Goal: Task Accomplishment & Management: Manage account settings

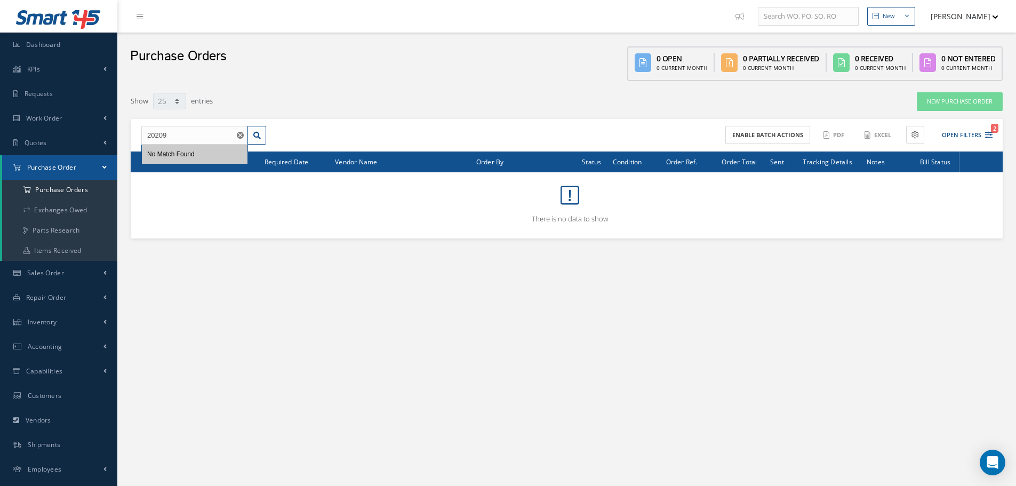
select select "25"
click at [204, 134] on input "20209" at bounding box center [194, 135] width 107 height 19
type input "23159"
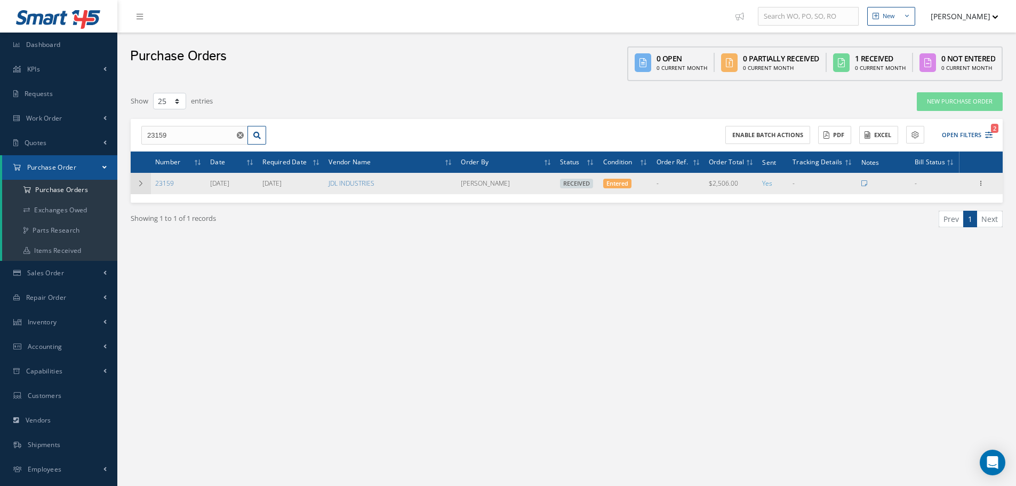
click at [137, 181] on td at bounding box center [141, 183] width 20 height 21
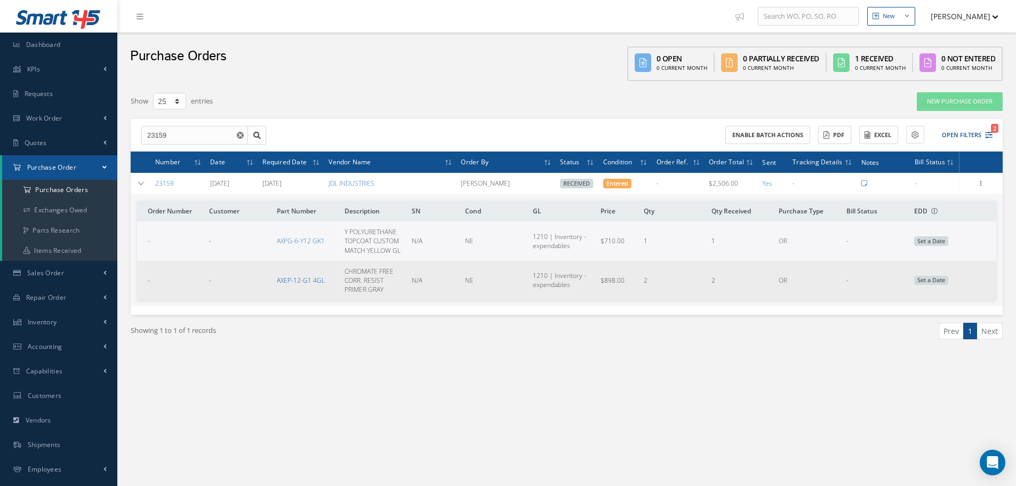
click at [309, 283] on link "AXEP-12-G1 4GL" at bounding box center [301, 280] width 48 height 9
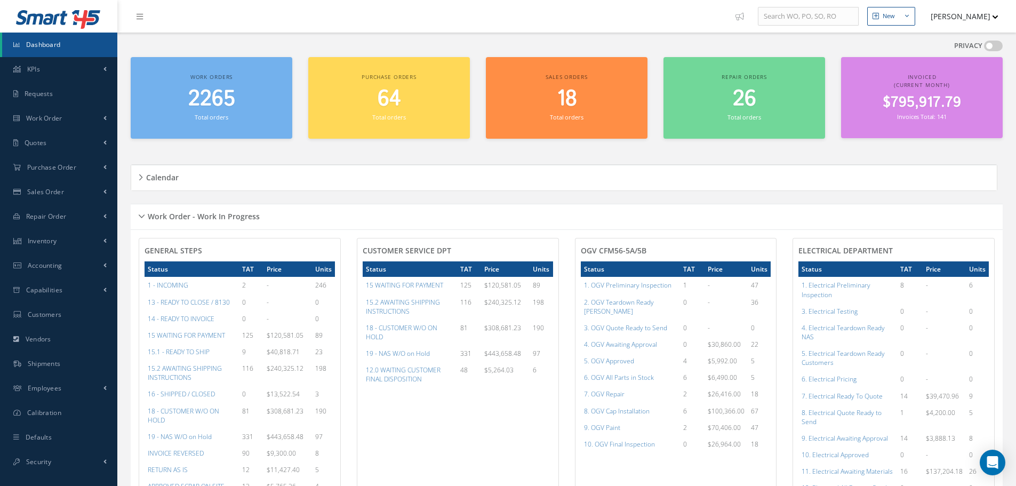
scroll to position [533, 0]
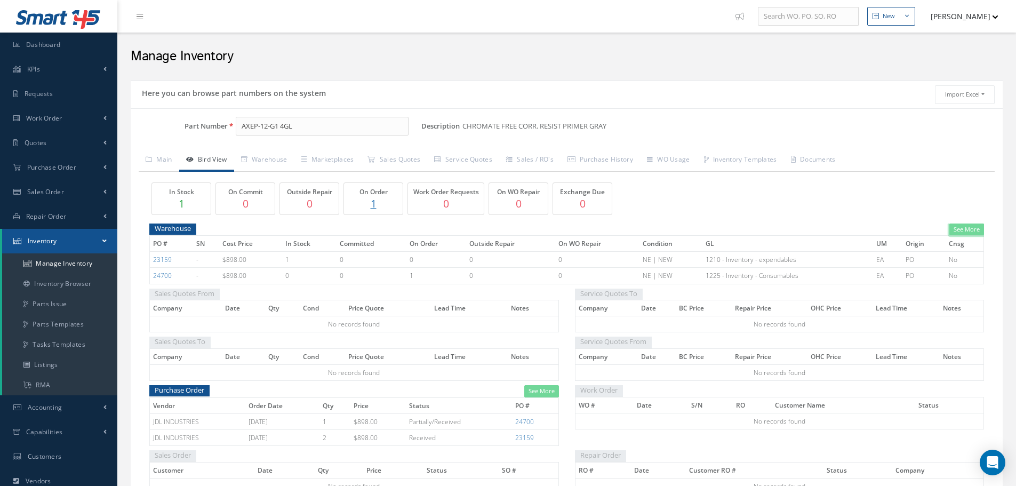
click at [970, 230] on link "See More" at bounding box center [966, 229] width 35 height 12
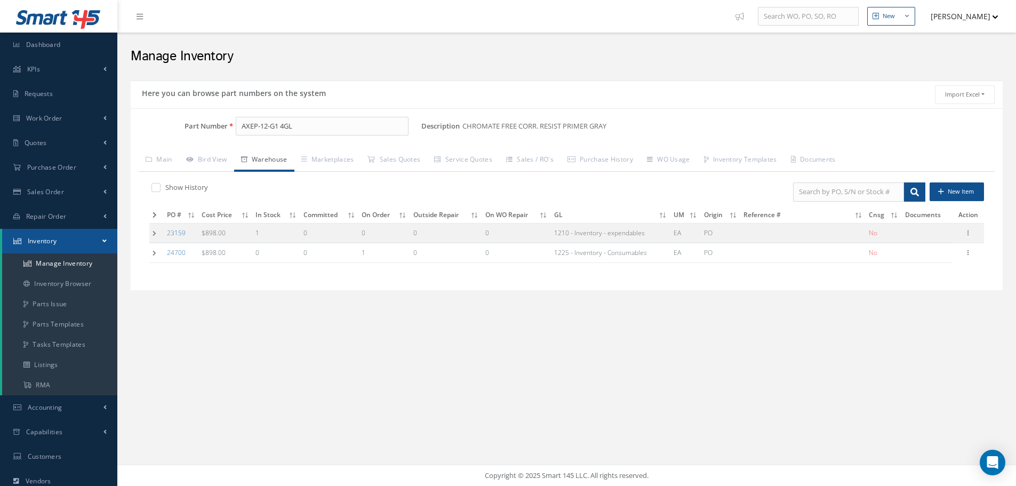
click at [158, 235] on td at bounding box center [156, 233] width 14 height 20
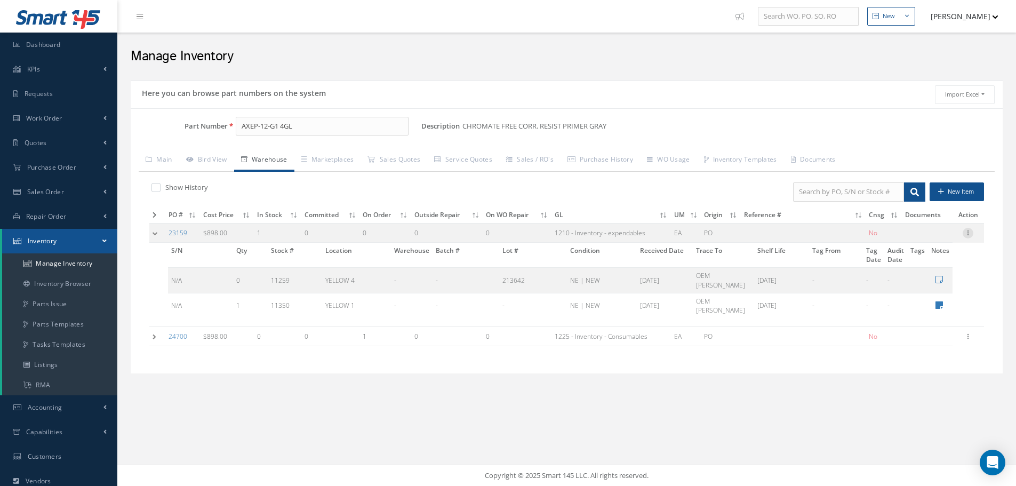
click at [965, 230] on icon at bounding box center [967, 232] width 11 height 9
click at [937, 245] on link "Edit" at bounding box center [919, 240] width 84 height 14
type input "898.00"
type input "11/13/2023"
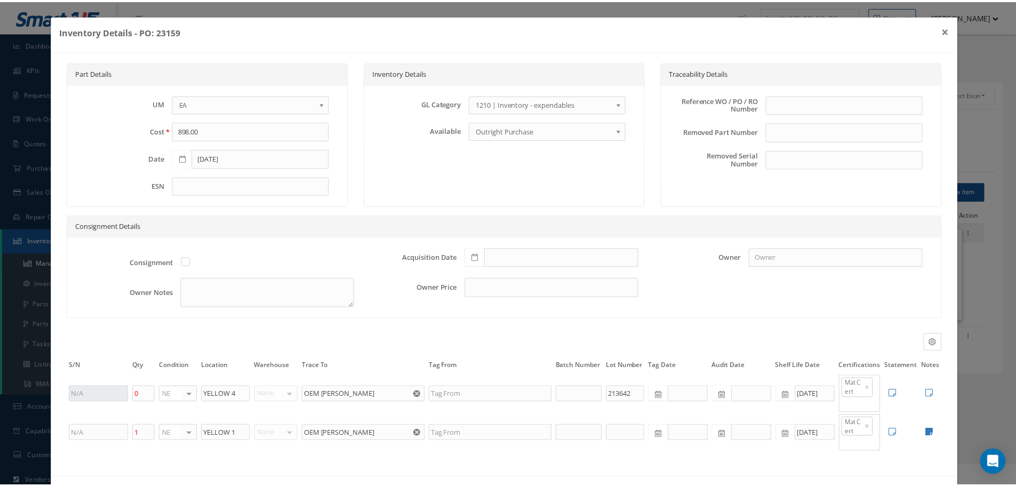
scroll to position [43, 0]
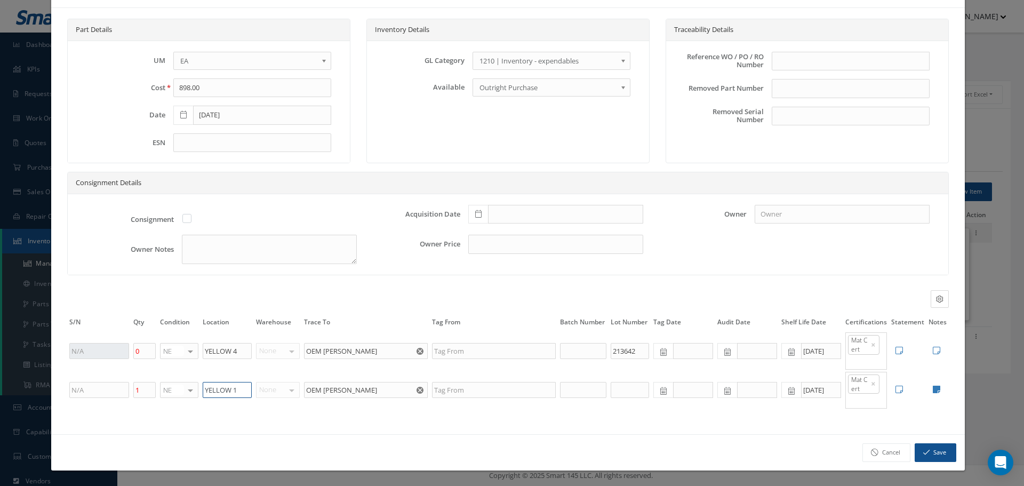
click at [240, 392] on input "YELLOW 1" at bounding box center [227, 390] width 49 height 16
click at [243, 349] on input "YELLOW 4" at bounding box center [227, 351] width 49 height 16
click at [819, 389] on input "08/31/2025" at bounding box center [821, 390] width 40 height 16
click at [796, 420] on div "Part Details UM CM EA FT Gl IN KT M MM OZ PK Pint LB SF YD EA Cost 898.00 Date …" at bounding box center [507, 221] width 913 height 426
click at [823, 390] on input "08/31/2025" at bounding box center [821, 390] width 40 height 16
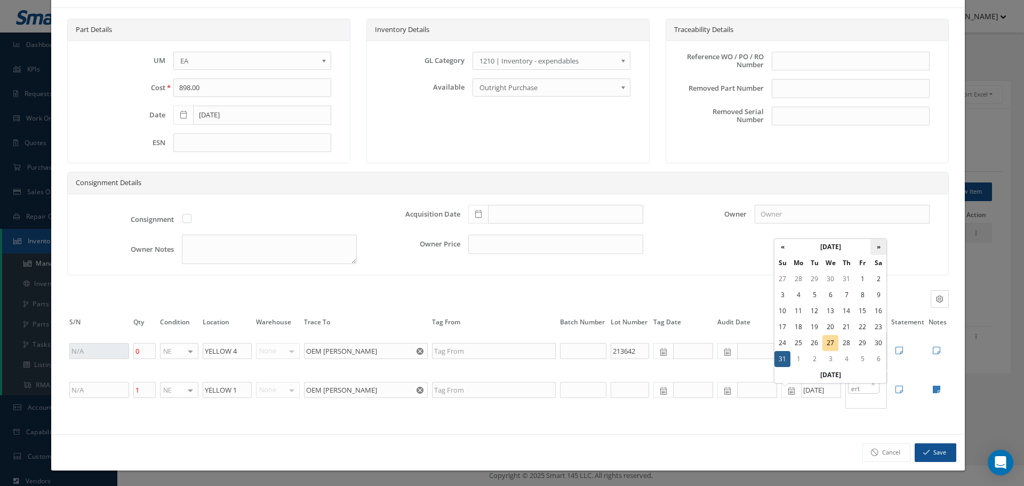
click at [881, 251] on th "»" at bounding box center [878, 247] width 16 height 16
click at [874, 327] on td "25" at bounding box center [878, 327] width 16 height 16
type input "10/25/2025"
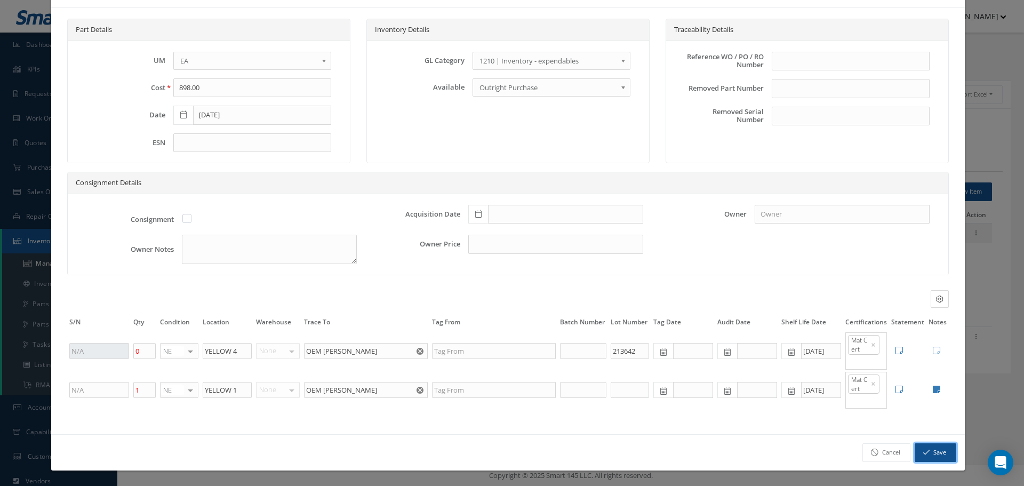
click at [923, 448] on button "Save" at bounding box center [936, 452] width 42 height 19
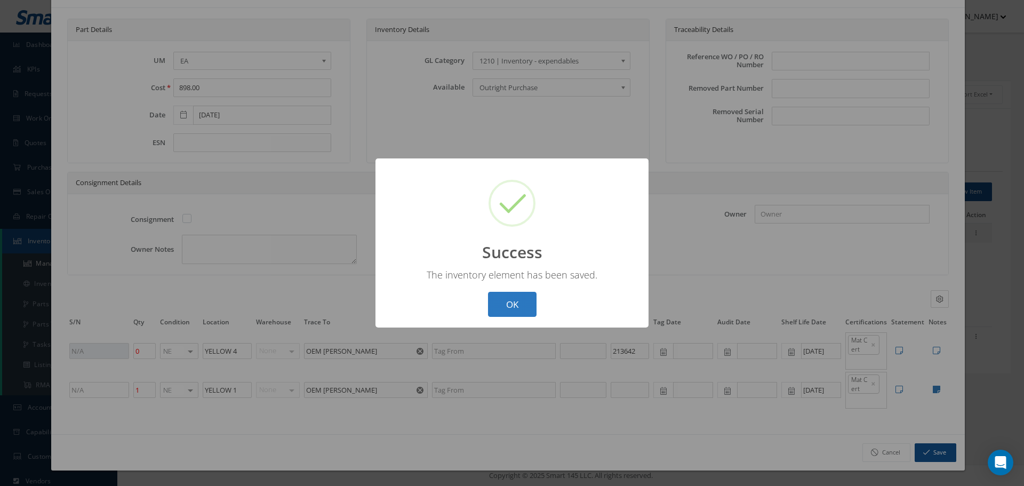
click at [499, 303] on button "OK" at bounding box center [512, 304] width 49 height 25
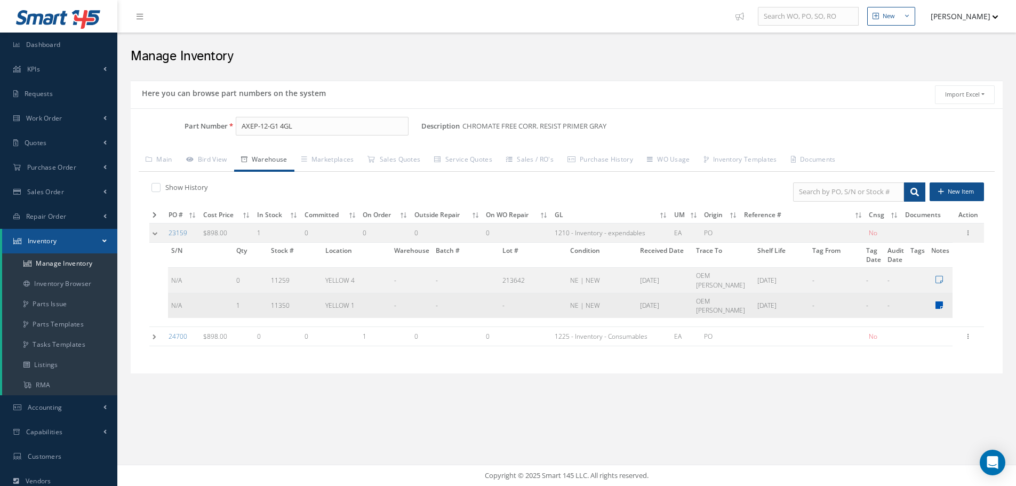
click at [939, 301] on icon at bounding box center [938, 305] width 7 height 9
type textarea "MIA167097"
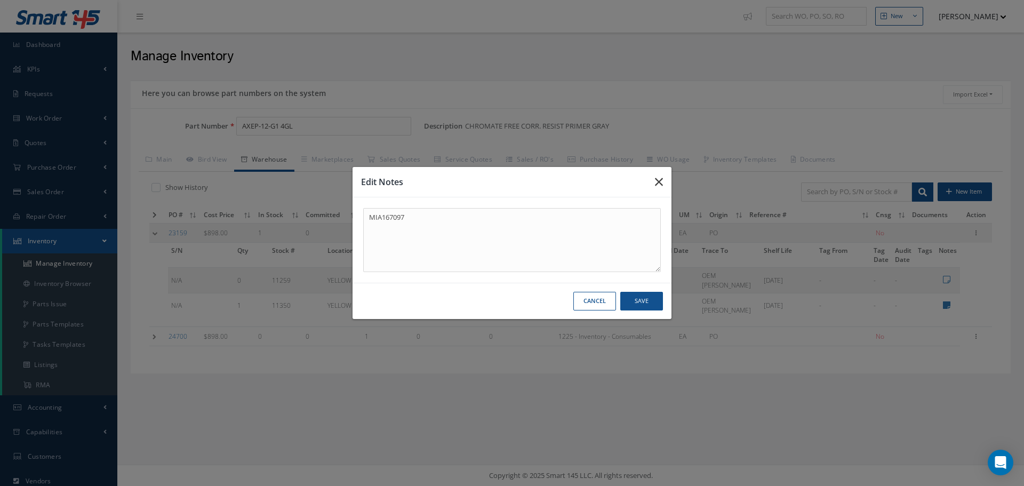
click at [0, 0] on icon "button" at bounding box center [0, 0] width 0 height 0
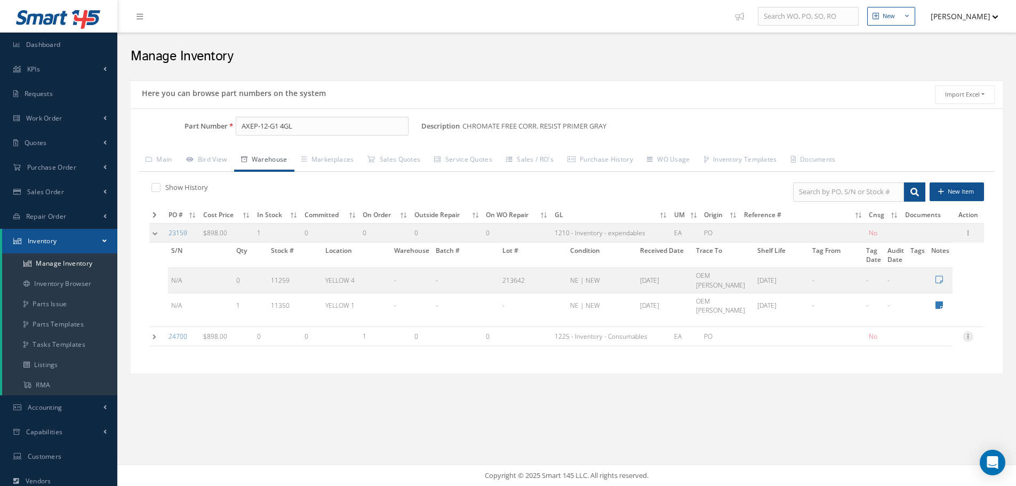
click at [966, 331] on icon at bounding box center [967, 335] width 11 height 9
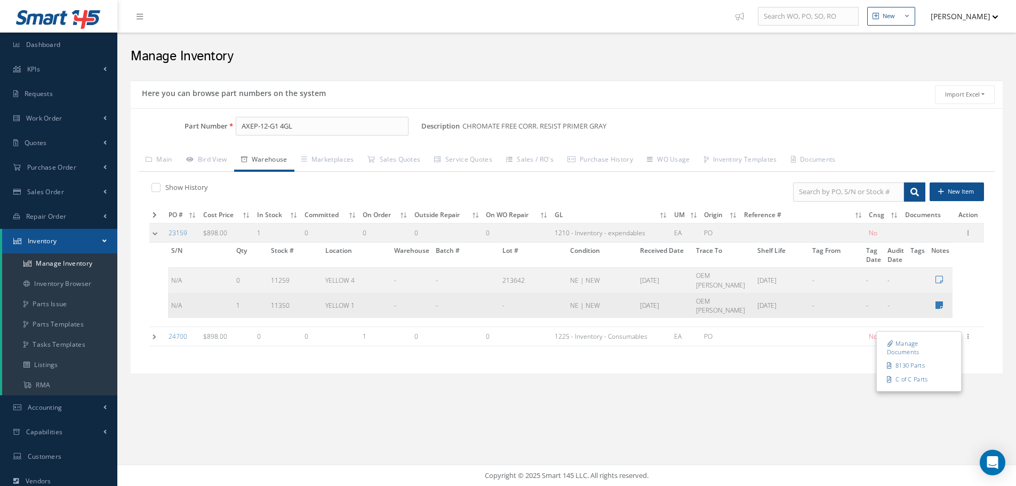
click at [881, 293] on td "-" at bounding box center [873, 305] width 21 height 25
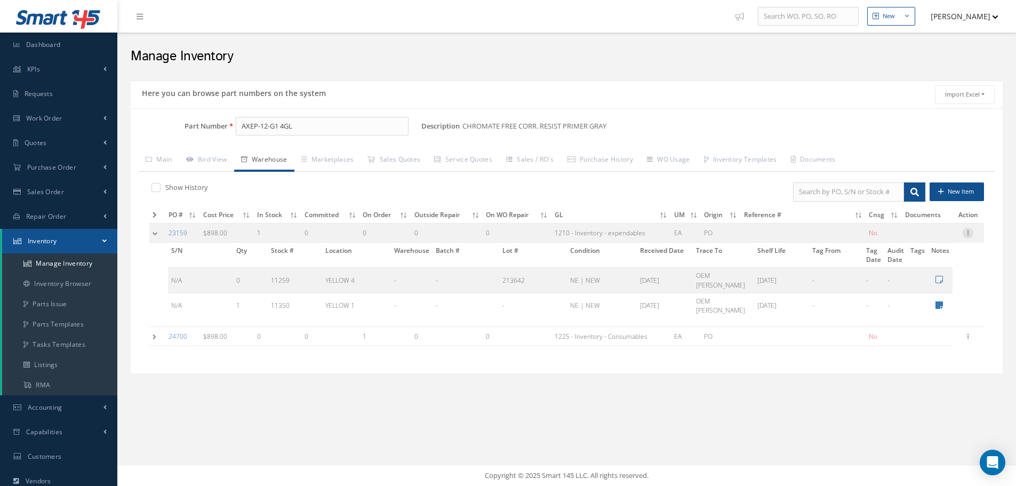
click at [970, 231] on icon at bounding box center [967, 232] width 11 height 9
click at [915, 272] on link "Label" at bounding box center [919, 276] width 84 height 14
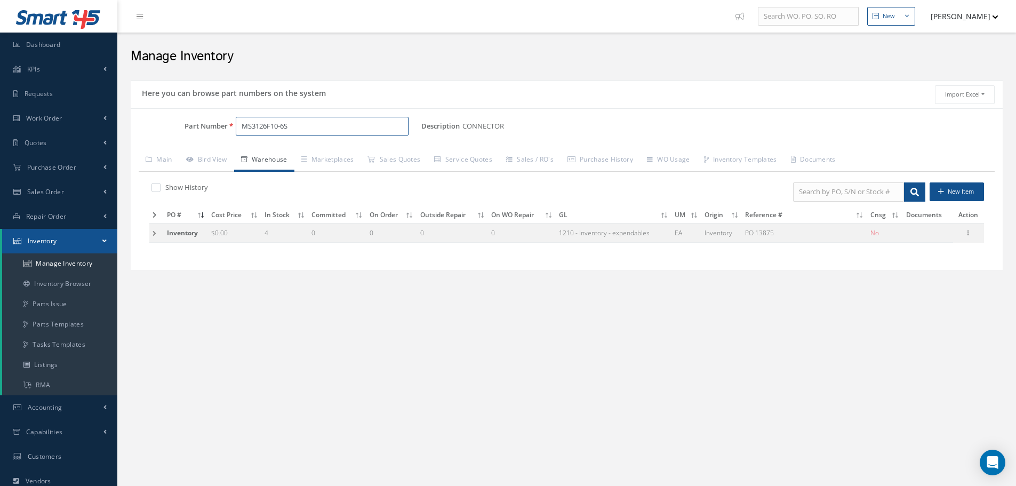
click at [323, 126] on input "MS3126F10-6S" at bounding box center [322, 126] width 173 height 19
type input "M"
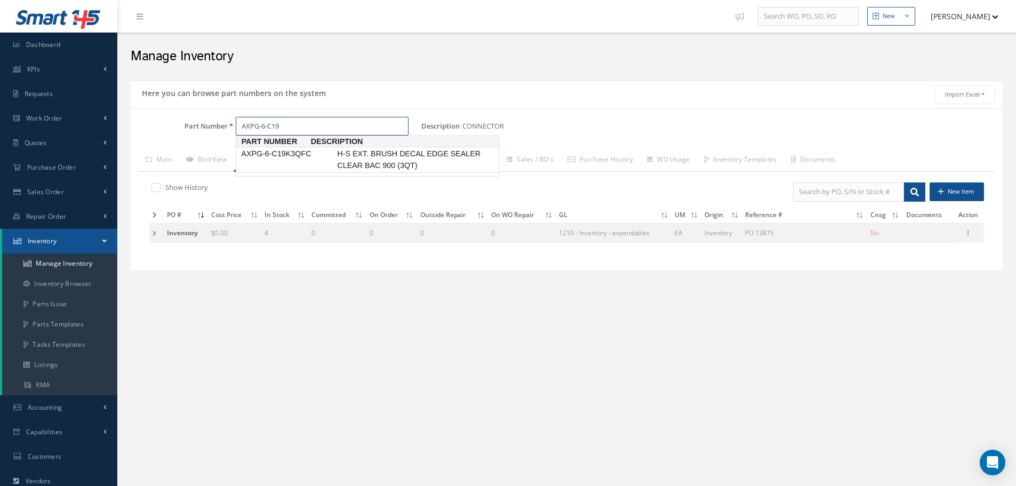
click at [288, 156] on span "AXPG-6-C19K3QFC" at bounding box center [287, 153] width 96 height 11
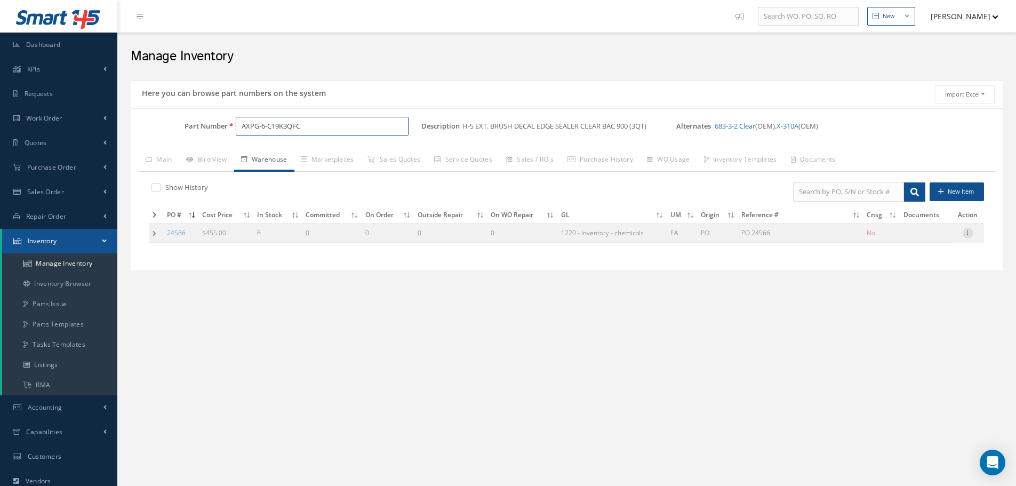
type input "AXPG-6-C19K3QFC"
click at [968, 236] on div at bounding box center [967, 233] width 11 height 11
click at [915, 237] on link "Edit" at bounding box center [919, 240] width 84 height 14
type input "455.00"
type input "07/16/2025"
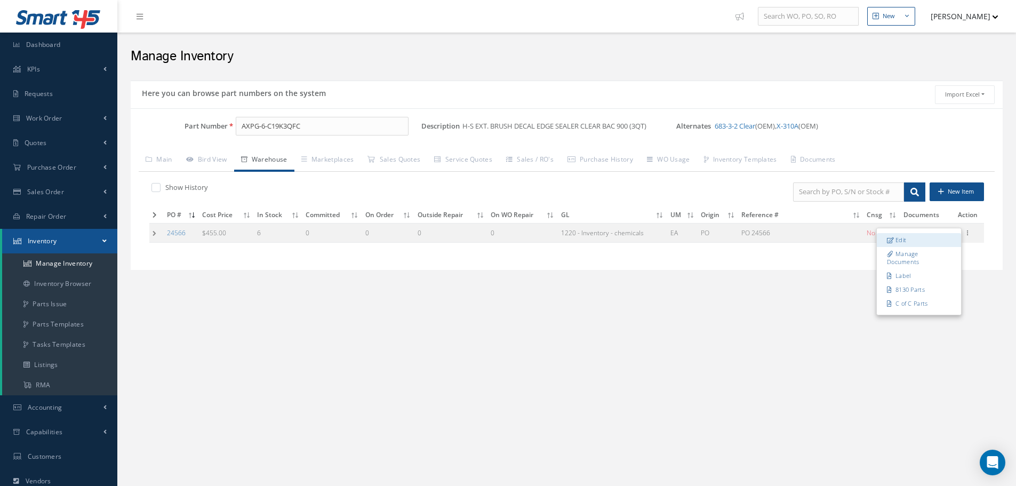
type input "PO 24566"
type input "07/16/2025"
type input "2"
type input "YELLOW-3"
type input "OEM: HENTZEN AEROSPACE"
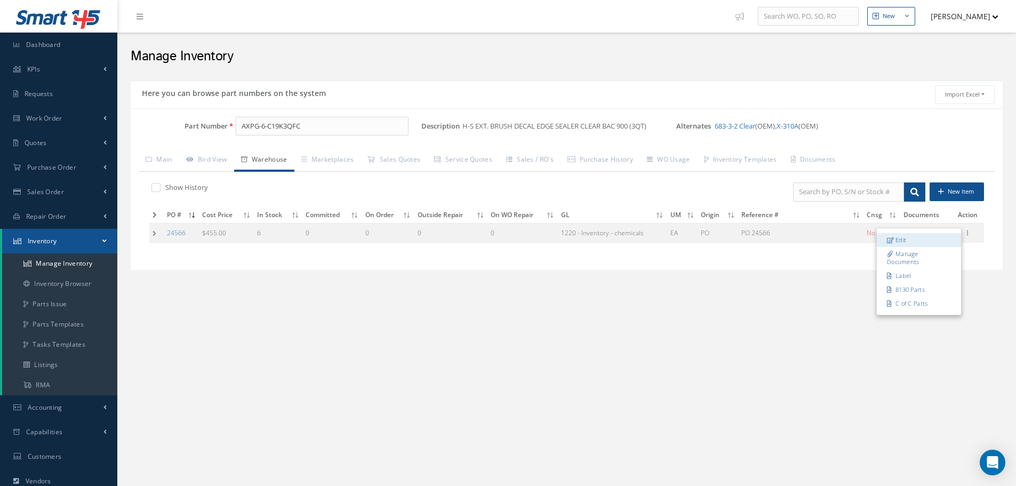
type input "245104 / 244029"
type input "04/30/2027"
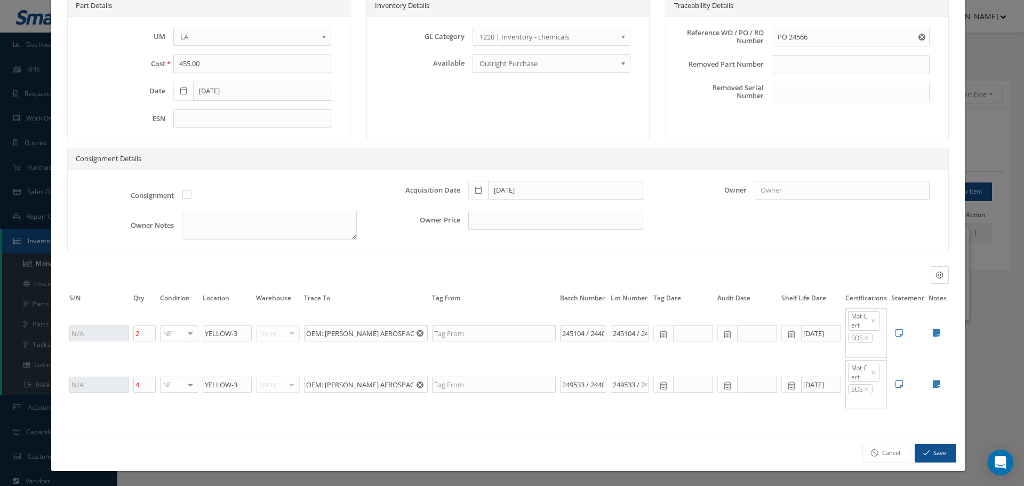
scroll to position [68, 0]
click at [933, 381] on icon at bounding box center [936, 383] width 7 height 9
type textarea "3 QT KIT PG-6-C19FC-Q1 ( BATCH # 249533). PH-19-QGL1 ( BATCH # 244029) ** RECEI…"
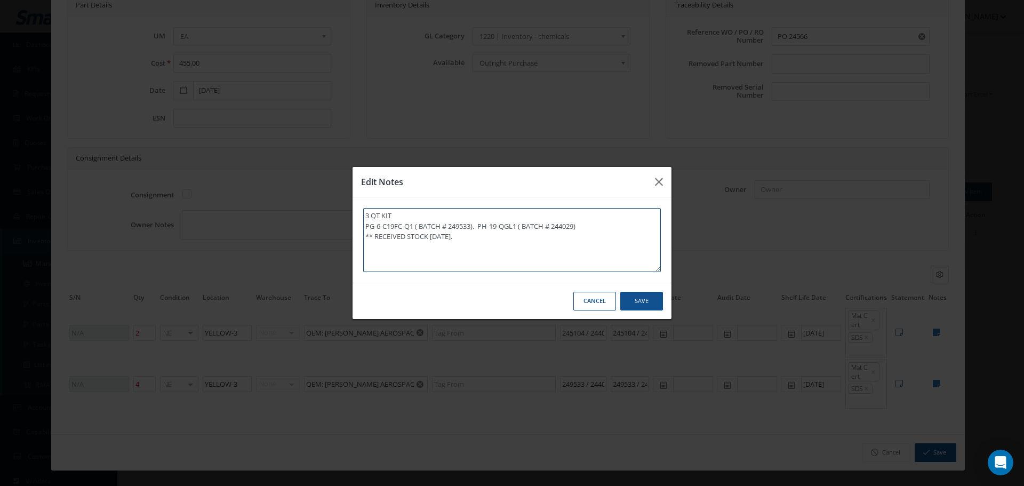
click at [493, 245] on textarea "3 QT KIT PG-6-C19FC-Q1 ( BATCH # 249533). PH-19-QGL1 ( BATCH # 244029) ** RECEI…" at bounding box center [512, 240] width 298 height 64
click at [0, 0] on button "button" at bounding box center [0, 0] width 0 height 0
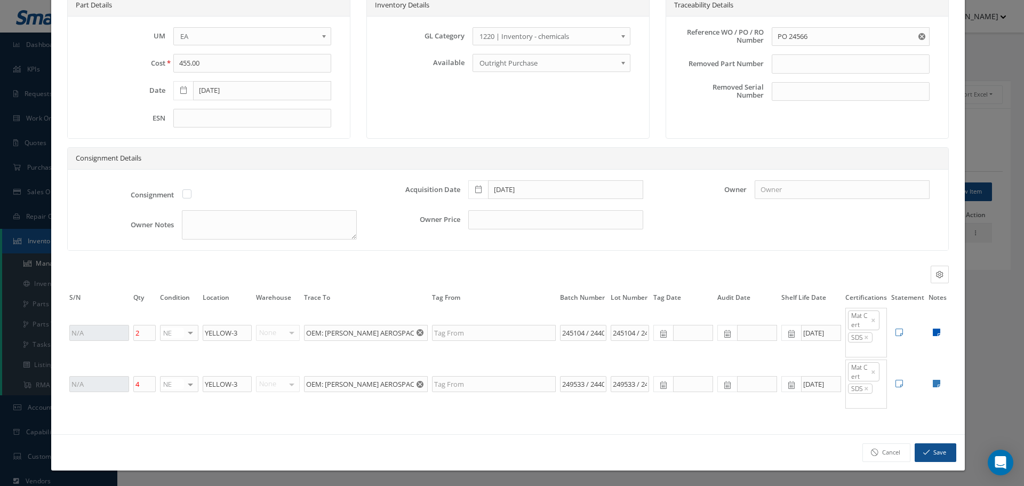
click at [933, 333] on icon at bounding box center [936, 332] width 7 height 9
type textarea "3 QT KIT (4)PG-6-C19FC-Q1 (BATCH# 245104). (2)PH-19-QGL1 (BATCH# 244029) ** REC…"
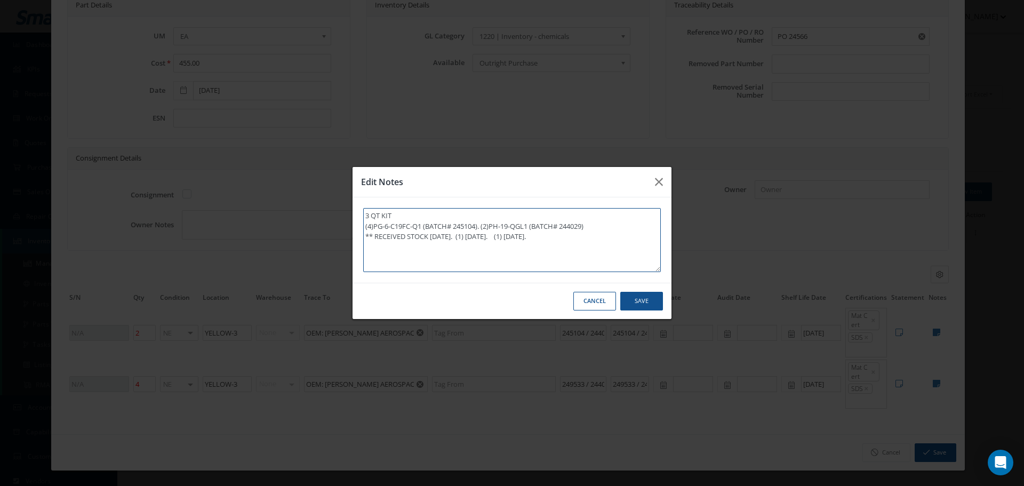
click at [593, 246] on textarea "3 QT KIT (4)PG-6-C19FC-Q1 (BATCH# 245104). (2)PH-19-QGL1 (BATCH# 244029) ** REC…" at bounding box center [512, 240] width 298 height 64
type textarea "3 QT KIT (4)PG-6-C19FC-Q1 (BATCH# 245104). (2)PH-19-QGL1 (BATCH# 244029) ** REC…"
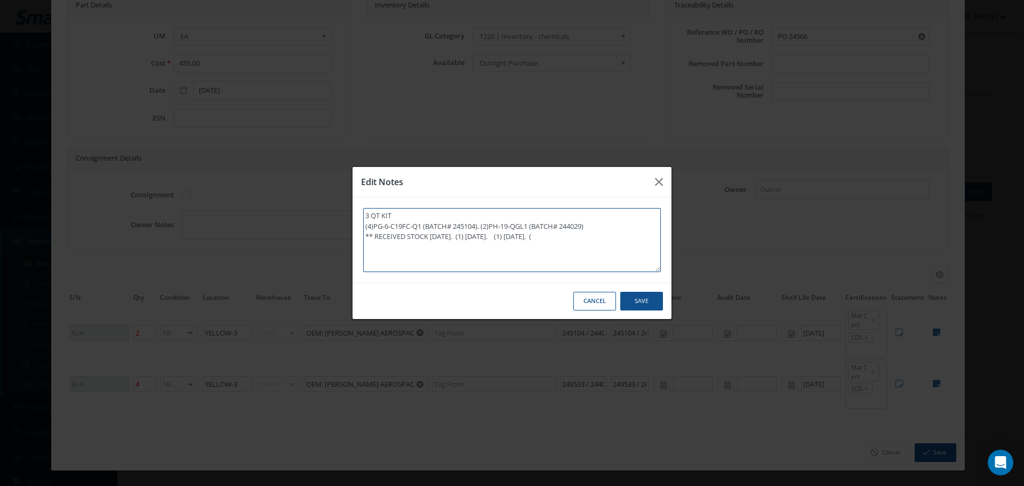
type textarea "3 QT KIT (4)PG-6-C19FC-Q1 (BATCH# 245104). (2)PH-19-QGL1 (BATCH# 244029) ** REC…"
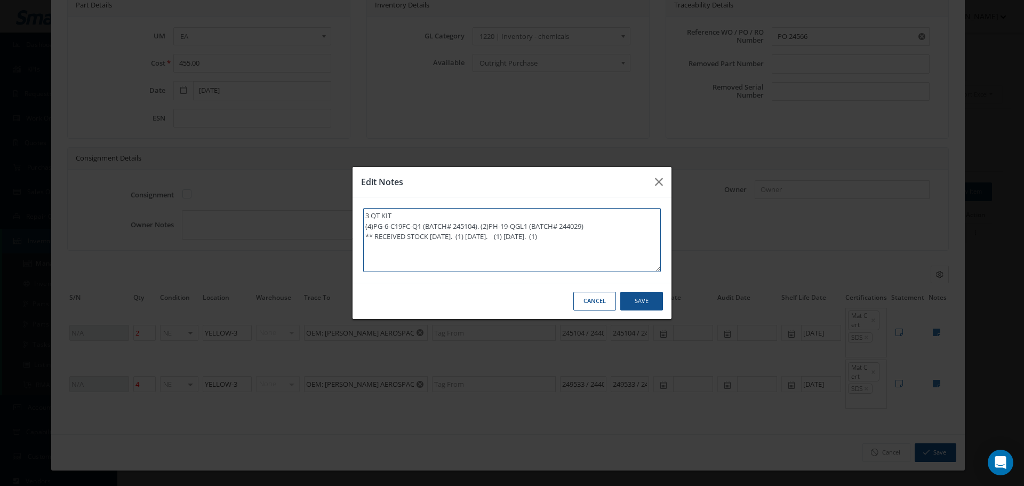
type textarea "3 QT KIT (4)PG-6-C19FC-Q1 (BATCH# 245104). (2)PH-19-QGL1 (BATCH# 244029) ** REC…"
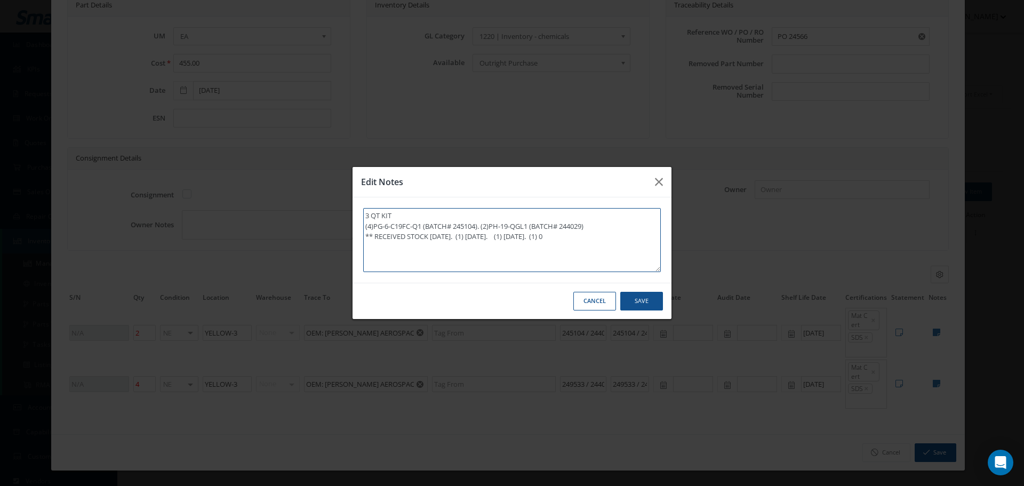
type textarea "3 QT KIT (4)PG-6-C19FC-Q1 (BATCH# 245104). (2)PH-19-QGL1 (BATCH# 244029) ** REC…"
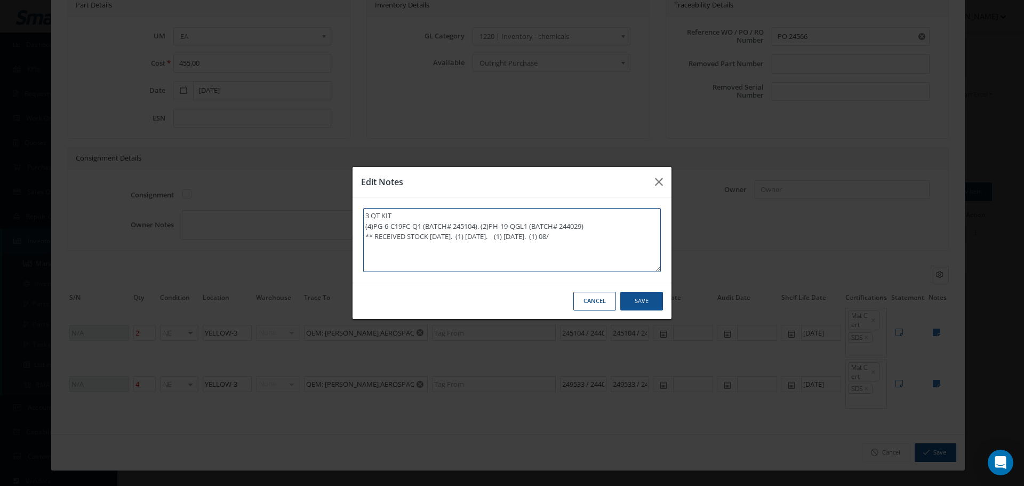
type textarea "3 QT KIT (4)PG-6-C19FC-Q1 (BATCH# 245104). (2)PH-19-QGL1 (BATCH# 244029) ** REC…"
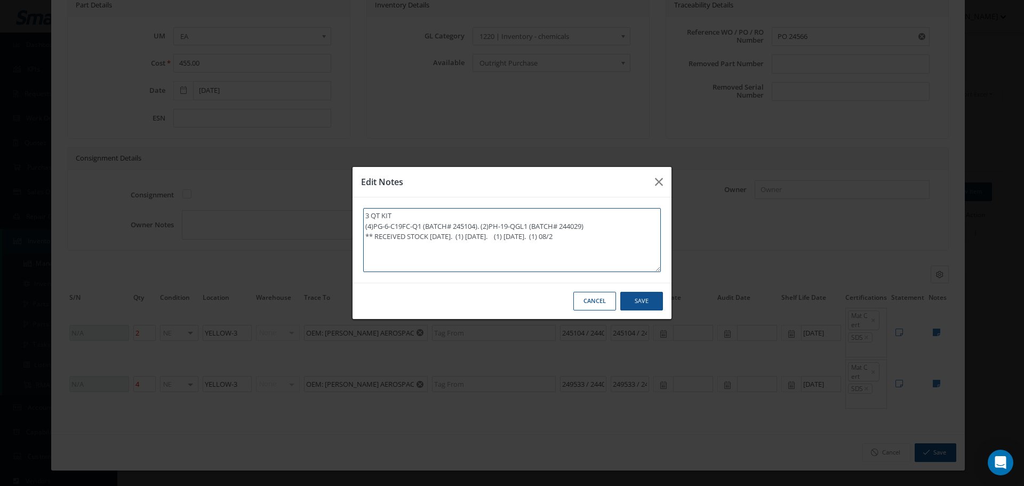
type textarea "3 QT KIT (4)PG-6-C19FC-Q1 (BATCH# 245104). (2)PH-19-QGL1 (BATCH# 244029) ** REC…"
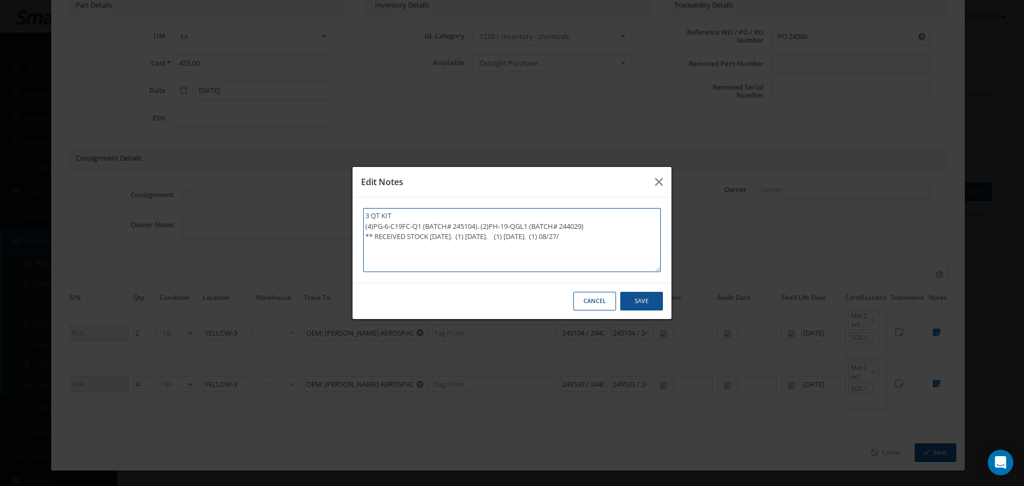
type textarea "3 QT KIT (4)PG-6-C19FC-Q1 (BATCH# 245104). (2)PH-19-QGL1 (BATCH# 244029) ** REC…"
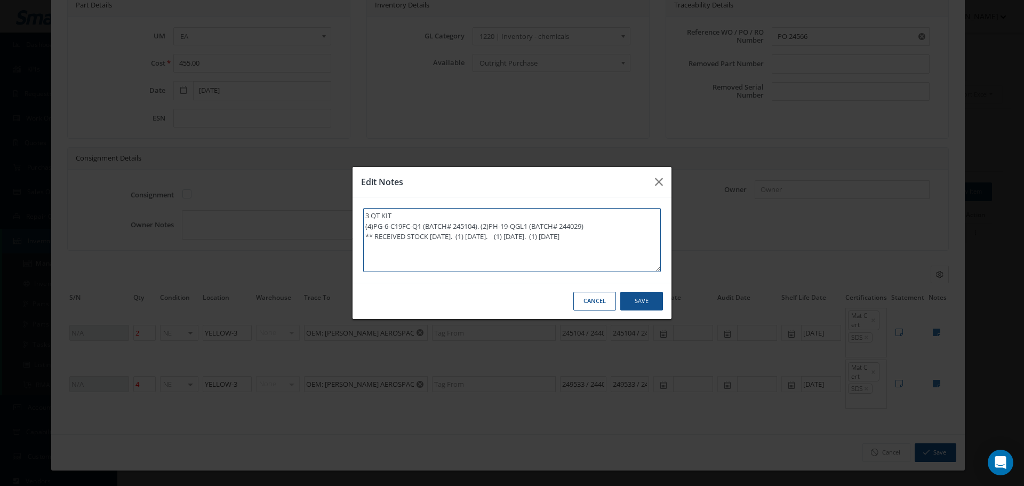
type textarea "3 QT KIT (4)PG-6-C19FC-Q1 (BATCH# 245104). (2)PH-19-QGL1 (BATCH# 244029) ** REC…"
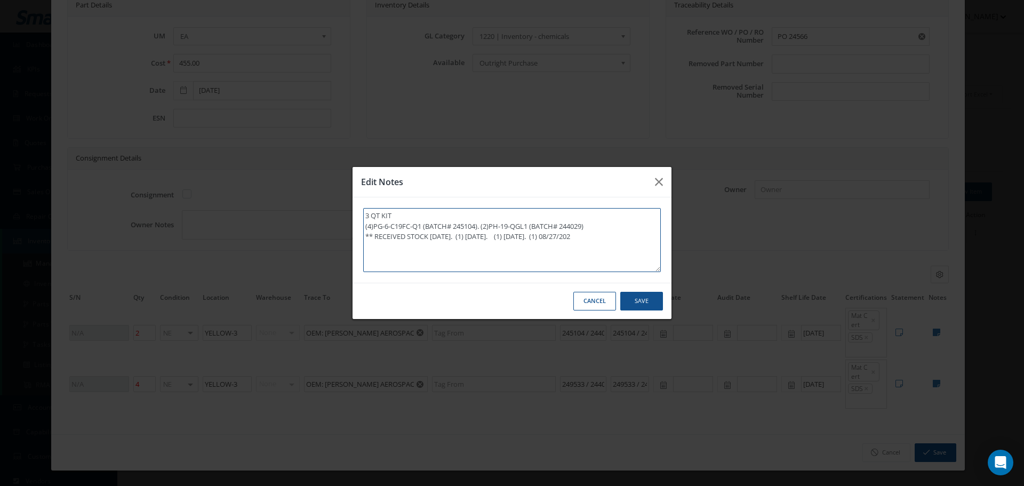
type textarea "3 QT KIT (4)PG-6-C19FC-Q1 (BATCH# 245104). (2)PH-19-QGL1 (BATCH# 244029) ** REC…"
click at [0, 0] on button "Save" at bounding box center [0, 0] width 0 height 0
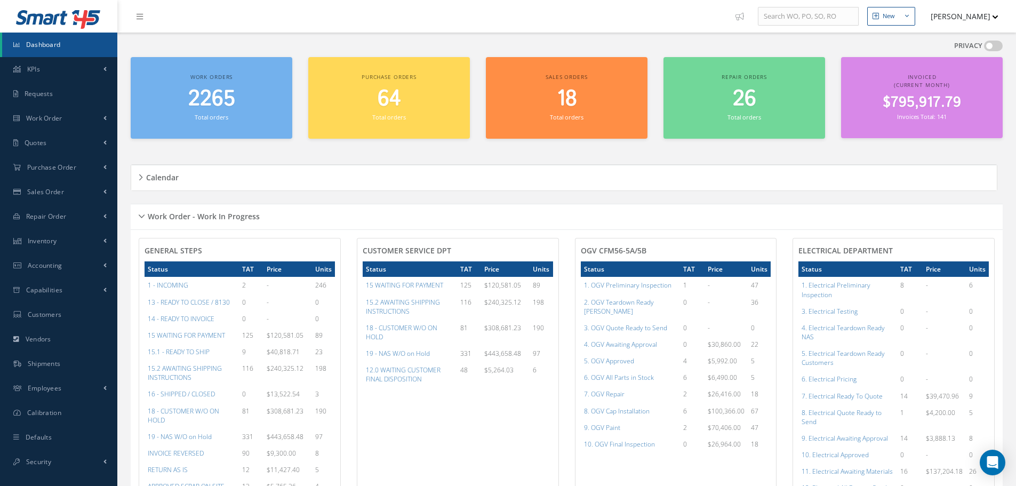
scroll to position [533, 0]
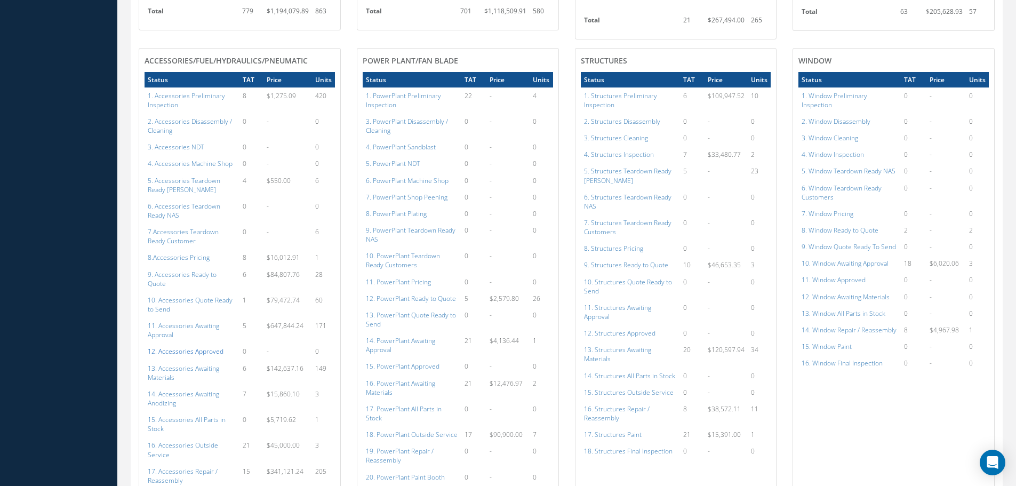
click at [187, 347] on a=112&excludeInternalCustomer=false&excludeInvoicedOrClosed=true&shop_id=14&filtersHidded"] "12. Accessories Approved" at bounding box center [186, 351] width 76 height 9
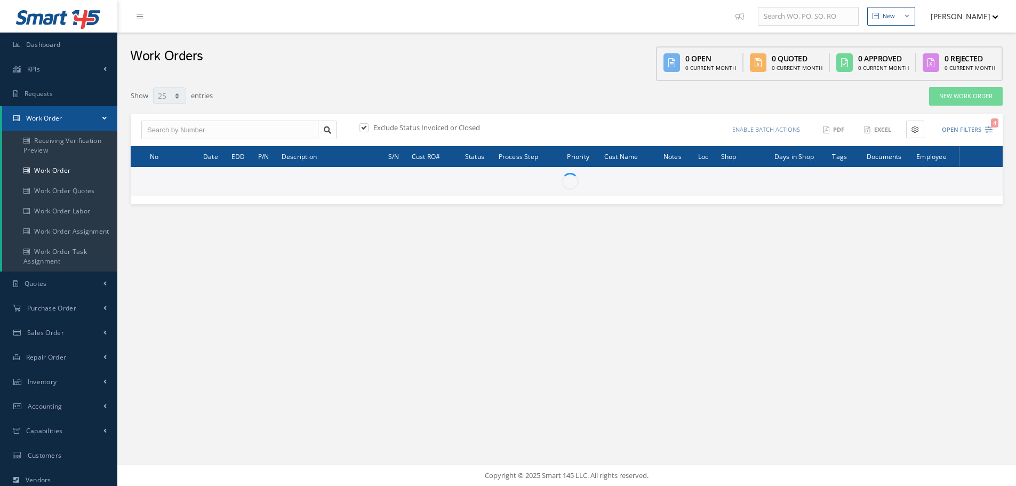
select select "25"
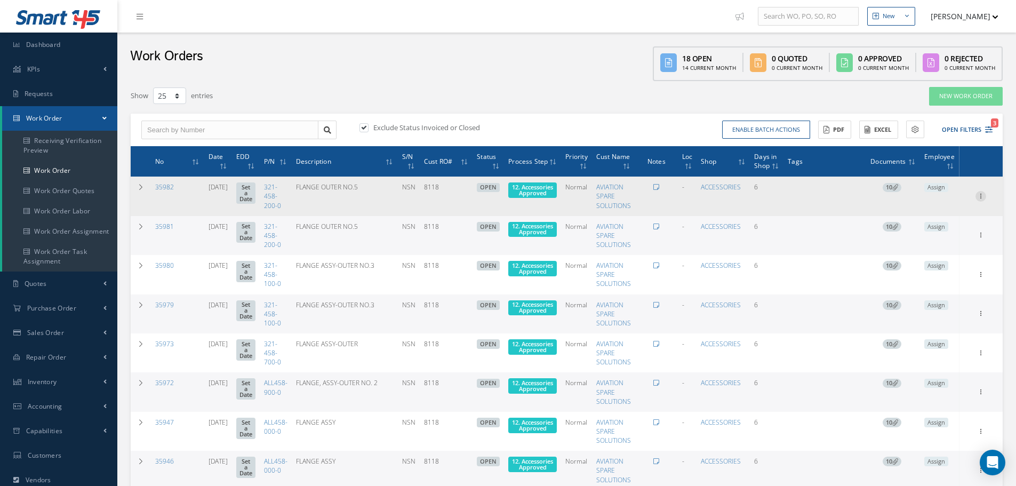
click at [980, 197] on icon at bounding box center [980, 195] width 11 height 9
click at [918, 219] on link "Edit" at bounding box center [931, 217] width 84 height 14
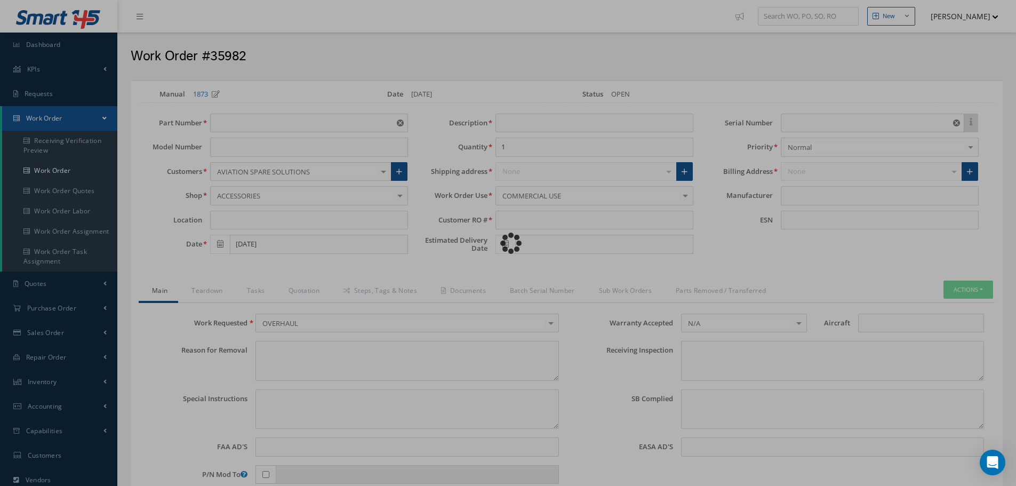
type input "321-458-200-0"
type input "08/21/2025"
type input "FLANGE OUTER NO.5"
type input "8118"
type input "NSN"
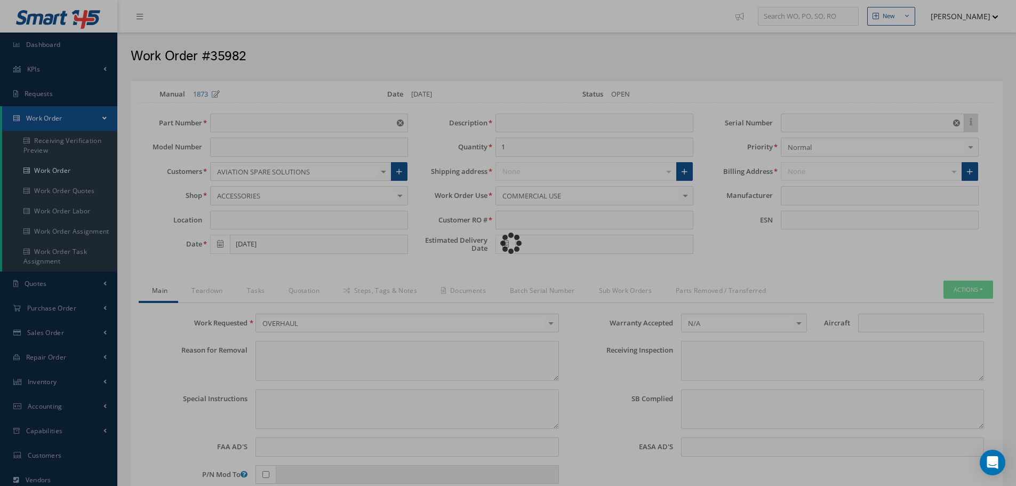
type input "731681"
type textarea "NONE"
type textarea "PLEASE SEE R.O. FOR DETAILS"
type textarea "NO VISUAL DAMAGE"
type textarea "None performed"
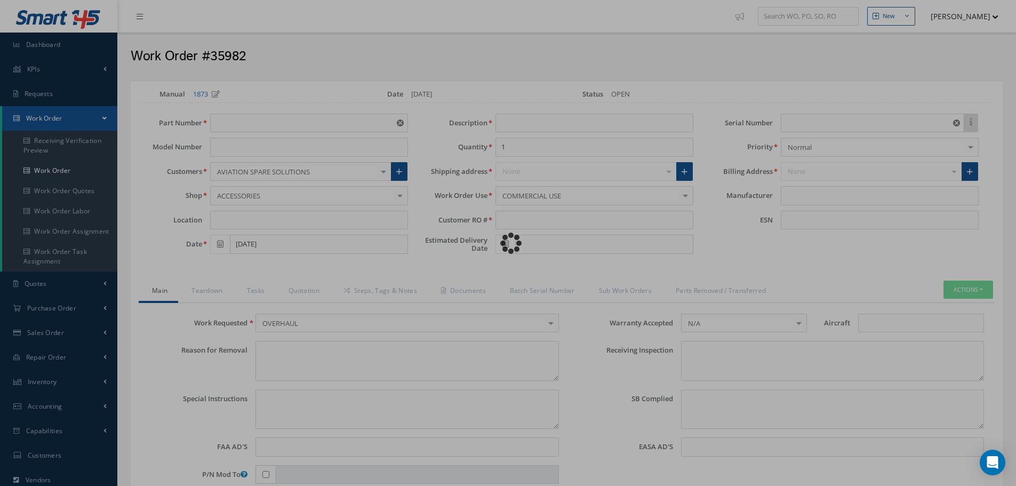
type textarea "Article was xxxxx in reference with the following Technical Standard : CFM56-5B…"
type textarea "Article has been approved to return to service."
type input "CFM56-5B"
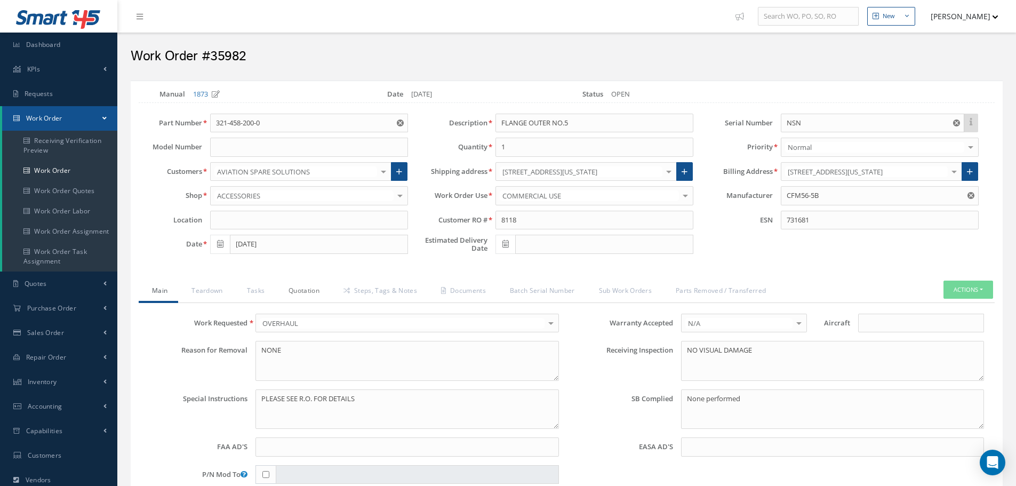
click at [311, 291] on link "Quotation" at bounding box center [302, 291] width 55 height 22
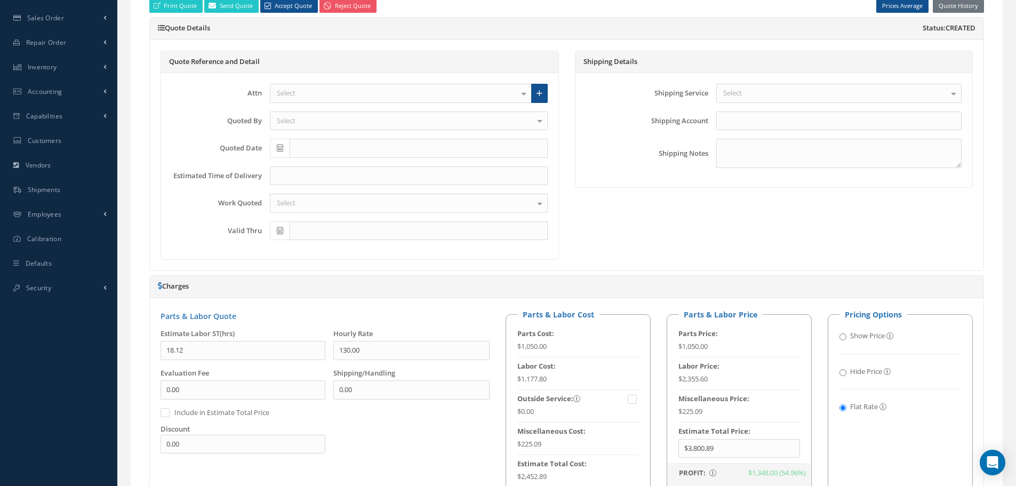
scroll to position [160, 0]
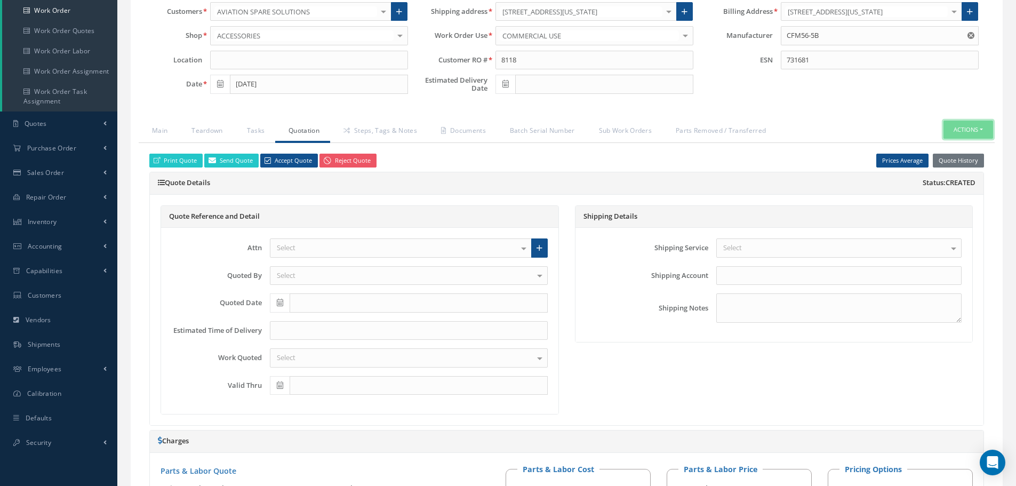
click at [983, 128] on button "Actions" at bounding box center [968, 130] width 50 height 19
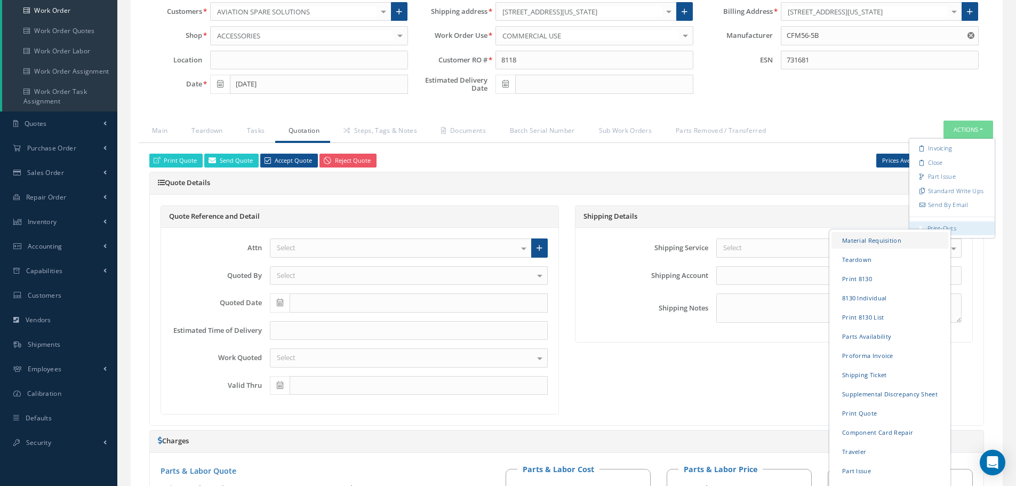
click at [889, 238] on link "Material Requisition" at bounding box center [889, 239] width 117 height 17
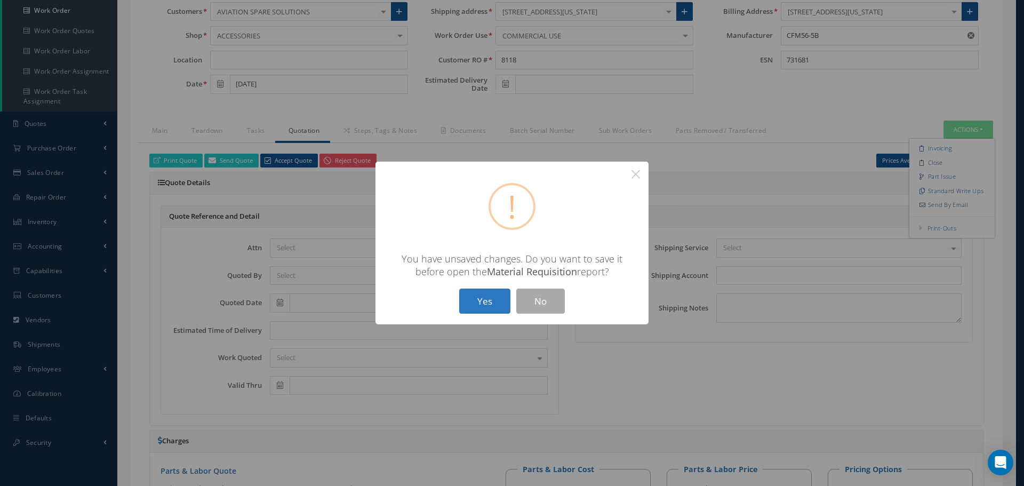
click at [501, 301] on button "Yes" at bounding box center [484, 300] width 51 height 25
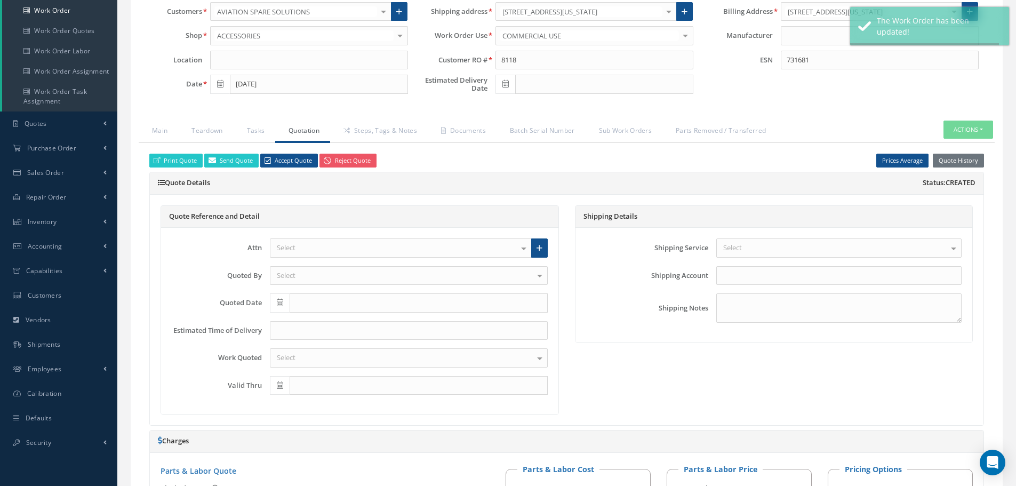
type input "CFM56-5B"
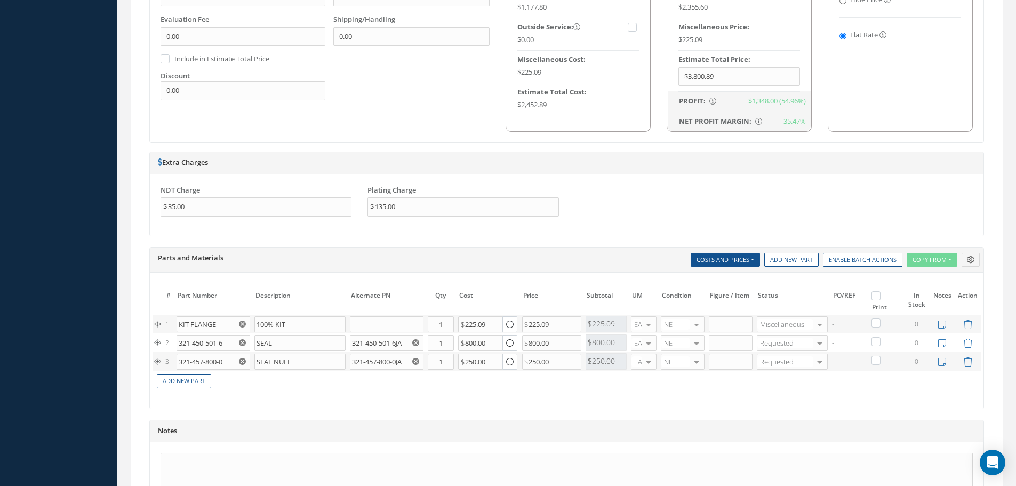
scroll to position [693, 0]
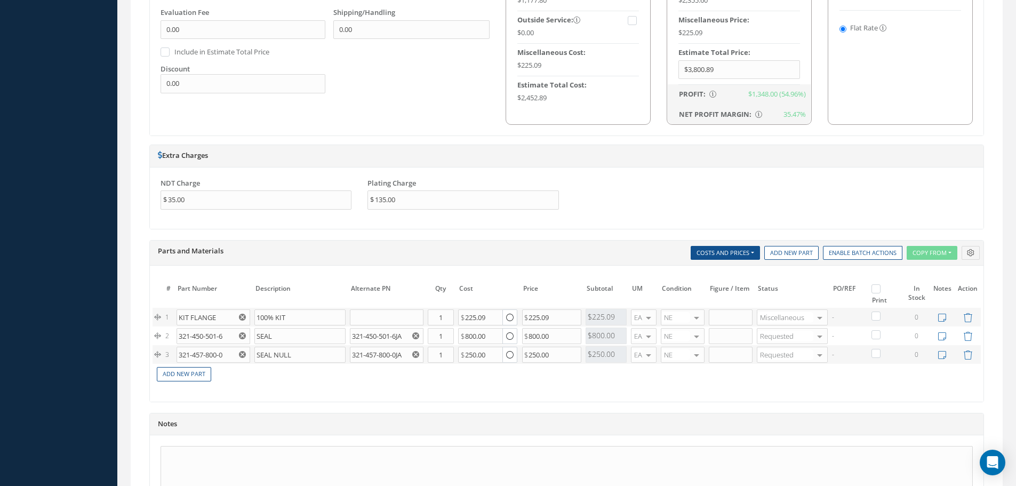
click at [880, 288] on label at bounding box center [881, 288] width 3 height 9
click at [878, 288] on input "checkbox" at bounding box center [877, 289] width 7 height 7
checkbox input "true"
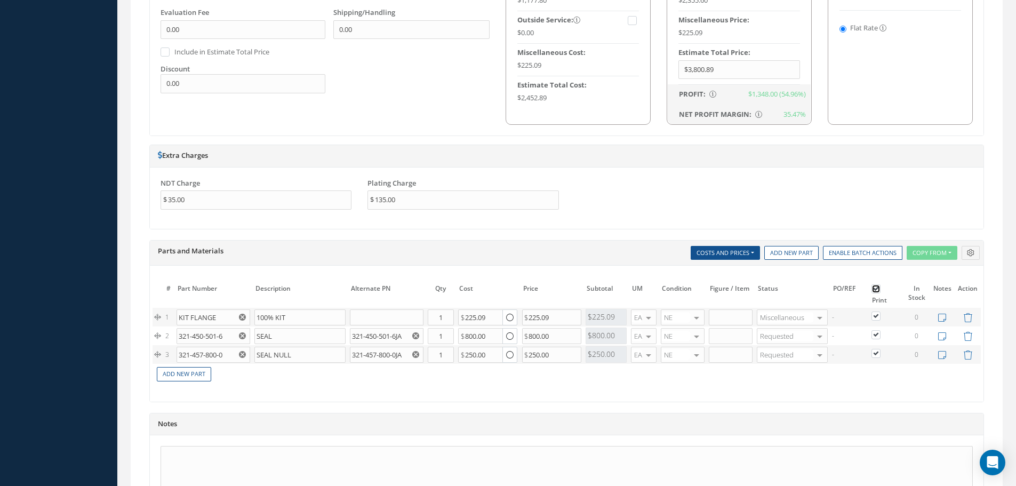
checkbox input "true"
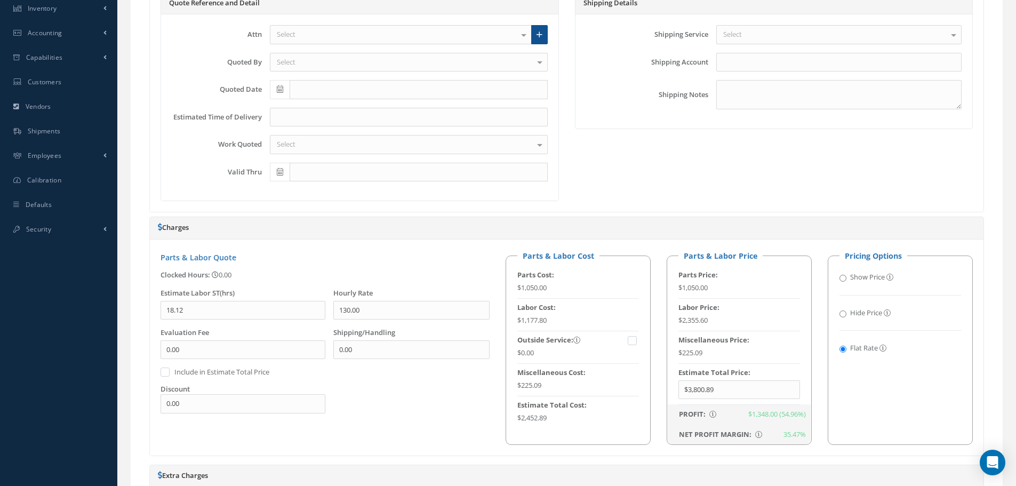
scroll to position [107, 0]
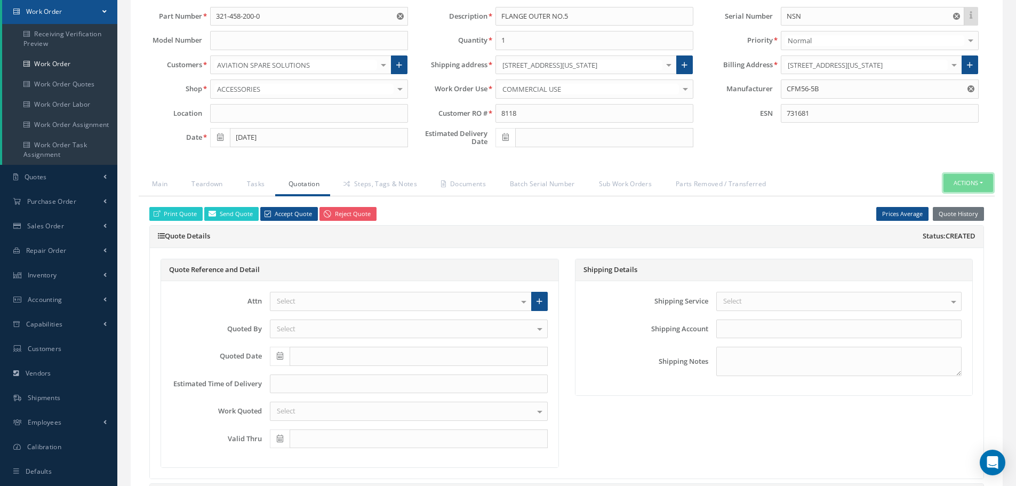
click at [981, 183] on button "Actions" at bounding box center [968, 183] width 50 height 19
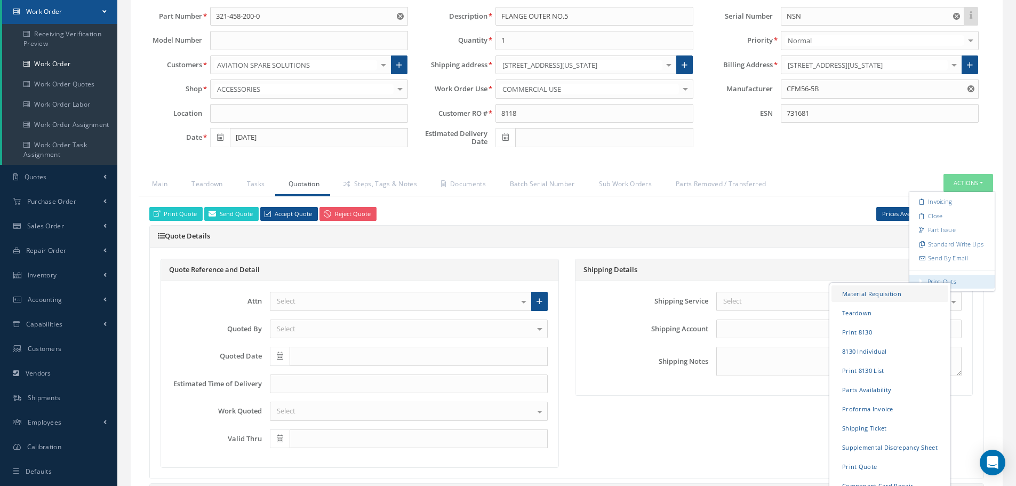
click at [842, 292] on link "Material Requisition" at bounding box center [889, 293] width 117 height 17
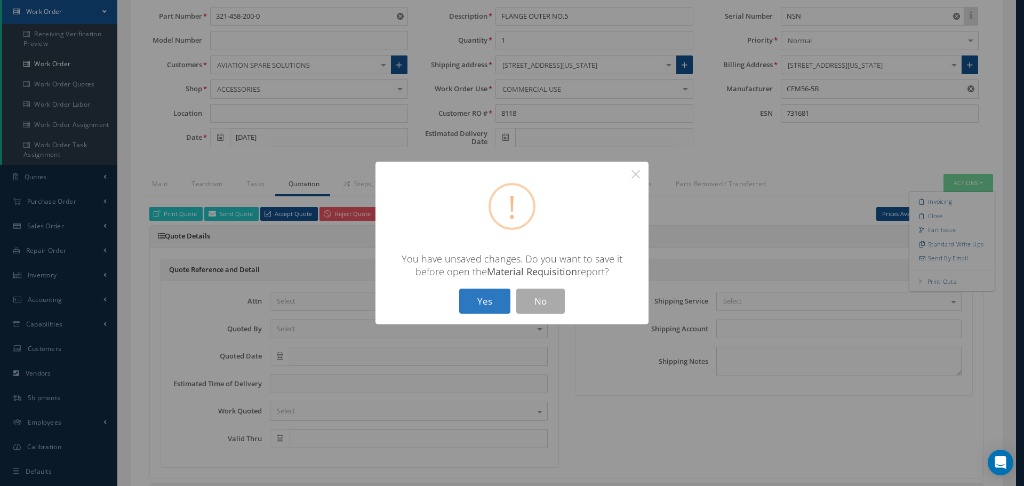
click at [480, 296] on button "Yes" at bounding box center [484, 300] width 51 height 25
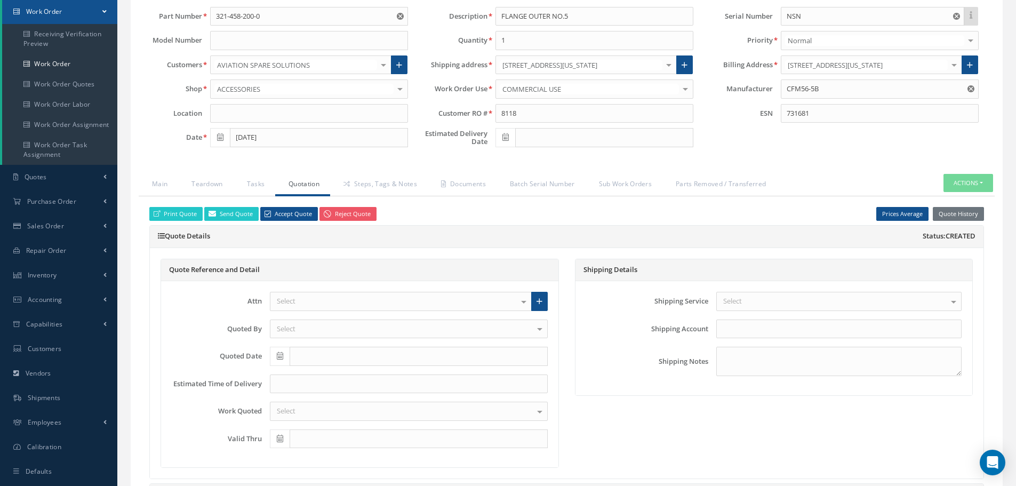
checkbox input "true"
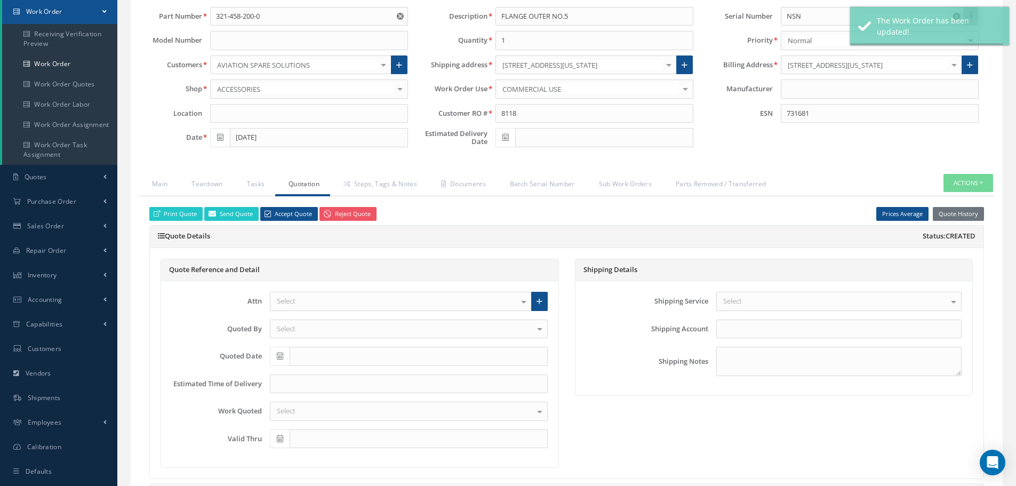
type input "CFM56-5B"
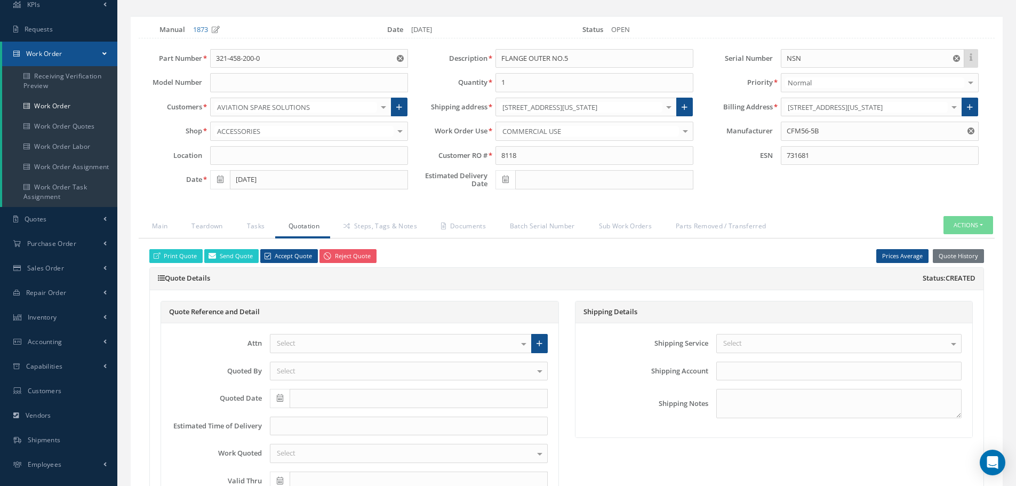
scroll to position [0, 0]
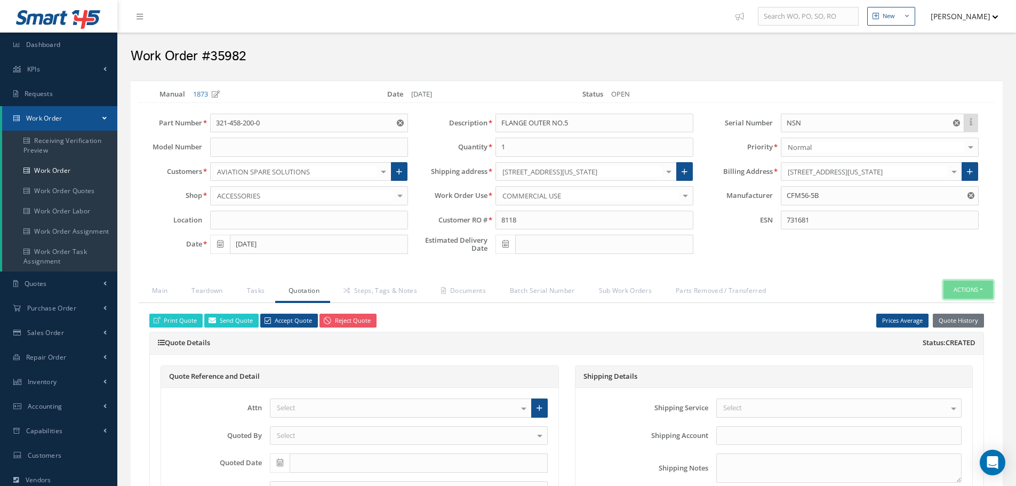
click at [985, 289] on button "Actions" at bounding box center [968, 289] width 50 height 19
click at [944, 334] on link "Part Issue" at bounding box center [951, 337] width 85 height 14
select select "25"
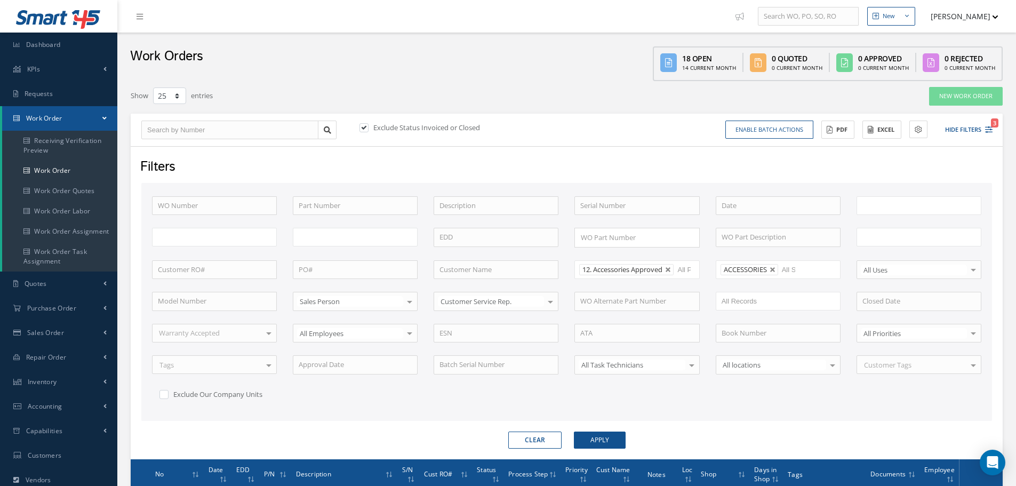
type input "All Work Request"
type input "All Work Performed"
type input "All Status"
type input "WO Part Status"
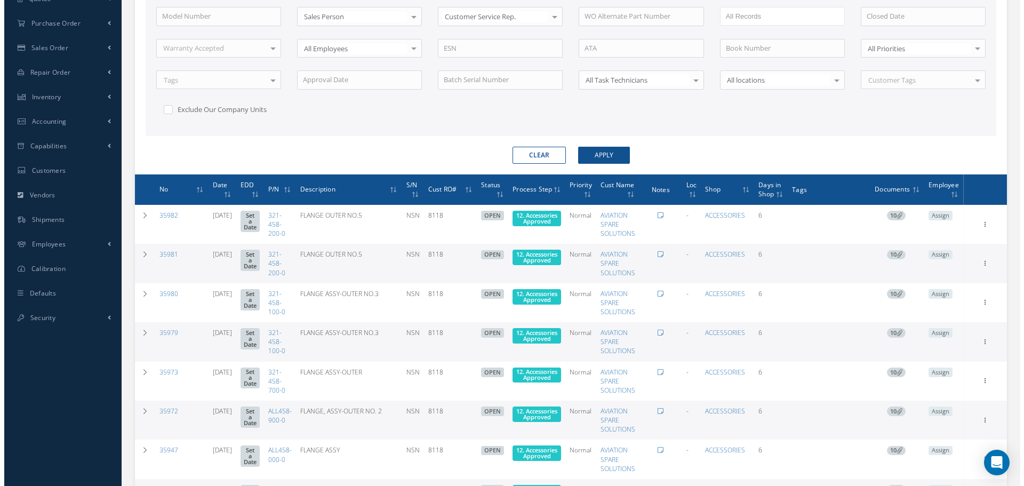
scroll to position [289, 0]
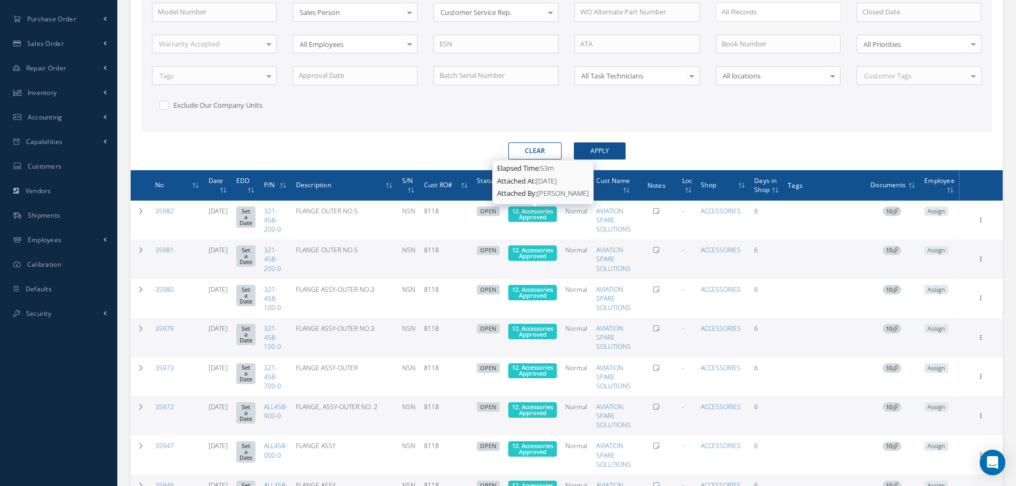
drag, startPoint x: 539, startPoint y: 212, endPoint x: 526, endPoint y: 219, distance: 15.0
click at [526, 219] on span "12. Accessories Approved" at bounding box center [532, 214] width 41 height 14
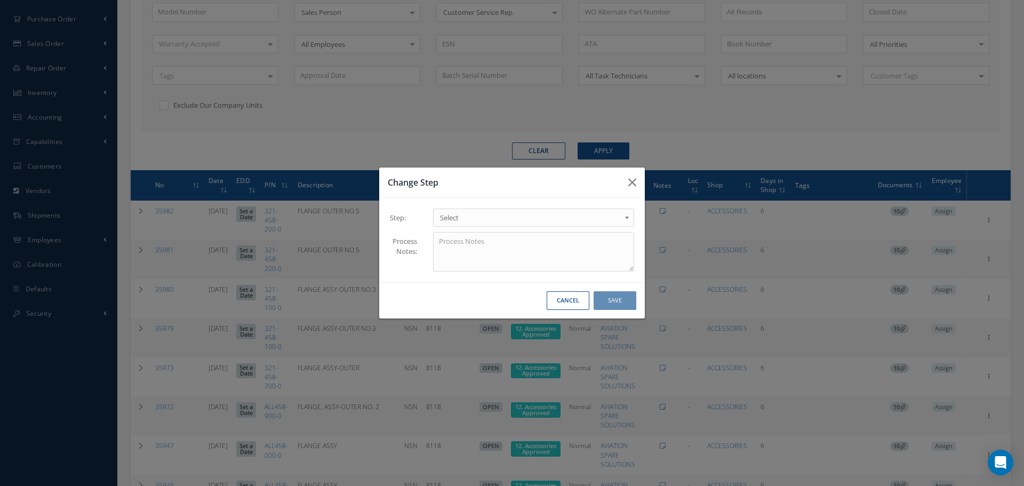
click at [626, 217] on b at bounding box center [629, 220] width 10 height 17
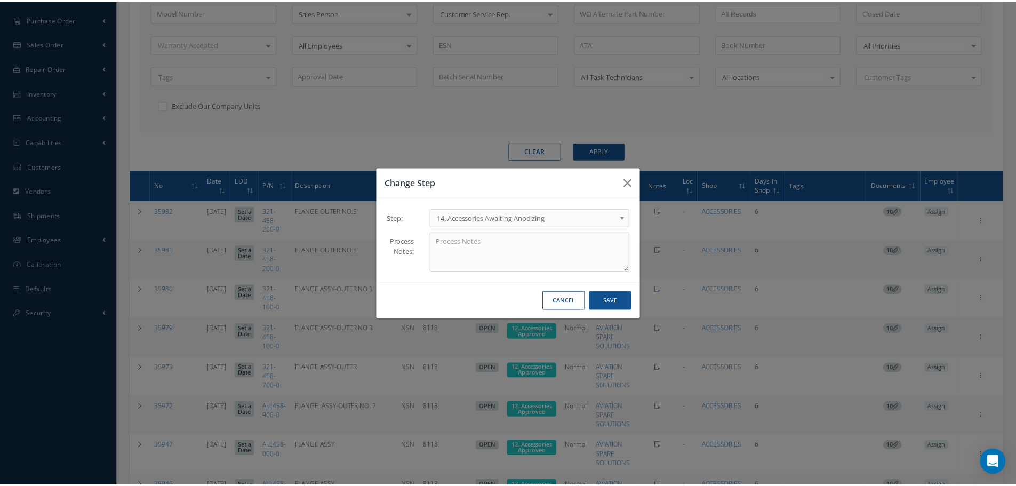
scroll to position [0, 0]
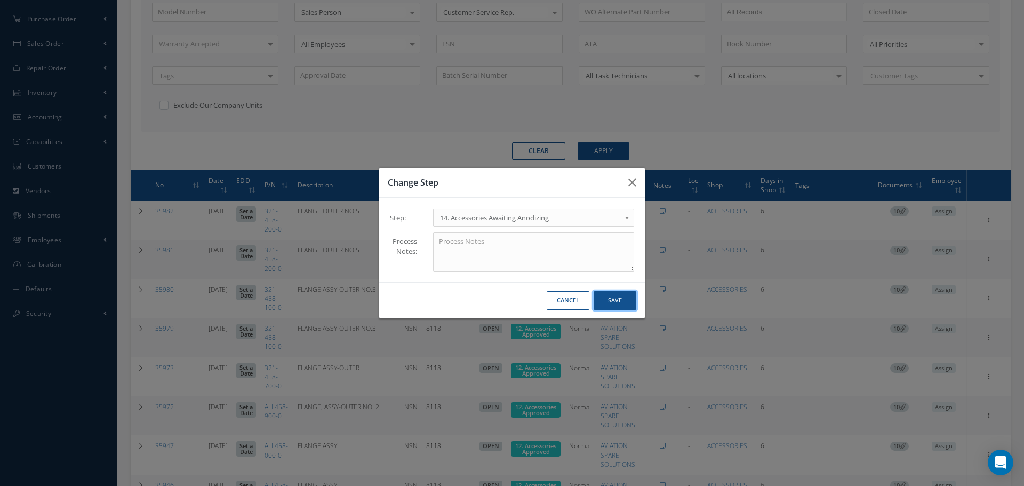
click at [604, 298] on button "Save" at bounding box center [614, 300] width 43 height 19
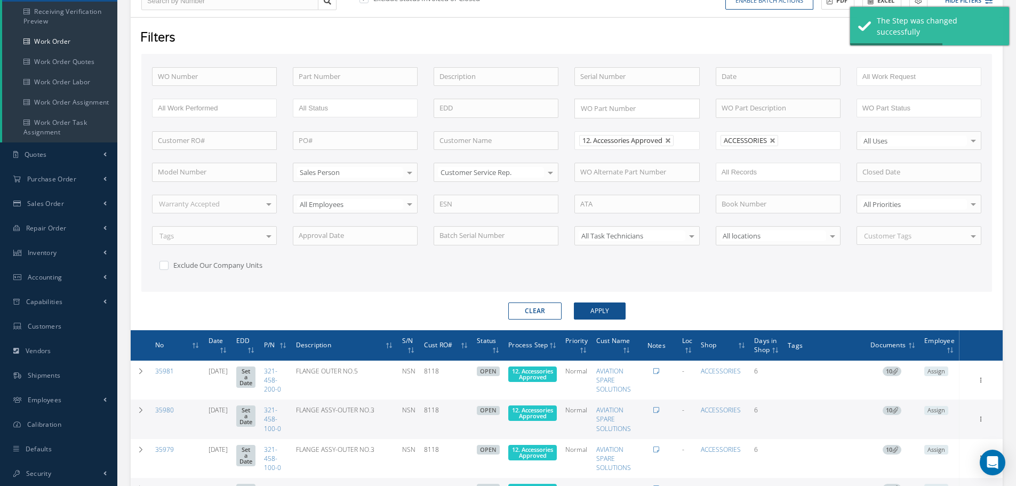
scroll to position [289, 0]
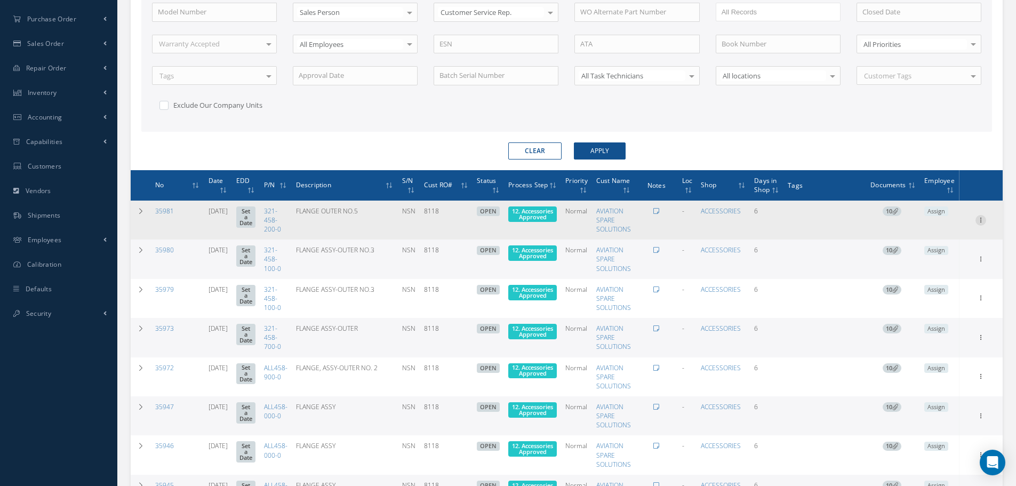
click at [983, 222] on icon at bounding box center [980, 219] width 11 height 9
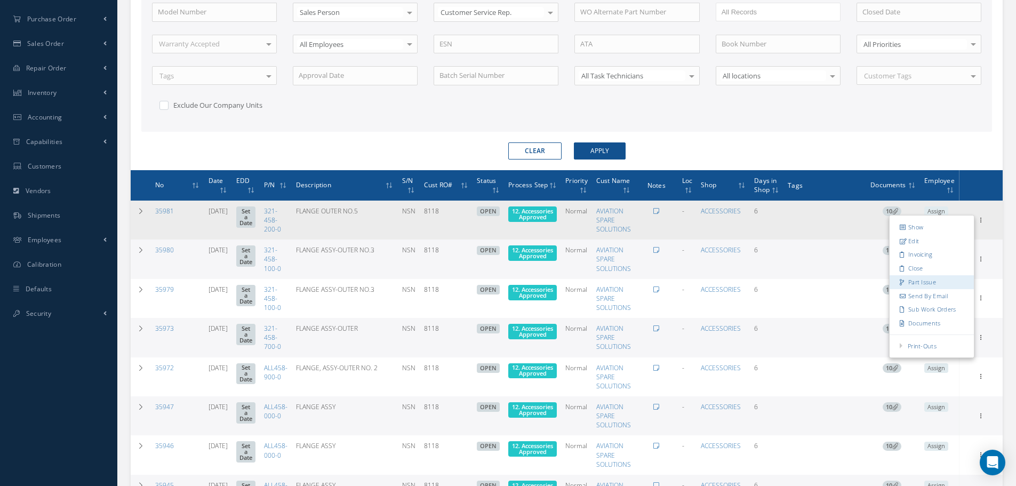
click at [940, 282] on link "Part Issue" at bounding box center [931, 282] width 84 height 14
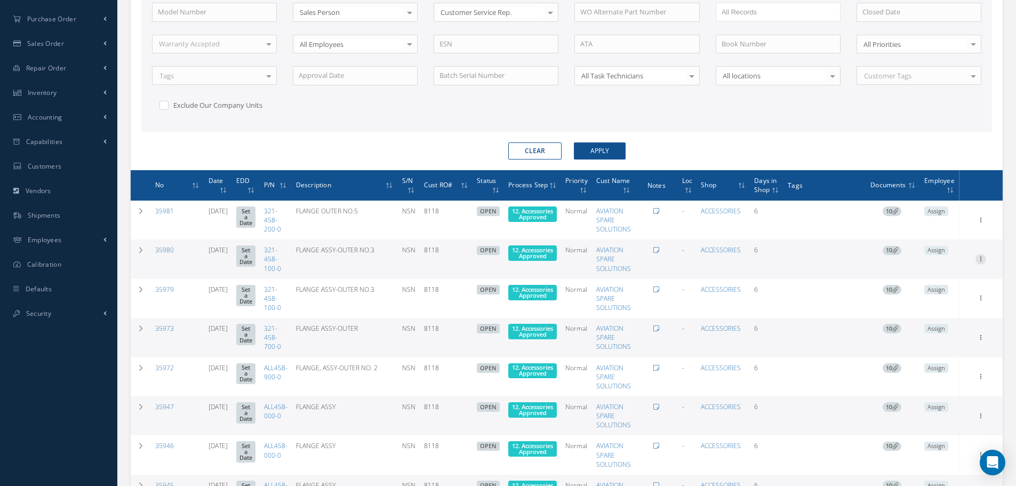
click at [978, 223] on icon at bounding box center [980, 219] width 11 height 9
click at [923, 321] on link "Part Issue" at bounding box center [931, 321] width 84 height 14
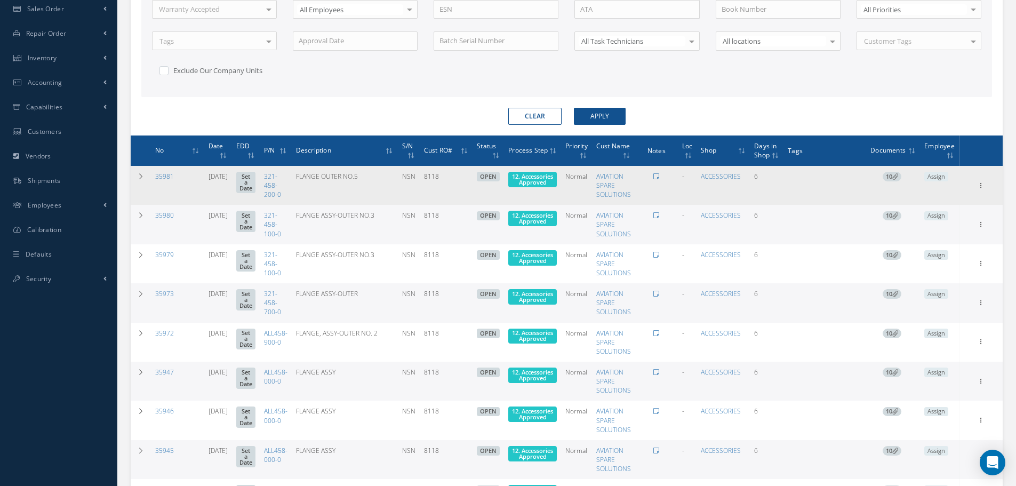
scroll to position [342, 0]
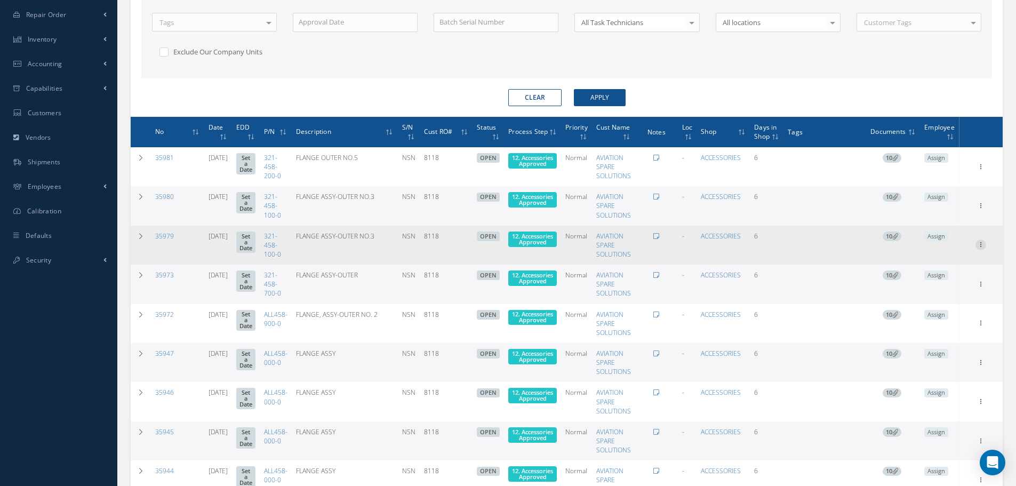
click at [980, 170] on icon at bounding box center [980, 166] width 11 height 9
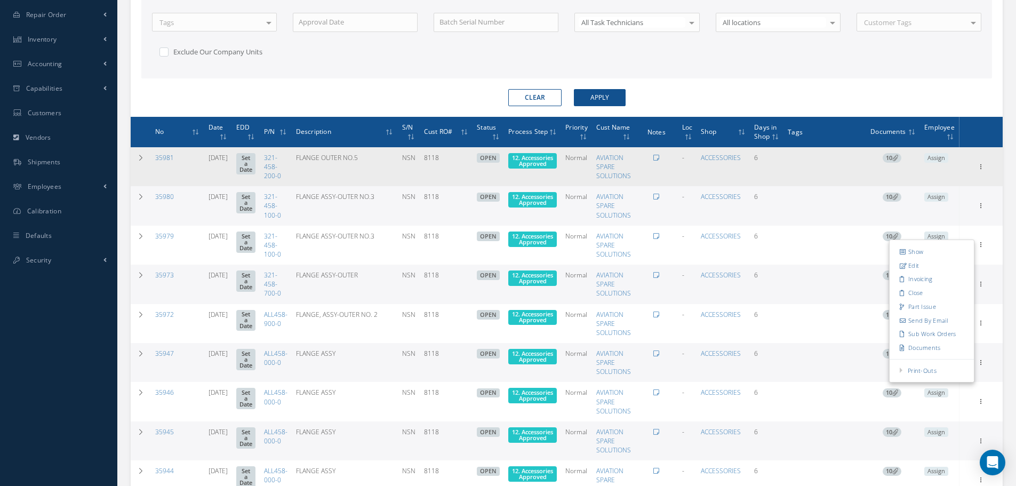
click at [941, 179] on td "Assign" at bounding box center [939, 166] width 39 height 39
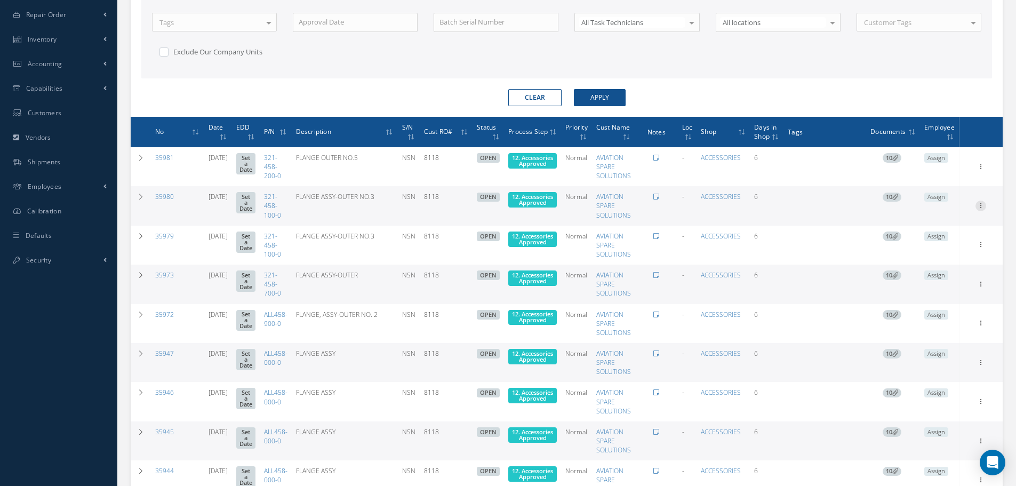
click at [983, 170] on icon at bounding box center [980, 166] width 11 height 9
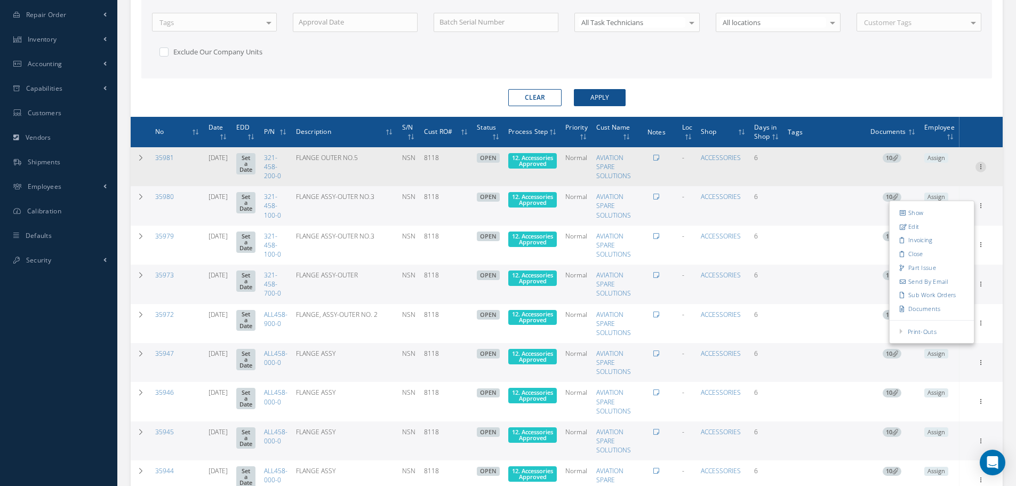
click at [980, 166] on icon at bounding box center [980, 166] width 11 height 9
click at [933, 184] on link "Edit" at bounding box center [931, 187] width 84 height 14
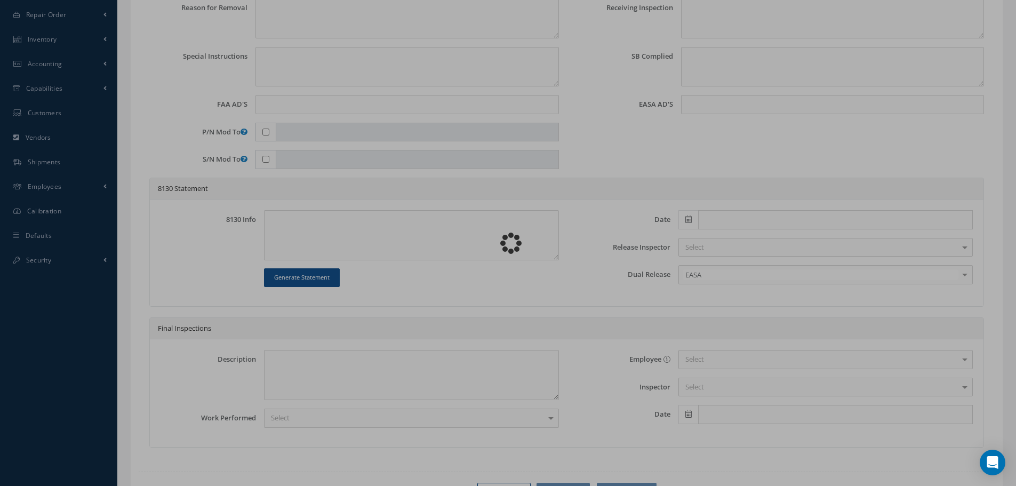
type input "321-458-200-0"
type input "[DATE]"
type input "FLANGE OUTER NO.5"
type input "8118"
type input "NSN"
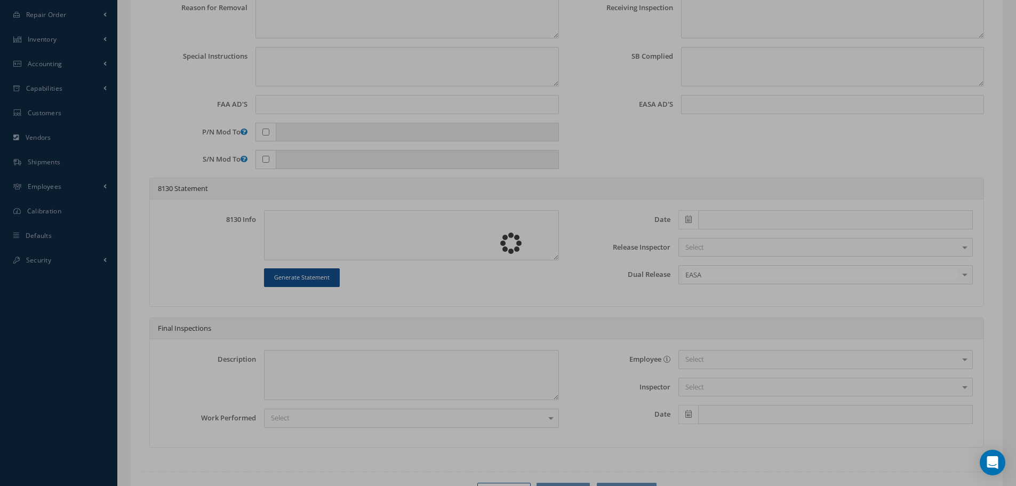
type input "731893"
type textarea "NONE"
type textarea "PLEASE SEE R.O. FOR DETAILS"
type textarea "NO VISUAL DAMAGE"
type textarea "None performed"
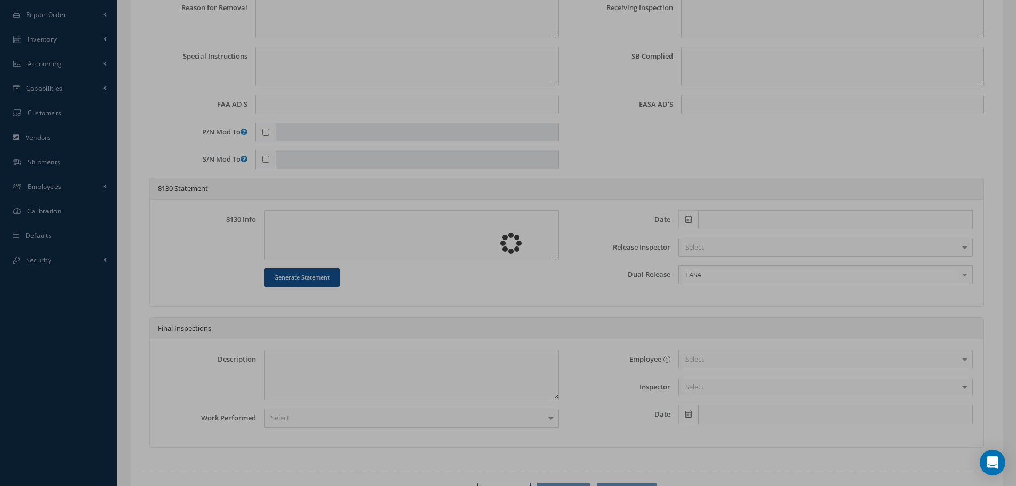
type textarea "Article was xxxxx in reference with the following Technical Standard : CFM56-5B…"
type textarea "Article has been approved to return to service."
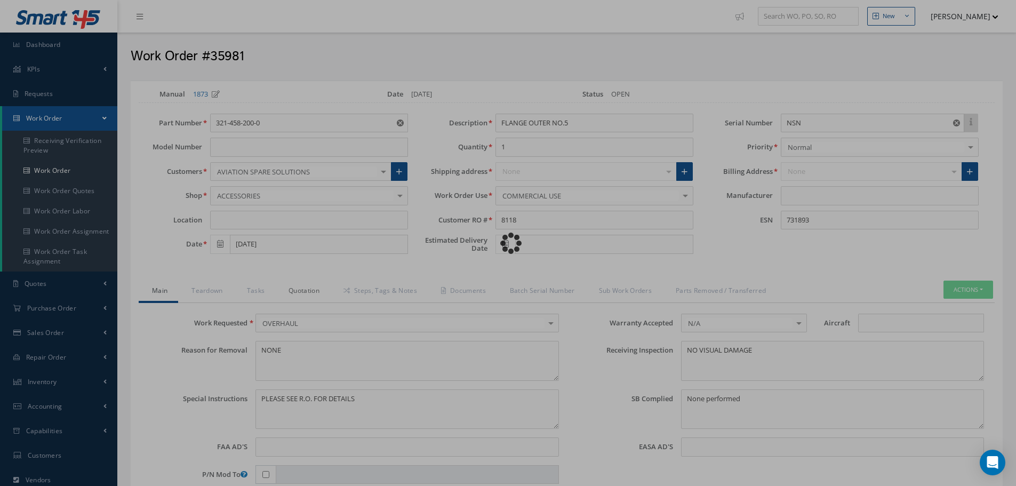
type input "CFM56-5B"
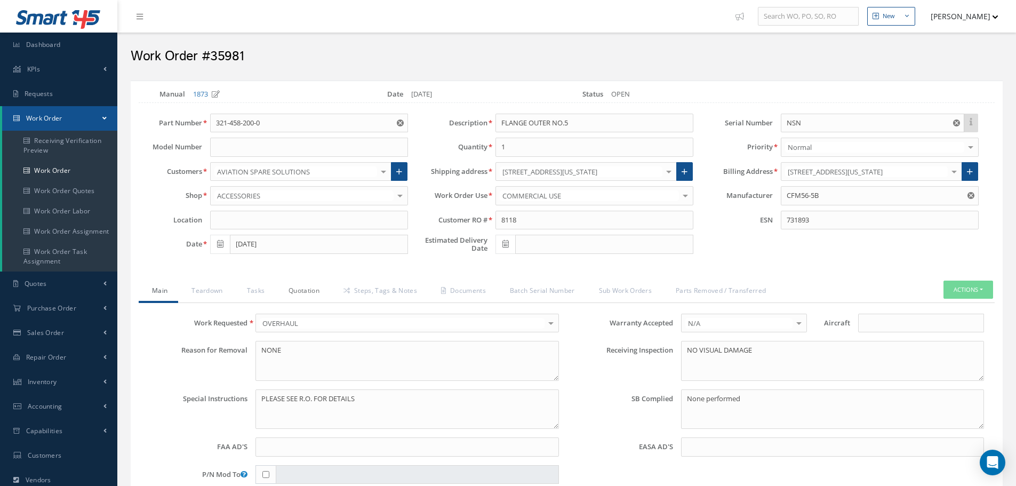
click at [302, 290] on link "Quotation" at bounding box center [302, 291] width 55 height 22
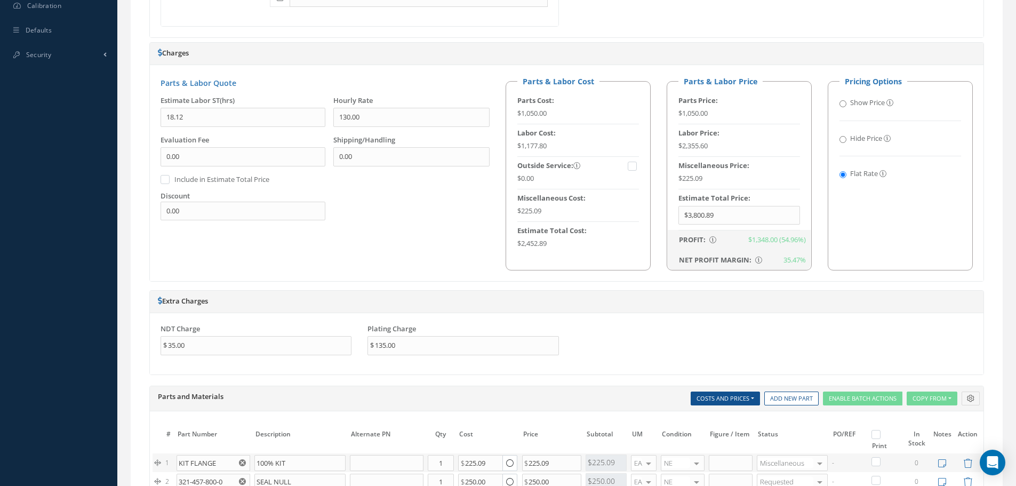
scroll to position [587, 0]
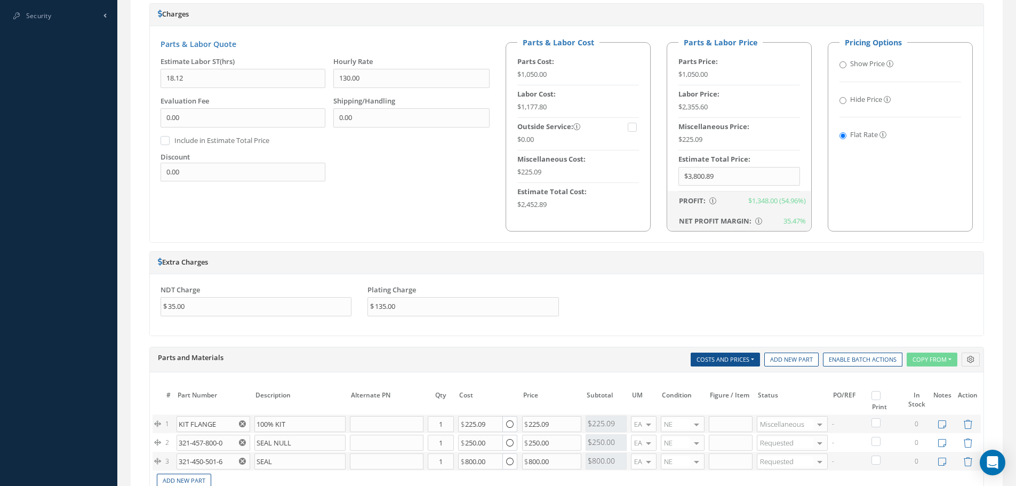
click at [880, 397] on label at bounding box center [881, 394] width 3 height 9
click at [879, 397] on input "checkbox" at bounding box center [877, 396] width 7 height 7
checkbox input "true"
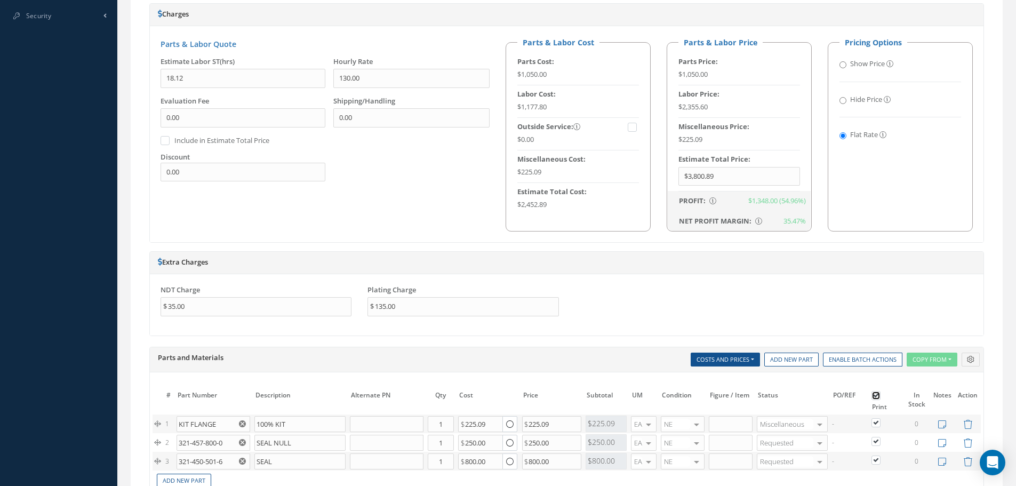
checkbox input "true"
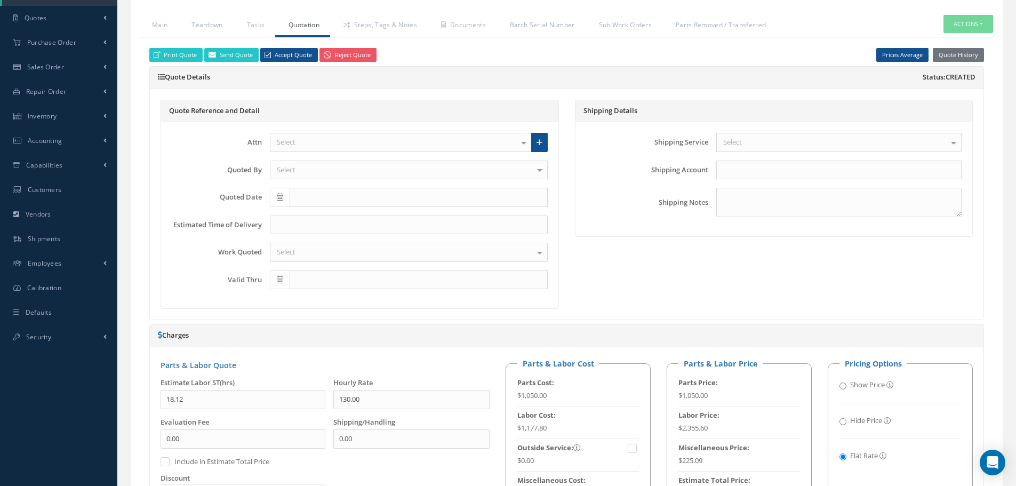
scroll to position [160, 0]
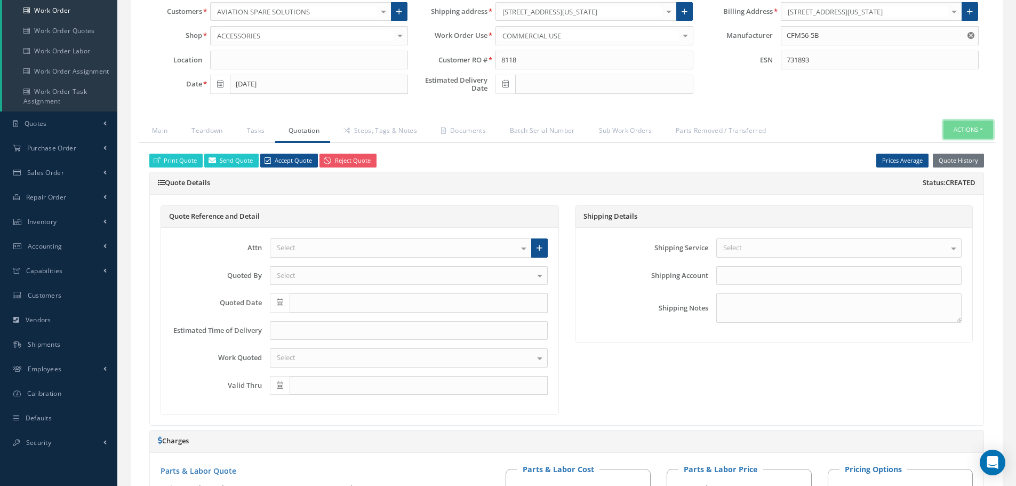
click at [982, 130] on button "Actions" at bounding box center [968, 130] width 50 height 19
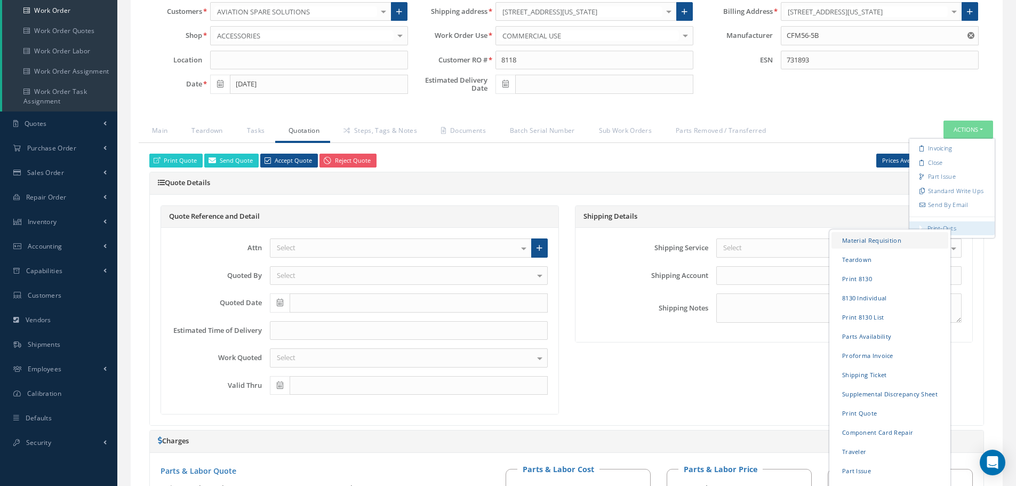
click at [877, 239] on link "Material Requisition" at bounding box center [889, 239] width 117 height 17
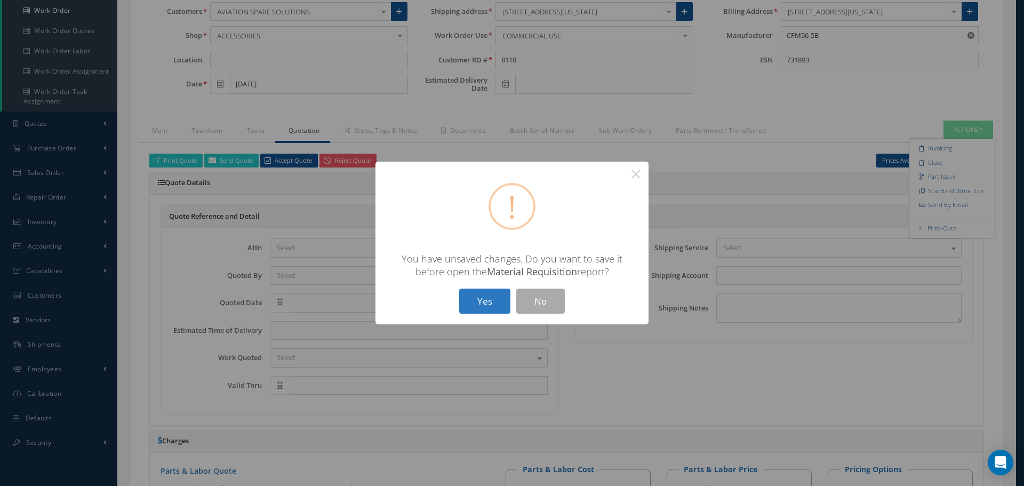
click at [489, 296] on button "Yes" at bounding box center [484, 300] width 51 height 25
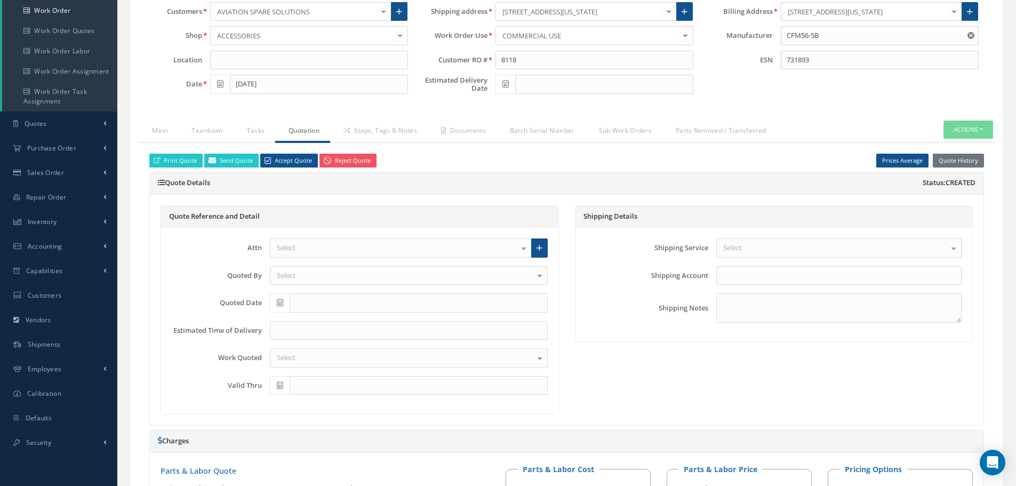
checkbox input "true"
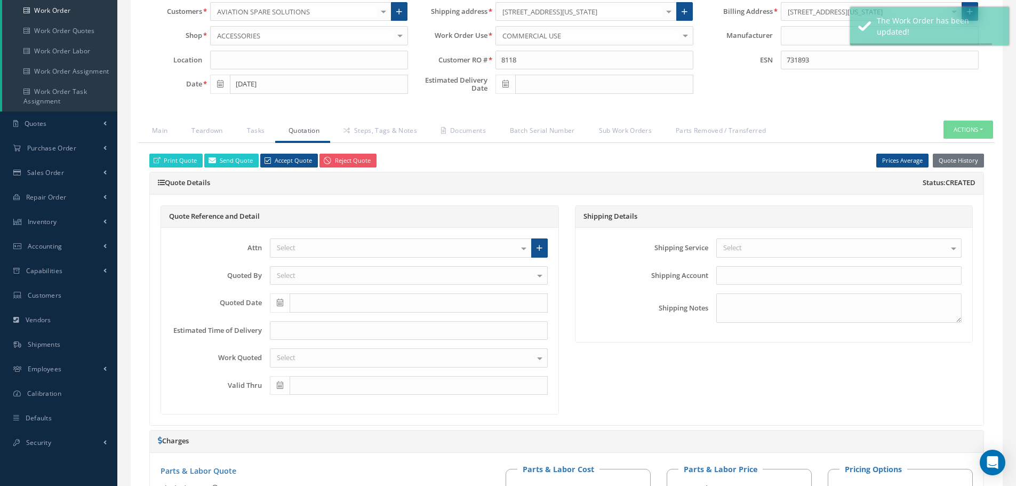
type input "CFM56-5B"
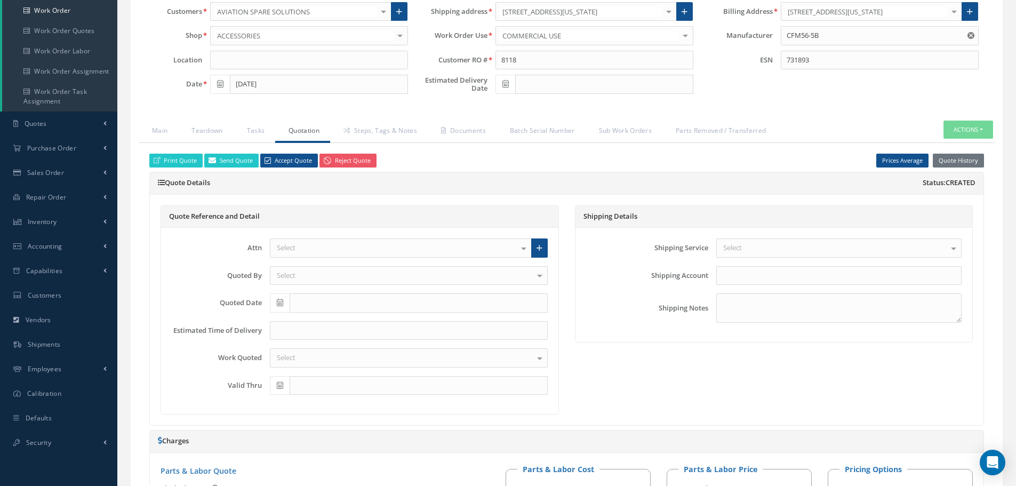
select select "25"
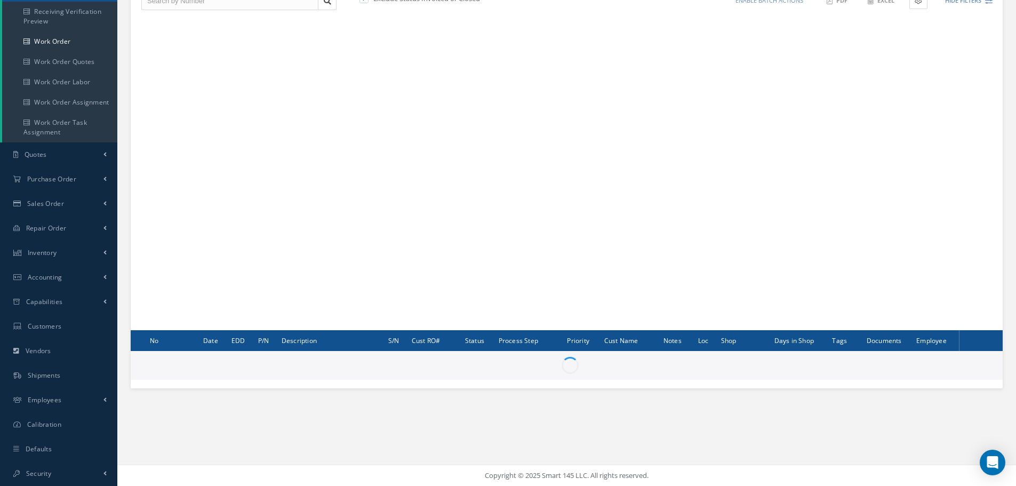
scroll to position [129, 0]
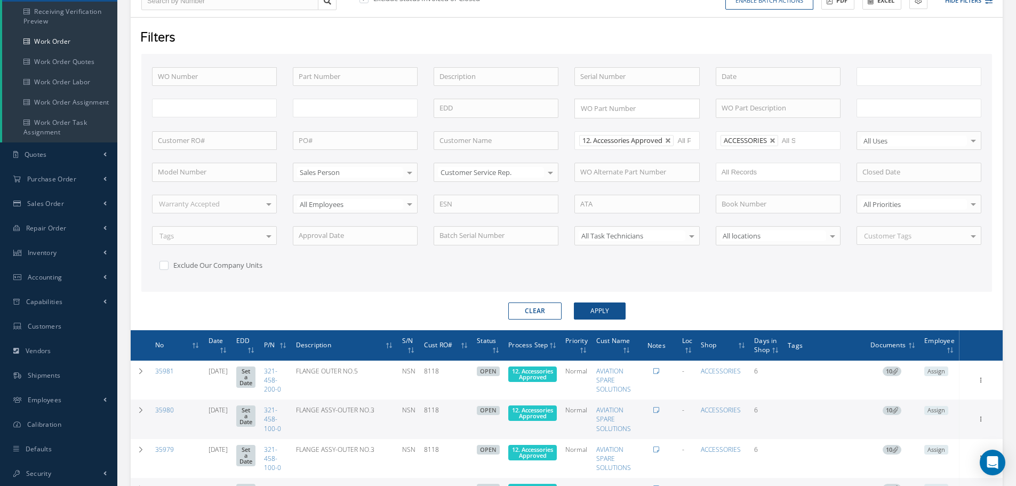
type input "All Work Request"
type input "All Work Performed"
type input "All Status"
type input "WO Part Status"
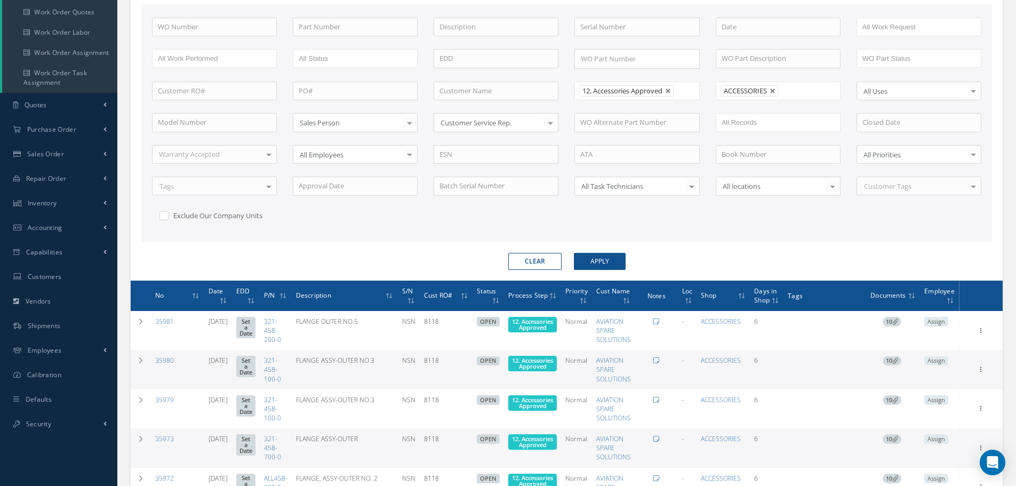
scroll to position [289, 0]
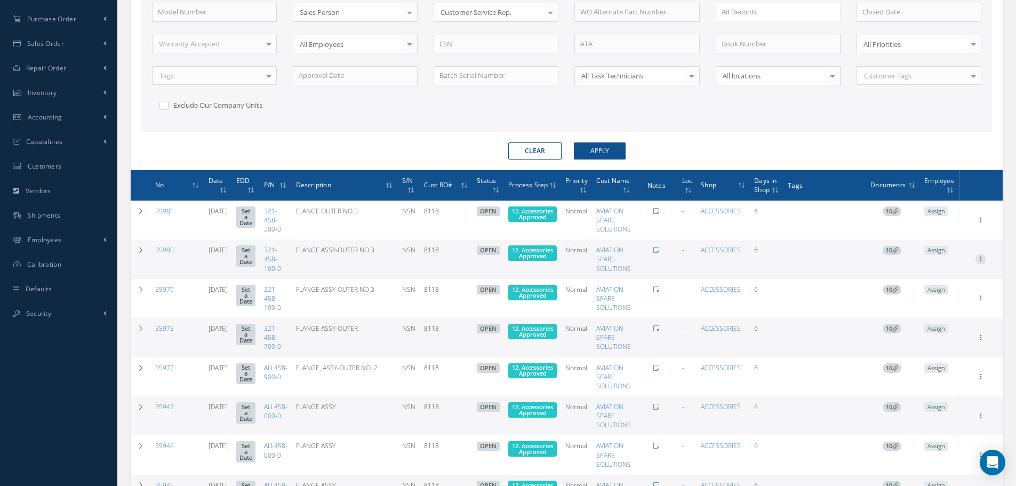
click at [982, 223] on icon at bounding box center [980, 219] width 11 height 9
click at [940, 278] on link "Edit" at bounding box center [931, 280] width 84 height 14
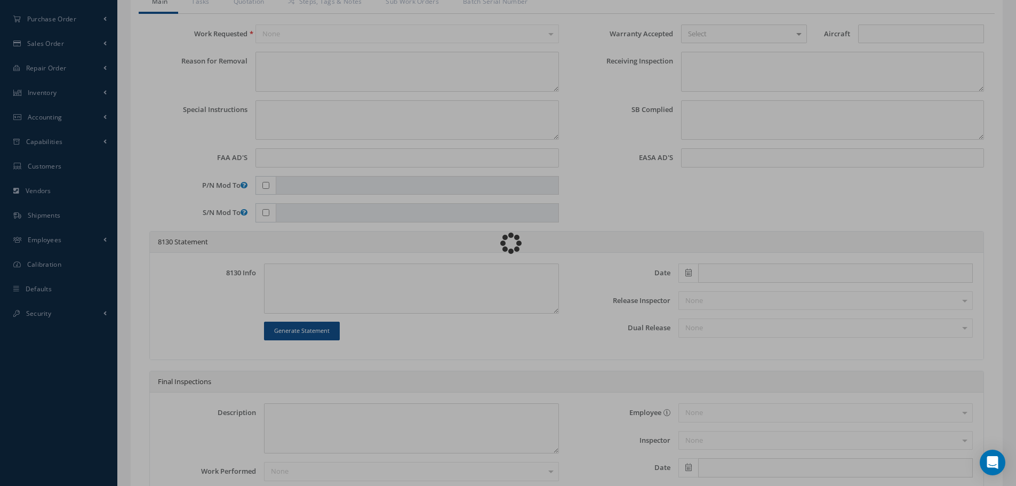
type input "321-458-100-0"
type input "[DATE]"
type input "FLANGE ASSY-OUTER NO.3"
type input "8118"
type input "NSN"
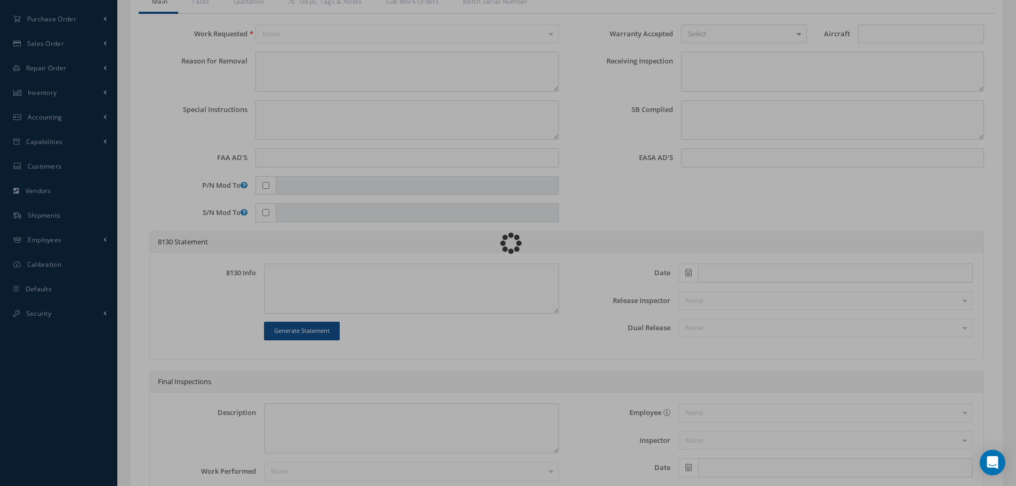
type input "731893"
type textarea "NONE"
type textarea "PLEASE SEE R.O. FOR DETAILS"
type textarea "NO VISUAL DAMAGE"
type textarea "None performed"
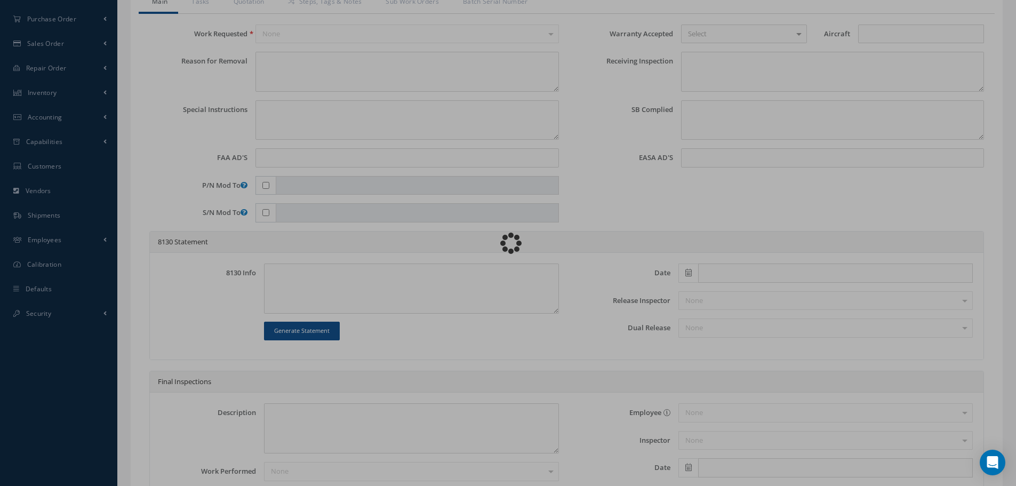
type textarea "Article was xxxxx in reference with the following Technical Standard : CFM56-5B…"
type textarea "Article has been approved to return to service."
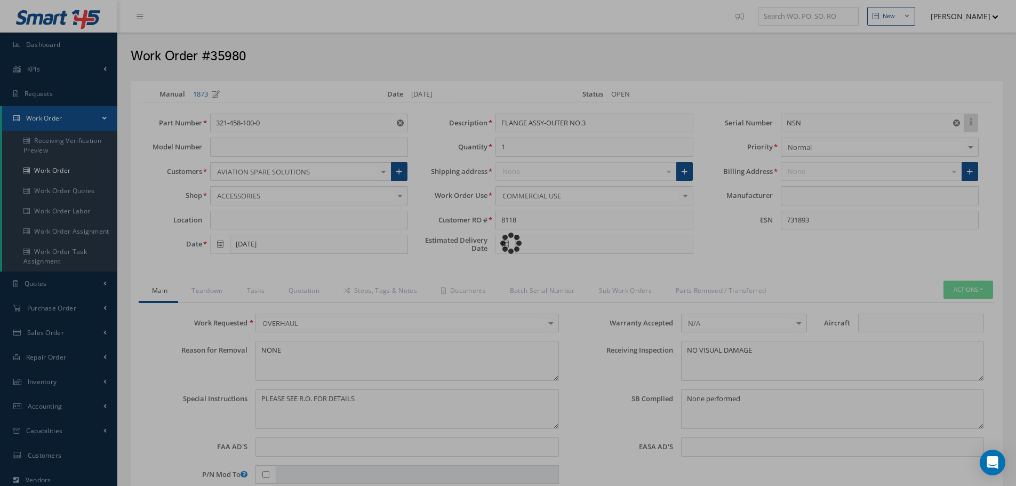
type input "CFM56-5B"
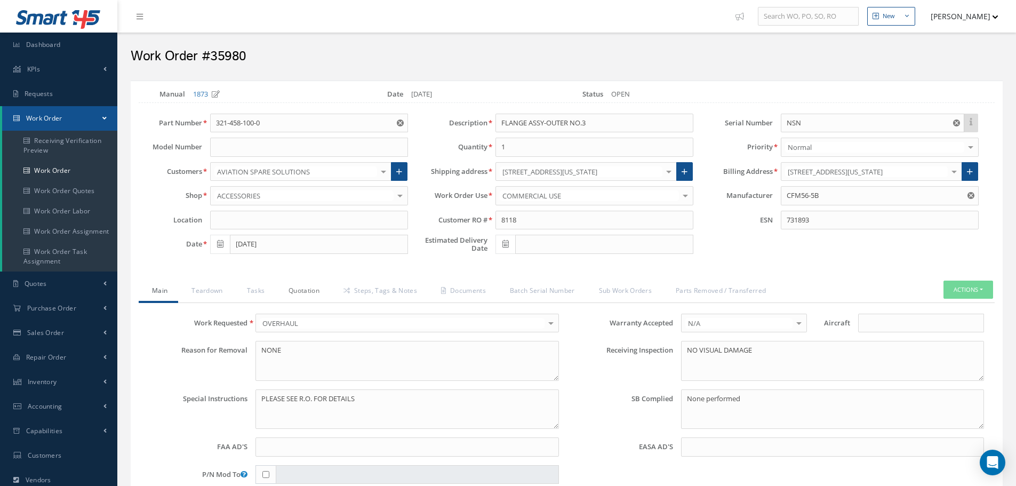
click at [311, 293] on link "Quotation" at bounding box center [302, 291] width 55 height 22
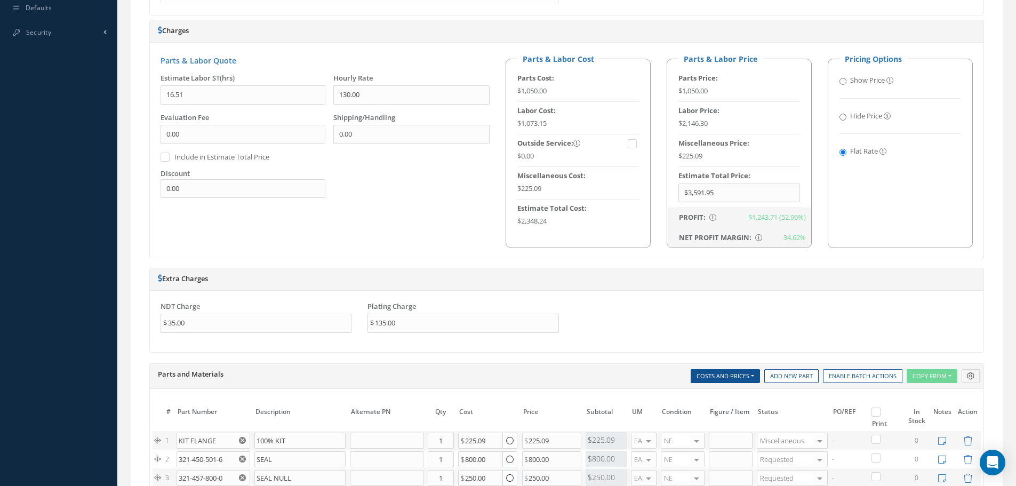
scroll to position [693, 0]
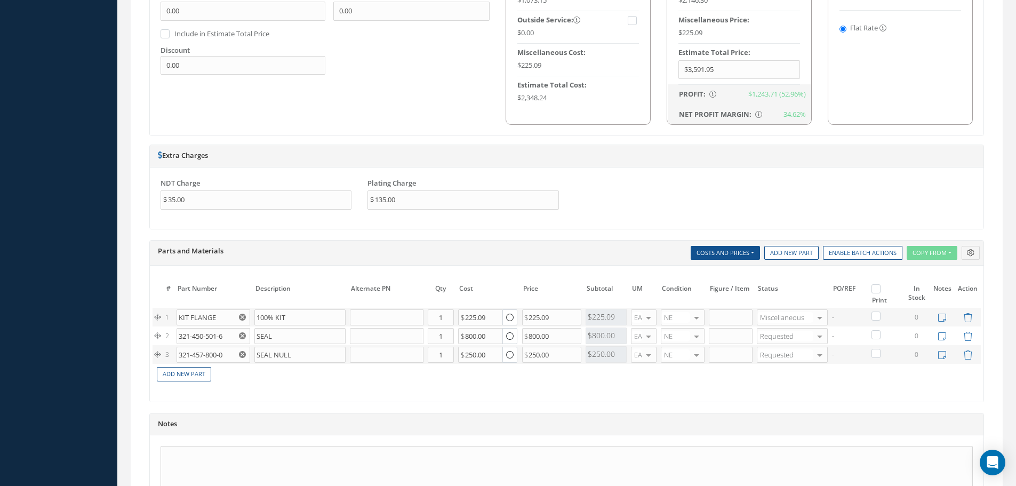
click at [880, 287] on label at bounding box center [881, 288] width 3 height 9
click at [874, 287] on input "checkbox" at bounding box center [877, 289] width 7 height 7
checkbox input "true"
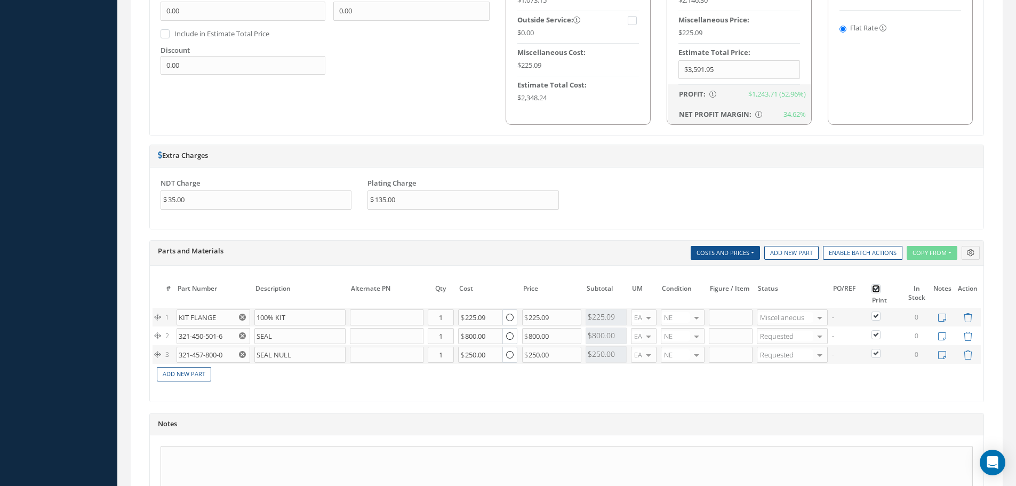
checkbox input "true"
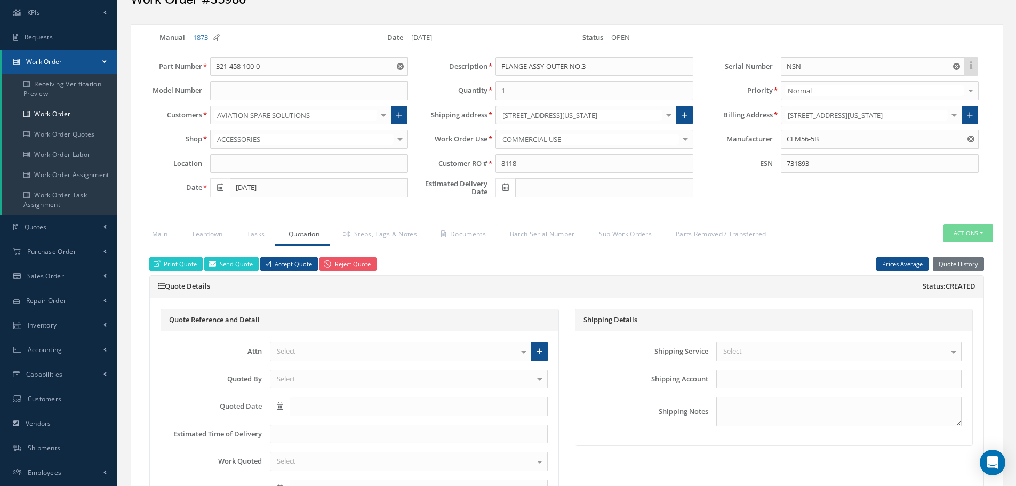
scroll to position [53, 0]
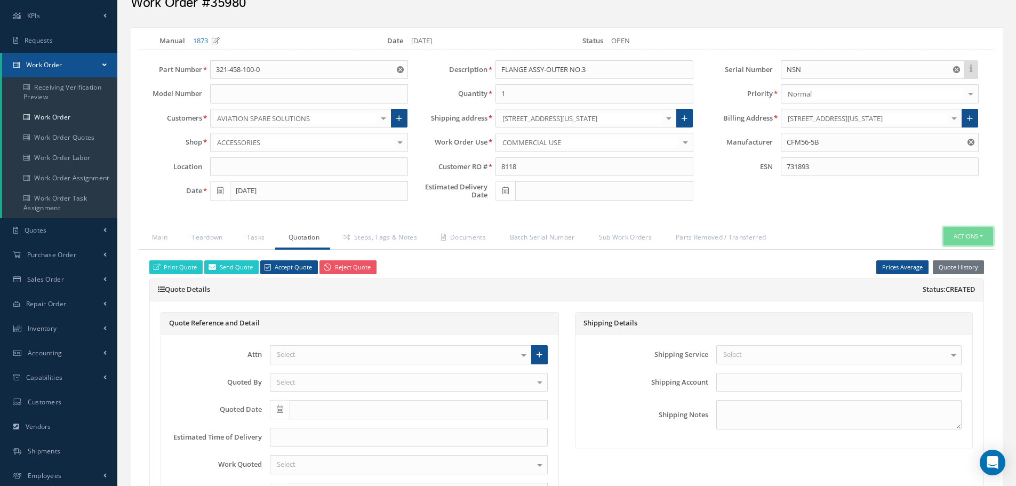
click at [980, 234] on button "Actions" at bounding box center [968, 236] width 50 height 19
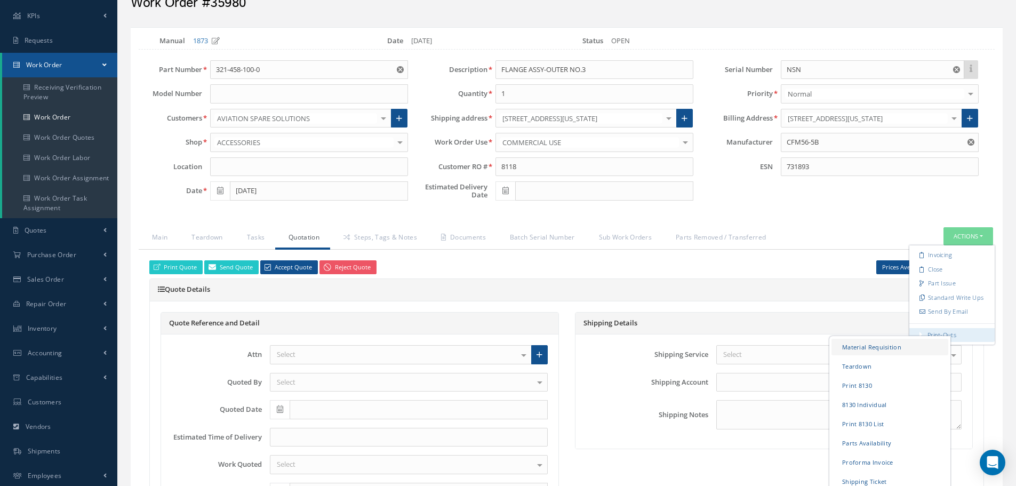
click at [865, 344] on link "Material Requisition" at bounding box center [889, 346] width 117 height 17
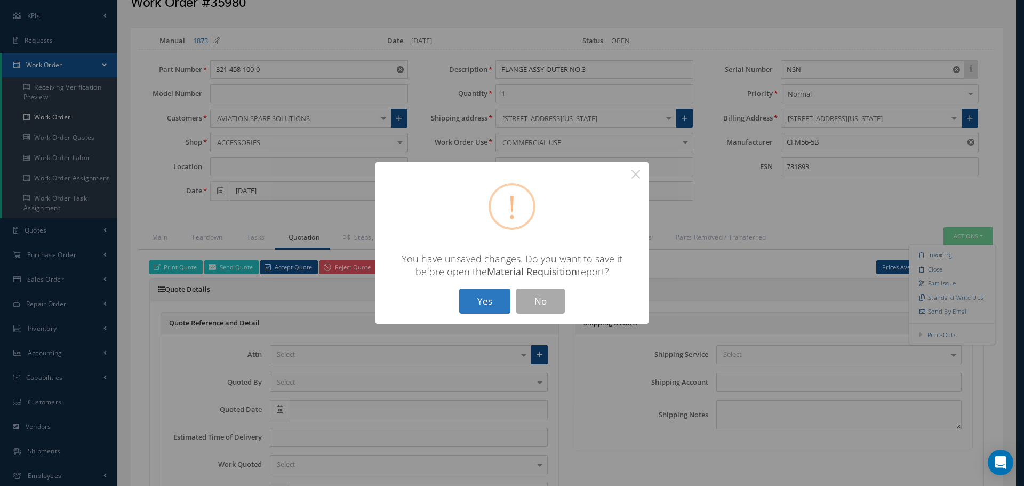
click at [489, 301] on button "Yes" at bounding box center [484, 300] width 51 height 25
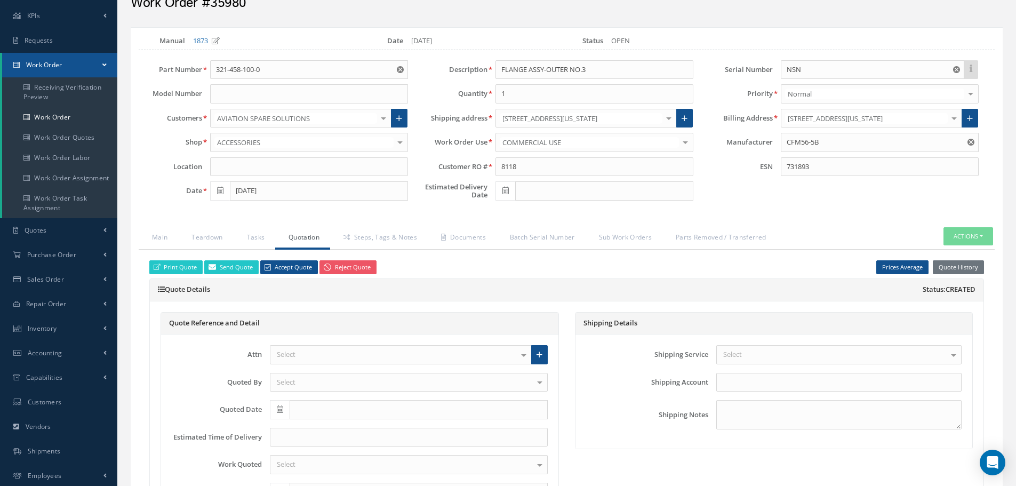
checkbox input "true"
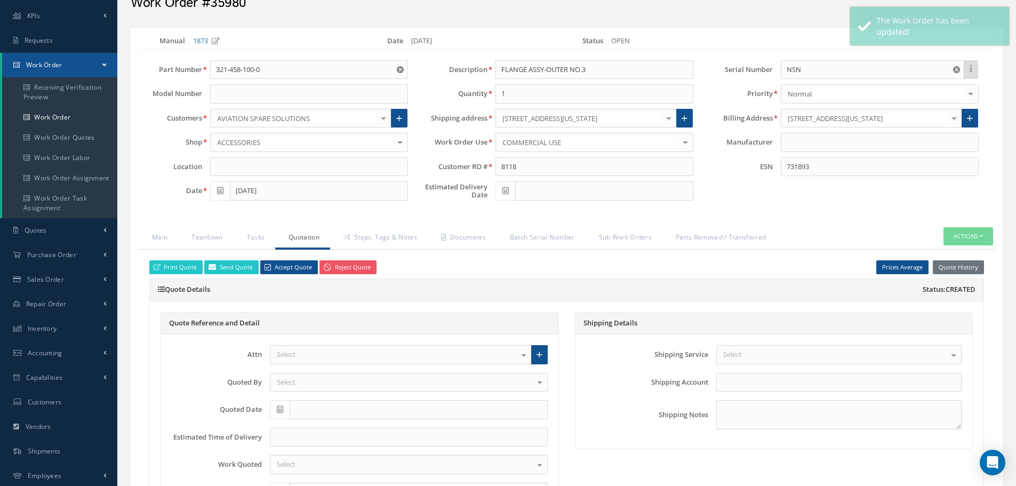
type input "CFM56-5B"
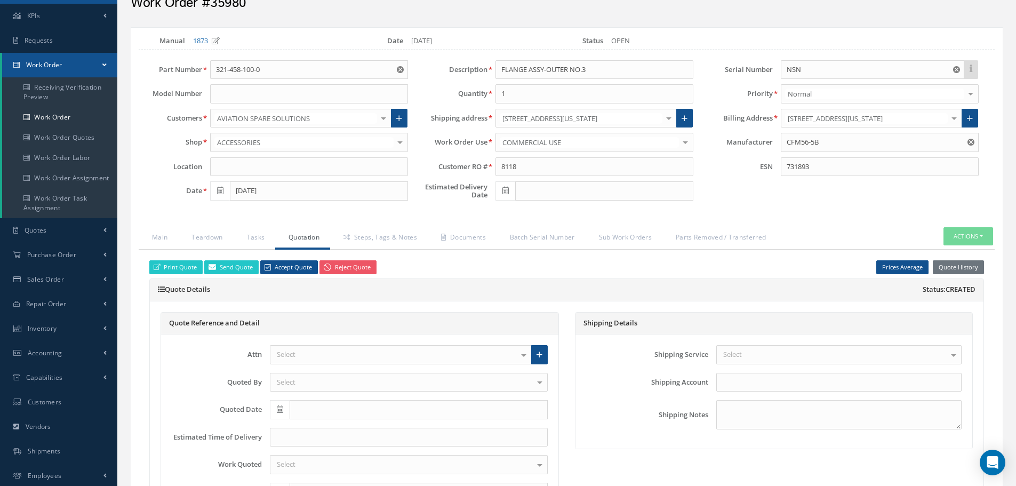
select select "25"
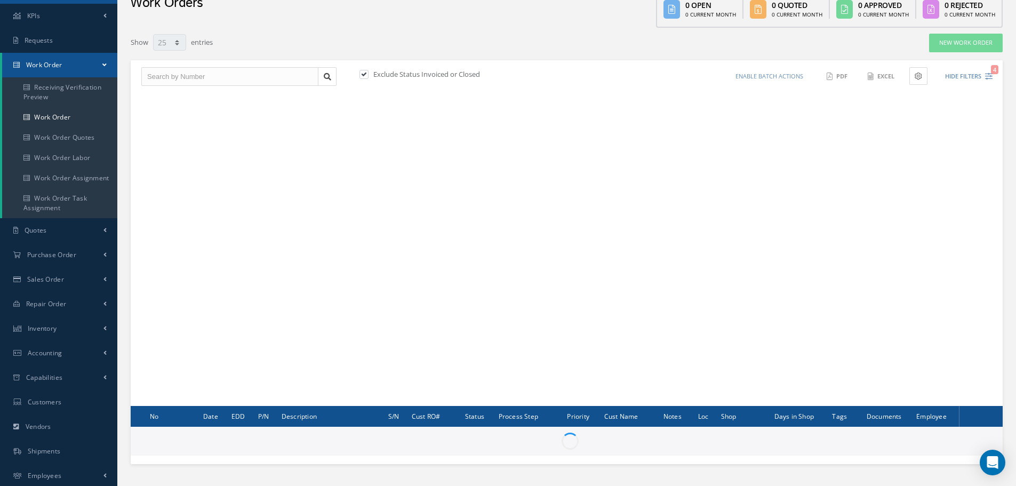
scroll to position [129, 0]
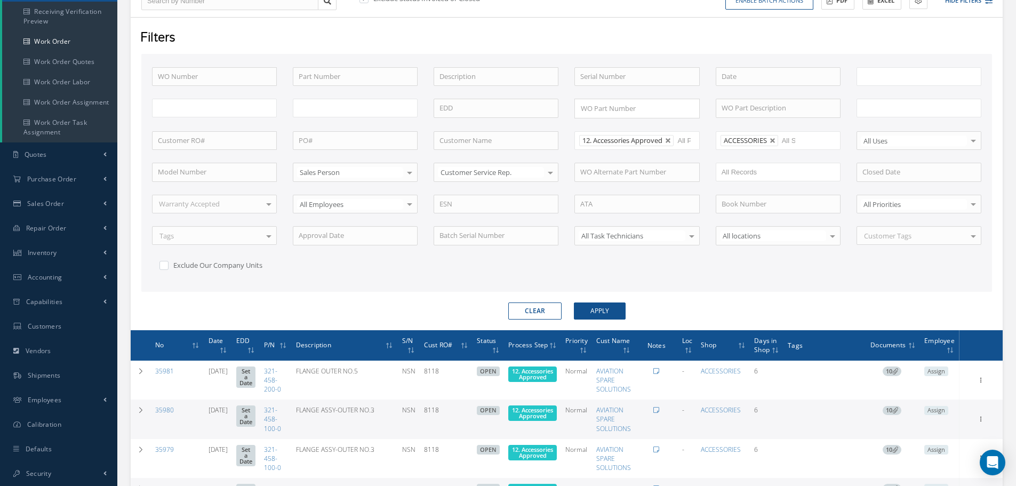
type input "All Work Request"
type input "All Work Performed"
type input "All Status"
type input "WO Part Status"
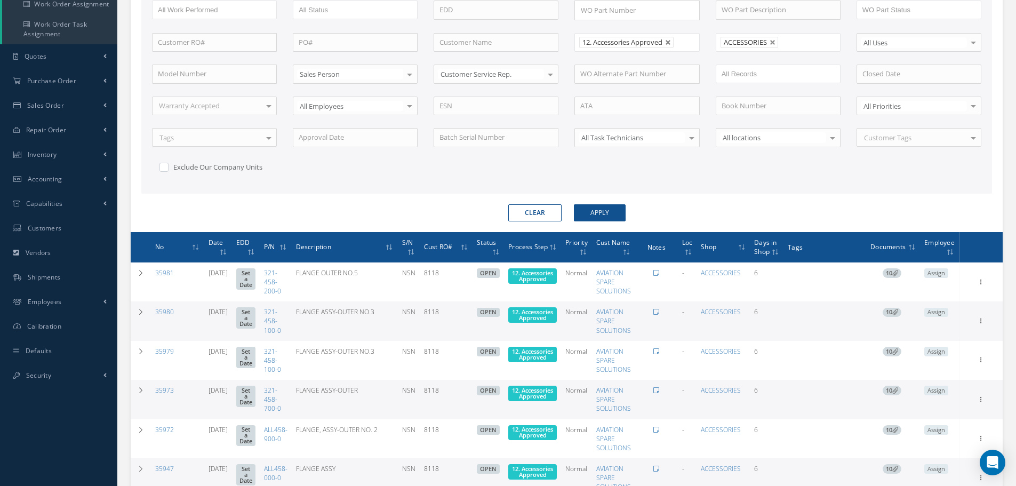
scroll to position [342, 0]
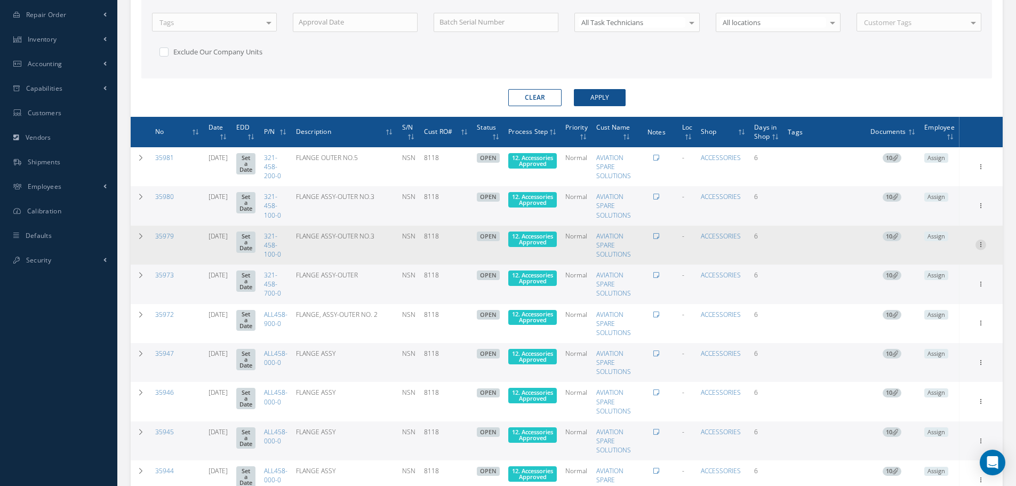
click at [979, 170] on icon at bounding box center [980, 166] width 11 height 9
click at [944, 262] on link "Edit" at bounding box center [931, 266] width 84 height 14
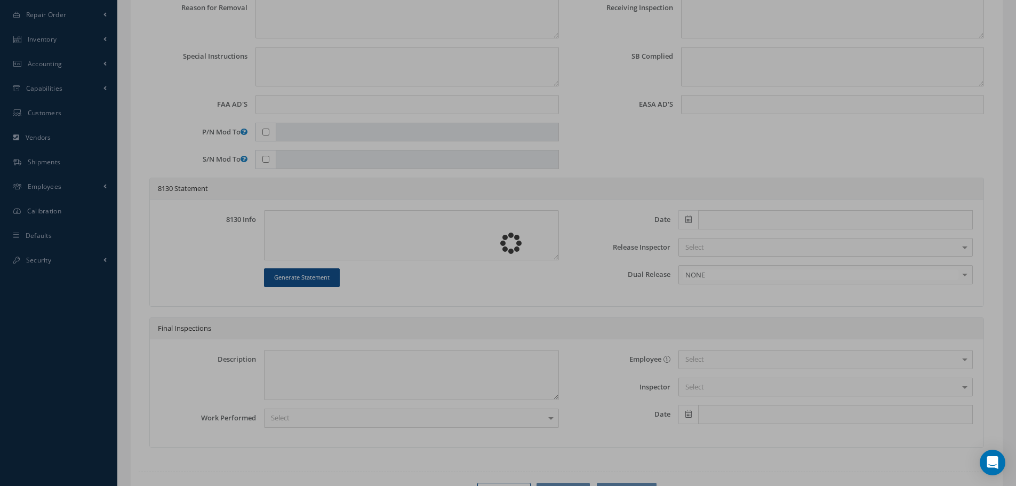
type input "321-458-100-0"
type input "[DATE]"
type input "FLANGE ASSY-OUTER NO.3"
type input "8118"
type input "NSN"
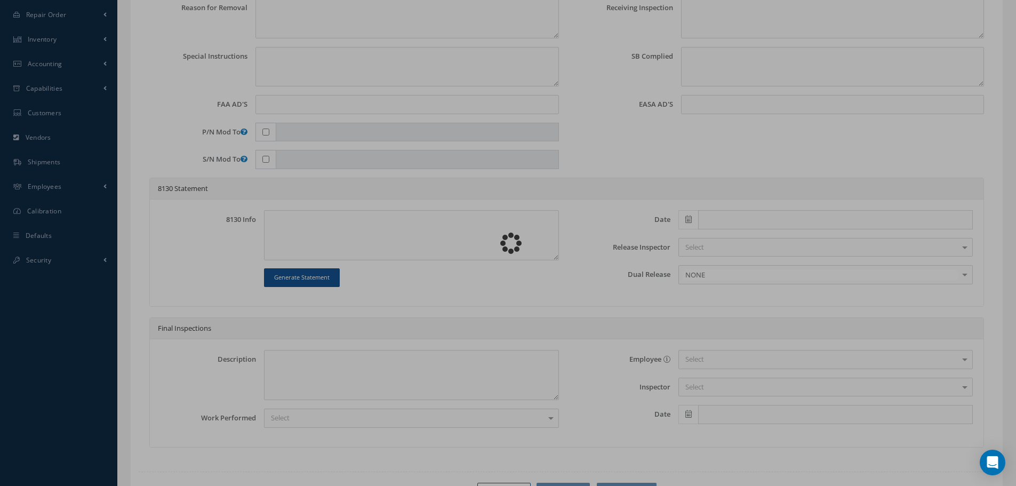
type input "731789"
type textarea "NONE"
type textarea "PLEASE SEE R.O. FOR DETAILS"
type textarea "NO VISUAL DAMAGE"
type textarea "None performed"
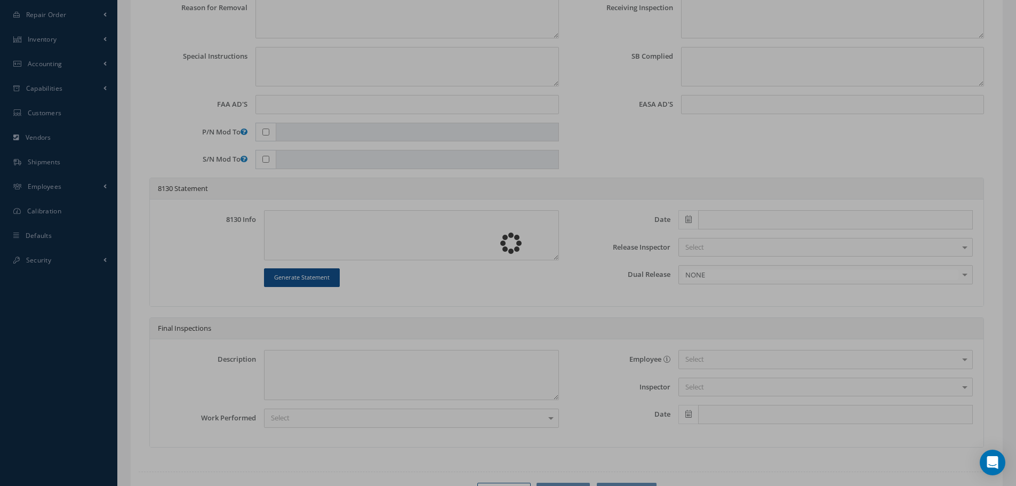
type textarea "Article was xxxxx in reference with the following Technical Standard : CFM56-5B…"
type textarea "Article has been approved to return to service."
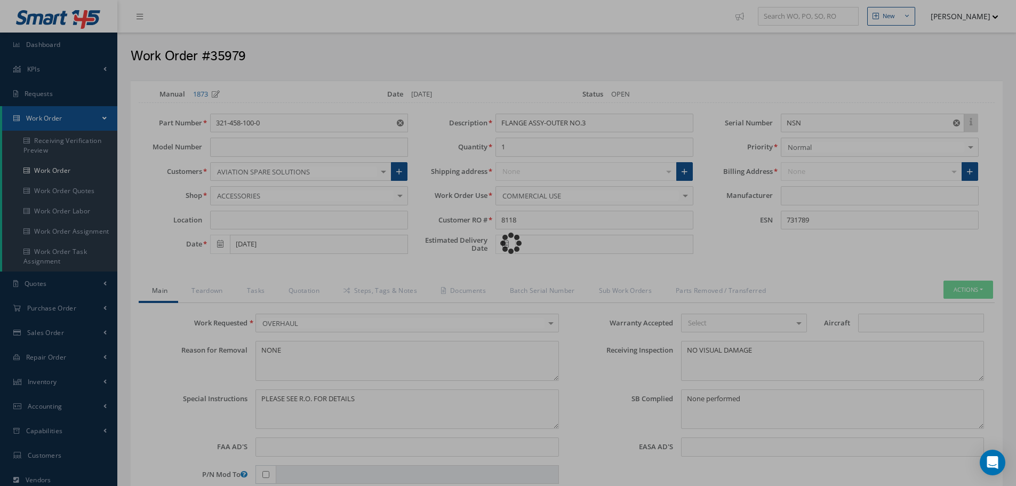
type input "CFM56-5B"
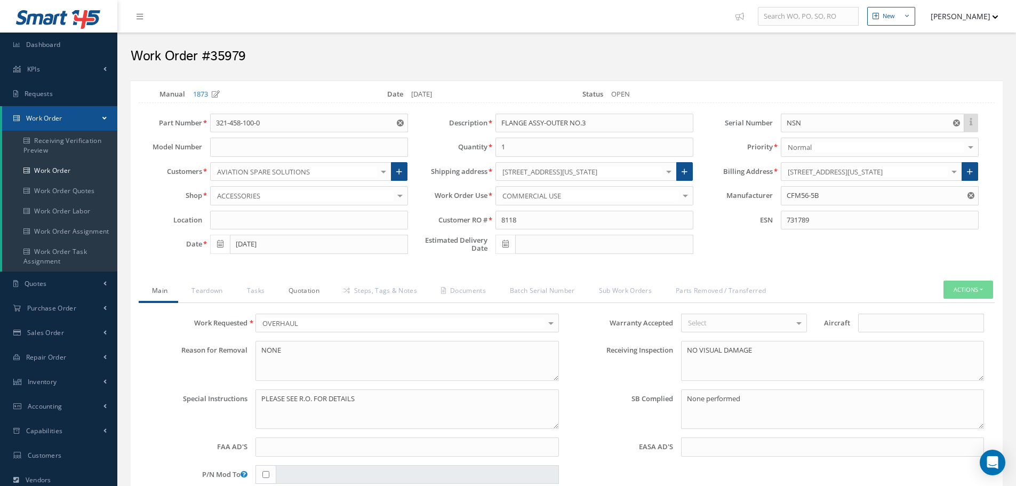
click at [306, 292] on link "Quotation" at bounding box center [302, 291] width 55 height 22
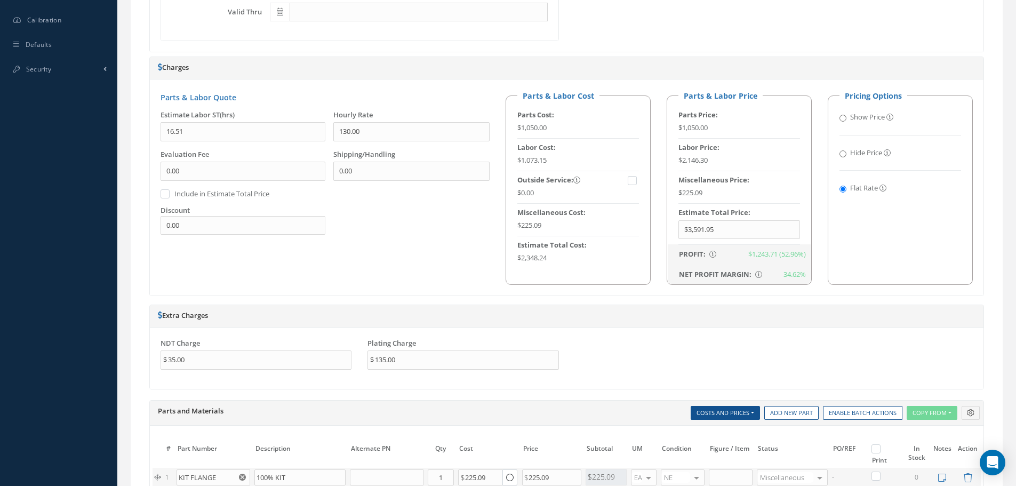
scroll to position [747, 0]
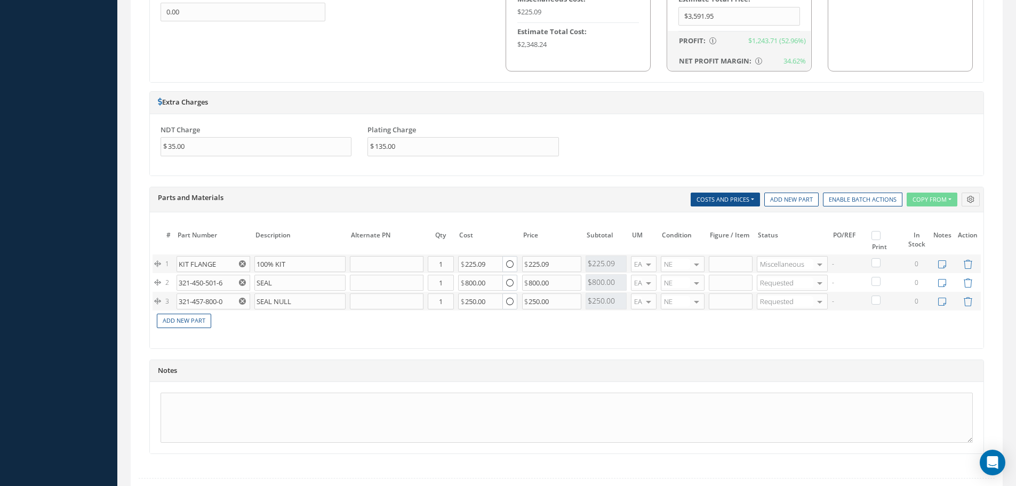
click at [880, 233] on label at bounding box center [881, 234] width 3 height 9
click at [879, 233] on input "checkbox" at bounding box center [877, 236] width 7 height 7
checkbox input "true"
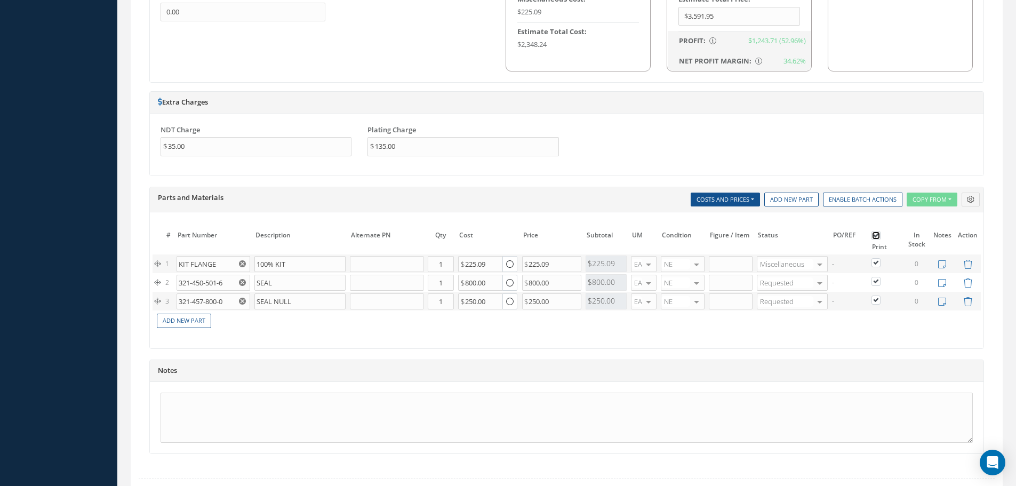
checkbox input "true"
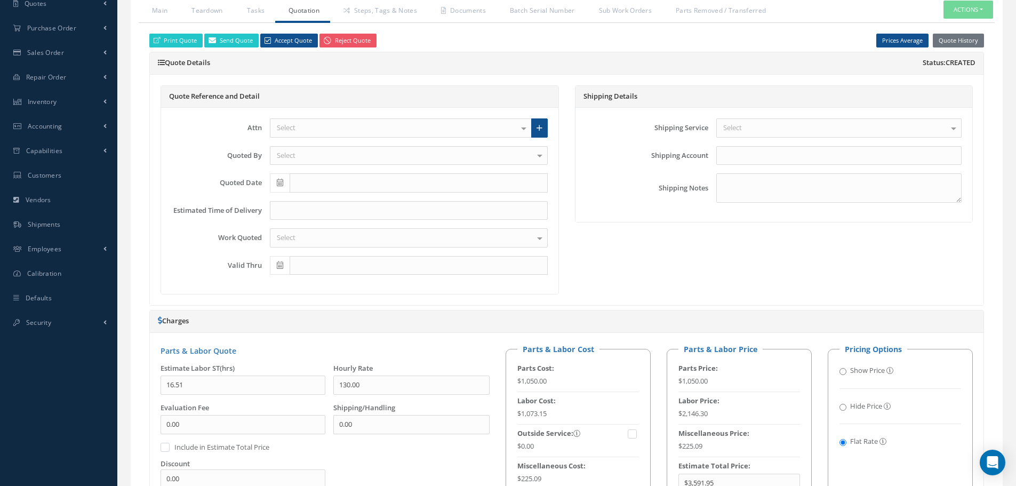
scroll to position [160, 0]
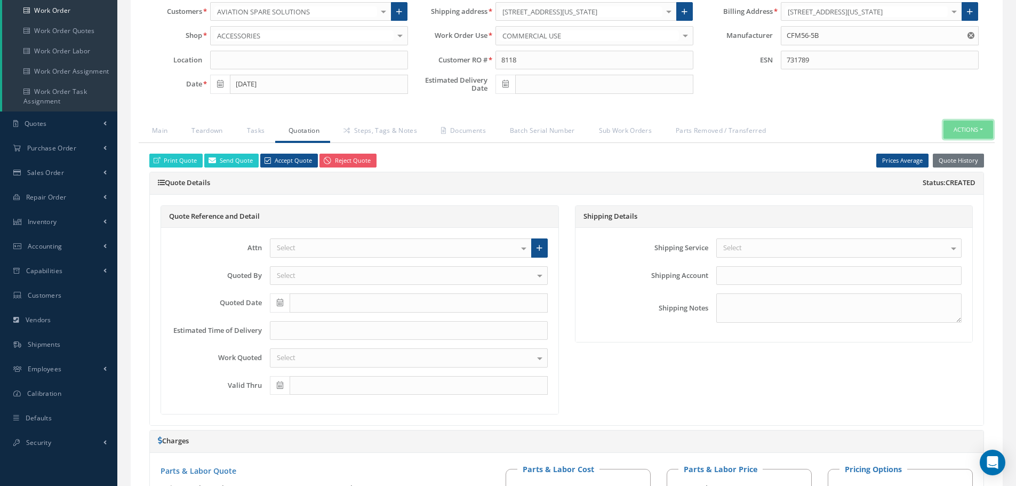
click at [982, 127] on button "Actions" at bounding box center [968, 130] width 50 height 19
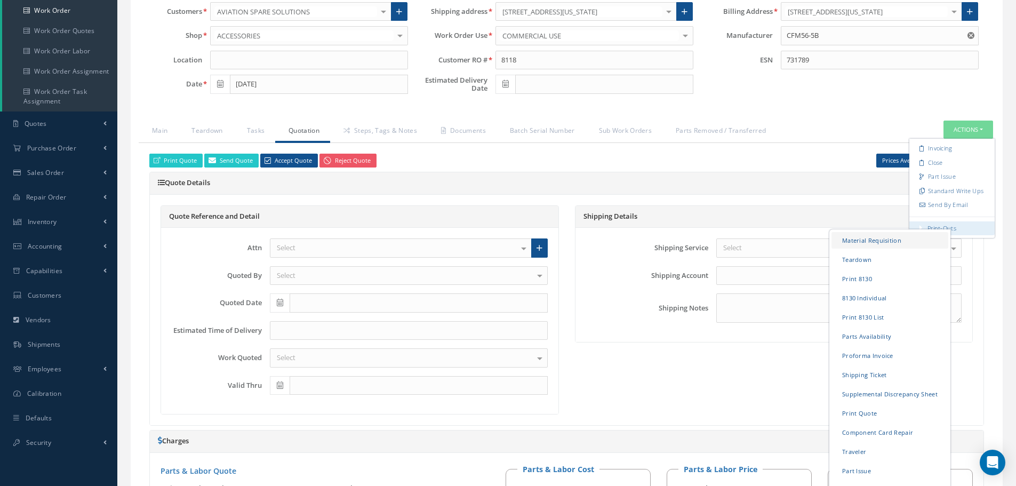
click at [876, 242] on link "Material Requisition" at bounding box center [889, 239] width 117 height 17
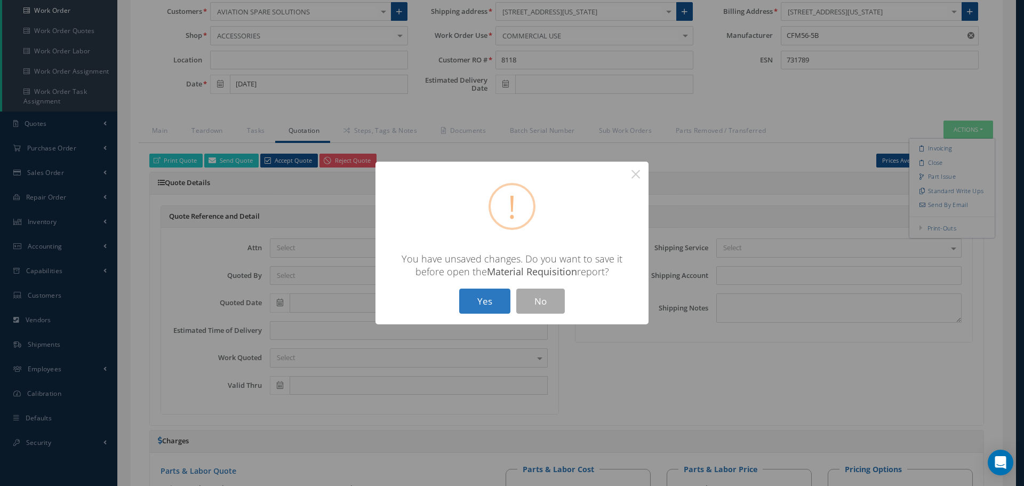
click at [467, 299] on button "Yes" at bounding box center [484, 300] width 51 height 25
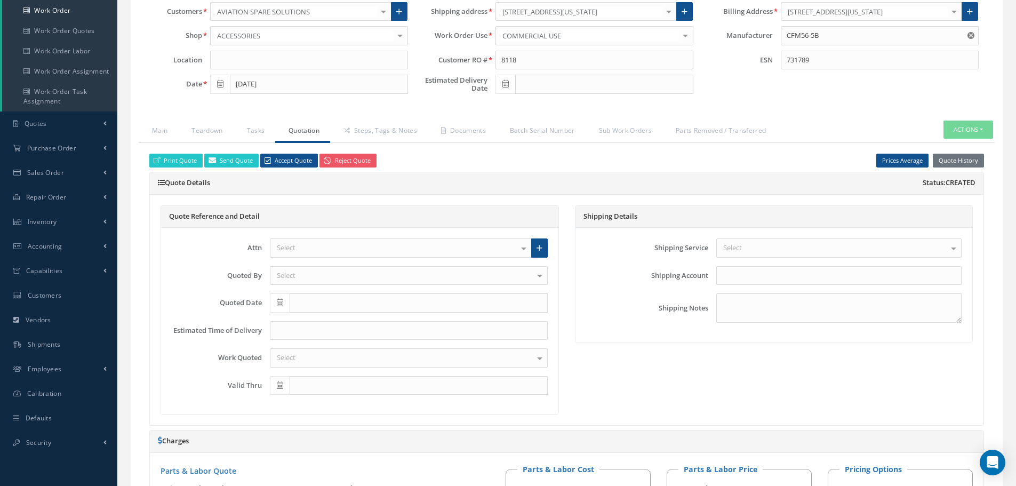
checkbox input "true"
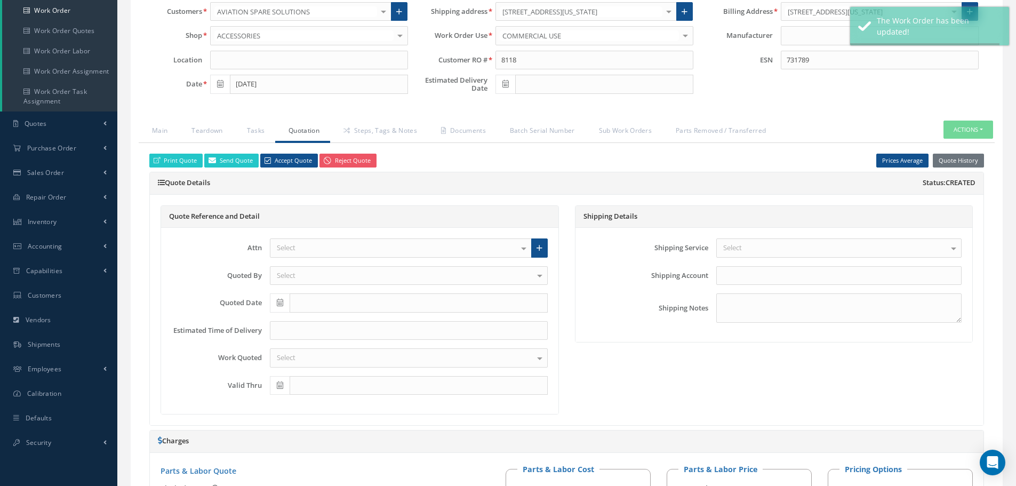
type input "CFM56-5B"
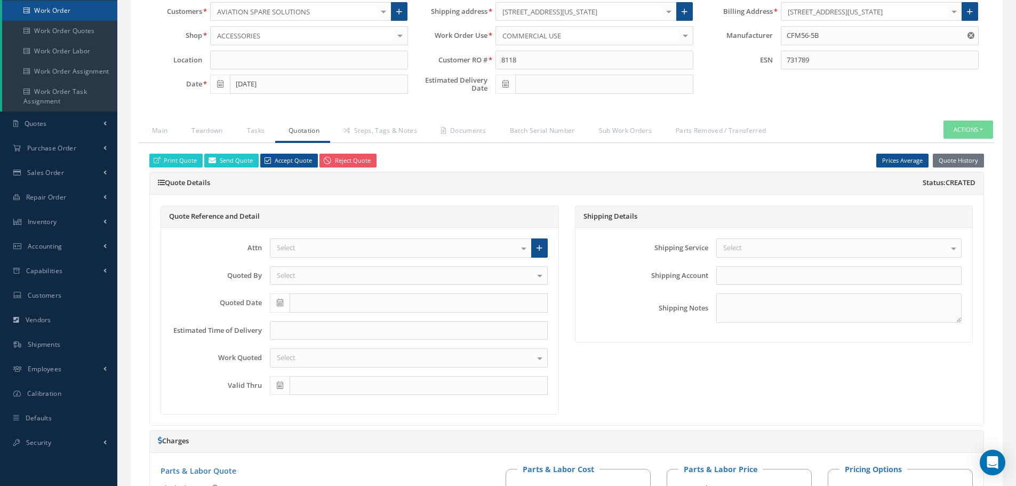
select select "25"
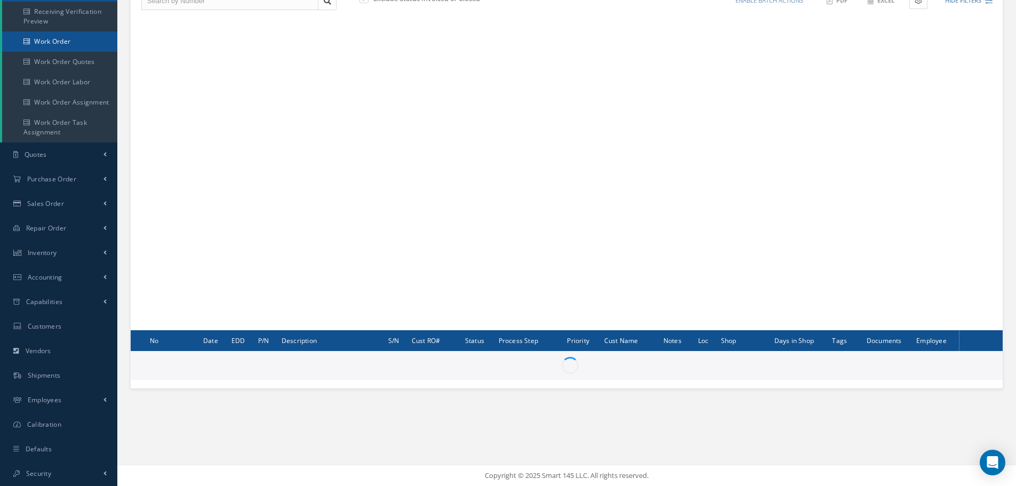
scroll to position [129, 0]
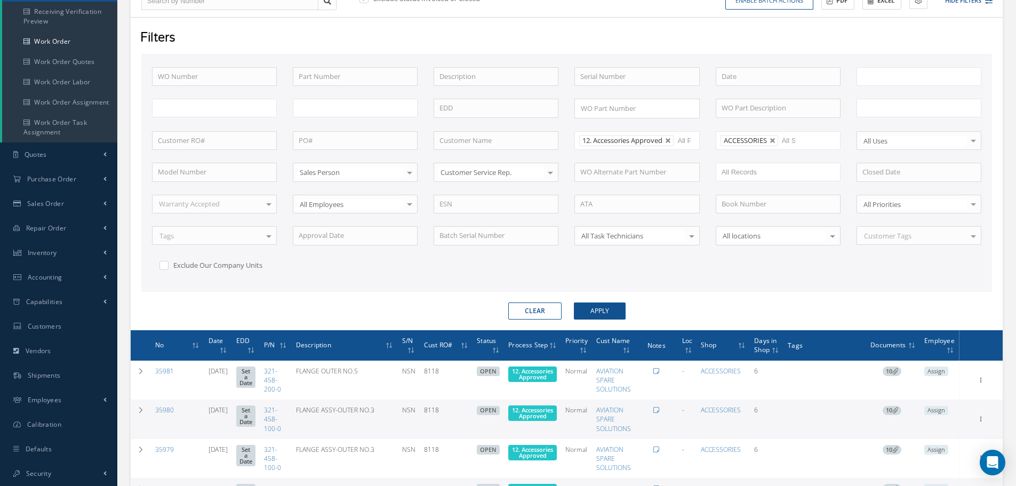
type input "All Work Request"
type input "All Work Performed"
type input "All Status"
type input "WO Part Status"
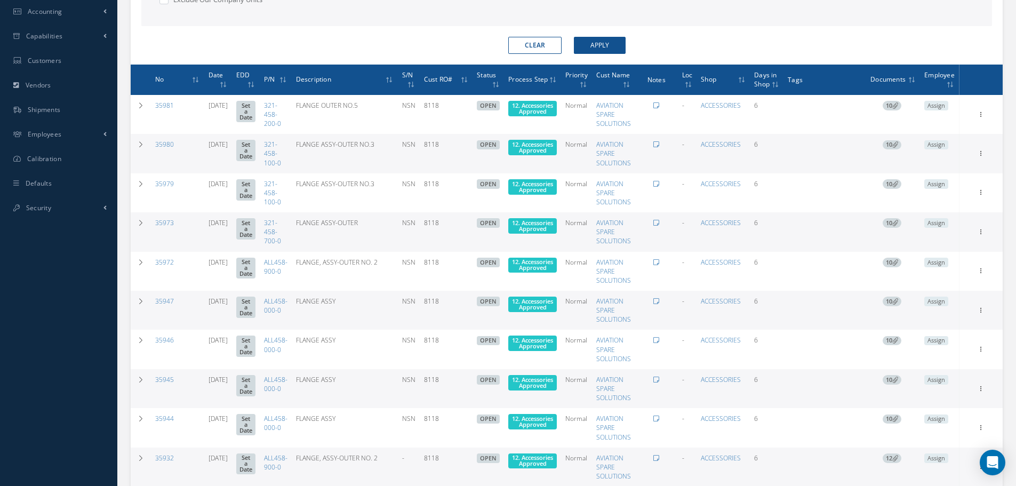
scroll to position [396, 0]
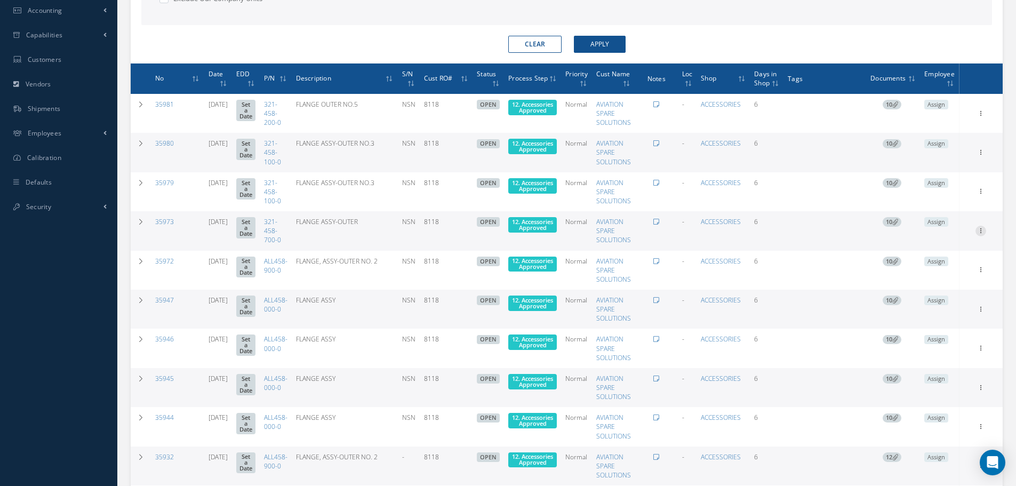
click at [979, 117] on icon at bounding box center [980, 112] width 11 height 9
click at [929, 247] on link "Edit" at bounding box center [931, 252] width 84 height 14
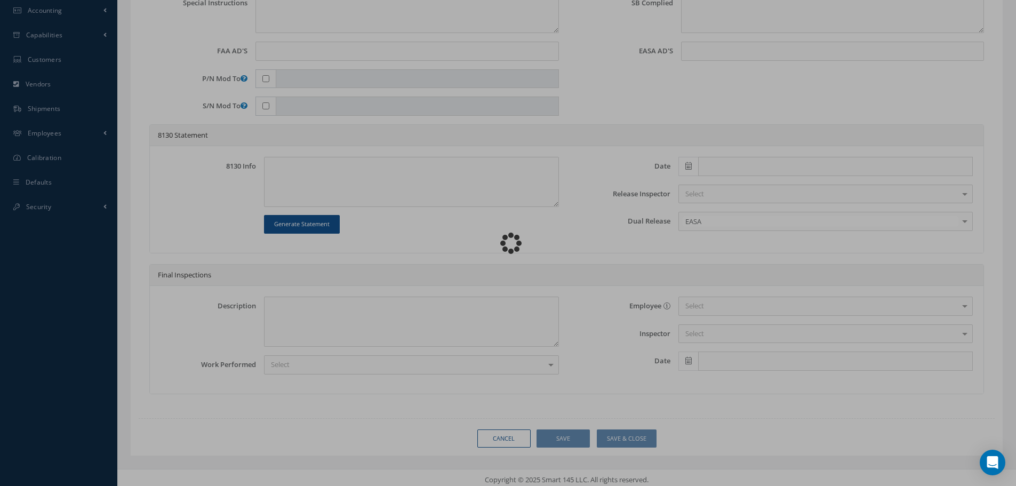
type input "321-458-700-0"
type input "[DATE]"
type input "FLANGE ASSY-OUTER"
type input "8118"
type input "NSN"
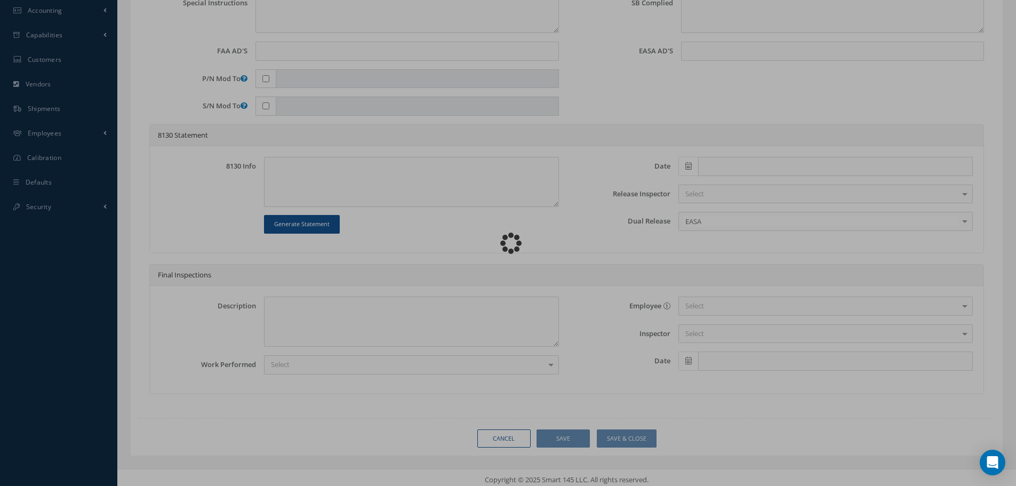
type input "731219"
type textarea "NONE"
type textarea "PLEASE SEE R.O. FOR DETAILS"
type textarea "NO VISUAL DAMAGE"
type textarea "None performed"
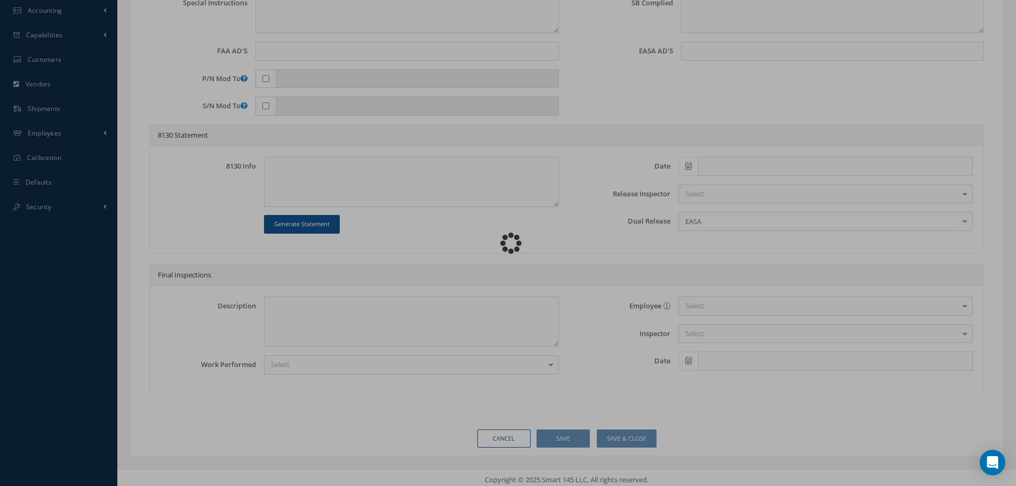
type textarea "Article was xxxxx in reference with the following Technical Standard : CFM56-5B…"
type textarea "Article has been approved to return to service."
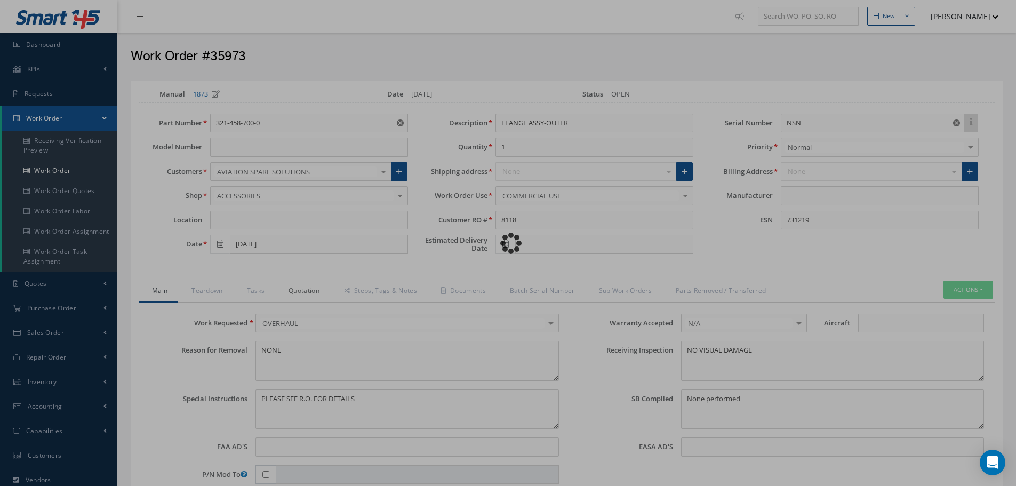
type input "CFM56-5B"
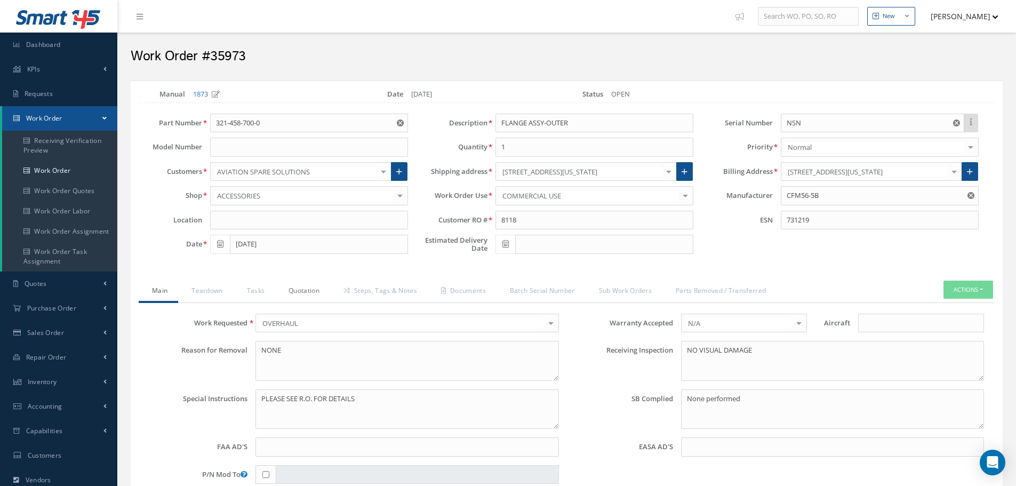
click at [301, 291] on link "Quotation" at bounding box center [302, 291] width 55 height 22
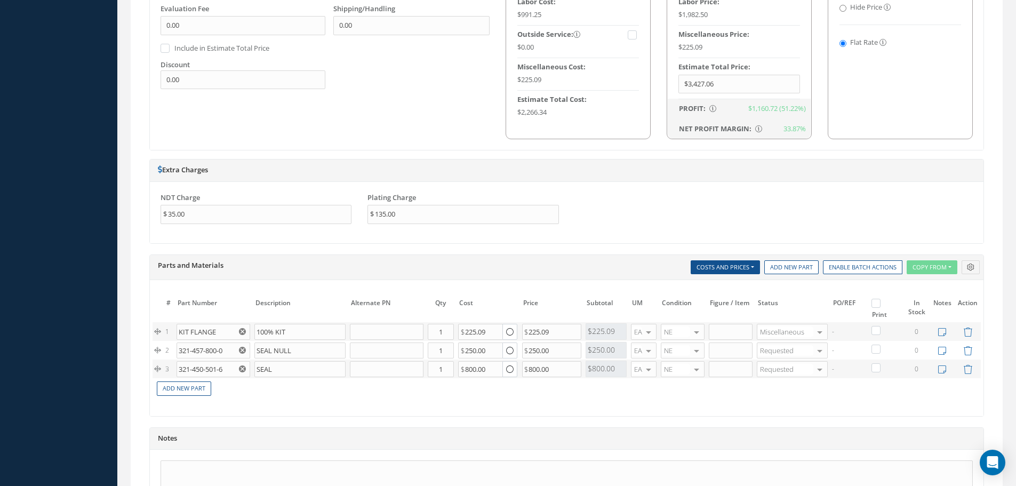
scroll to position [800, 0]
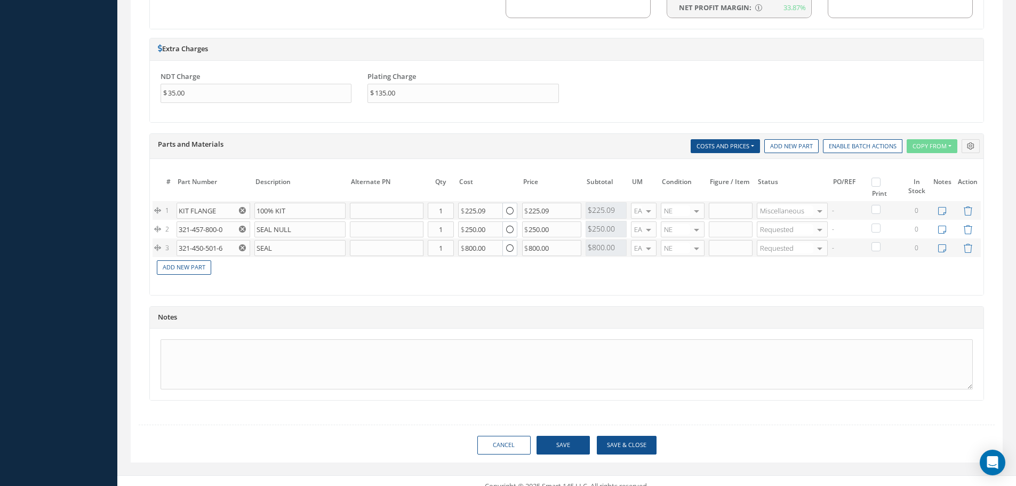
click at [880, 180] on label at bounding box center [881, 181] width 3 height 9
click at [875, 180] on input "checkbox" at bounding box center [877, 183] width 7 height 7
checkbox input "true"
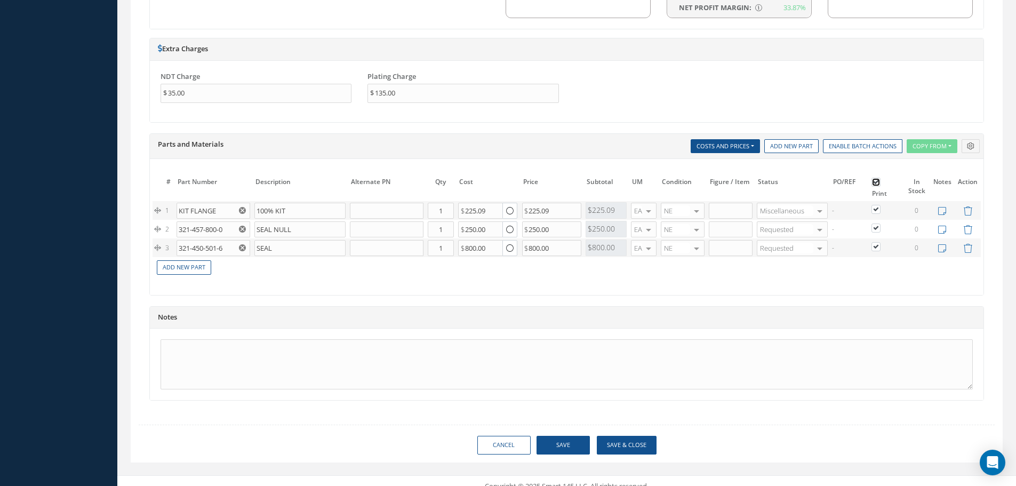
checkbox input "true"
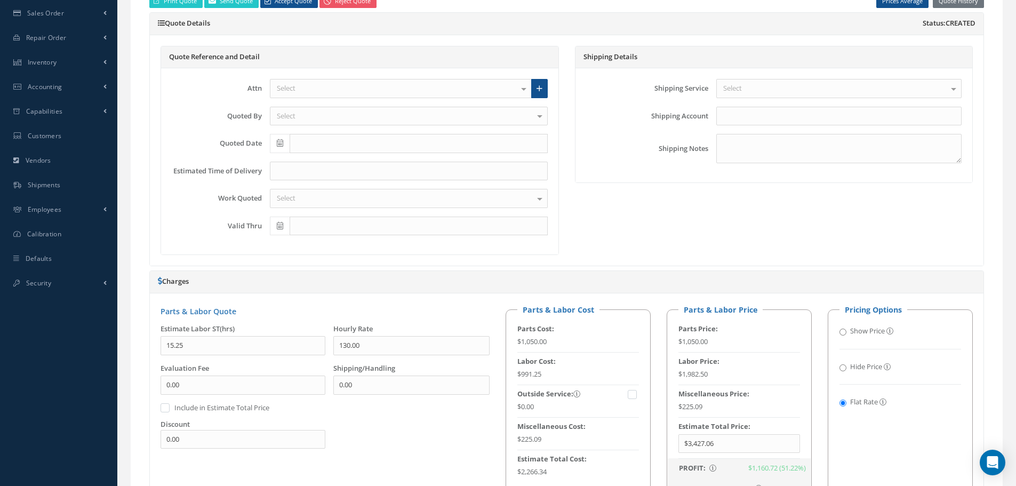
scroll to position [107, 0]
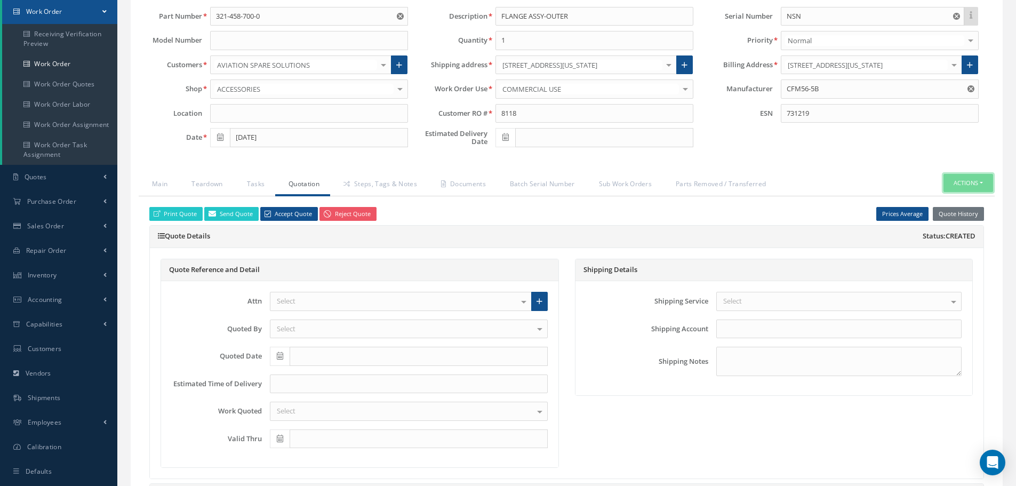
click at [982, 186] on button "Actions" at bounding box center [968, 183] width 50 height 19
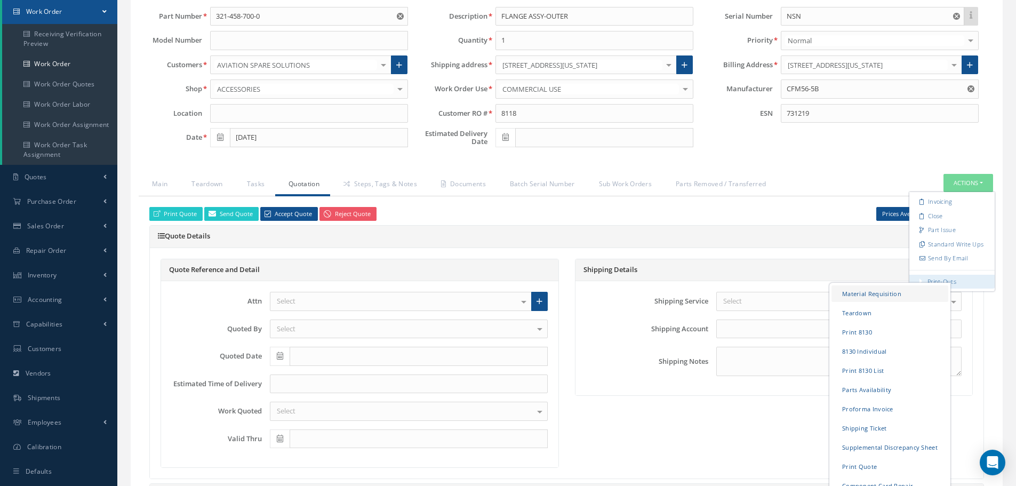
click at [867, 294] on link "Material Requisition" at bounding box center [889, 293] width 117 height 17
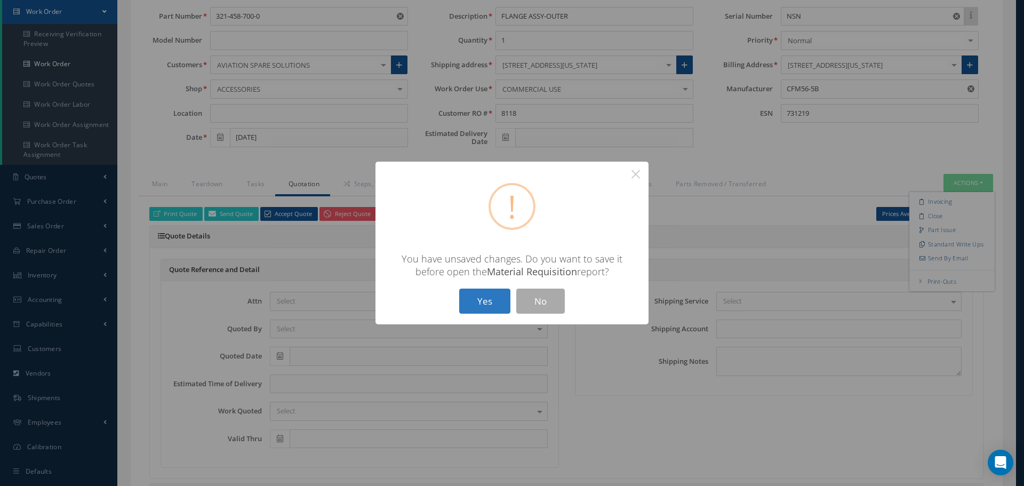
click at [489, 299] on button "Yes" at bounding box center [484, 300] width 51 height 25
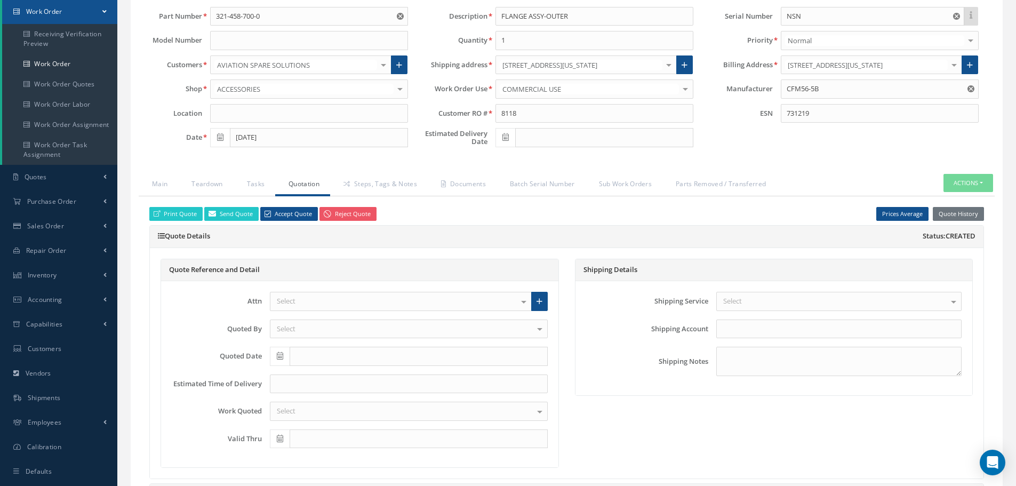
checkbox input "true"
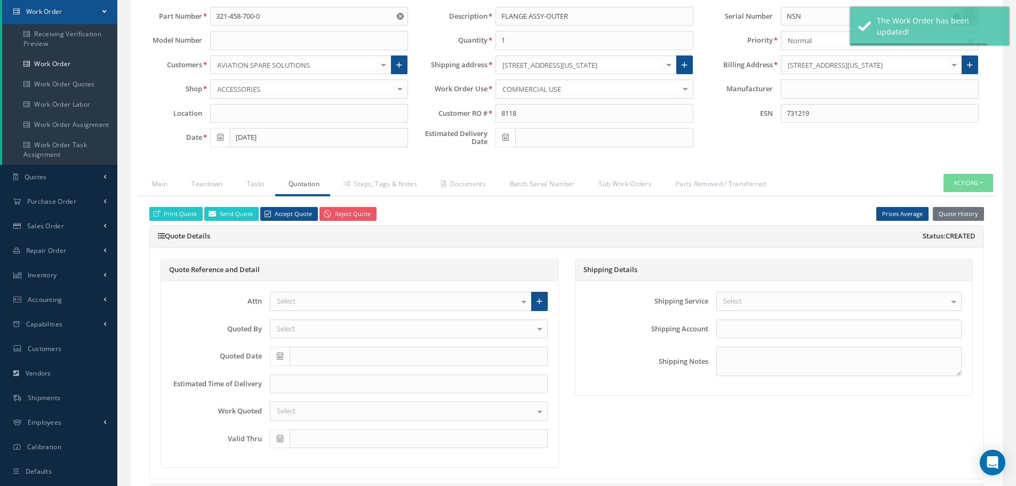
type input "CFM56-5B"
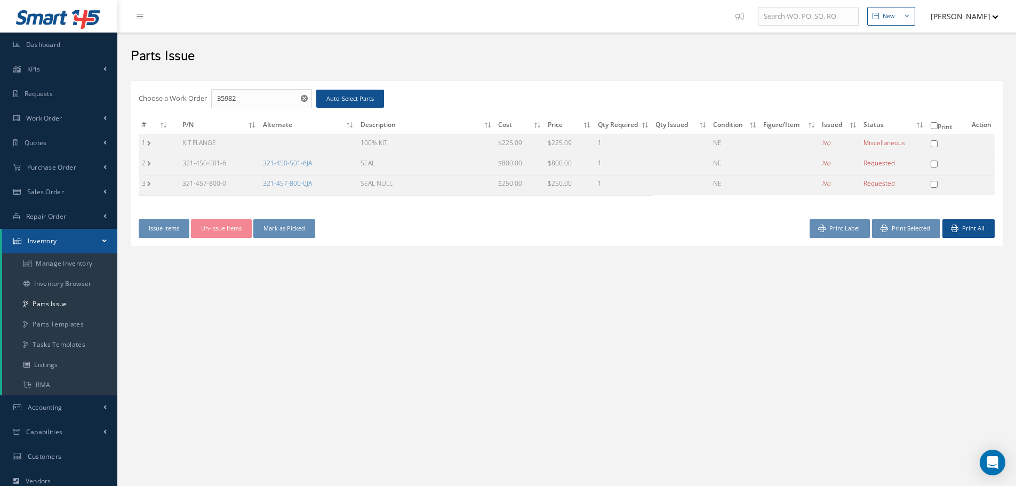
checkbox input "false"
drag, startPoint x: 180, startPoint y: 162, endPoint x: 230, endPoint y: 163, distance: 50.7
click at [230, 163] on td "321-450-501-6" at bounding box center [219, 165] width 81 height 20
copy td "321-450-501-6"
click at [284, 161] on link "321-450-501-6JA" at bounding box center [287, 162] width 49 height 9
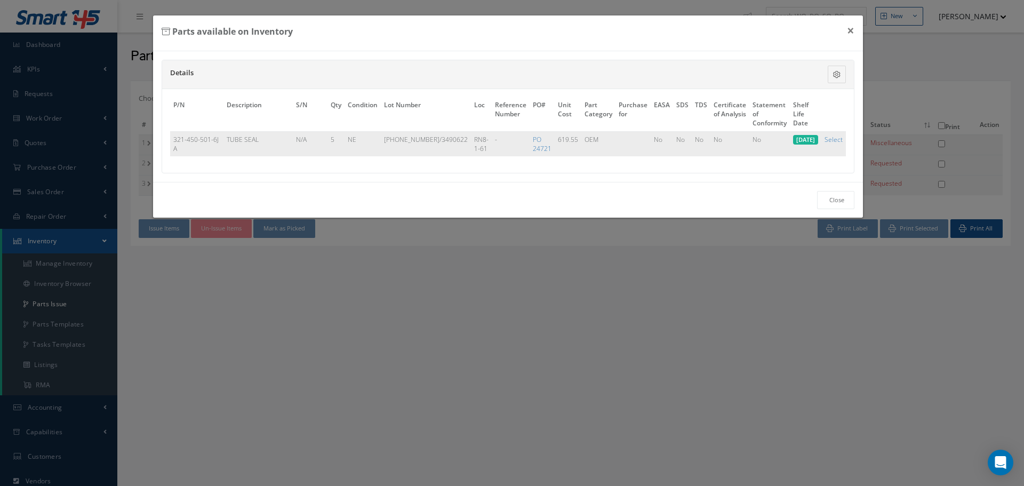
drag, startPoint x: 171, startPoint y: 137, endPoint x: 192, endPoint y: 148, distance: 23.8
click at [192, 148] on td "321-450-501-6JA" at bounding box center [196, 143] width 53 height 25
copy td "321-450-501-6JA"
drag, startPoint x: 227, startPoint y: 135, endPoint x: 278, endPoint y: 139, distance: 51.3
click at [278, 139] on td "TUBE SEAL" at bounding box center [257, 143] width 69 height 25
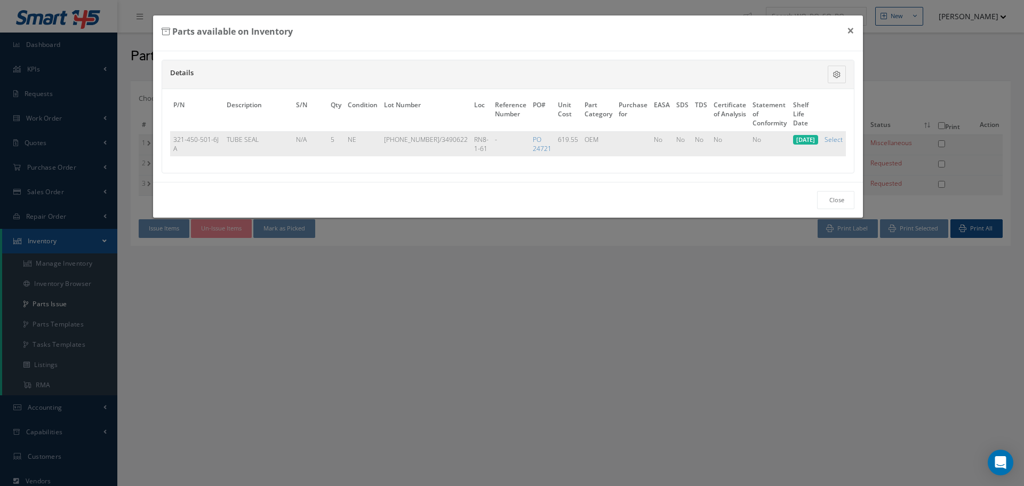
copy td "TUBE SEAL"
click at [852, 30] on button "×" at bounding box center [850, 30] width 25 height 30
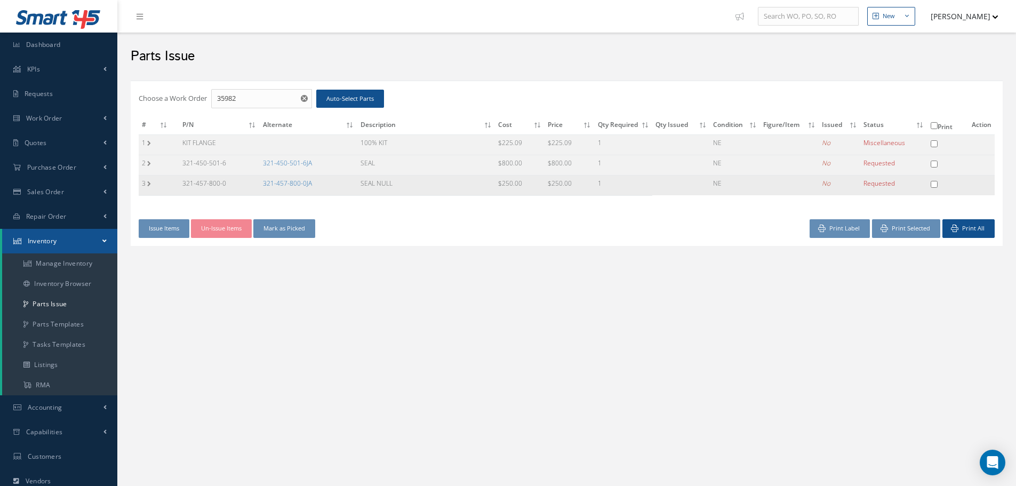
drag, startPoint x: 180, startPoint y: 180, endPoint x: 231, endPoint y: 185, distance: 51.9
click at [231, 185] on td "321-457-800-0" at bounding box center [219, 185] width 81 height 20
copy td "321-457-800-0"
click at [304, 181] on link "321-457-800-0JA" at bounding box center [287, 183] width 49 height 9
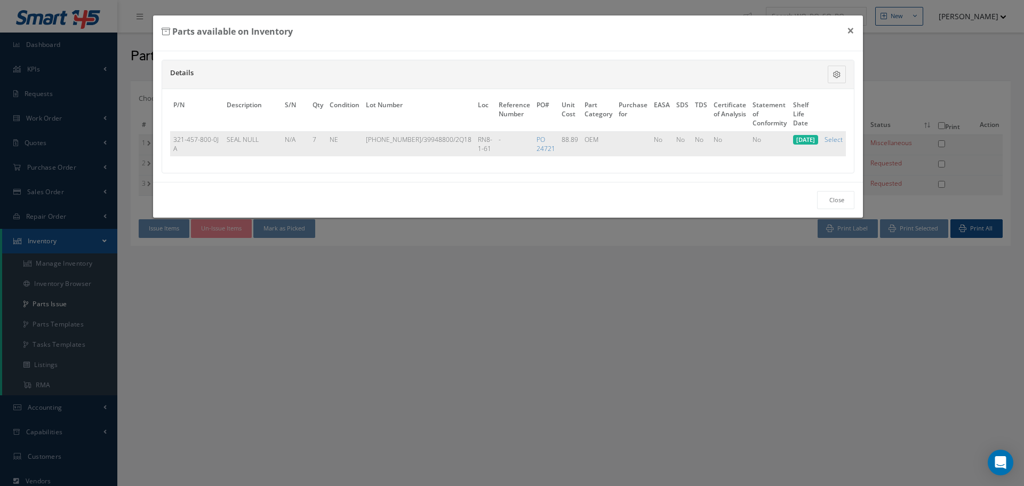
drag, startPoint x: 173, startPoint y: 139, endPoint x: 203, endPoint y: 147, distance: 31.4
click at [203, 147] on td "321-457-800-0JA" at bounding box center [196, 143] width 53 height 25
copy td "321-457-800-0JA"
click at [849, 29] on button "×" at bounding box center [850, 30] width 25 height 30
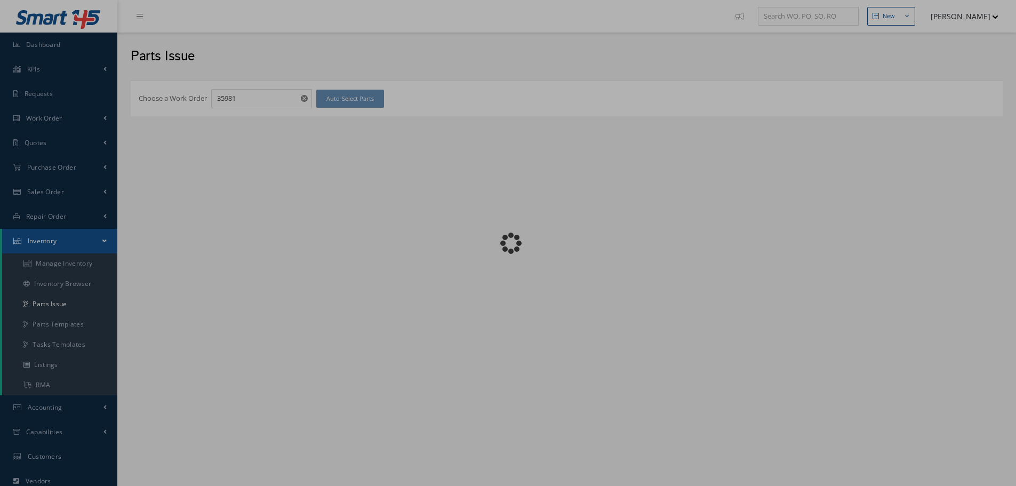
checkbox input "false"
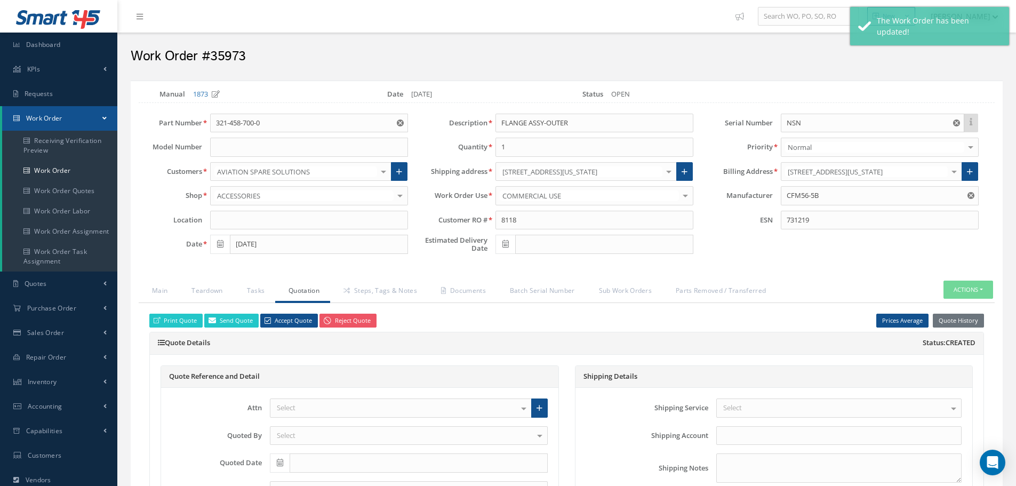
scroll to position [107, 0]
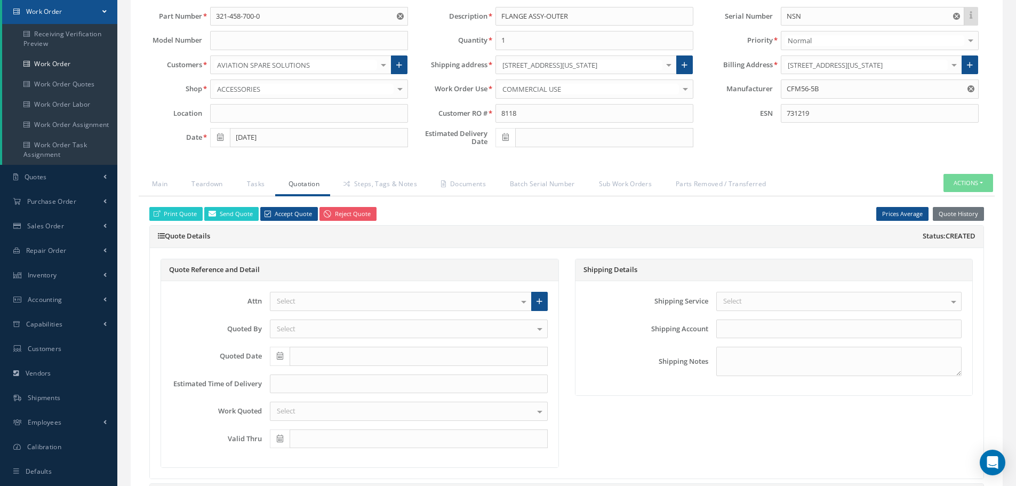
select select "25"
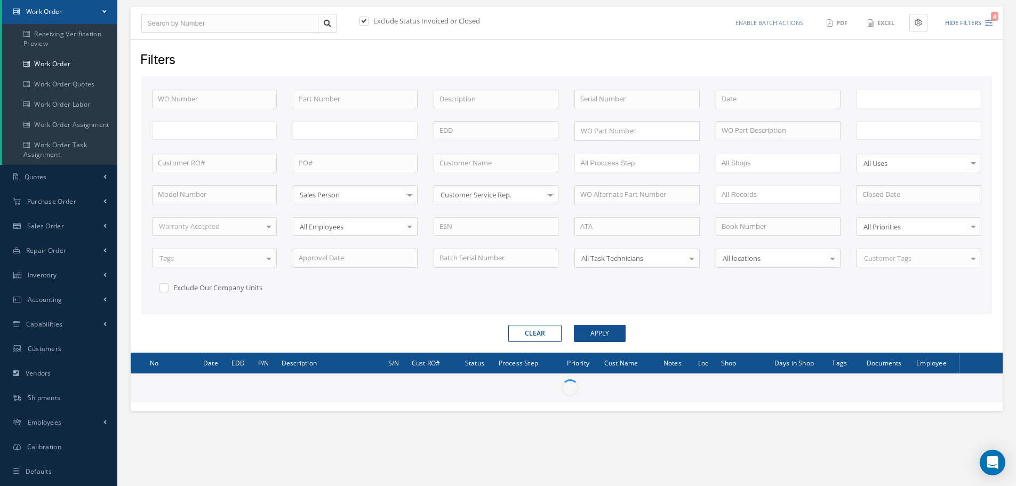
scroll to position [129, 0]
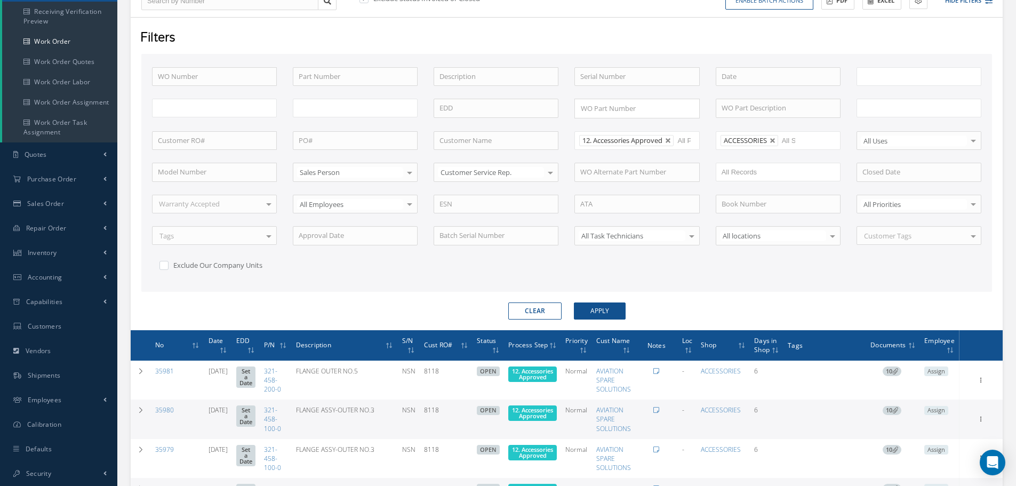
type input "All Work Request"
type input "All Work Performed"
type input "All Status"
type input "WO Part Status"
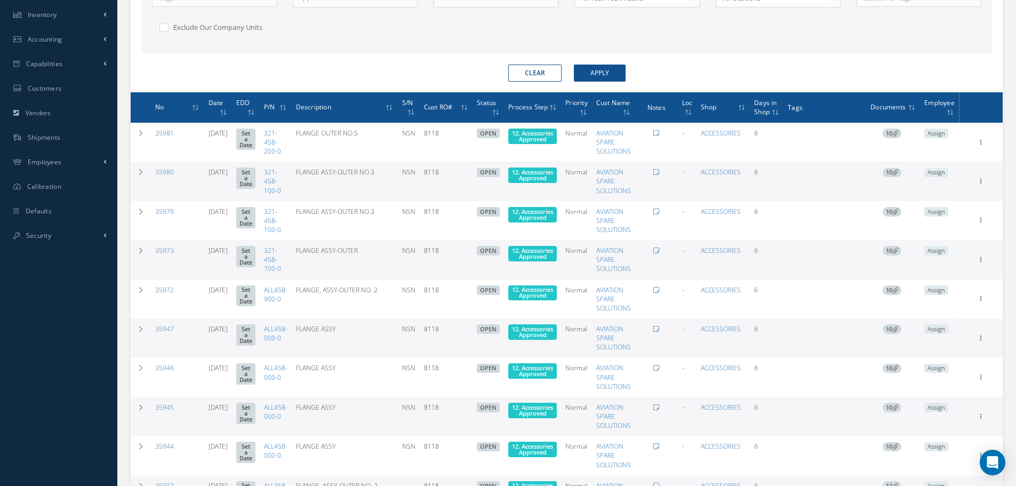
scroll to position [396, 0]
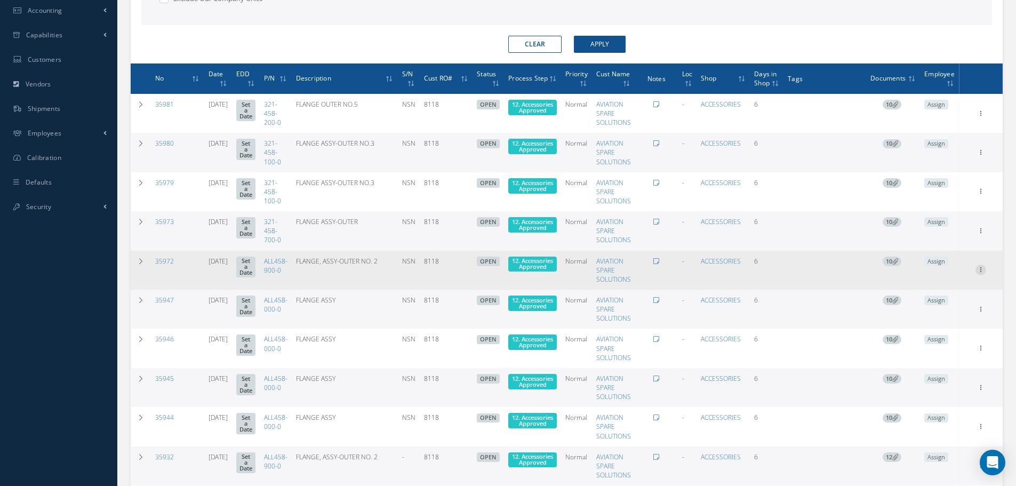
click at [983, 117] on icon at bounding box center [980, 112] width 11 height 9
click at [926, 287] on link "Edit" at bounding box center [931, 291] width 84 height 14
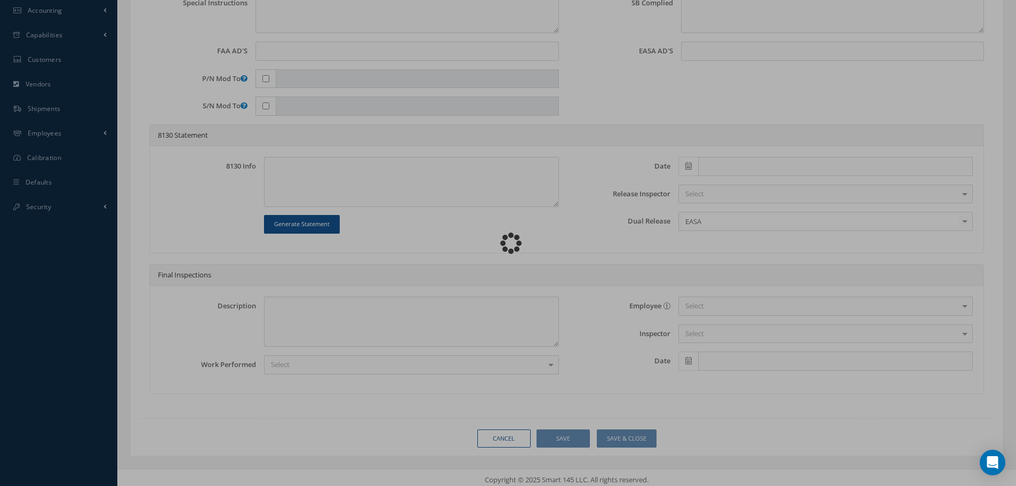
type input "ALL458-900-0"
type input "[DATE]"
type input "FLANGE, ASSY-OUTER NO. 2"
type input "8118"
type input "NSN"
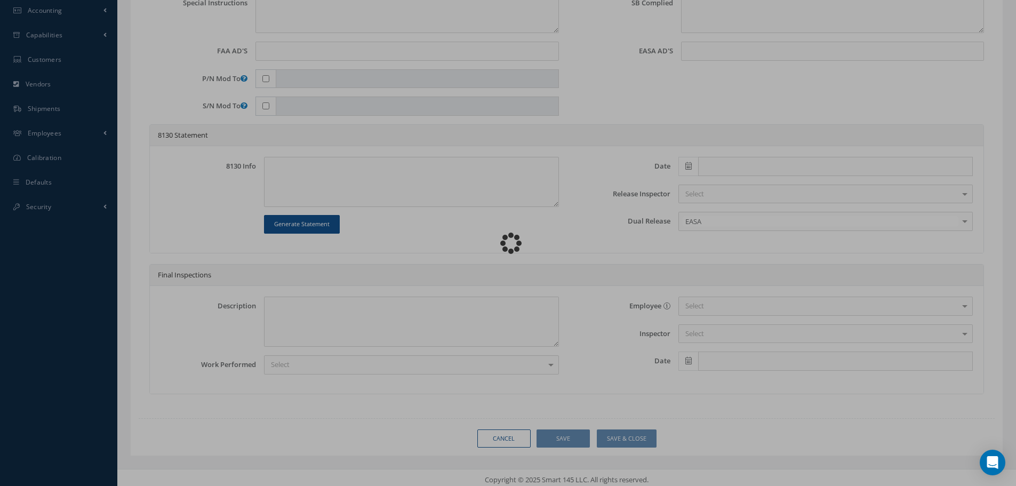
type input "731789"
type textarea "NONE"
type textarea "PLEASE SEE R.O. FOR DETAILS"
type textarea "NO VISUAL DAMAGE"
type textarea "None performed"
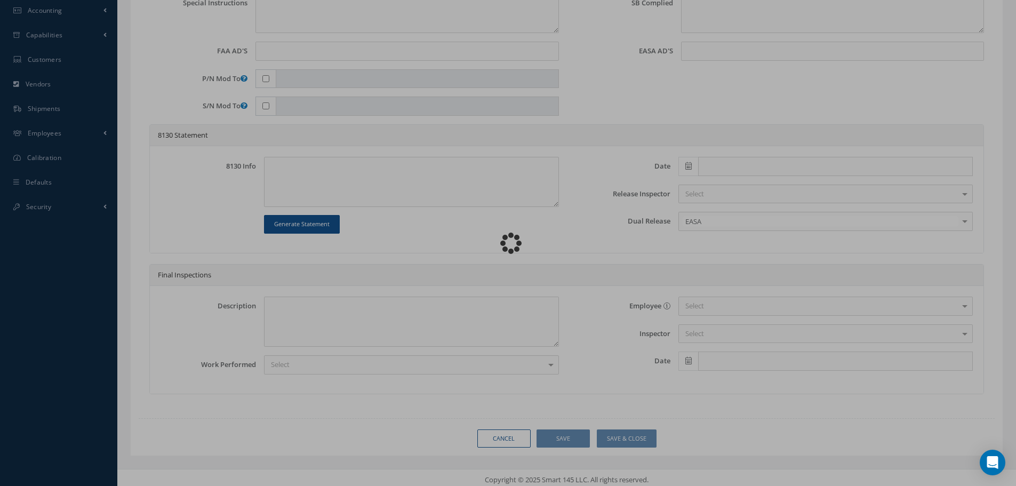
type textarea "Article was xxxxx in reference with the following Technical Standard : CFM56-5B…"
type textarea "Article has been approved to return to service."
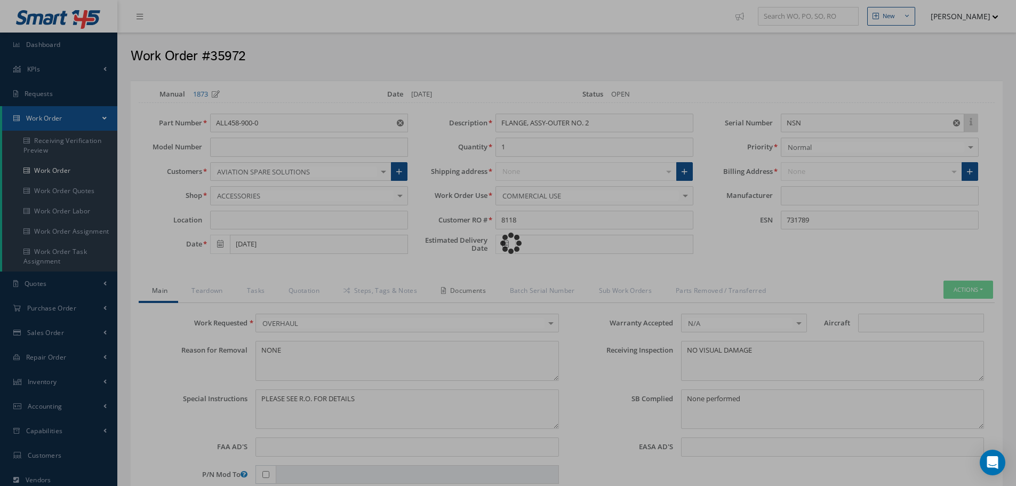
type input "CFM56-5B"
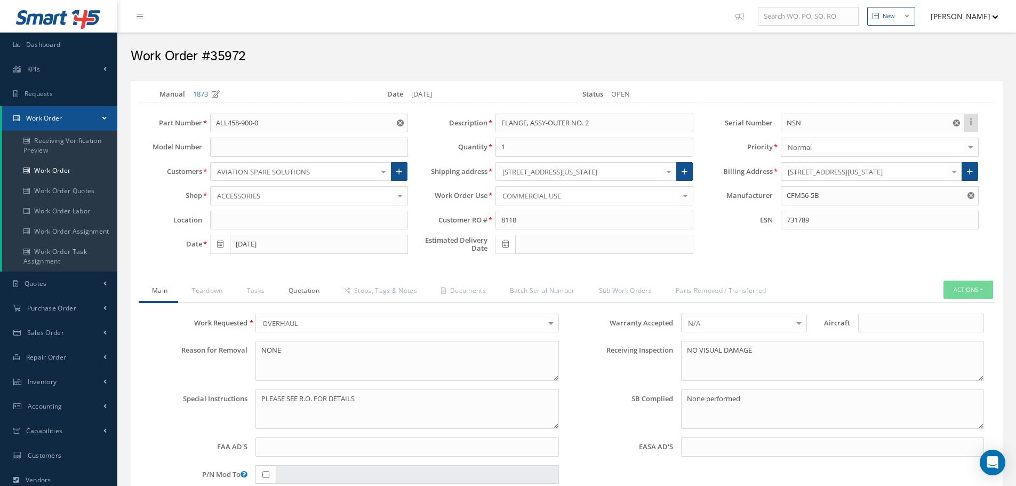
click at [322, 287] on link "Quotation" at bounding box center [302, 291] width 55 height 22
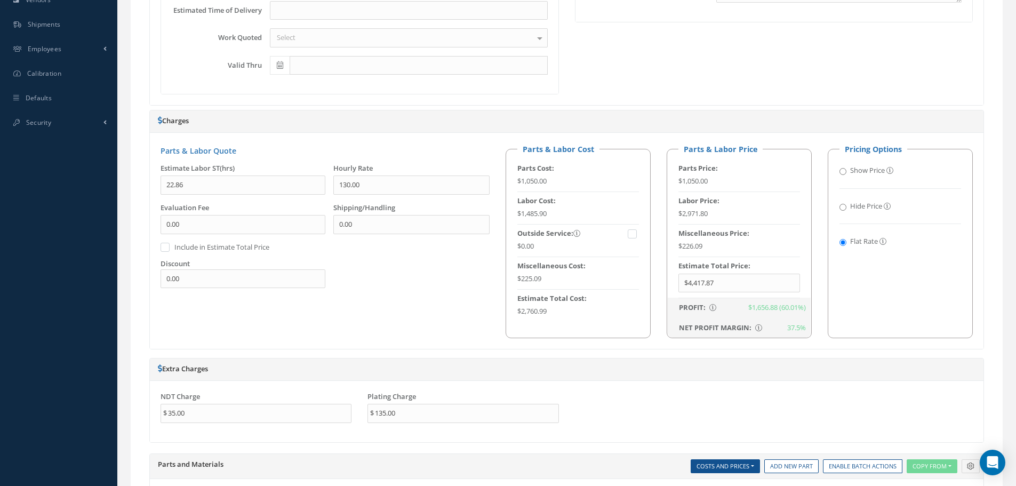
scroll to position [587, 0]
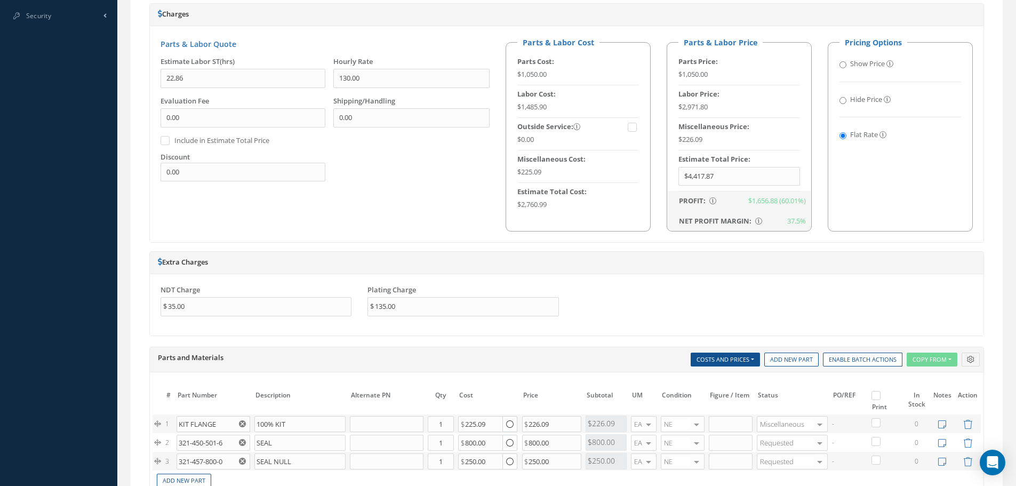
click at [880, 399] on label at bounding box center [881, 394] width 3 height 9
click at [874, 399] on input "checkbox" at bounding box center [877, 396] width 7 height 7
checkbox input "true"
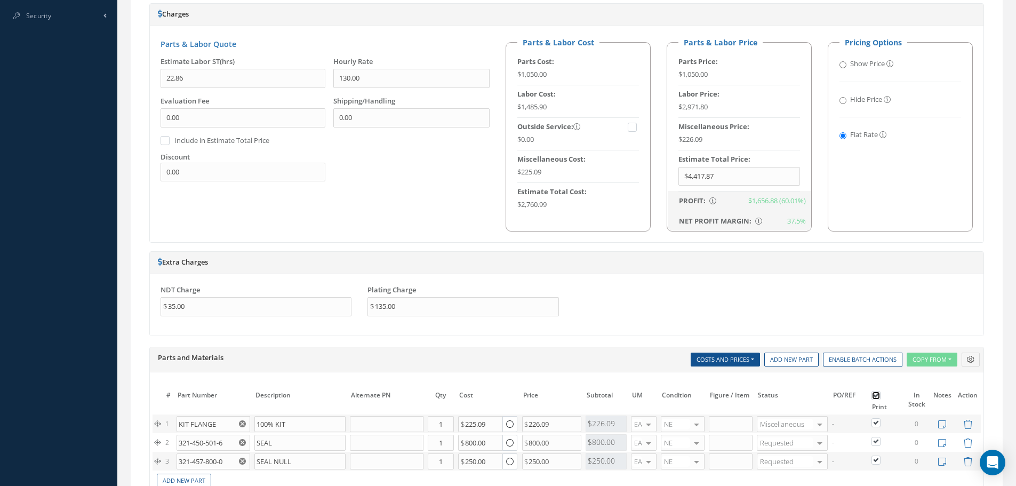
checkbox input "true"
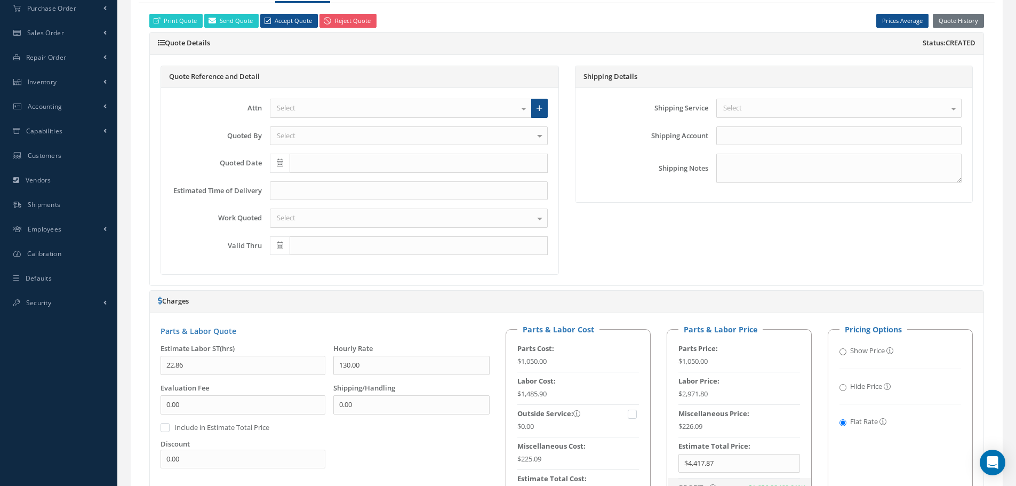
scroll to position [160, 0]
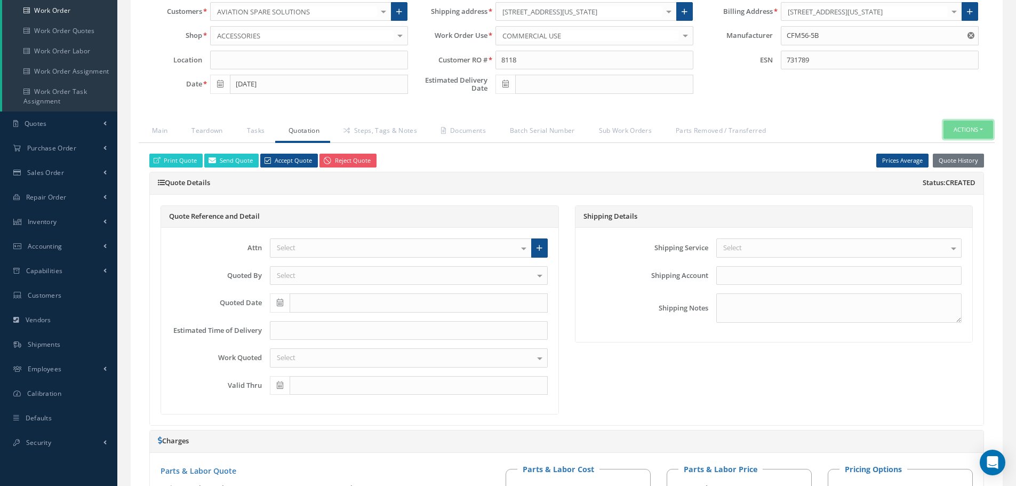
click at [982, 131] on button "Actions" at bounding box center [968, 130] width 50 height 19
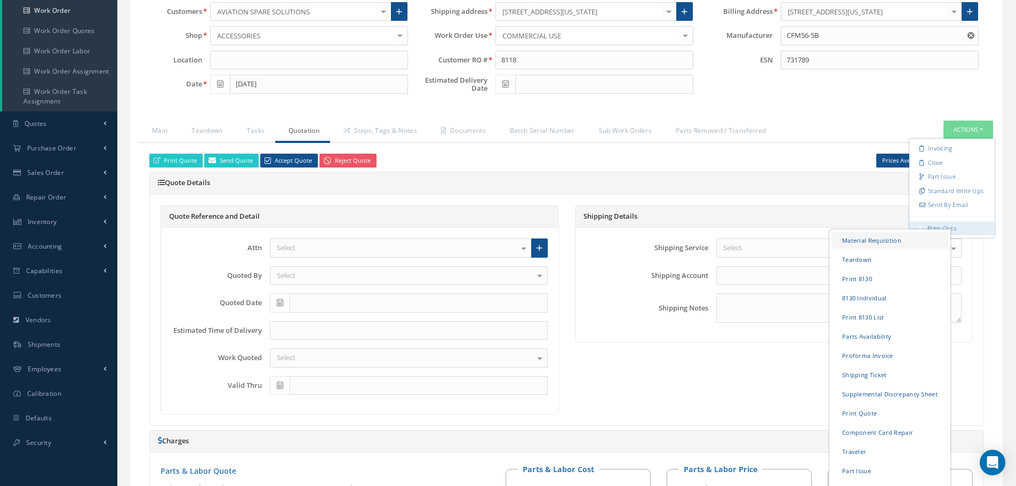
click at [884, 239] on link "Material Requisition" at bounding box center [889, 239] width 117 height 17
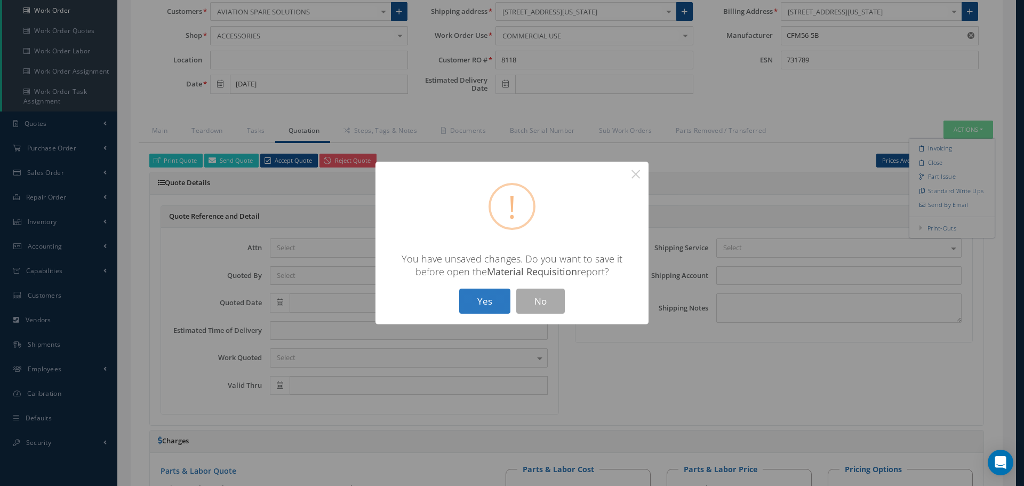
click at [483, 302] on button "Yes" at bounding box center [484, 300] width 51 height 25
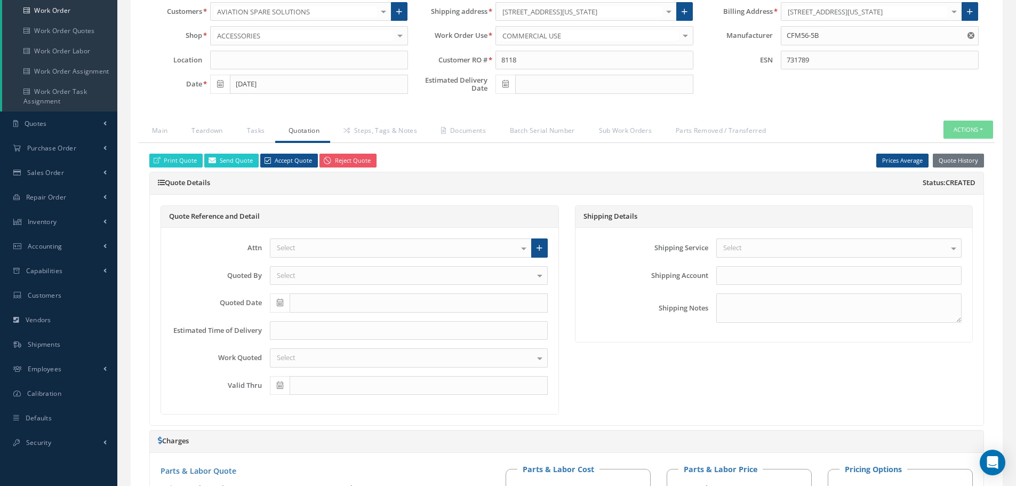
checkbox input "true"
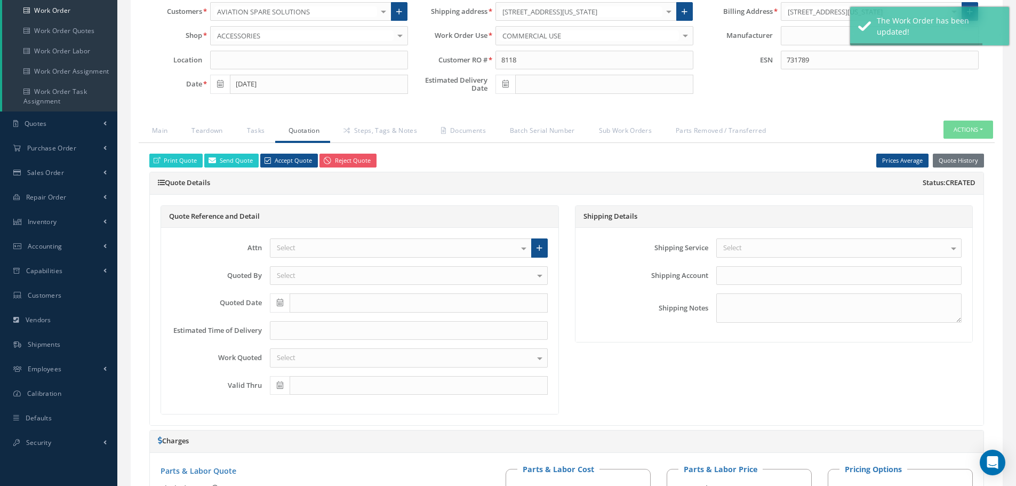
type input "CFM56-5B"
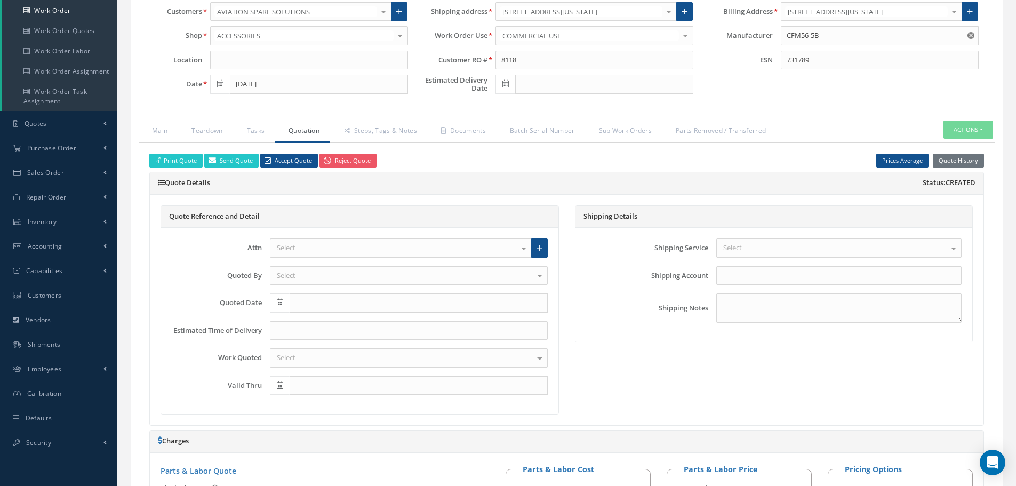
select select "25"
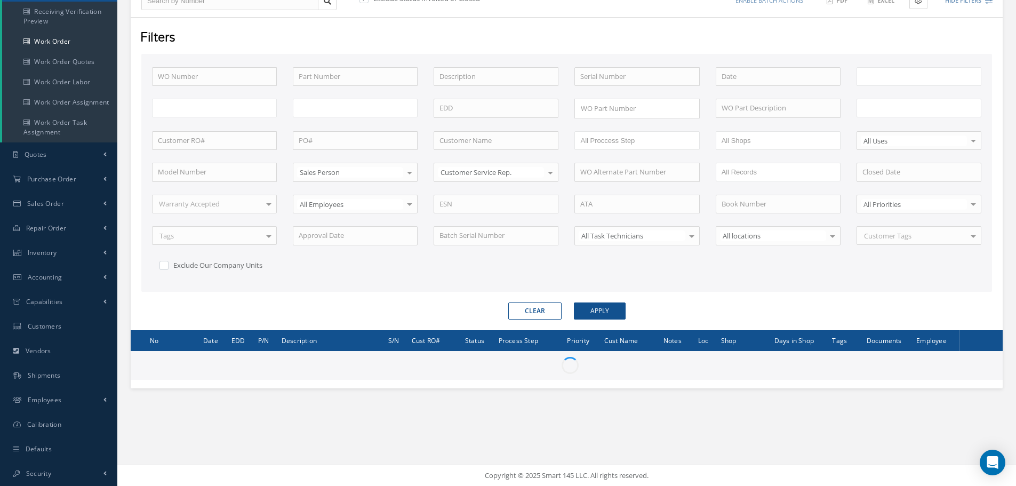
scroll to position [129, 0]
type input "All Work Request"
type input "All Work Performed"
type input "All Status"
type input "WO Part Status"
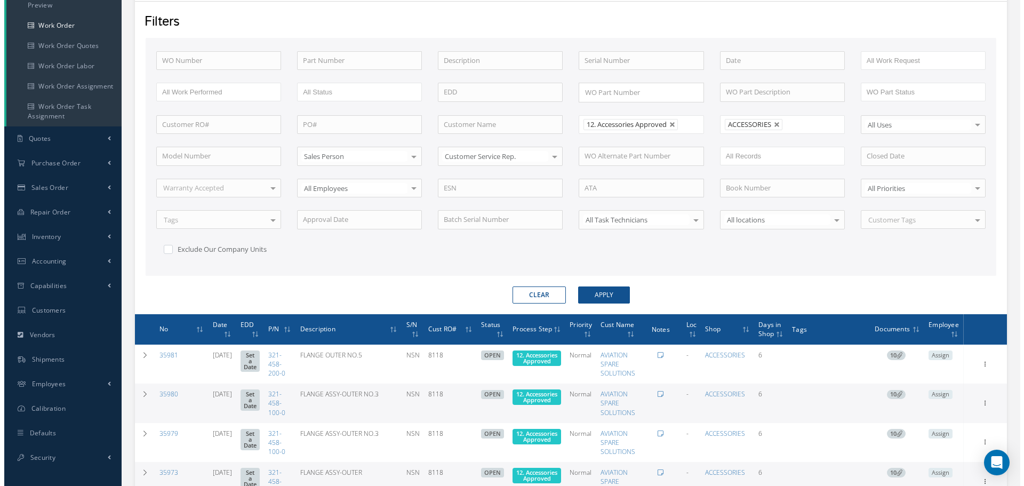
scroll to position [22, 0]
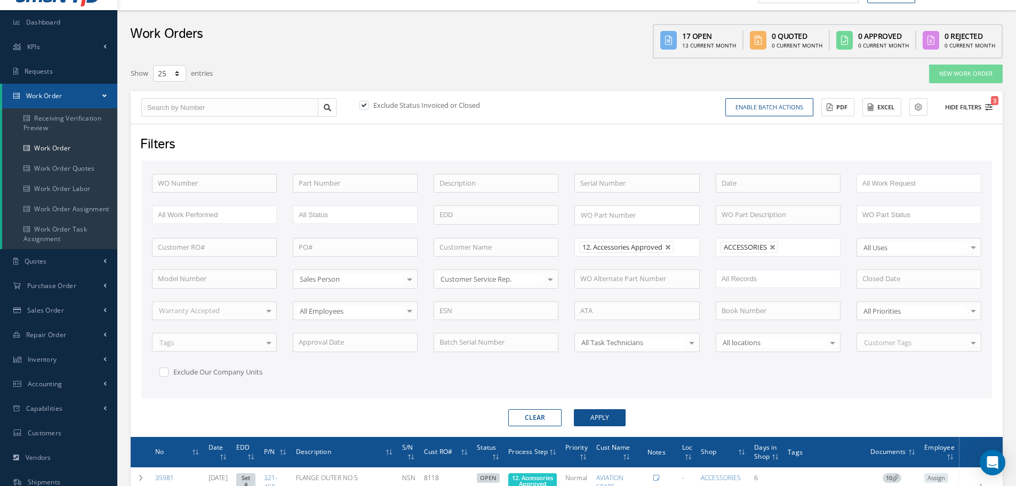
click at [970, 106] on button "Hide Filters 3" at bounding box center [963, 108] width 57 height 18
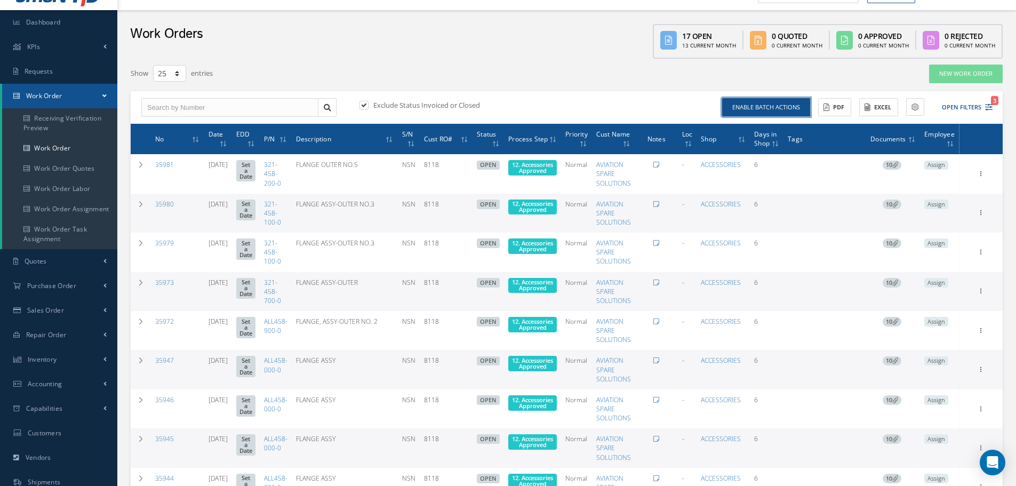
click at [767, 108] on button "Enable batch actions" at bounding box center [766, 107] width 88 height 19
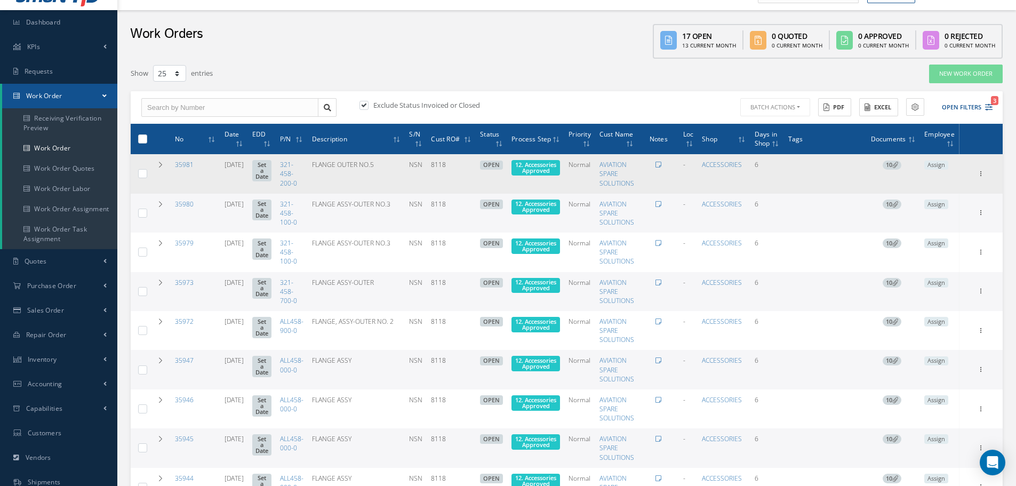
click at [147, 172] on label at bounding box center [147, 173] width 0 height 9
click at [141, 172] on input "checkbox" at bounding box center [143, 174] width 7 height 7
checkbox input "true"
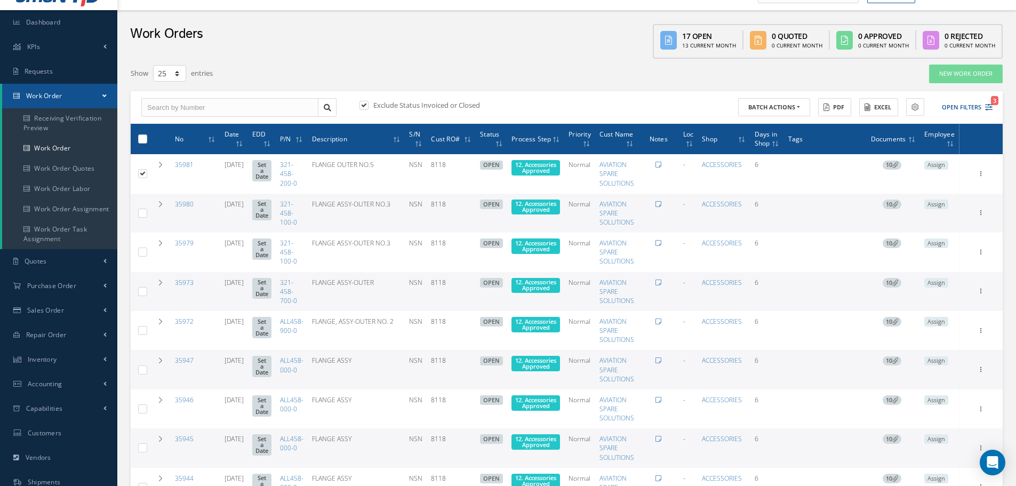
click at [147, 213] on label at bounding box center [147, 212] width 0 height 9
click at [143, 213] on input "checkbox" at bounding box center [143, 214] width 7 height 7
checkbox input "true"
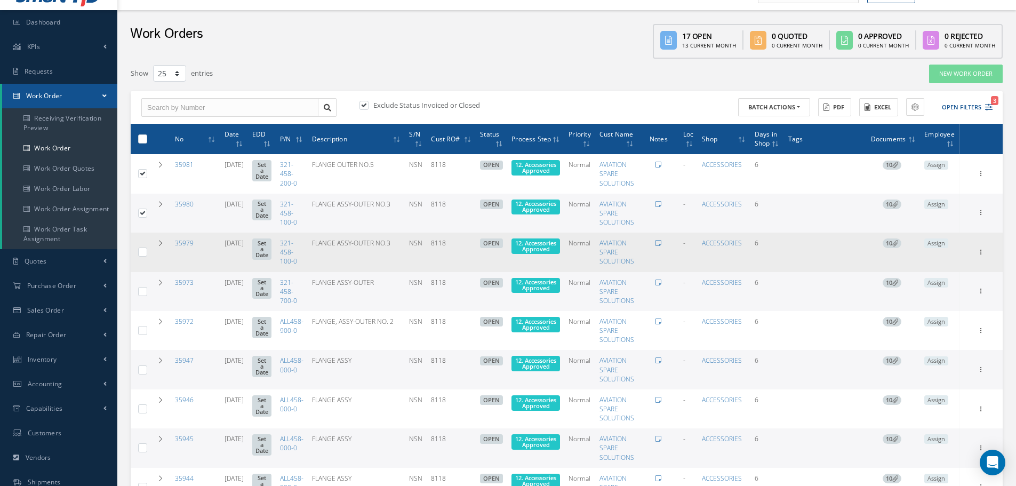
click at [147, 250] on label at bounding box center [147, 251] width 0 height 9
click at [142, 250] on input "checkbox" at bounding box center [143, 253] width 7 height 7
checkbox input "true"
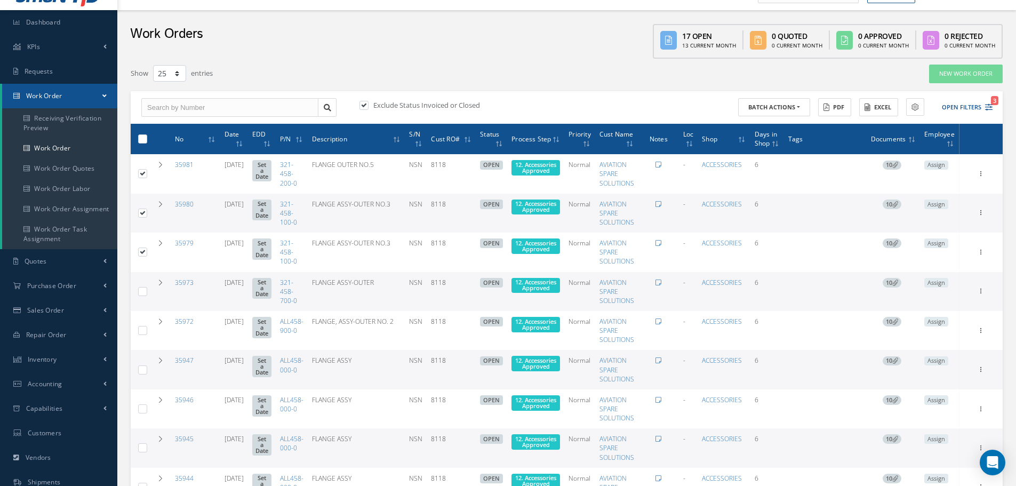
click at [147, 290] on label at bounding box center [147, 290] width 0 height 9
click at [142, 290] on input "checkbox" at bounding box center [143, 292] width 7 height 7
checkbox input "true"
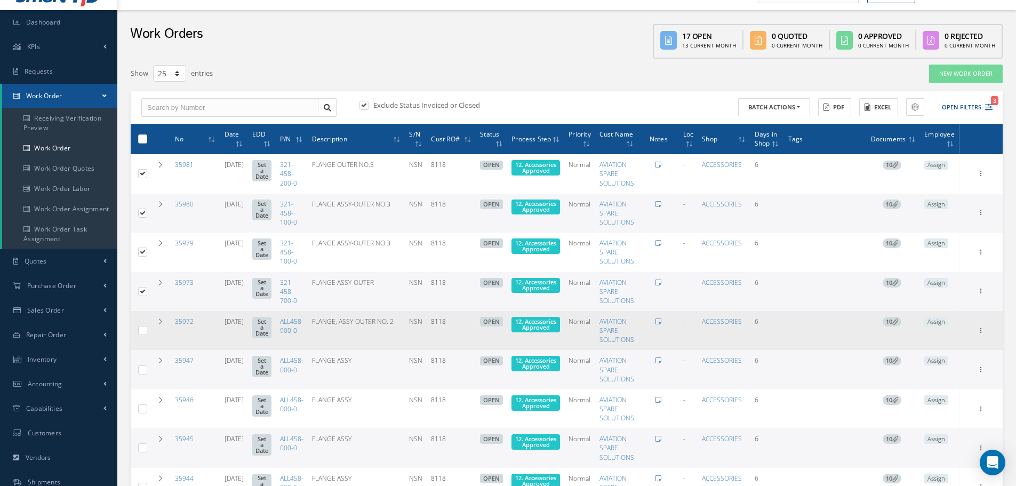
click at [147, 330] on label at bounding box center [147, 329] width 0 height 9
click at [142, 330] on input "checkbox" at bounding box center [143, 331] width 7 height 7
checkbox input "true"
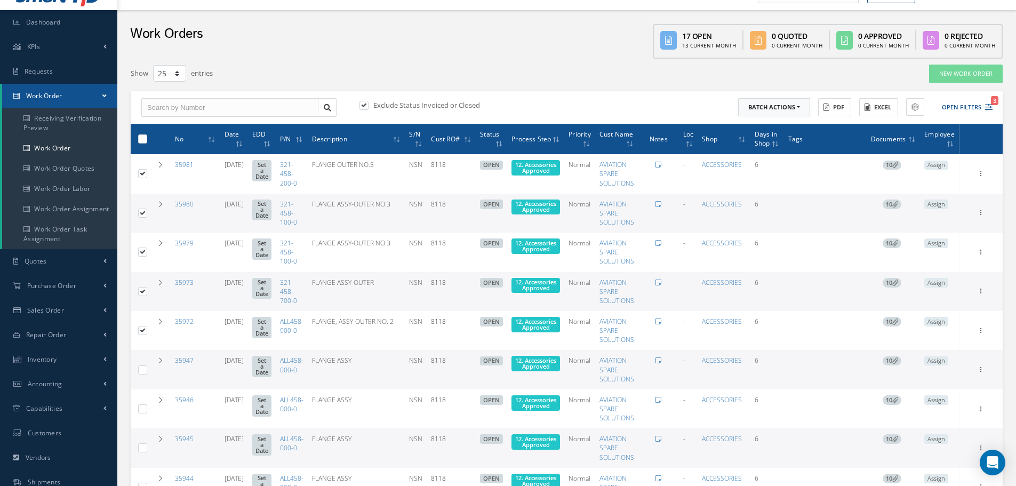
click at [799, 107] on button "Batch Actions" at bounding box center [774, 107] width 72 height 19
click at [759, 125] on link "Update Work Orders" at bounding box center [780, 125] width 85 height 14
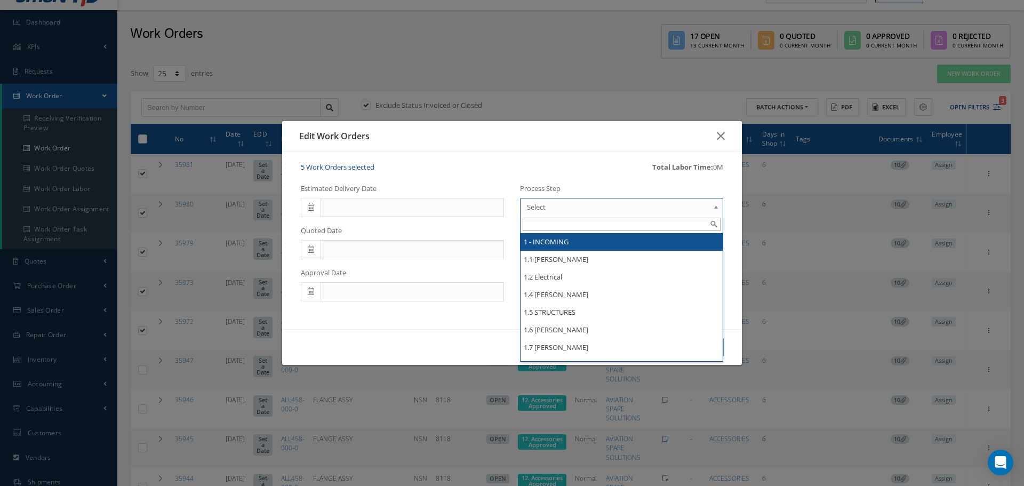
click at [713, 207] on b at bounding box center [718, 209] width 10 height 17
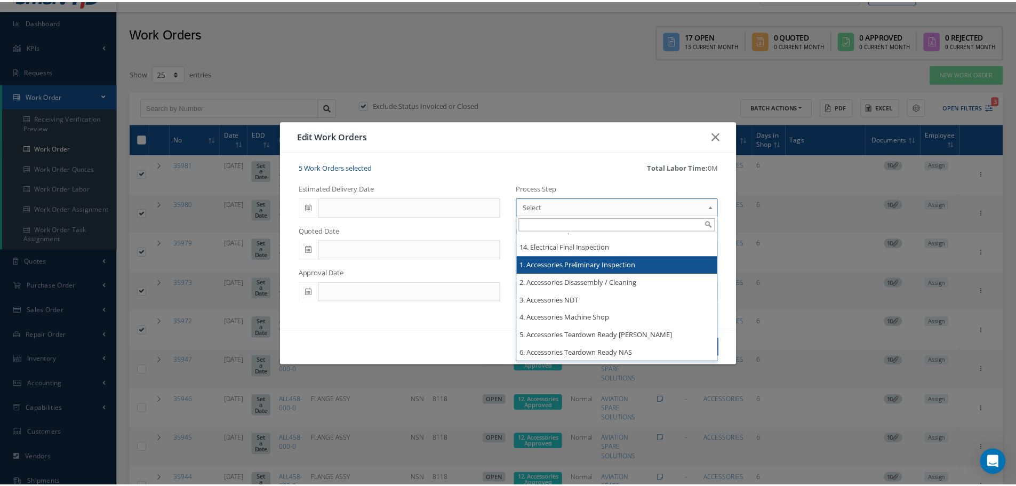
scroll to position [1440, 0]
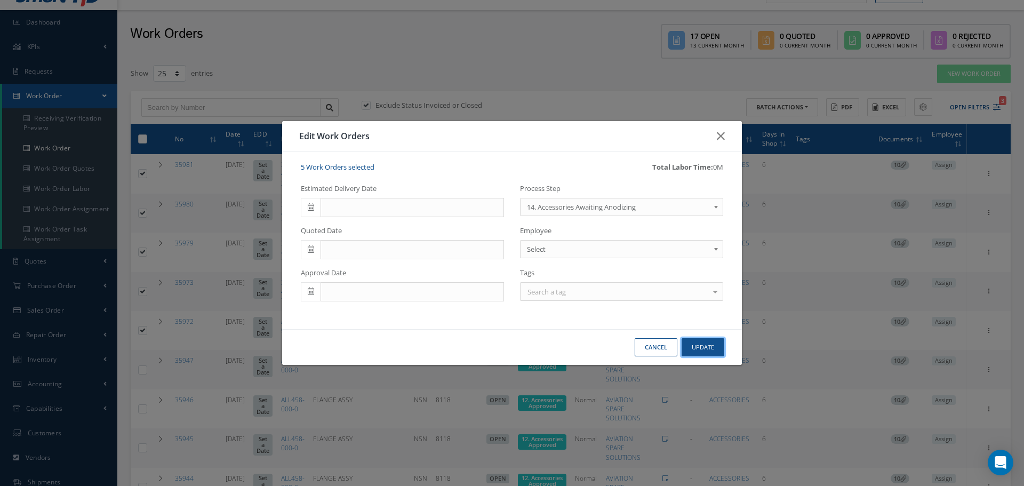
click at [707, 345] on button "Update" at bounding box center [702, 347] width 43 height 19
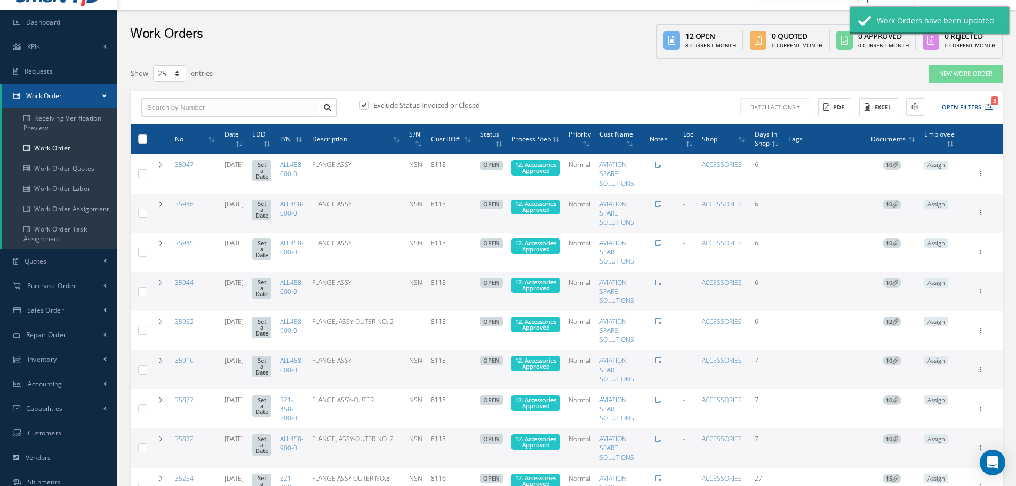
checkbox input "false"
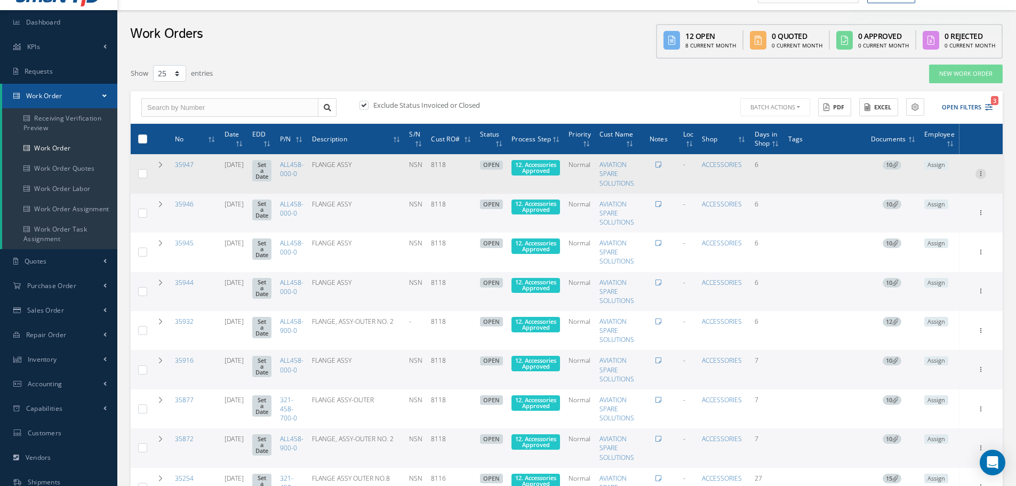
click at [979, 176] on icon at bounding box center [980, 173] width 11 height 9
click at [919, 194] on link "Edit" at bounding box center [931, 195] width 84 height 14
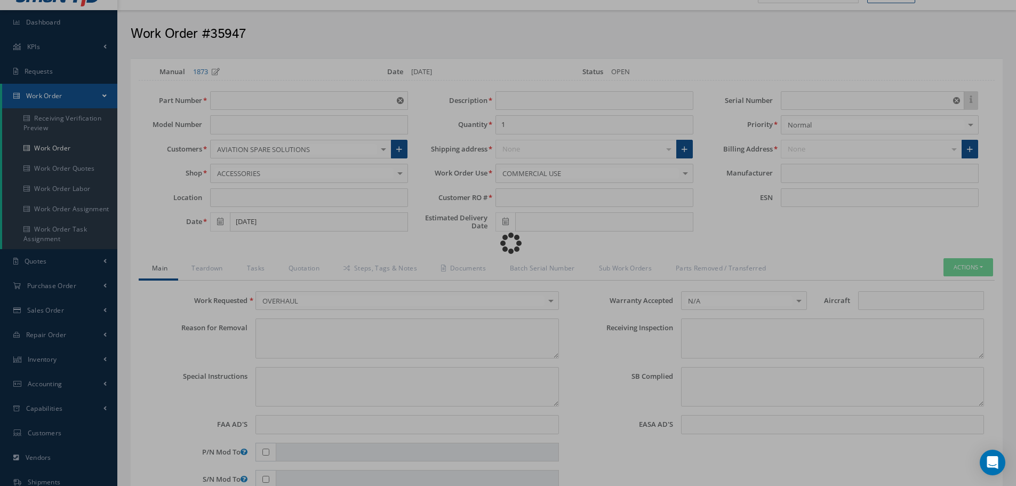
type input "ALL458-000-0"
type input "[DATE]"
type input "FLANGE ASSY"
type input "8118"
type input "NSN"
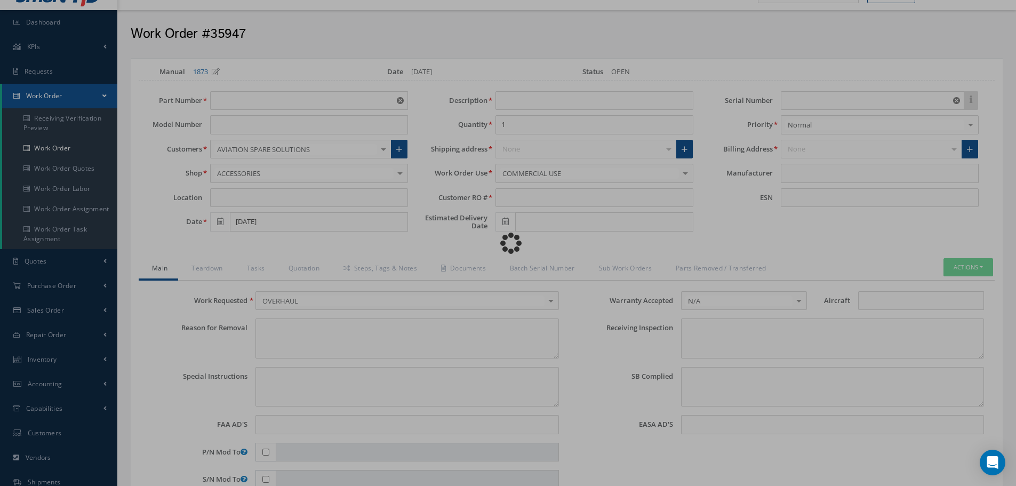
type input "731219"
type textarea "NONE"
type textarea "PLEASE SEE R.O. FOR DETAILS"
type textarea "NO VISUAL DAMAGE"
type textarea "None performed"
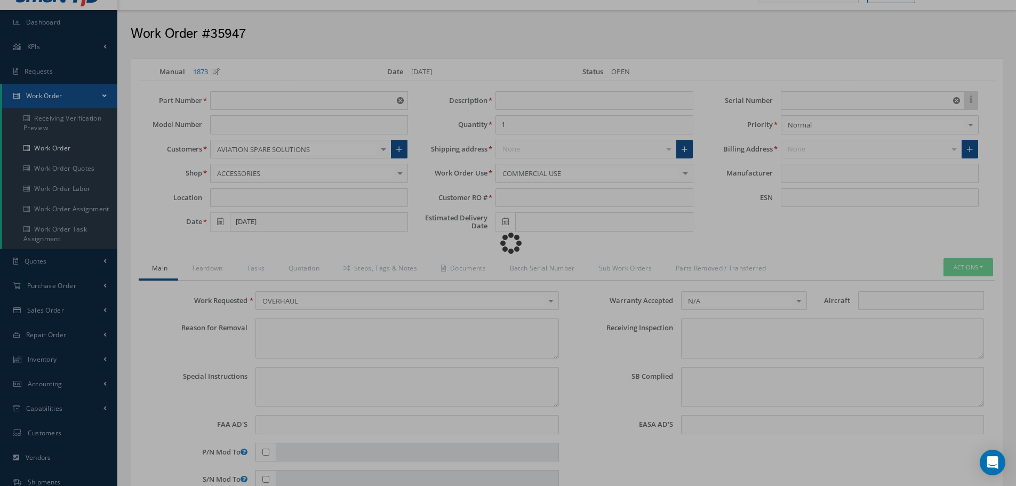
type textarea "Article was xxxxx in reference with the following Technical Standard : CFM56-5B…"
type textarea "Article has been approved to return to service."
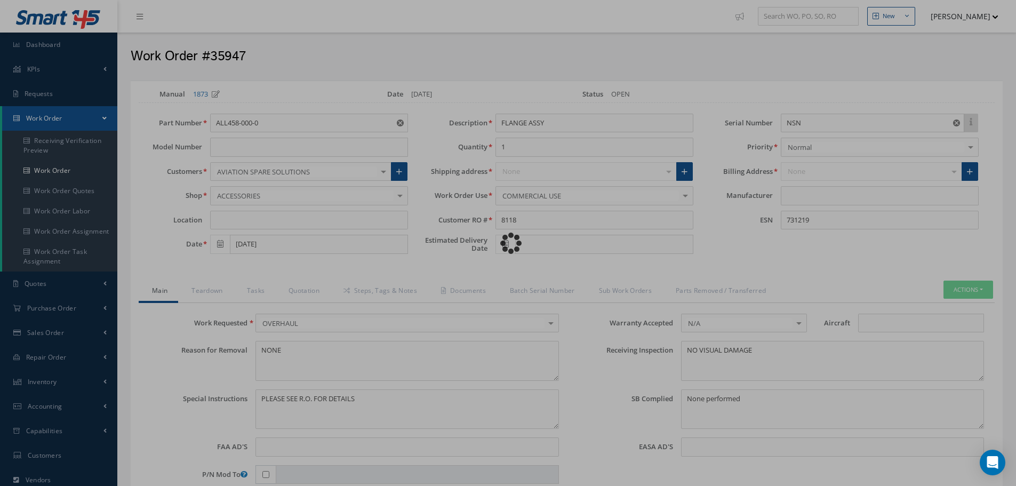
type input "CFM56-5B"
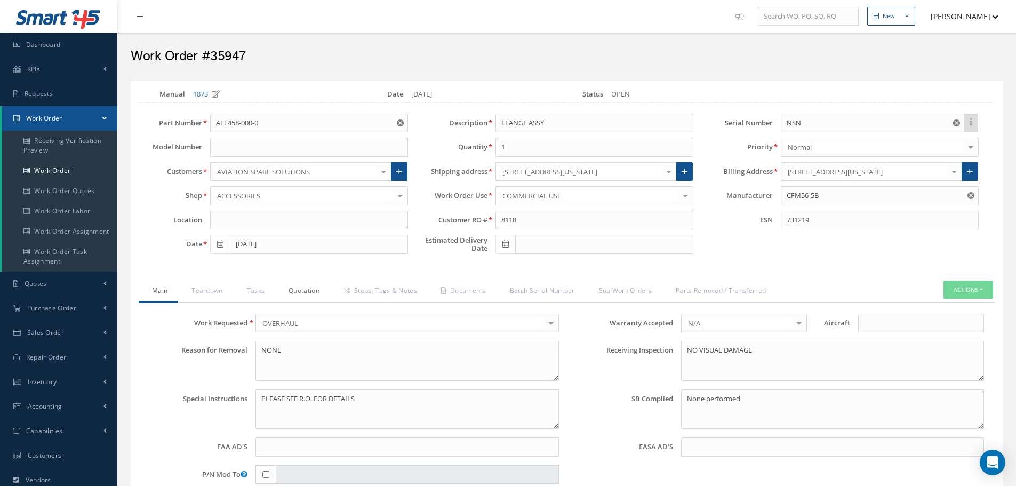
click at [309, 292] on link "Quotation" at bounding box center [302, 291] width 55 height 22
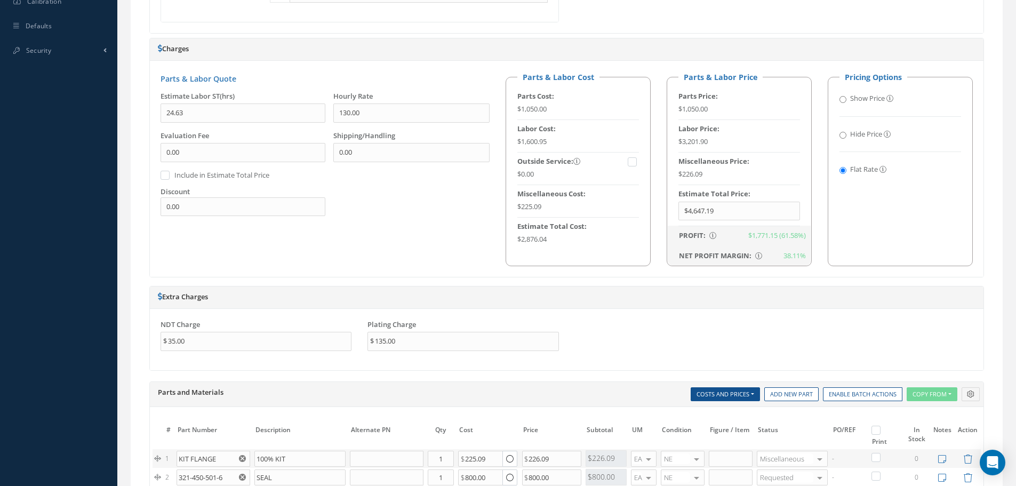
scroll to position [693, 0]
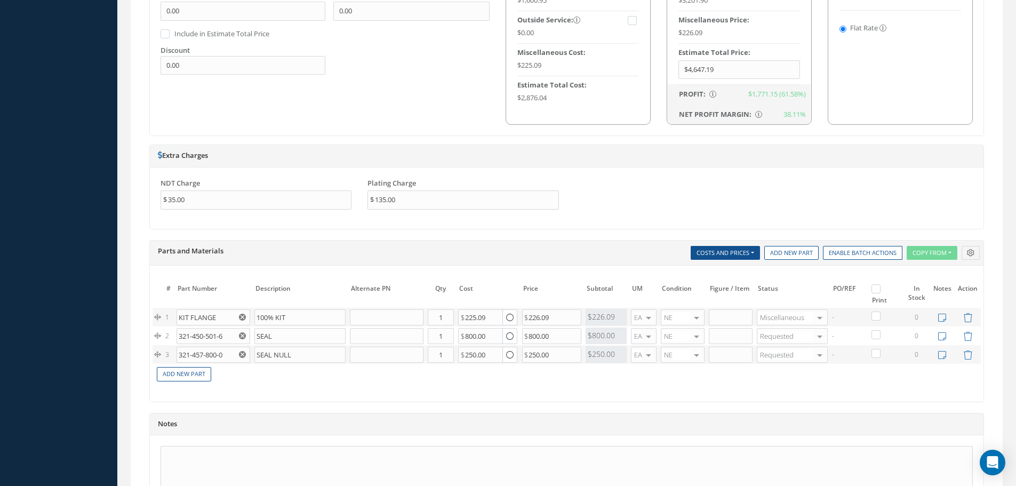
click at [880, 287] on label at bounding box center [881, 288] width 3 height 9
click at [878, 287] on input "checkbox" at bounding box center [877, 289] width 7 height 7
checkbox input "true"
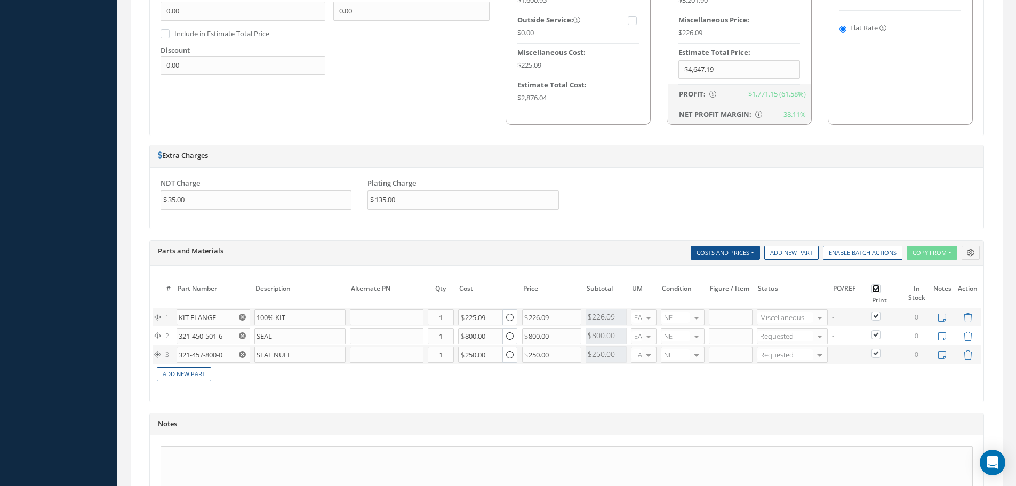
checkbox input "true"
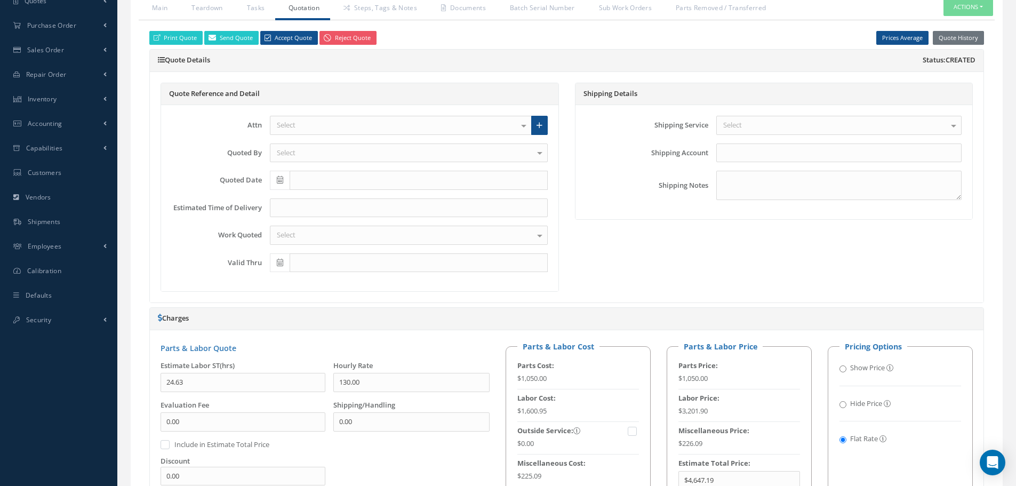
scroll to position [107, 0]
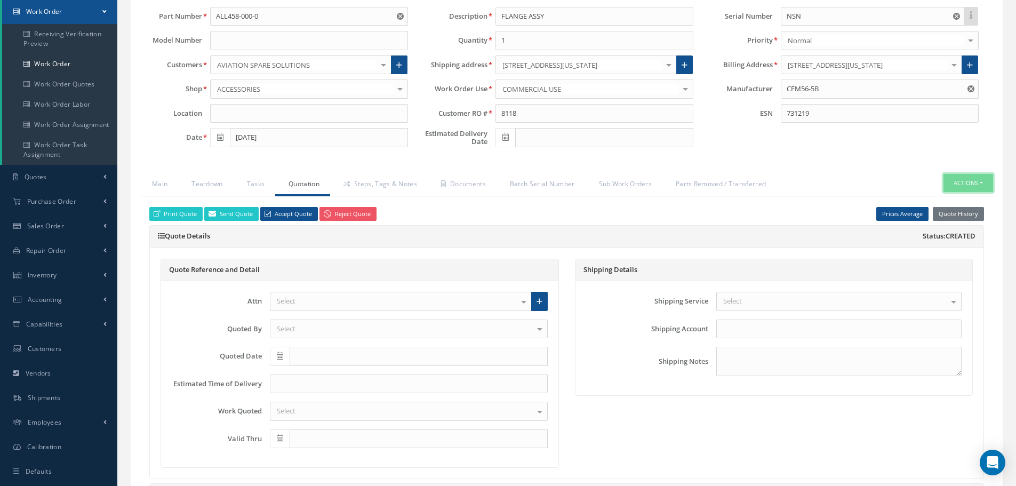
click at [981, 186] on button "Actions" at bounding box center [968, 183] width 50 height 19
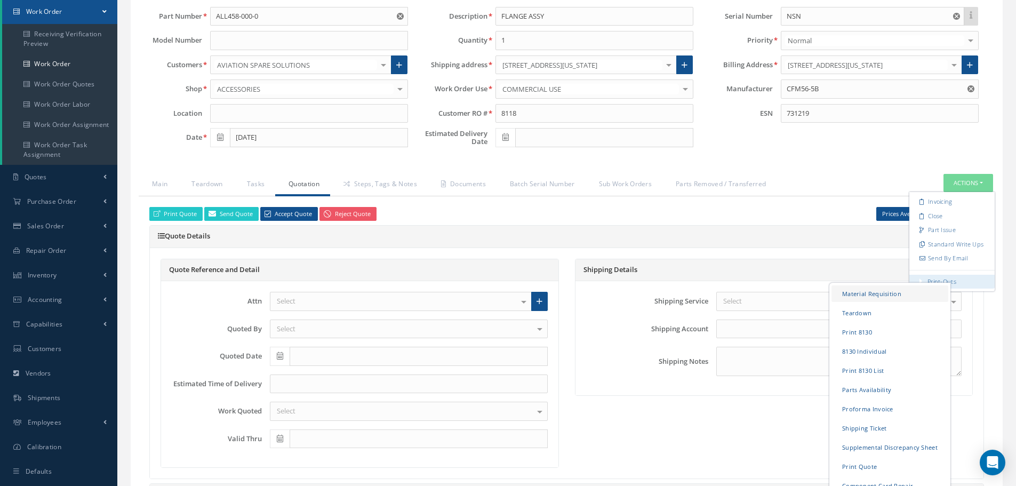
click at [887, 292] on link "Material Requisition" at bounding box center [889, 293] width 117 height 17
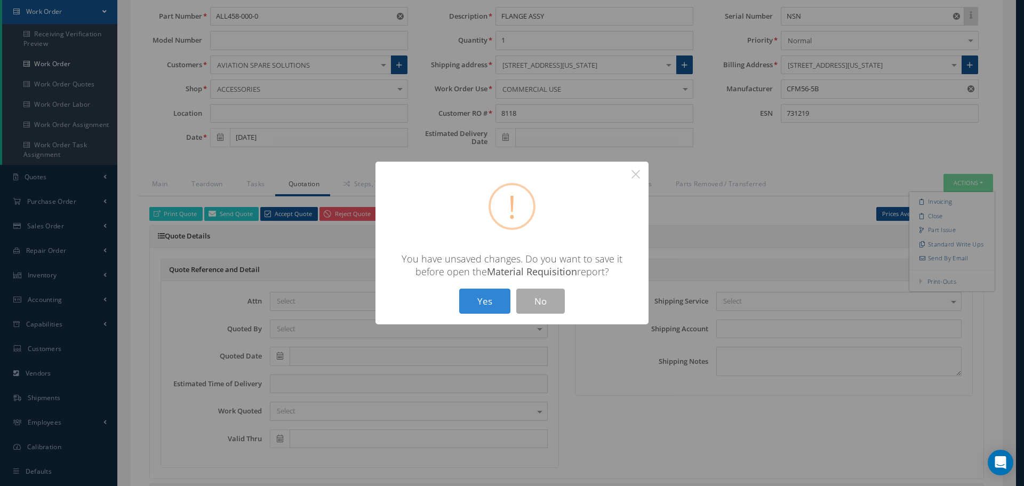
click at [487, 301] on button "Yes" at bounding box center [484, 300] width 51 height 25
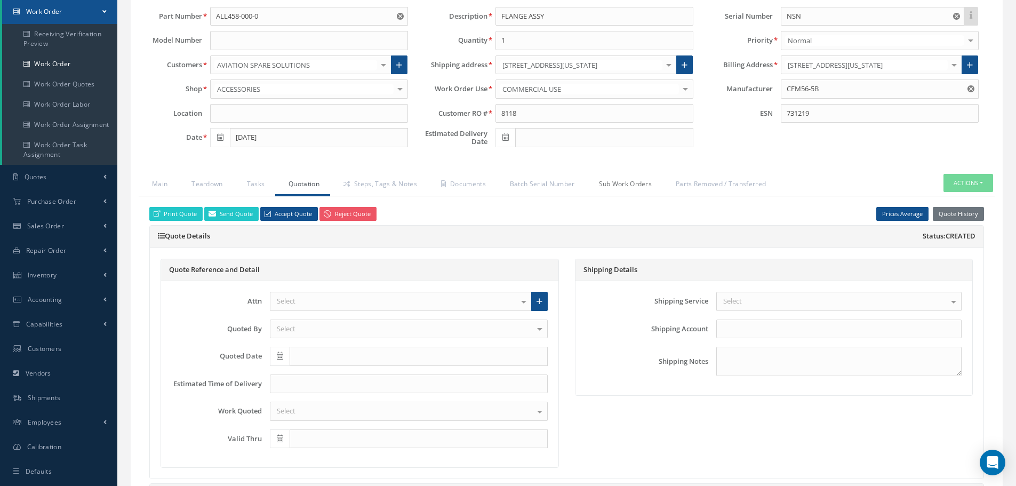
checkbox input "true"
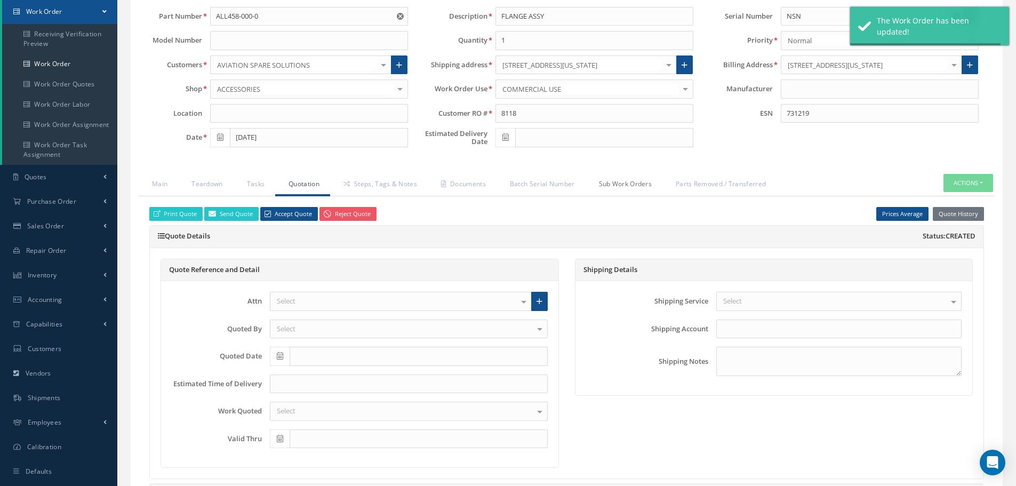
type input "CFM56-5B"
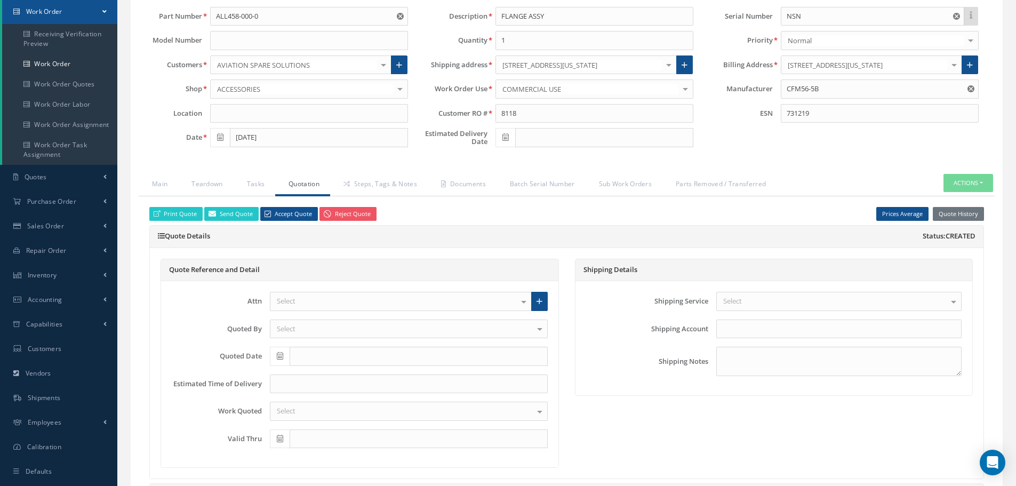
select select "25"
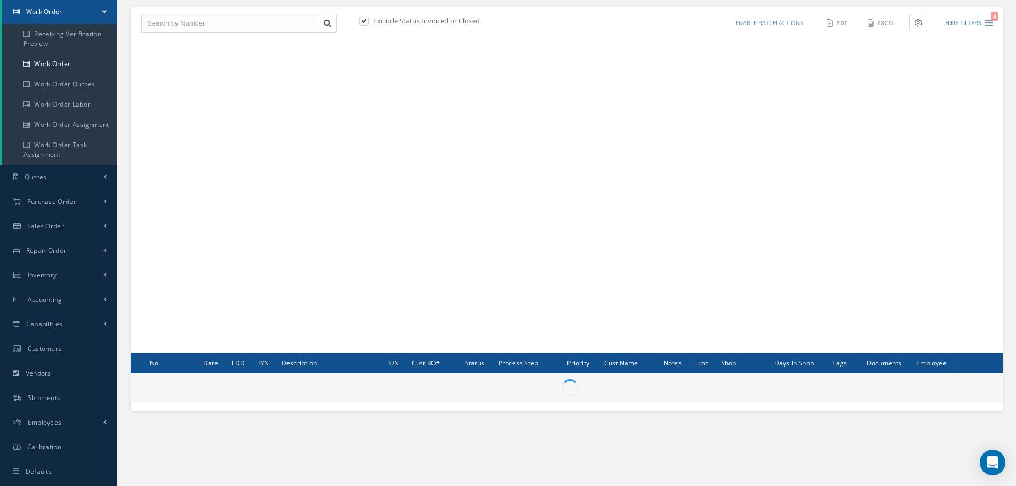
scroll to position [22, 0]
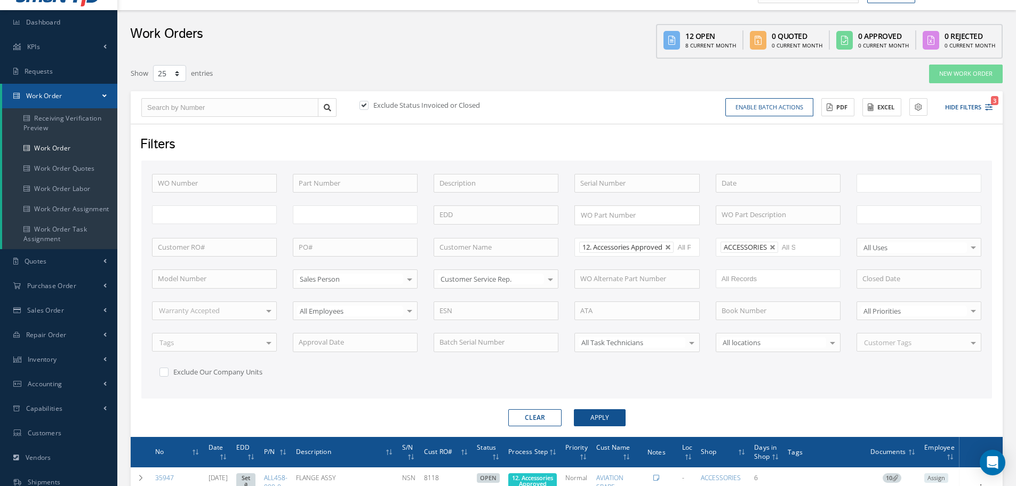
type input "All Work Request"
type input "All Work Performed"
type input "All Status"
type input "WO Part Status"
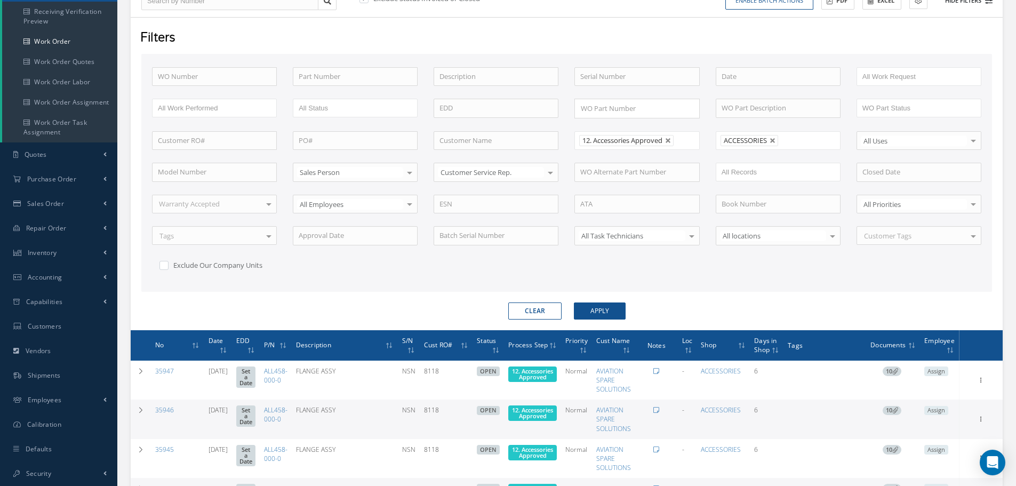
click at [959, 4] on button "Hide Filters 3" at bounding box center [963, 1] width 57 height 18
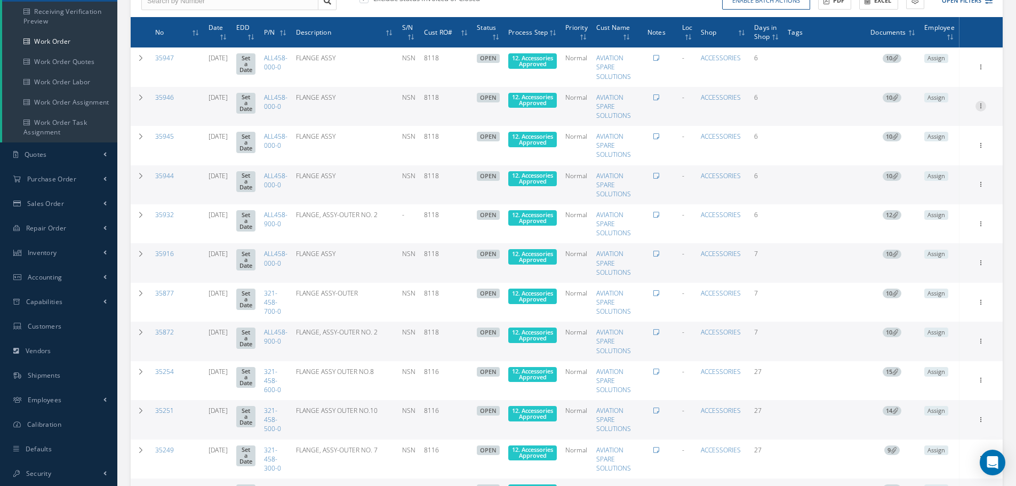
click at [979, 70] on icon at bounding box center [980, 66] width 11 height 9
click at [927, 125] on link "Edit" at bounding box center [931, 127] width 84 height 14
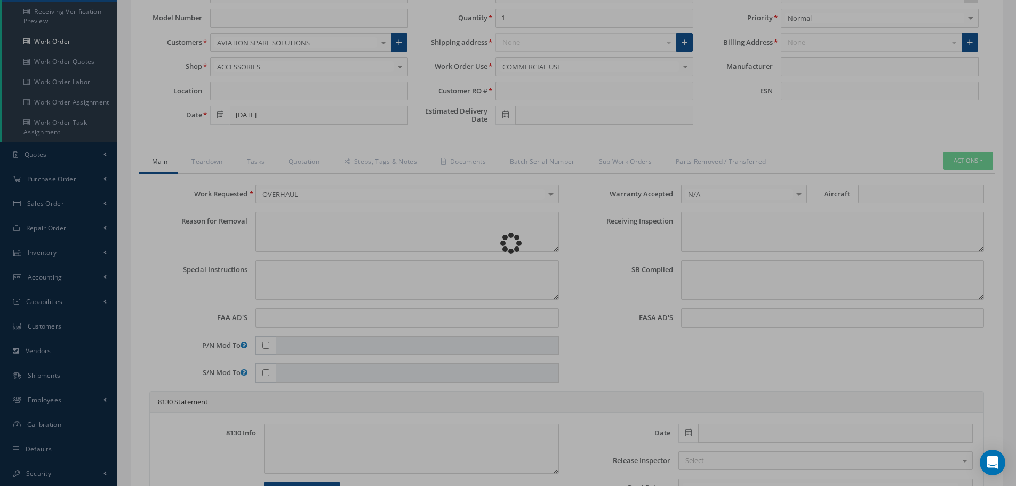
type input "ALL458-000-0"
type input "[DATE]"
type input "FLANGE ASSY"
type input "8118"
type input "NSN"
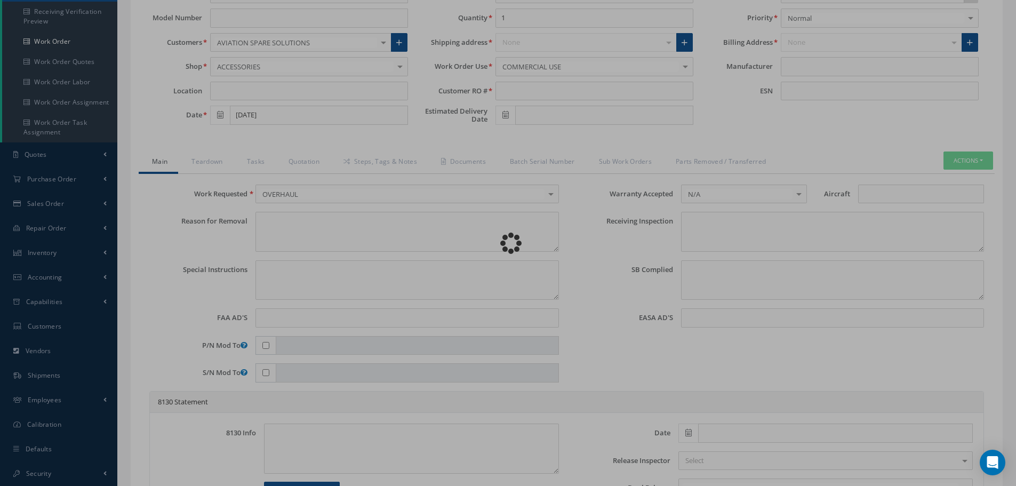
type input "731682"
type textarea "NONE"
type textarea "PLEASE SEE R.O. FOR DETAILS"
type textarea "NO VISUAL DAMAGE"
type textarea "None performed"
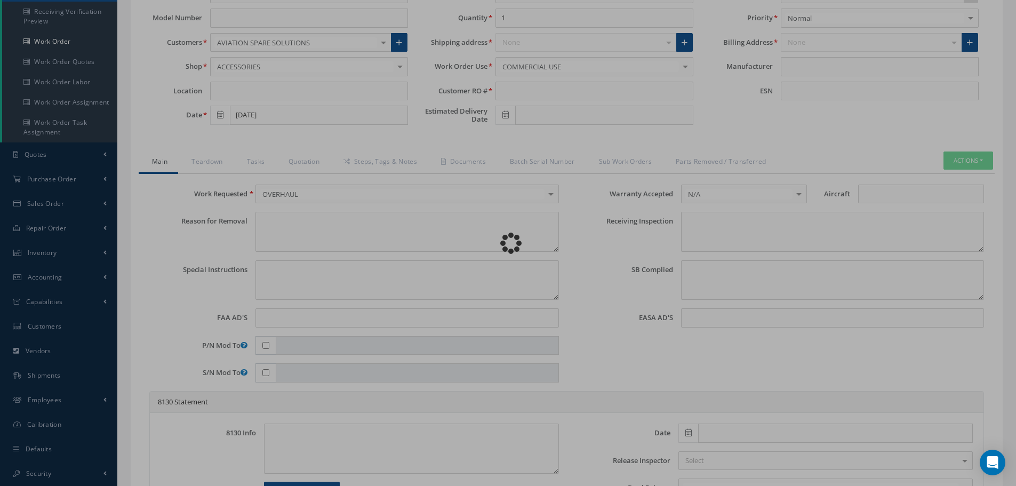
type textarea "Article was xxxxx in reference with the following Technical Standard : CFM56-5B…"
type textarea "Article has been approved to return to service."
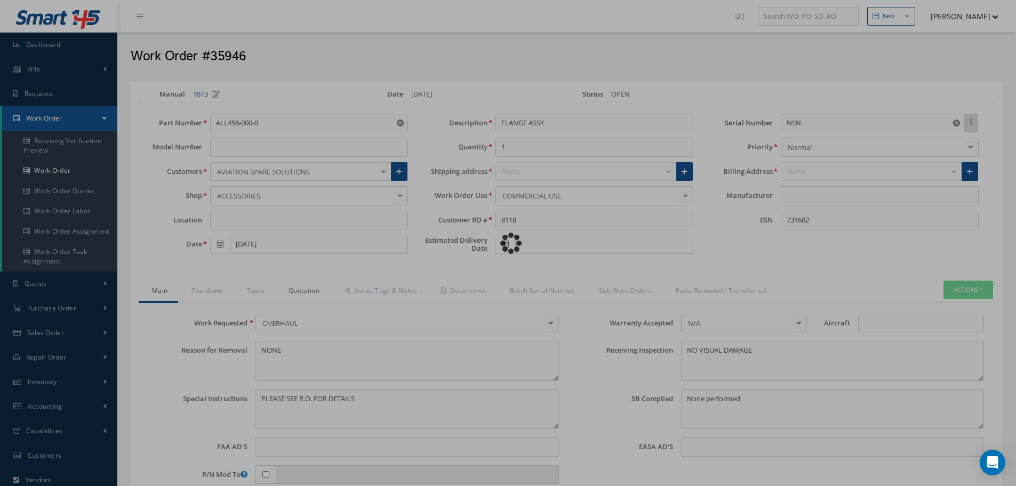
type input "CFM56-5B"
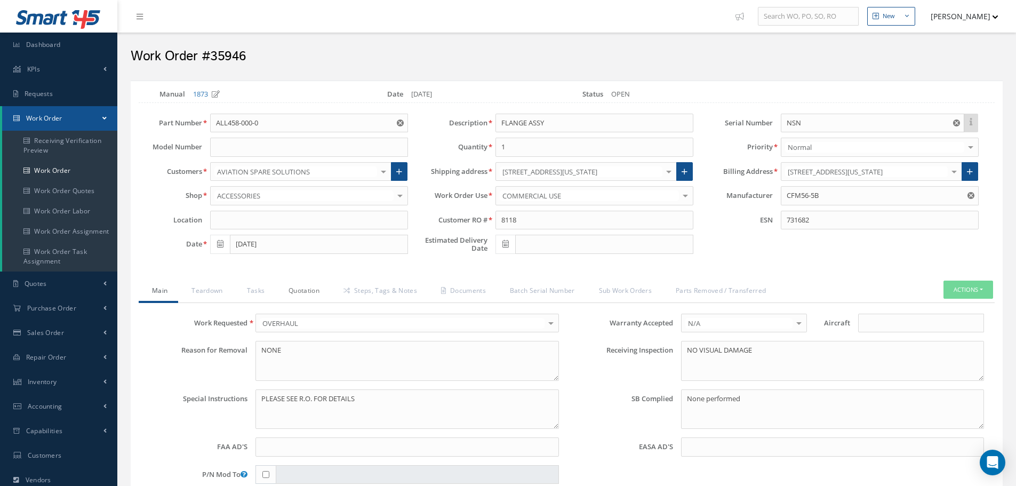
click at [308, 294] on link "Quotation" at bounding box center [302, 291] width 55 height 22
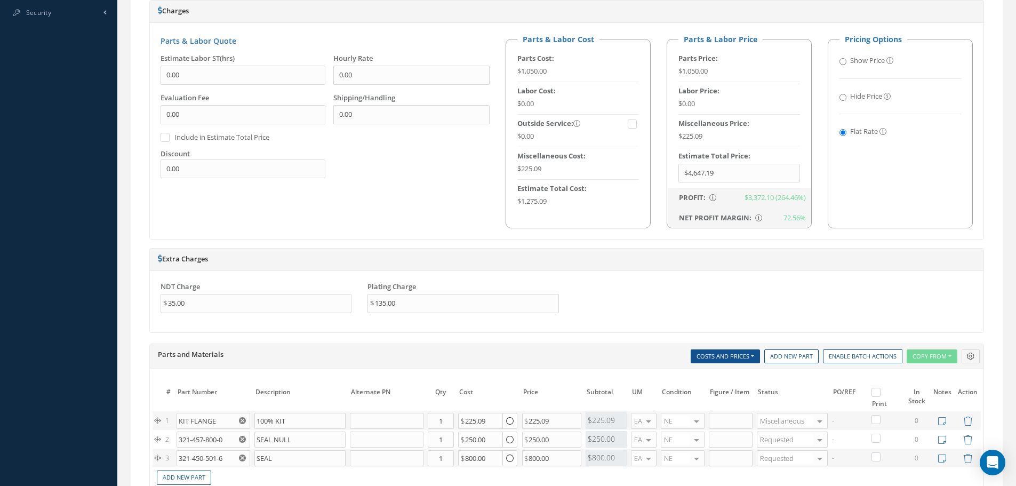
scroll to position [693, 0]
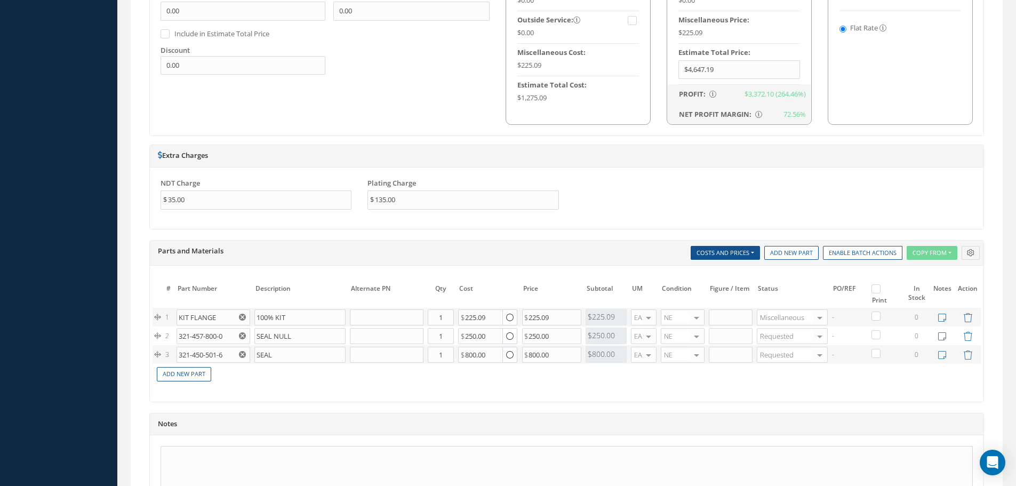
click at [880, 290] on label at bounding box center [881, 288] width 3 height 9
click at [878, 290] on input "checkbox" at bounding box center [877, 289] width 7 height 7
checkbox input "true"
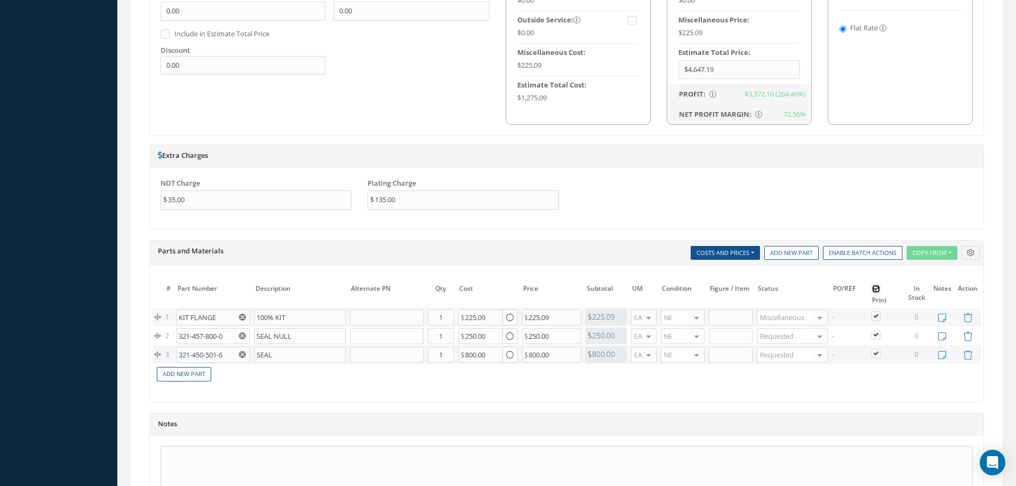
checkbox input "true"
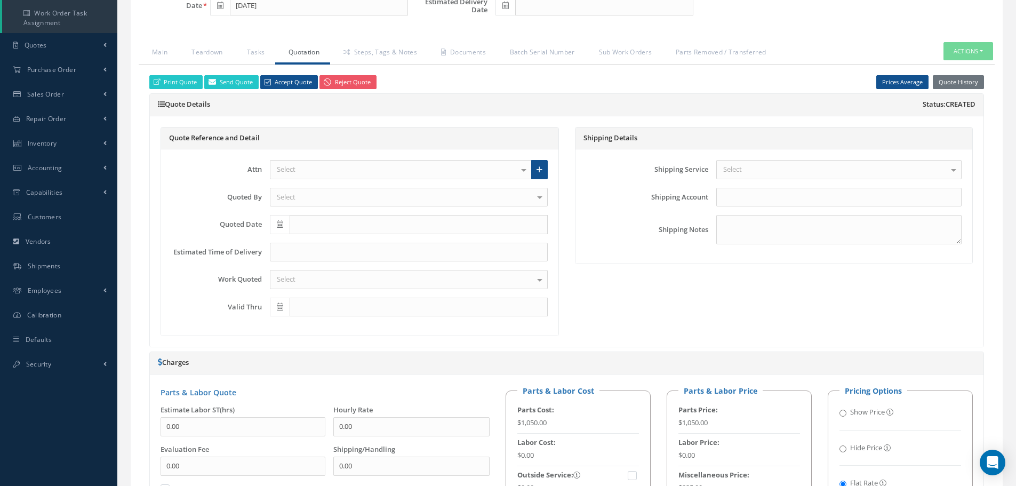
scroll to position [95, 0]
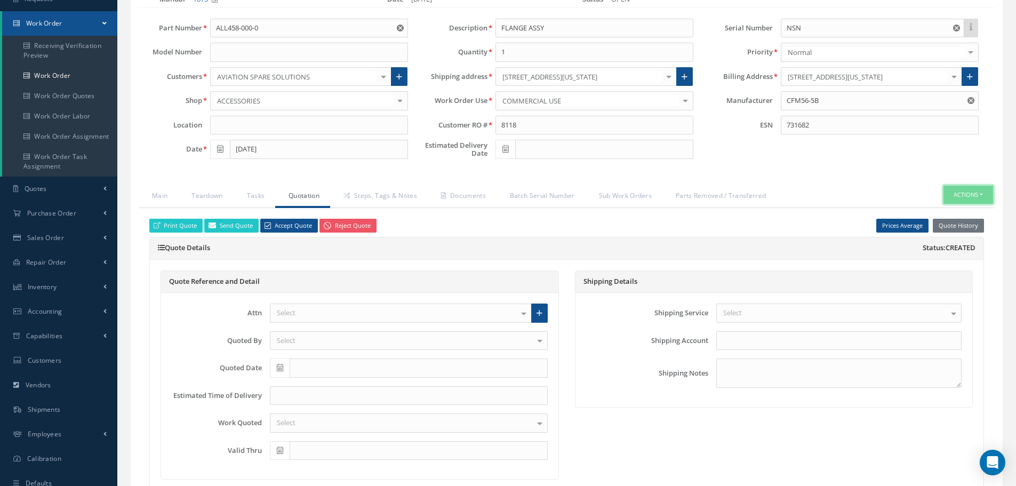
click at [980, 192] on button "Actions" at bounding box center [968, 195] width 50 height 19
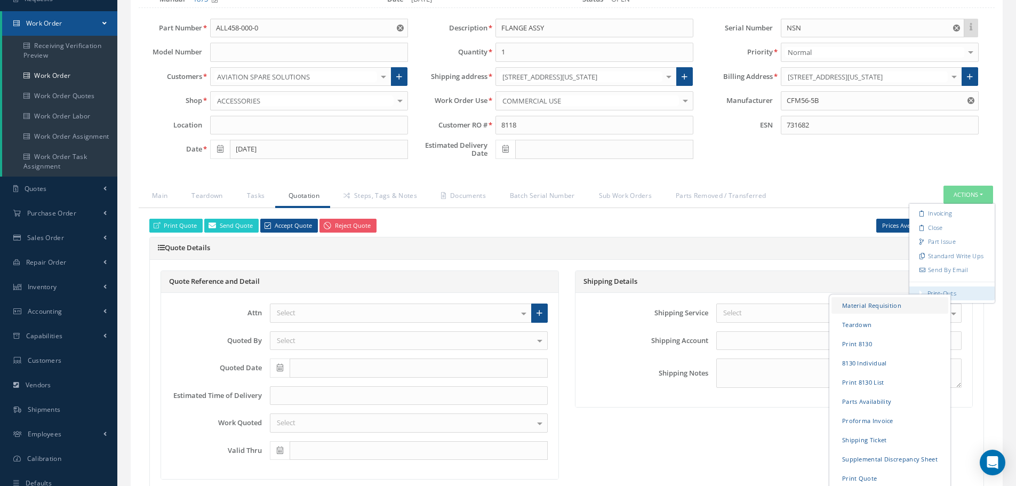
click at [870, 306] on link "Material Requisition" at bounding box center [889, 304] width 117 height 17
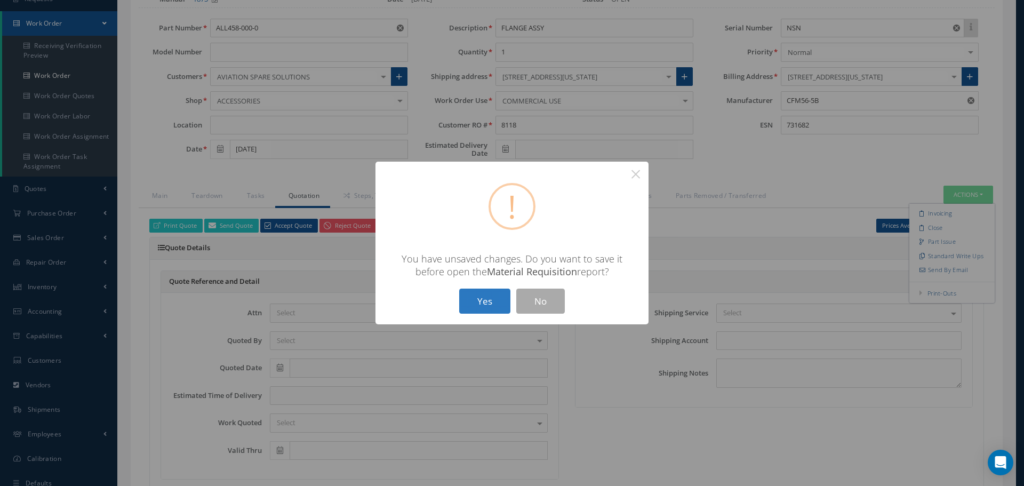
click at [486, 301] on button "Yes" at bounding box center [484, 300] width 51 height 25
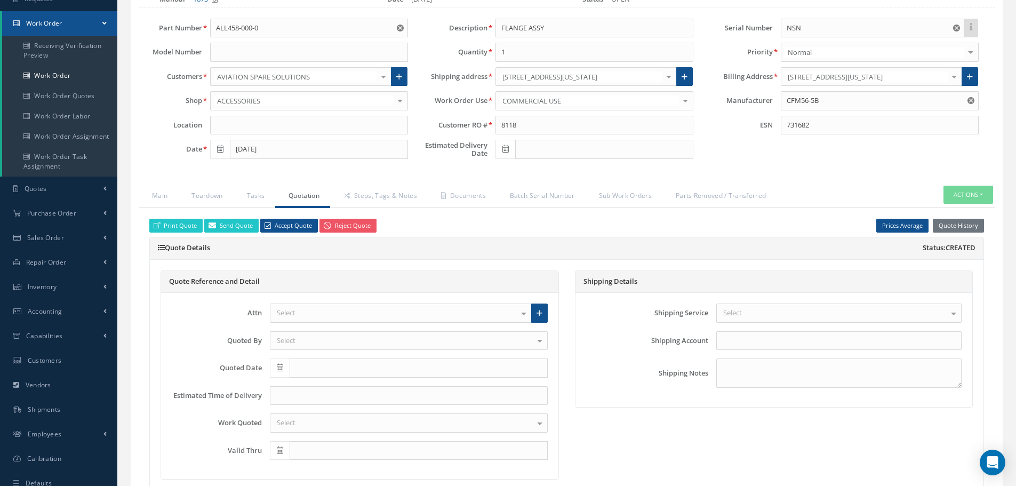
checkbox input "true"
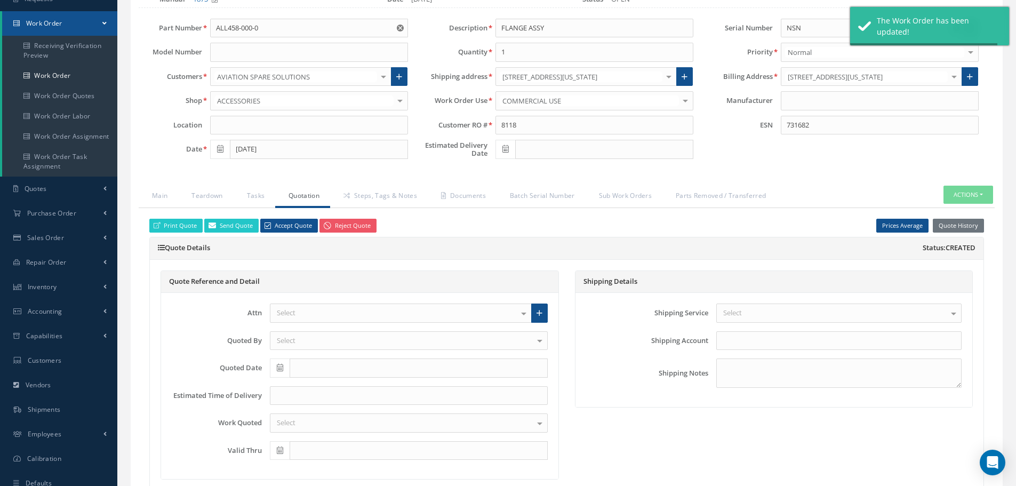
type input "CFM56-5B"
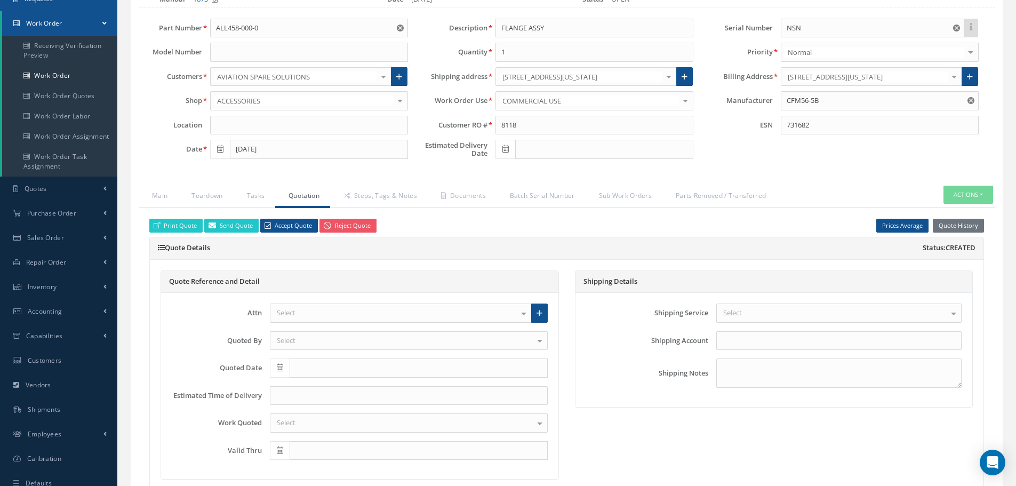
select select "25"
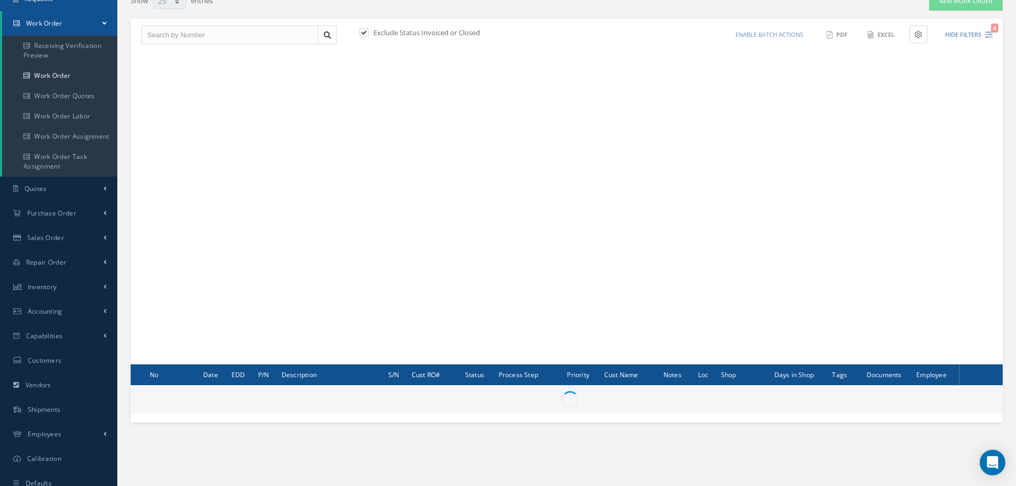
scroll to position [129, 0]
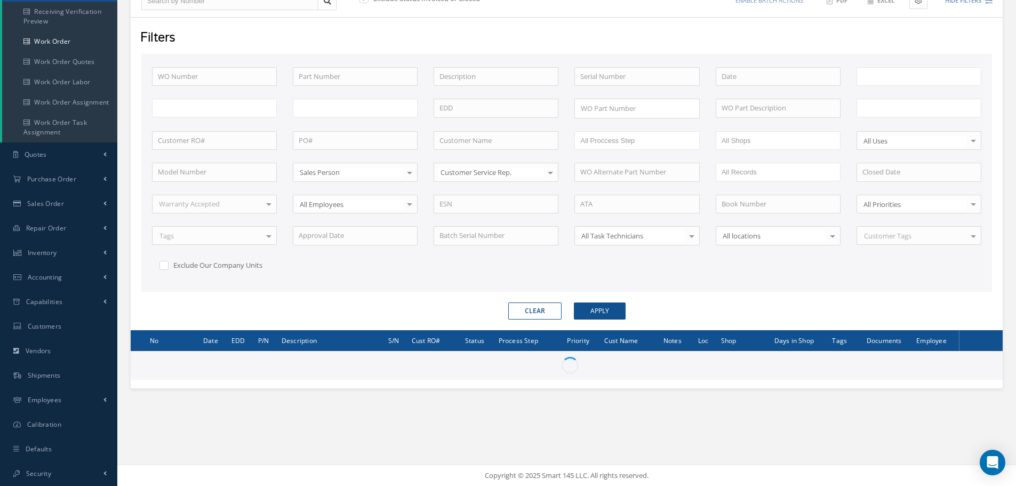
type input "All Work Request"
type input "All Work Performed"
type input "All Status"
type input "WO Part Status"
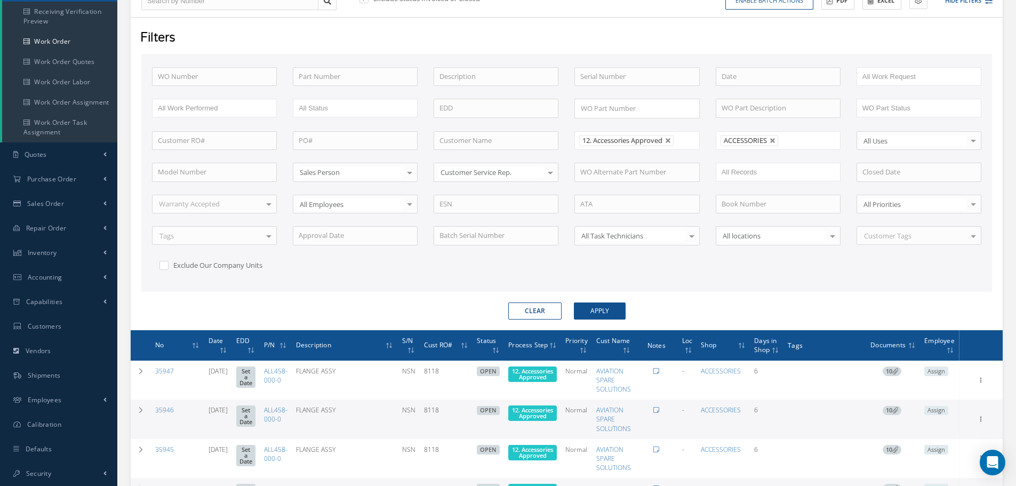
scroll to position [342, 0]
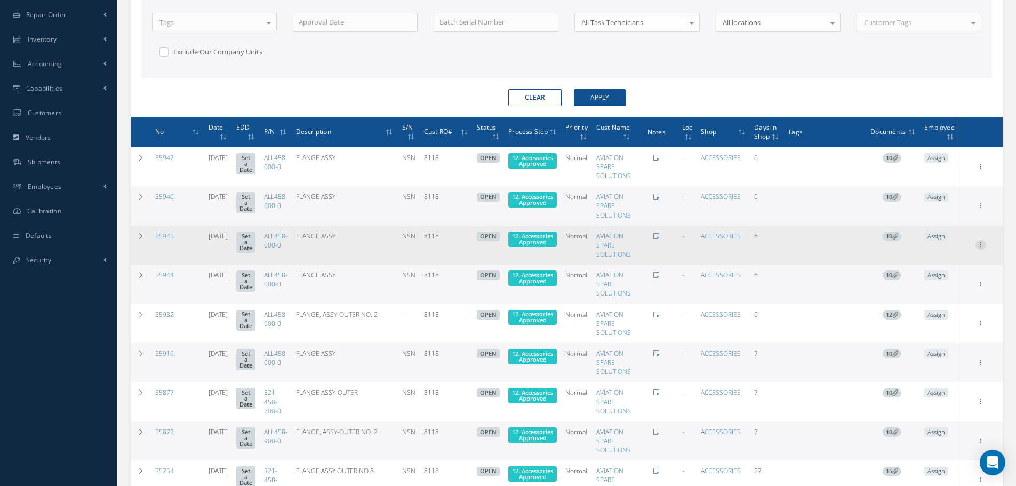
click at [981, 170] on icon at bounding box center [980, 166] width 11 height 9
click at [924, 267] on link "Edit" at bounding box center [931, 266] width 84 height 14
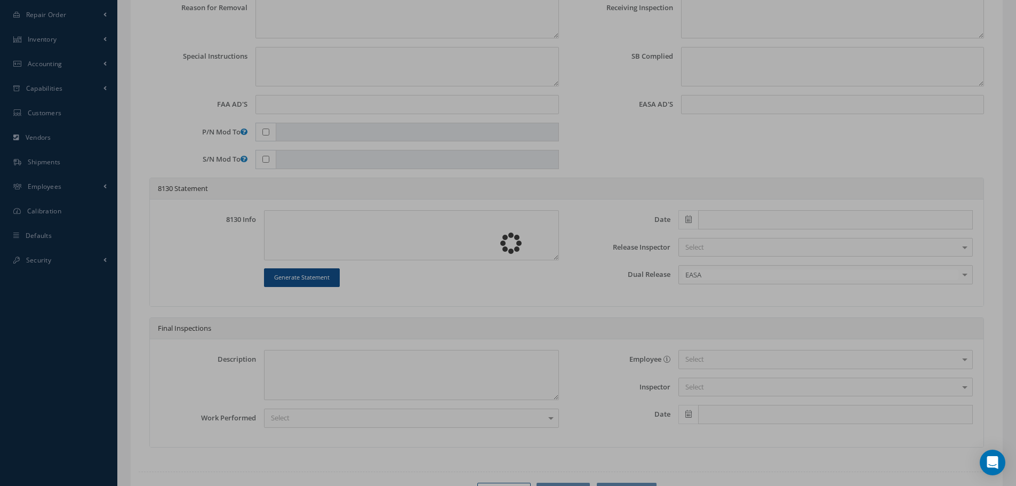
type input "ALL458-000-0"
type input "[DATE]"
type input "FLANGE ASSY"
type input "8118"
type input "NSN"
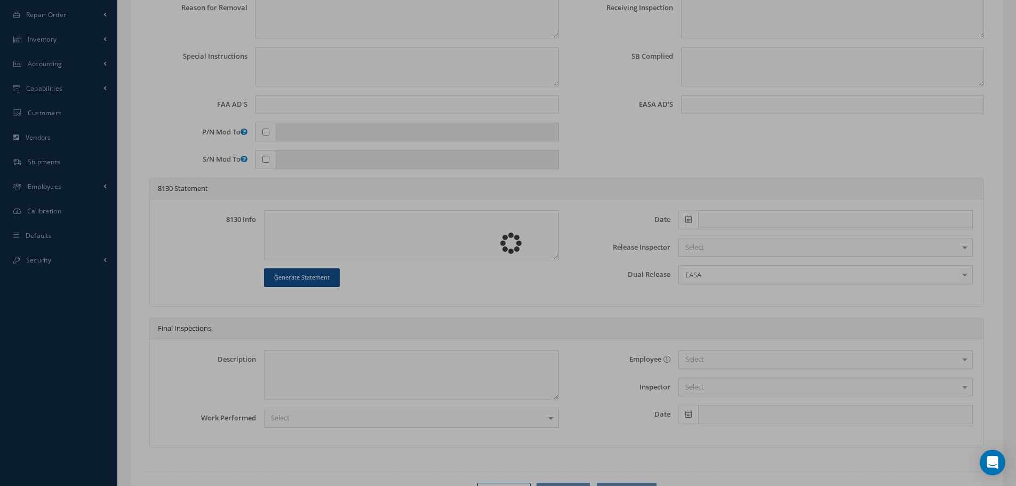
type input "731759"
type textarea "NONE"
type textarea "PLEASE SEE R.O. FOR DETAILS"
type textarea "NO VISUAL DAMAGE"
type textarea "None performed"
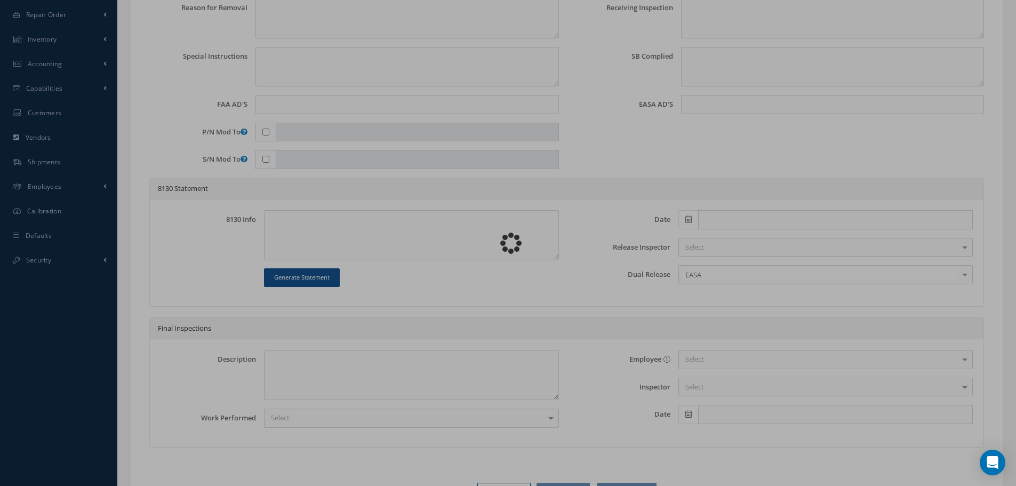
type textarea "Article was xxxxx in reference with the following Technical Standard : CFM56-5B…"
type textarea "Article has been approved to return to service."
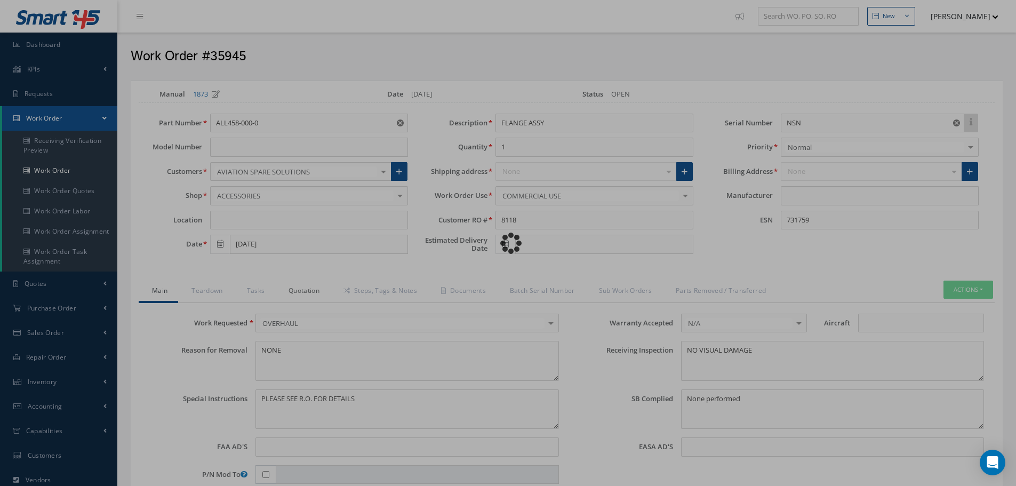
type input "CFM56-5B"
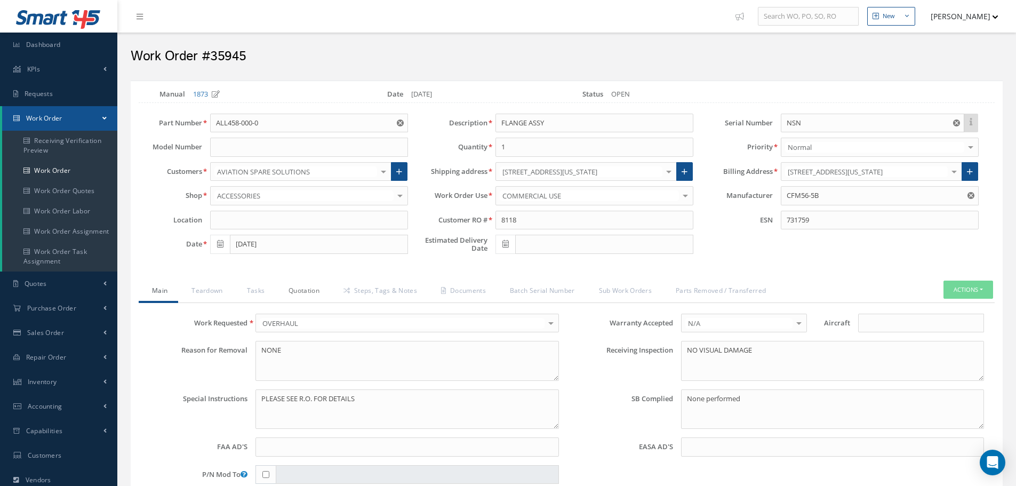
click at [308, 296] on link "Quotation" at bounding box center [302, 291] width 55 height 22
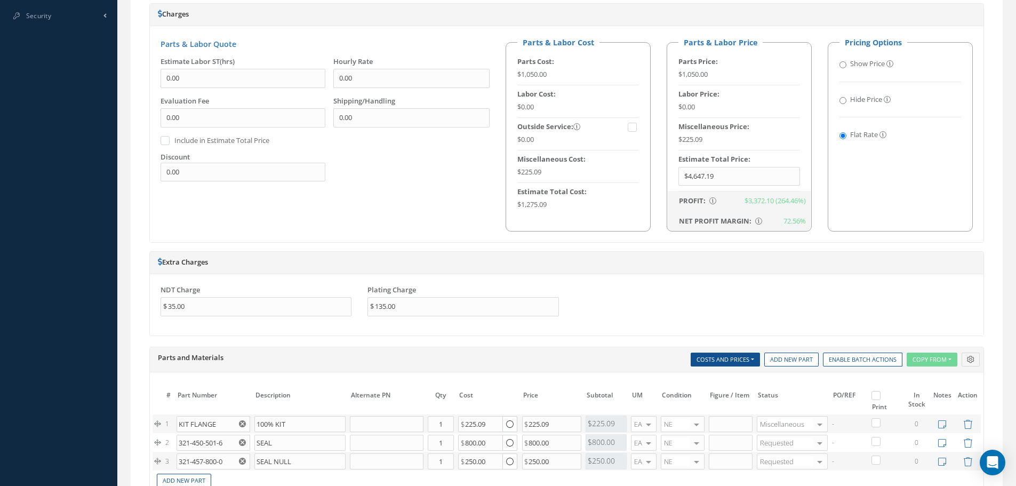
scroll to position [800, 0]
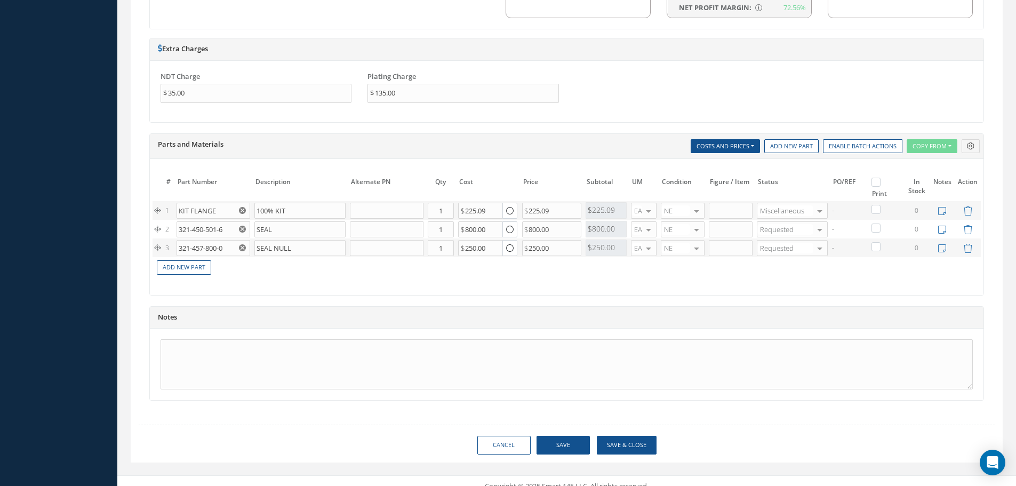
click at [880, 180] on label at bounding box center [881, 181] width 3 height 9
click at [878, 180] on input "checkbox" at bounding box center [877, 183] width 7 height 7
checkbox input "true"
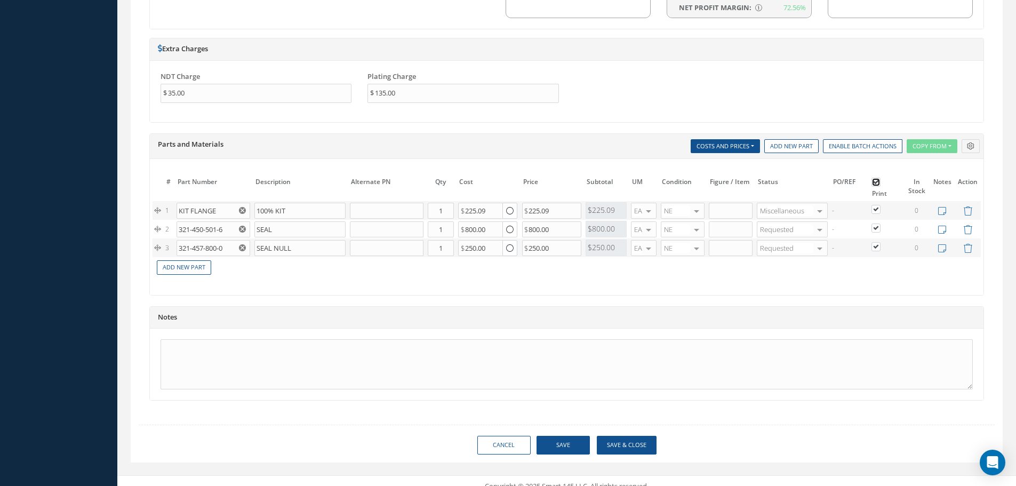
checkbox input "true"
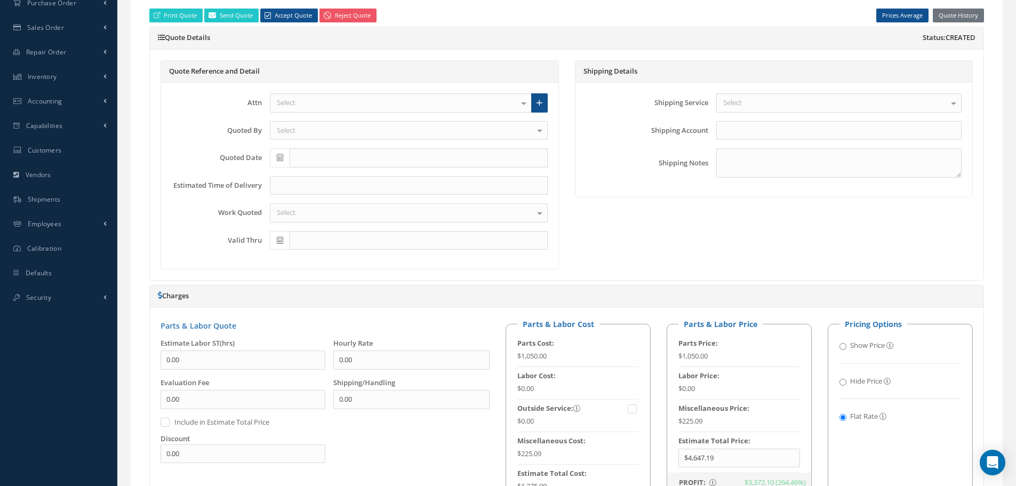
scroll to position [160, 0]
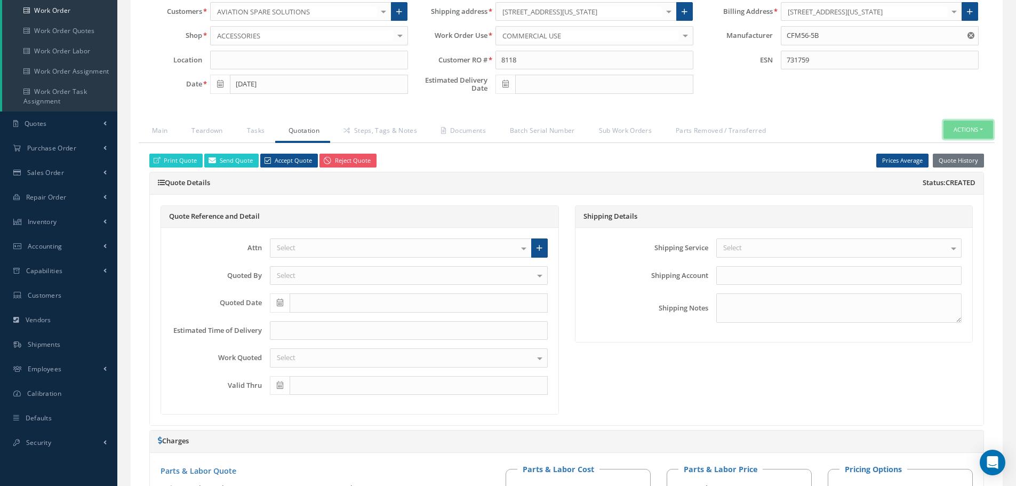
click at [983, 130] on button "Actions" at bounding box center [968, 130] width 50 height 19
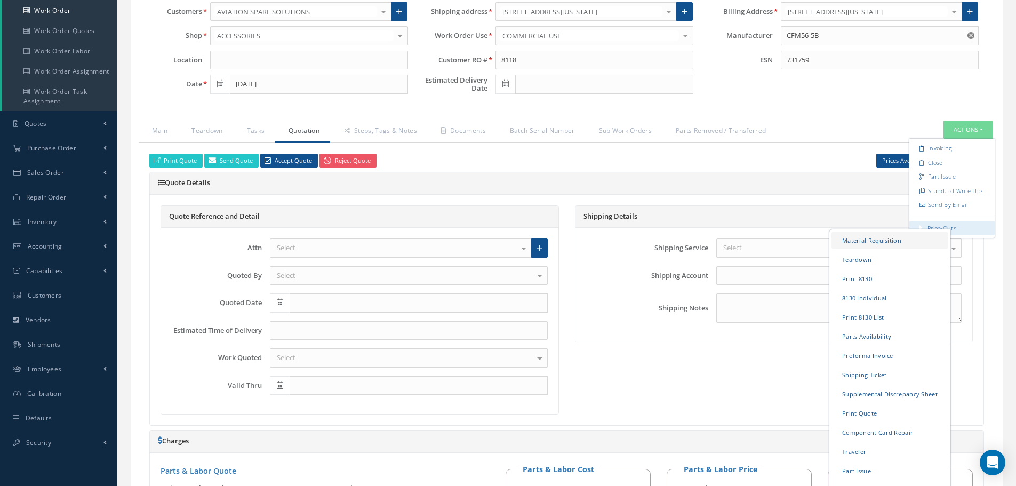
click at [884, 239] on link "Material Requisition" at bounding box center [889, 239] width 117 height 17
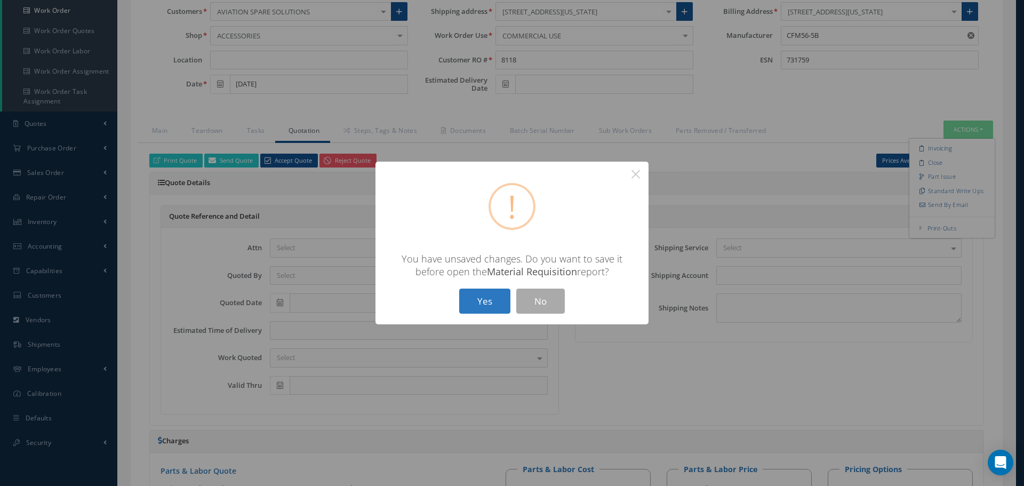
click at [485, 299] on button "Yes" at bounding box center [484, 300] width 51 height 25
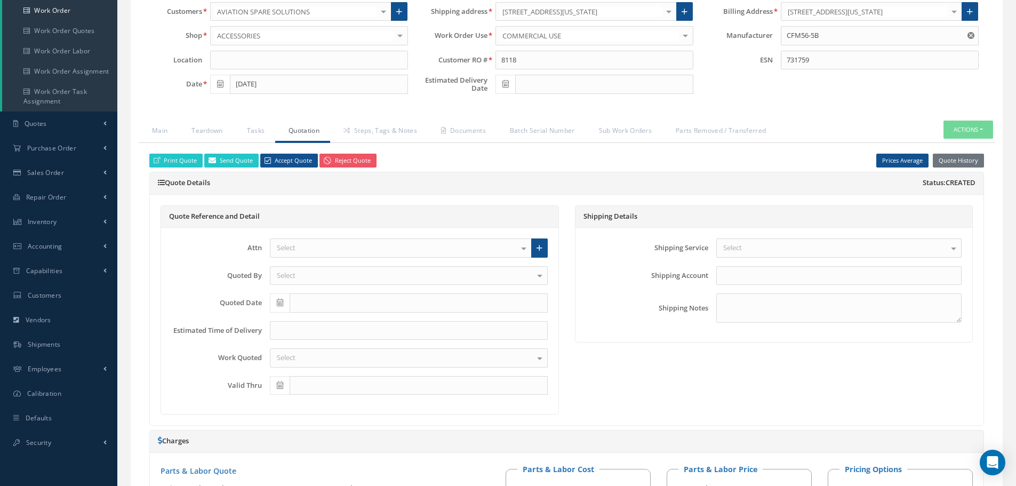
checkbox input "true"
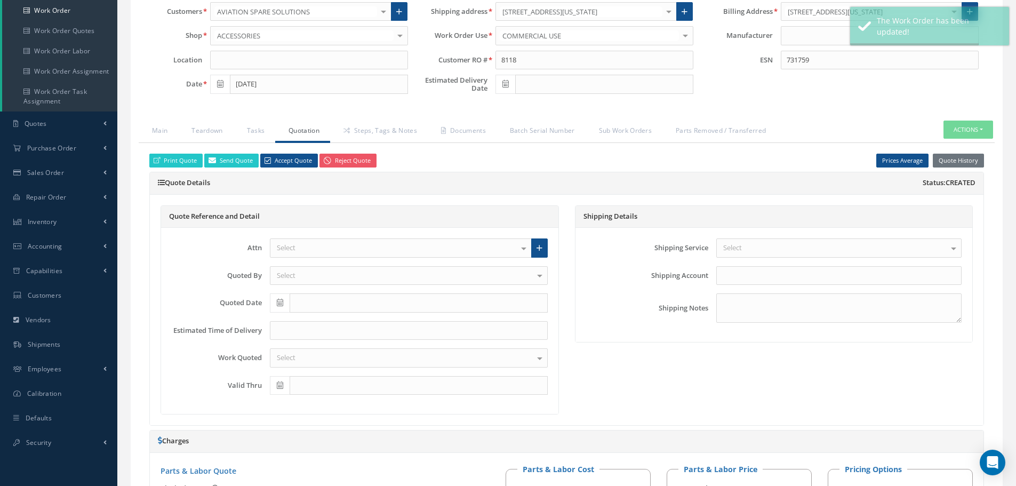
type input "CFM56-5B"
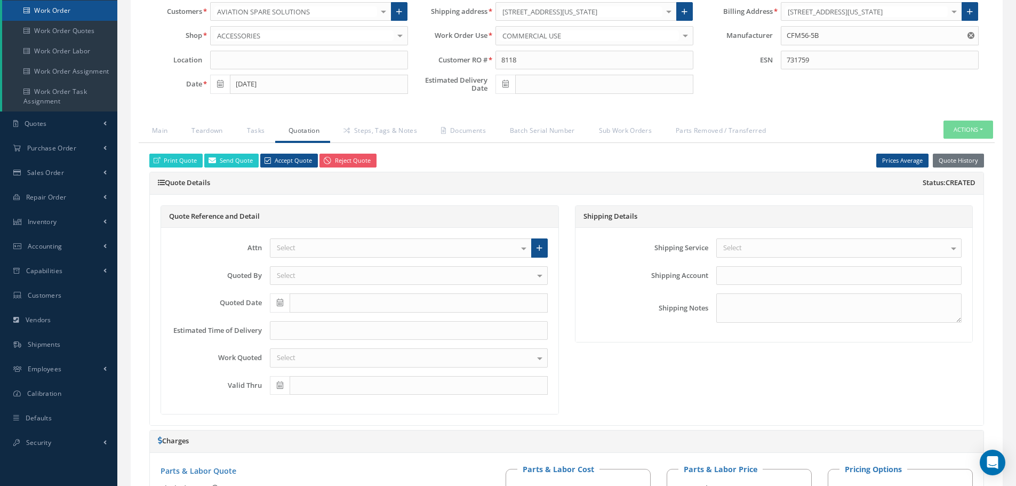
select select "25"
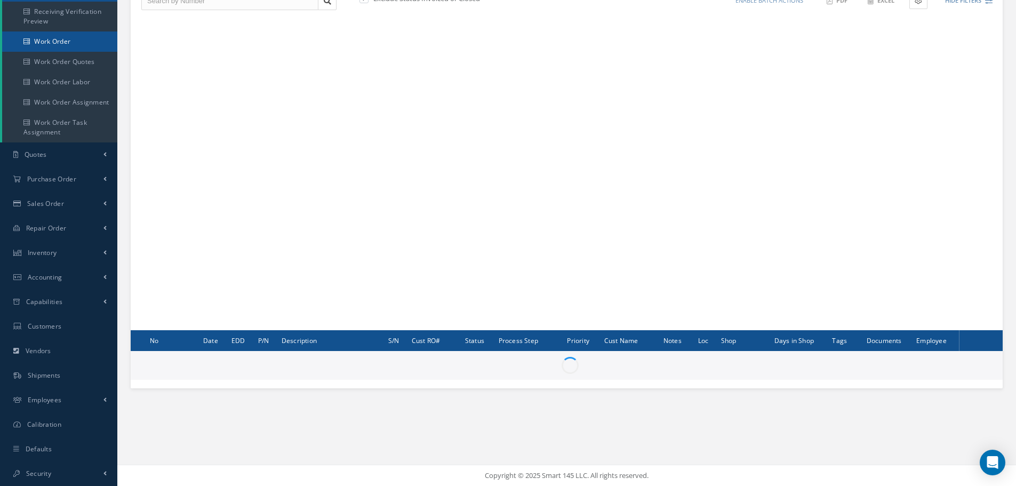
scroll to position [129, 0]
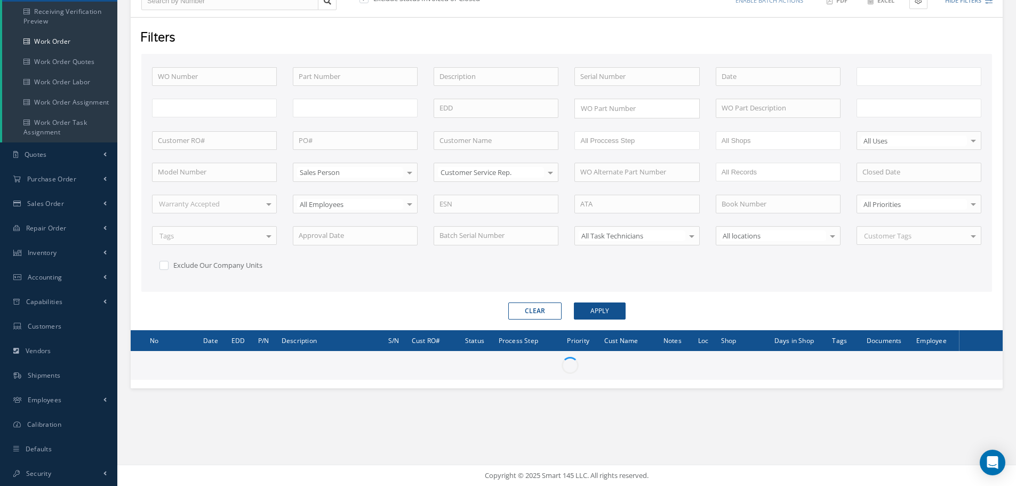
type input "All Work Request"
type input "All Work Performed"
type input "All Status"
type input "WO Part Status"
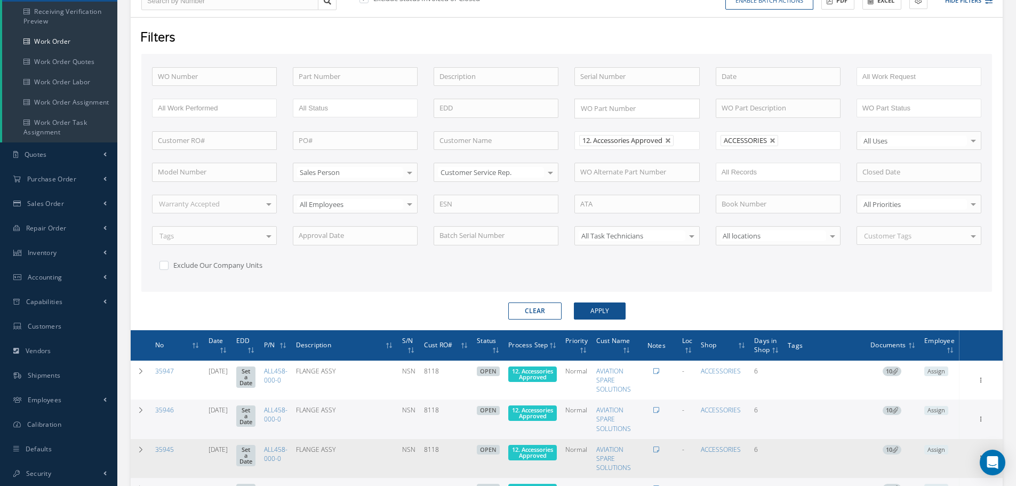
scroll to position [342, 0]
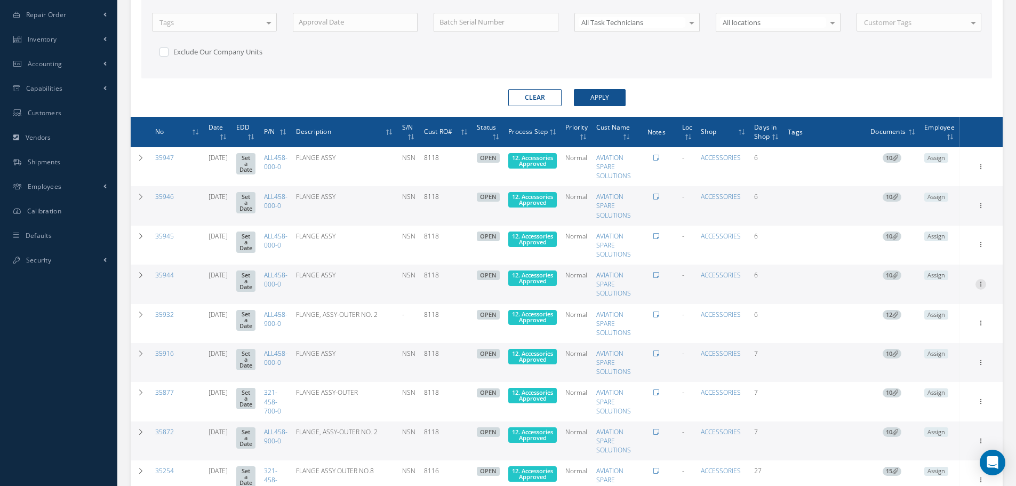
click at [982, 170] on icon at bounding box center [980, 166] width 11 height 9
click at [925, 303] on link "Edit" at bounding box center [931, 305] width 84 height 14
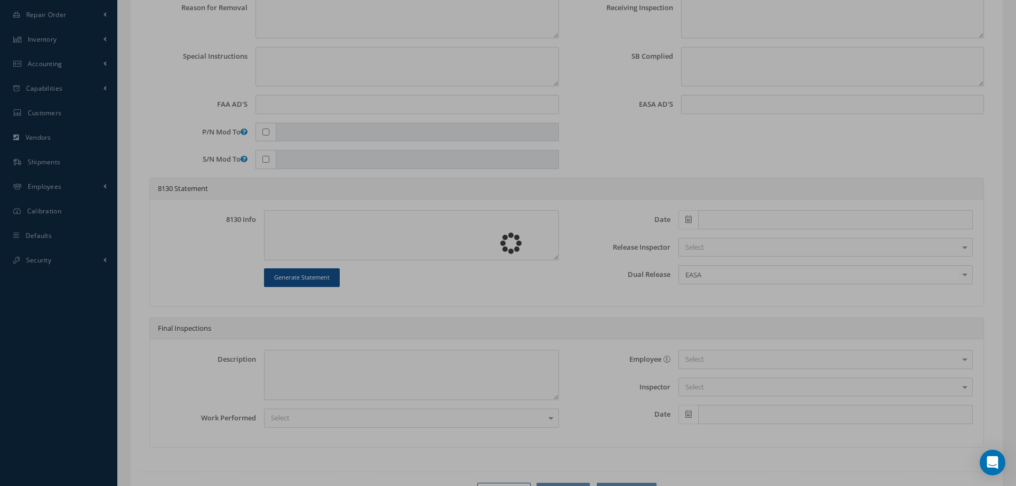
type input "ALL458-000-0"
type input "[DATE]"
type input "FLANGE ASSY"
type input "8118"
type input "NSN"
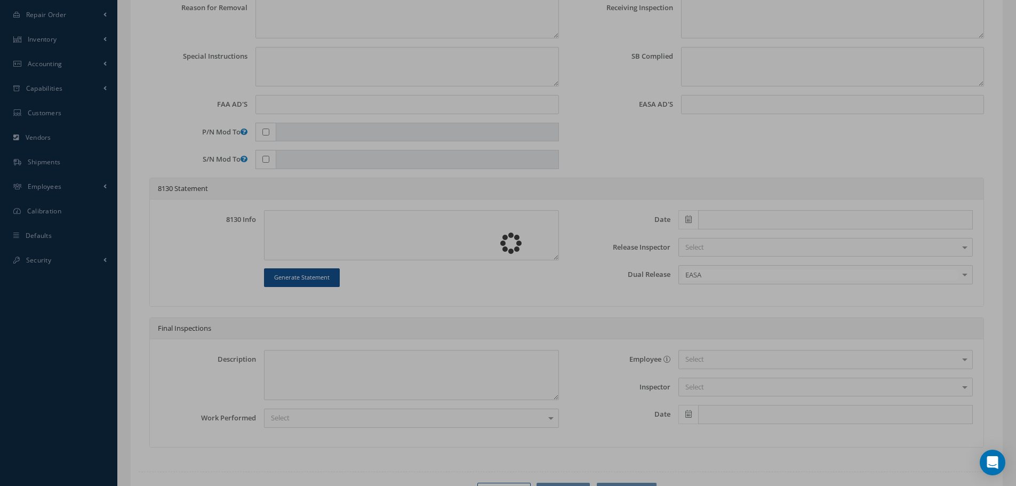
type input "731566"
type textarea "NONE"
type textarea "PLEASE SEE R.O. FOR DETAILS"
type textarea "NO VISUAL DAMAGE"
type textarea "None performed"
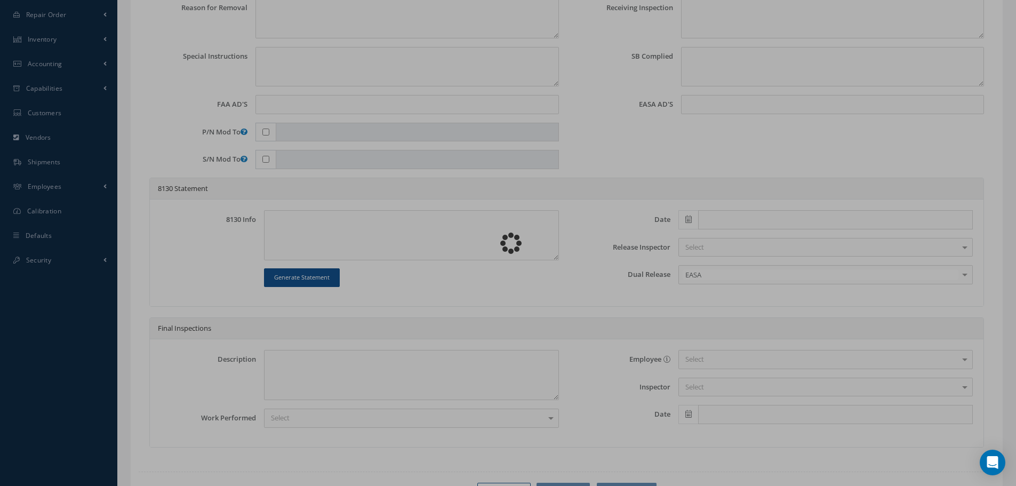
type textarea "Article was xxxxx in reference with the following Technical Standard : CFM56-5B…"
type textarea "Article has been approved to return to service."
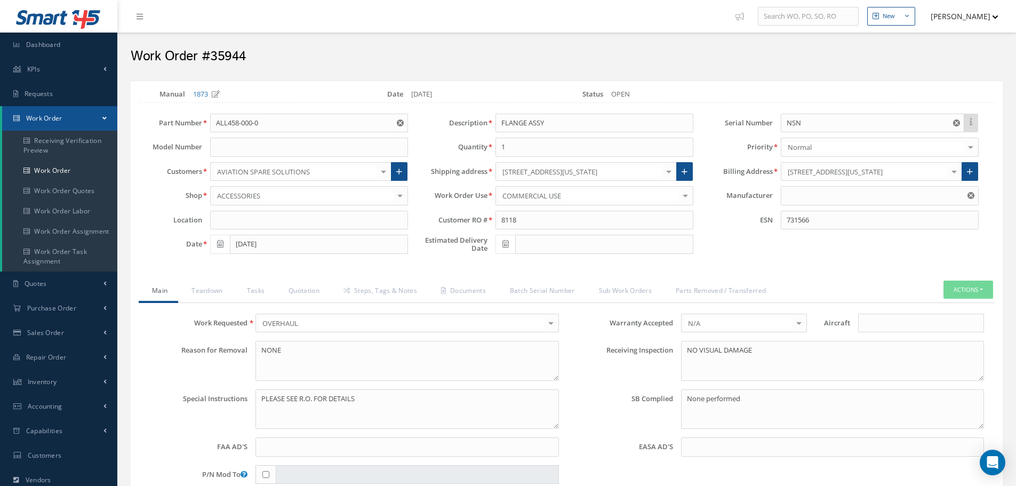
type input "CFM56-5B"
click at [304, 290] on link "Quotation" at bounding box center [302, 291] width 55 height 22
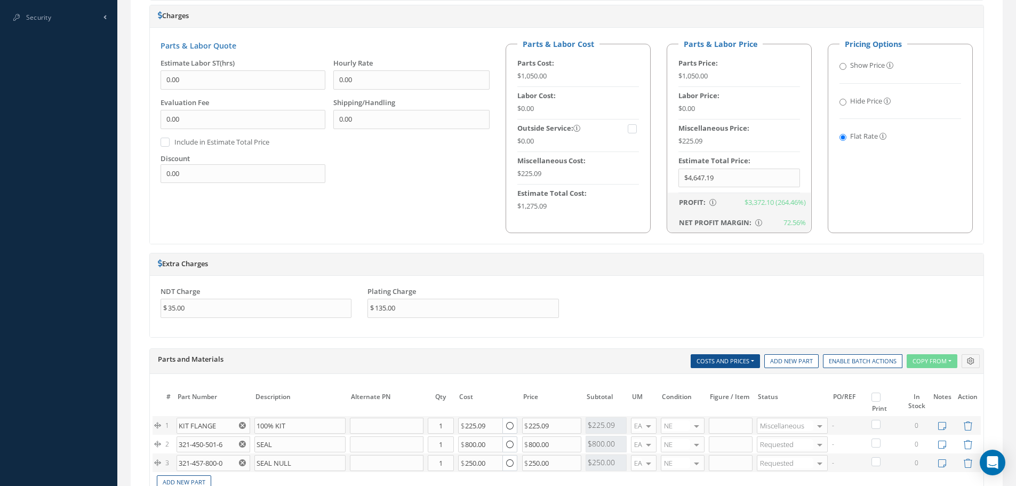
scroll to position [693, 0]
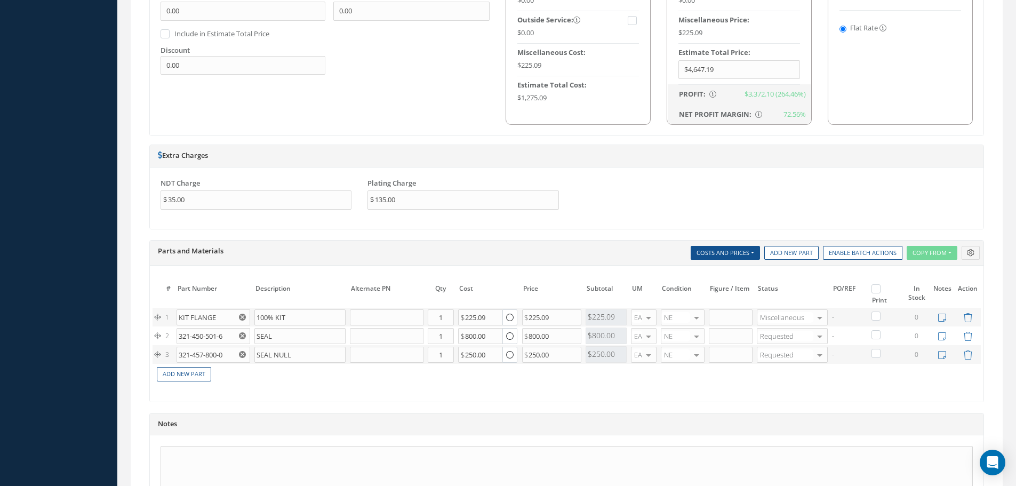
click at [880, 290] on label at bounding box center [881, 288] width 3 height 9
click at [879, 290] on input "checkbox" at bounding box center [877, 289] width 7 height 7
checkbox input "true"
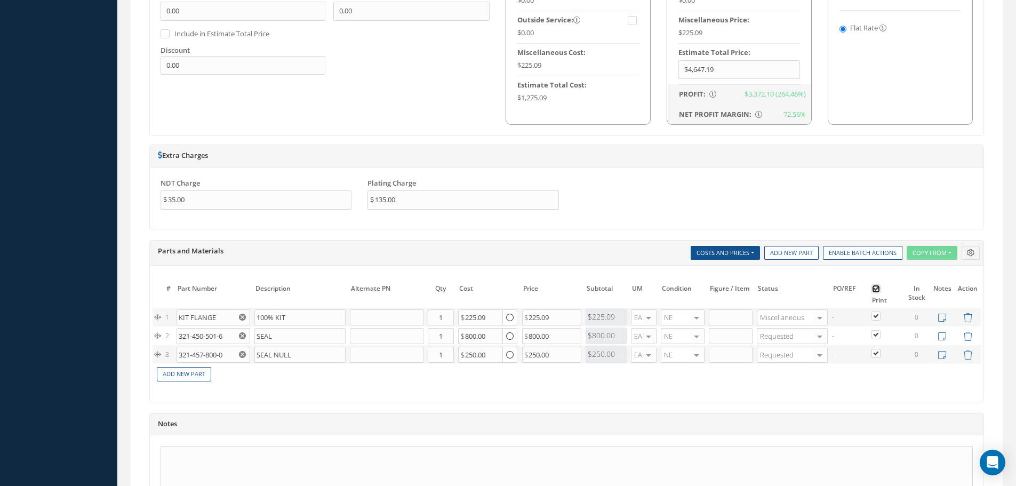
checkbox input "true"
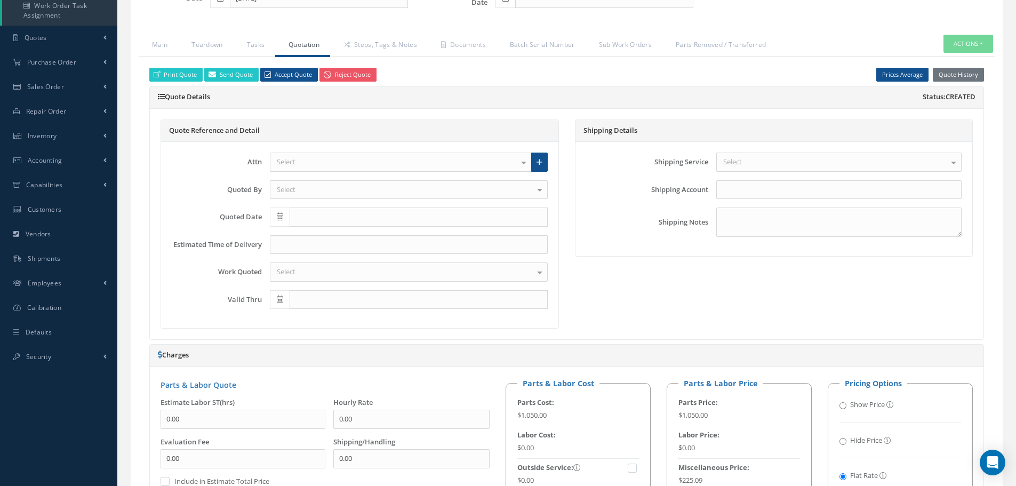
scroll to position [160, 0]
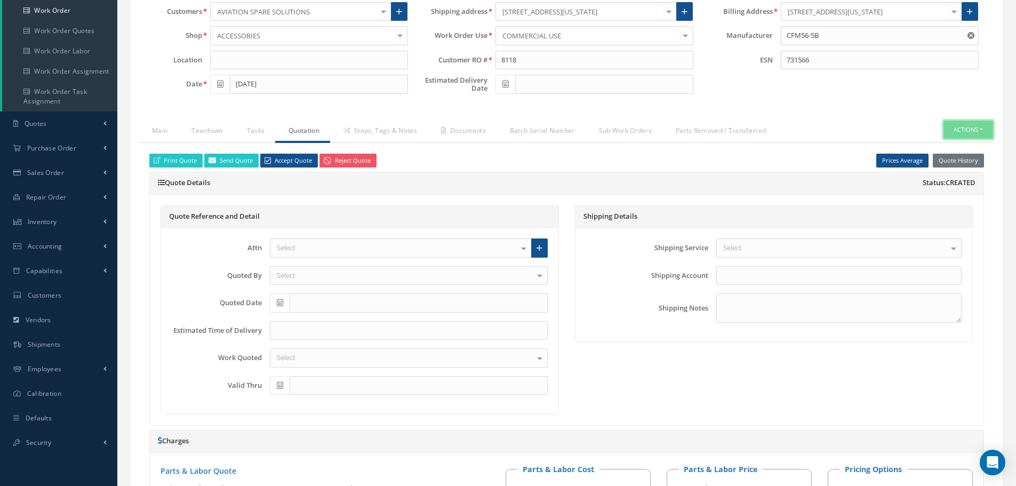
click at [982, 130] on button "Actions" at bounding box center [968, 130] width 50 height 19
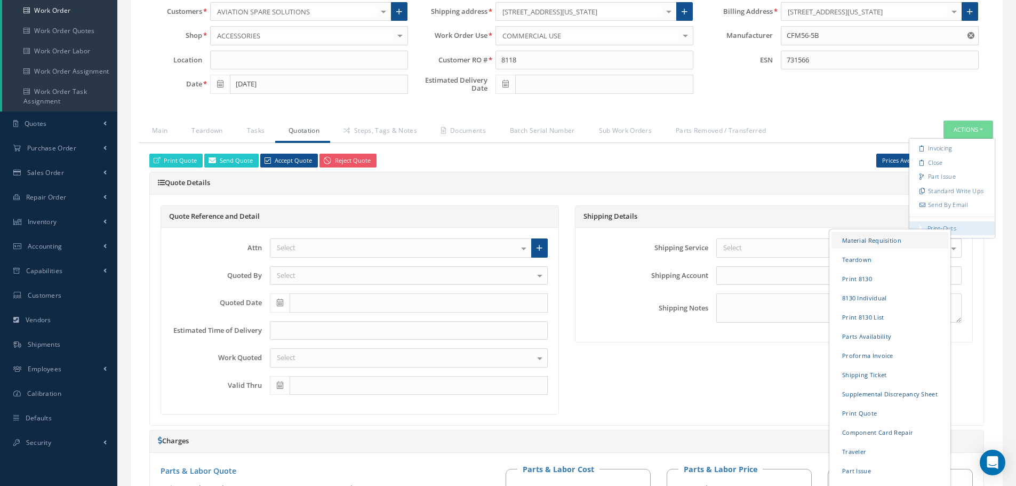
click at [854, 239] on link "Material Requisition" at bounding box center [889, 239] width 117 height 17
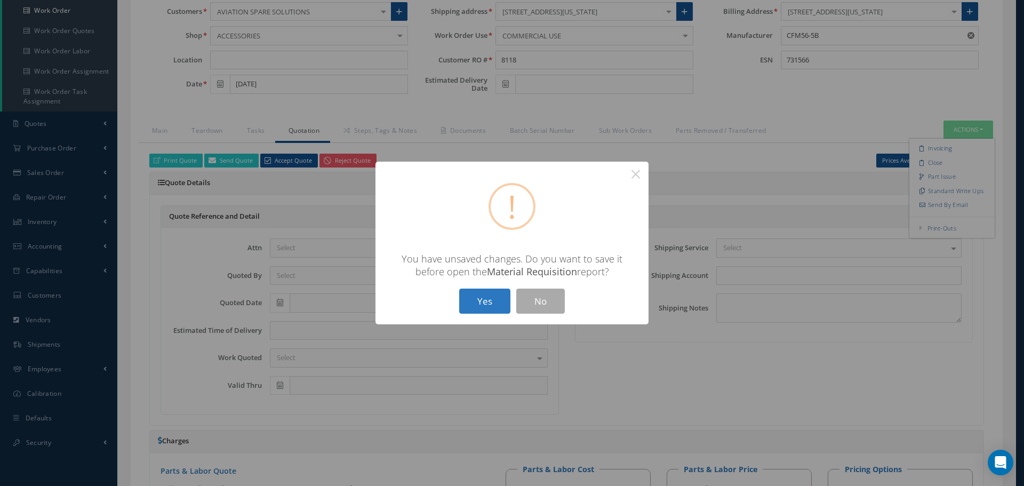
click at [494, 299] on button "Yes" at bounding box center [484, 300] width 51 height 25
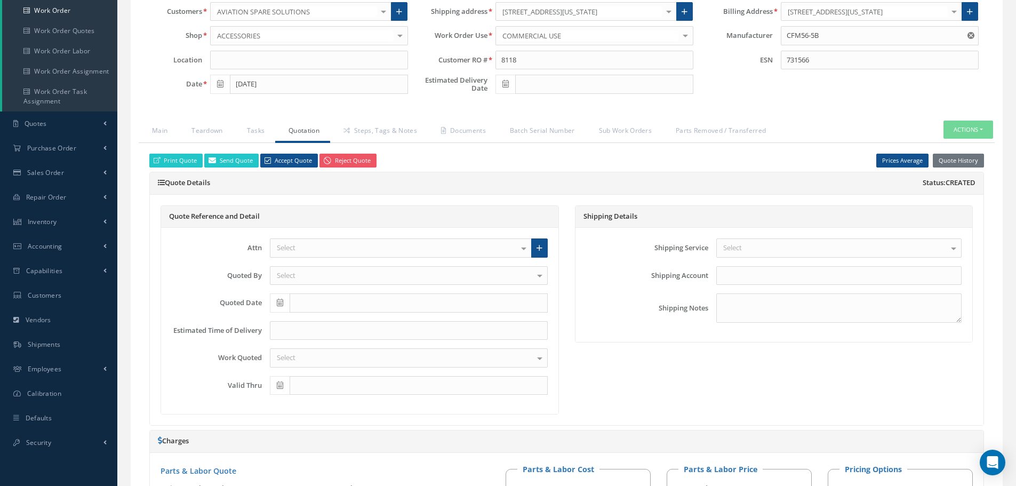
checkbox input "true"
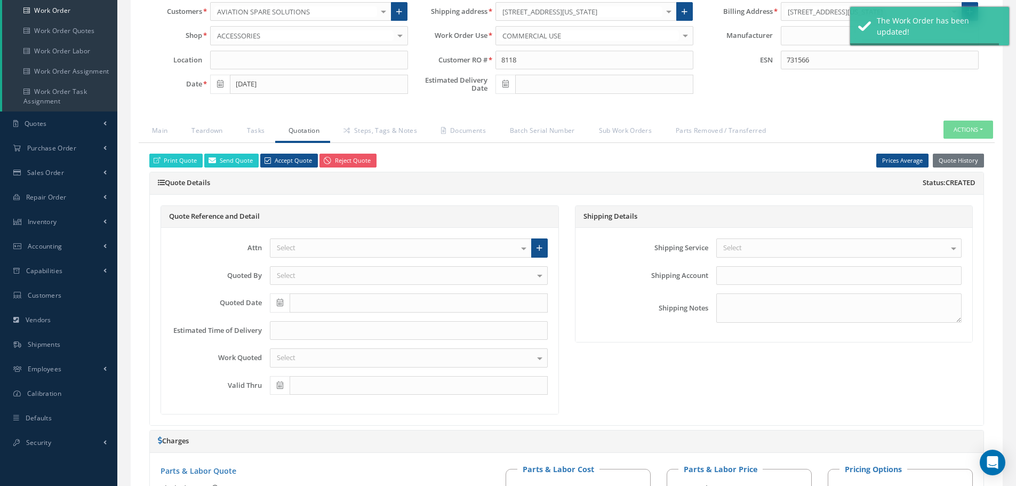
type input "CFM56-5B"
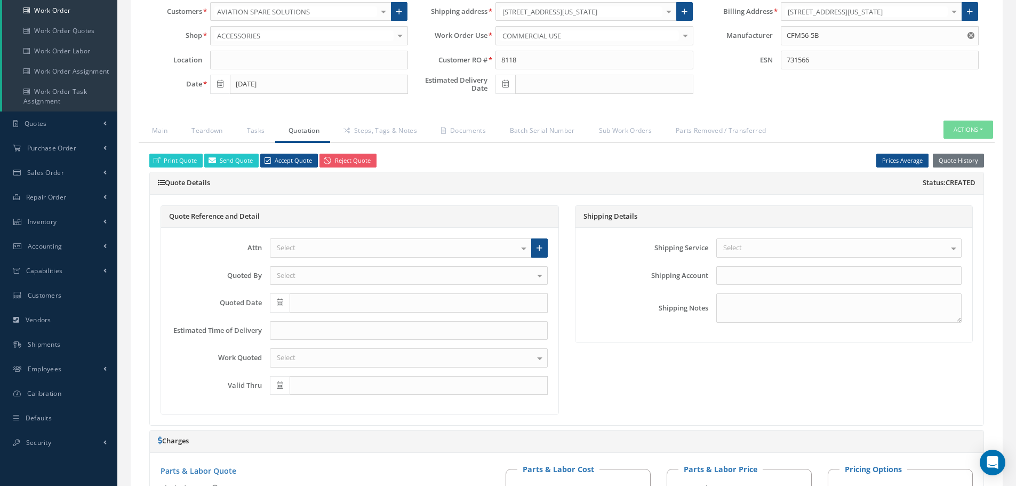
select select "25"
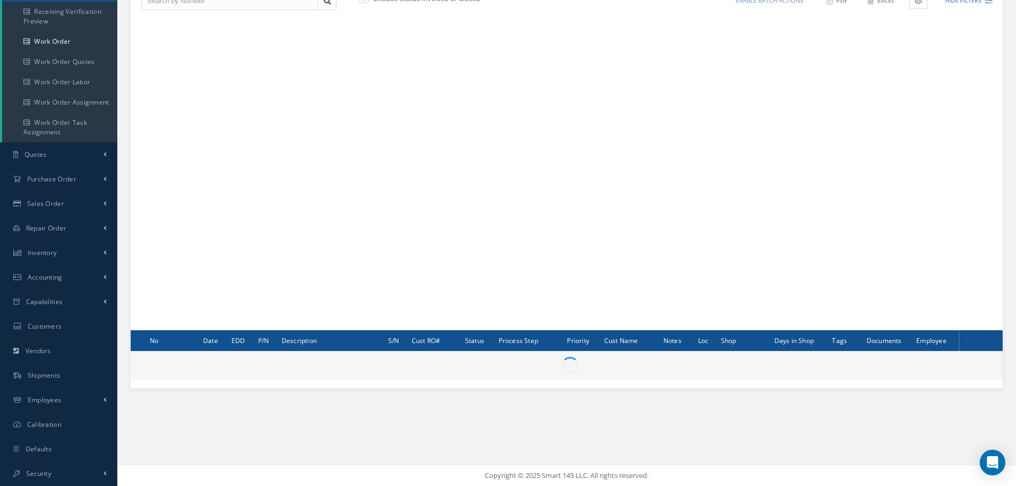
scroll to position [129, 0]
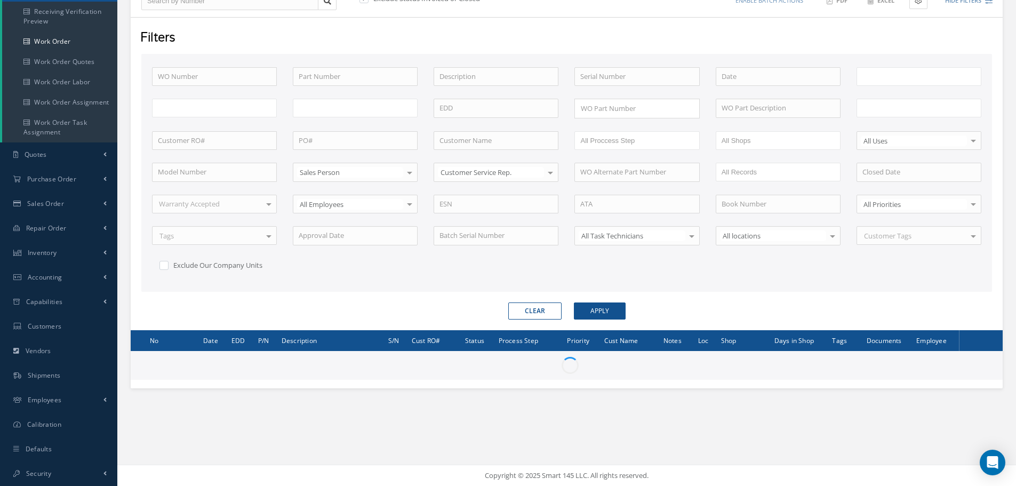
type input "All Work Request"
type input "All Work Performed"
type input "All Status"
type input "WO Part Status"
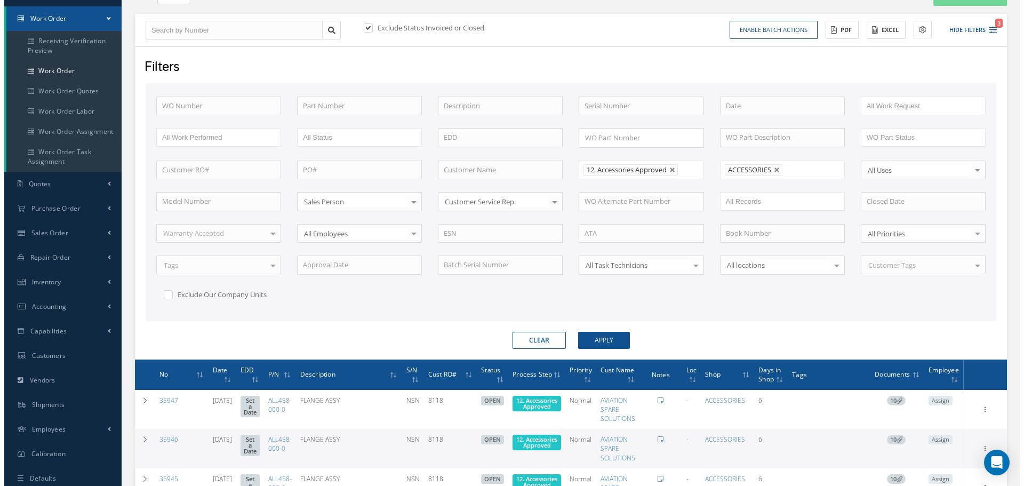
scroll to position [0, 0]
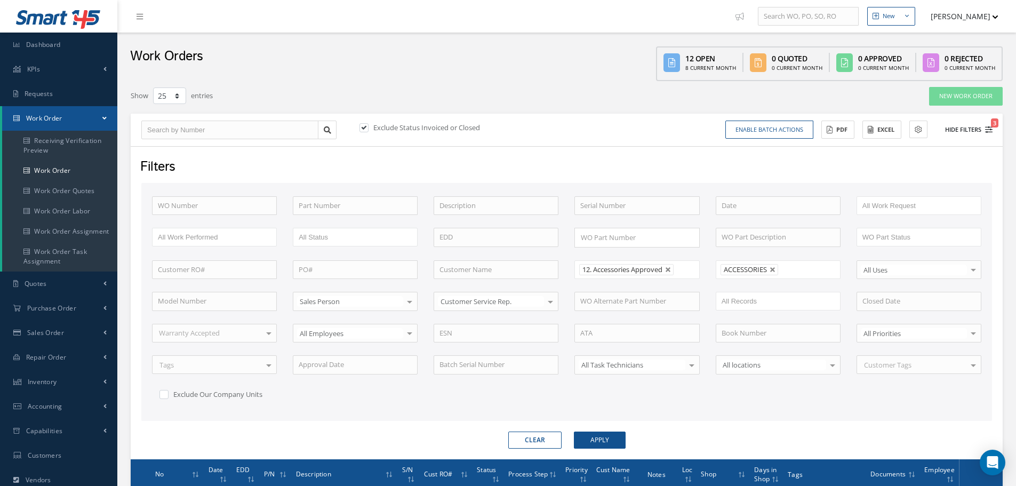
click at [959, 124] on button "Hide Filters 3" at bounding box center [963, 130] width 57 height 18
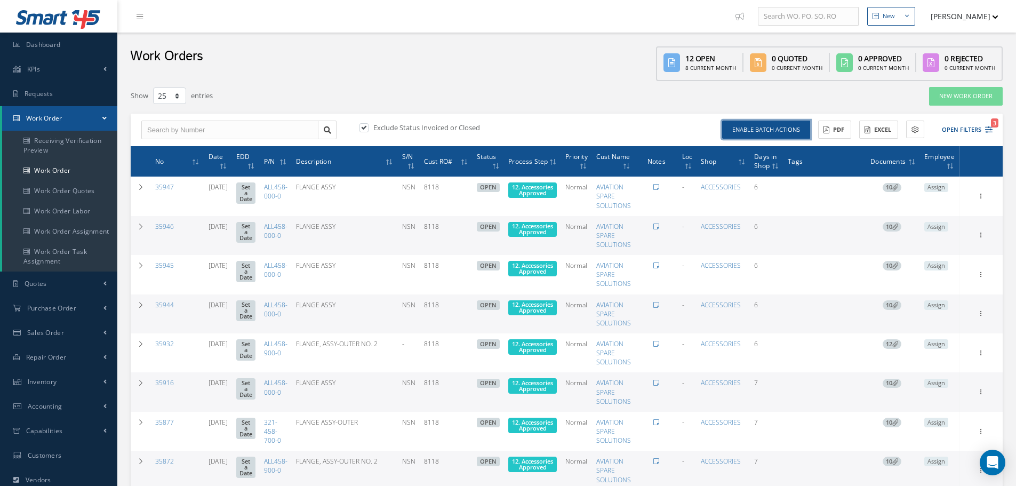
click at [757, 123] on button "Enable batch actions" at bounding box center [766, 130] width 88 height 19
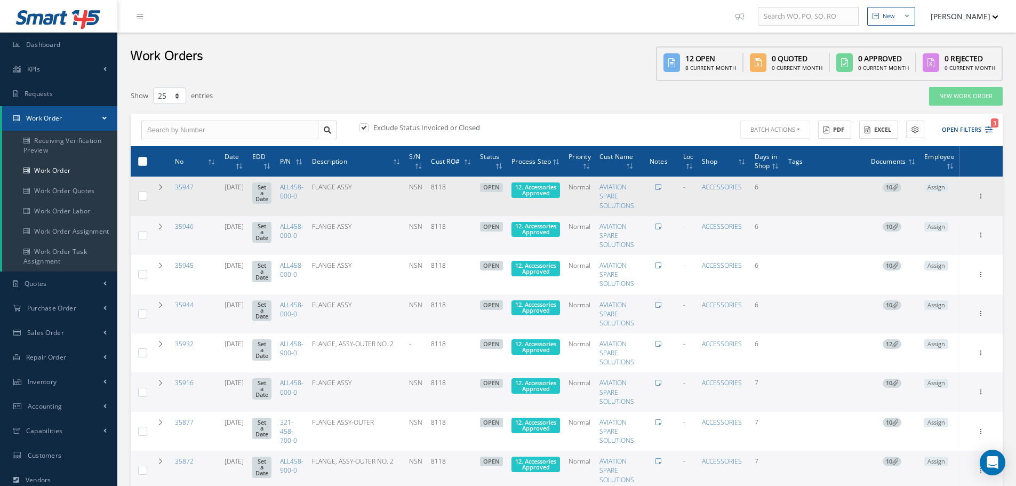
click at [147, 196] on label at bounding box center [147, 195] width 0 height 9
click at [141, 196] on input "checkbox" at bounding box center [143, 197] width 7 height 7
checkbox input "true"
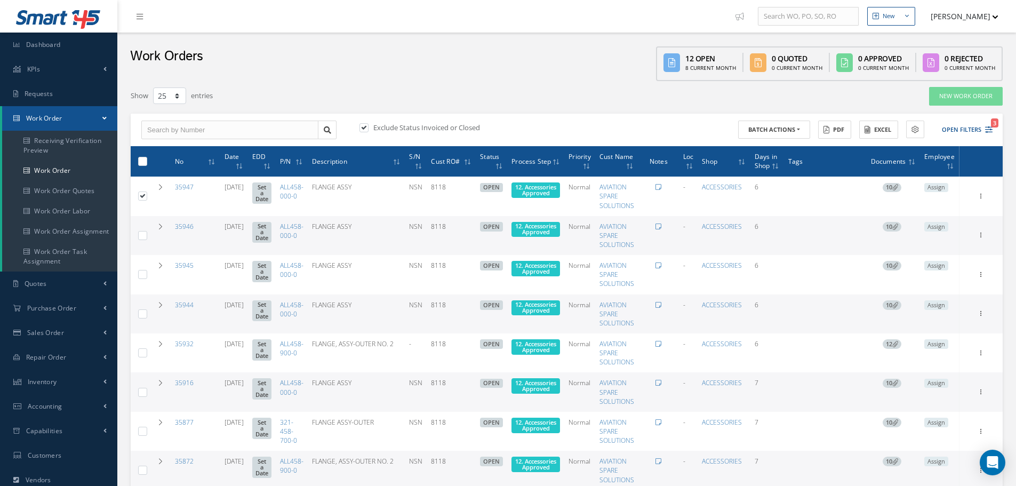
click at [147, 234] on label at bounding box center [147, 234] width 0 height 9
click at [142, 234] on input "checkbox" at bounding box center [143, 236] width 7 height 7
checkbox input "true"
drag, startPoint x: 143, startPoint y: 274, endPoint x: 156, endPoint y: 298, distance: 26.9
click at [147, 274] on label at bounding box center [147, 273] width 0 height 9
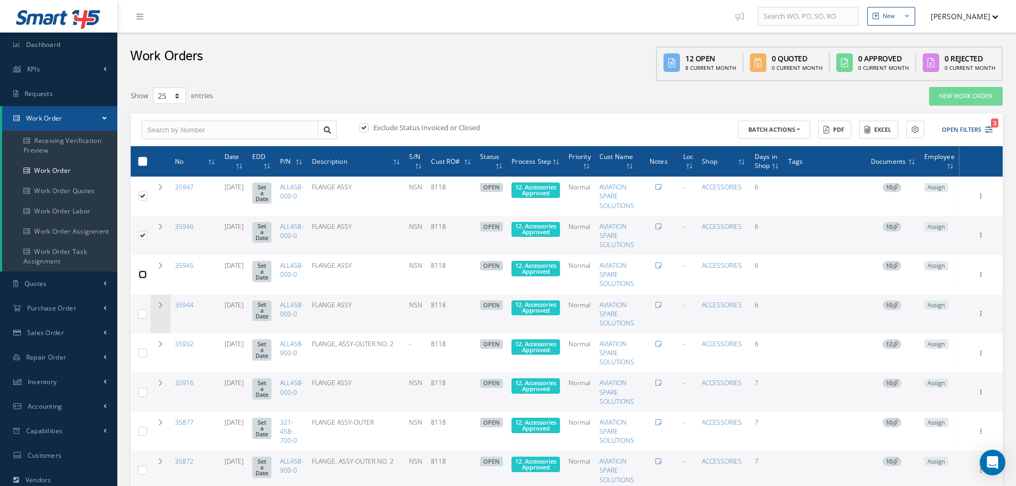
click at [145, 274] on input "checkbox" at bounding box center [143, 275] width 7 height 7
checkbox input "true"
click at [147, 310] on label at bounding box center [147, 313] width 0 height 9
click at [141, 311] on input "checkbox" at bounding box center [143, 314] width 7 height 7
checkbox input "true"
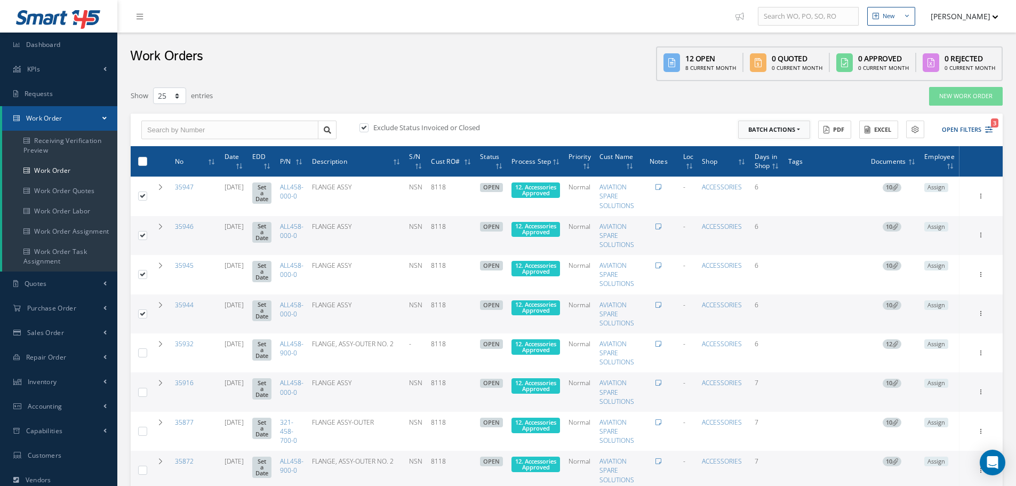
click at [799, 130] on button "Batch Actions" at bounding box center [774, 130] width 72 height 19
click at [776, 148] on link "Update Work Orders" at bounding box center [780, 147] width 85 height 14
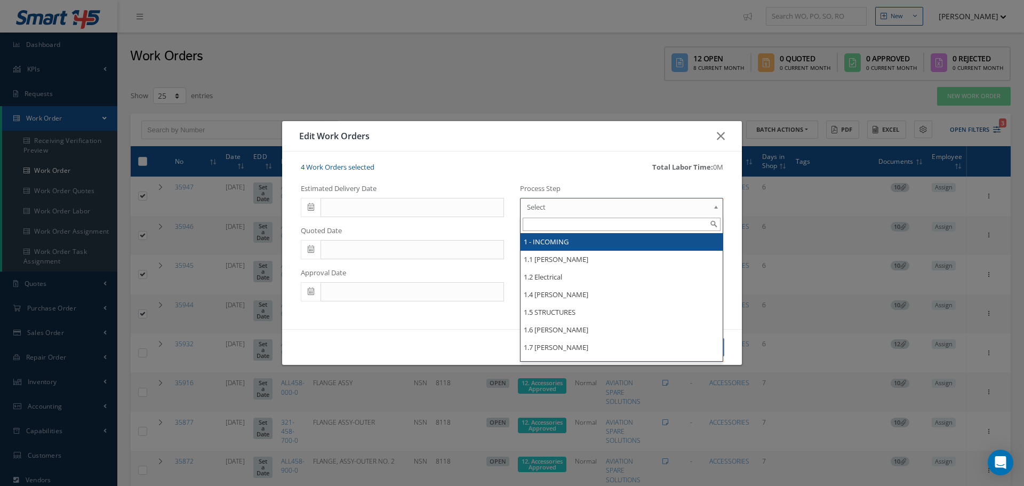
click at [718, 207] on b at bounding box center [718, 209] width 10 height 17
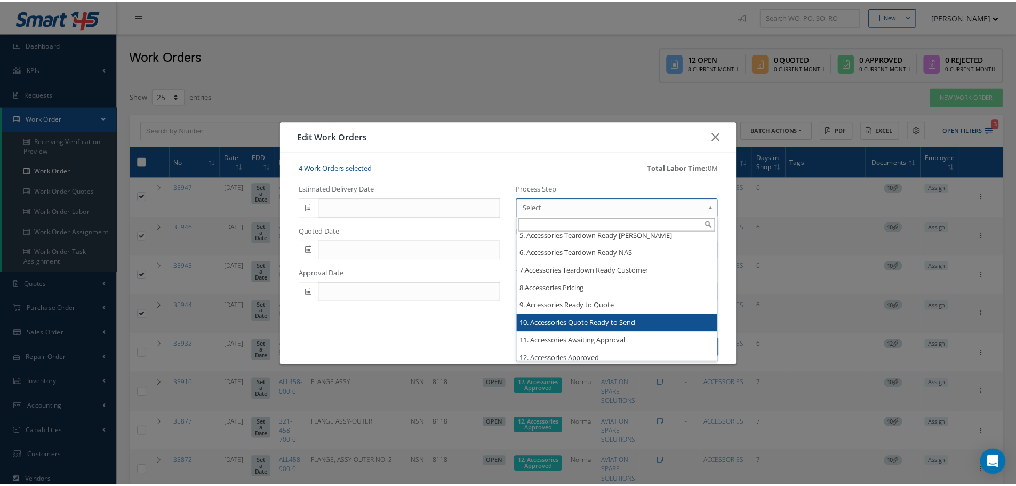
scroll to position [1380, 0]
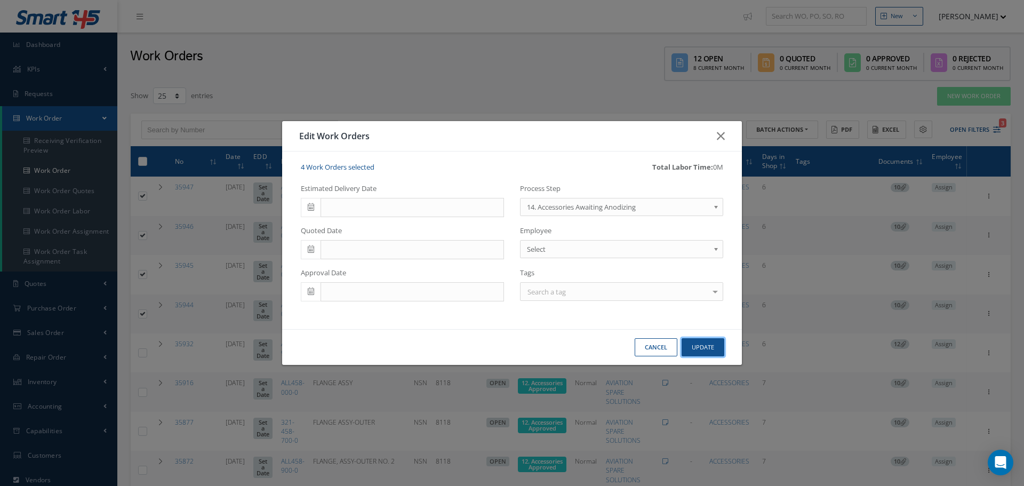
click at [704, 347] on button "Update" at bounding box center [702, 347] width 43 height 19
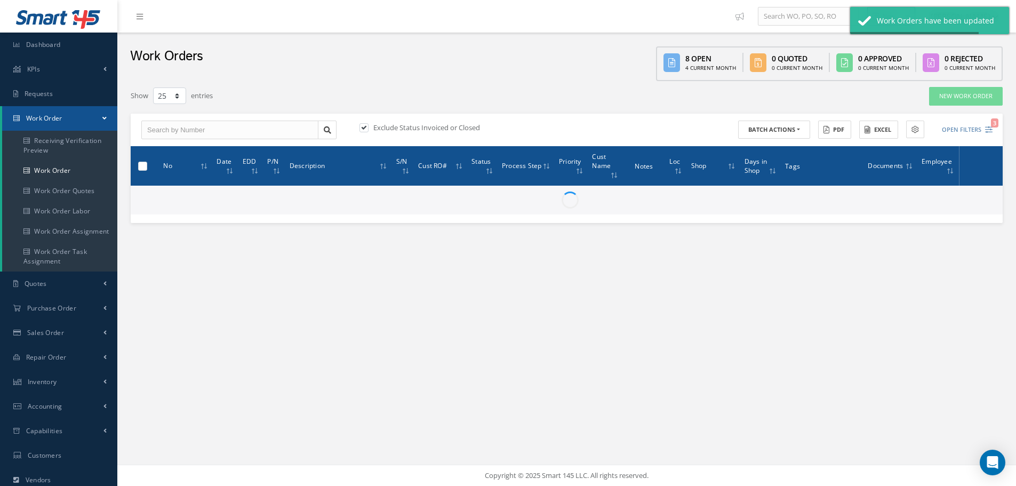
checkbox input "false"
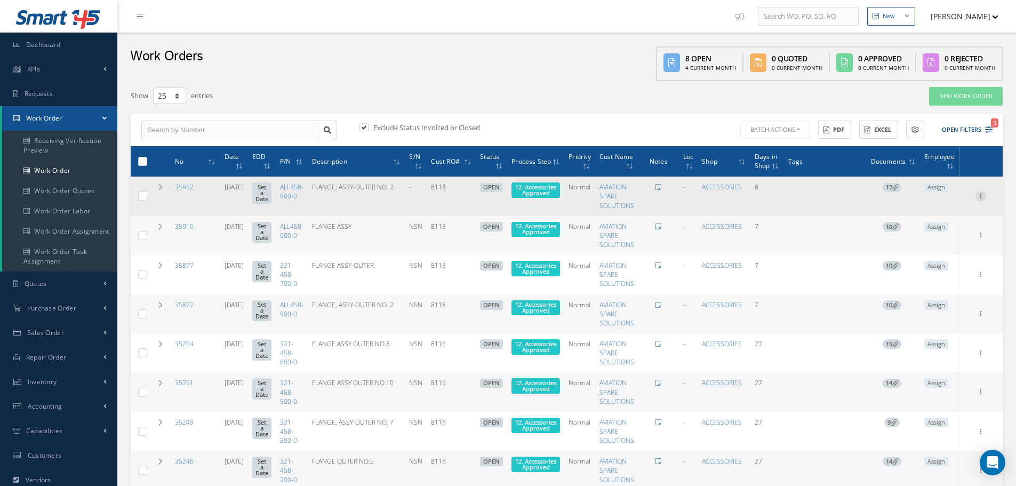
click at [982, 197] on icon at bounding box center [980, 195] width 11 height 9
click at [930, 213] on link "Edit" at bounding box center [931, 217] width 84 height 14
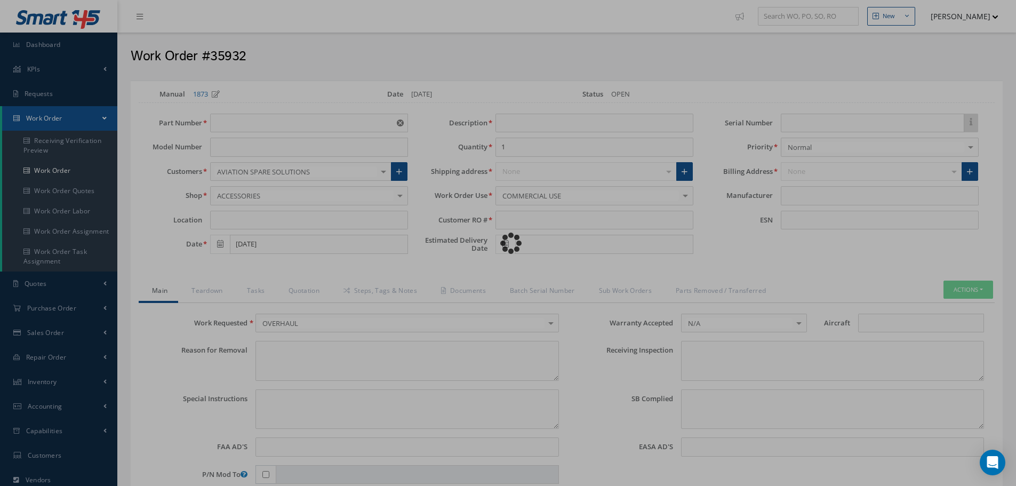
type input "ALL458-900-0"
type input "08/21/2025"
type input "FLANGE, ASSY-OUTER NO. 2"
type input "8118"
type input "731348"
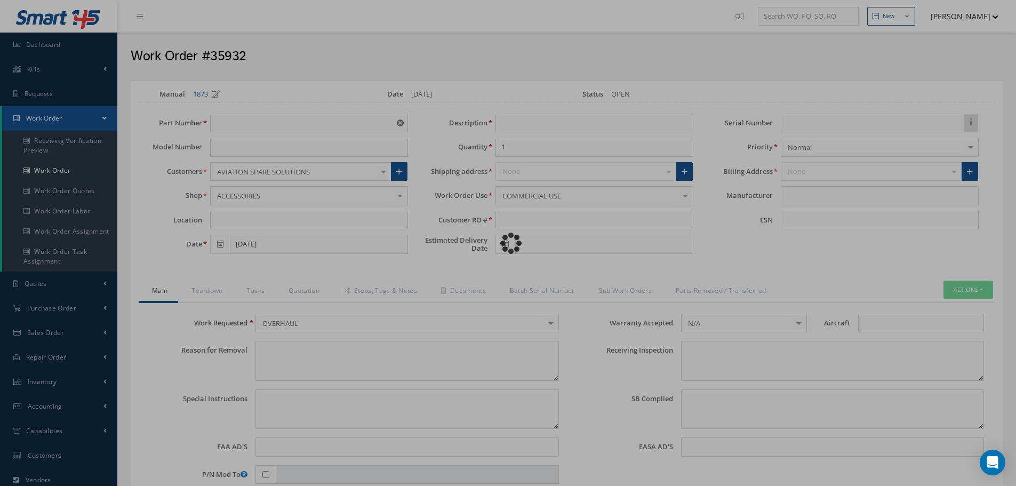
type textarea "NONE"
type textarea "PLEASE SEE R.O. FOR DETAILS"
type textarea "NO VISUAL DAMAGE"
type textarea "None performed"
type textarea "Article was xxxxx in reference with the following Technical Standard : CFM56-5B…"
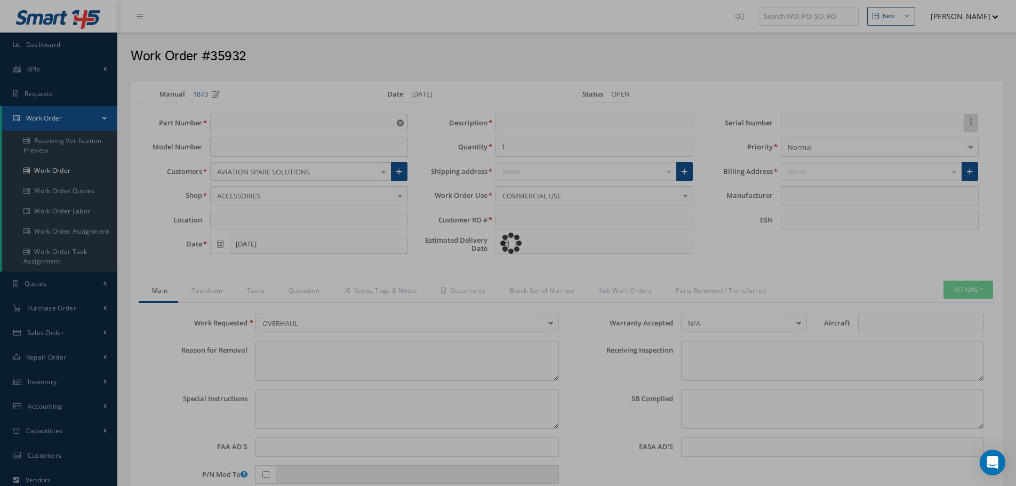
type textarea "Article has been approved to return to service."
type input "CFM56-5B"
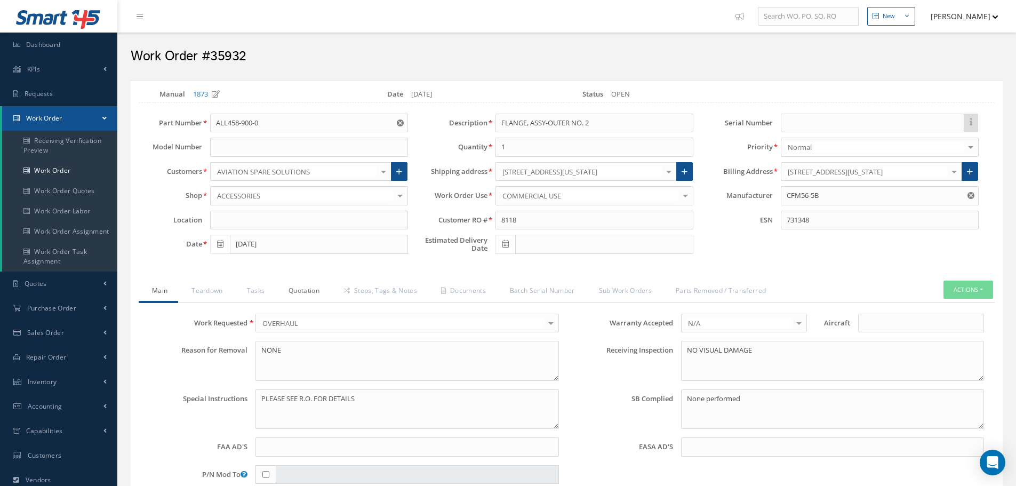
click at [302, 289] on link "Quotation" at bounding box center [302, 291] width 55 height 22
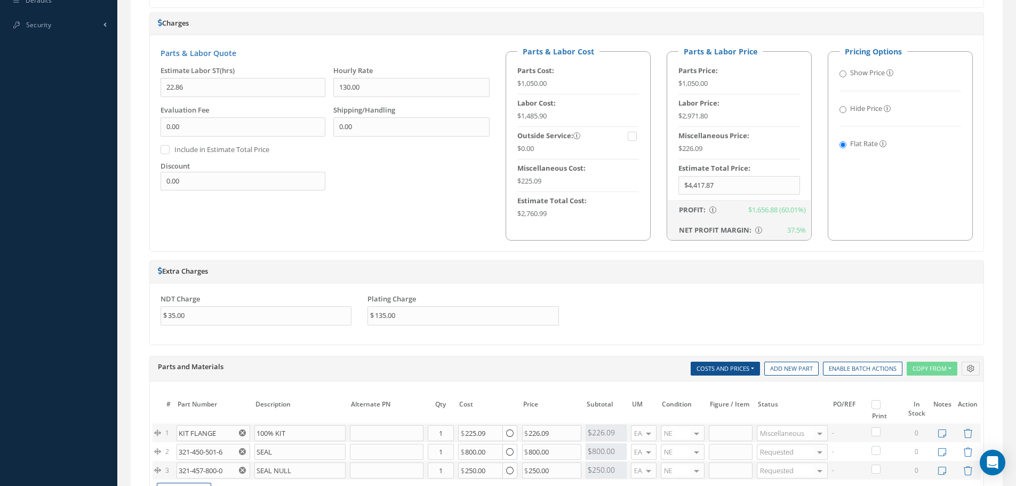
scroll to position [747, 0]
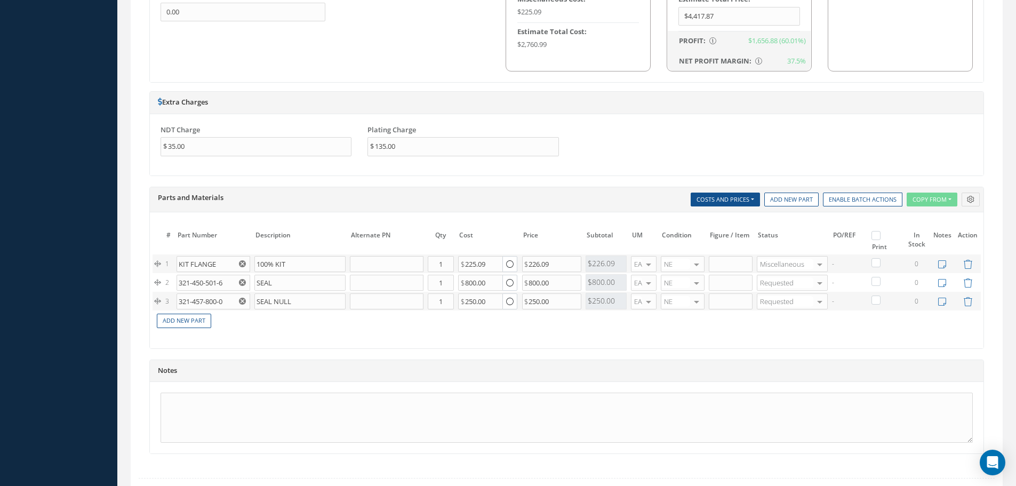
click at [880, 236] on label at bounding box center [881, 234] width 3 height 9
click at [879, 236] on input "checkbox" at bounding box center [877, 236] width 7 height 7
checkbox input "true"
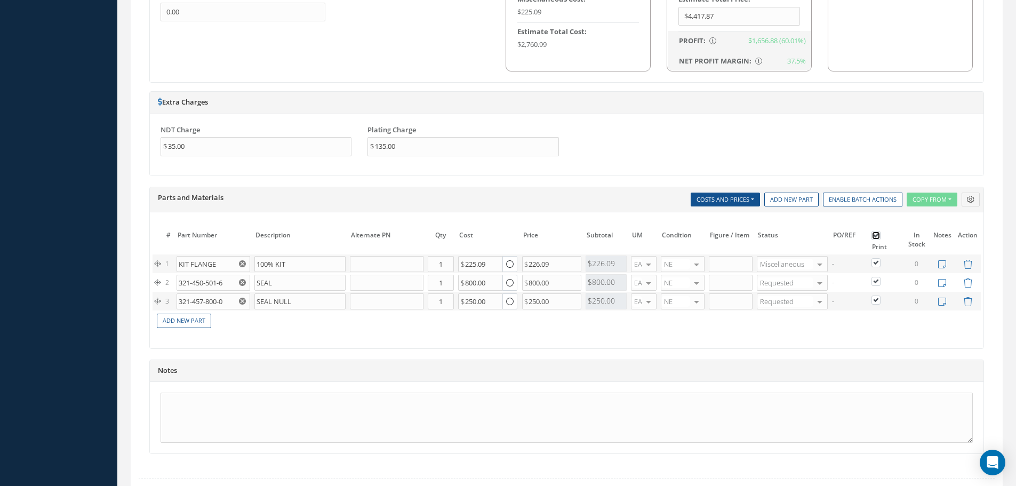
checkbox input "true"
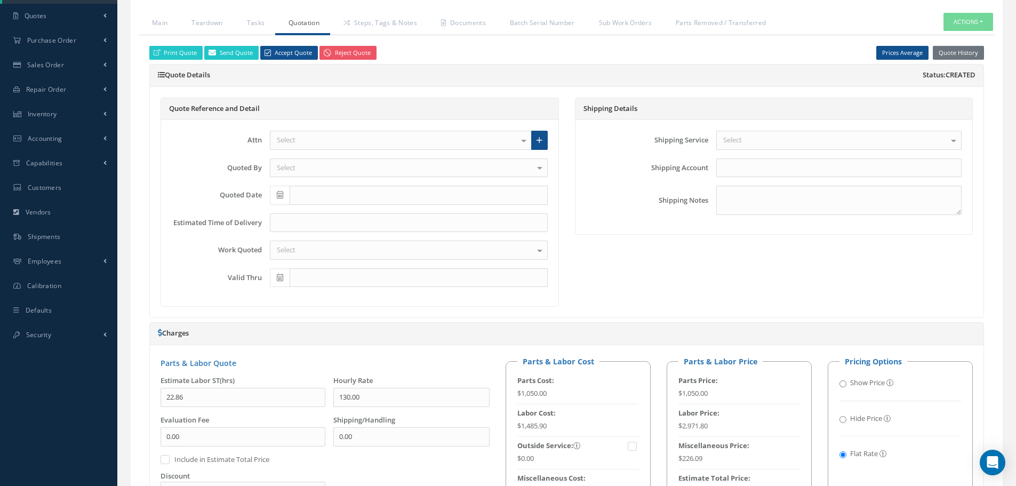
scroll to position [107, 0]
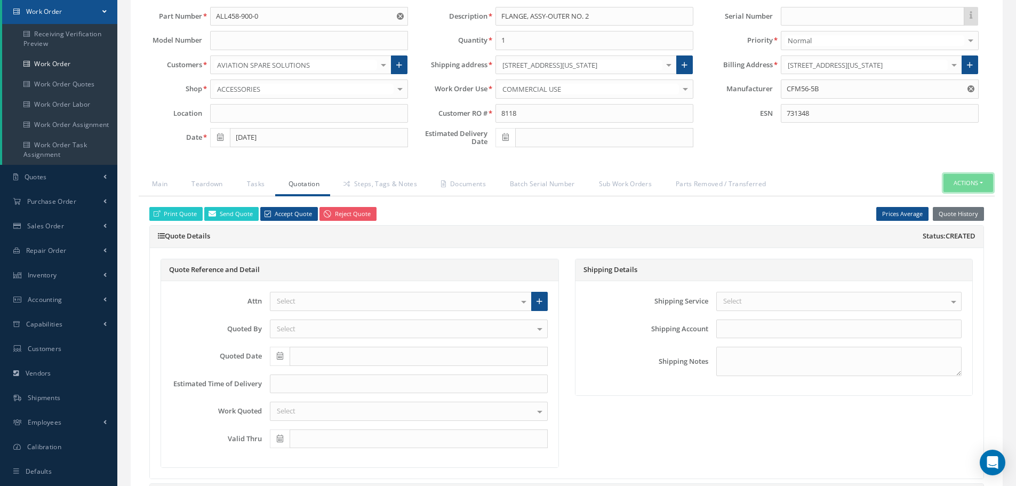
click at [982, 182] on button "Actions" at bounding box center [968, 183] width 50 height 19
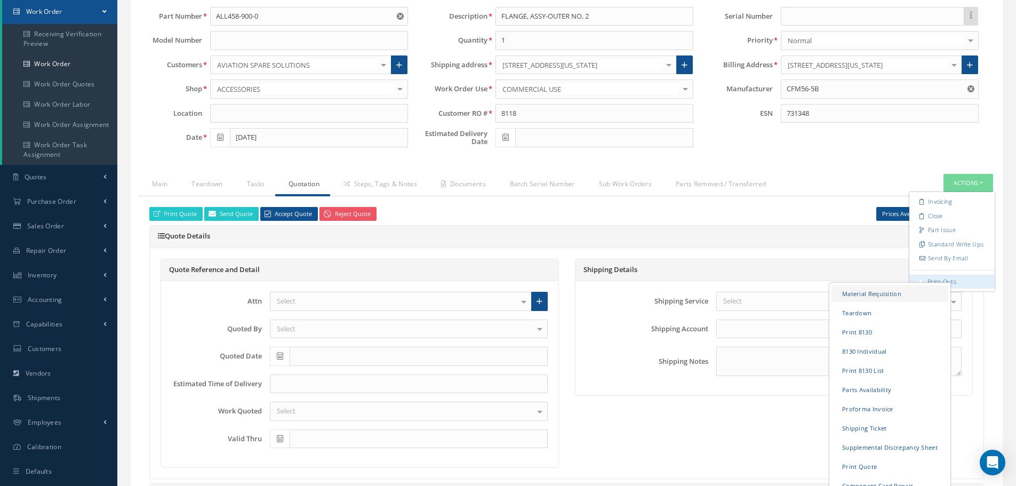
click at [884, 296] on link "Material Requisition" at bounding box center [889, 293] width 117 height 17
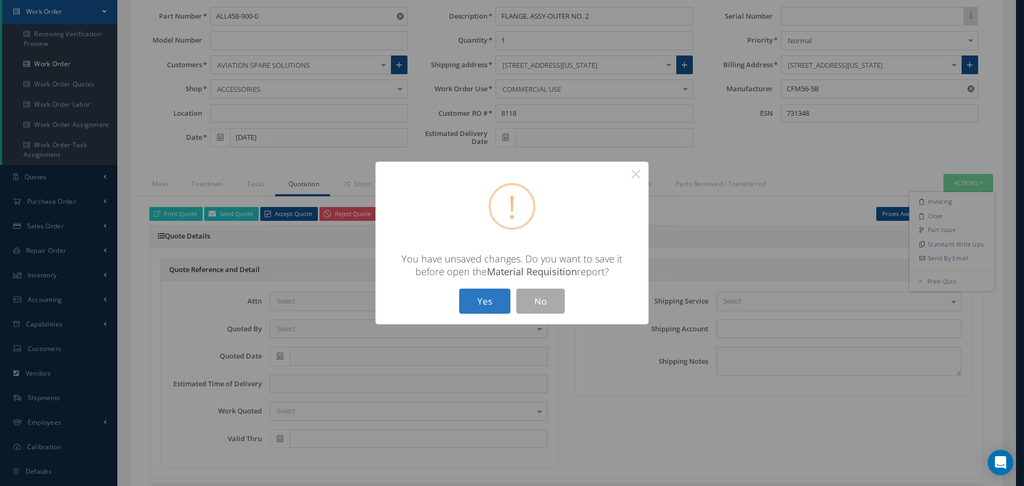
click at [496, 301] on button "Yes" at bounding box center [484, 300] width 51 height 25
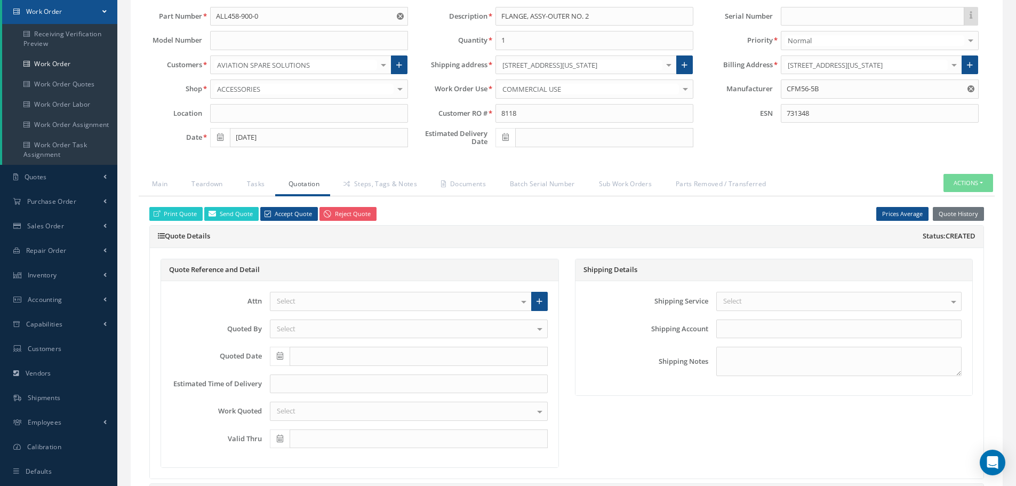
checkbox input "true"
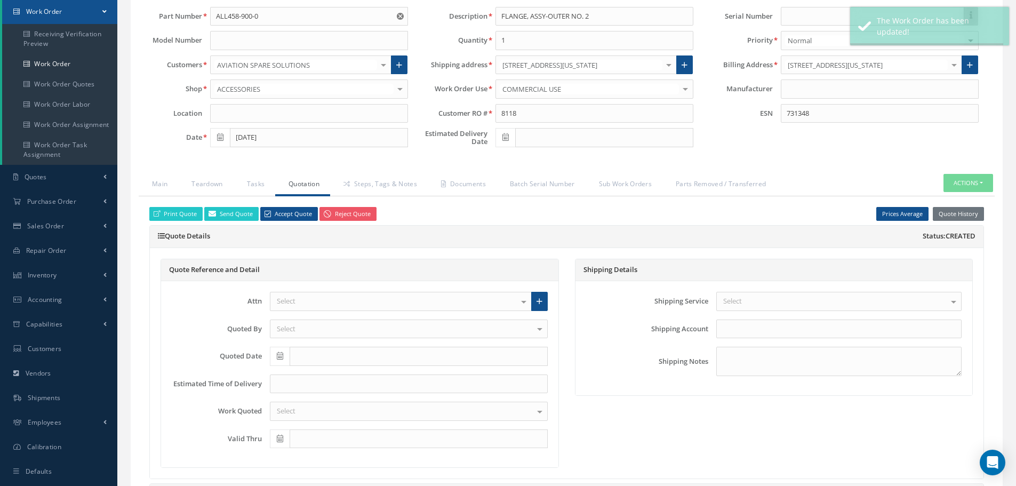
type input "CFM56-5B"
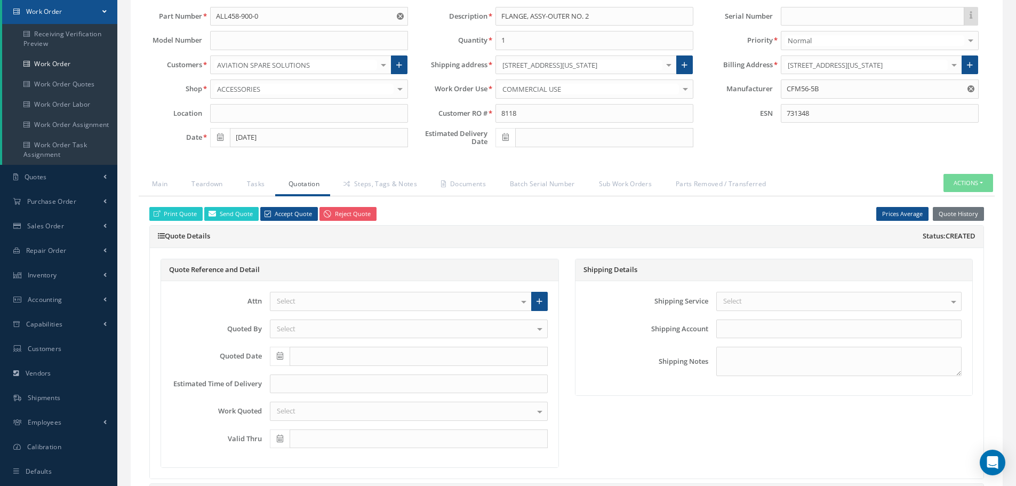
select select "25"
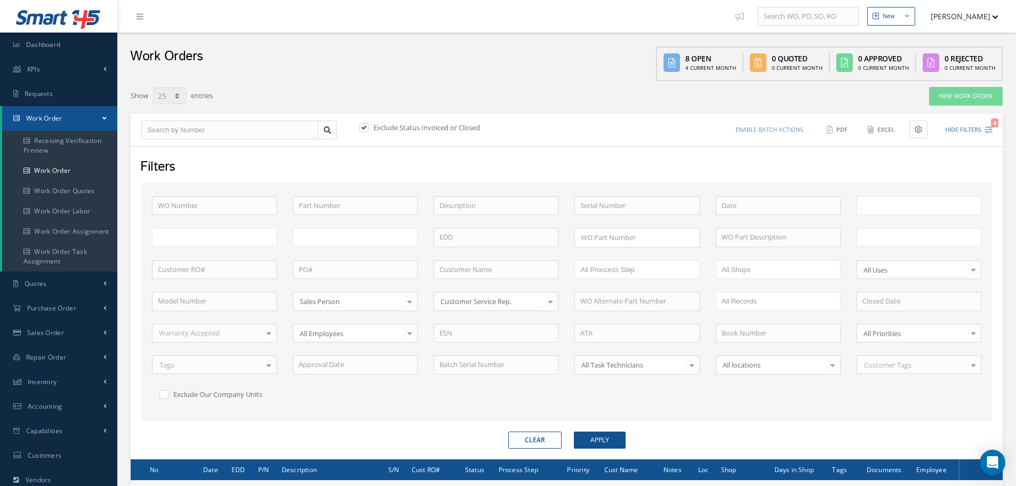
type input "All Work Request"
type input "All Work Performed"
type input "All Status"
type input "WO Part Status"
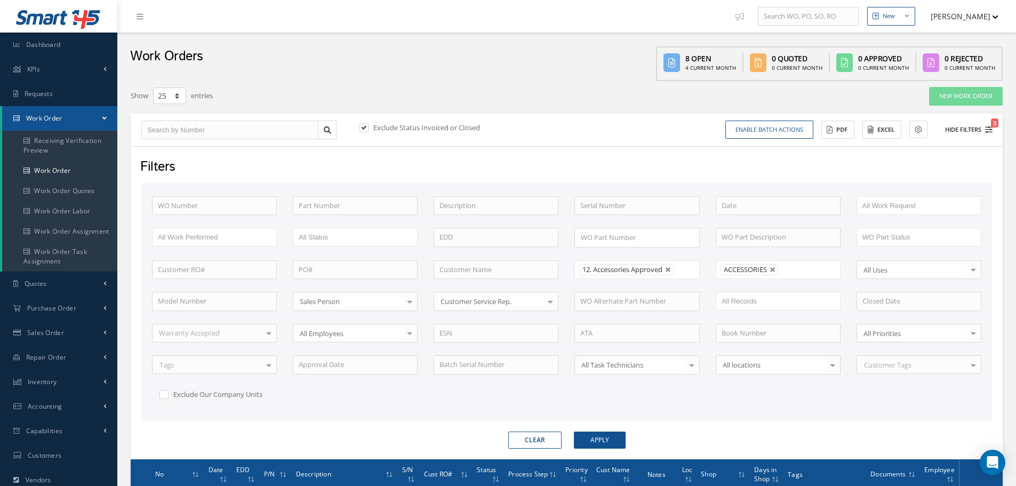
click at [956, 129] on button "Hide Filters 3" at bounding box center [963, 130] width 57 height 18
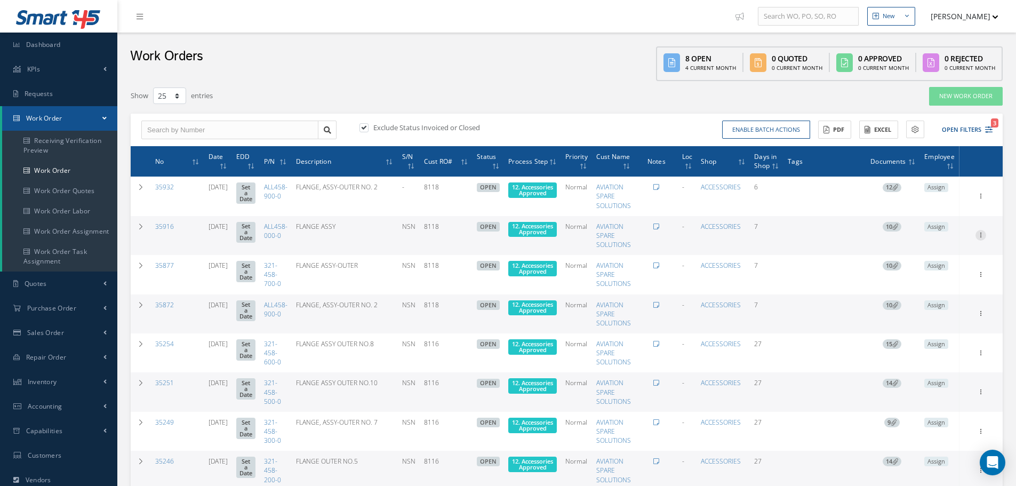
click at [981, 199] on icon at bounding box center [980, 195] width 11 height 9
drag, startPoint x: 926, startPoint y: 254, endPoint x: 933, endPoint y: 257, distance: 7.6
click at [933, 257] on link "Edit" at bounding box center [931, 256] width 84 height 14
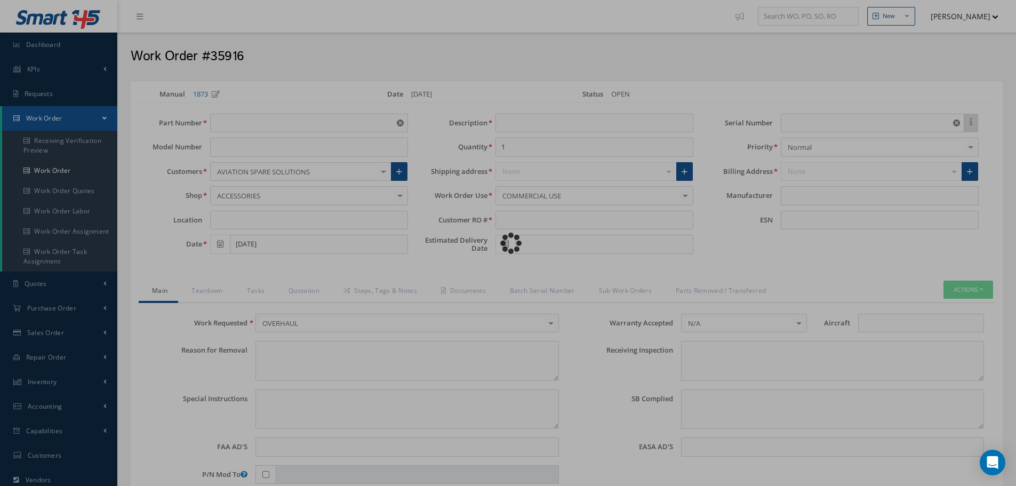
type input "ALL458-000-0"
type input "[DATE]"
type input "FLANGE ASSY"
type input "8118"
type input "NSN"
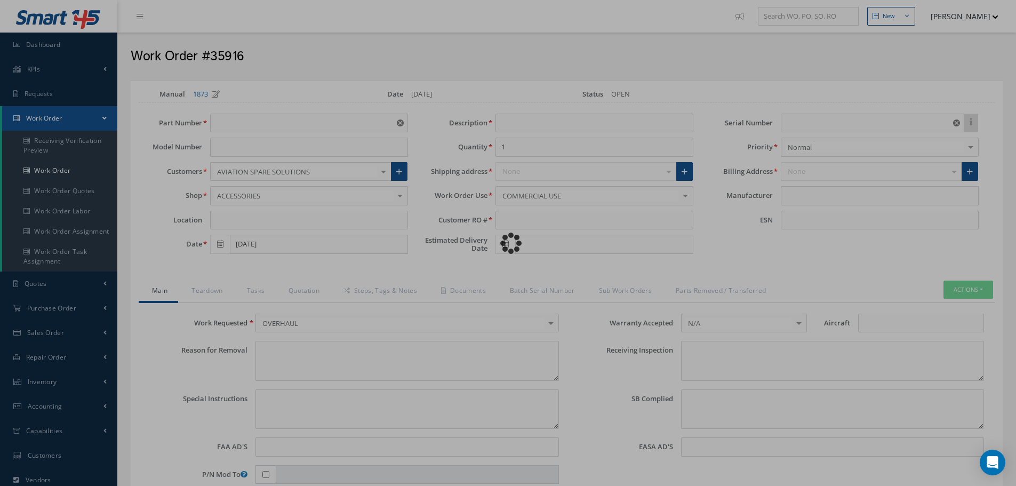
type input "731348"
type textarea "NONE"
type textarea "PLEASE SEE R.O. FOR DETAILS"
type textarea "NO VISUAL DAMAGE"
type textarea "None performed"
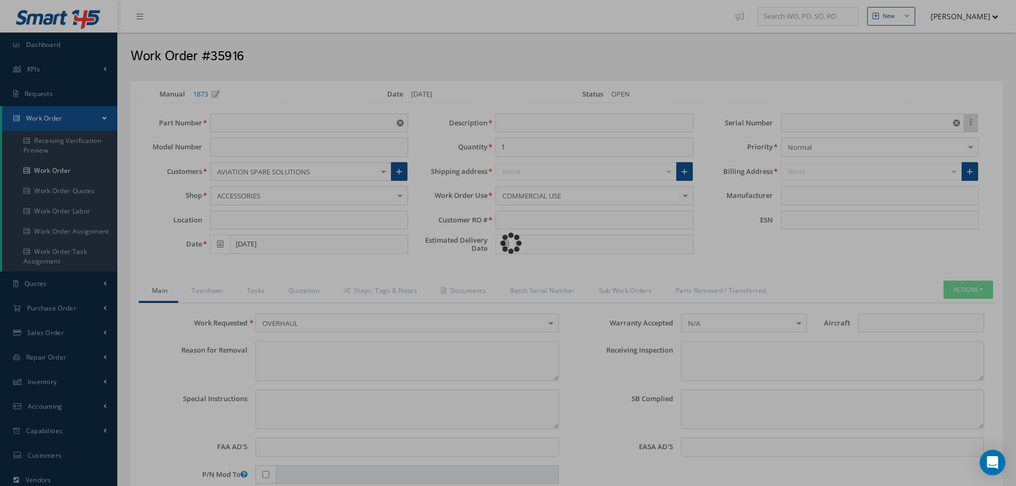
type textarea "Article was xxxxx in reference with the following Technical Standard : CFM56-5B…"
type textarea "Article has been approved to return to service."
type input "CFM56-5B"
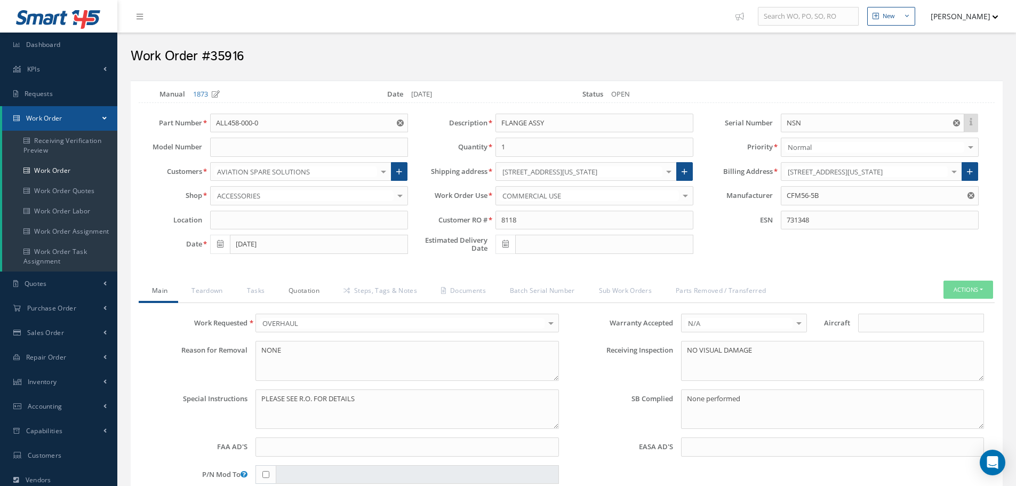
click at [303, 293] on link "Quotation" at bounding box center [302, 291] width 55 height 22
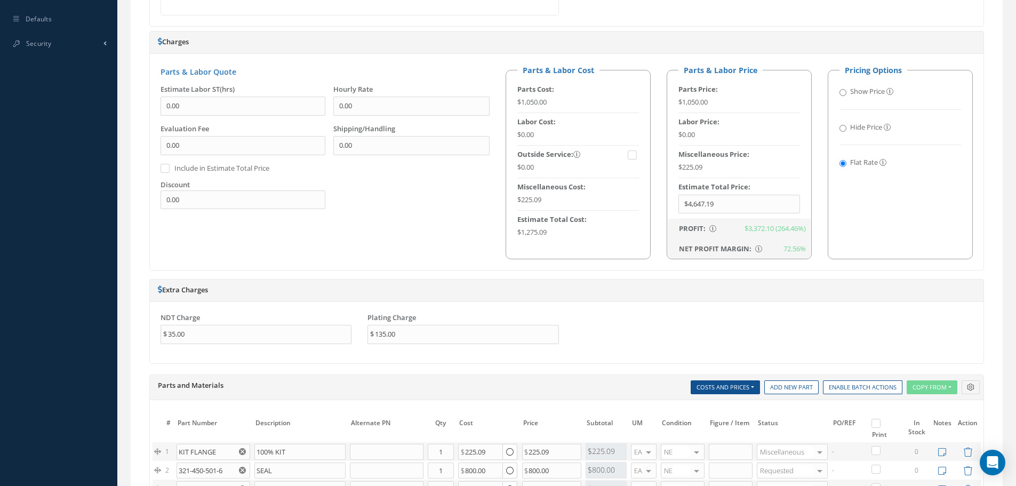
scroll to position [693, 0]
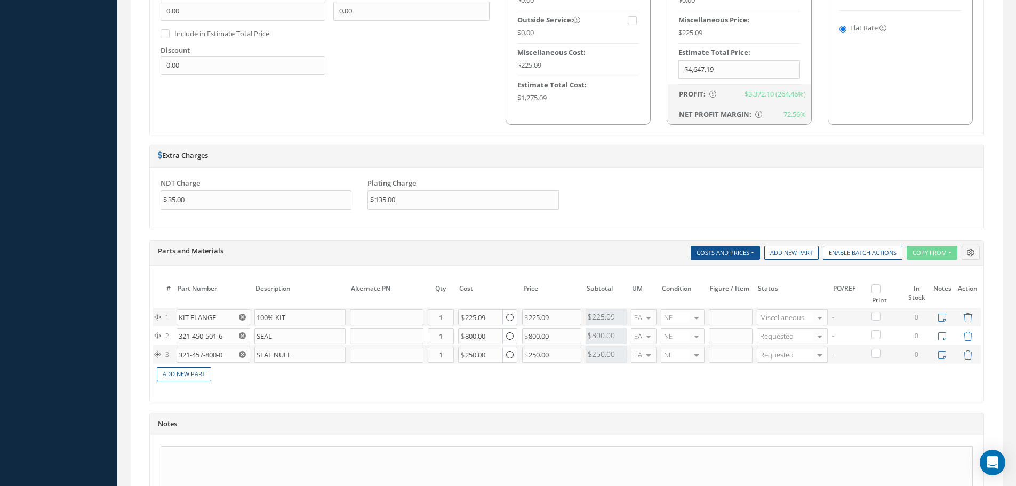
click at [880, 290] on label at bounding box center [881, 288] width 3 height 9
click at [874, 290] on input "checkbox" at bounding box center [877, 289] width 7 height 7
checkbox input "true"
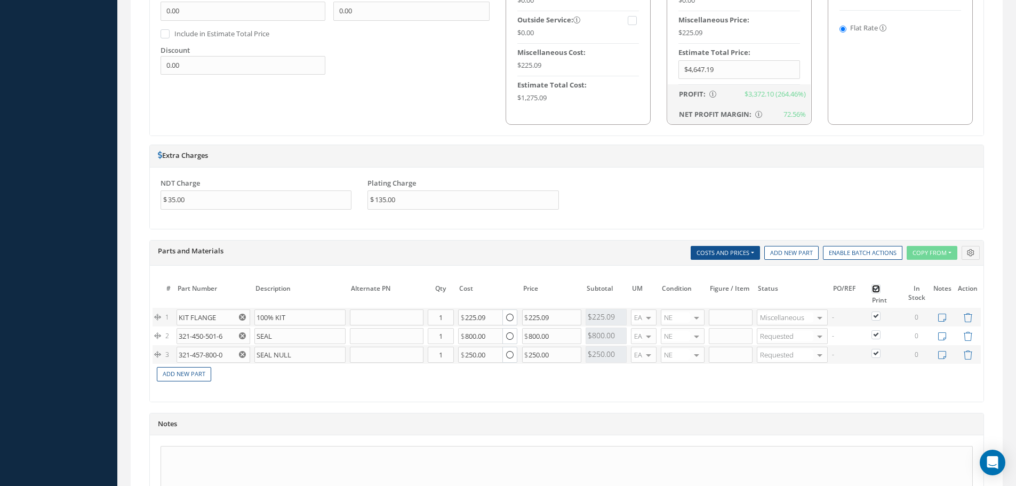
checkbox input "true"
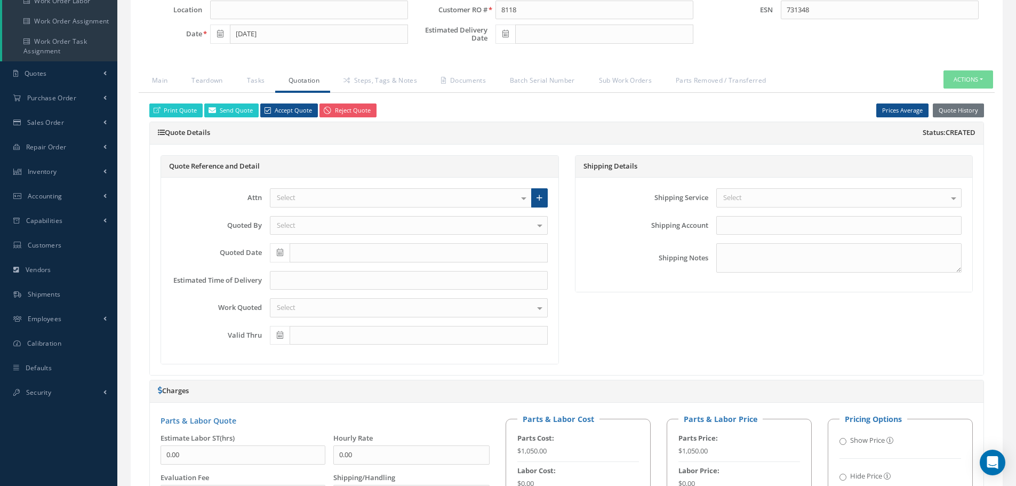
scroll to position [53, 0]
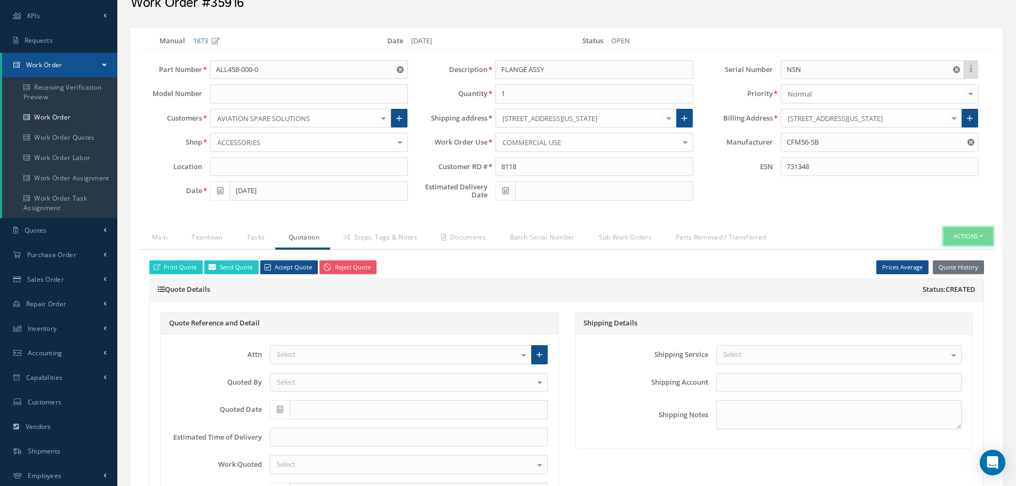
click at [986, 234] on button "Actions" at bounding box center [968, 236] width 50 height 19
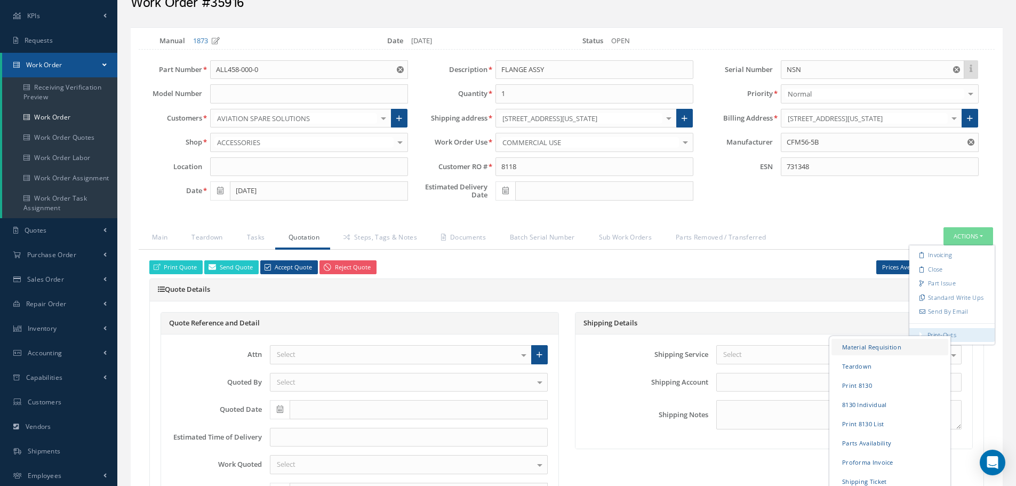
click at [869, 347] on link "Material Requisition" at bounding box center [889, 346] width 117 height 17
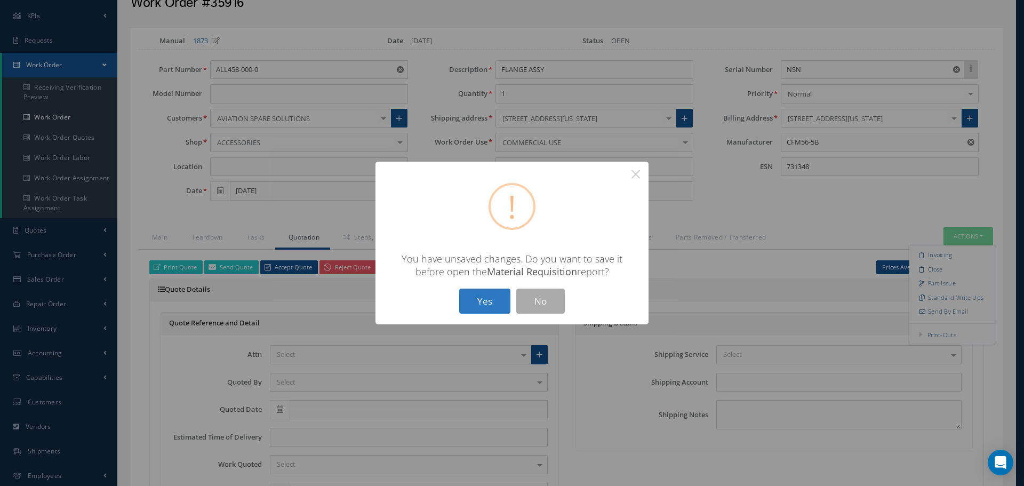
click at [487, 296] on button "Yes" at bounding box center [484, 300] width 51 height 25
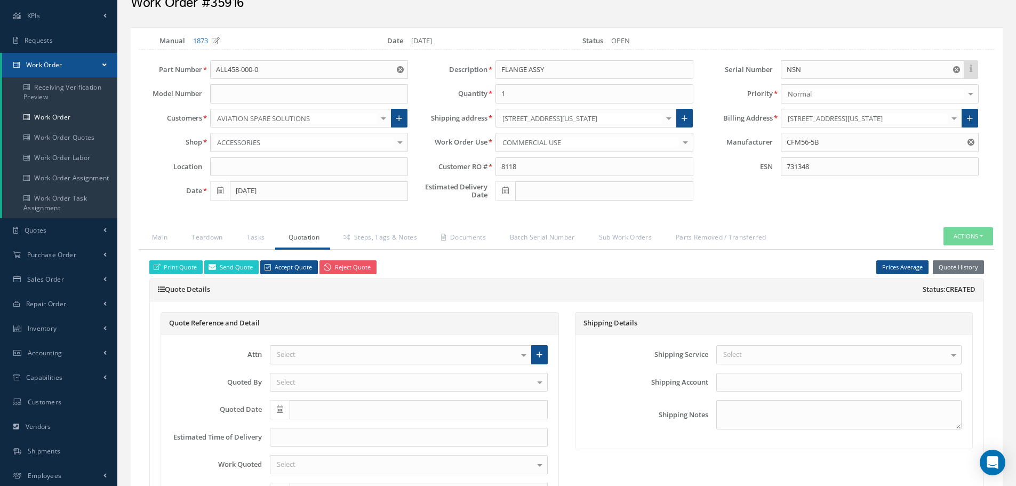
checkbox input "true"
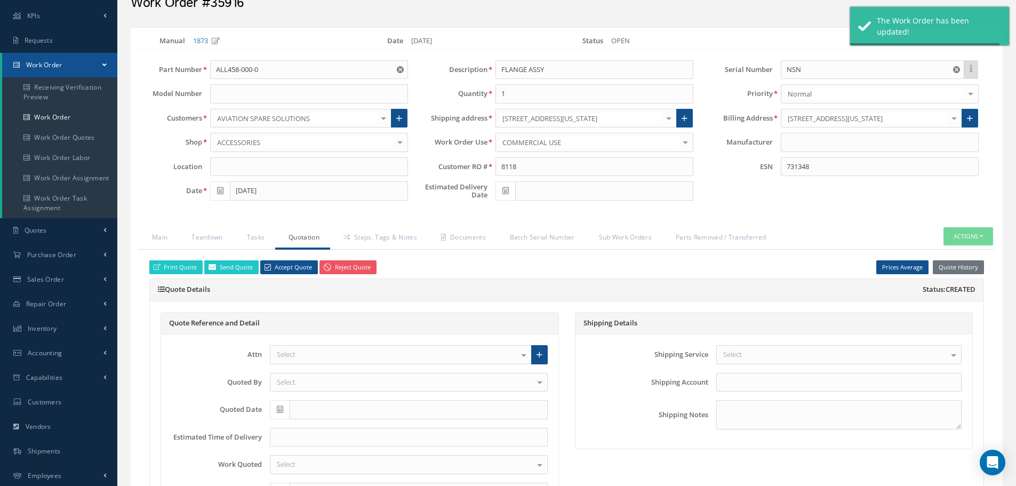
type input "CFM56-5B"
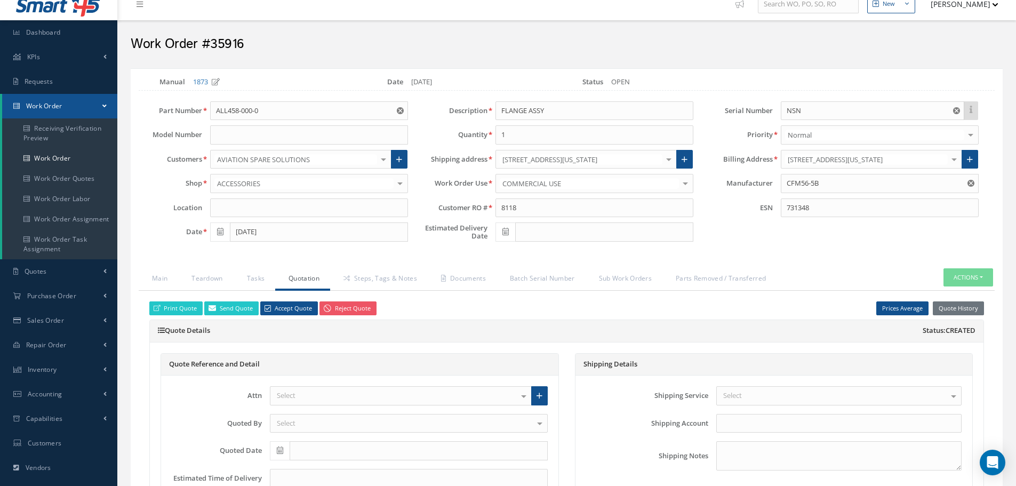
scroll to position [0, 0]
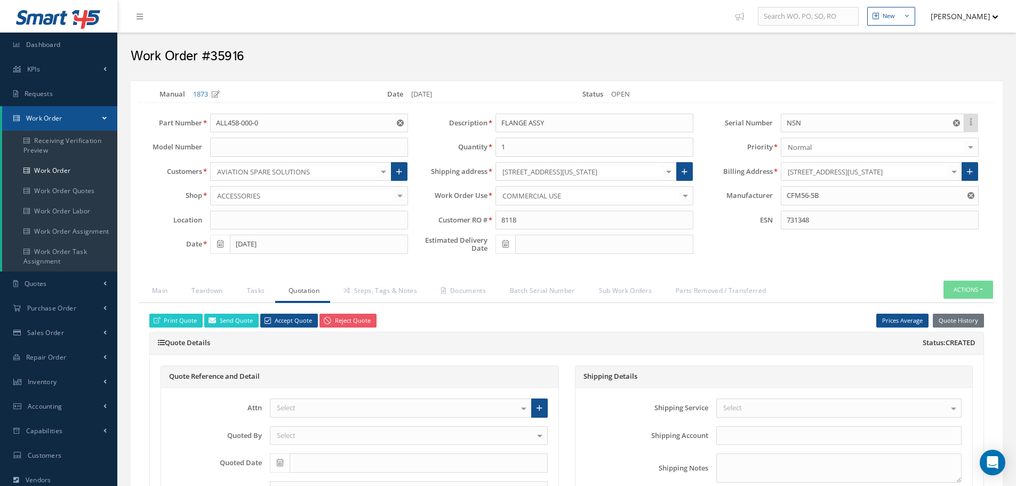
select select "25"
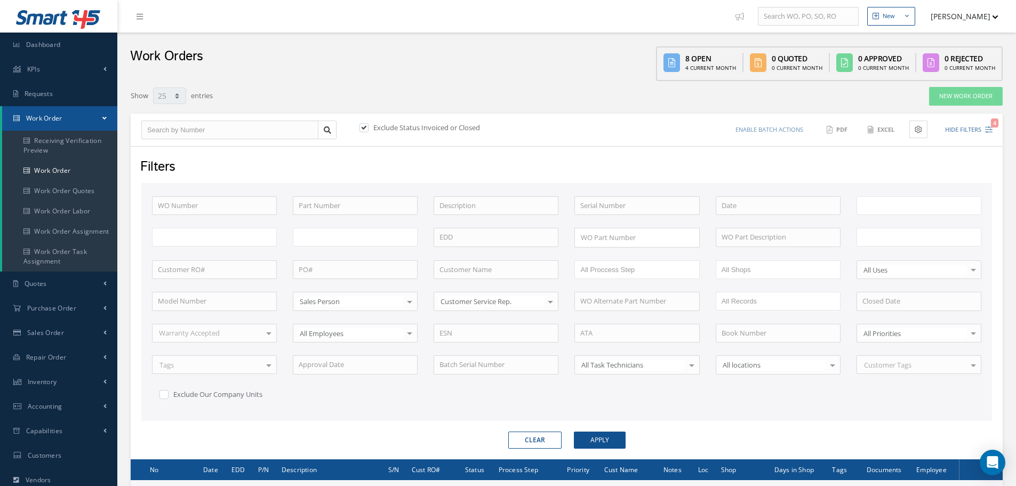
type input "All Work Request"
type input "All Work Performed"
type input "All Status"
type input "WO Part Status"
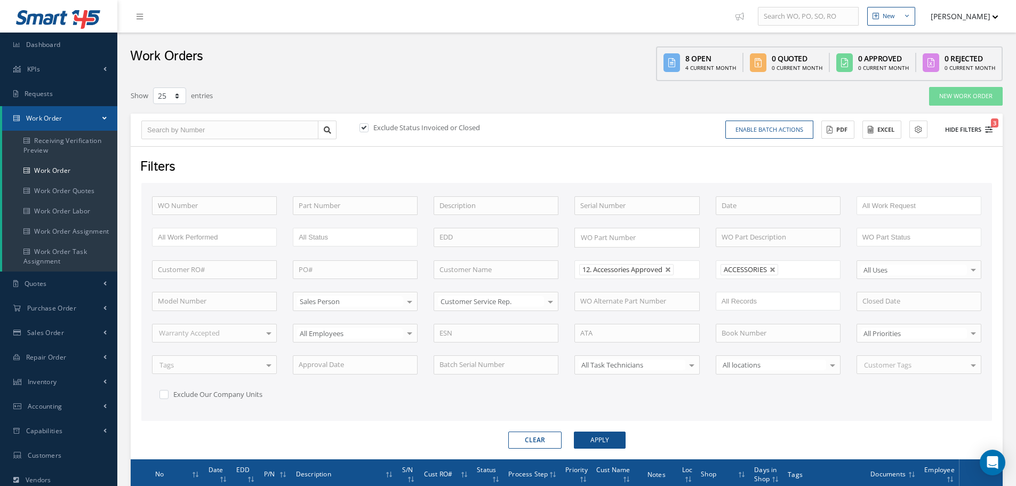
click at [964, 127] on button "Hide Filters 3" at bounding box center [963, 130] width 57 height 18
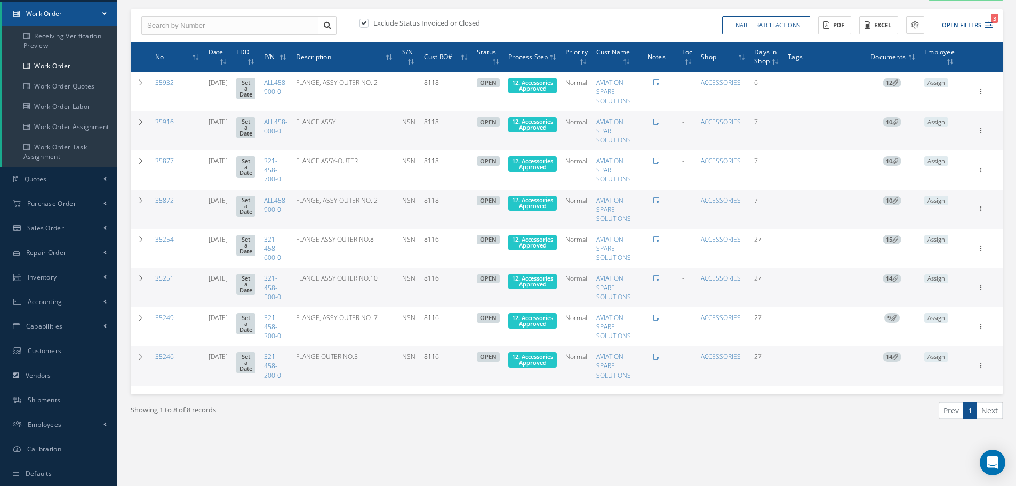
scroll to position [107, 0]
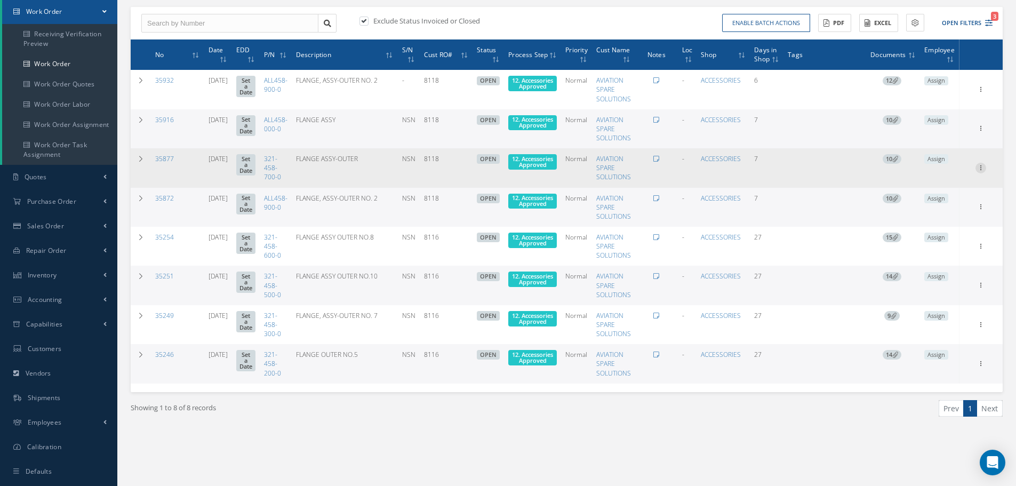
click at [981, 93] on icon at bounding box center [980, 88] width 11 height 9
click at [935, 185] on link "Edit" at bounding box center [931, 189] width 84 height 14
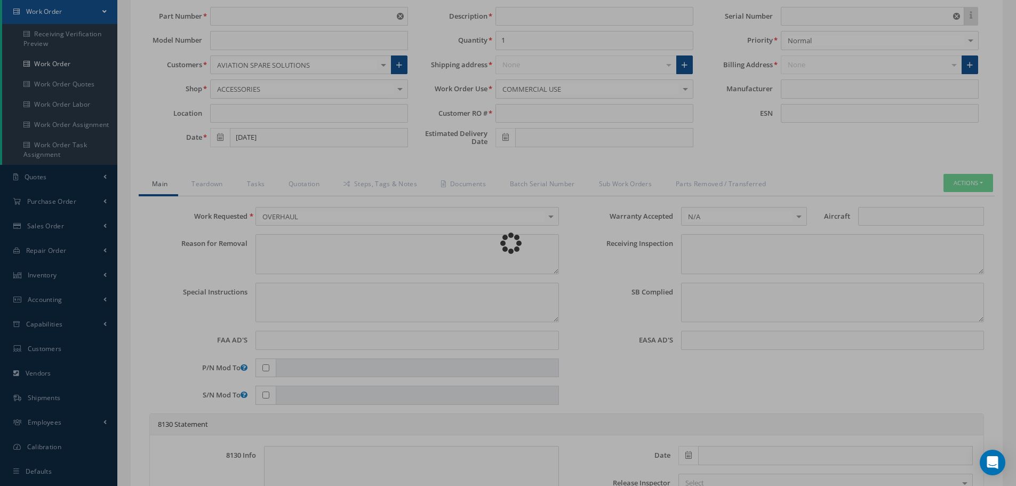
type input "321-458-700-0"
type input "[DATE]"
type input "FLANGE ASSY-OUTER"
type input "8118"
type input "NSN"
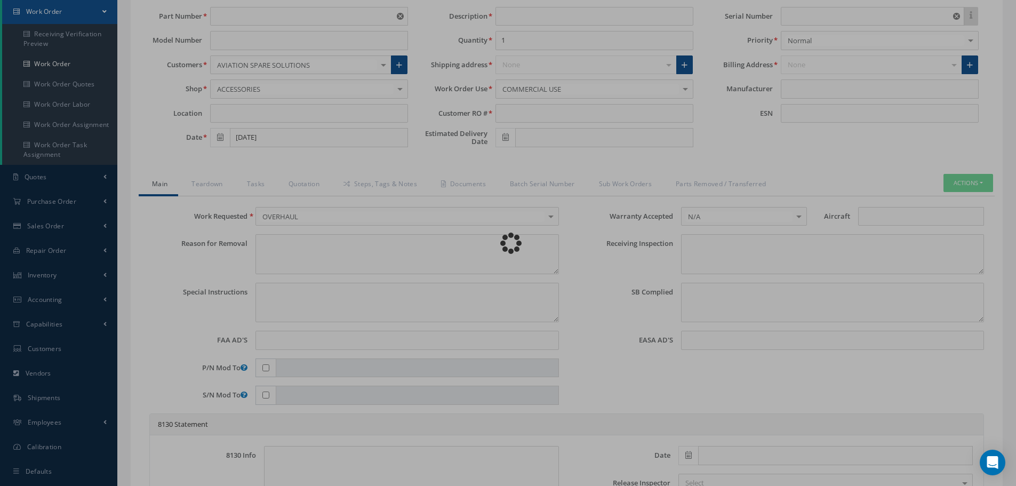
type input "731789"
type textarea "NONE"
type textarea "PLEASE SEE R.O. FOR DETAILS"
type textarea "NO VISUAL DAMAGE"
type textarea "None performed"
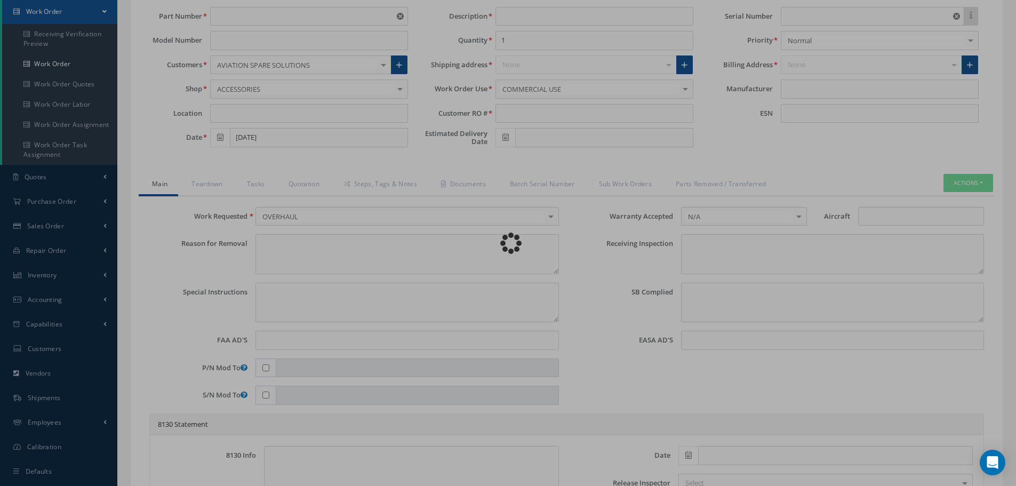
type textarea "Article was xxxxx in reference with the following Technical Standard : CFM56-5B…"
type textarea "Article has been approved to return to service."
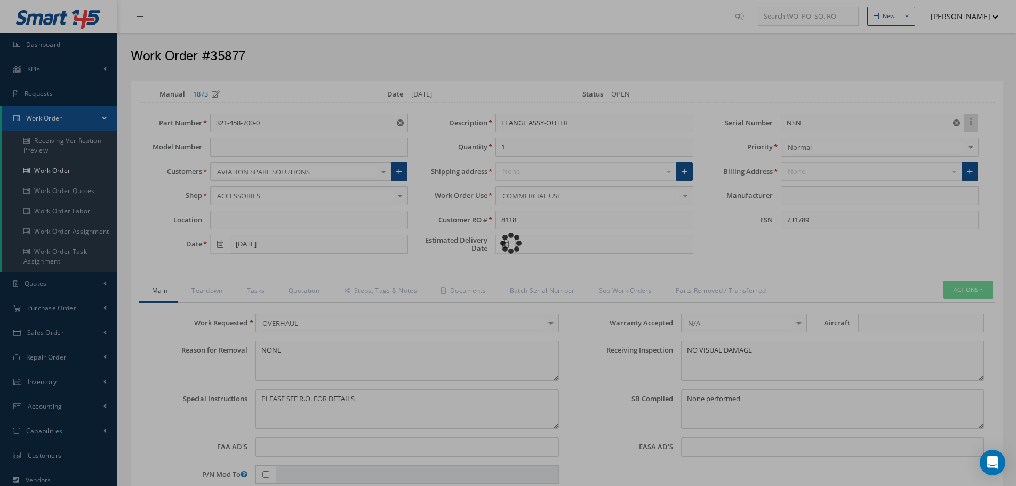
type input "CFM56-5B"
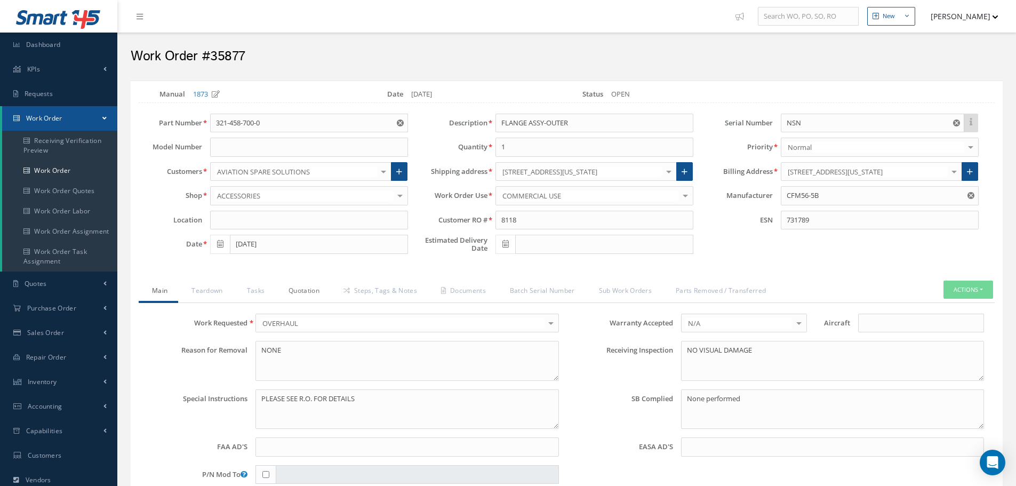
click at [305, 292] on link "Quotation" at bounding box center [302, 291] width 55 height 22
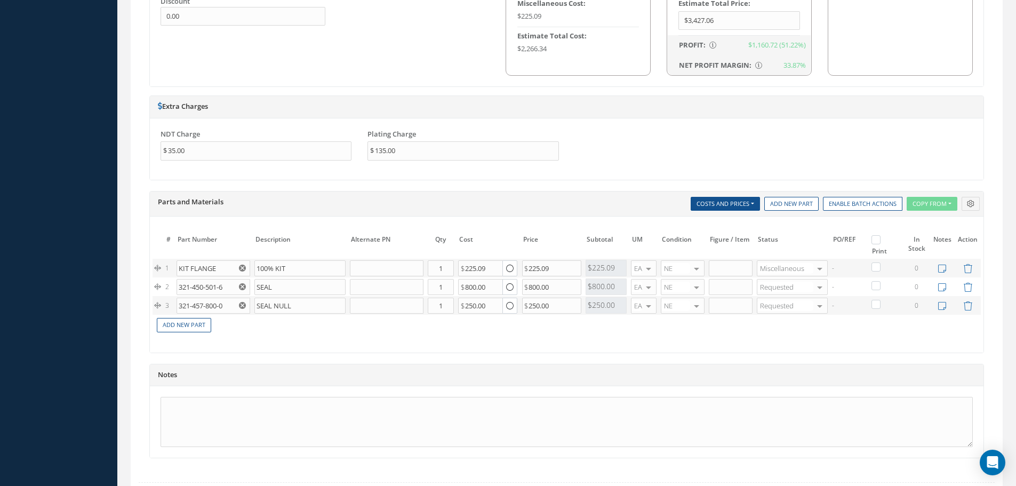
scroll to position [747, 0]
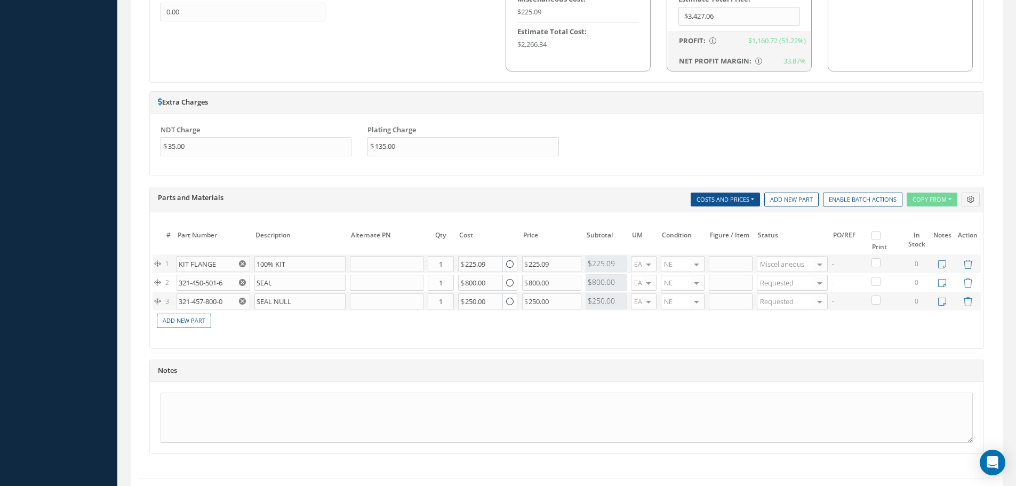
click at [880, 233] on label at bounding box center [881, 234] width 3 height 9
click at [878, 233] on input "checkbox" at bounding box center [877, 236] width 7 height 7
checkbox input "true"
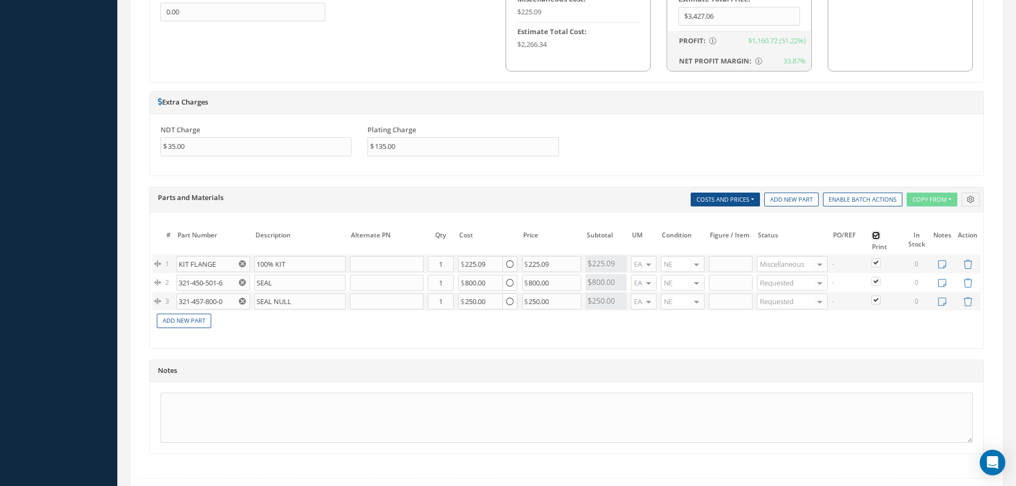
checkbox input "true"
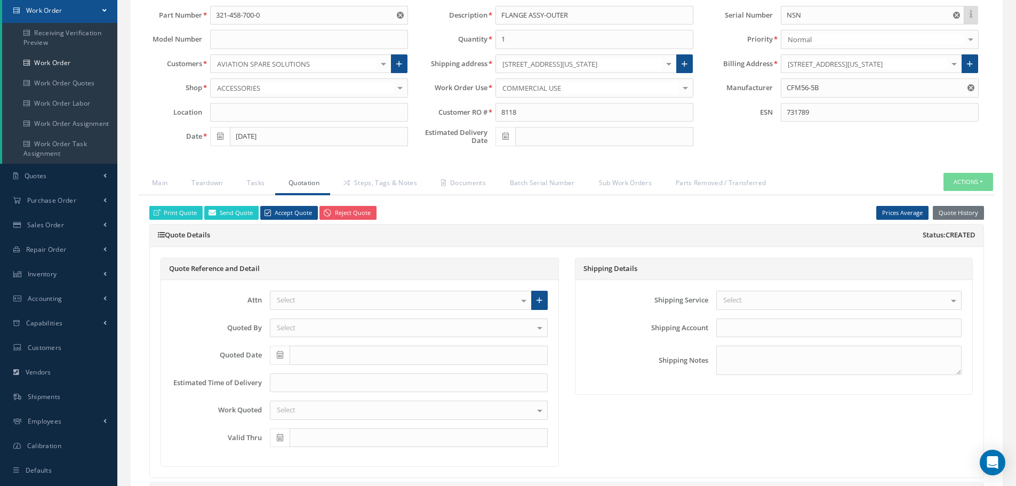
scroll to position [107, 0]
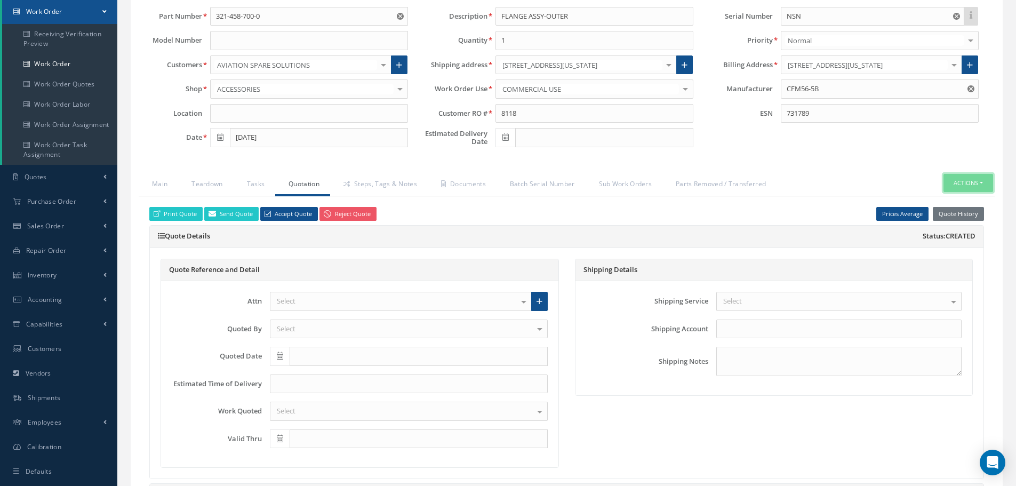
click at [982, 180] on button "Actions" at bounding box center [968, 183] width 50 height 19
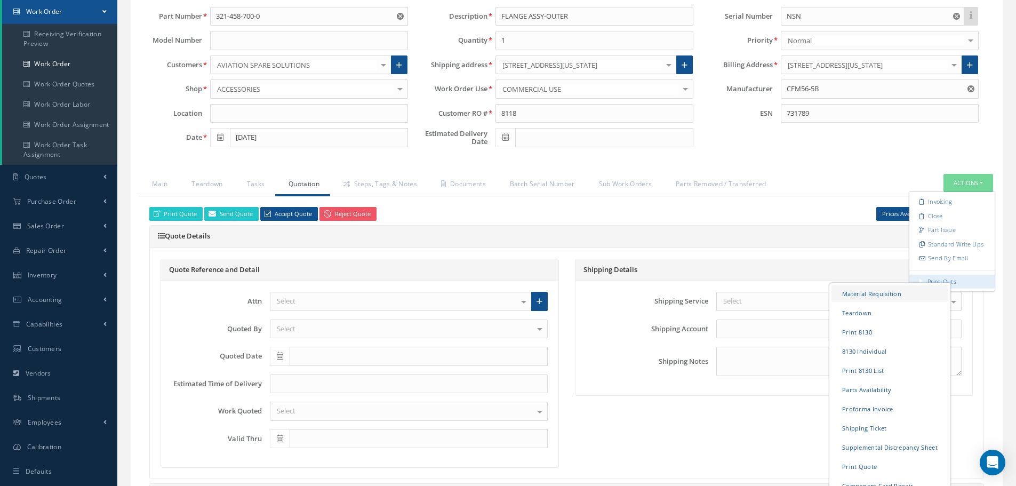
click at [860, 293] on link "Material Requisition" at bounding box center [889, 293] width 117 height 17
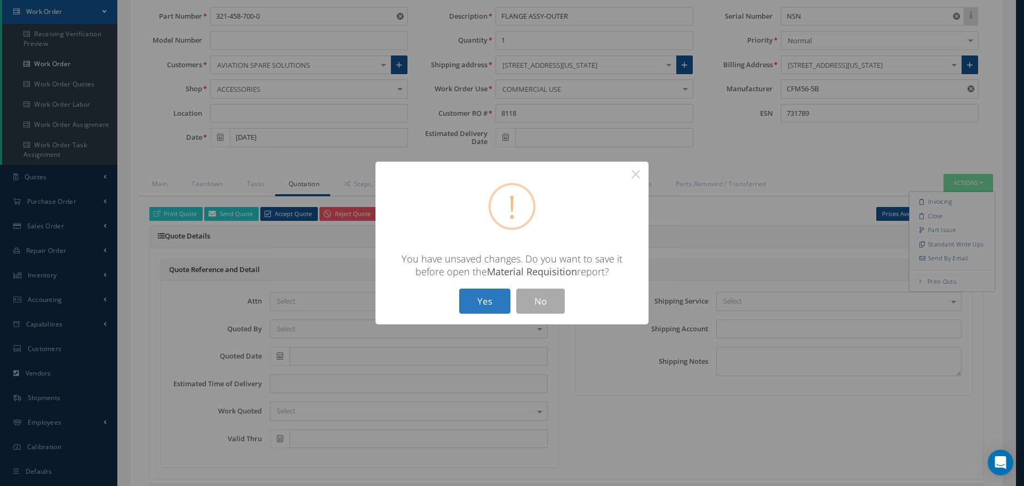
click at [487, 302] on button "Yes" at bounding box center [484, 300] width 51 height 25
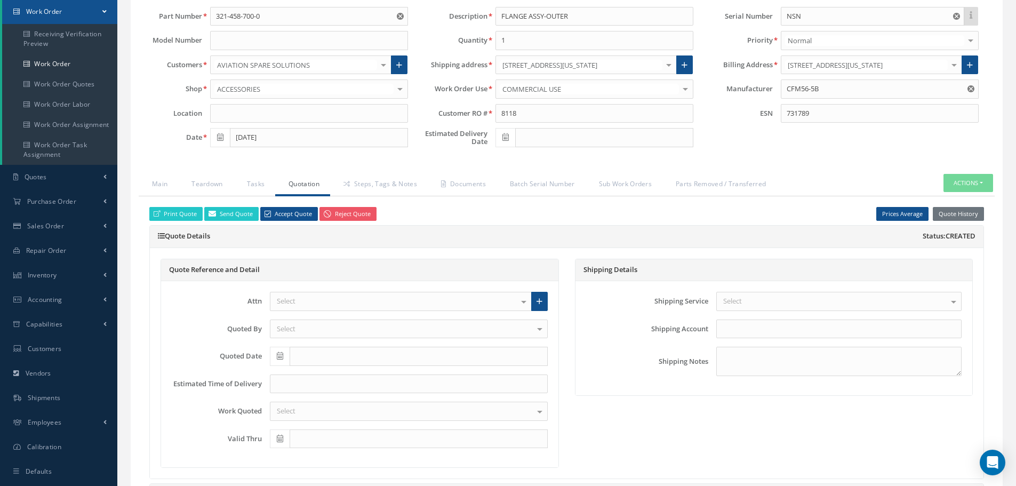
checkbox input "true"
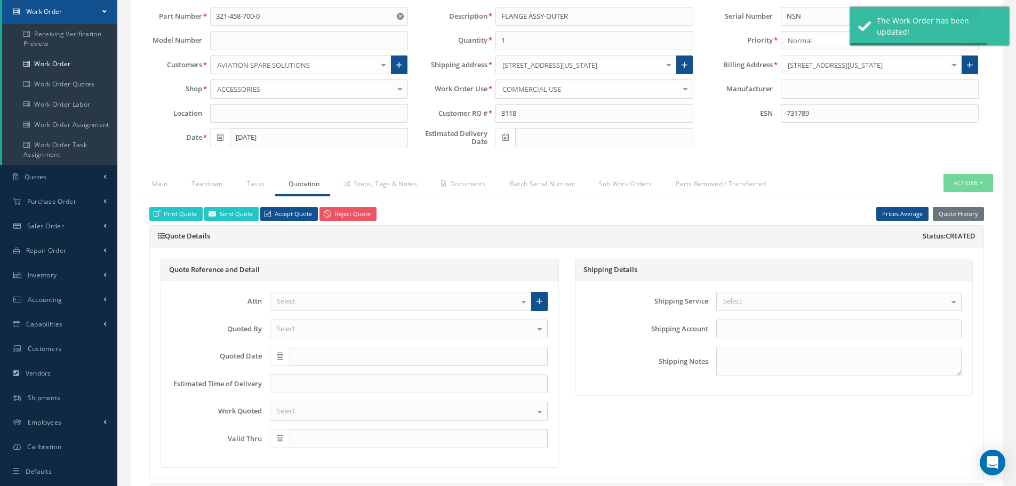
type input "CFM56-5B"
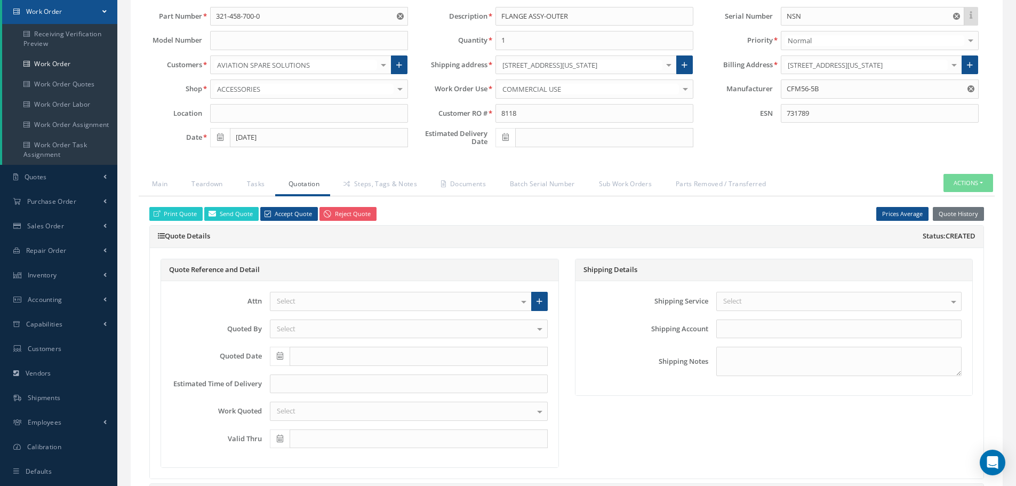
select select "25"
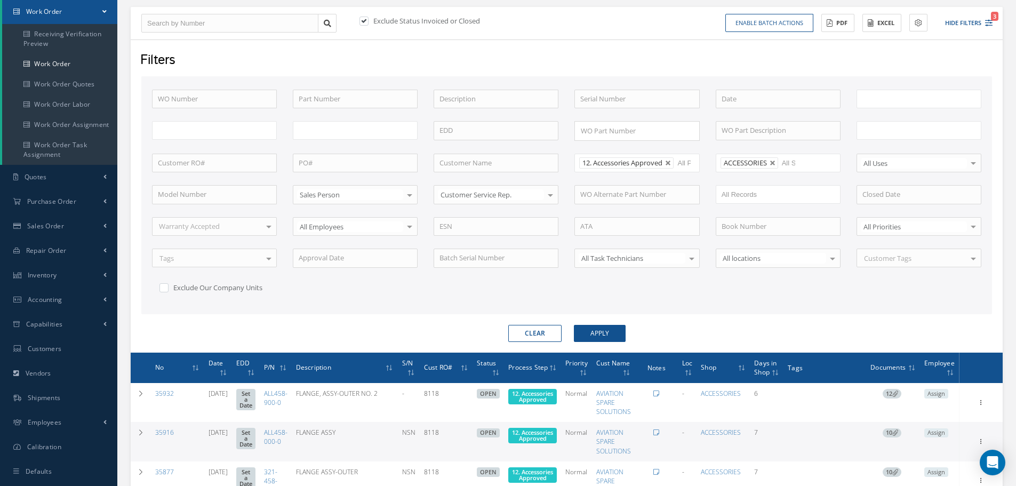
type input "All Work Request"
type input "All Work Performed"
type input "All Status"
type input "WO Part Status"
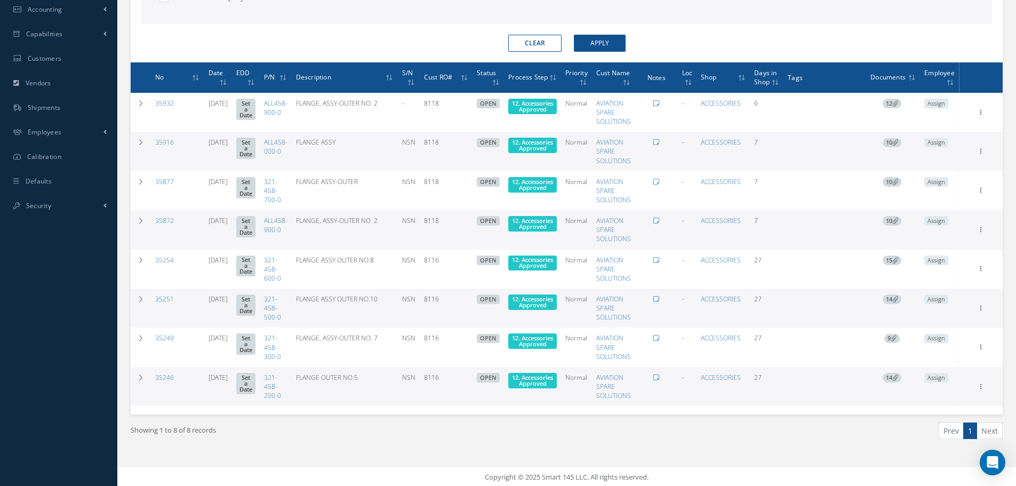
scroll to position [398, 0]
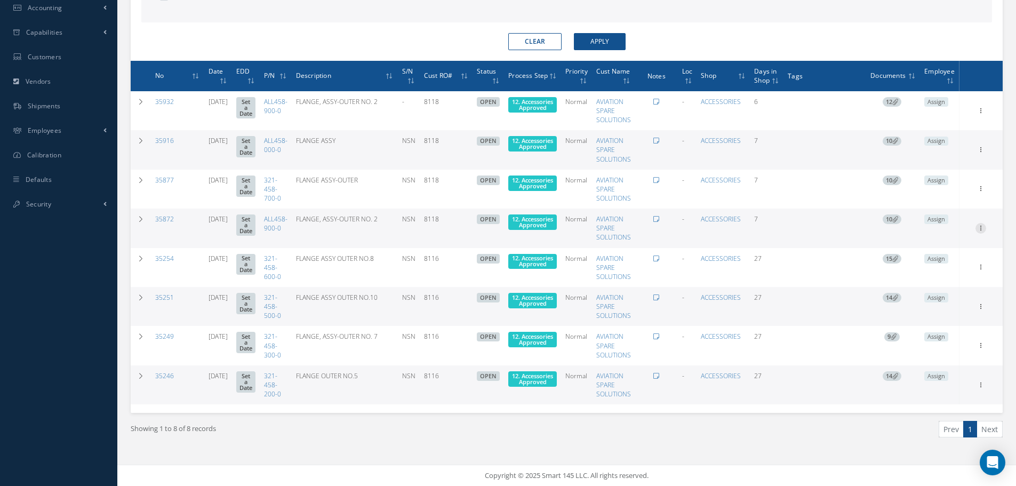
click at [982, 114] on icon at bounding box center [980, 110] width 11 height 9
click at [934, 245] on link "Edit" at bounding box center [931, 249] width 84 height 14
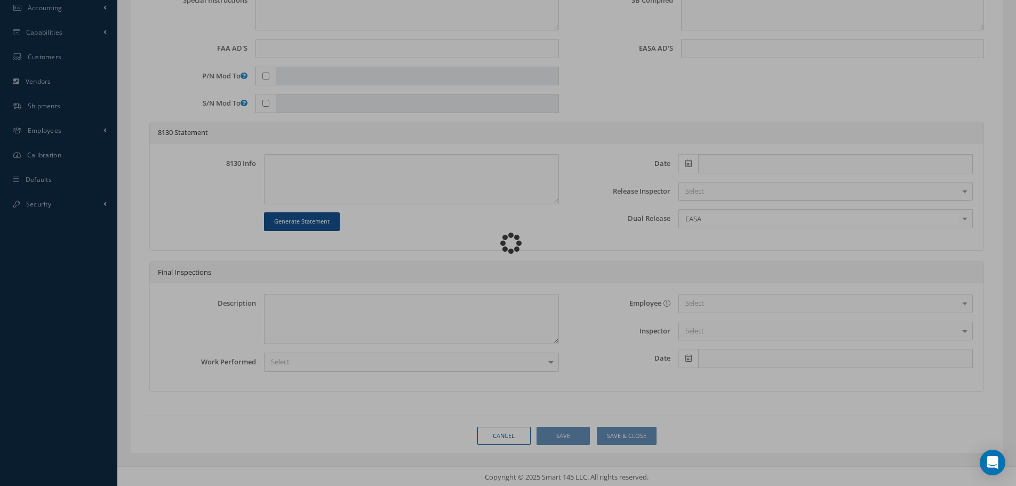
type input "ALL458-900-0"
type input "08/20/2025"
type input "FLANGE, ASSY-OUTER NO. 2"
type input "8118"
type input "NSN"
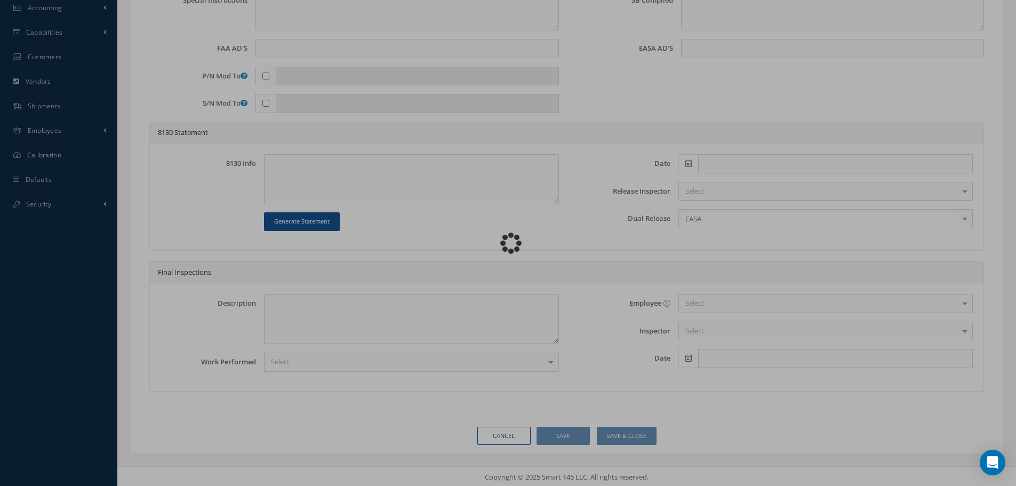
type input "731789"
type textarea "NONE"
type textarea "PLEASE SEE R.O. FOR DETAILS"
type textarea "NO VISUAL DAMAGE"
type textarea "None performed"
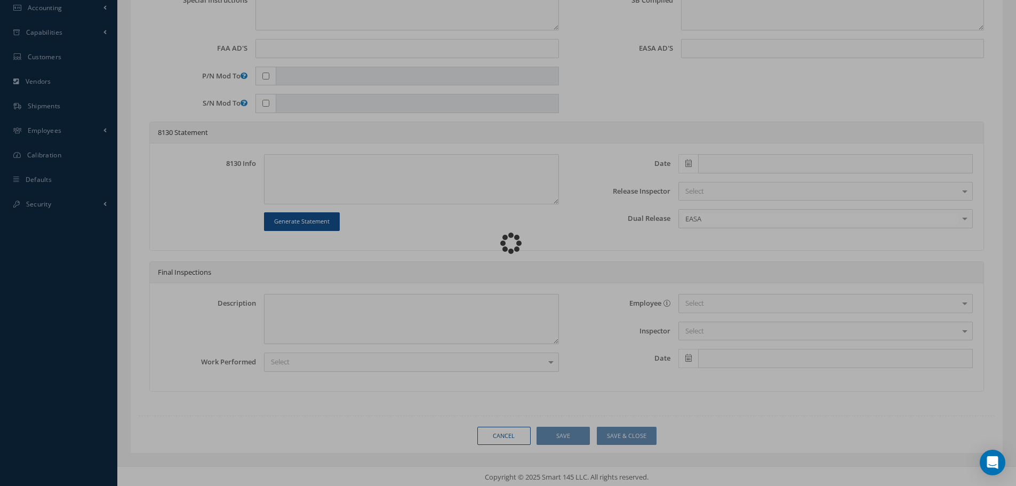
type textarea "Article was xxxxx in reference with the following Technical Standard : CFM56-5B…"
type textarea "Article has been approved to return to service."
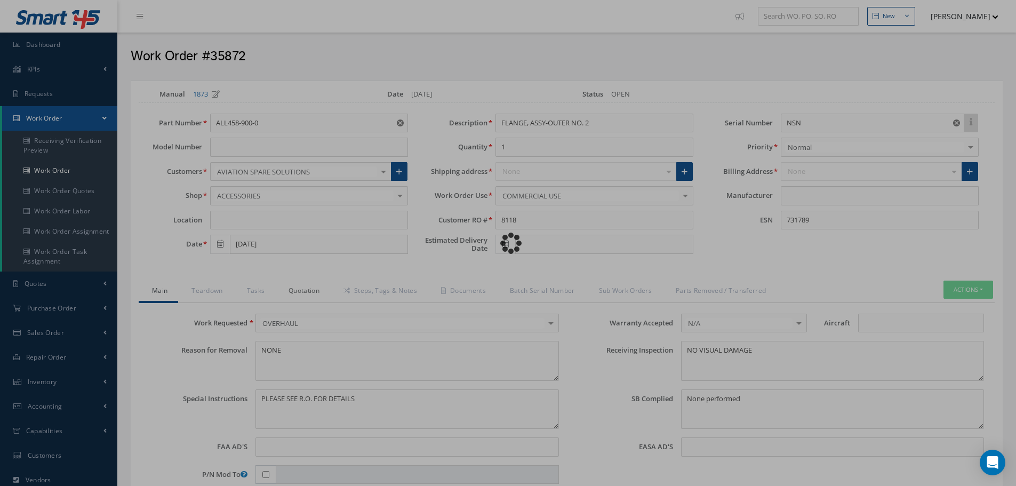
type input "CFM56-5B"
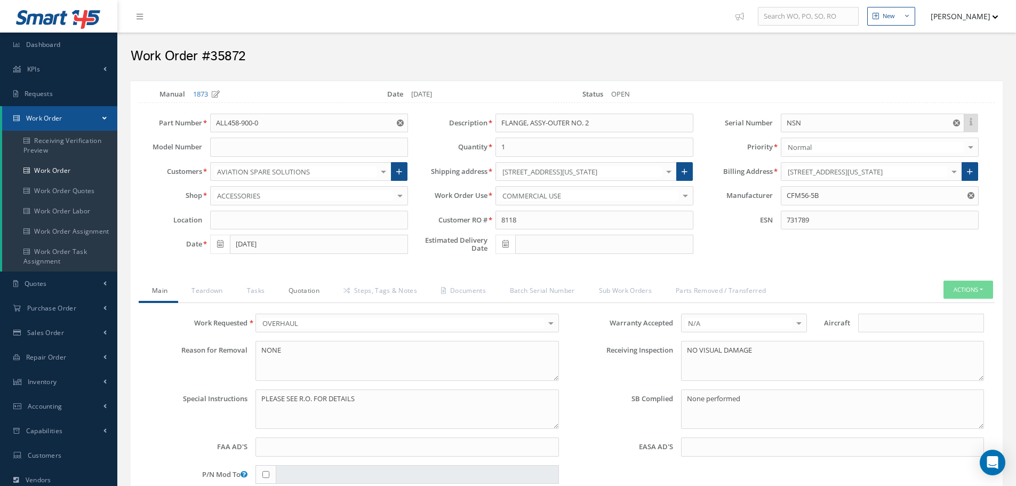
click at [315, 291] on link "Quotation" at bounding box center [302, 291] width 55 height 22
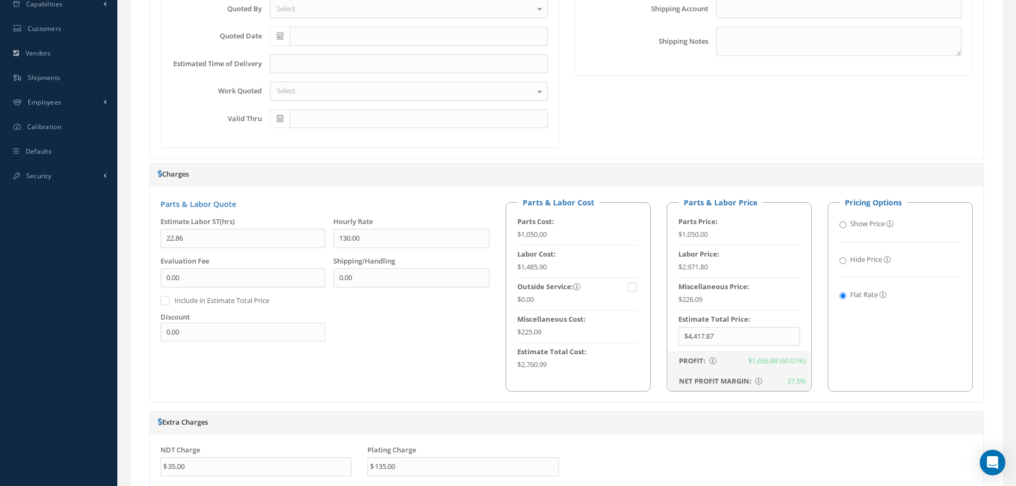
scroll to position [640, 0]
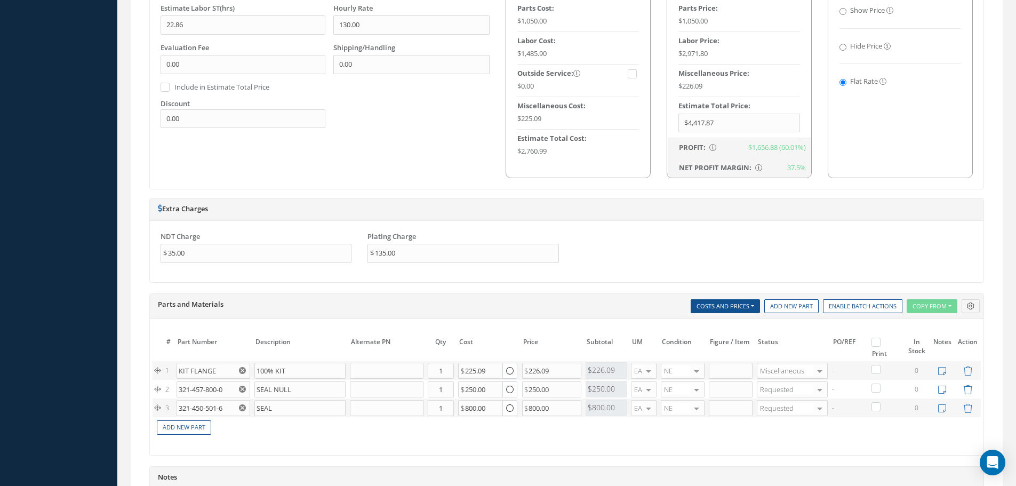
click at [880, 344] on label at bounding box center [881, 341] width 3 height 9
click at [875, 344] on input "checkbox" at bounding box center [877, 343] width 7 height 7
checkbox input "true"
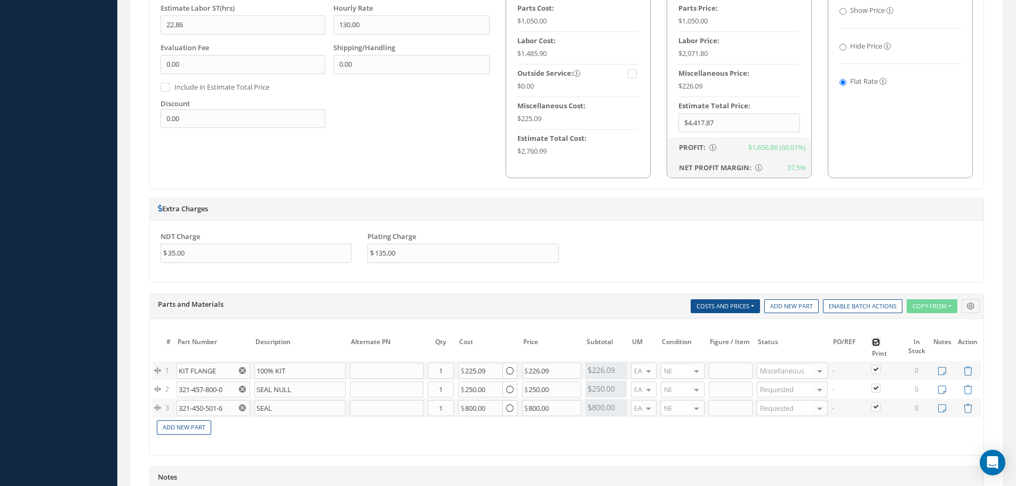
checkbox input "true"
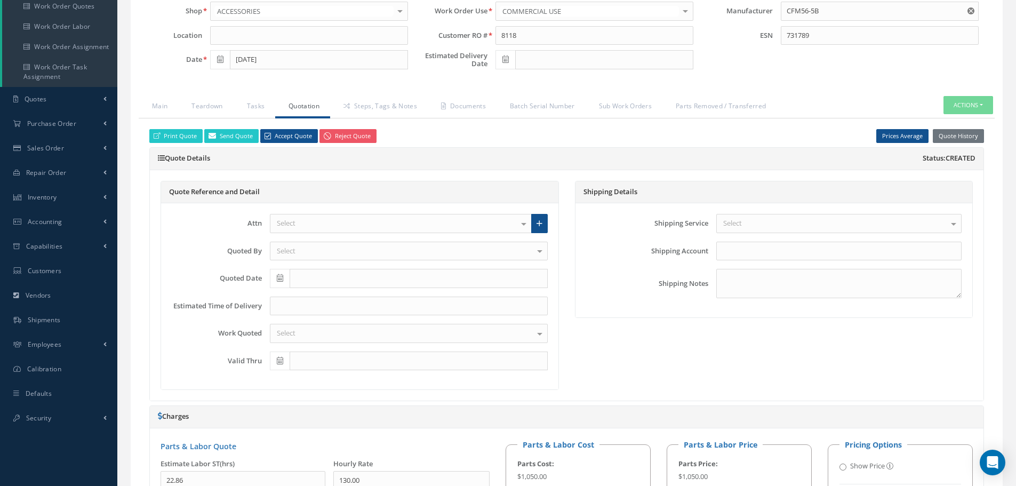
scroll to position [107, 0]
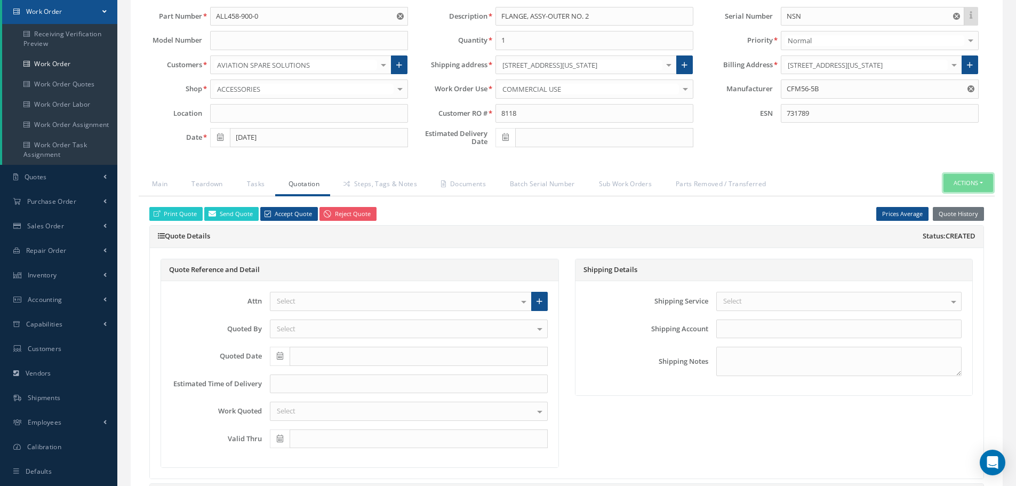
click at [984, 183] on button "Actions" at bounding box center [968, 183] width 50 height 19
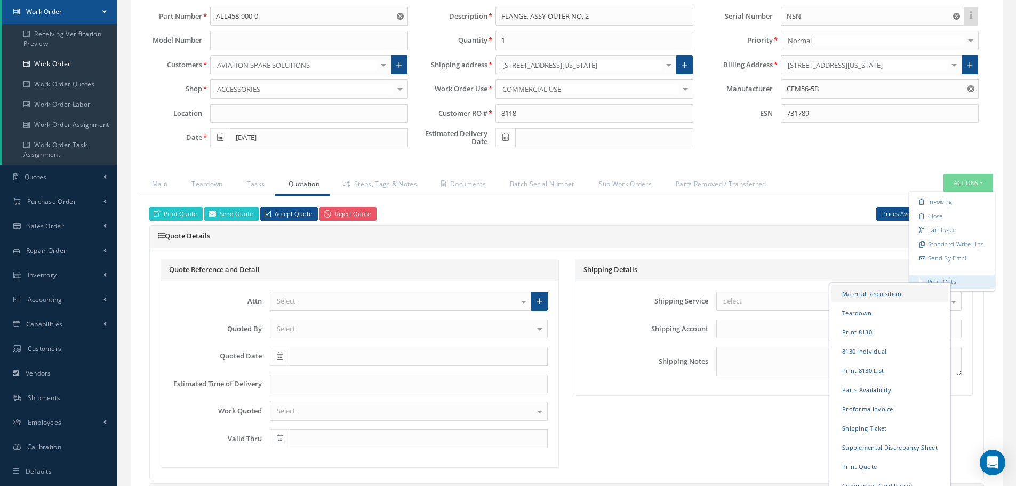
click at [873, 295] on link "Material Requisition" at bounding box center [889, 293] width 117 height 17
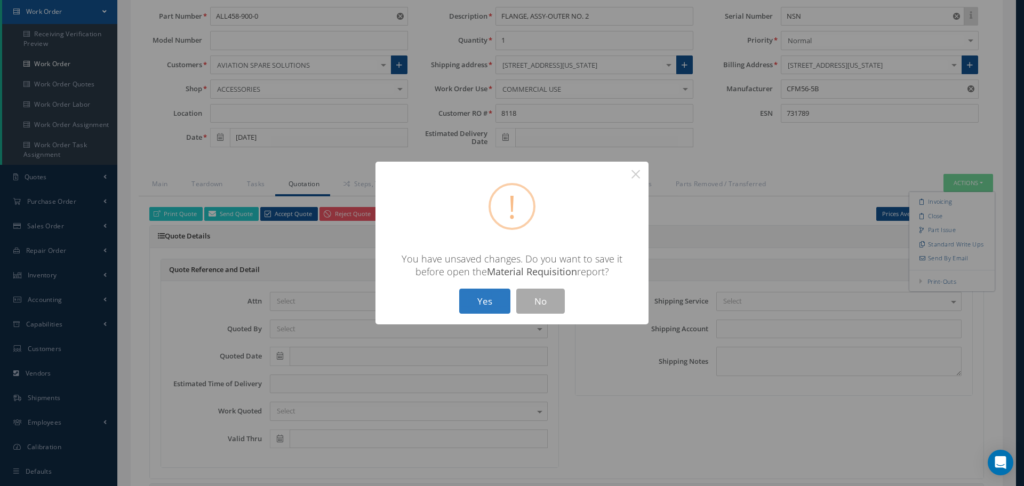
click at [496, 299] on button "Yes" at bounding box center [484, 300] width 51 height 25
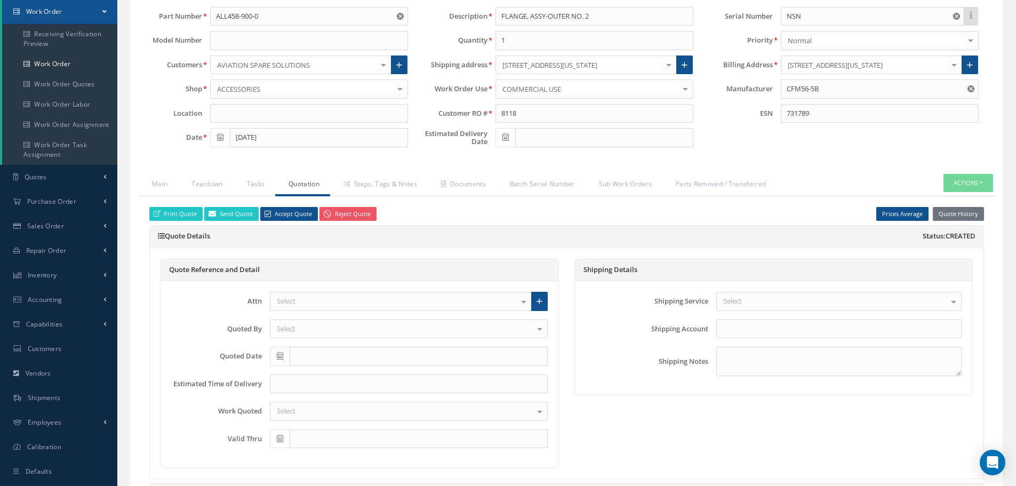
checkbox input "true"
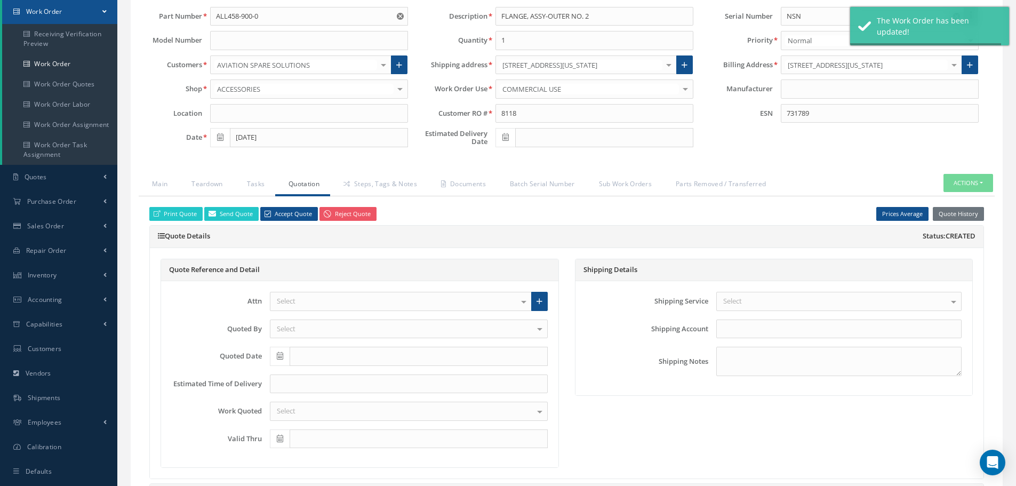
type input "CFM56-5B"
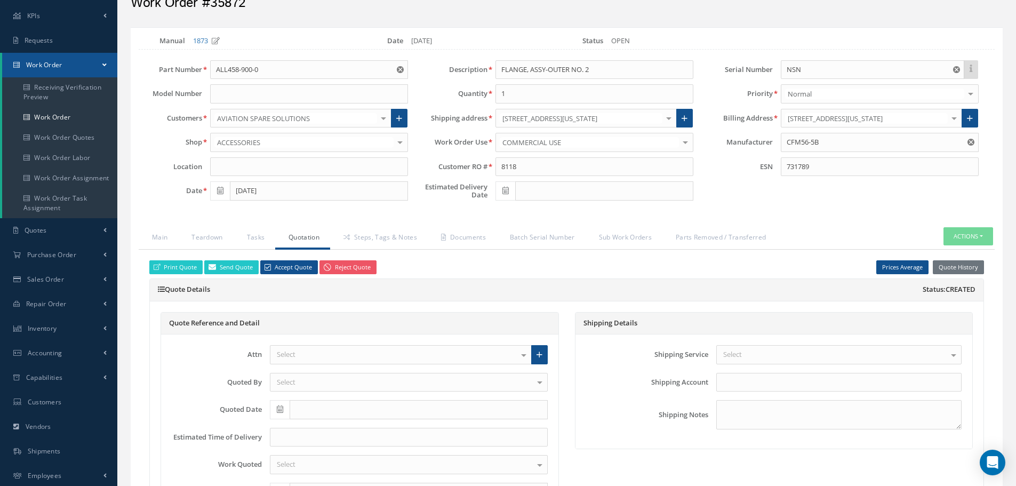
scroll to position [0, 0]
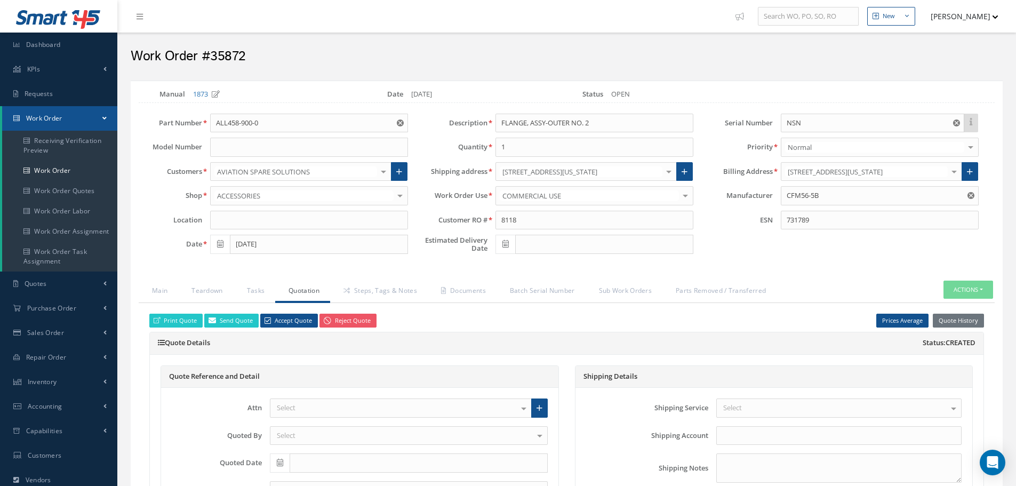
select select "25"
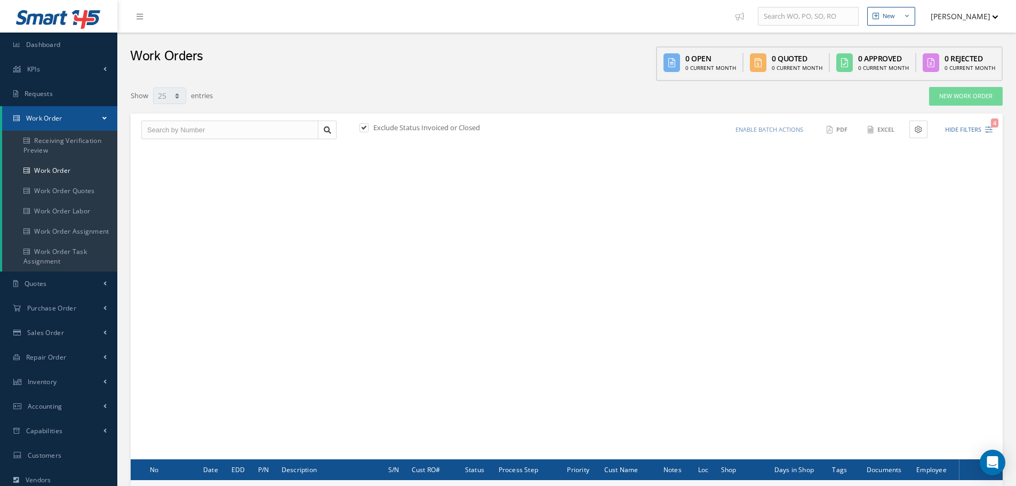
scroll to position [129, 0]
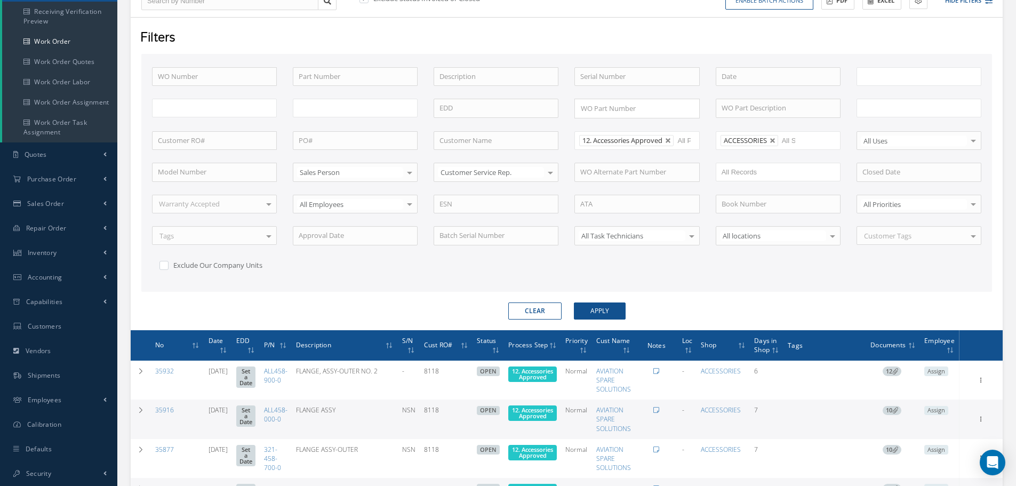
type input "All Work Request"
type input "All Work Performed"
type input "All Status"
type input "WO Part Status"
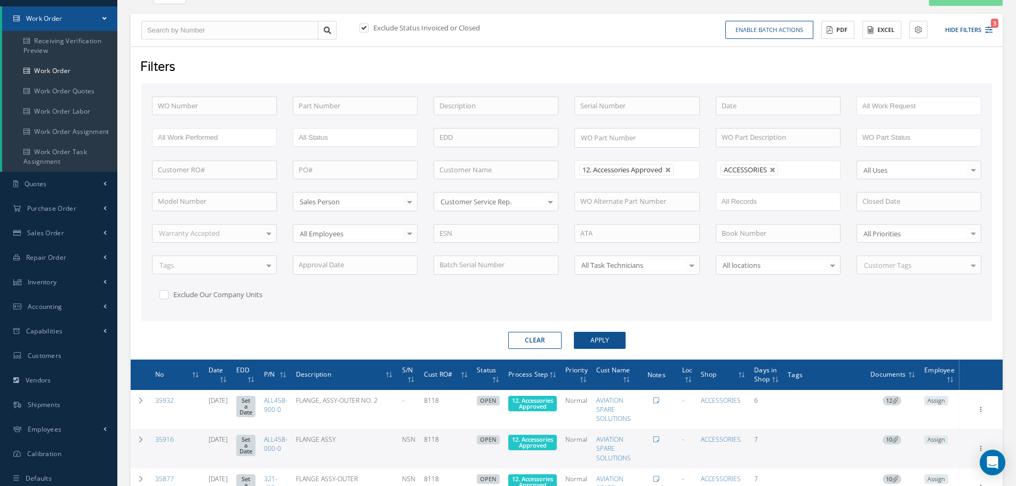
scroll to position [76, 0]
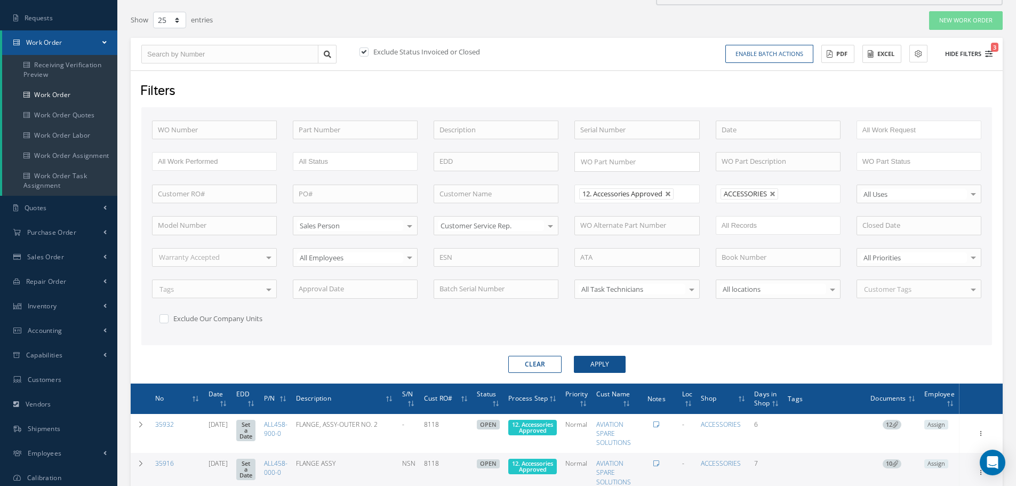
click at [968, 54] on button "Hide Filters 3" at bounding box center [963, 54] width 57 height 18
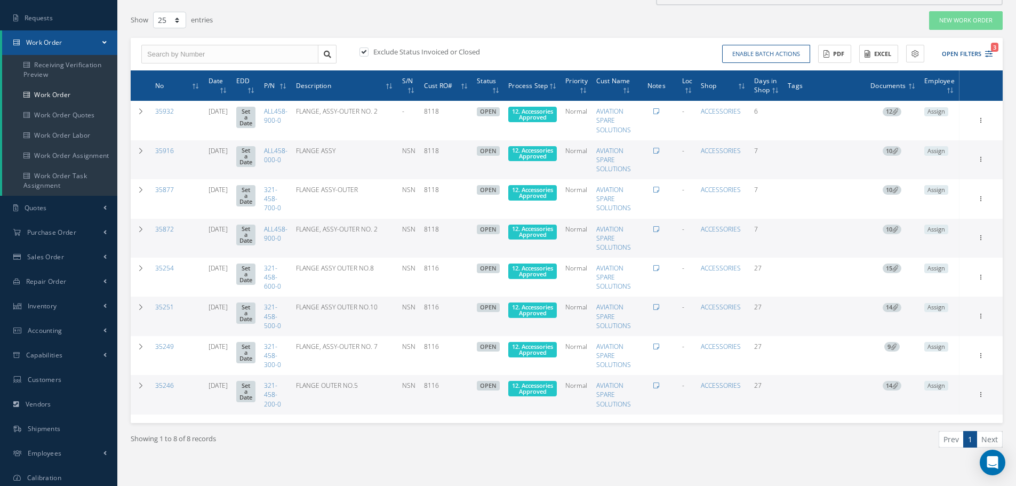
scroll to position [129, 0]
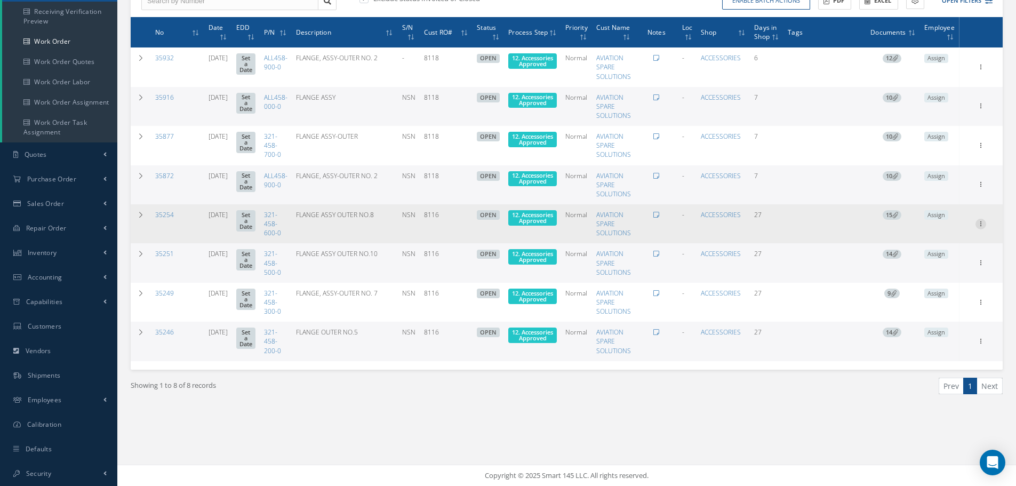
click at [981, 70] on icon at bounding box center [980, 66] width 11 height 9
click at [924, 245] on link "Edit" at bounding box center [931, 244] width 84 height 14
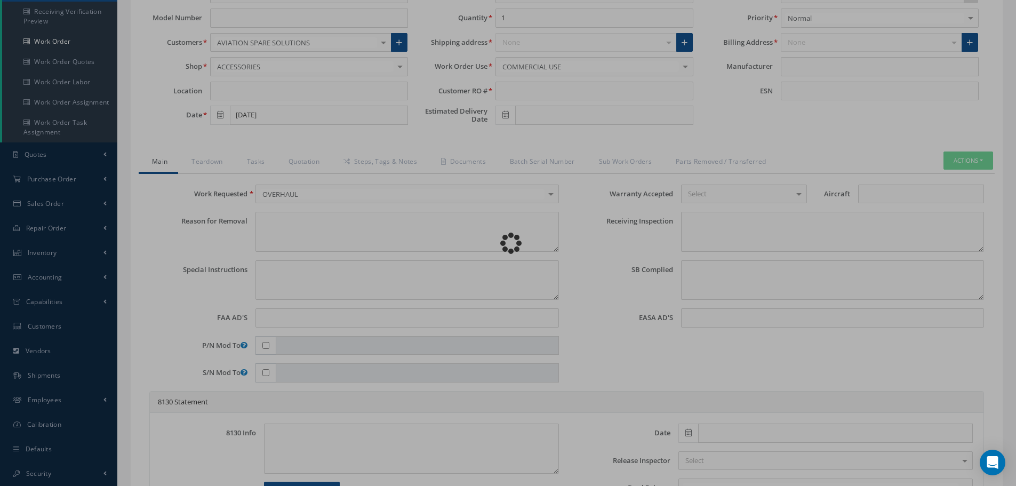
type input "321-458-600-0"
type input "[DATE]"
type input "FLANGE ASSY OUTER NO.8"
type input "8116"
type input "NSN"
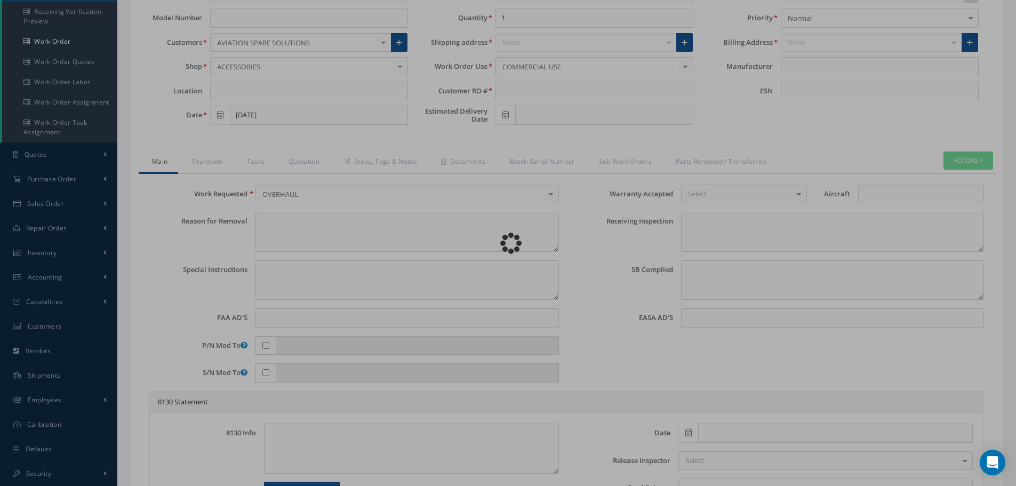
type input "575548"
type textarea "NONE"
type textarea "PLEASE SEE R.O. FOR DETAILS"
type textarea "NO VISUAL DAMAGE"
type textarea "None performed"
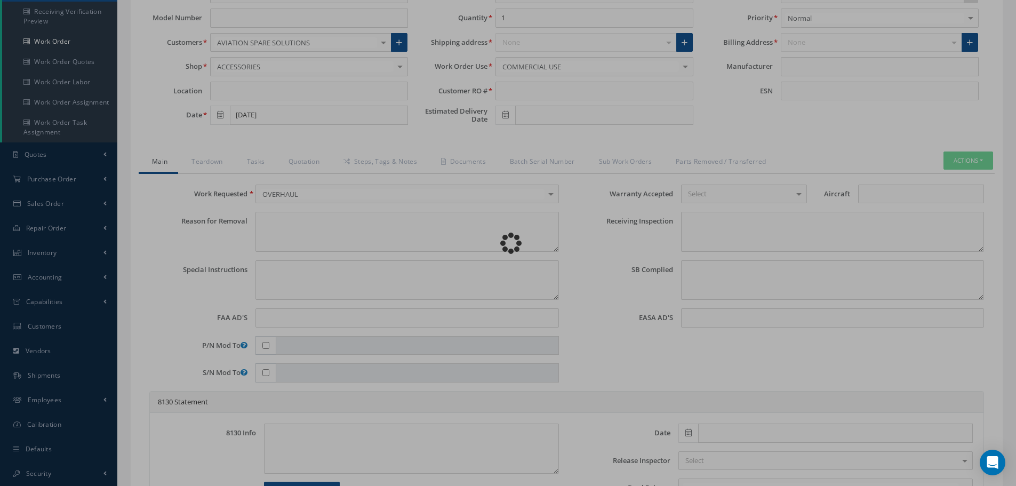
type textarea "Article was xxxxx in reference with the following Technical Standard : CFM56-5B…"
type textarea "Article has been approved to return to service."
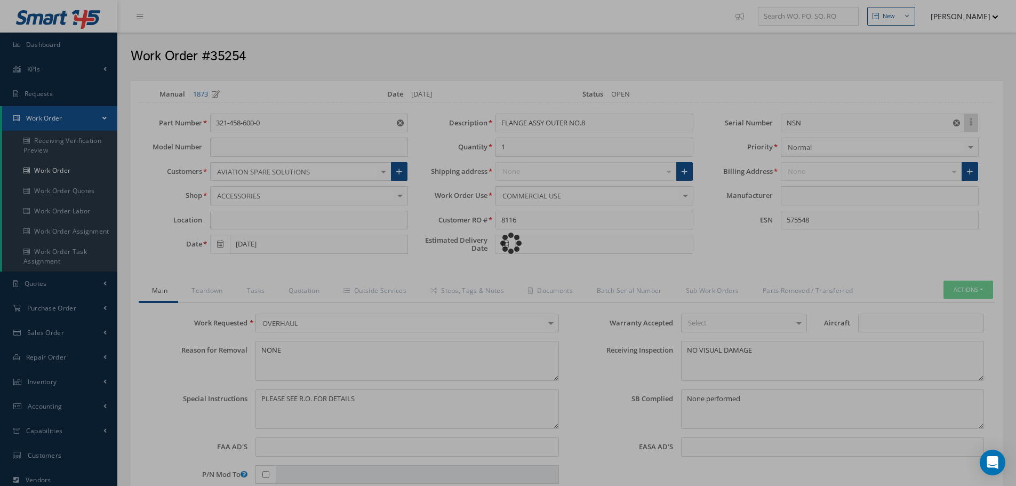
type input "CFM56-5B"
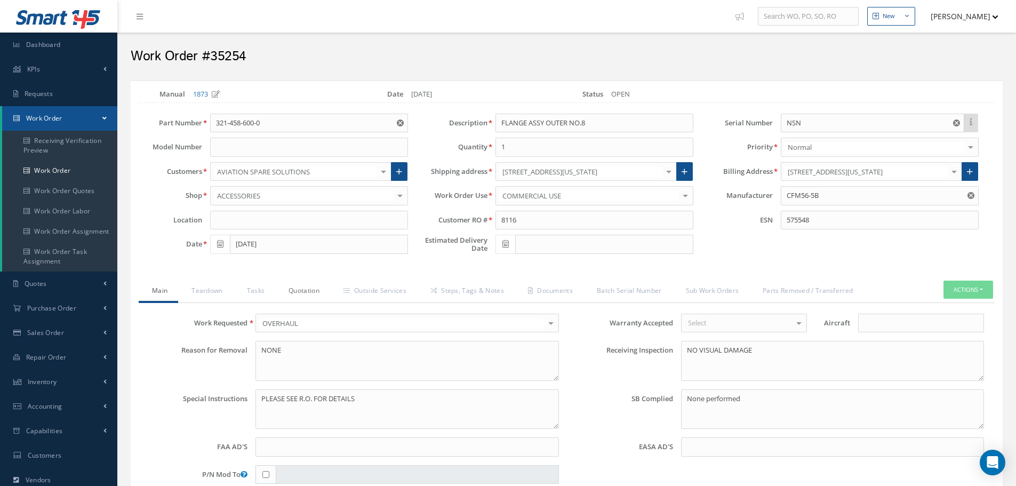
click at [304, 292] on link "Quotation" at bounding box center [302, 291] width 55 height 22
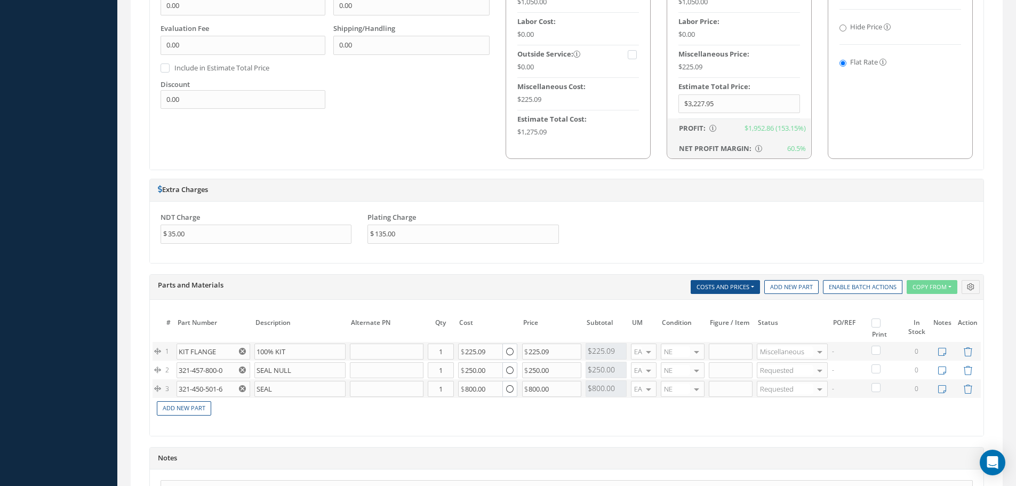
scroll to position [693, 0]
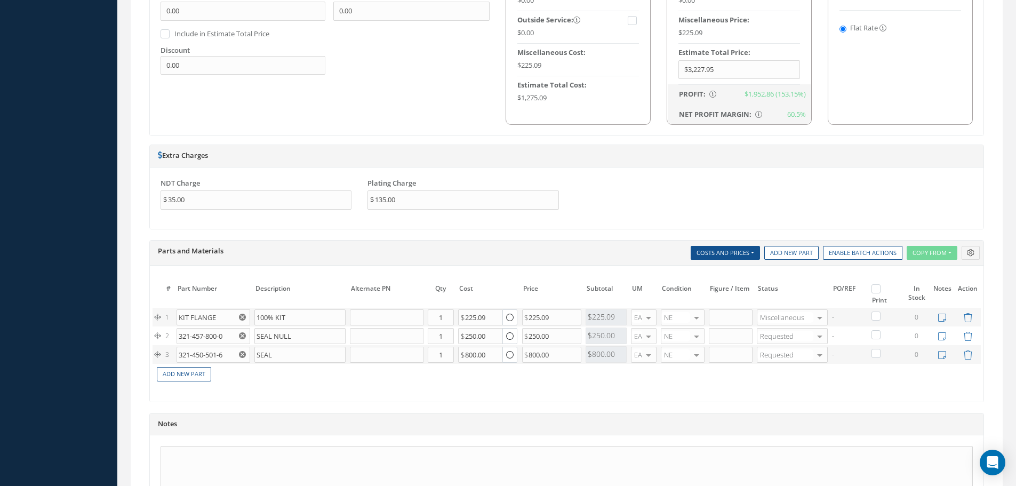
click at [880, 287] on label at bounding box center [881, 288] width 3 height 9
click at [875, 287] on input "checkbox" at bounding box center [877, 289] width 7 height 7
checkbox input "true"
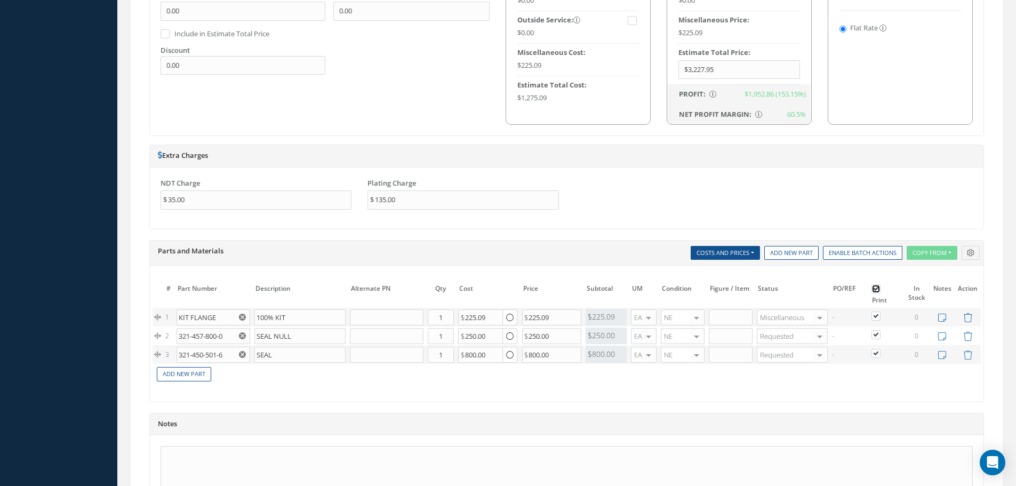
checkbox input "true"
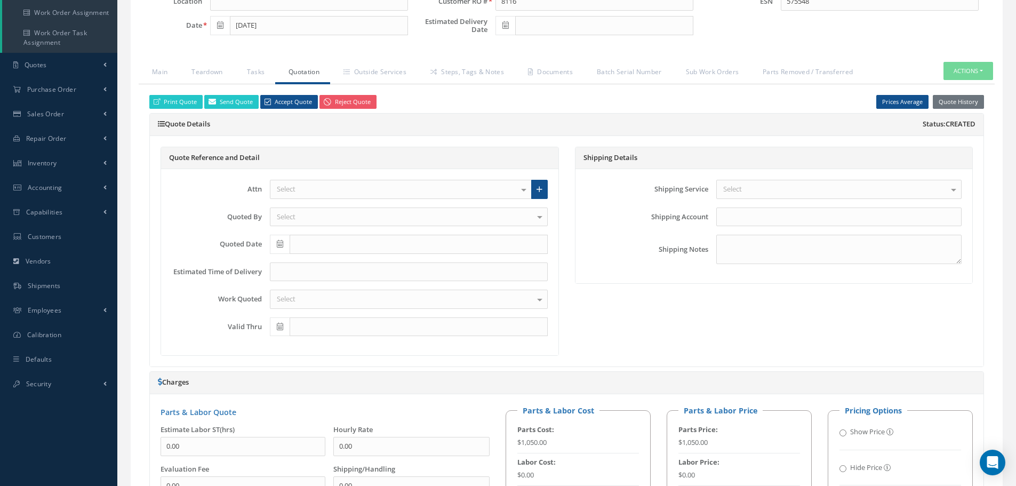
scroll to position [107, 0]
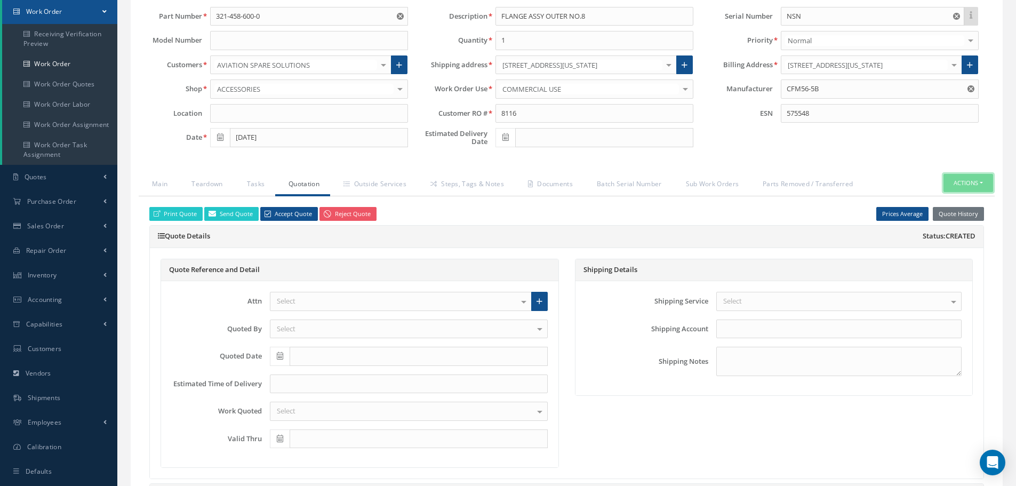
click at [980, 185] on button "Actions" at bounding box center [968, 183] width 50 height 19
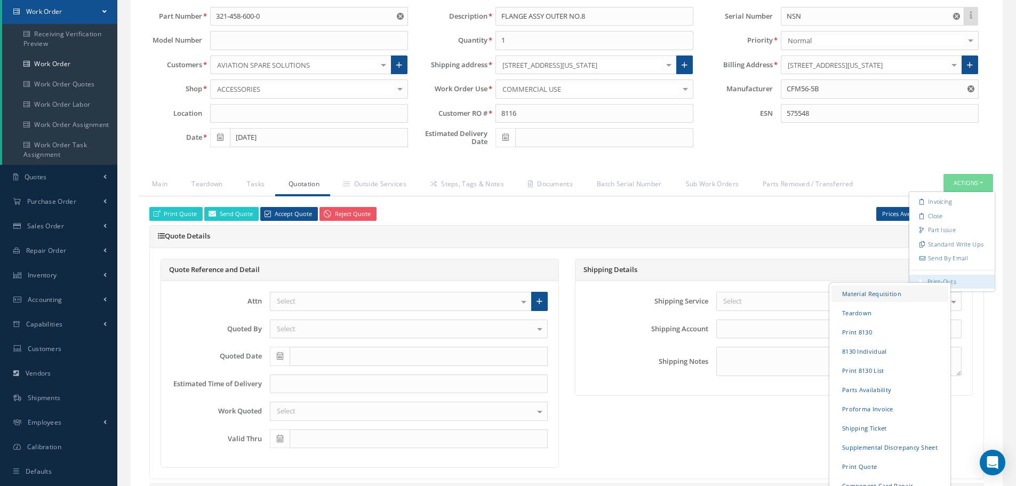
click at [886, 291] on link "Material Requisition" at bounding box center [889, 293] width 117 height 17
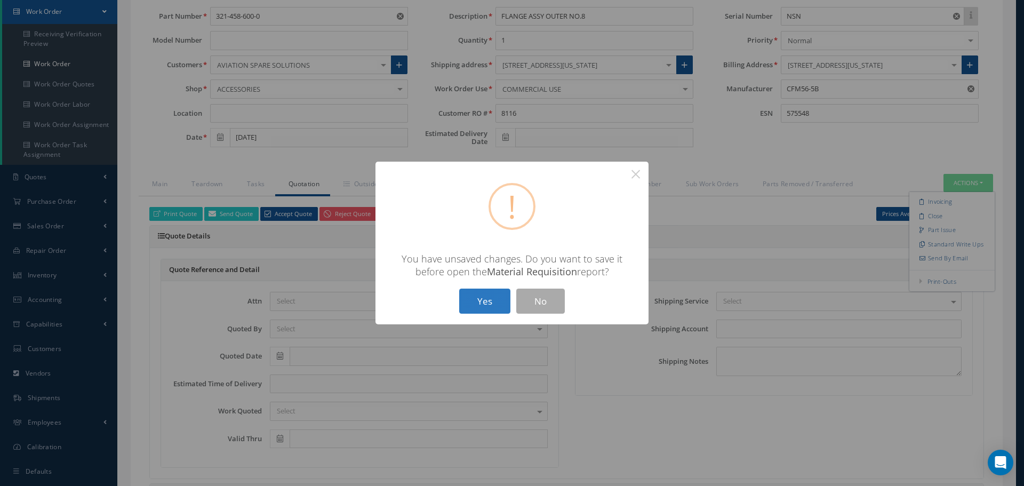
click at [489, 303] on button "Yes" at bounding box center [484, 300] width 51 height 25
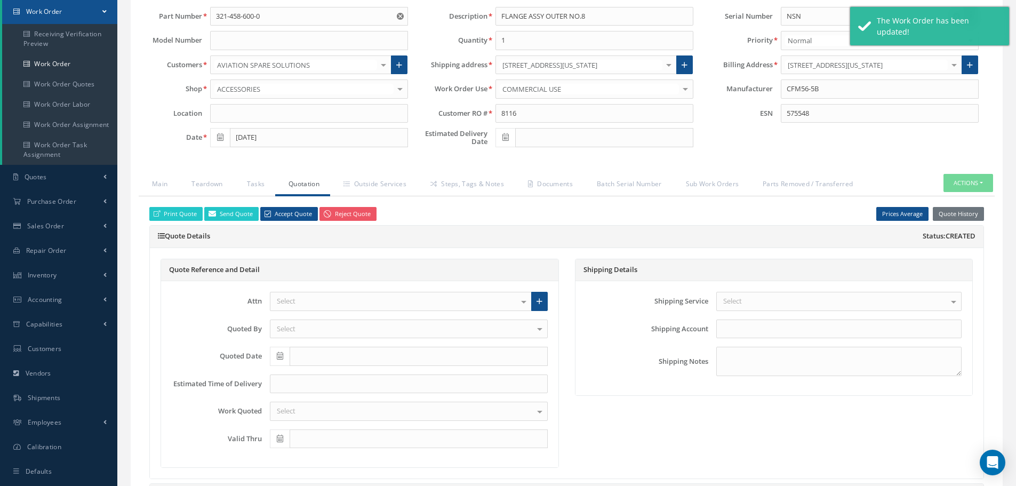
checkbox input "true"
type input "CFM56-5B"
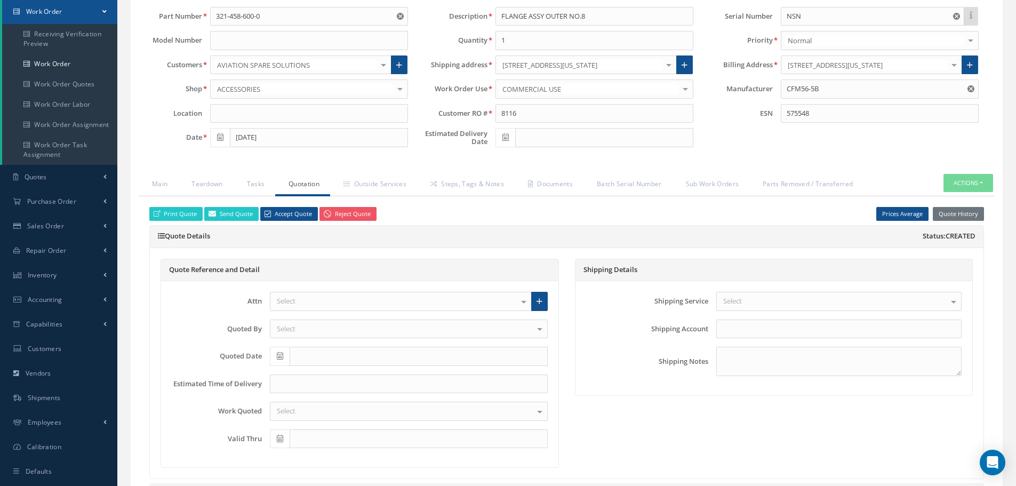
select select "25"
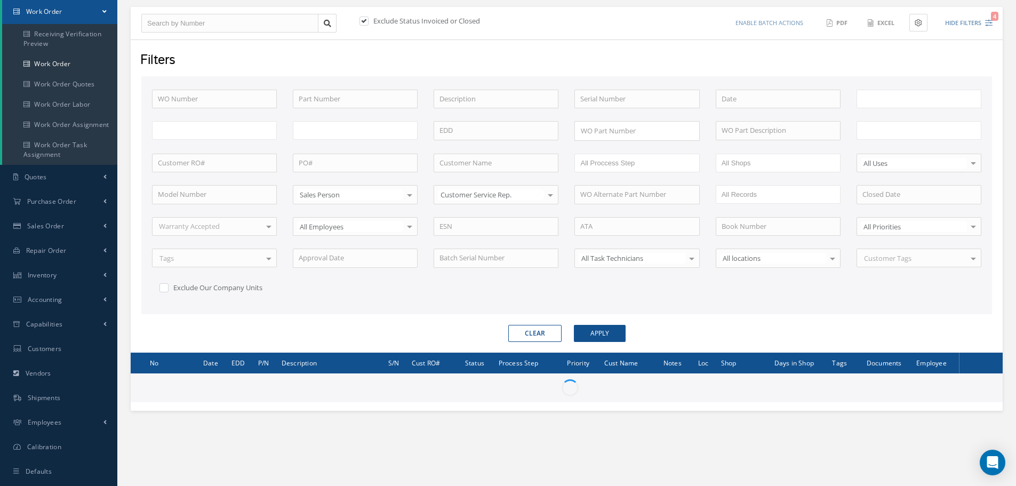
scroll to position [129, 0]
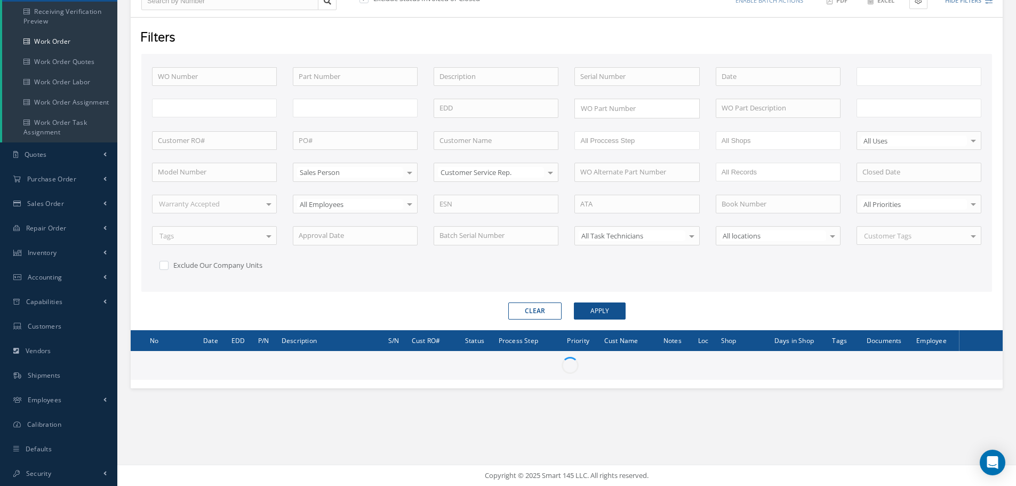
type input "All Work Request"
type input "All Work Performed"
type input "All Status"
type input "WO Part Status"
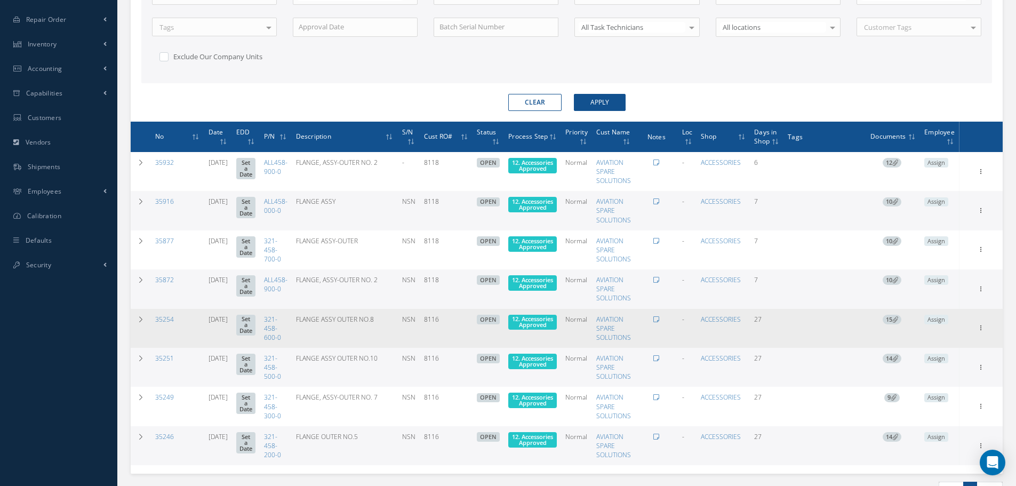
scroll to position [396, 0]
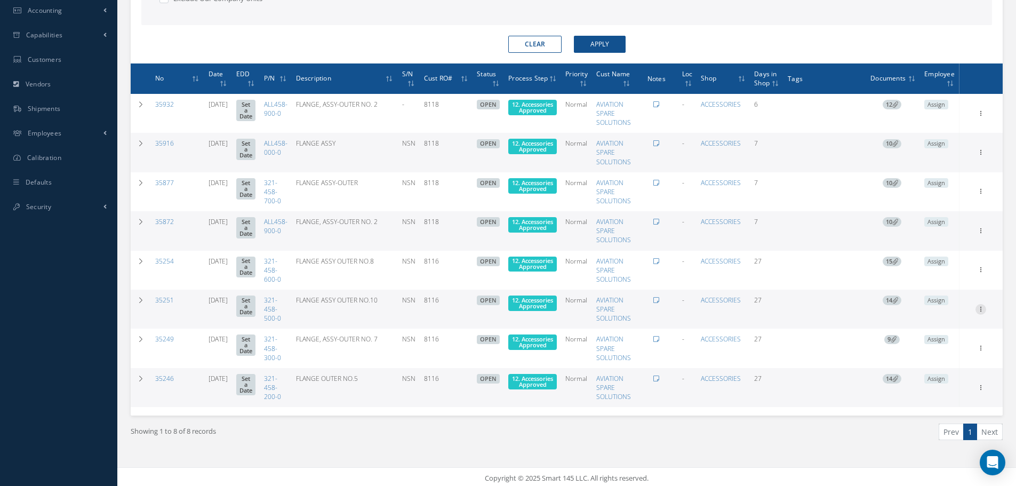
click at [981, 117] on icon at bounding box center [980, 112] width 11 height 9
click at [928, 329] on link "Edit" at bounding box center [931, 330] width 84 height 14
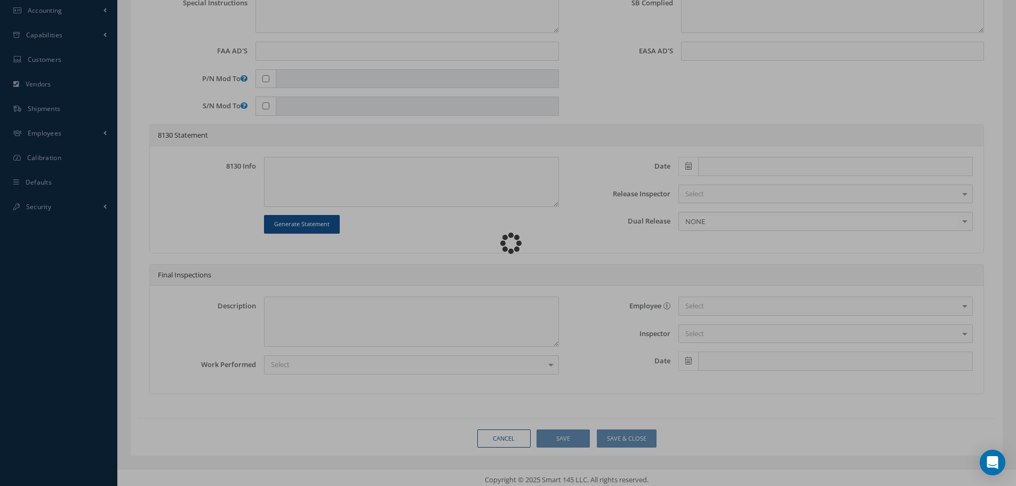
type input "321-458-500-0"
type input "[DATE]"
type input "FLANGE ASSY OUTER NO.10"
type input "8116"
type input "NSN"
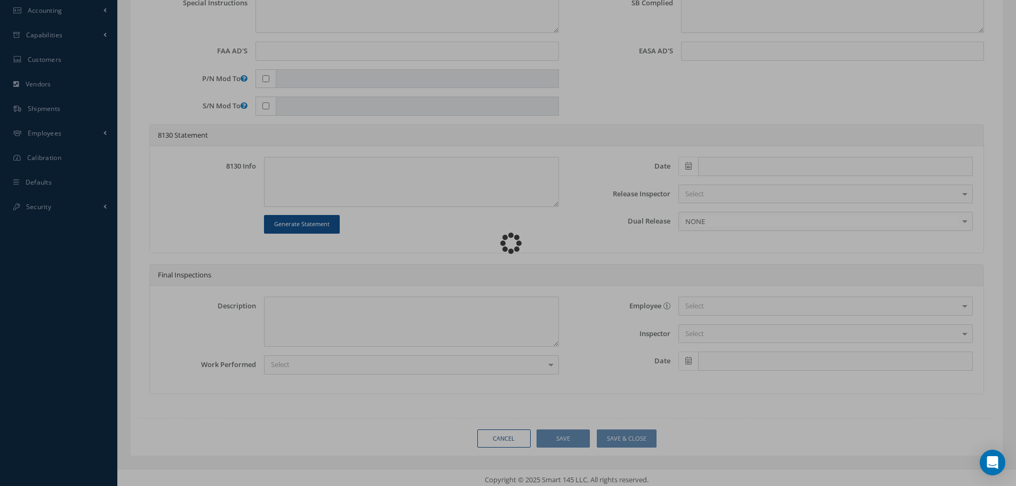
type input "575548"
type textarea "NONE"
type textarea "PLEASE SEE R.O. FOR DETAILS"
type textarea "NO VISUAL DAMAGE"
type textarea "None performed"
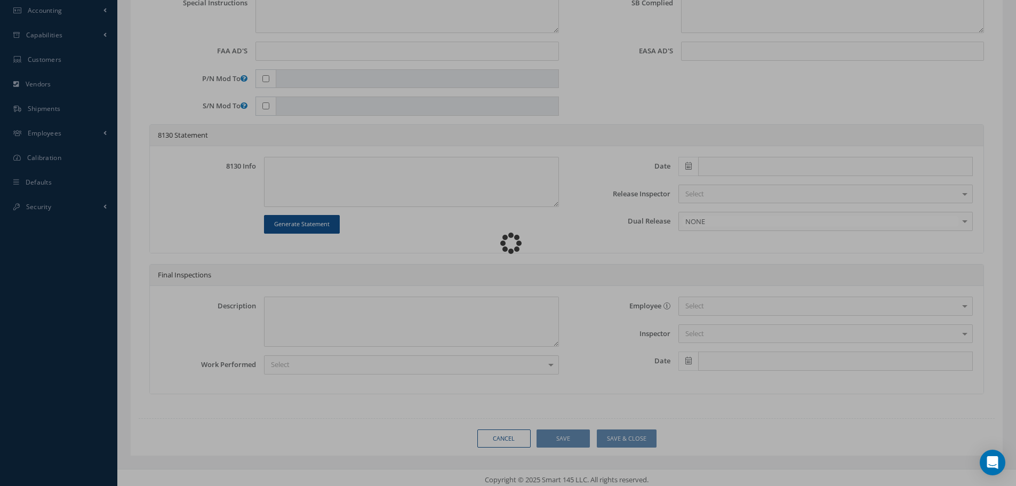
type textarea "Article was xxxxx in reference with the following Technical Standard : CFM56-5B…"
type textarea "Article has been approved to return to service."
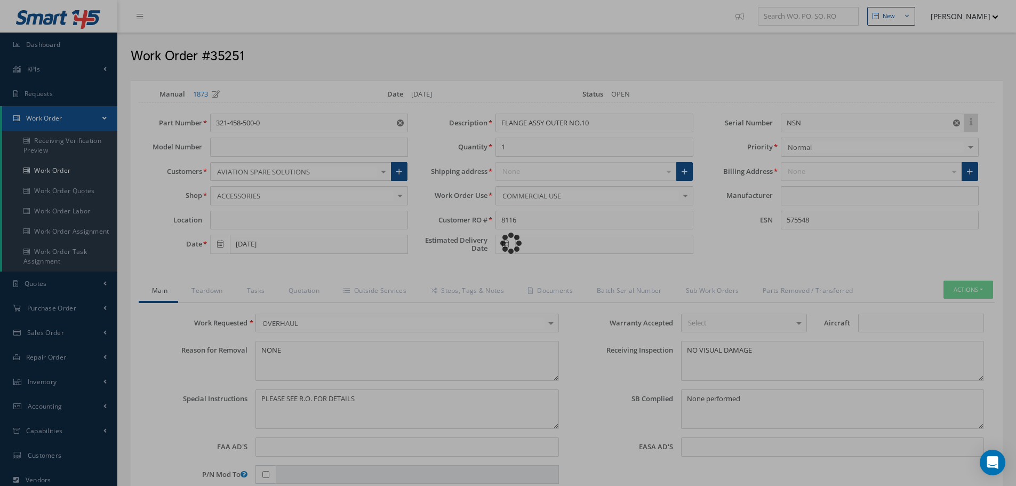
type input "CFM56-5B"
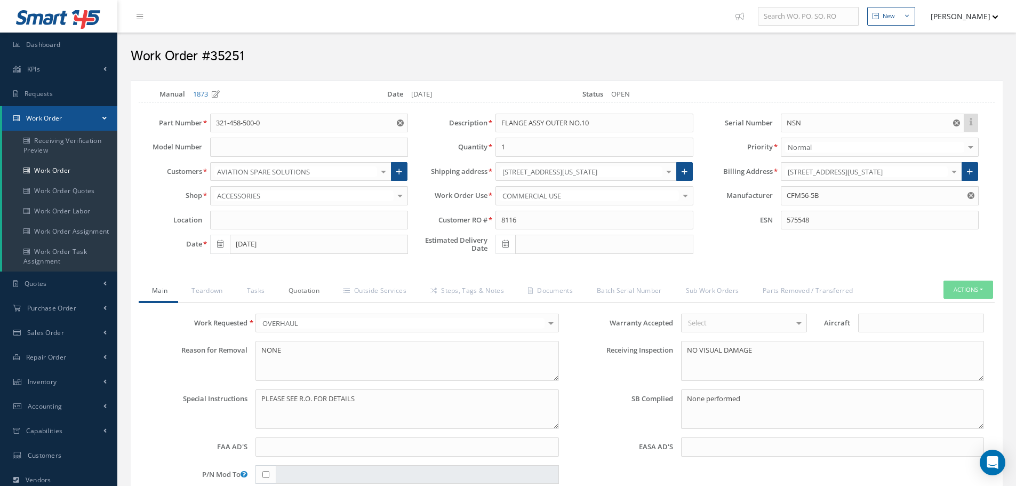
click at [302, 292] on link "Quotation" at bounding box center [302, 291] width 55 height 22
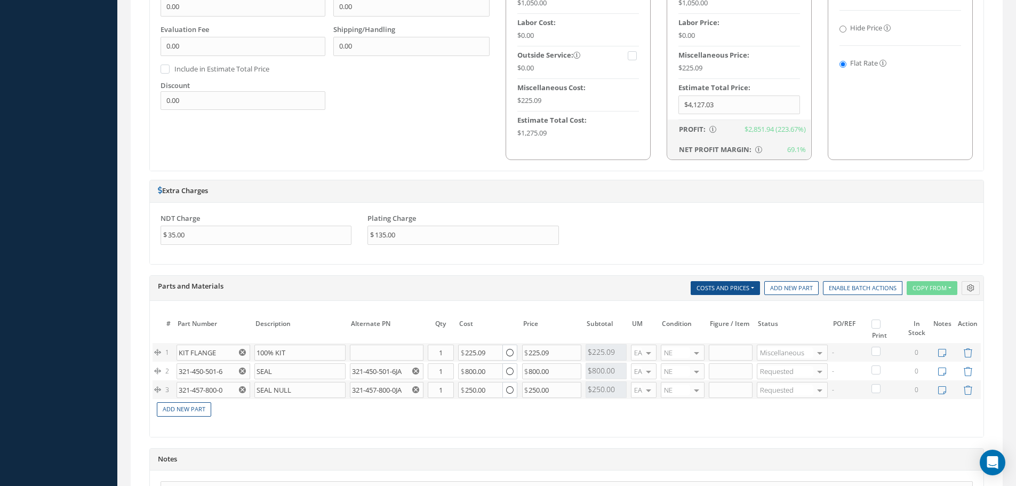
scroll to position [747, 0]
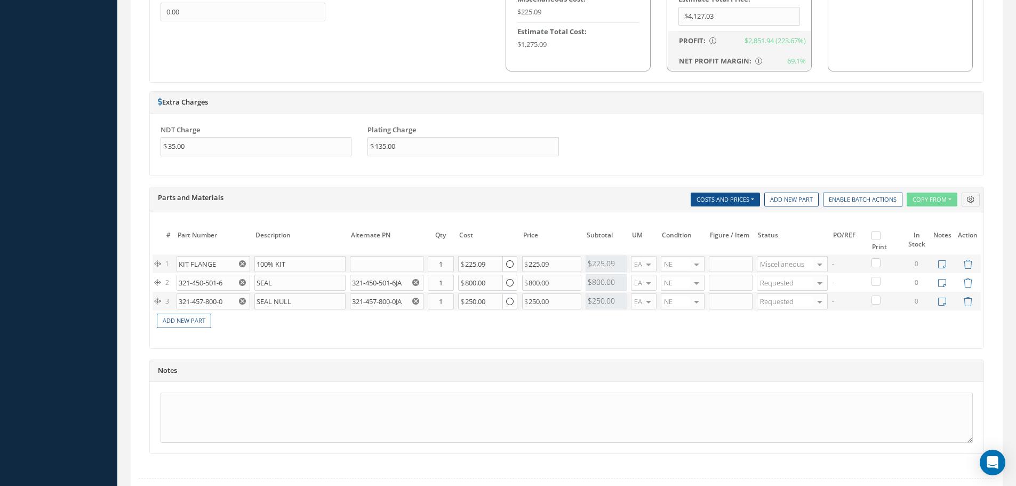
click at [880, 234] on label at bounding box center [881, 234] width 3 height 9
click at [877, 234] on input "checkbox" at bounding box center [877, 236] width 7 height 7
checkbox input "true"
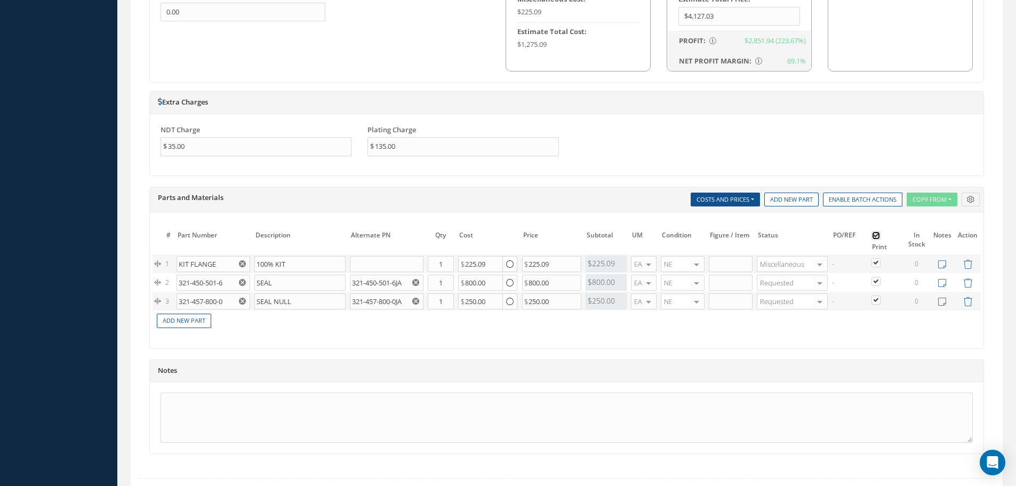
checkbox input "true"
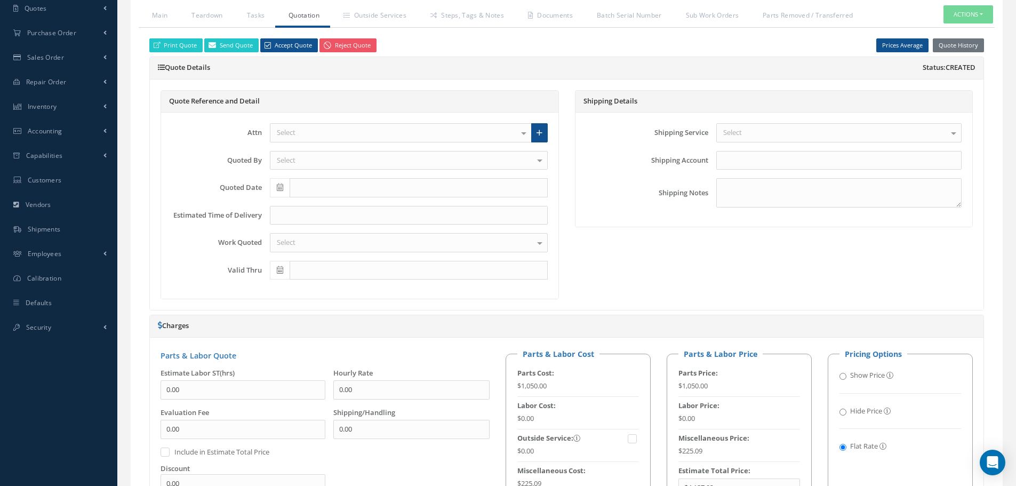
scroll to position [107, 0]
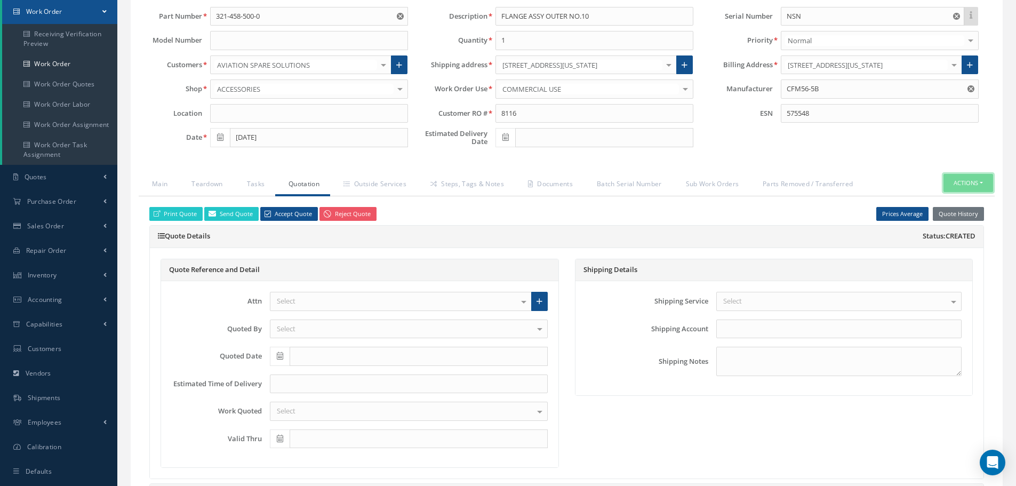
click at [982, 184] on button "Actions" at bounding box center [968, 183] width 50 height 19
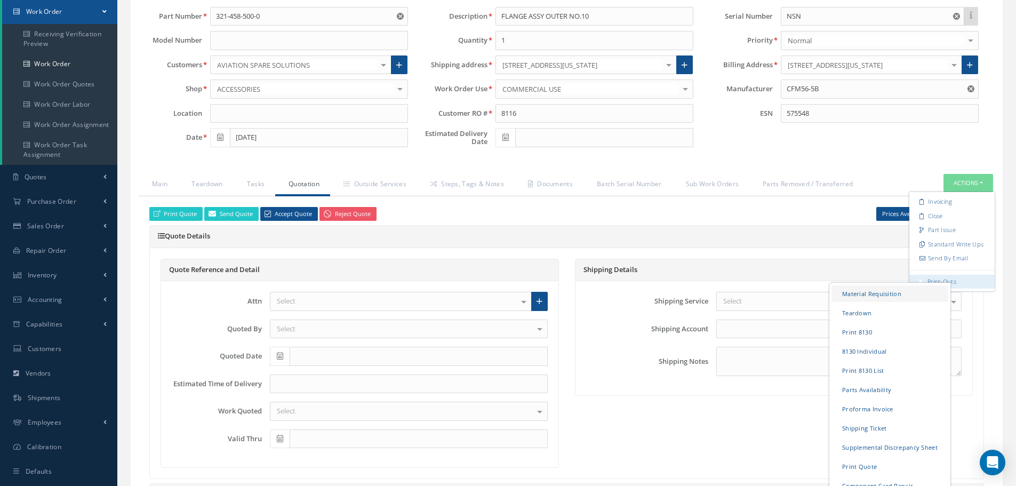
click at [895, 290] on link "Material Requisition" at bounding box center [889, 293] width 117 height 17
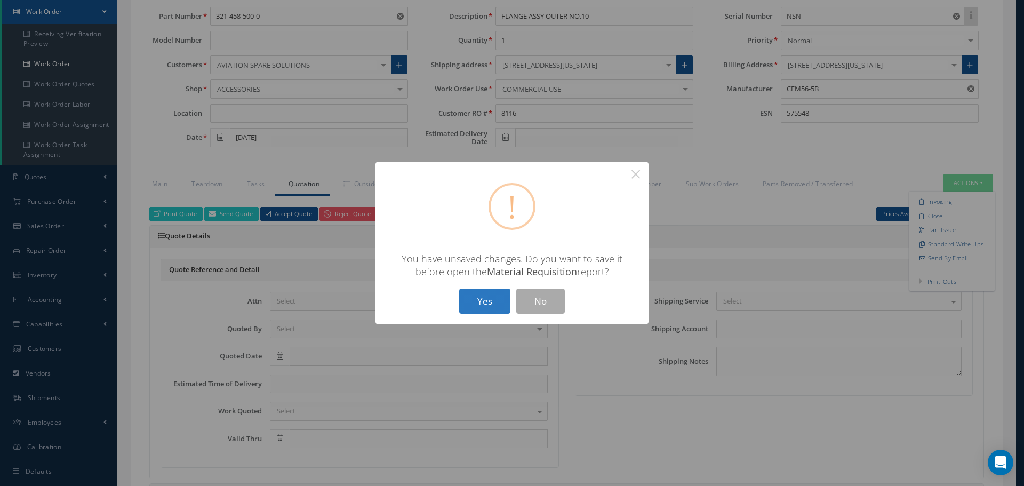
click at [480, 298] on button "Yes" at bounding box center [484, 300] width 51 height 25
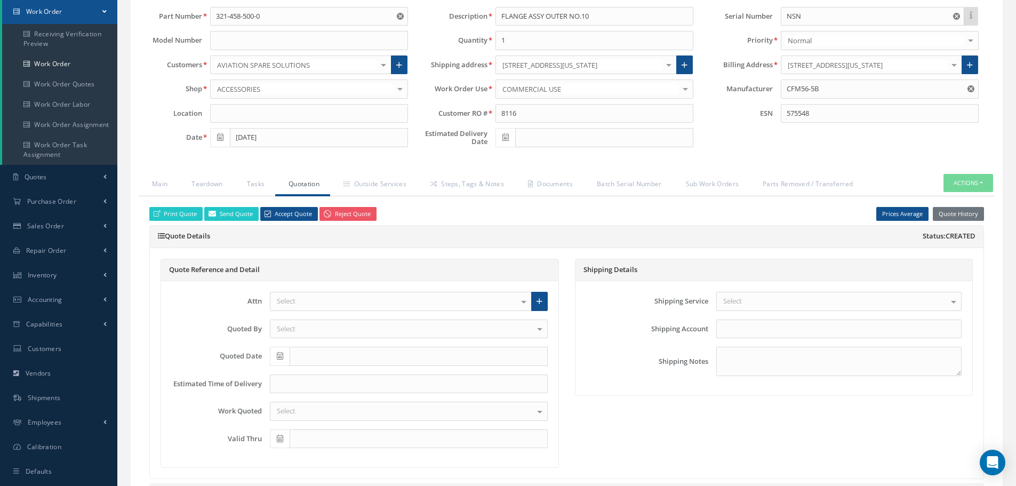
checkbox input "true"
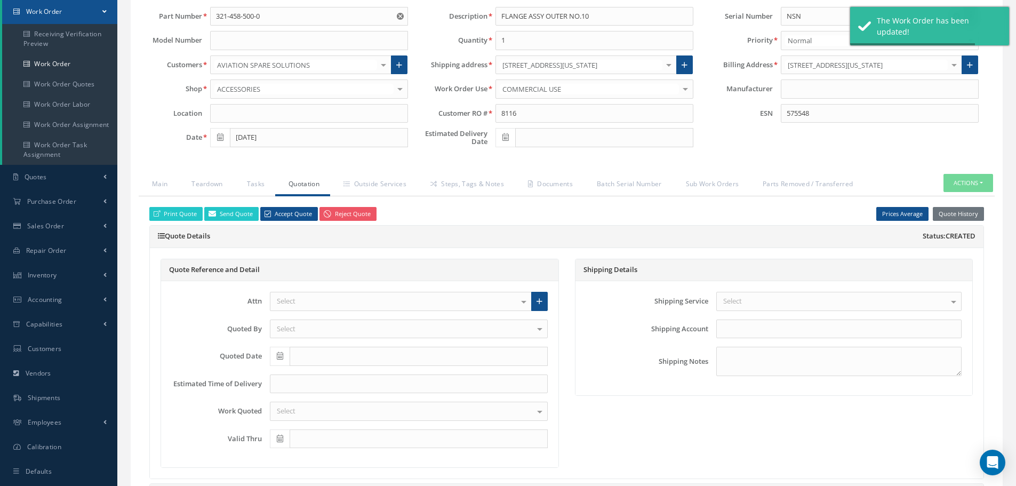
type input "CFM56-5B"
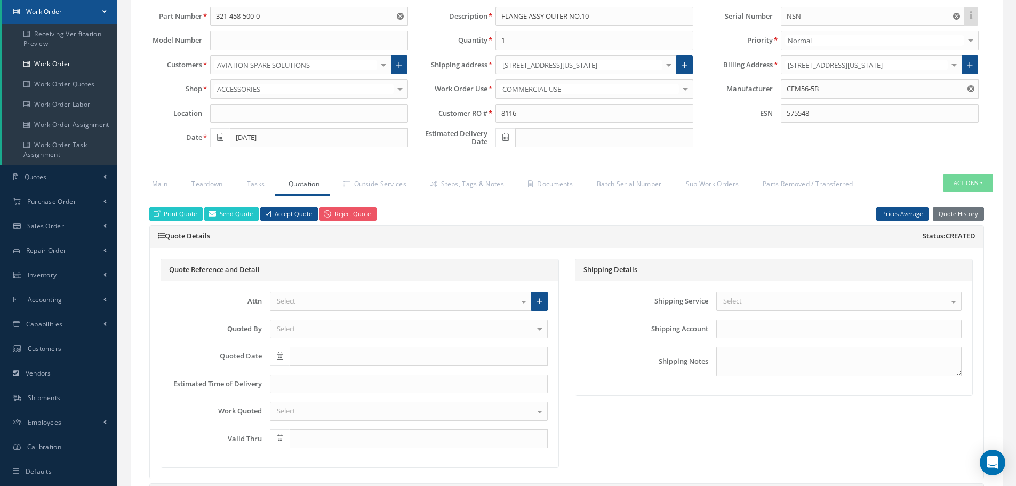
select select "25"
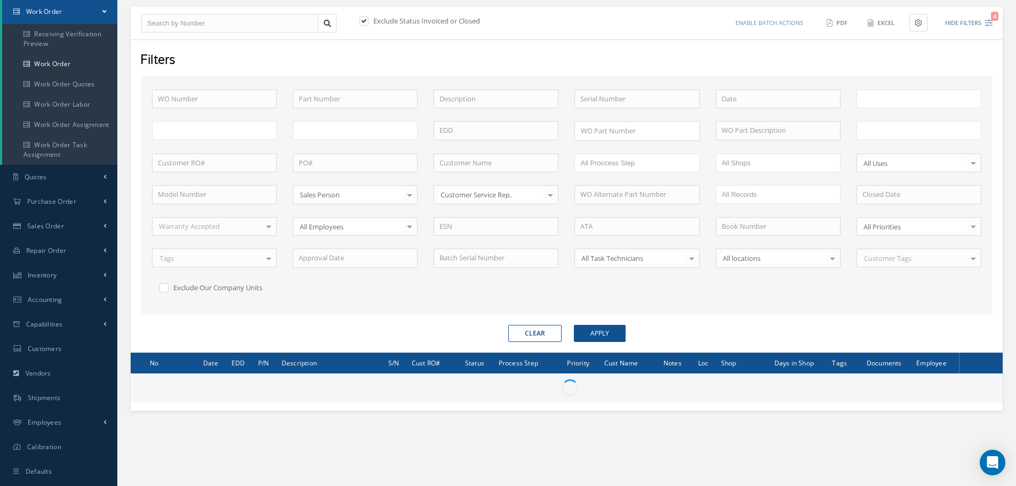
scroll to position [129, 0]
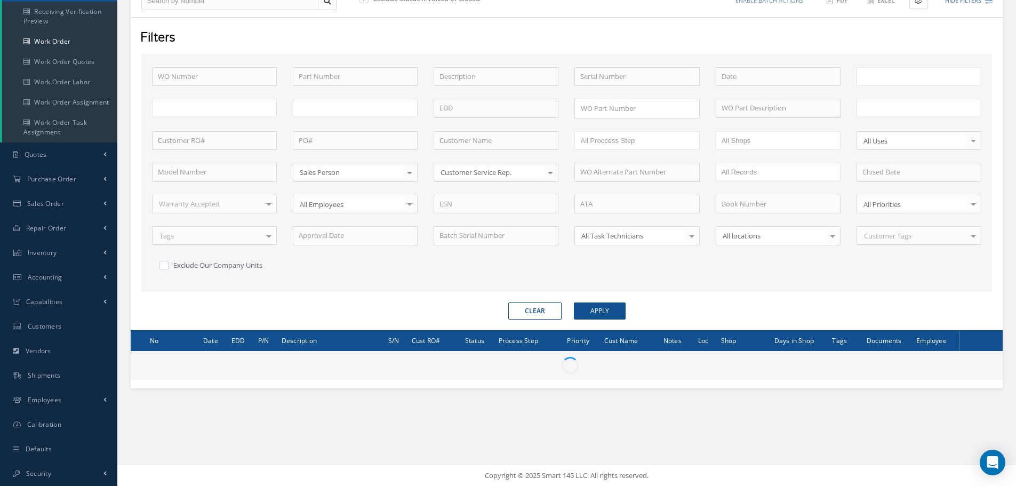
type input "All Work Request"
type input "All Work Performed"
type input "All Status"
type input "WO Part Status"
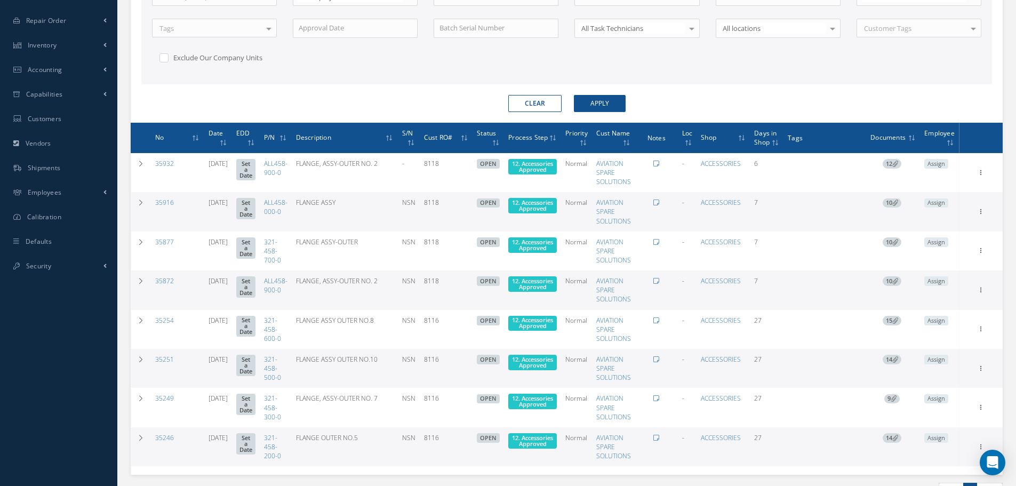
scroll to position [342, 0]
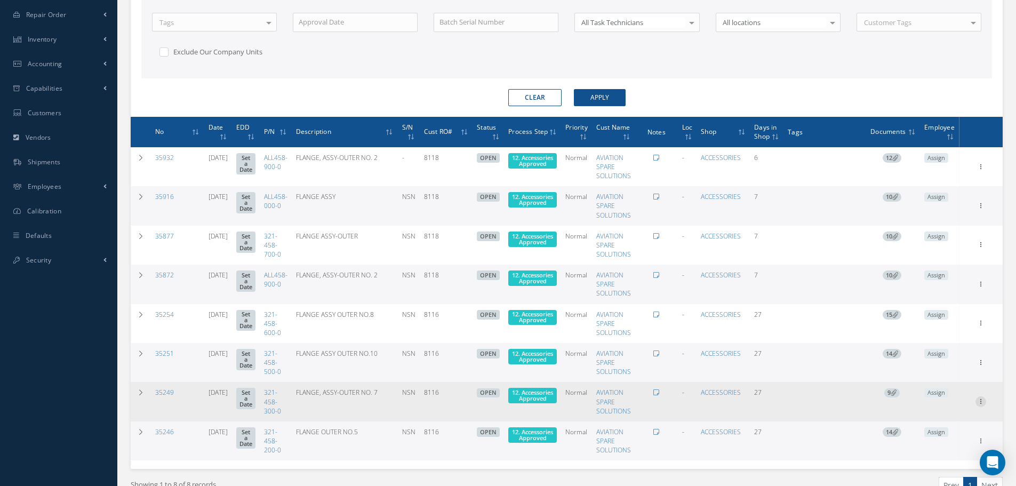
click at [981, 170] on icon at bounding box center [980, 166] width 11 height 9
click at [926, 422] on link "Edit" at bounding box center [931, 422] width 84 height 14
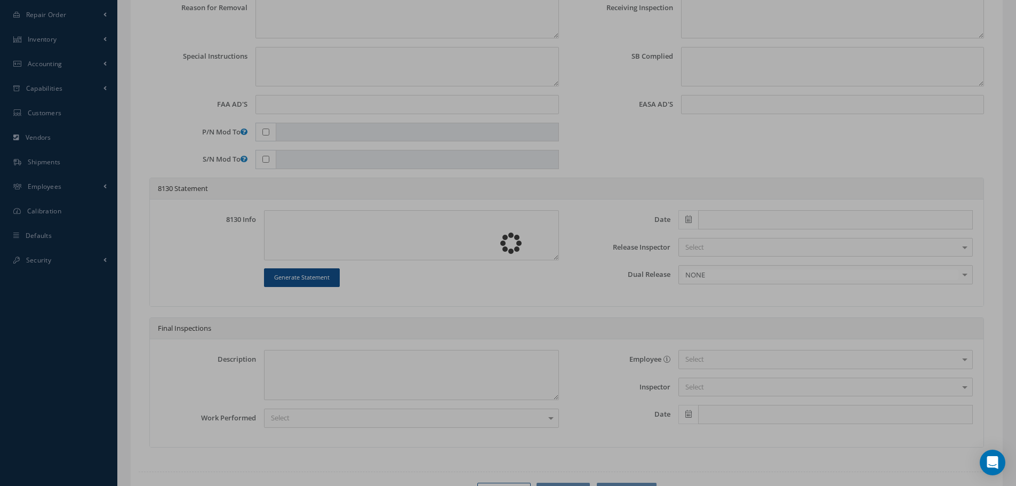
type input "321-458-300-0"
type input "[DATE]"
type input "FLANGE, ASSY-OUTER NO. 7"
type input "8116"
type input "NSN"
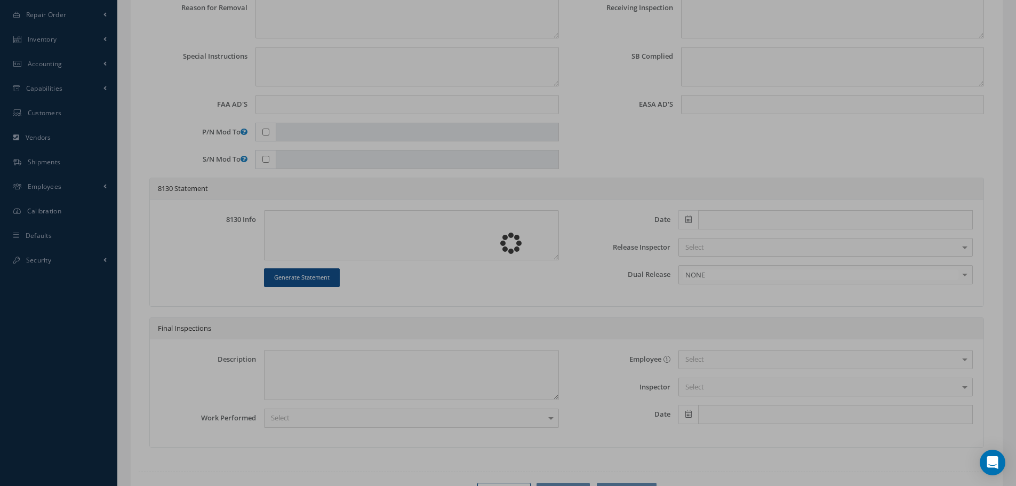
type input "779417"
type textarea "NONE"
type textarea "PLEASE SEE R.O. FOR DETAILS"
type textarea "NO VISUAL DAMAGE"
type textarea "None performed"
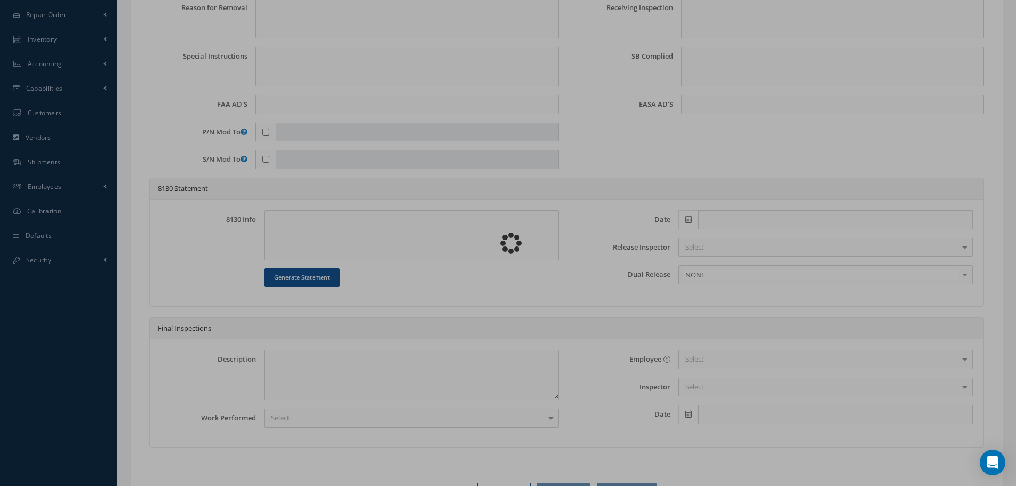
type textarea "Article was xxxxx in reference with the following Technical Standard : CFM56-5B…"
type textarea "Article has been approved to return to service."
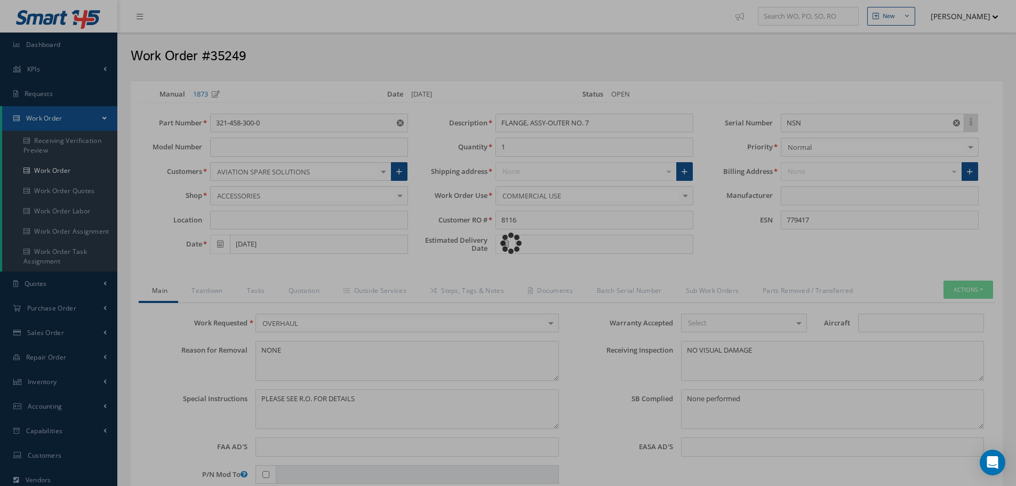
click at [508, 243] on div "Loading…" at bounding box center [508, 243] width 0 height 0
type input "CFM56-5B"
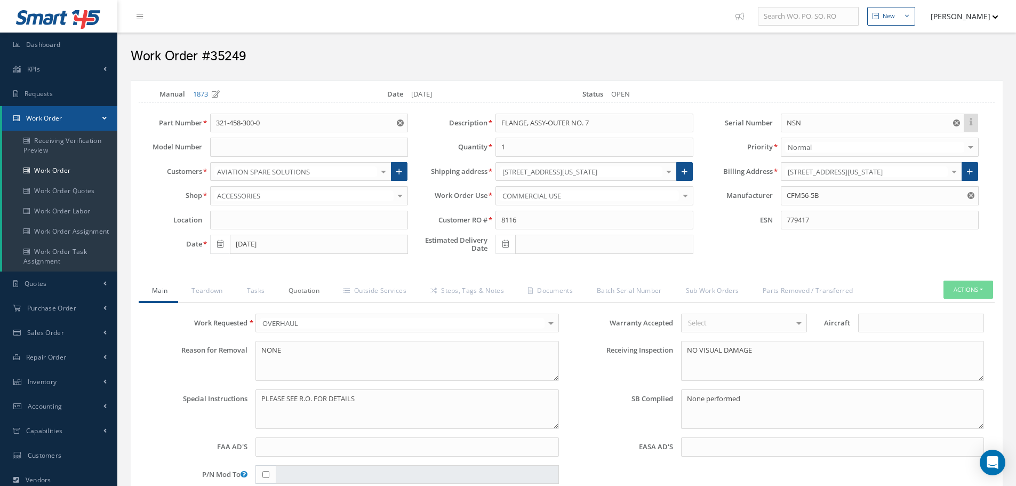
click at [300, 291] on link "Quotation" at bounding box center [302, 291] width 55 height 22
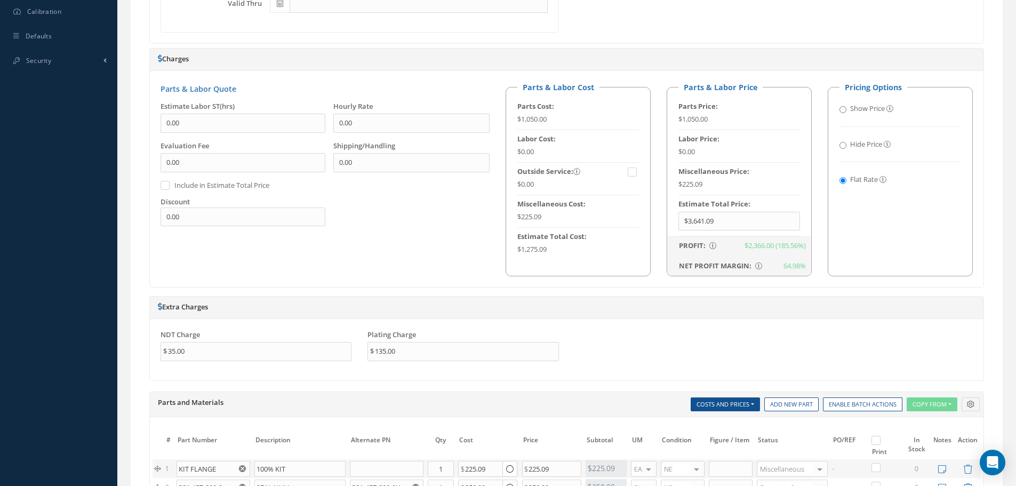
scroll to position [640, 0]
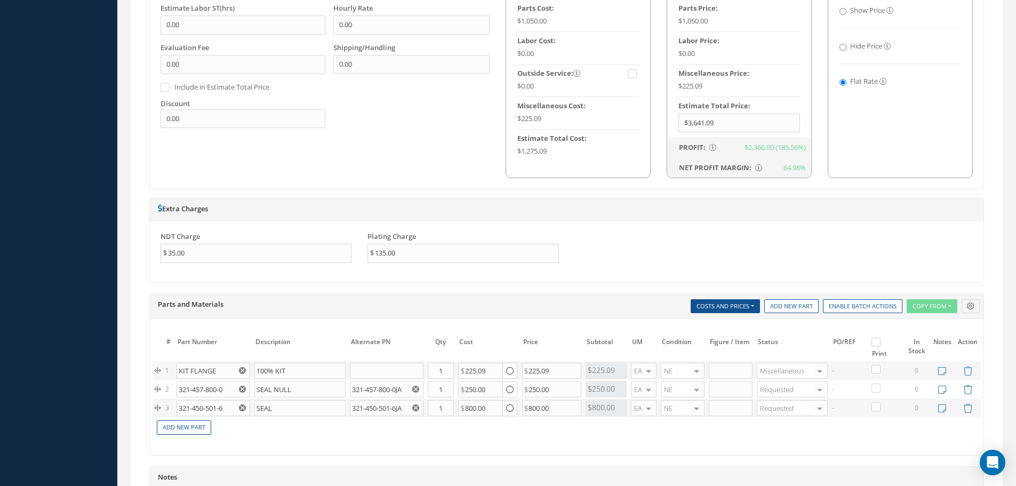
click at [880, 345] on label at bounding box center [881, 341] width 3 height 9
click at [877, 345] on input "checkbox" at bounding box center [877, 343] width 7 height 7
checkbox input "true"
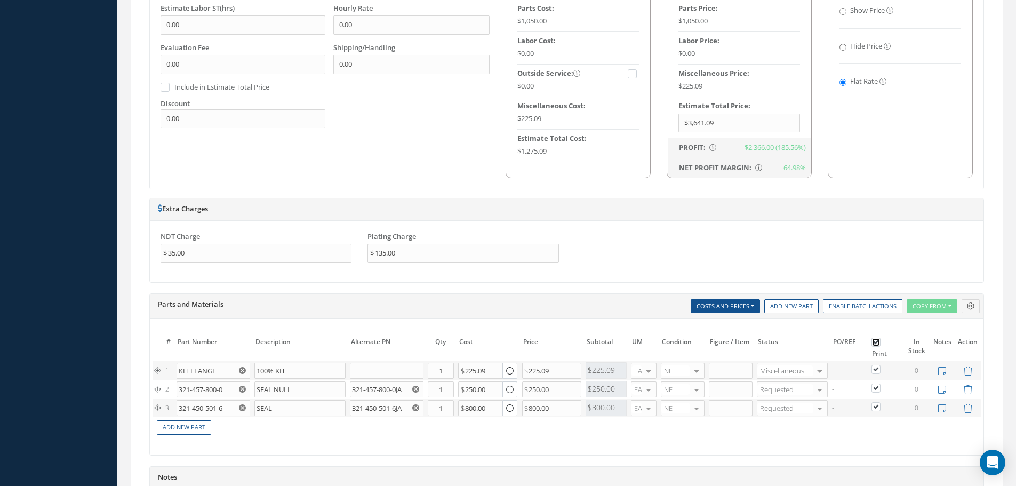
checkbox input "true"
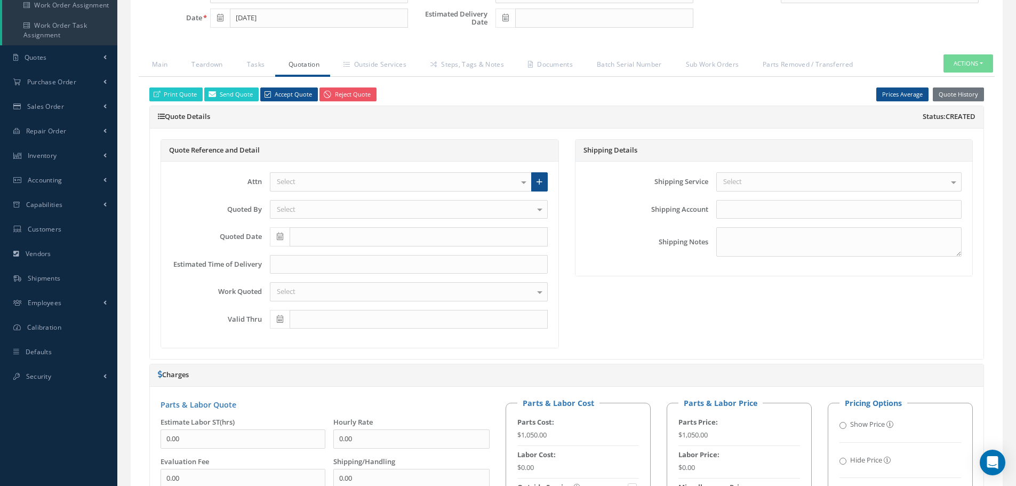
scroll to position [224, 0]
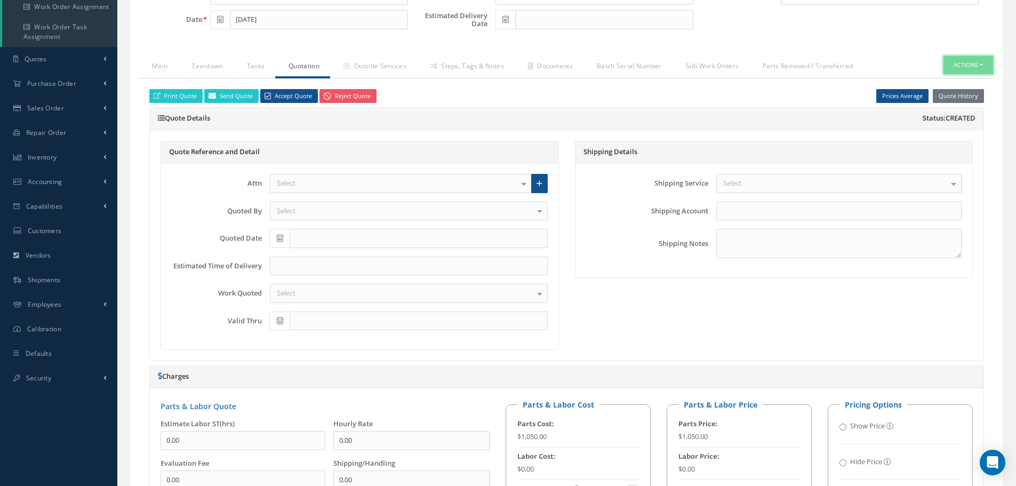
click at [981, 67] on button "Actions" at bounding box center [968, 65] width 50 height 19
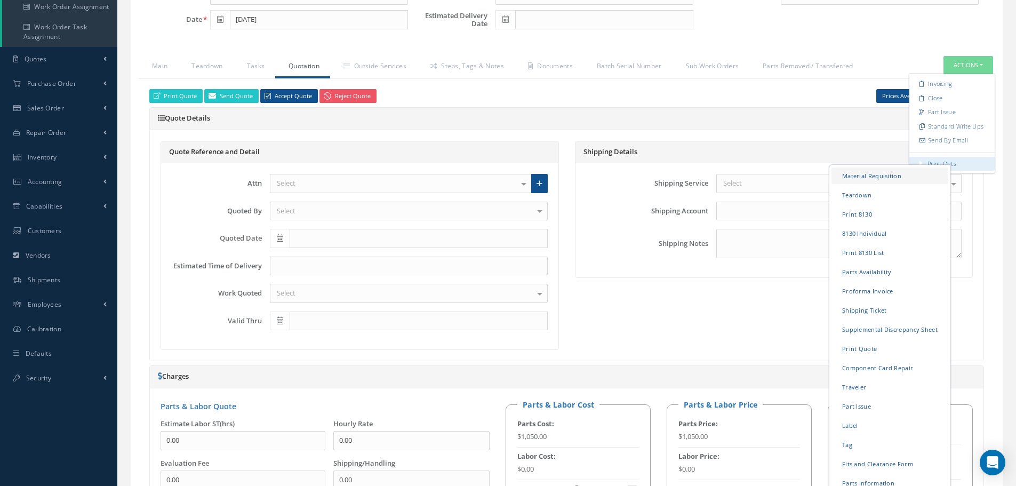
click at [880, 176] on link "Material Requisition" at bounding box center [889, 175] width 117 height 17
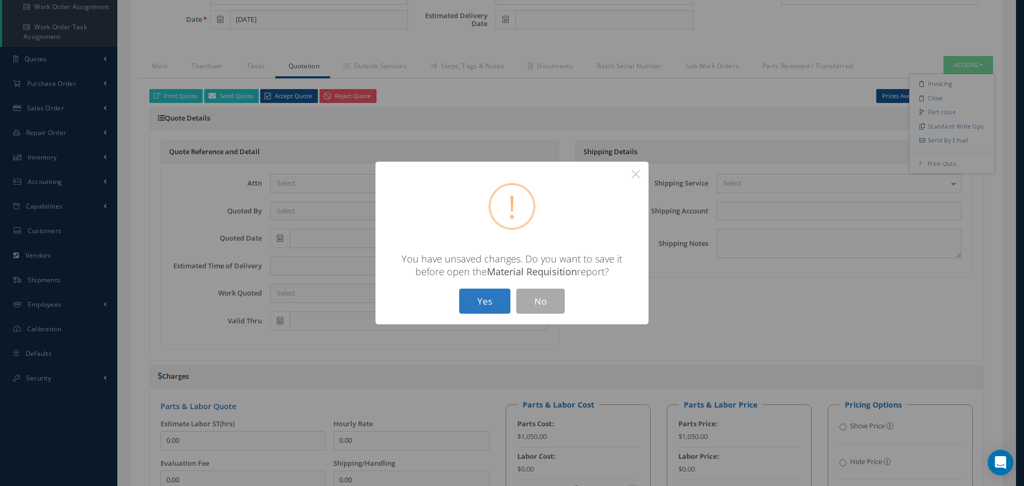
click at [459, 299] on button "Yes" at bounding box center [484, 300] width 51 height 25
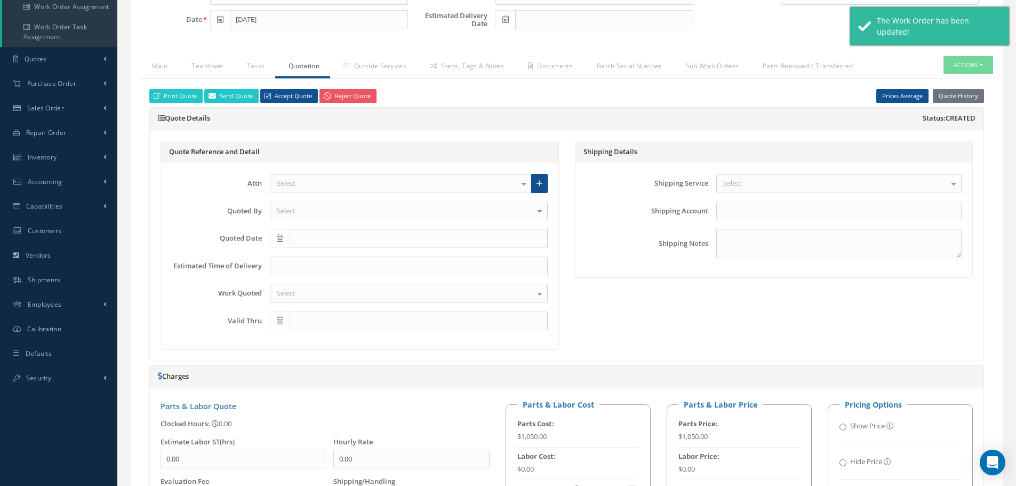
checkbox input "true"
type input "CFM56-5B"
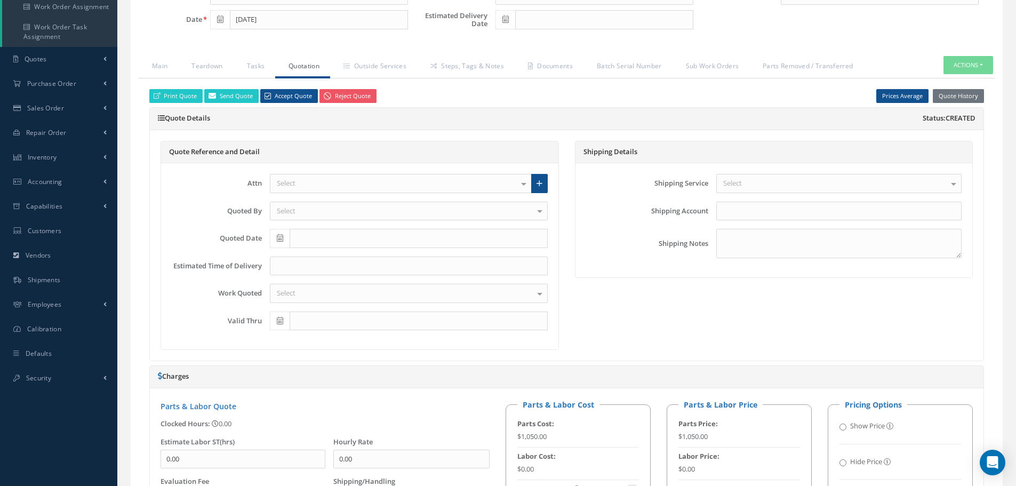
select select "25"
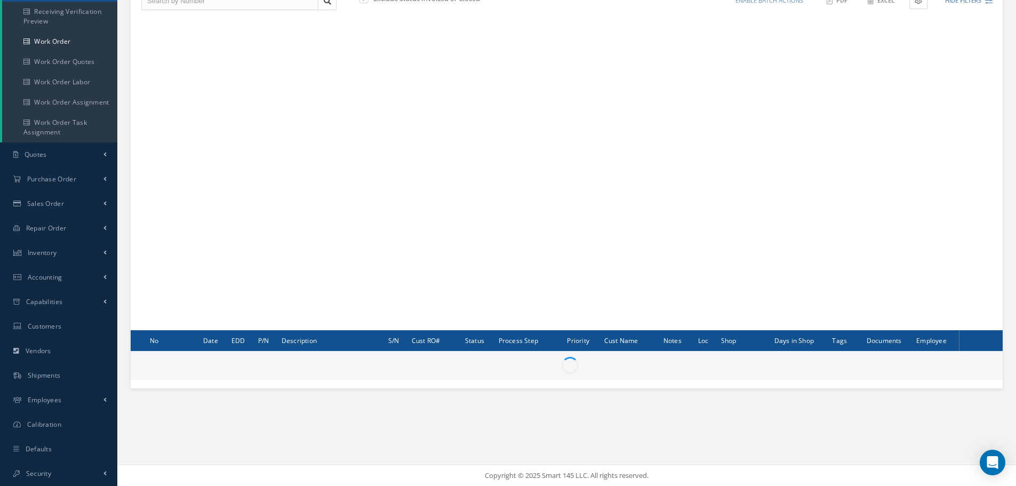
scroll to position [129, 0]
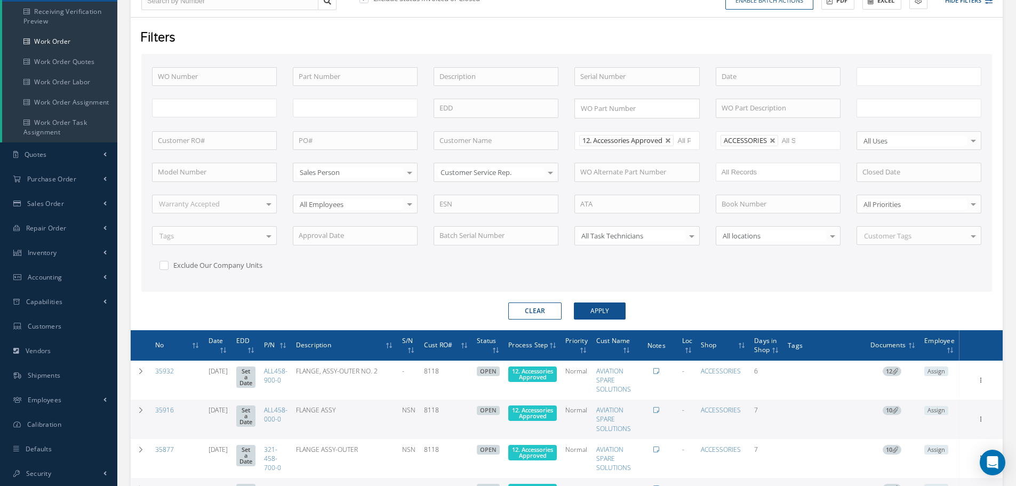
type input "All Work Request"
type input "All Work Performed"
type input "All Status"
type input "WO Part Status"
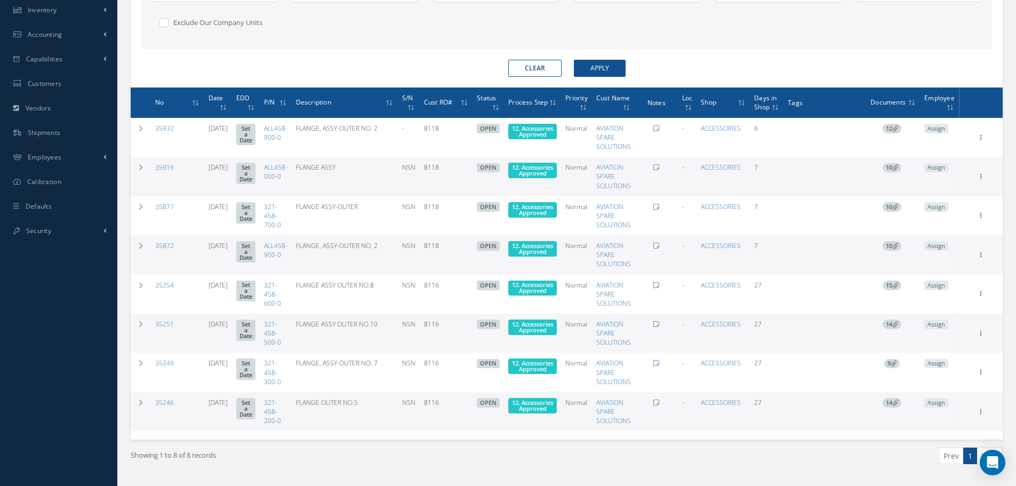
scroll to position [396, 0]
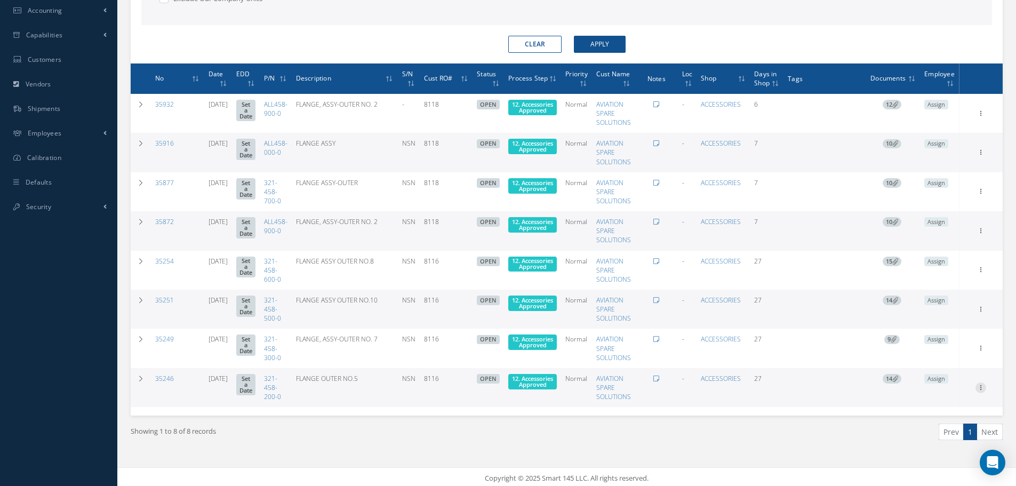
click at [982, 117] on icon at bounding box center [980, 112] width 11 height 9
click at [935, 365] on link "Edit" at bounding box center [931, 369] width 84 height 14
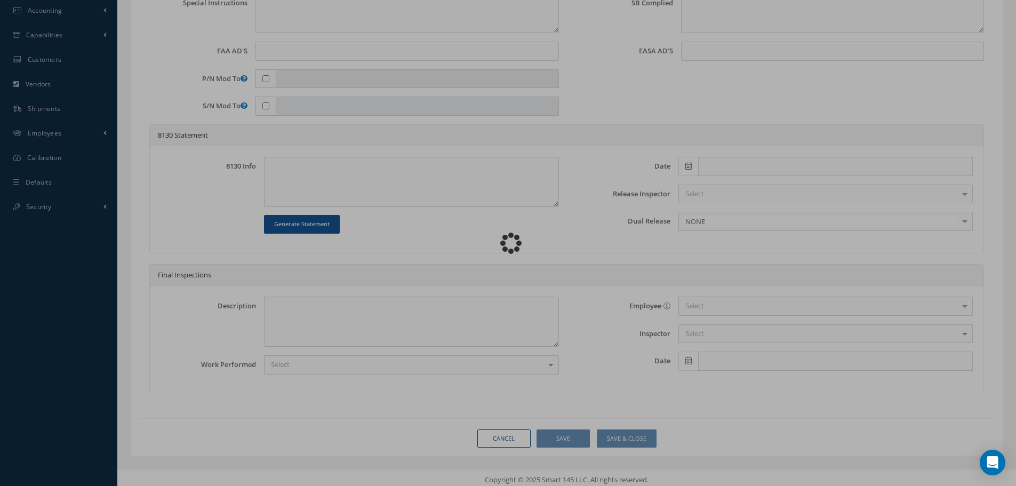
type input "321-458-200-0"
type input "[DATE]"
type input "FLANGE OUTER NO.5"
type input "8116"
type input "NSN"
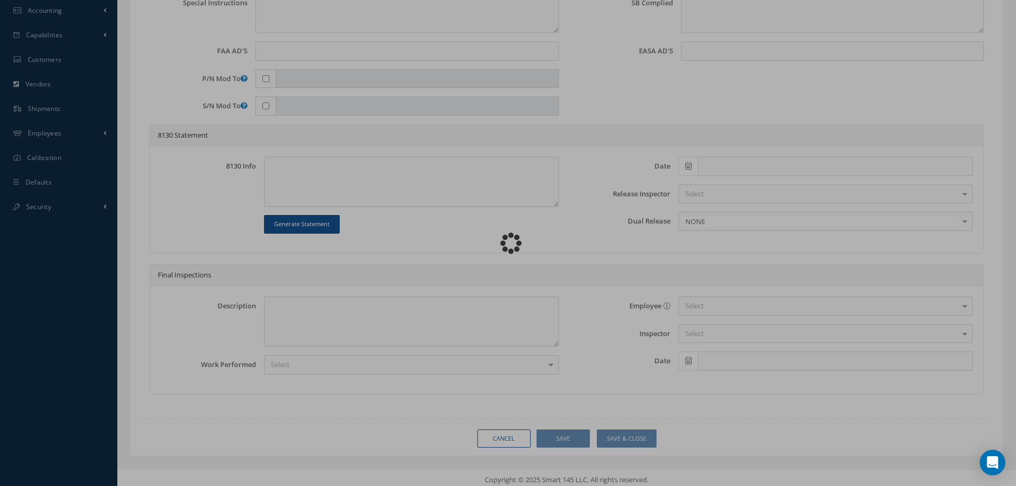
type input "575548"
type textarea "NONE"
type textarea "PLEASE SEE R.O. FOR DETAILS"
type textarea "NO VISUAL DAMAGE"
type textarea "None performed"
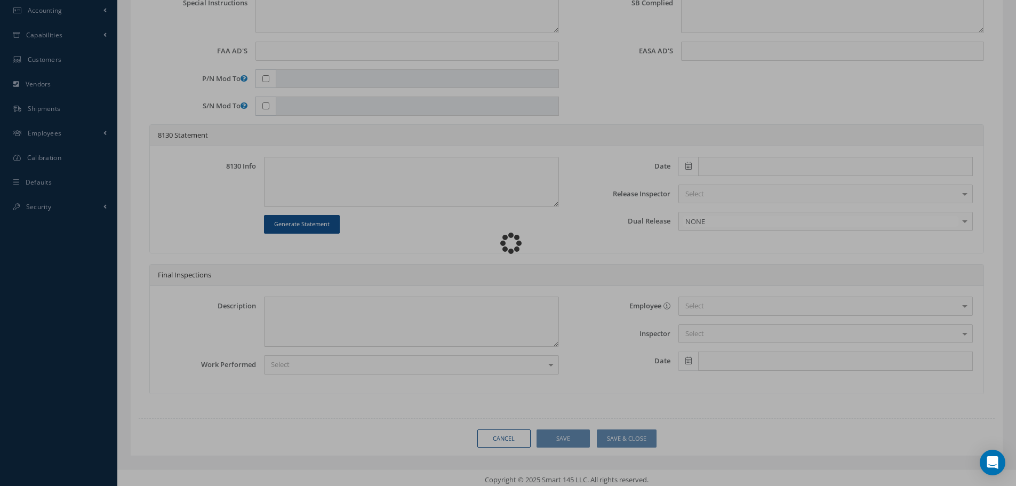
type textarea "Article was xxxxx in reference with the following Technical Standard : CFM56-5B…"
type textarea "Article has been approved to return to service."
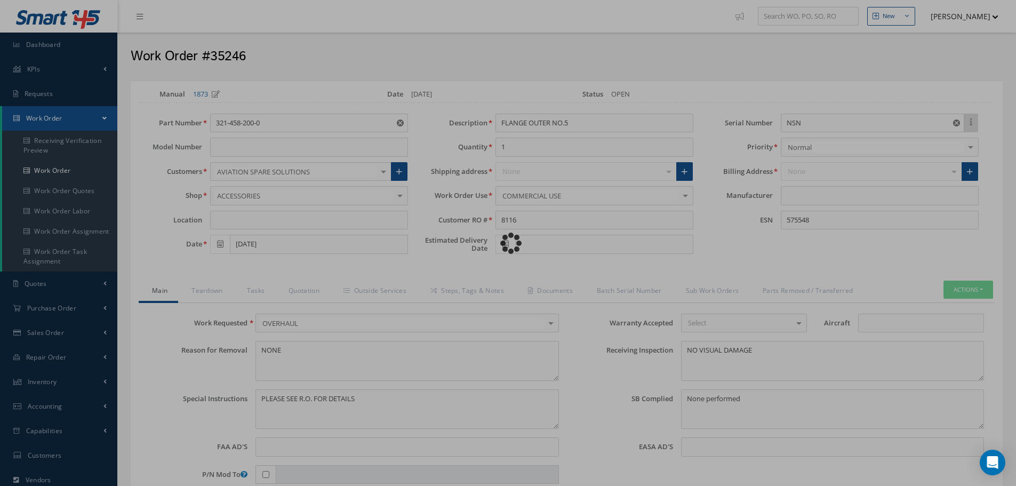
type input "CFM56-5B"
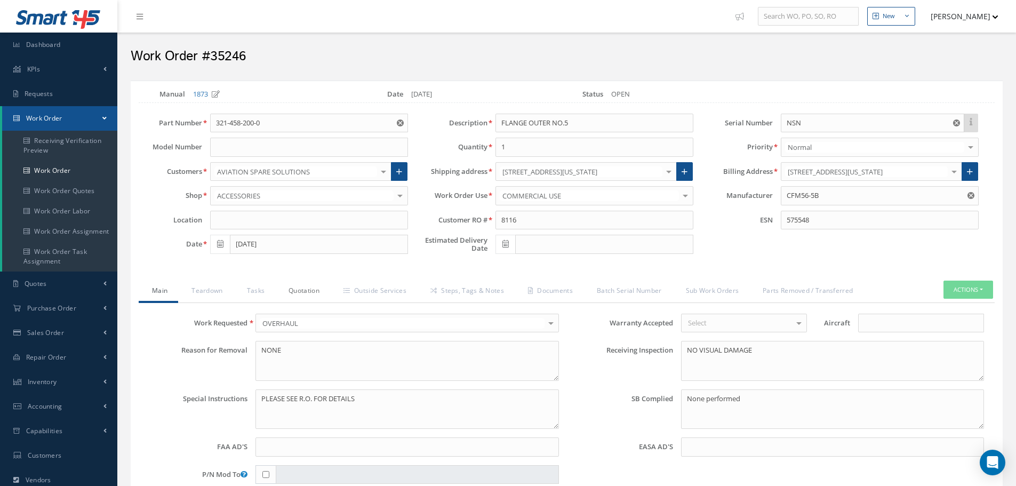
click at [312, 291] on link "Quotation" at bounding box center [302, 291] width 55 height 22
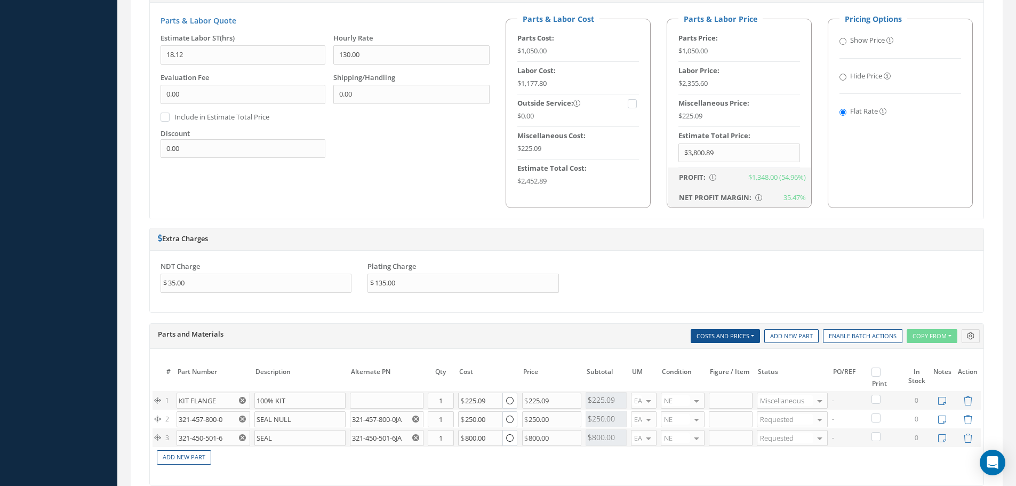
scroll to position [693, 0]
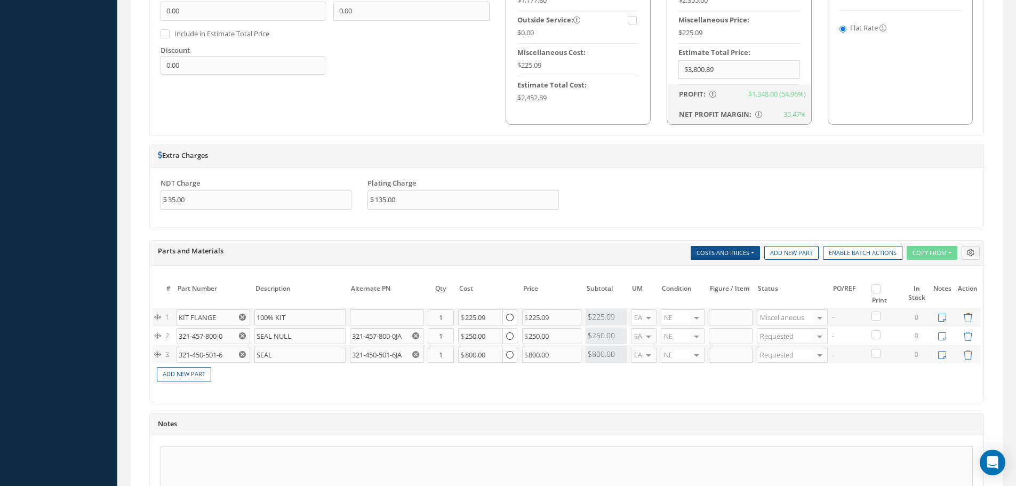
click at [880, 290] on label at bounding box center [881, 288] width 3 height 9
click at [876, 290] on input "checkbox" at bounding box center [877, 289] width 7 height 7
checkbox input "true"
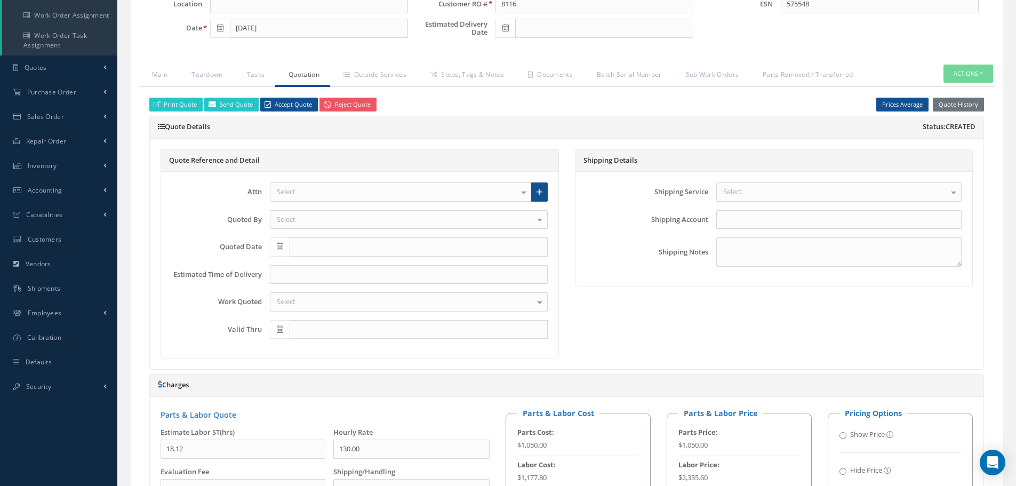
scroll to position [107, 0]
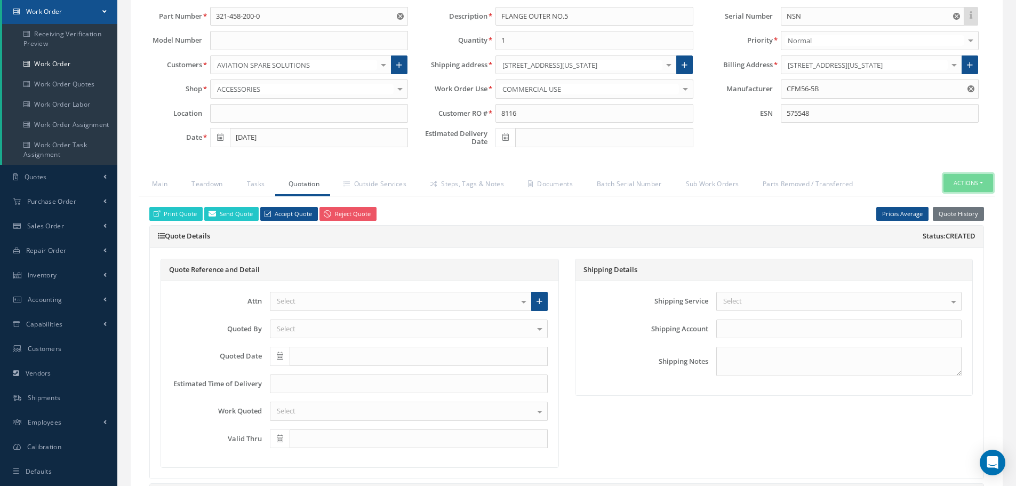
click at [981, 185] on button "Actions" at bounding box center [968, 183] width 50 height 19
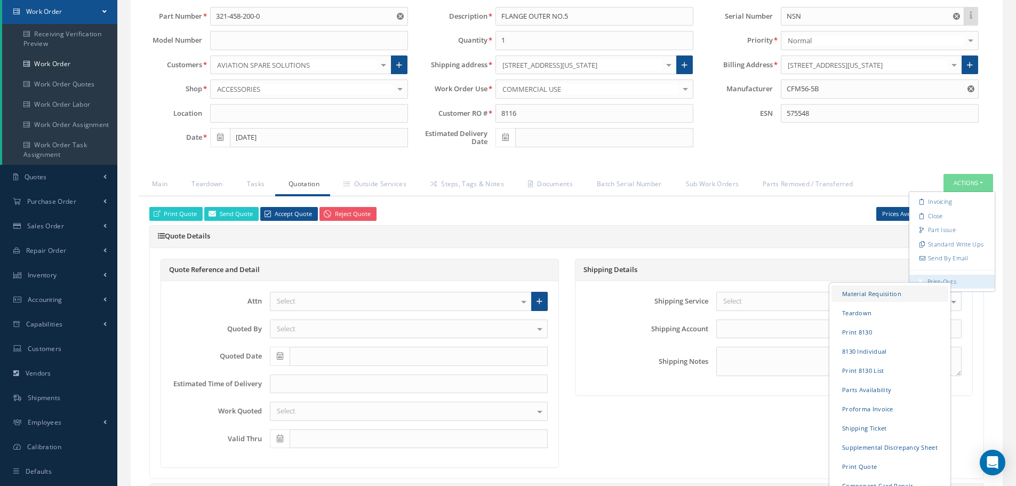
click at [881, 292] on link "Material Requisition" at bounding box center [889, 293] width 117 height 17
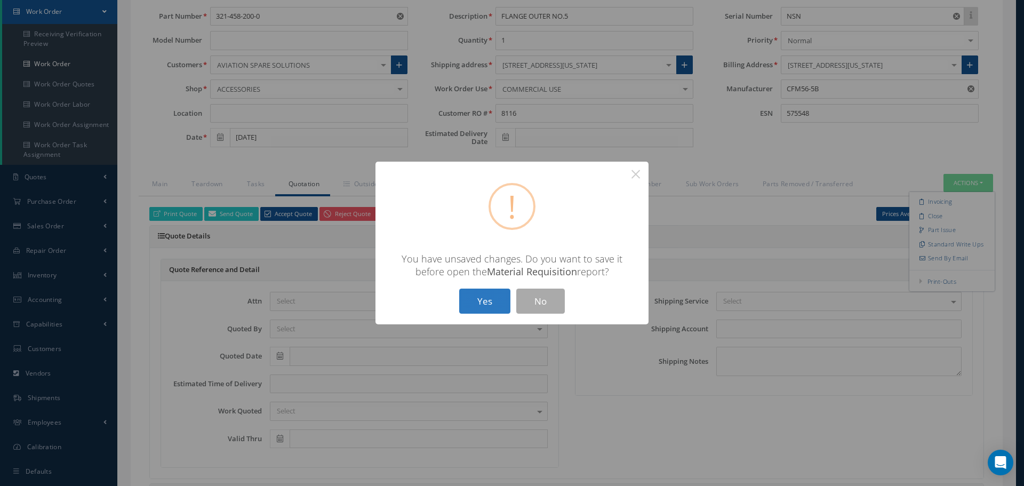
click at [467, 300] on button "Yes" at bounding box center [484, 300] width 51 height 25
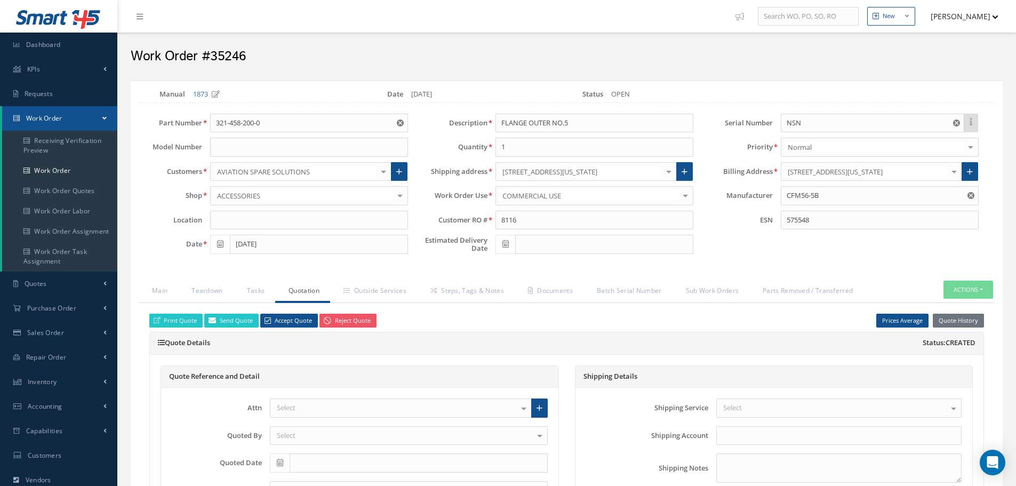
checkbox input "true"
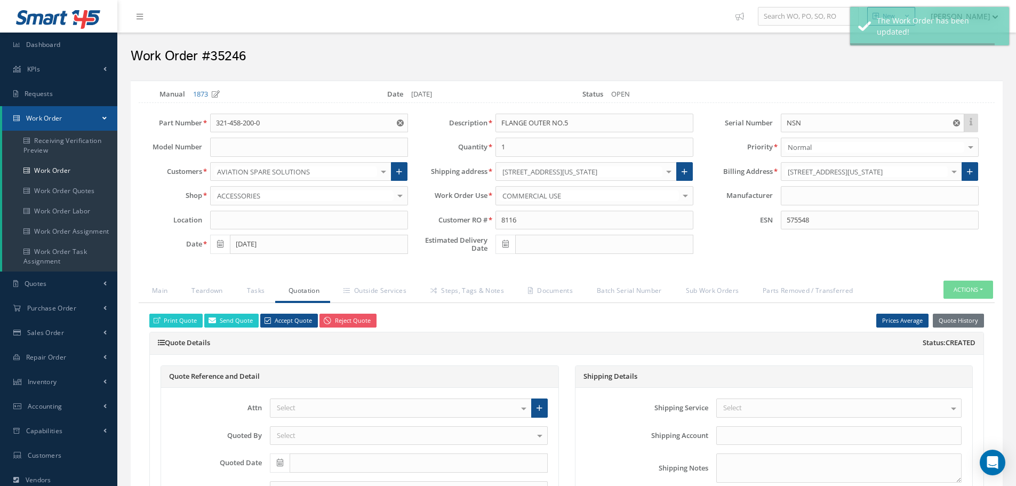
type input "CFM56-5B"
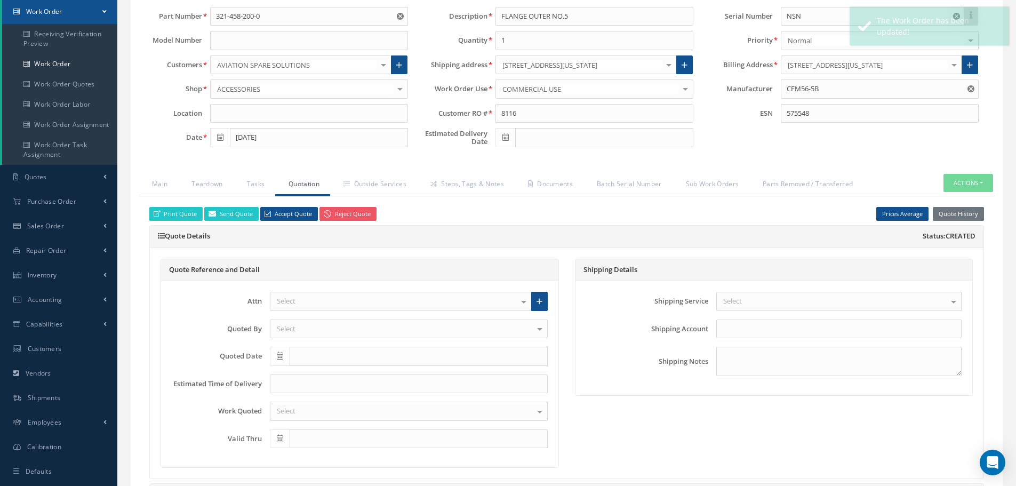
scroll to position [107, 0]
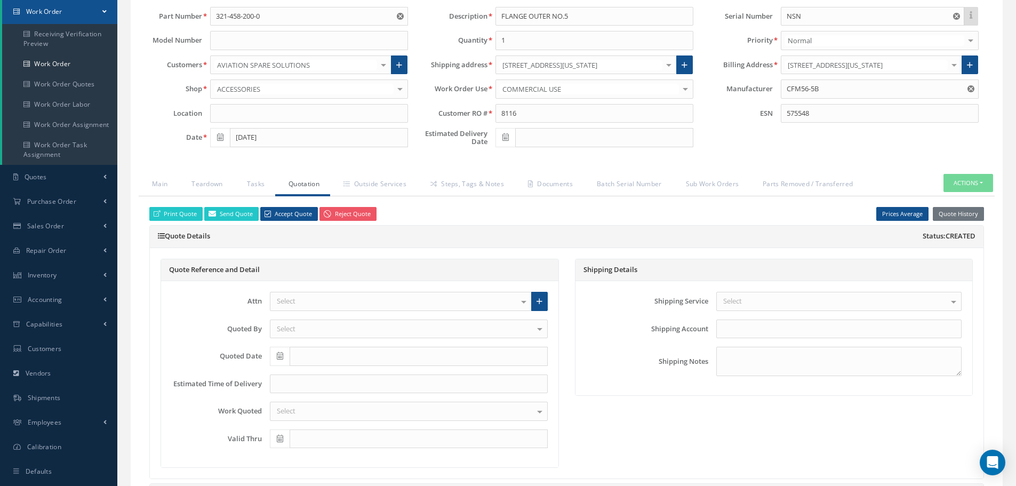
select select "25"
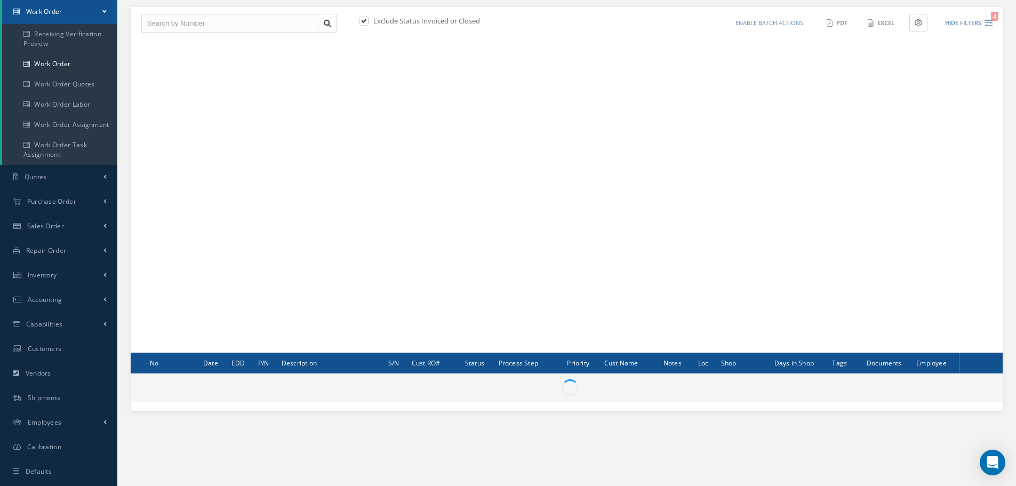
scroll to position [129, 0]
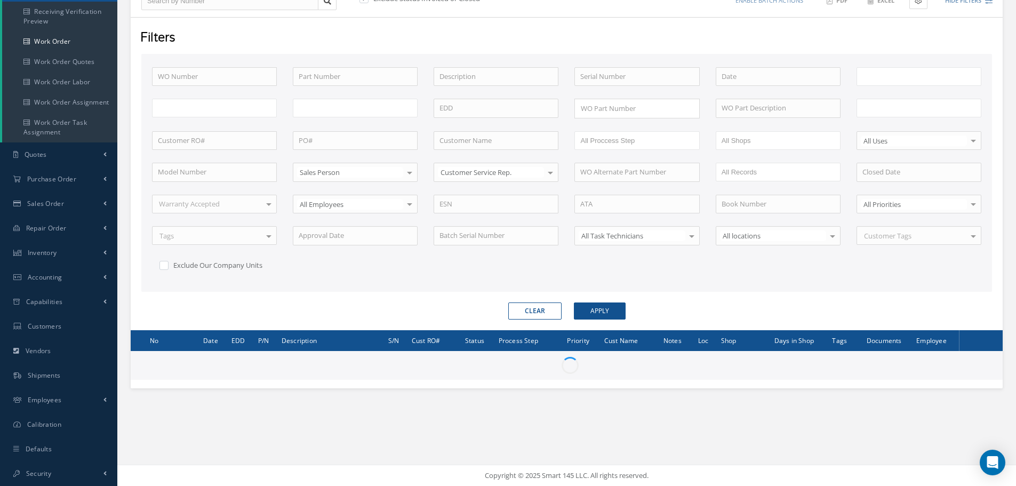
type input "All Work Request"
type input "All Work Performed"
type input "All Status"
type input "WO Part Status"
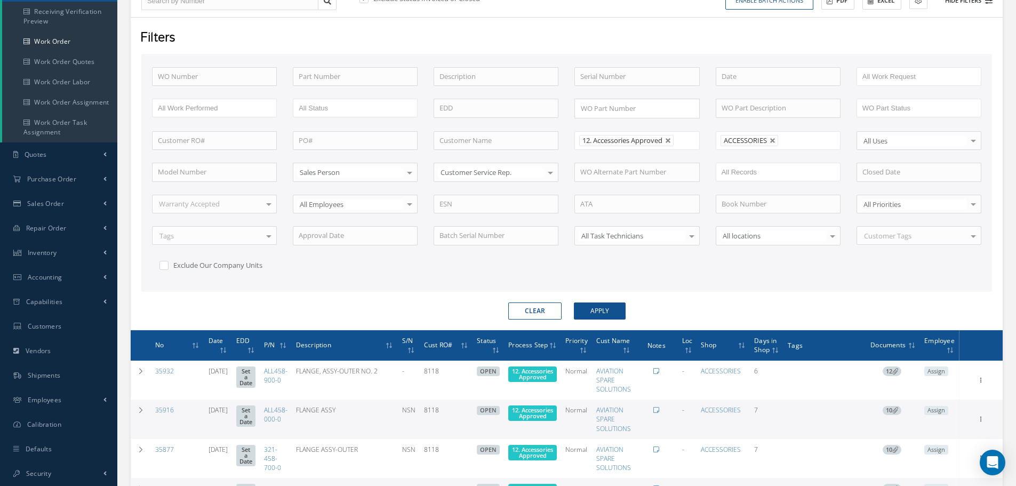
click at [965, 1] on button "Hide Filters 3" at bounding box center [963, 1] width 57 height 18
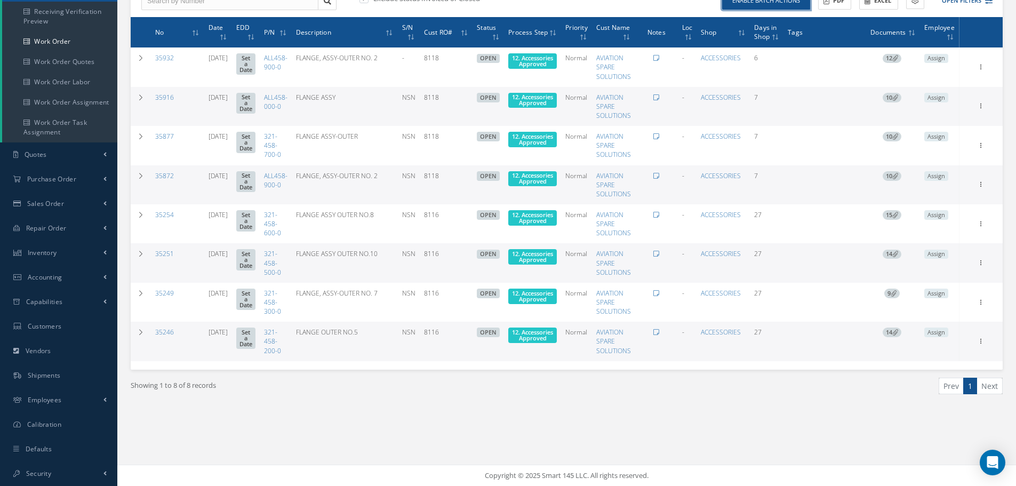
click at [785, 1] on button "Enable batch actions" at bounding box center [766, 0] width 88 height 19
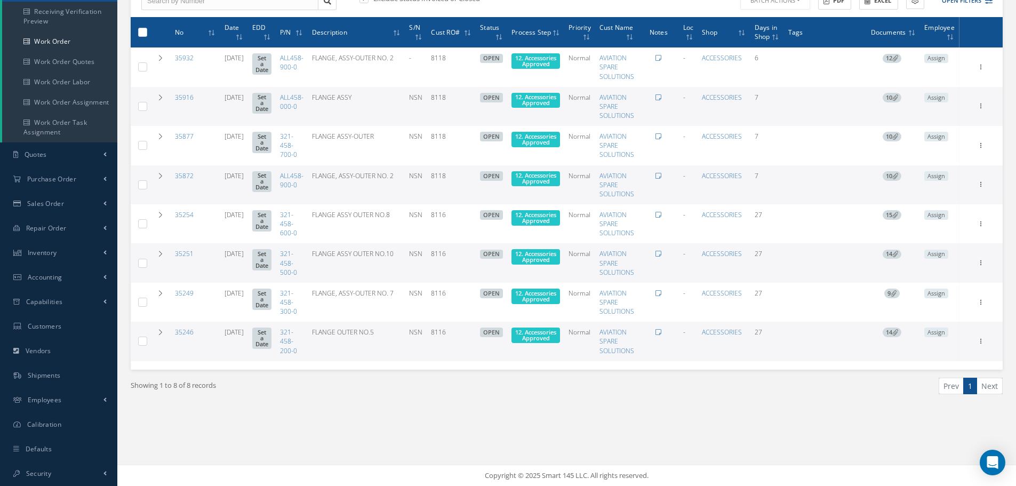
scroll to position [22, 0]
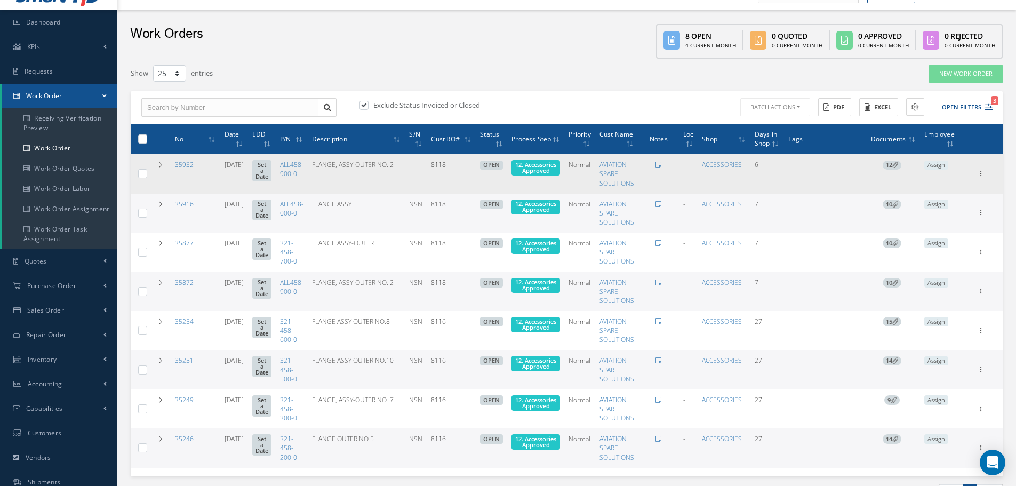
click at [147, 172] on label at bounding box center [147, 173] width 0 height 9
click at [146, 172] on input "checkbox" at bounding box center [143, 174] width 7 height 7
checkbox input "true"
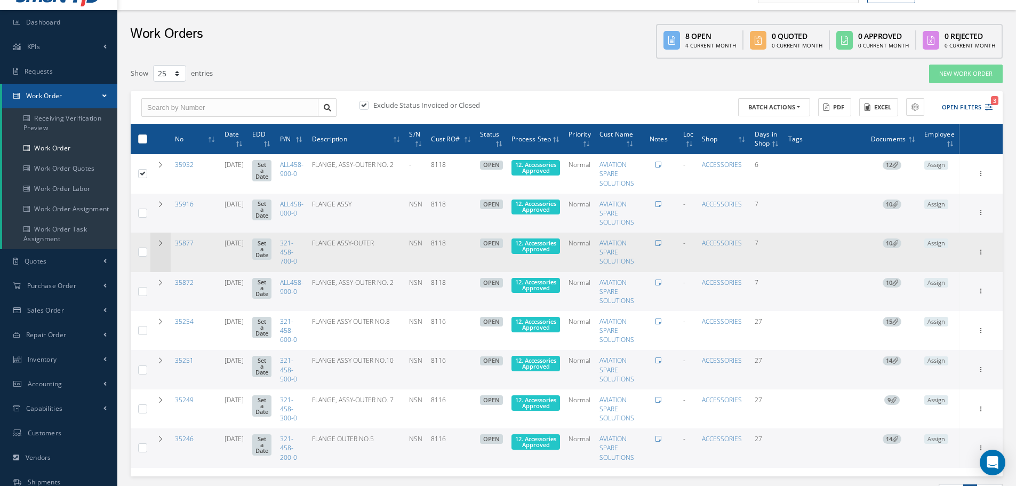
drag, startPoint x: 145, startPoint y: 213, endPoint x: 158, endPoint y: 240, distance: 30.5
click at [147, 214] on label at bounding box center [147, 212] width 0 height 9
click at [145, 214] on input "checkbox" at bounding box center [143, 214] width 7 height 7
checkbox input "true"
click at [147, 250] on label at bounding box center [147, 251] width 0 height 9
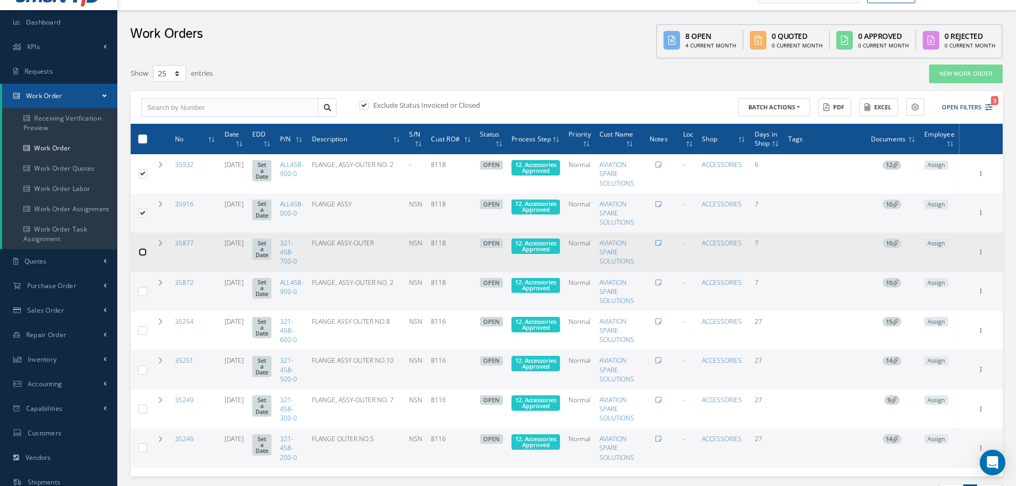
click at [140, 250] on input "checkbox" at bounding box center [143, 253] width 7 height 7
checkbox input "true"
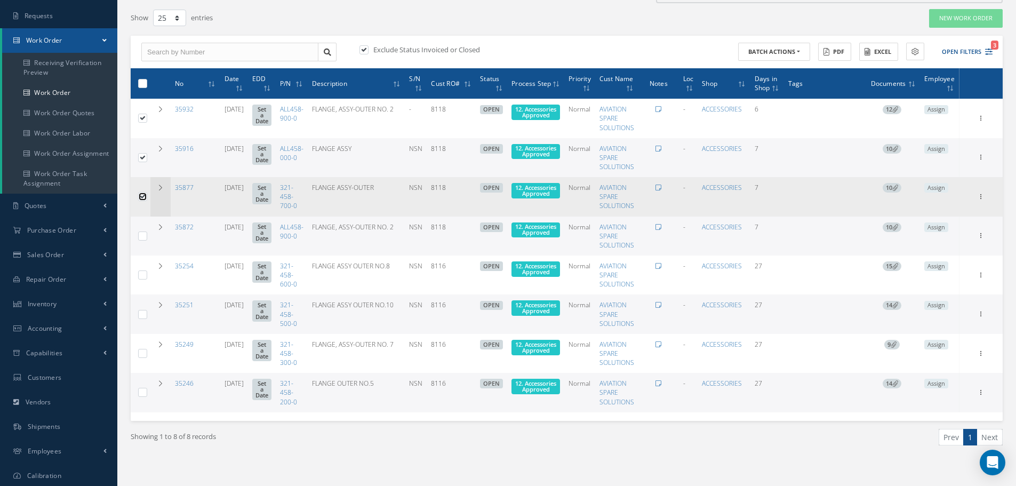
scroll to position [129, 0]
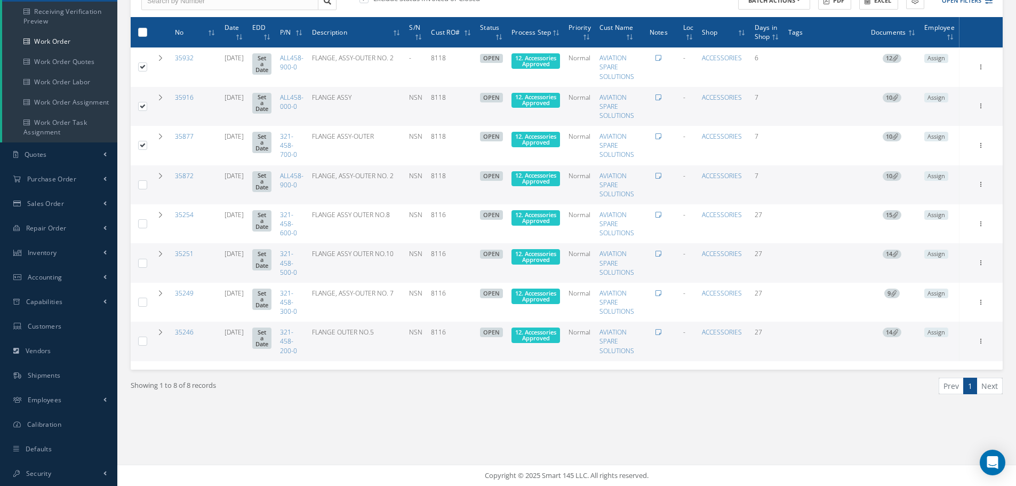
click at [147, 183] on label at bounding box center [147, 184] width 0 height 9
click at [143, 183] on input "checkbox" at bounding box center [143, 185] width 7 height 7
checkbox input "true"
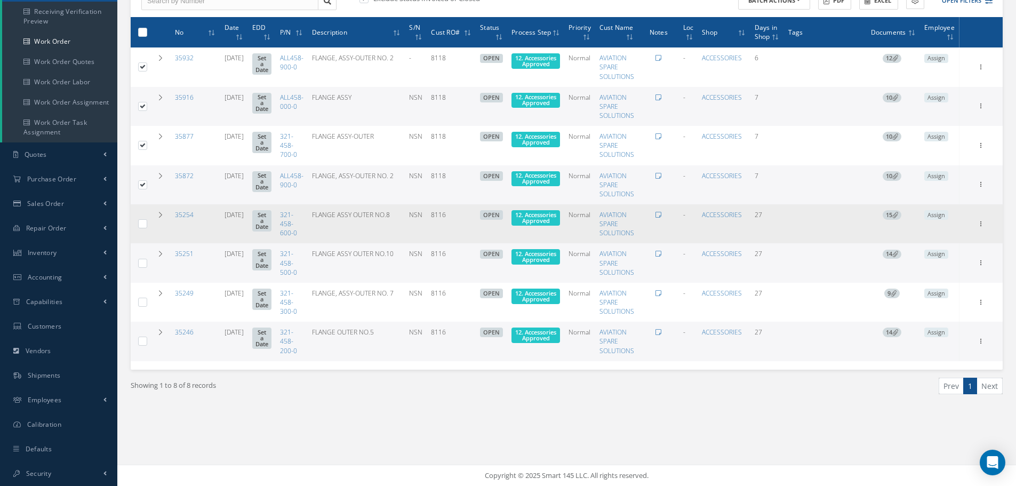
click at [147, 226] on label at bounding box center [147, 223] width 0 height 9
click at [146, 226] on input "checkbox" at bounding box center [143, 224] width 7 height 7
checkbox input "true"
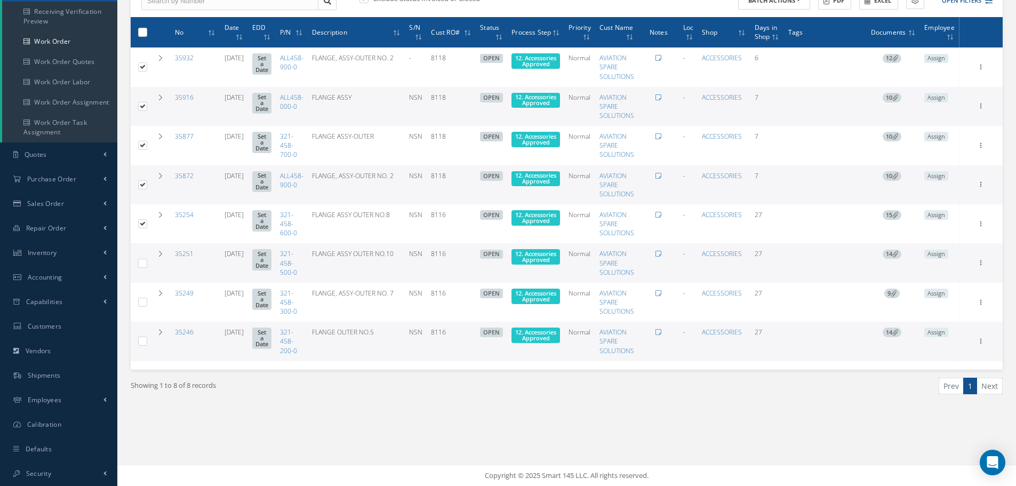
drag, startPoint x: 143, startPoint y: 260, endPoint x: 145, endPoint y: 266, distance: 5.7
click at [147, 262] on label at bounding box center [147, 262] width 0 height 9
click at [145, 262] on input "checkbox" at bounding box center [143, 263] width 7 height 7
checkbox input "true"
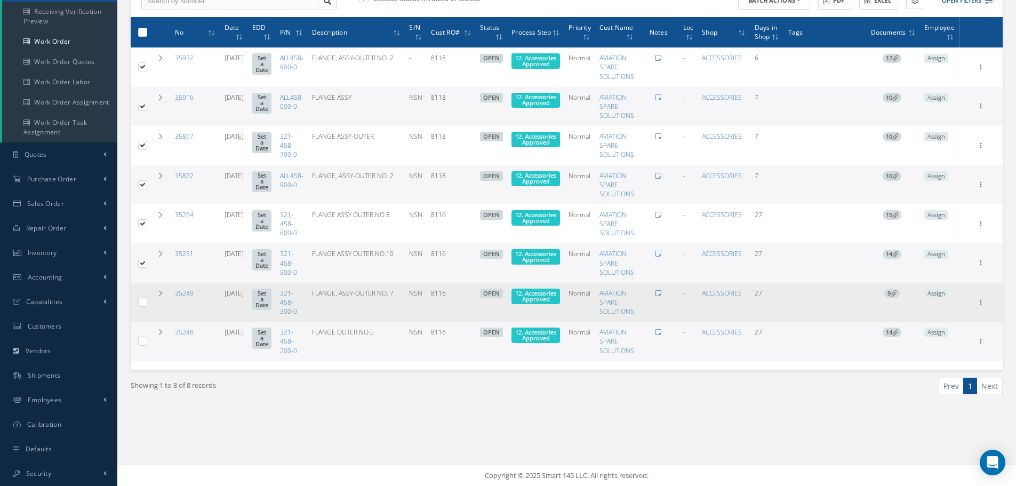
click at [147, 300] on label at bounding box center [147, 301] width 0 height 9
click at [140, 300] on input "checkbox" at bounding box center [143, 303] width 7 height 7
checkbox input "true"
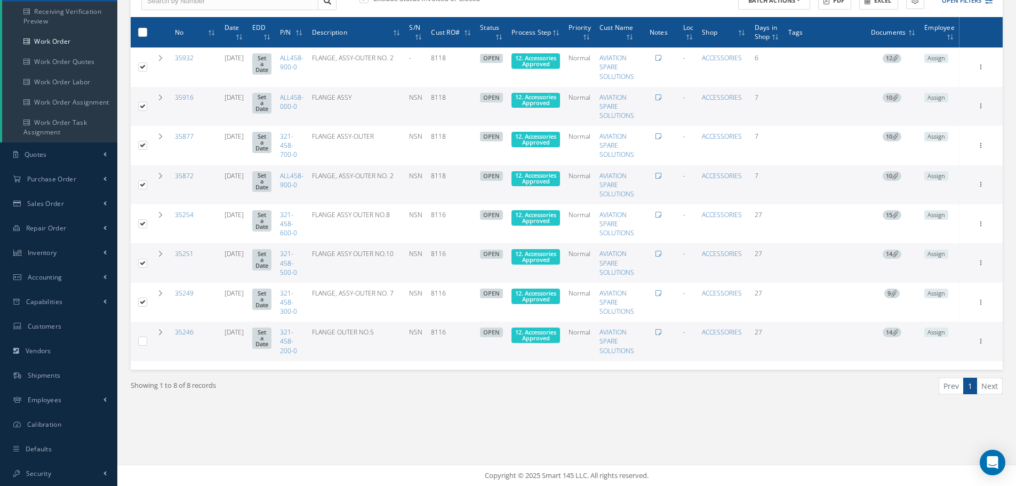
click at [147, 343] on label at bounding box center [147, 340] width 0 height 9
click at [146, 343] on input "checkbox" at bounding box center [143, 342] width 7 height 7
checkbox input "true"
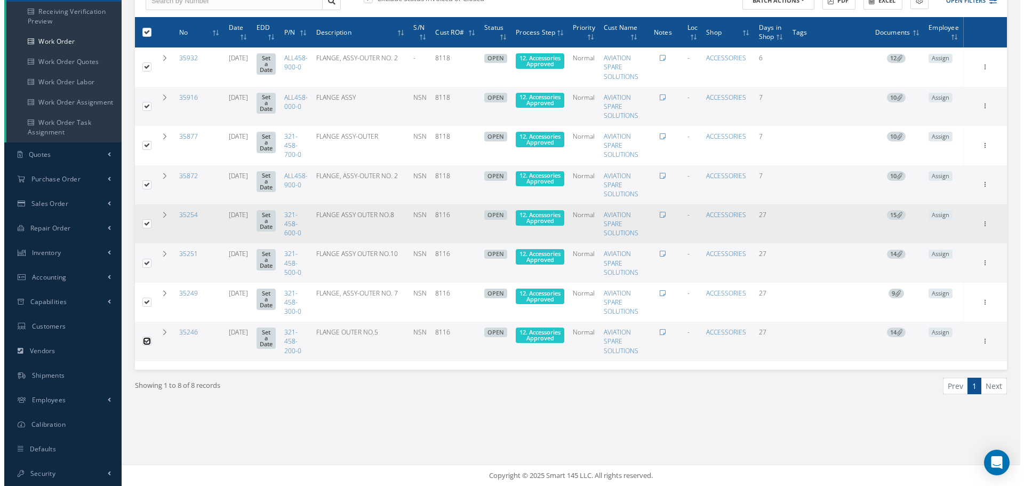
scroll to position [0, 0]
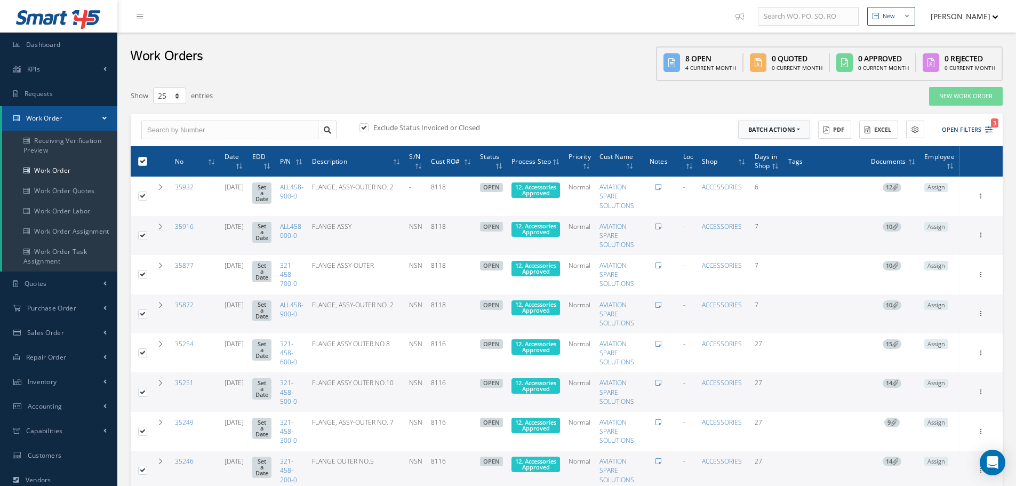
click at [798, 129] on button "Batch Actions" at bounding box center [774, 130] width 72 height 19
click at [783, 144] on link "Update Work Orders" at bounding box center [780, 147] width 85 height 14
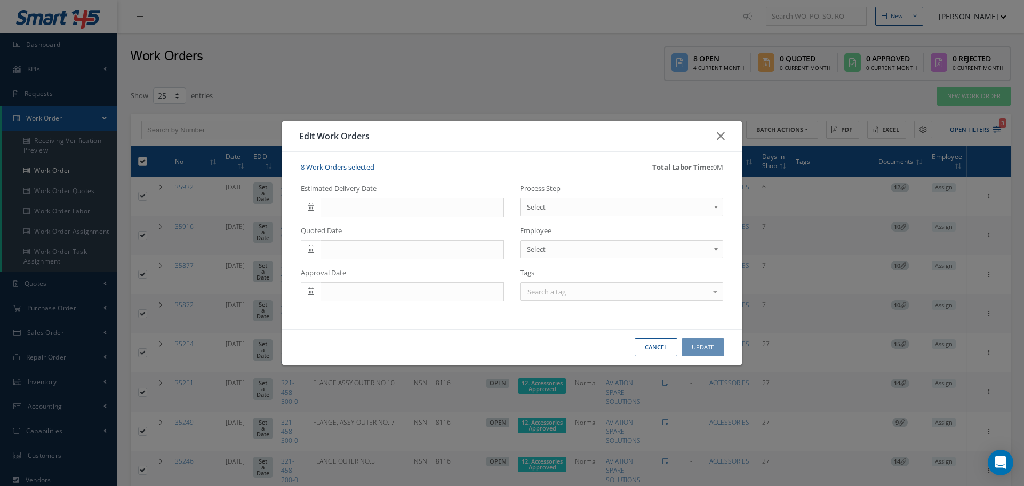
click at [717, 207] on b at bounding box center [718, 209] width 10 height 17
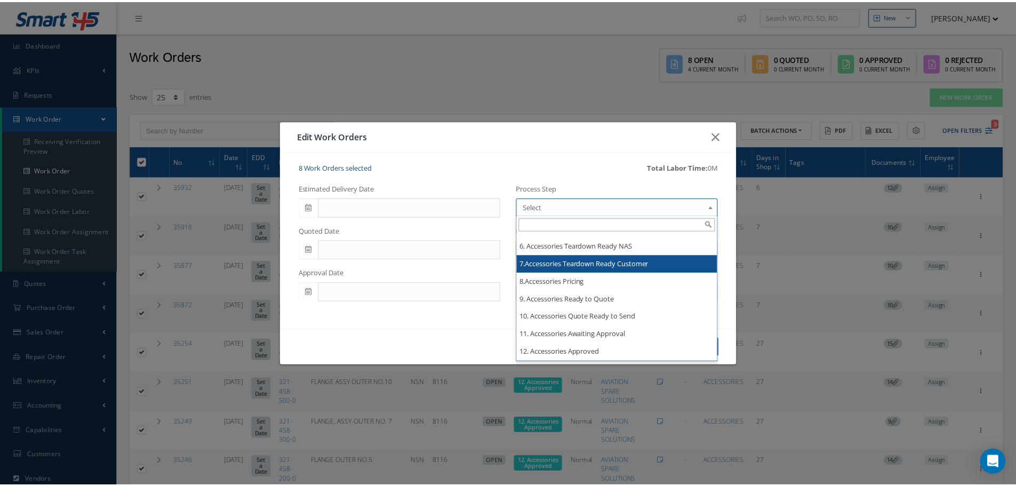
scroll to position [1386, 0]
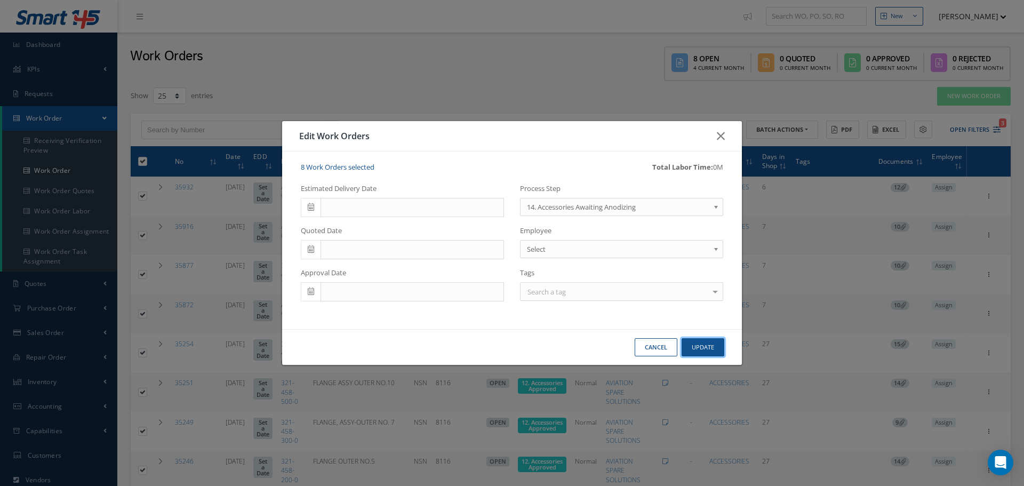
click at [709, 344] on button "Update" at bounding box center [702, 347] width 43 height 19
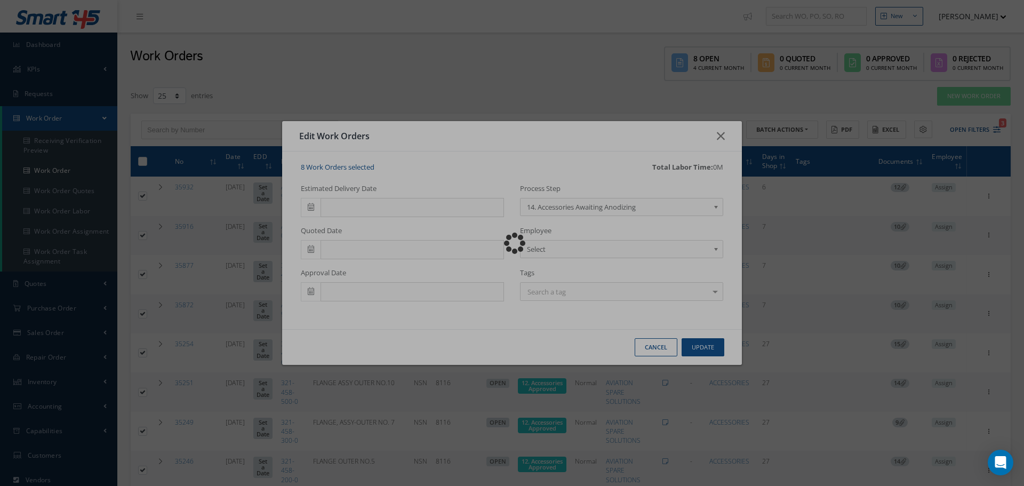
checkbox input "false"
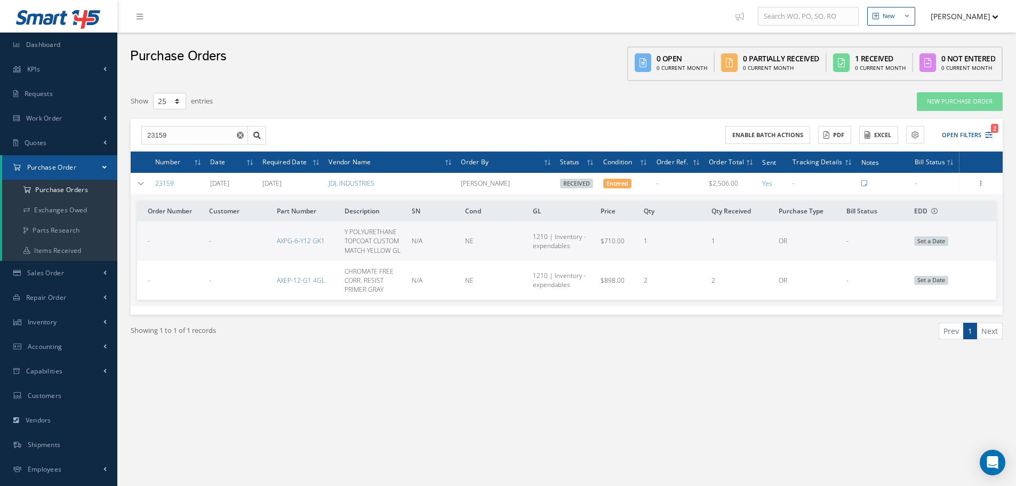
select select "25"
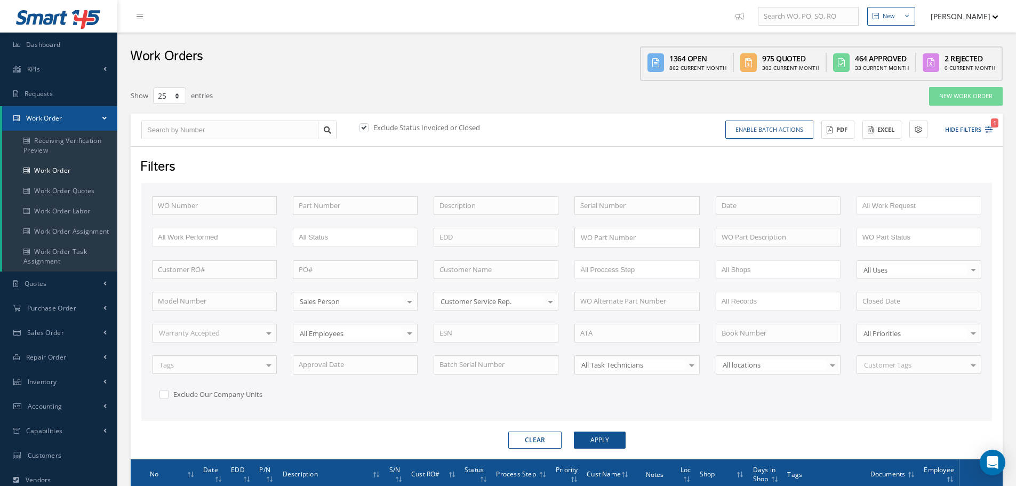
select select "25"
click at [165, 196] on input "text" at bounding box center [214, 205] width 125 height 19
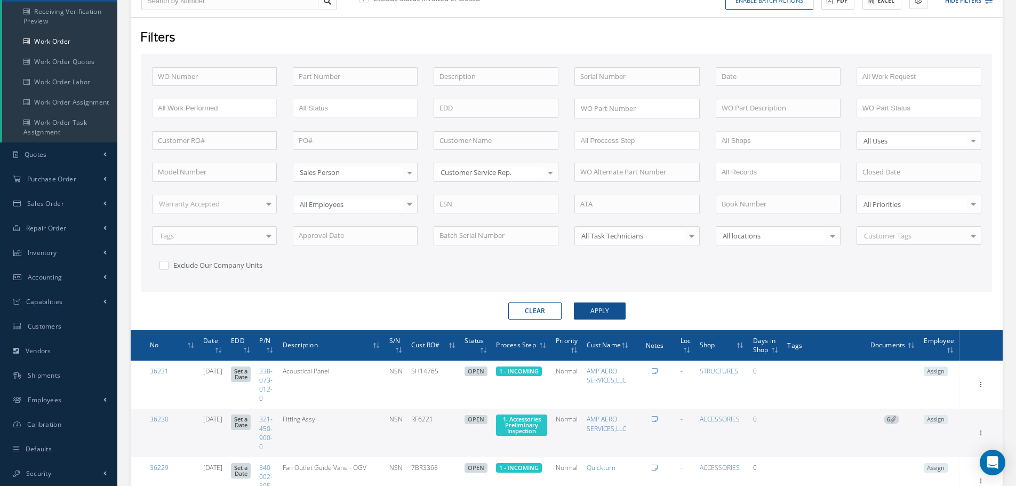
scroll to position [129, 0]
type input "3"
type input "35"
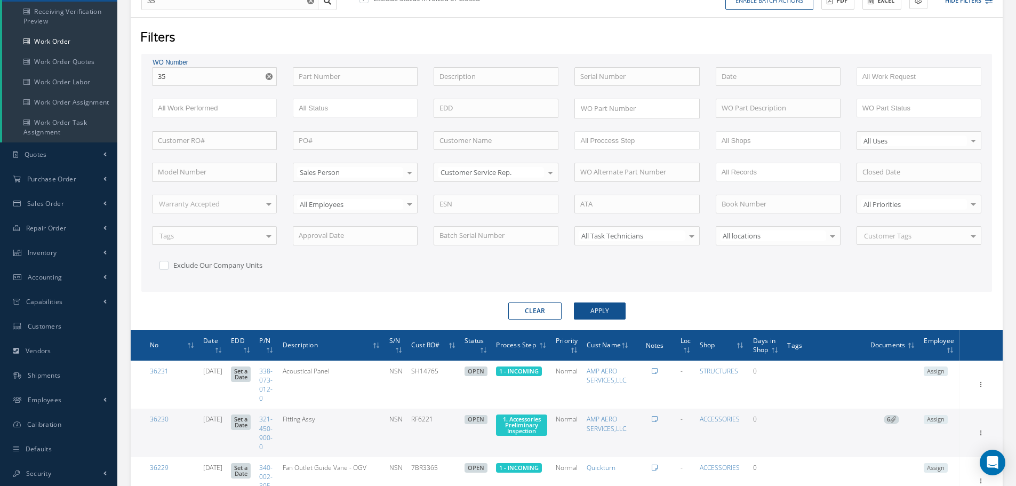
type input "353"
type input "3531"
type input "35310"
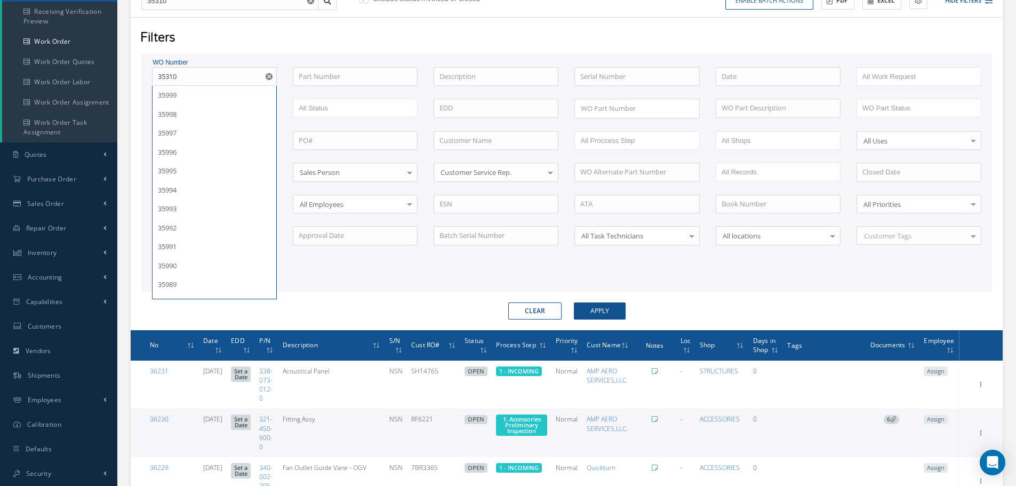
type input "35310"
click at [574, 302] on button "Apply" at bounding box center [600, 310] width 52 height 17
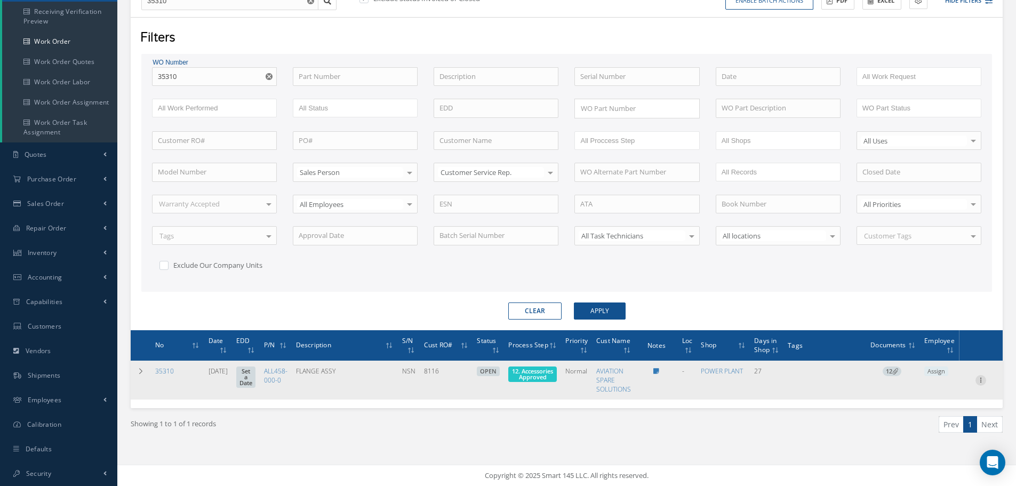
click at [983, 380] on icon at bounding box center [980, 379] width 11 height 9
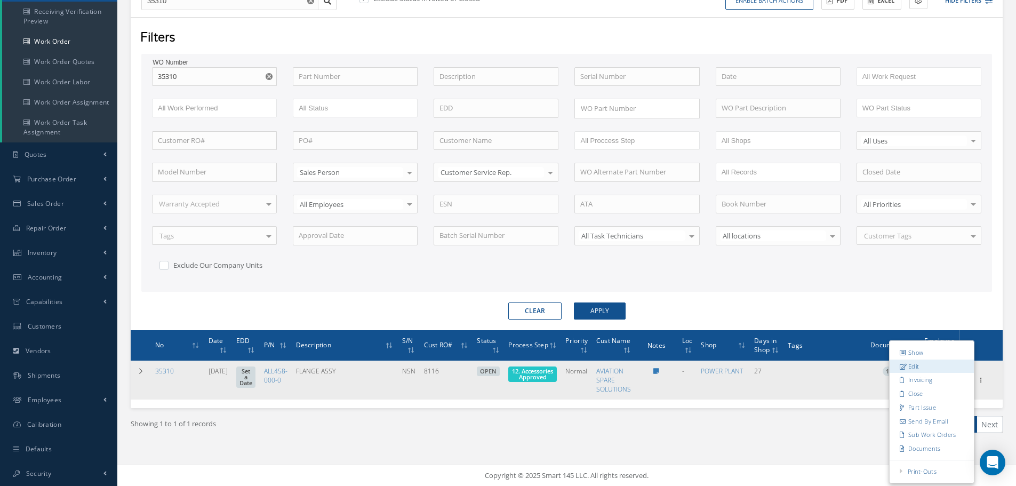
click at [925, 367] on link "Edit" at bounding box center [931, 366] width 84 height 14
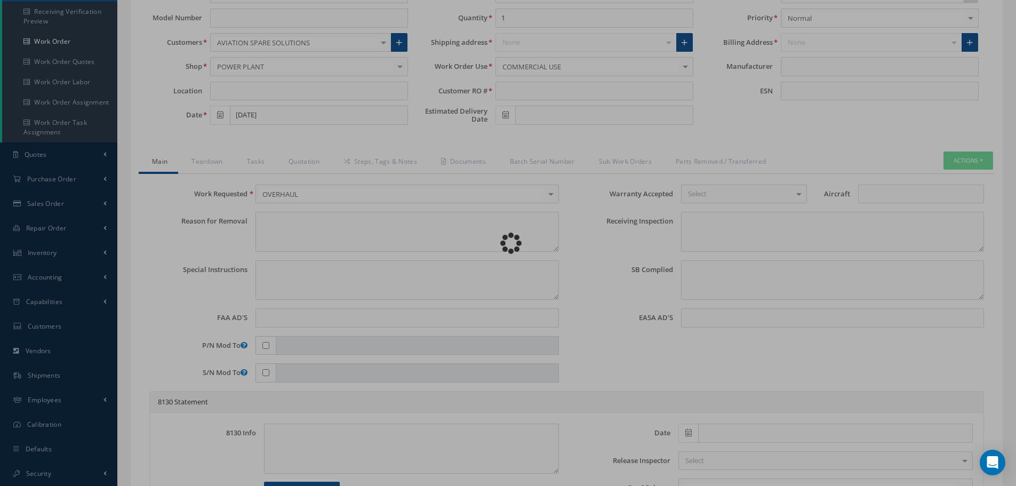
type input "ALL458-000-0"
type input "[DATE]"
type input "FLANGE ASSY"
type input "8116"
type input "NSN"
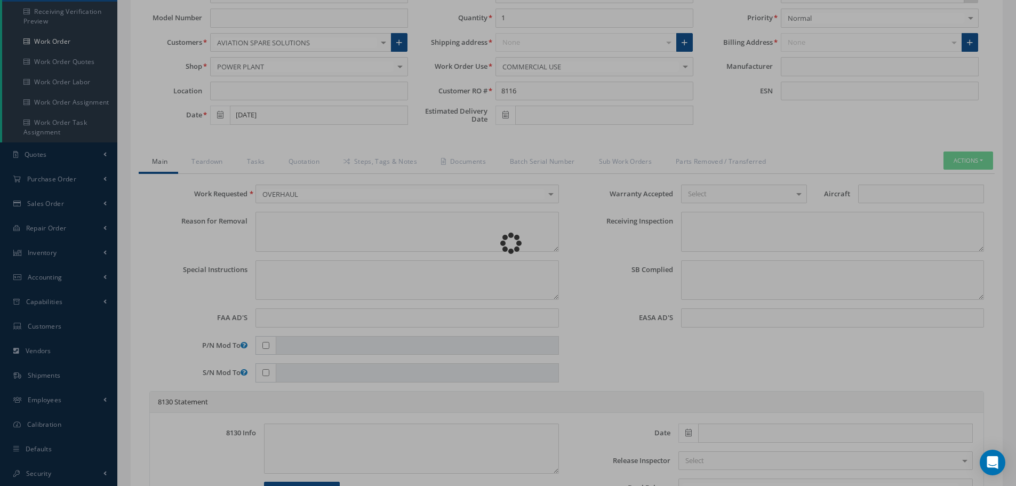
type input "779407"
type textarea "NONE"
type textarea "PLEASE SEE R.O. FOR DETAILS"
type textarea "NO VISUAL DAMAGE"
type textarea "None performed"
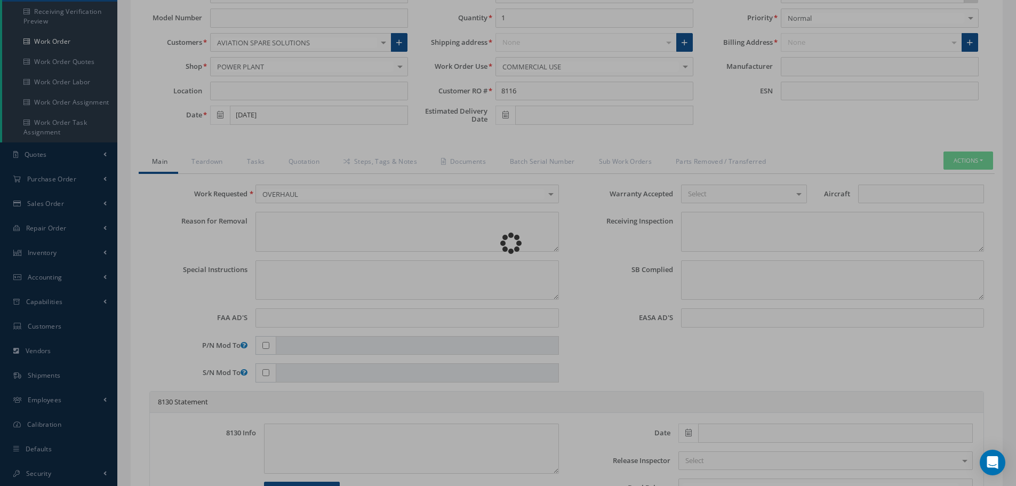
type textarea "Article was xxxxx in reference with the following Technical Standard : CFM56-5B…"
type textarea "Article has been approved to return to service."
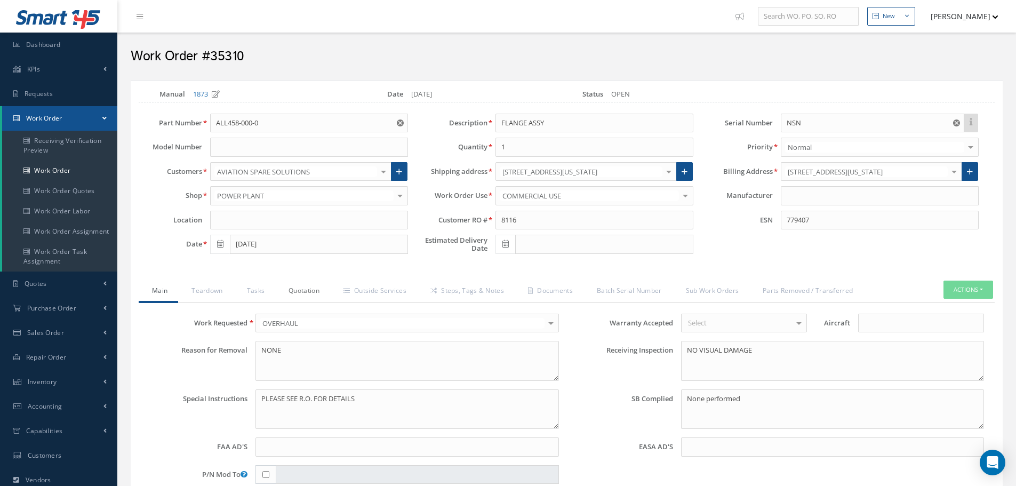
click at [306, 292] on link "Quotation" at bounding box center [302, 291] width 55 height 22
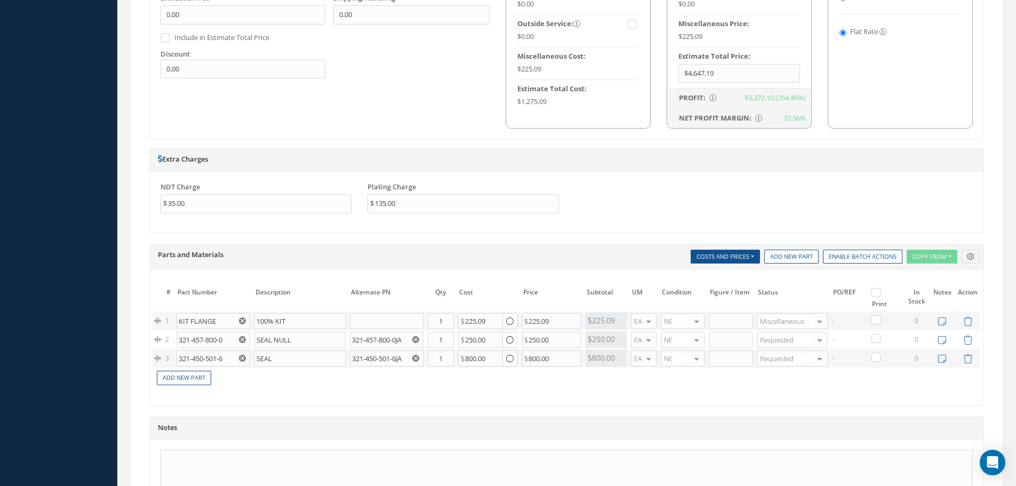
scroll to position [693, 0]
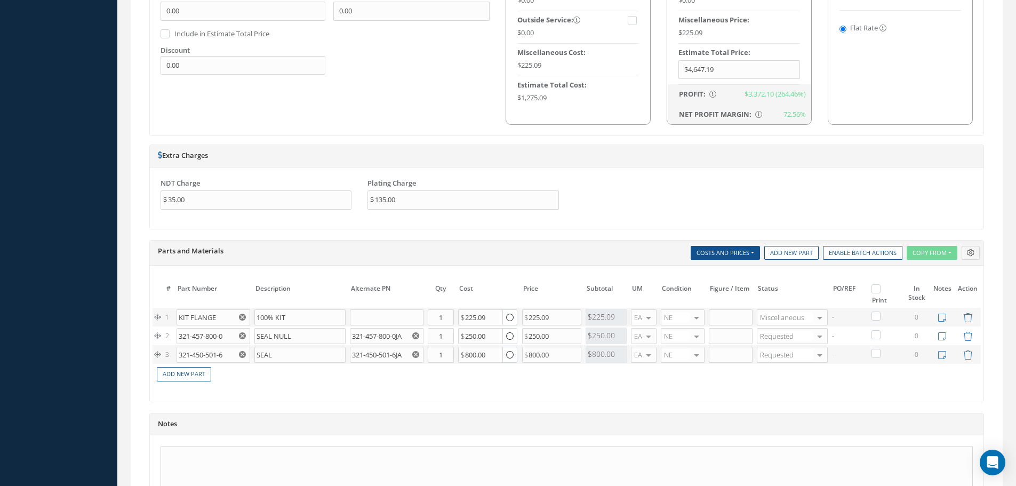
click at [880, 292] on label at bounding box center [881, 288] width 3 height 9
click at [875, 292] on input "checkbox" at bounding box center [877, 289] width 7 height 7
checkbox input "true"
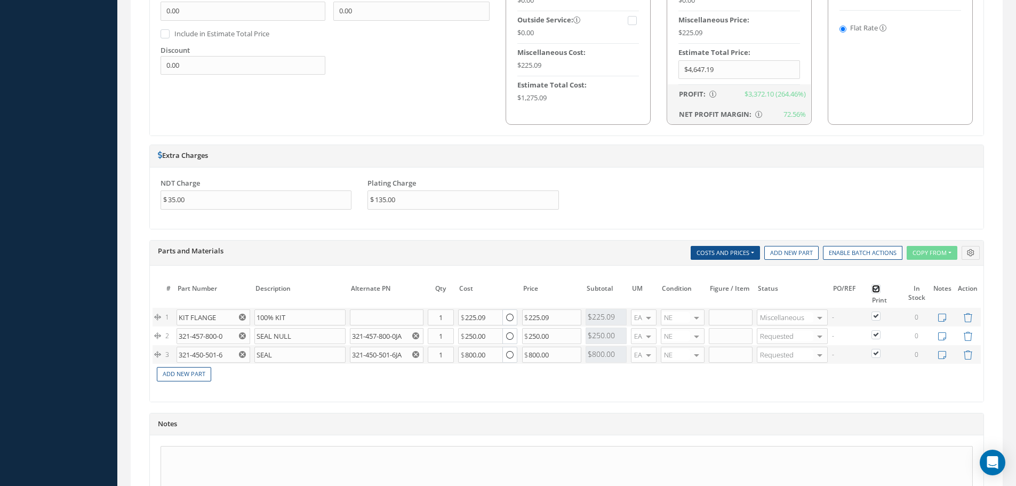
checkbox input "true"
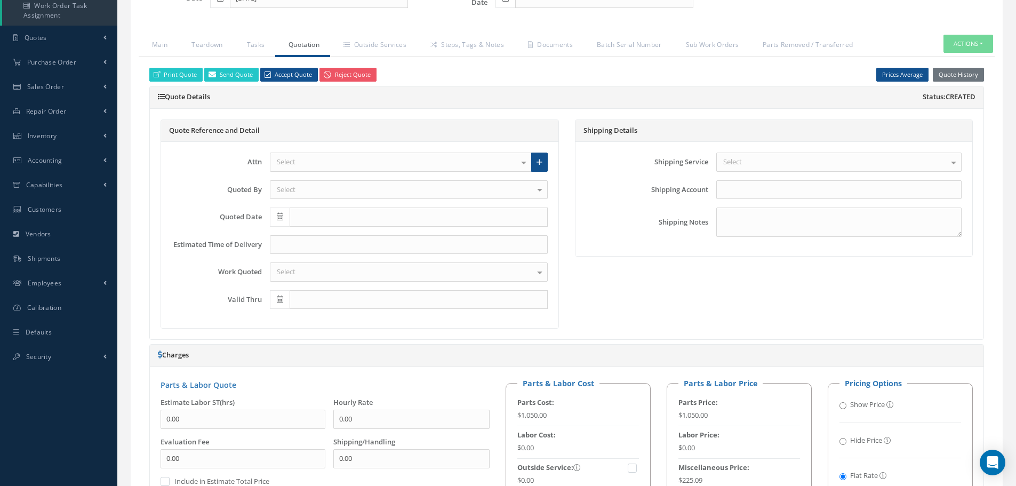
scroll to position [53, 0]
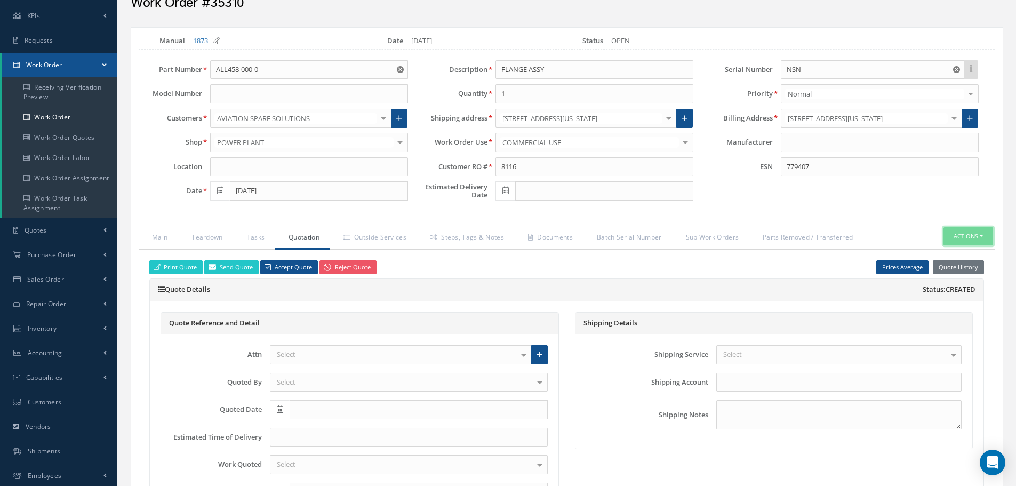
click at [981, 237] on button "Actions" at bounding box center [968, 236] width 50 height 19
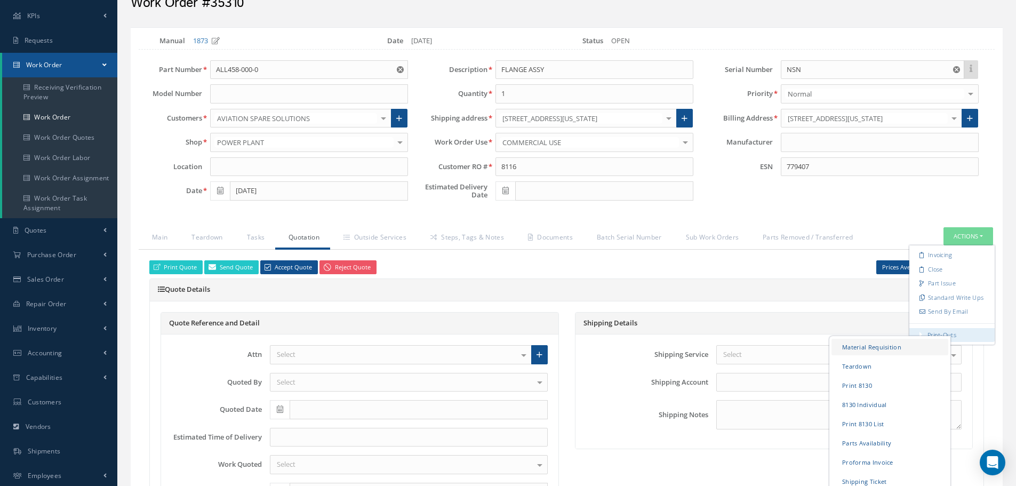
click at [861, 346] on link "Material Requisition" at bounding box center [889, 346] width 117 height 17
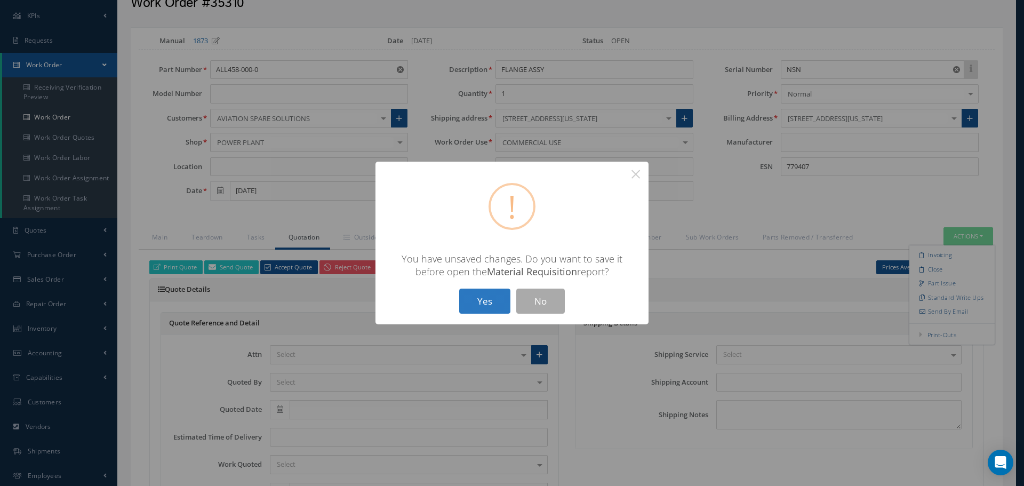
click at [496, 298] on button "Yes" at bounding box center [484, 300] width 51 height 25
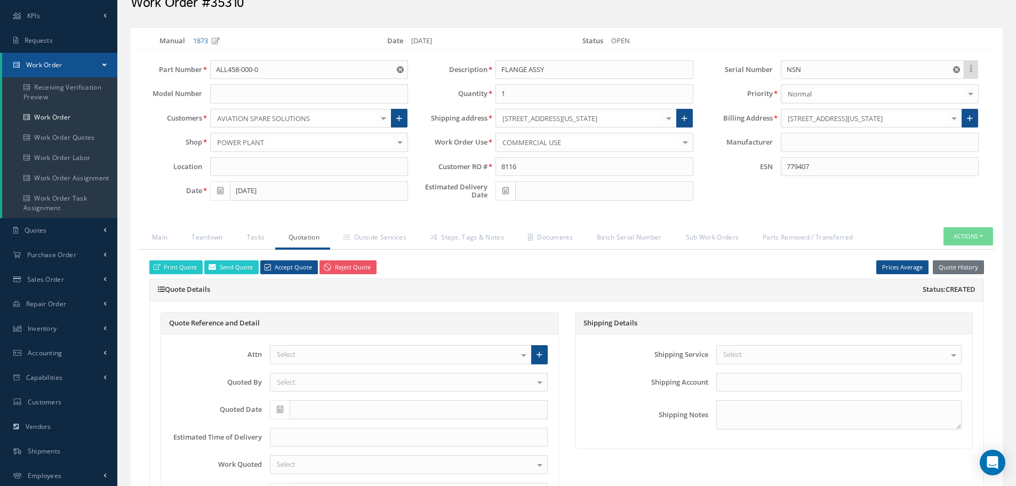
checkbox input "true"
select select "25"
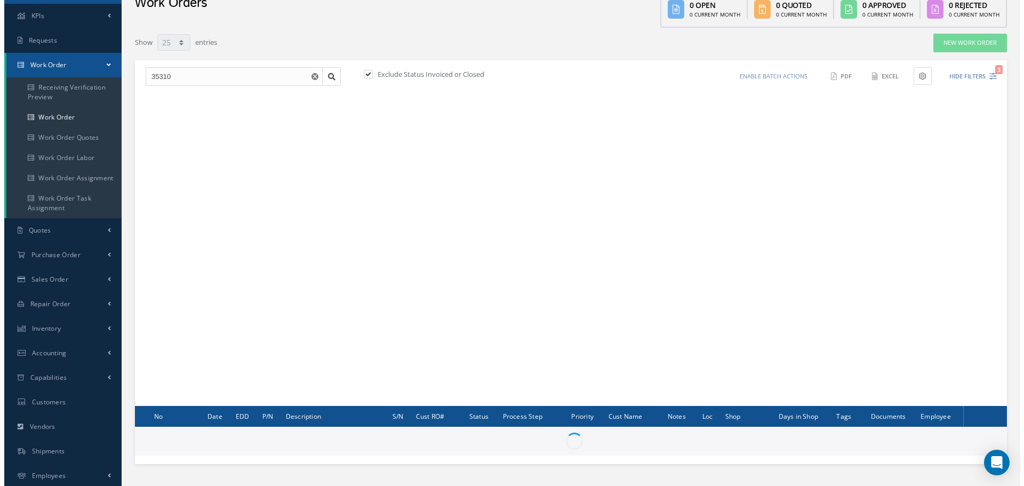
scroll to position [129, 0]
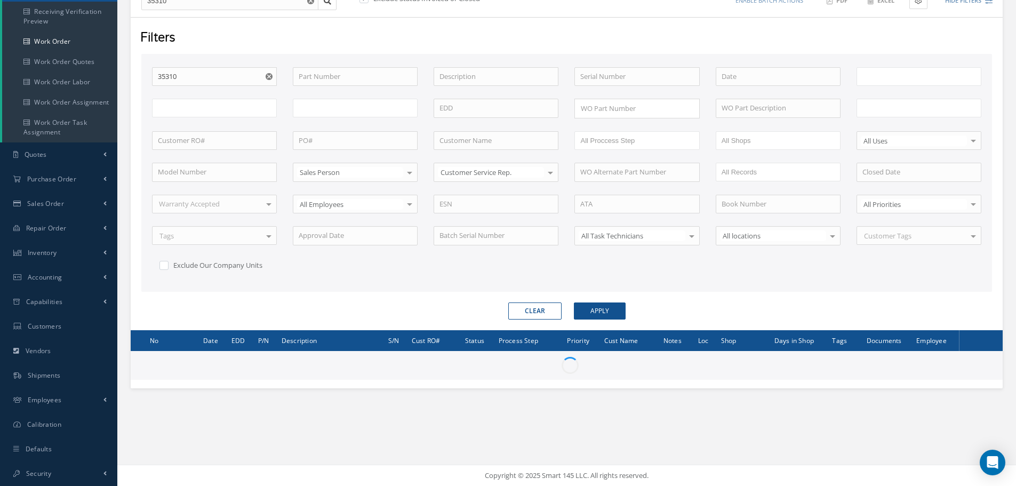
type input "All Work Request"
type input "All Work Performed"
type input "All Status"
type input "WO Part Status"
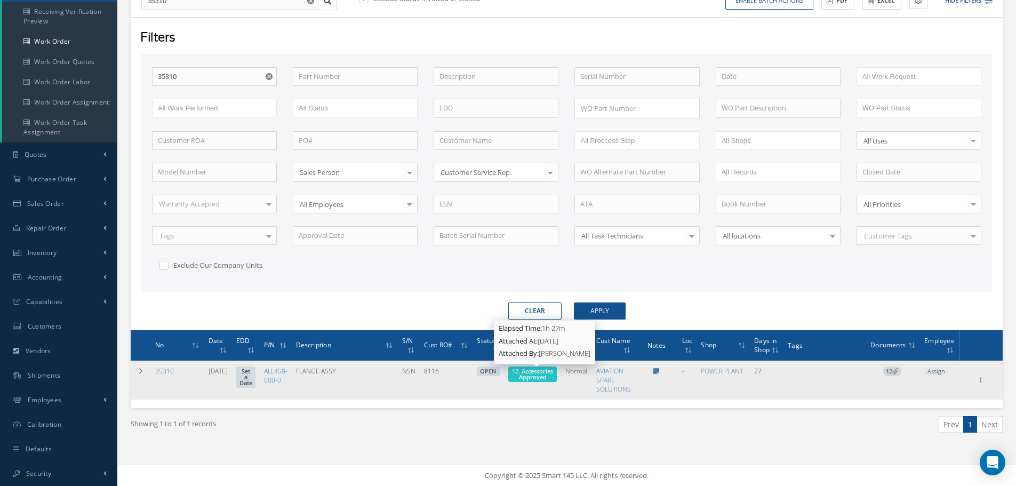
click at [546, 378] on span "12. Accessories Approved" at bounding box center [532, 374] width 41 height 14
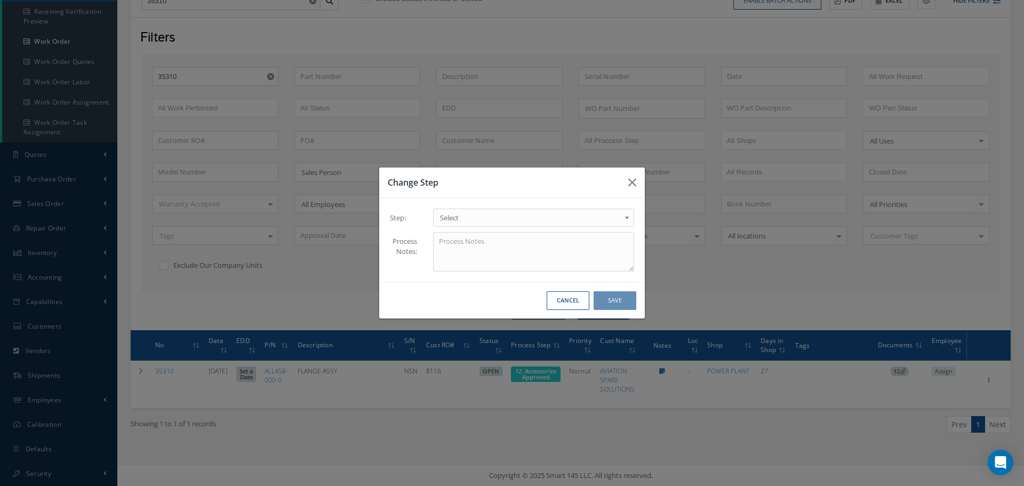
click at [628, 219] on b at bounding box center [629, 220] width 10 height 17
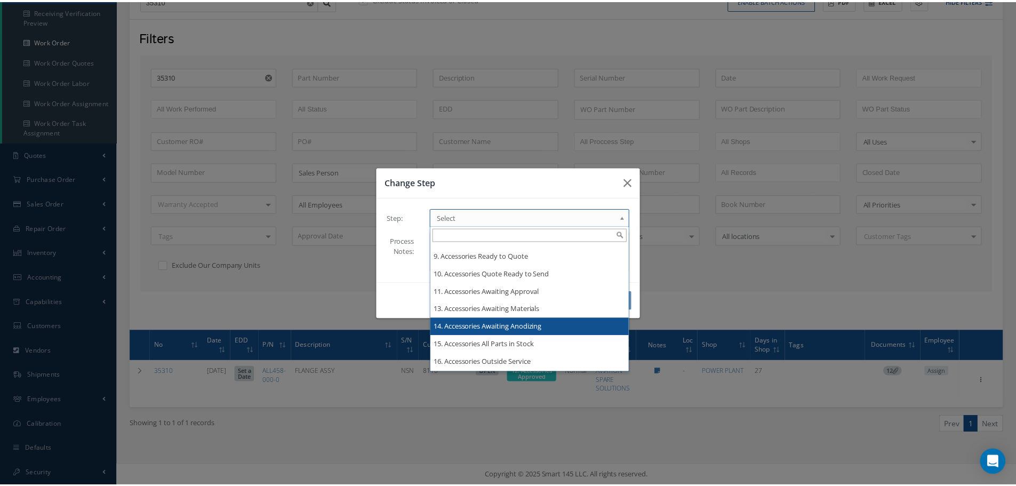
scroll to position [0, 0]
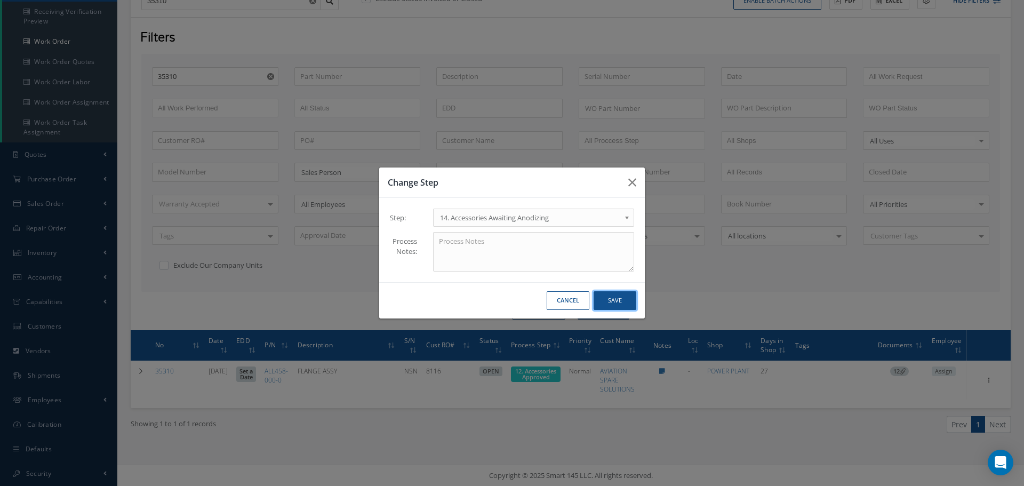
click at [611, 297] on button "Save" at bounding box center [614, 300] width 43 height 19
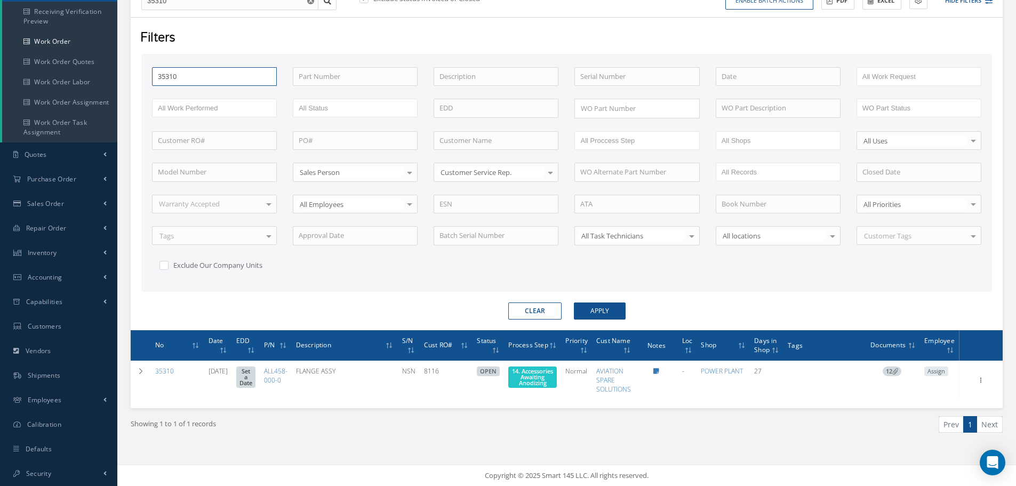
click at [195, 77] on input "35310" at bounding box center [214, 76] width 125 height 19
type input "3531"
type input "353"
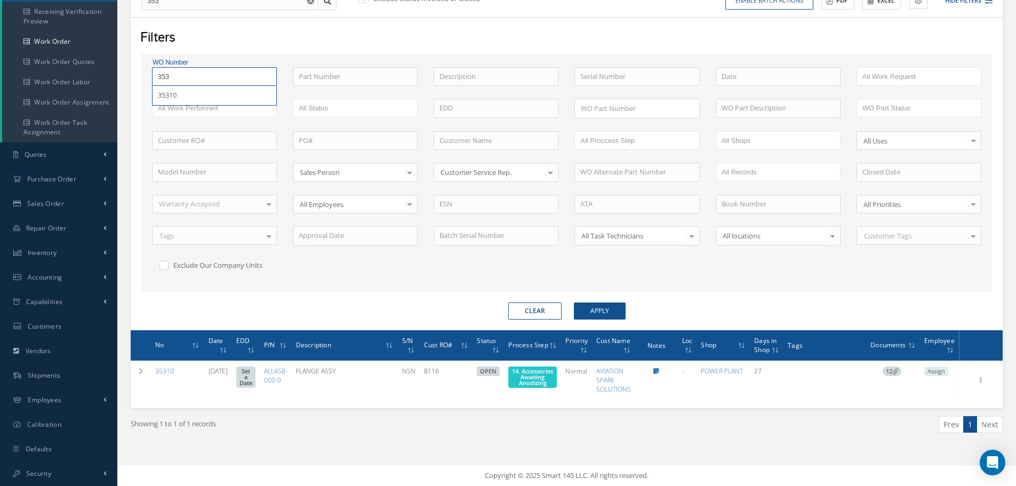
type input "35"
type input "352"
type input "3525"
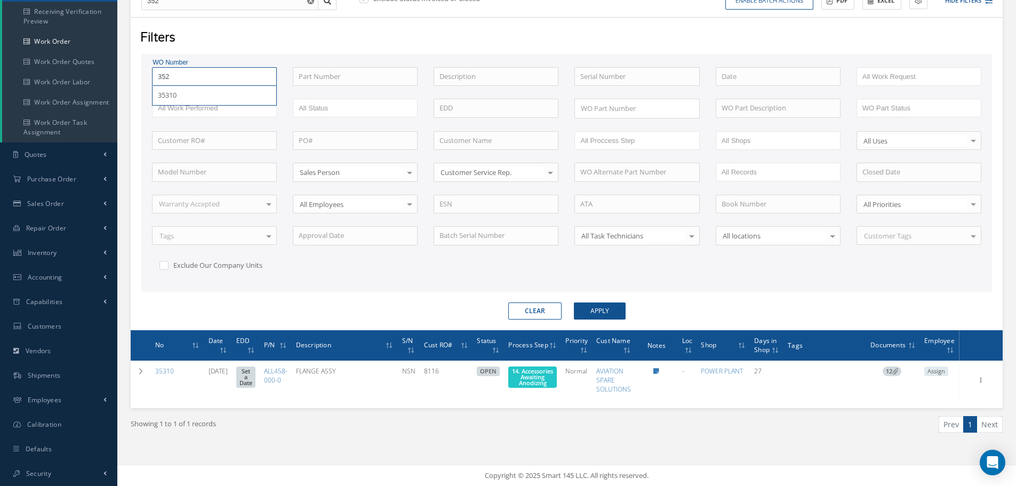
type input "3525"
type input "35255"
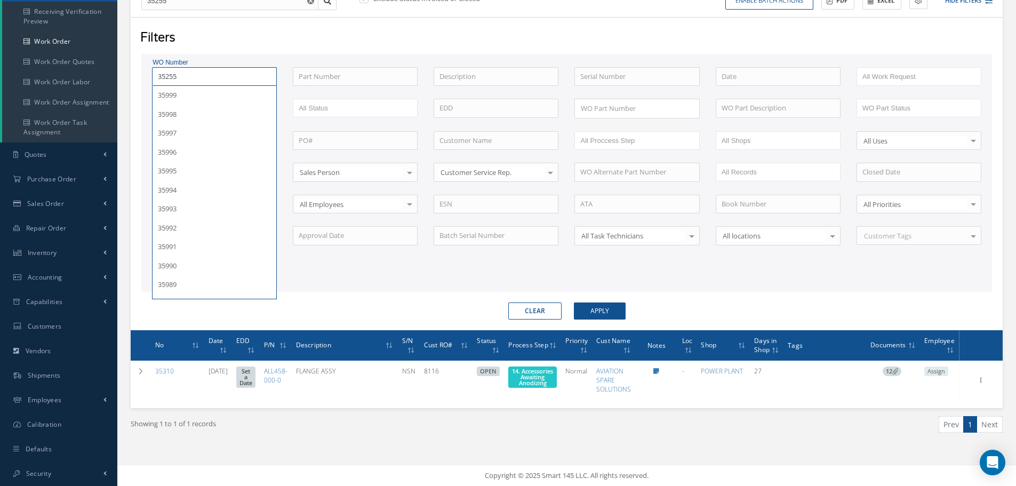
type input "35255"
click at [574, 302] on button "Apply" at bounding box center [600, 310] width 52 height 17
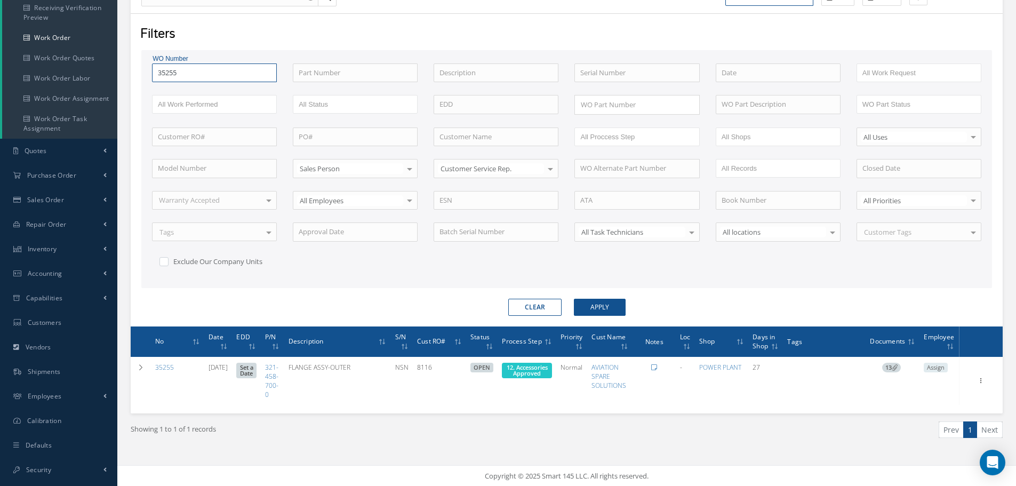
scroll to position [133, 0]
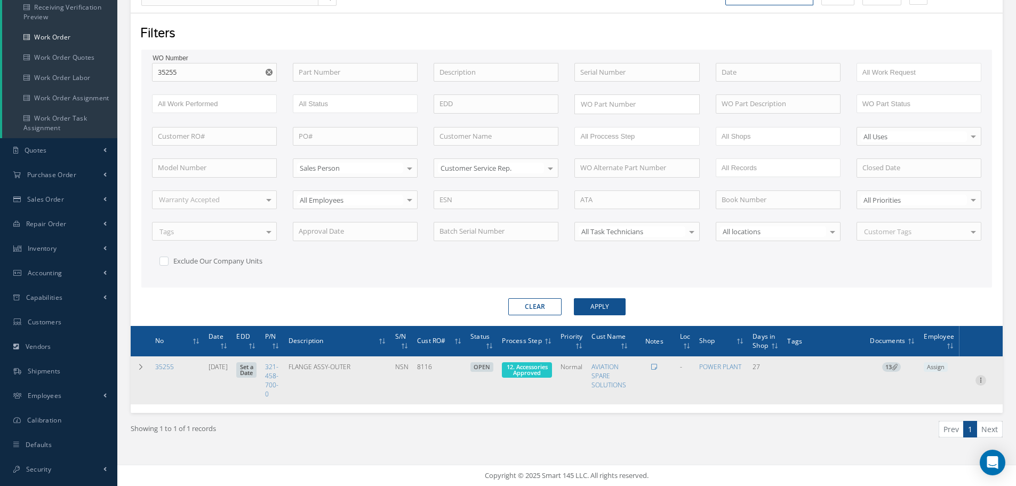
click at [982, 381] on icon at bounding box center [980, 379] width 11 height 9
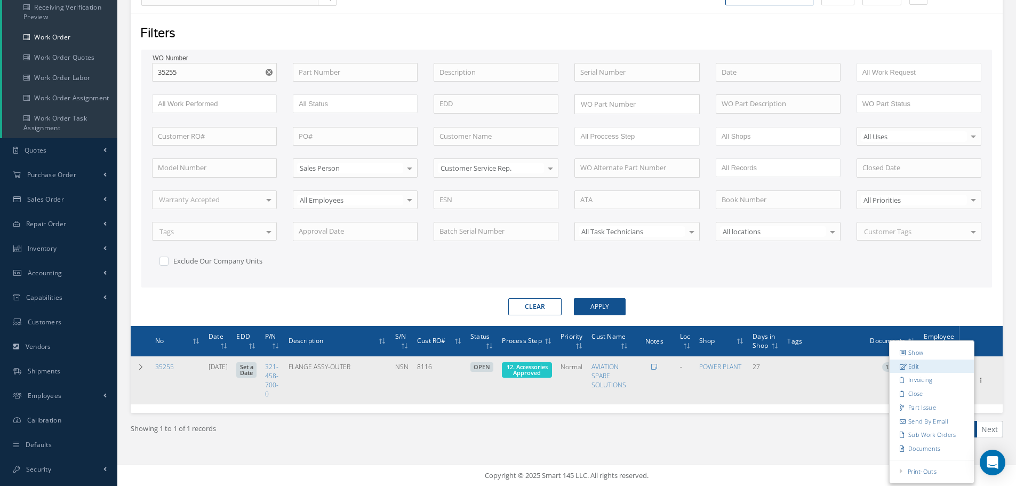
click at [934, 367] on link "Edit" at bounding box center [931, 366] width 84 height 14
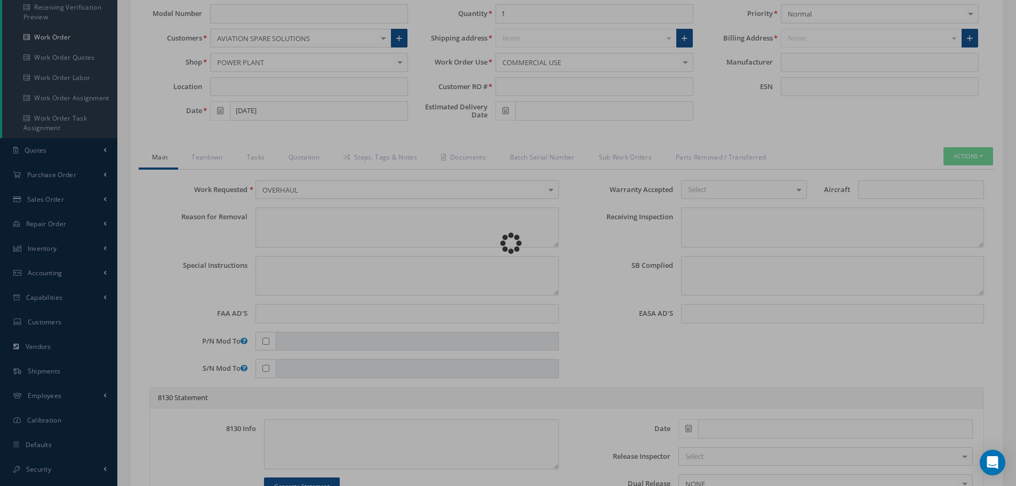
type input "321-458-700-0"
type input "[DATE]"
type input "FLANGE ASSY-OUTER"
type input "8116"
type input "NSN"
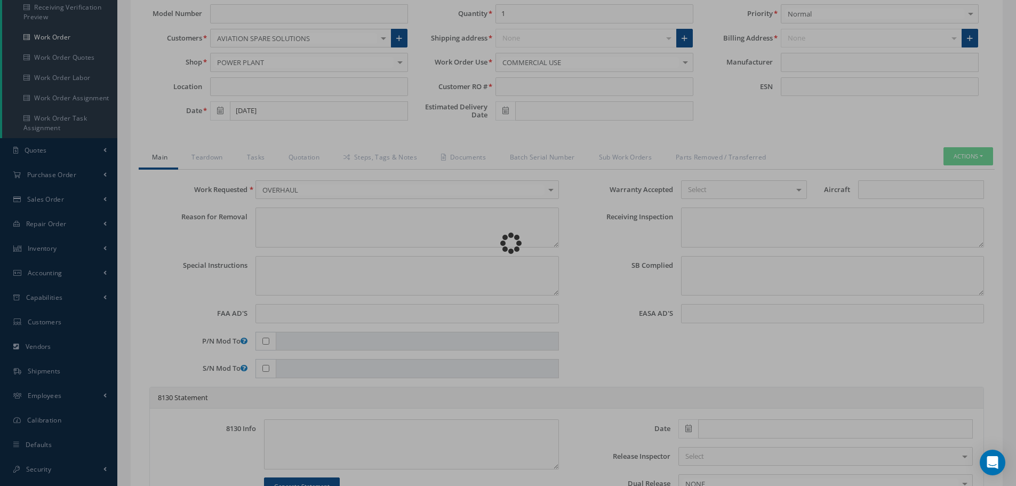
type input "575548"
type textarea "NONE"
type textarea "PLEASE SEE R.O. FOR DETAILS"
type textarea "NO VISUAL DAMAGE"
type textarea "None performed"
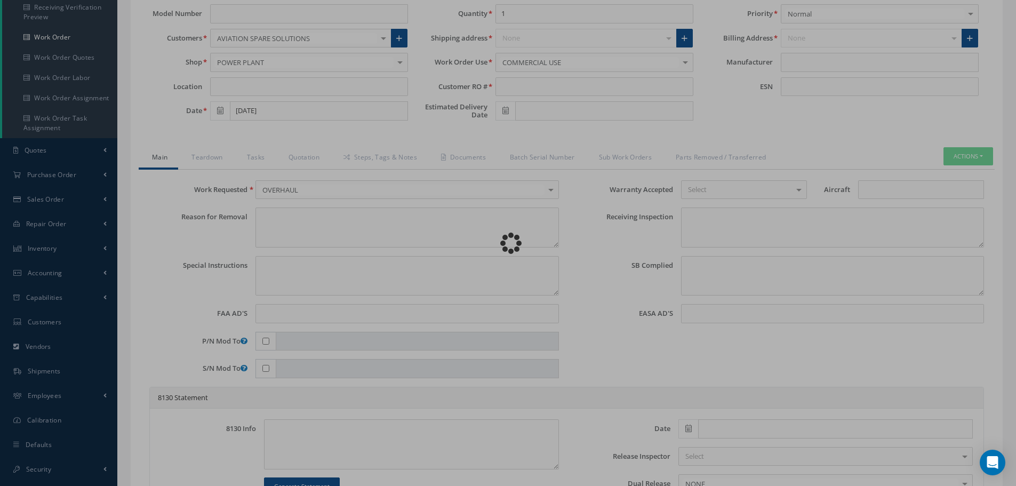
type textarea "Article was xxxxx in reference with the following Technical Standard : CFM56-5B…"
type textarea "Article has been approved to return to service."
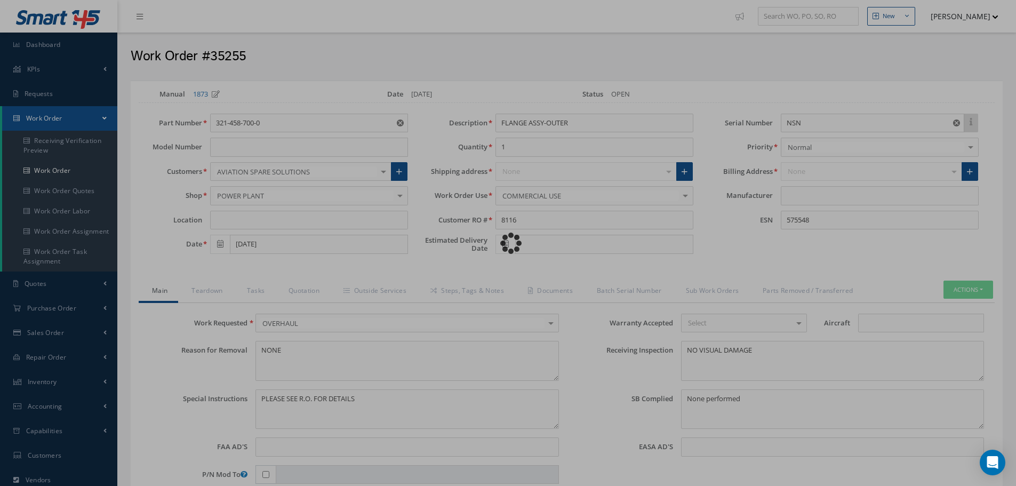
type input "CFM56-5B"
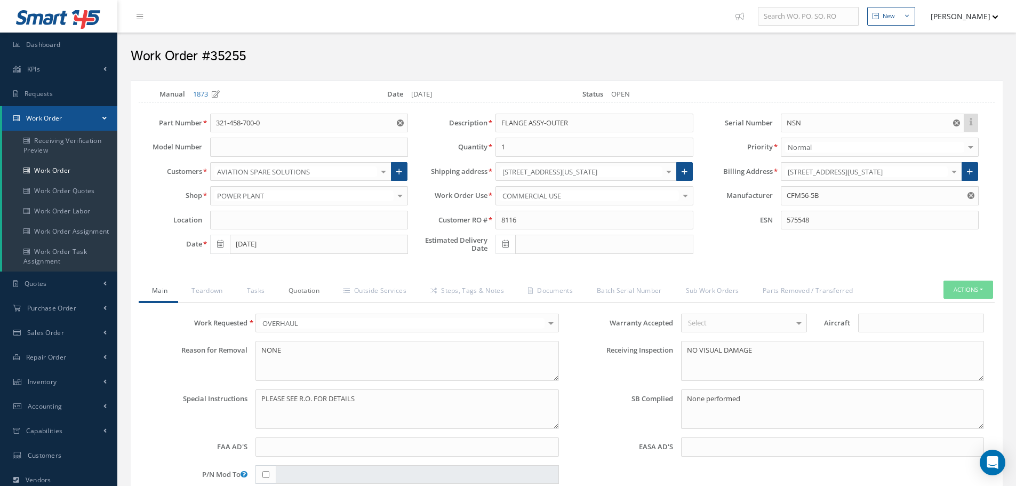
click at [303, 291] on link "Quotation" at bounding box center [302, 291] width 55 height 22
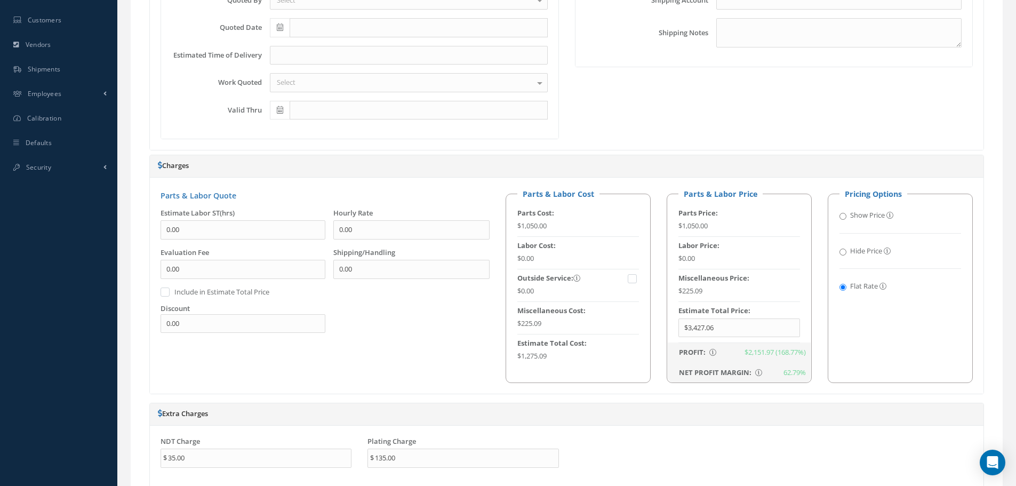
scroll to position [640, 0]
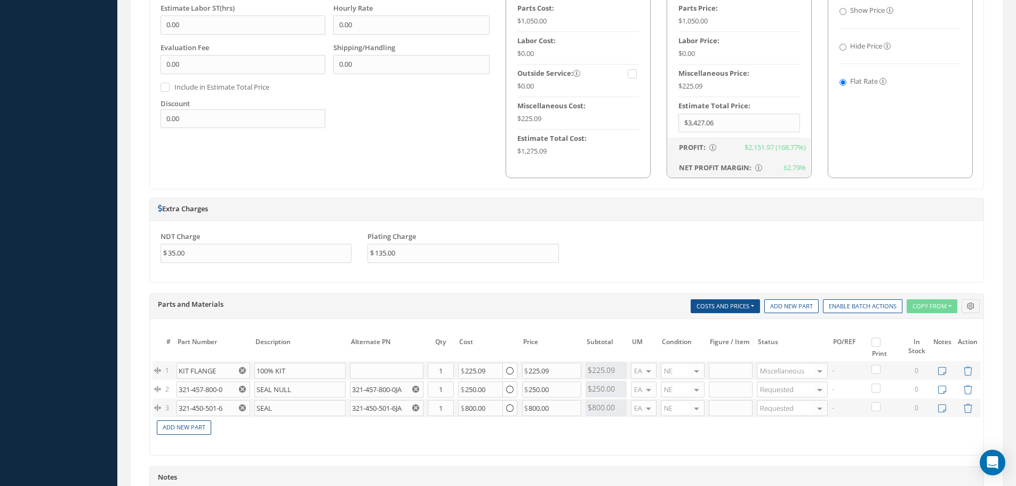
click at [880, 340] on label at bounding box center [881, 341] width 3 height 9
click at [875, 340] on input "checkbox" at bounding box center [877, 343] width 7 height 7
checkbox input "true"
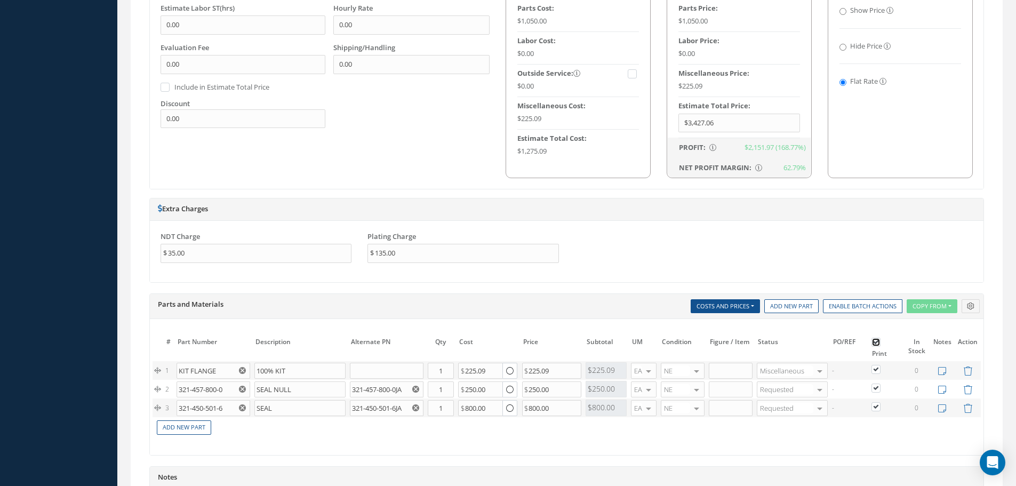
checkbox input "true"
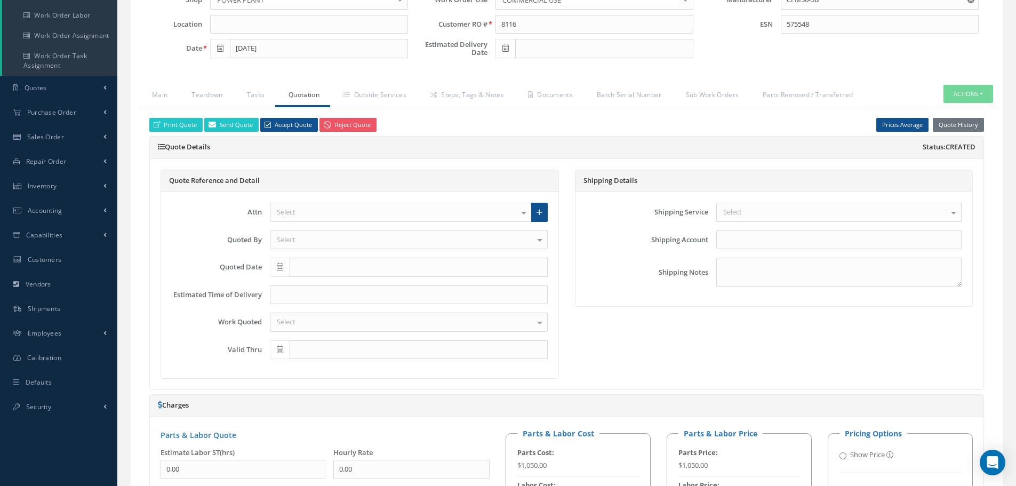
scroll to position [107, 0]
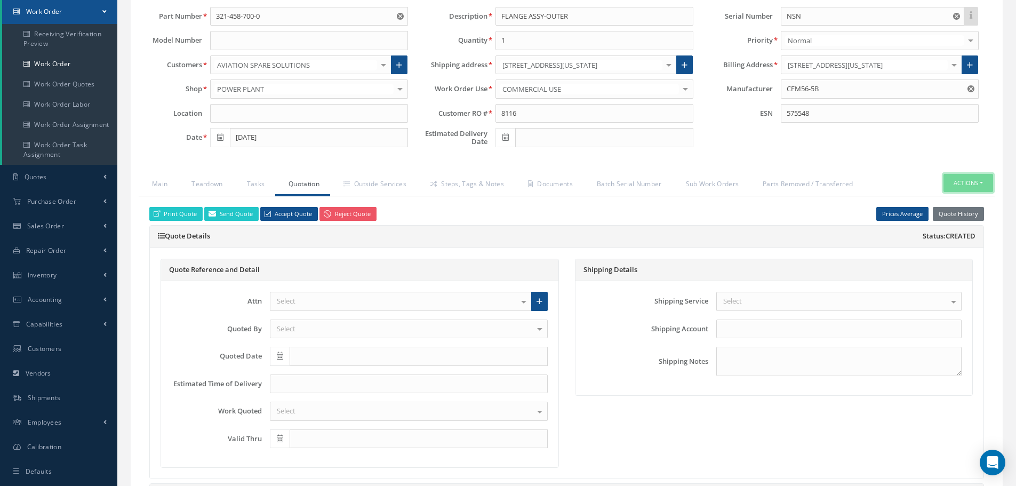
click at [981, 183] on button "Actions" at bounding box center [968, 183] width 50 height 19
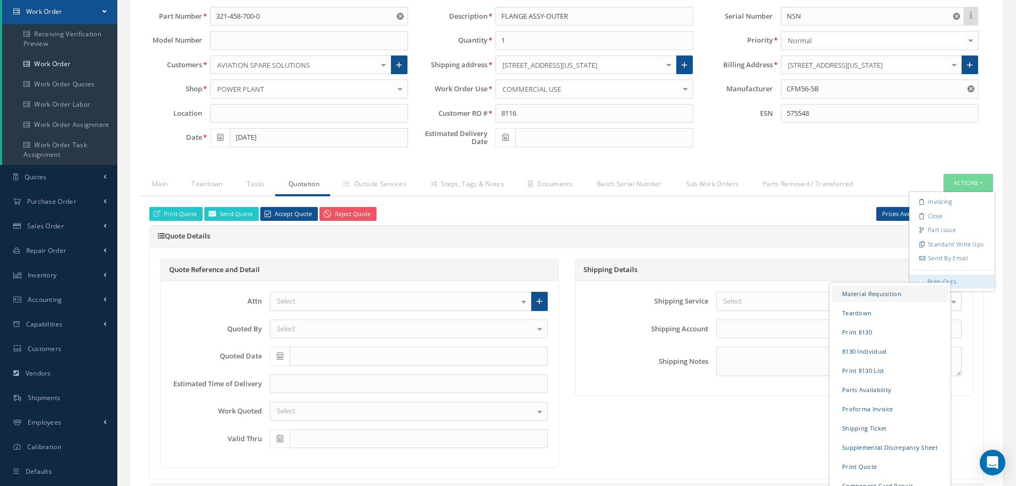
click at [865, 292] on link "Material Requisition" at bounding box center [889, 293] width 117 height 17
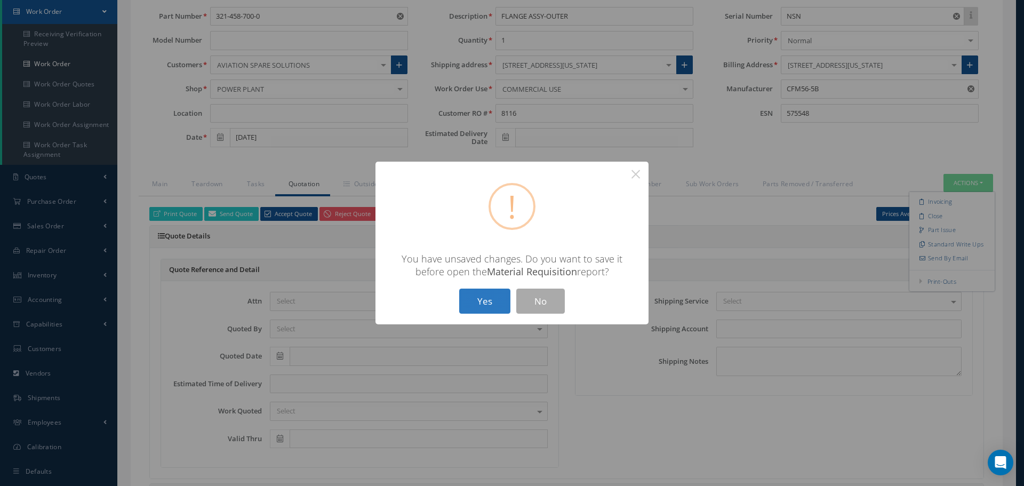
click at [492, 301] on button "Yes" at bounding box center [484, 300] width 51 height 25
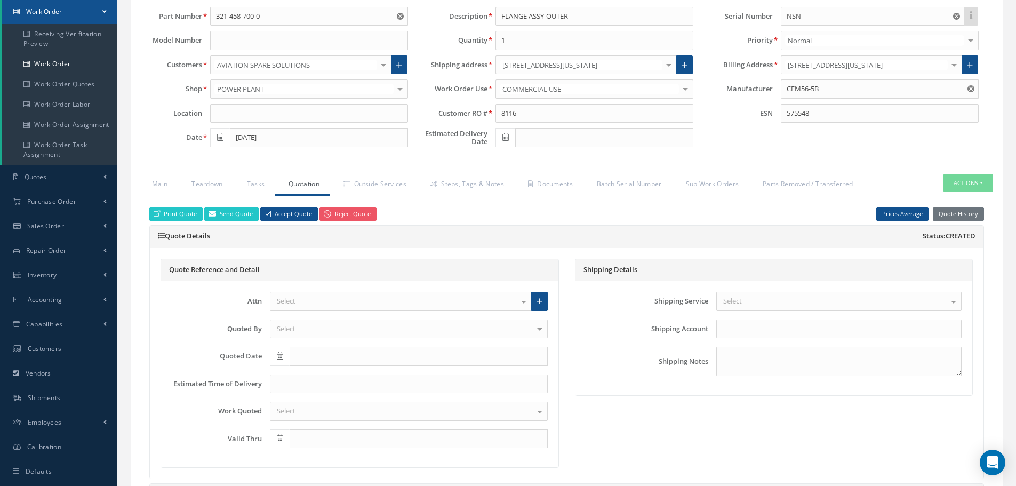
checkbox input "true"
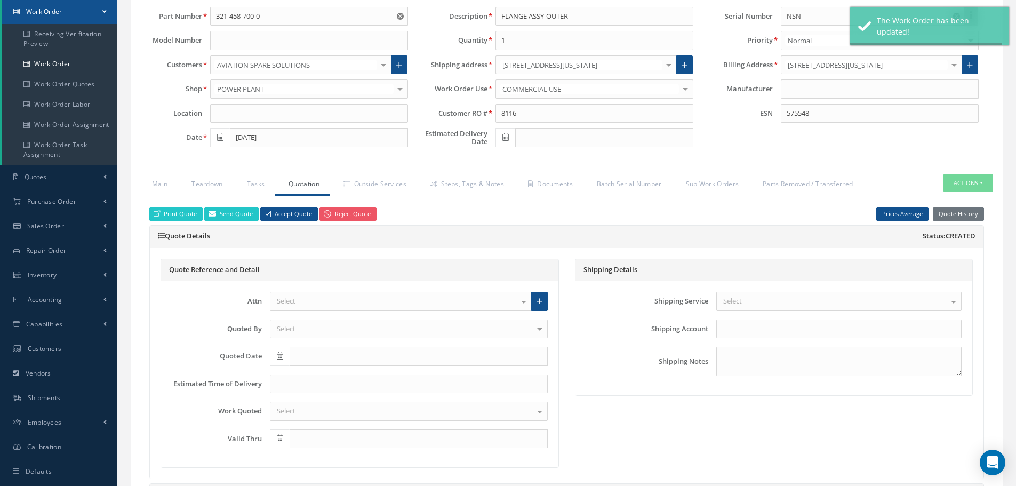
type input "CFM56-5B"
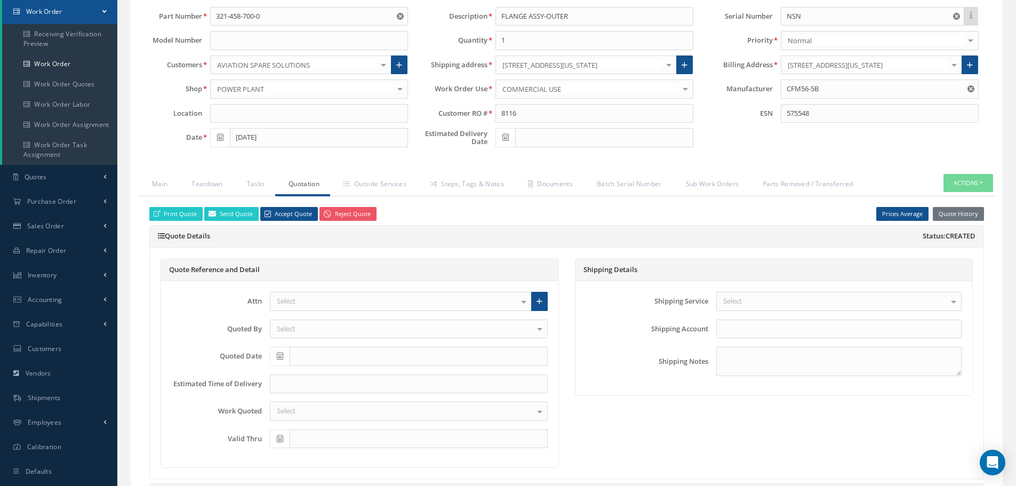
select select "25"
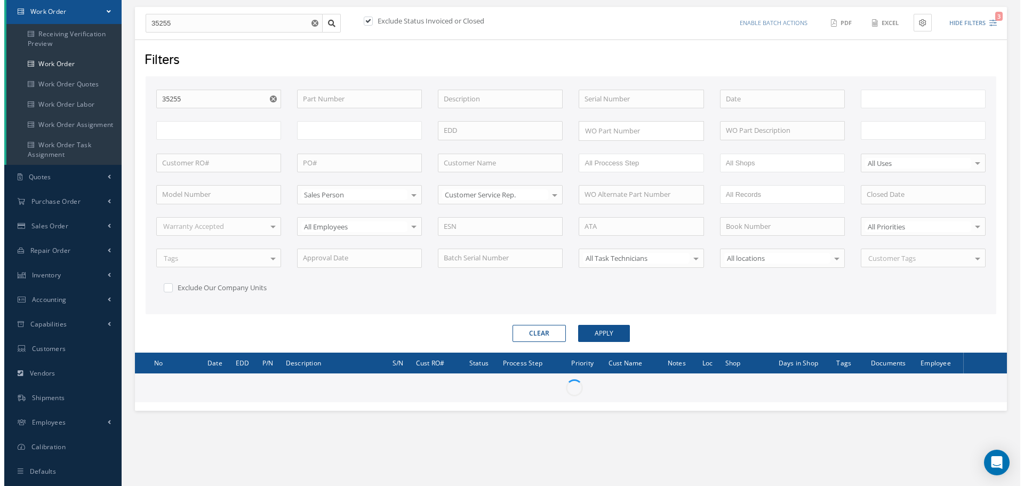
scroll to position [129, 0]
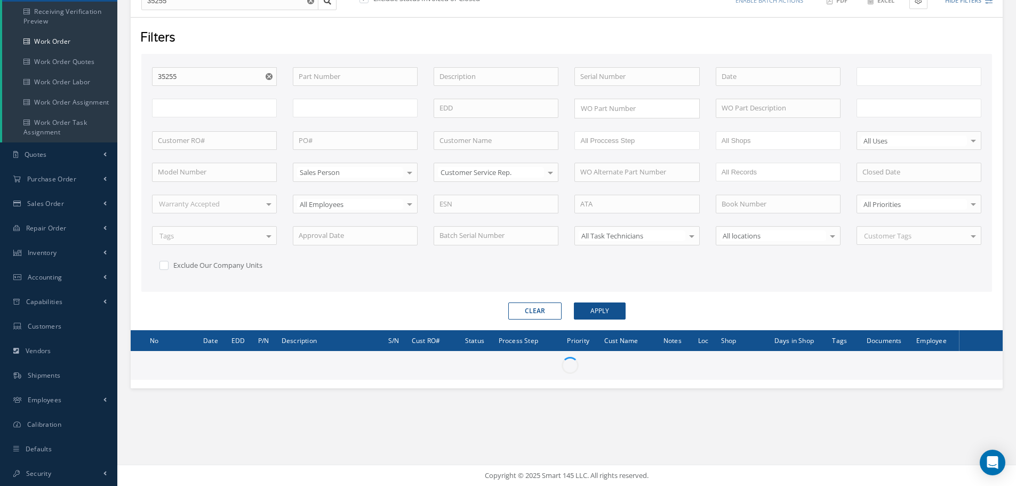
type input "All Work Request"
type input "All Work Performed"
type input "All Status"
type input "WO Part Status"
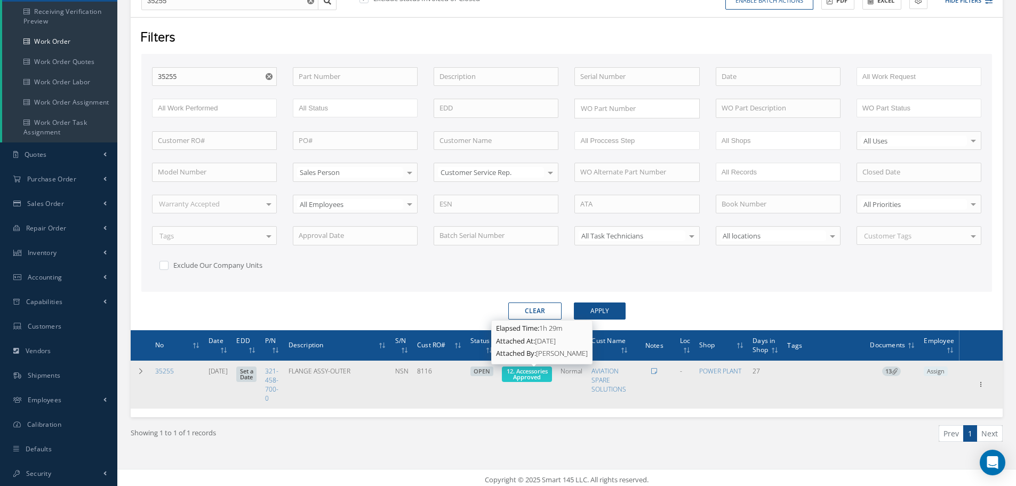
click at [534, 378] on span "12. Accessories Approved" at bounding box center [527, 374] width 41 height 14
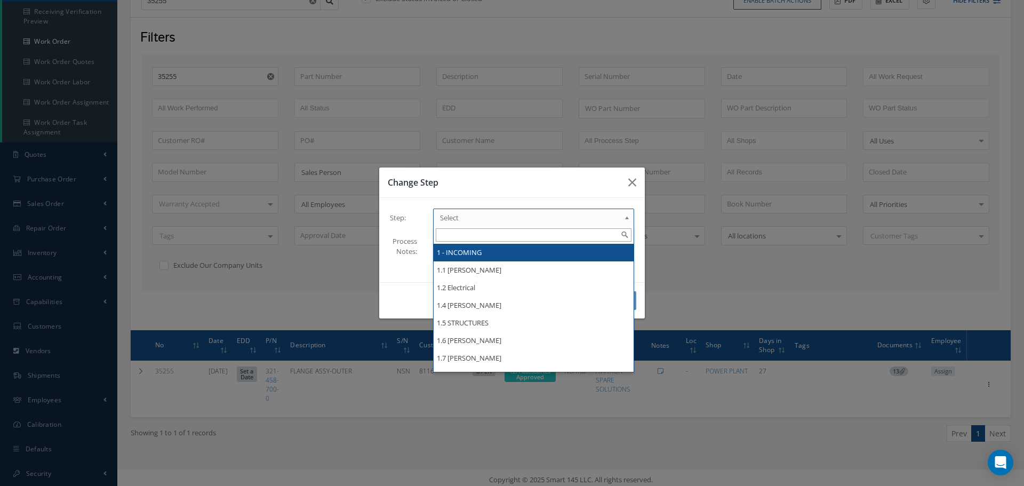
click at [627, 219] on b at bounding box center [629, 220] width 10 height 17
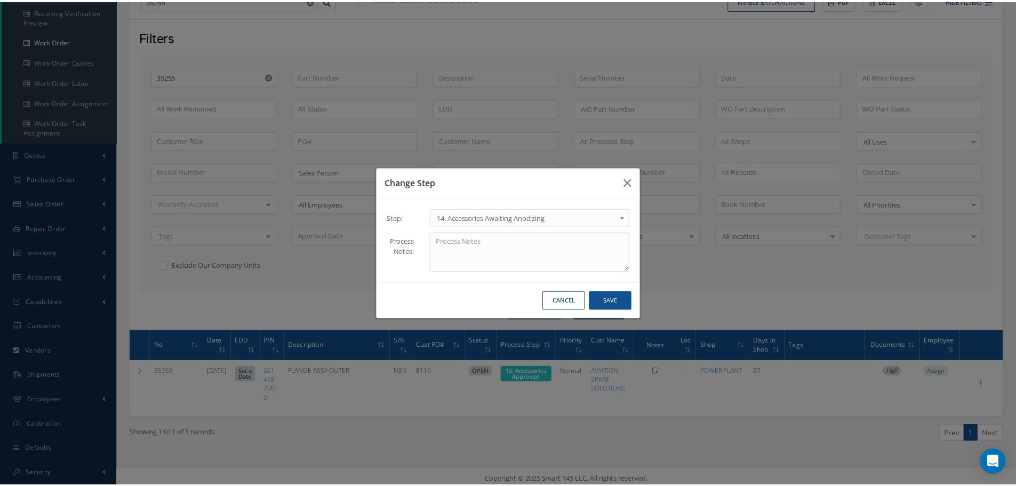
scroll to position [0, 0]
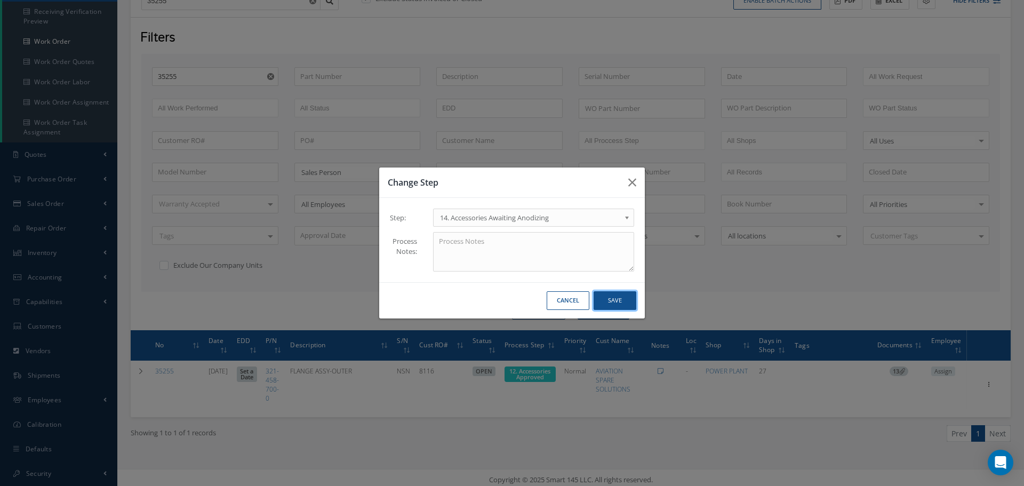
click at [609, 301] on button "Save" at bounding box center [614, 300] width 43 height 19
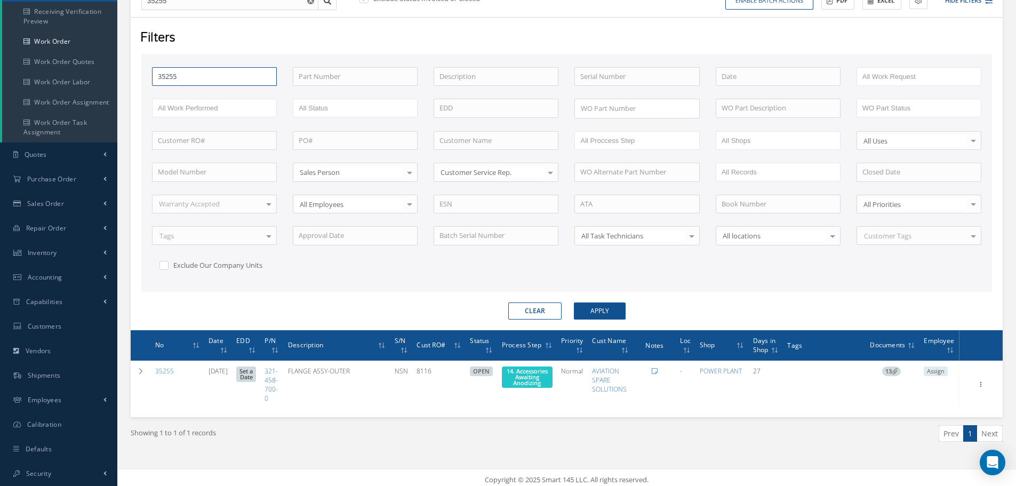
click at [223, 75] on input "35255" at bounding box center [214, 76] width 125 height 19
type input "3525"
type input "35251"
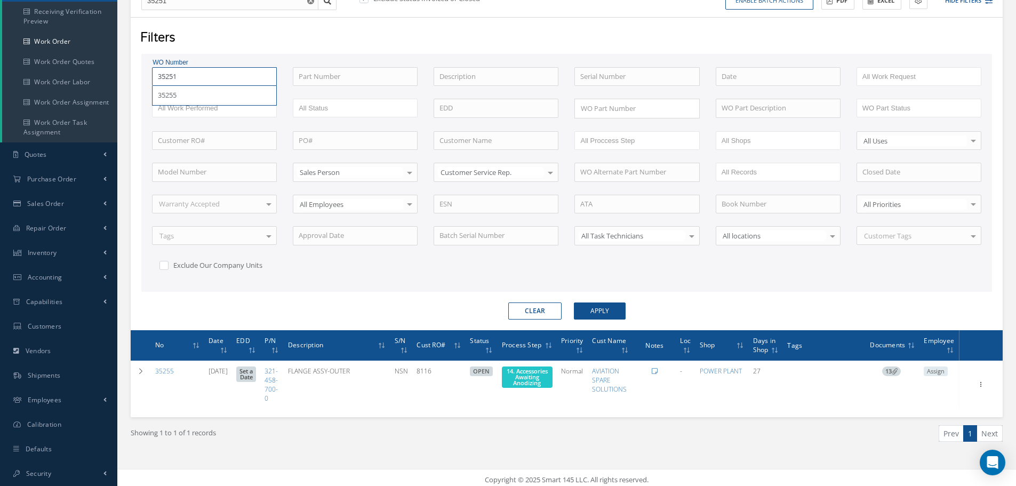
click at [574, 302] on button "Apply" at bounding box center [600, 310] width 52 height 17
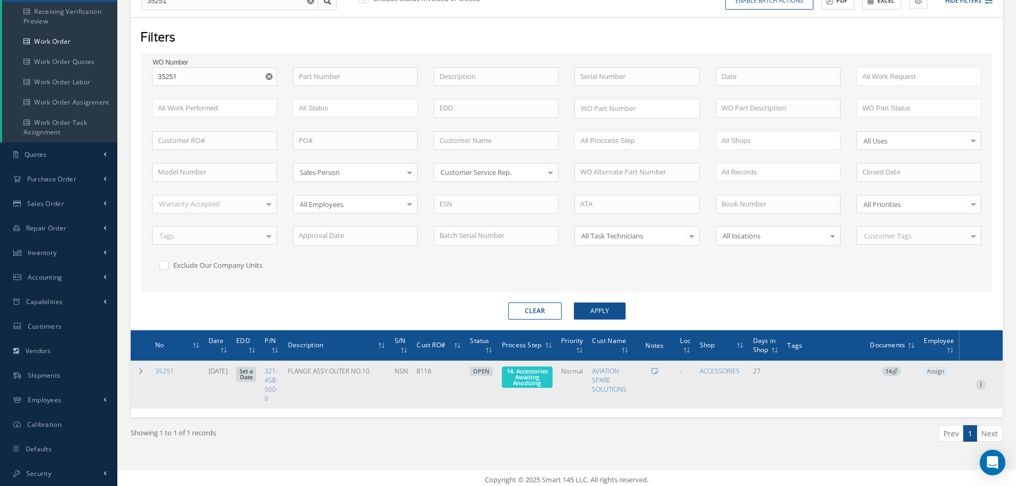
click at [981, 383] on icon at bounding box center [980, 383] width 11 height 9
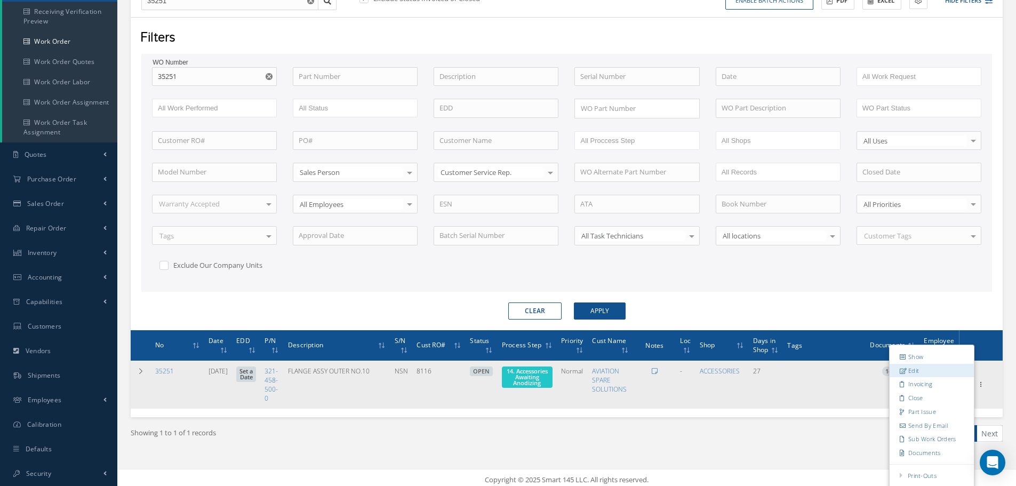
click at [932, 371] on link "Edit" at bounding box center [931, 371] width 84 height 14
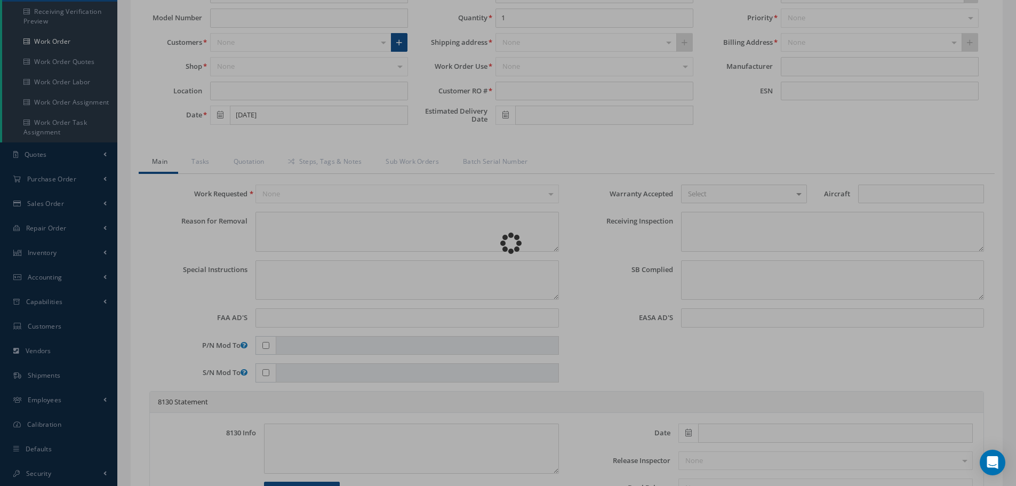
type input "321-458-500-0"
type input "[DATE]"
type input "FLANGE ASSY OUTER NO.10"
type input "8116"
type input "NSN"
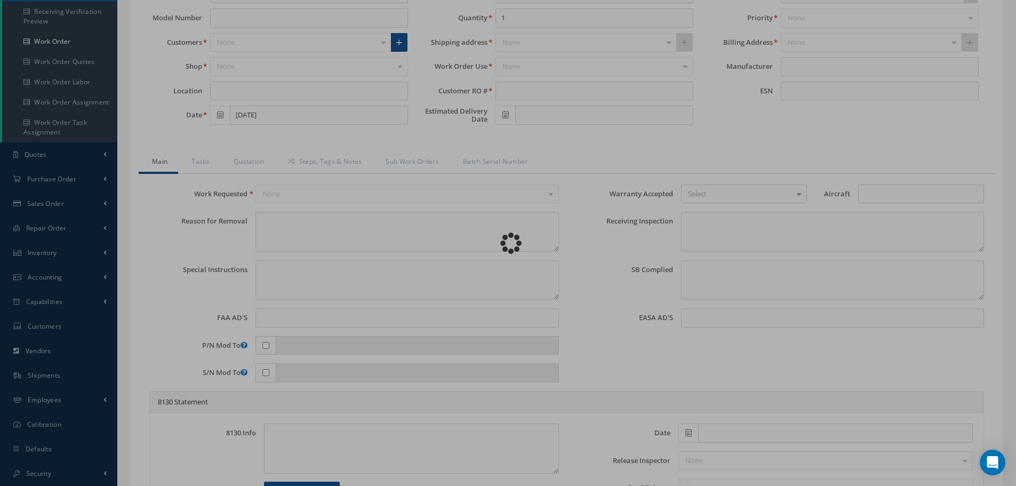
type input "575548"
type textarea "NONE"
type textarea "PLEASE SEE R.O. FOR DETAILS"
type textarea "NO VISUAL DAMAGE"
type textarea "None performed"
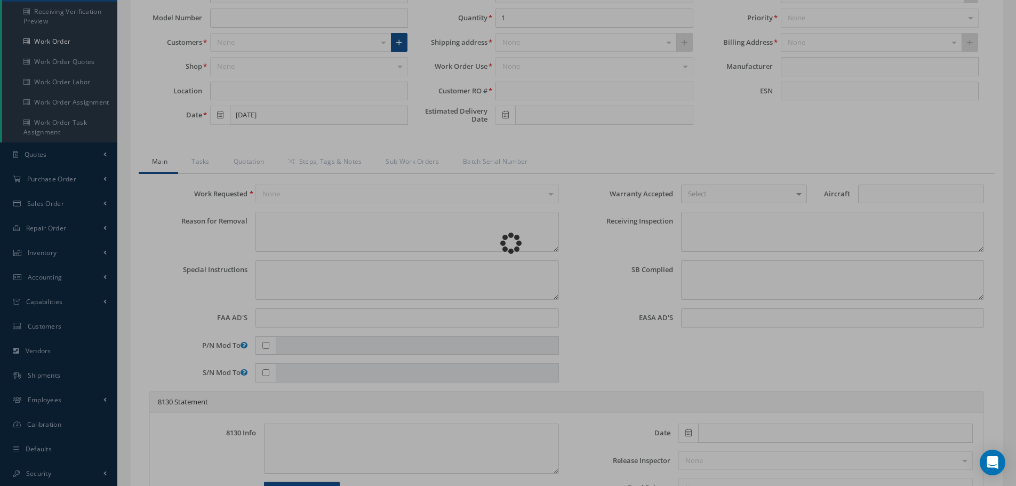
type textarea "Article was xxxxx in reference with the following Technical Standard : CFM56-5B…"
type textarea "Article has been approved to return to service."
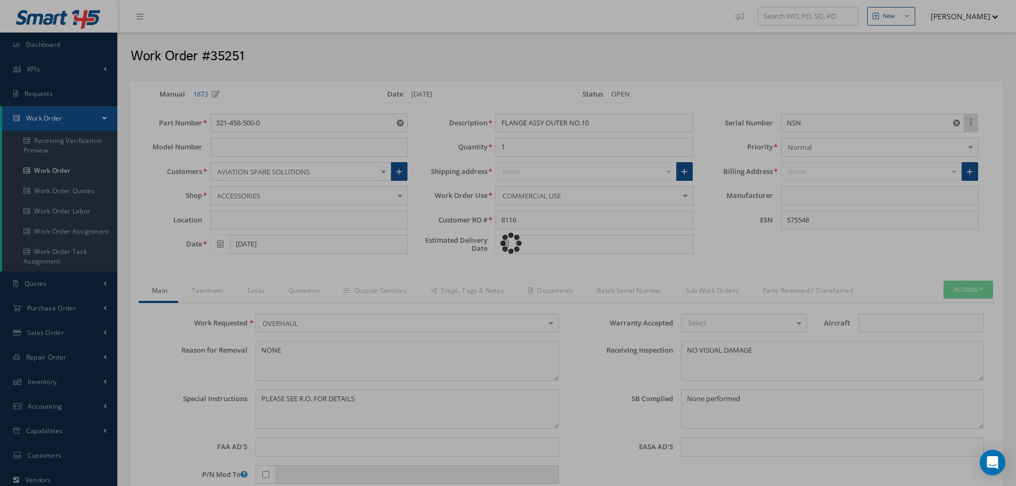
type input "CFM56-5B"
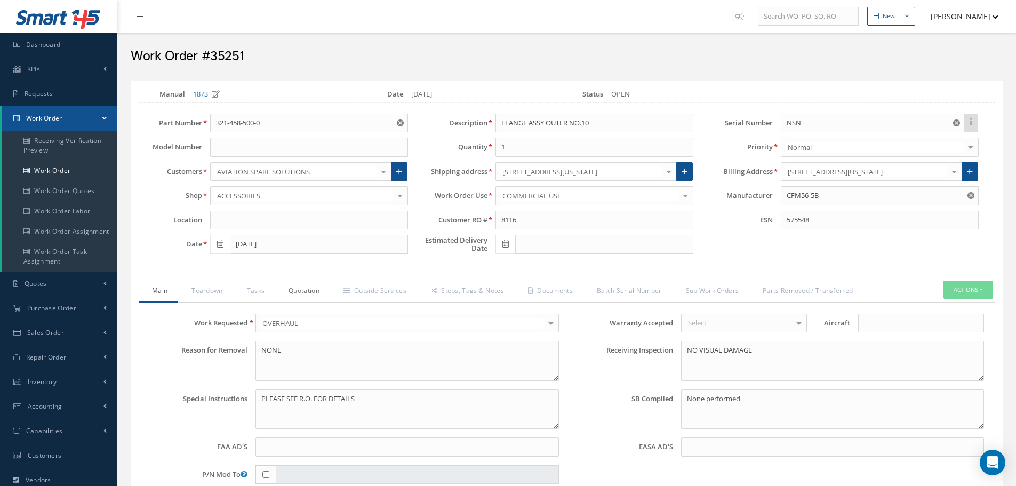
click at [309, 285] on link "Quotation" at bounding box center [302, 291] width 55 height 22
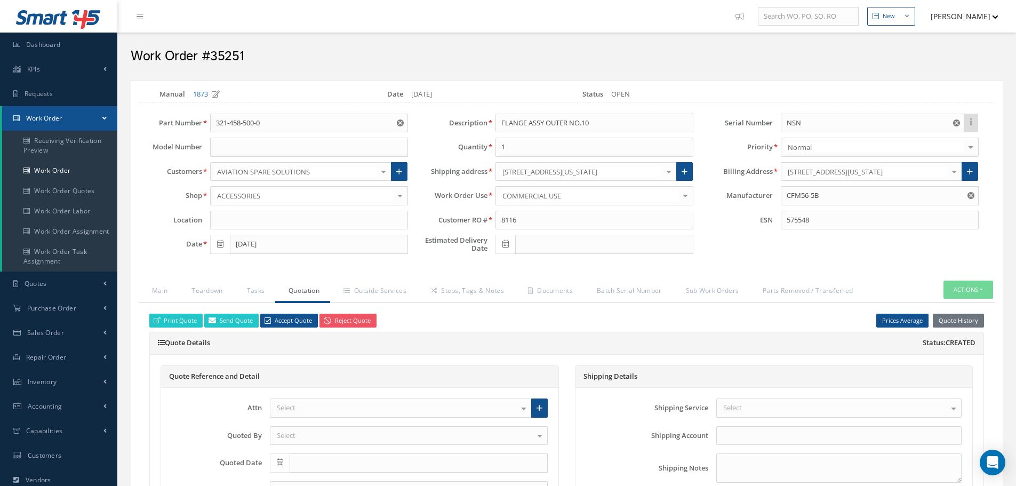
select select "25"
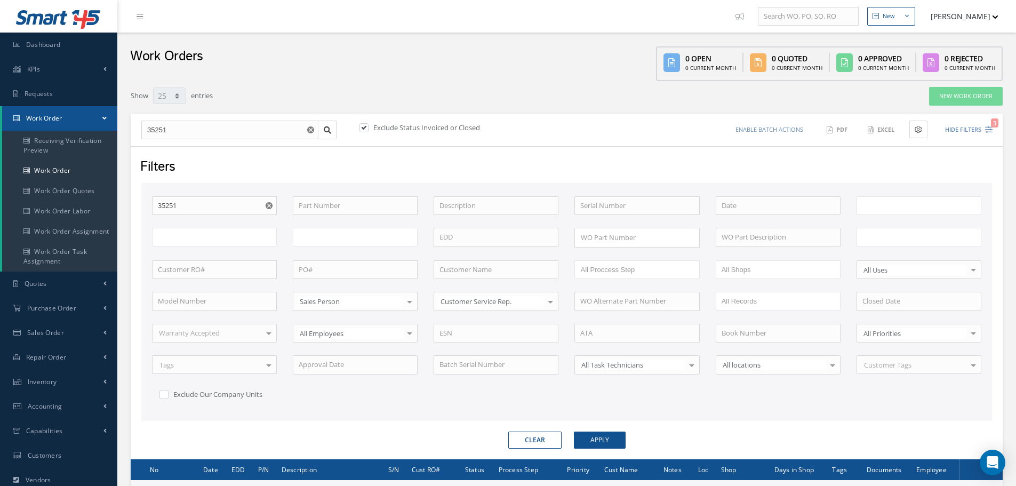
scroll to position [129, 0]
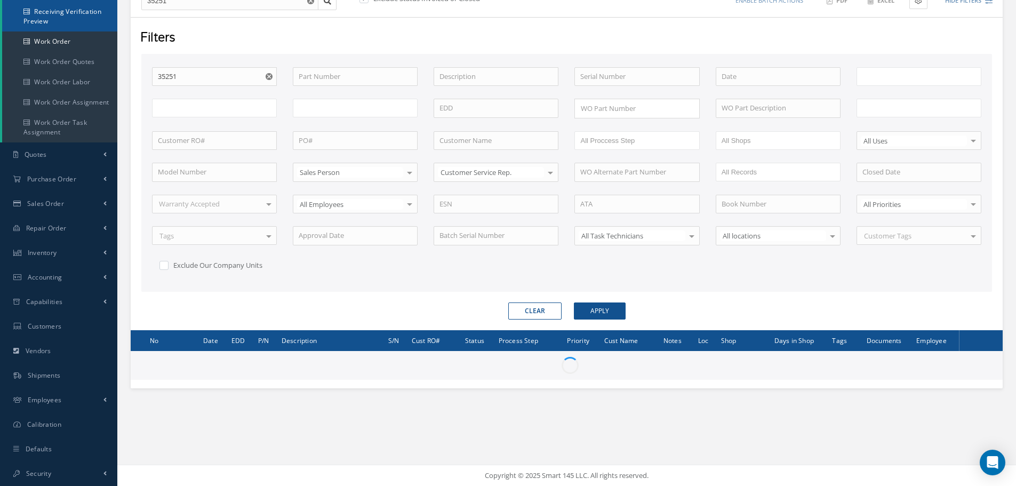
type input "All Work Request"
type input "All Work Performed"
type input "All Status"
type input "WO Part Status"
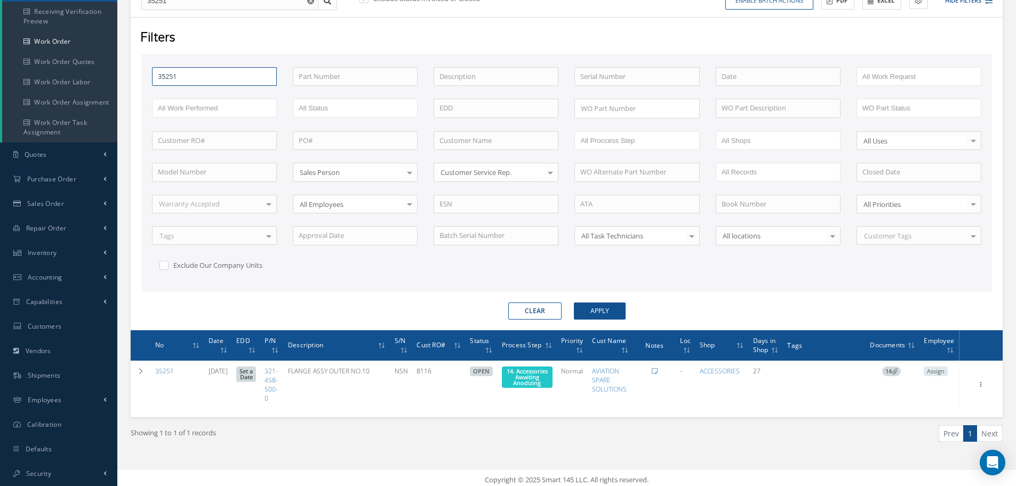
click at [184, 78] on input "35251" at bounding box center [214, 76] width 125 height 19
type input "3525"
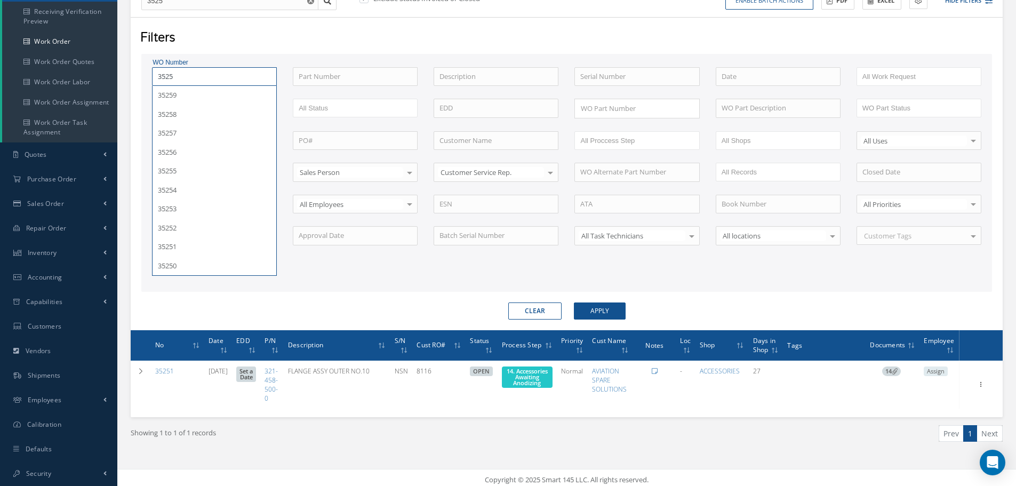
type input "35253"
click at [574, 302] on button "Apply" at bounding box center [600, 310] width 52 height 17
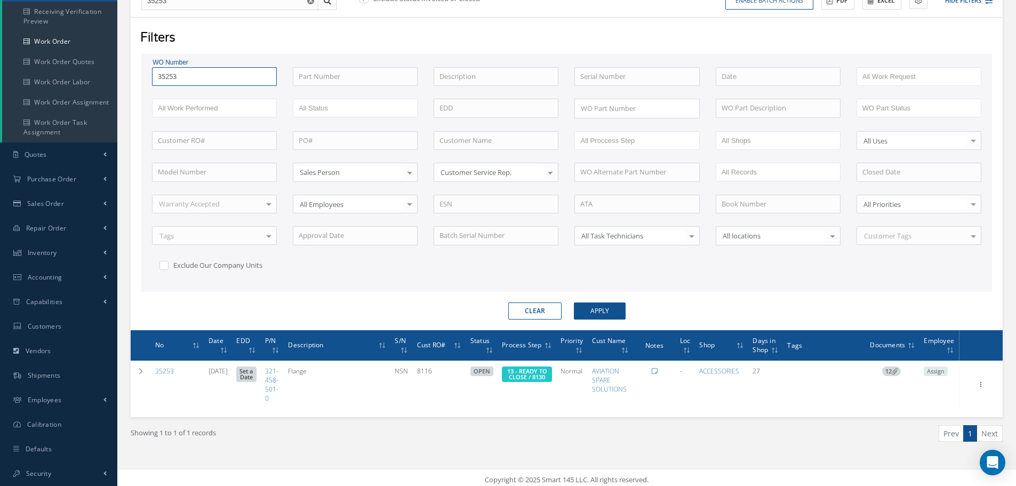
click at [270, 75] on input "35253" at bounding box center [214, 76] width 125 height 19
click at [186, 76] on input "35253" at bounding box center [214, 76] width 125 height 19
type input "3525"
type input "35255"
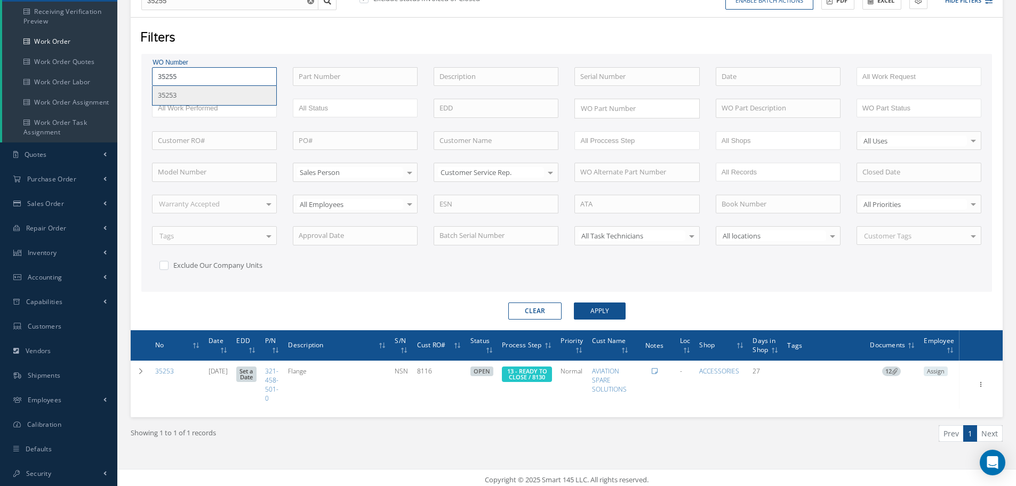
type input "35255"
click at [574, 302] on button "Apply" at bounding box center [600, 310] width 52 height 17
type input "3525"
type input "352"
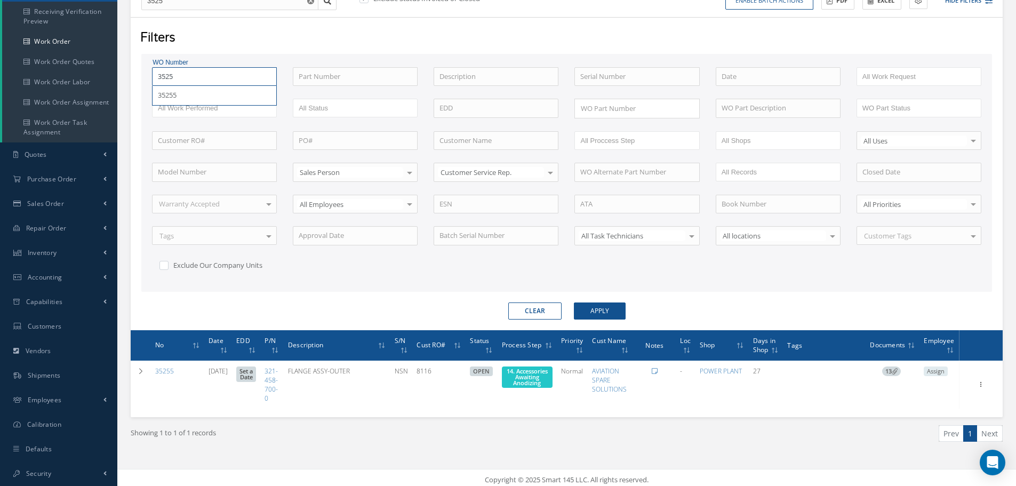
type input "352"
type input "3524"
type input "35246"
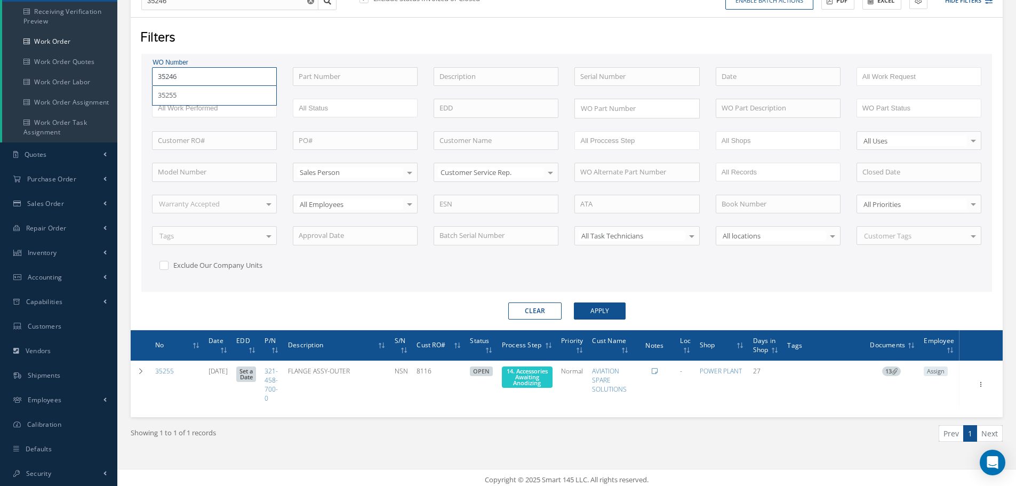
click at [574, 302] on button "Apply" at bounding box center [600, 310] width 52 height 17
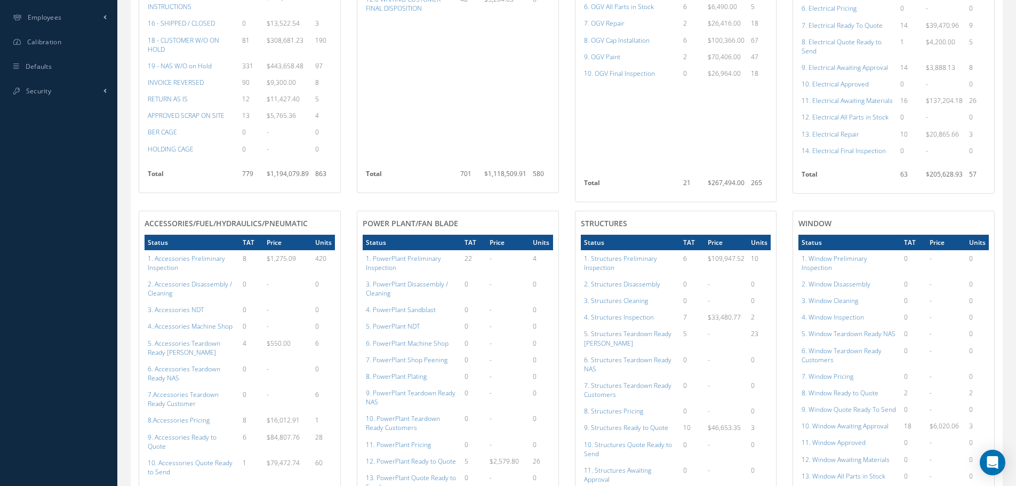
scroll to position [267, 0]
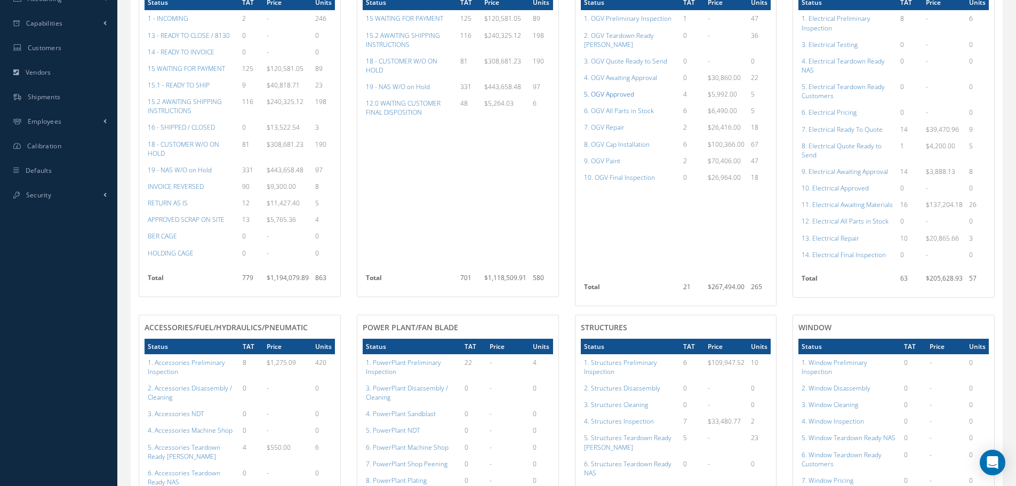
click at [611, 90] on a=78&excludeInternalCustomer=false&excludeInvoicedOrClosed=true&shop_id=15&filtersHidded"] "5. OGV Approved" at bounding box center [609, 94] width 50 height 9
click at [852, 193] on td "10. Electrical Approved" at bounding box center [847, 188] width 99 height 17
click at [851, 186] on a=96&excludeInternalCustomer=false&excludeInvoicedOrClosed=true&shop_id=13&filtersHidded"] "10. Electrical Approved" at bounding box center [834, 187] width 67 height 9
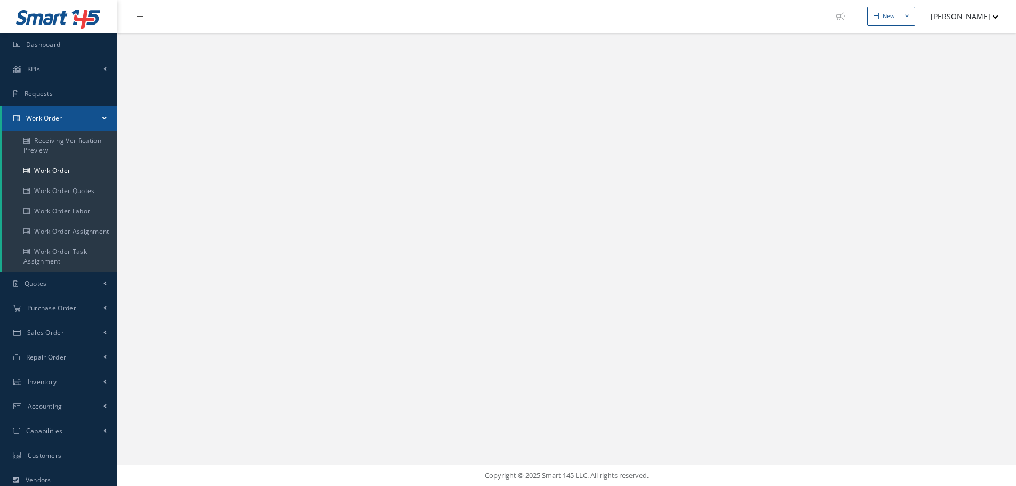
select select "25"
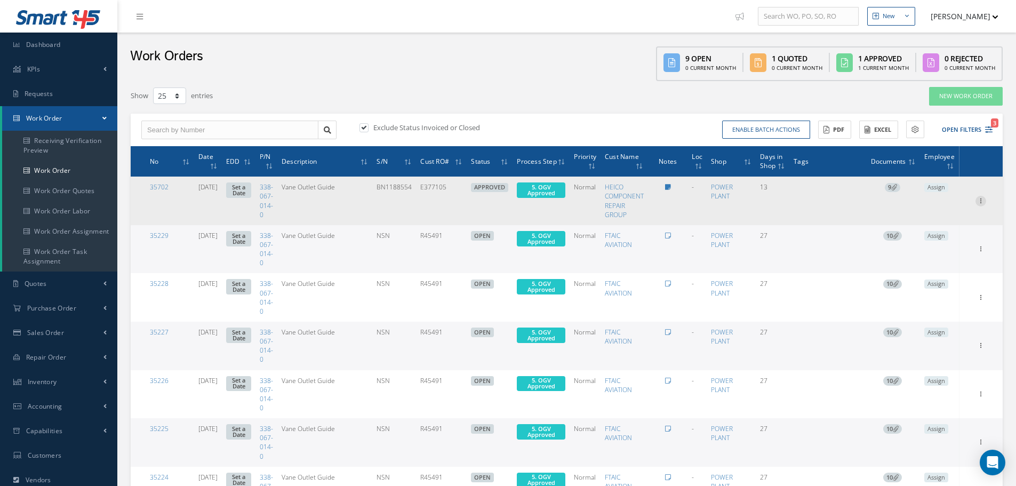
click at [983, 202] on icon at bounding box center [980, 200] width 11 height 9
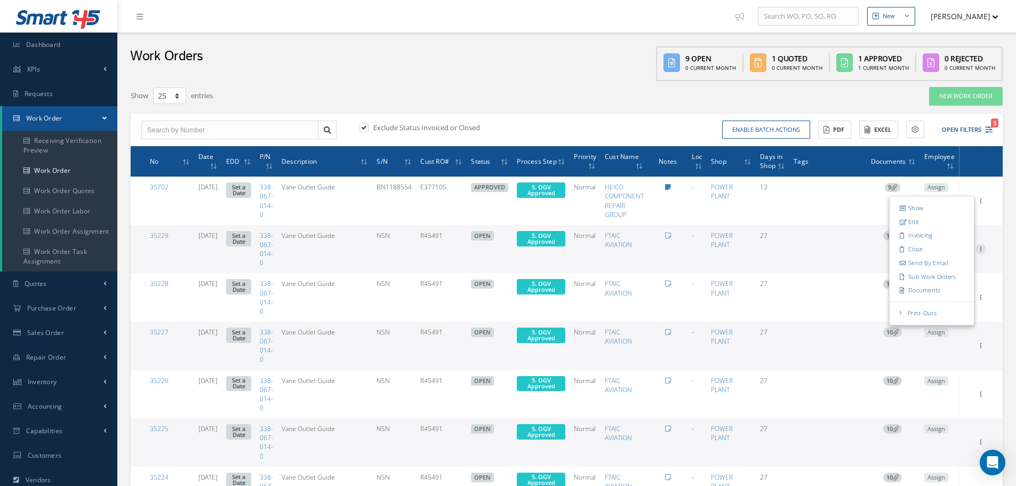
click at [984, 204] on icon at bounding box center [980, 200] width 11 height 9
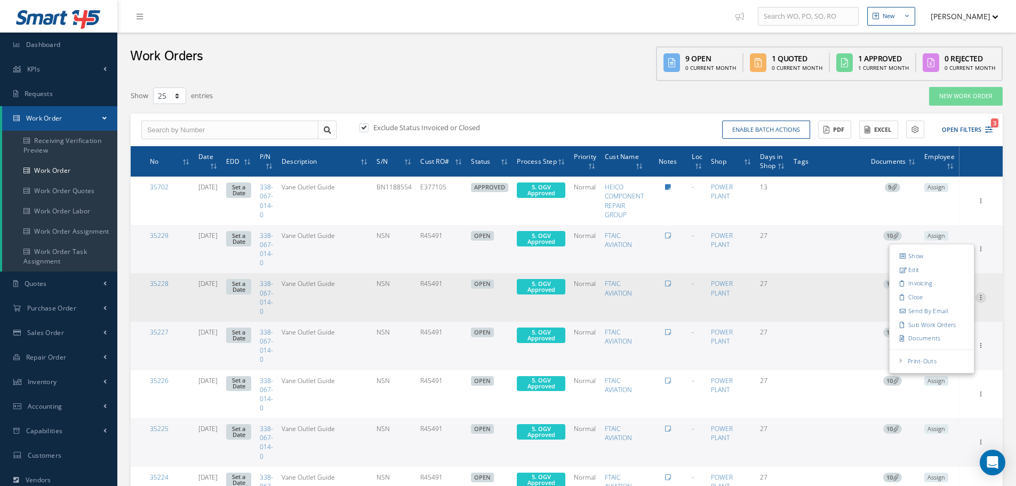
click at [981, 204] on icon at bounding box center [980, 200] width 11 height 9
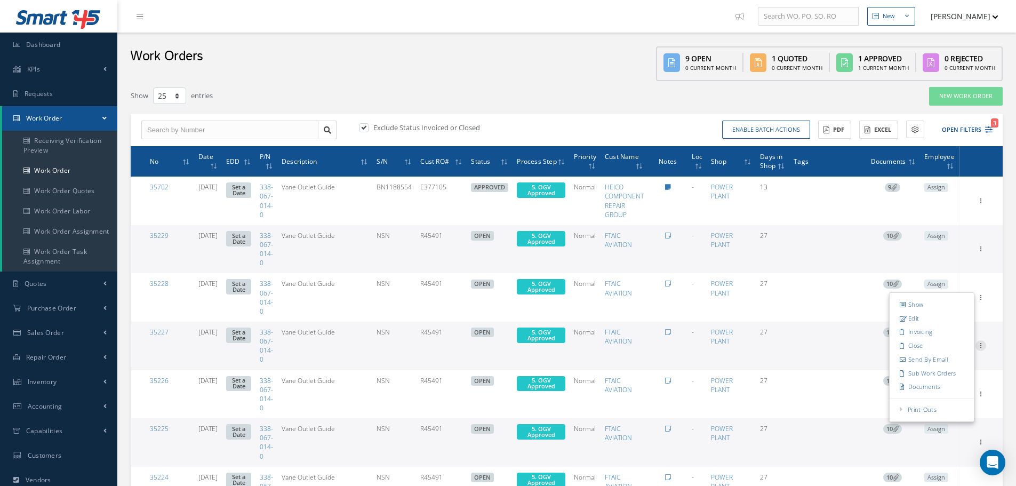
click at [980, 204] on icon at bounding box center [980, 200] width 11 height 9
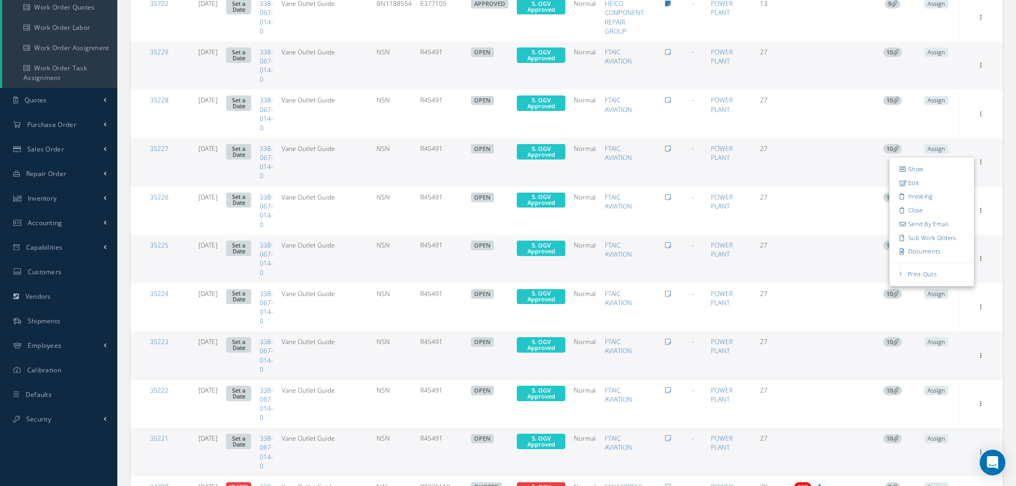
scroll to position [53, 0]
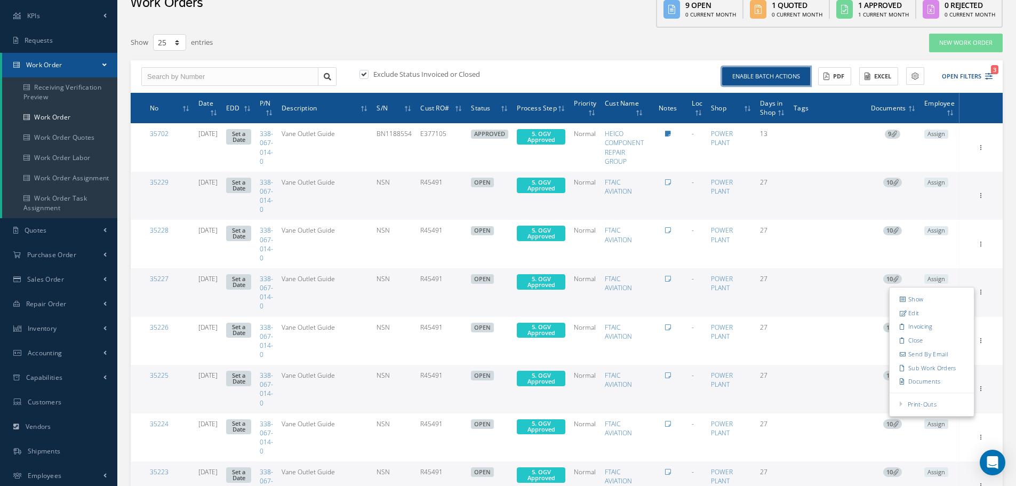
click at [795, 75] on button "Enable batch actions" at bounding box center [766, 76] width 88 height 19
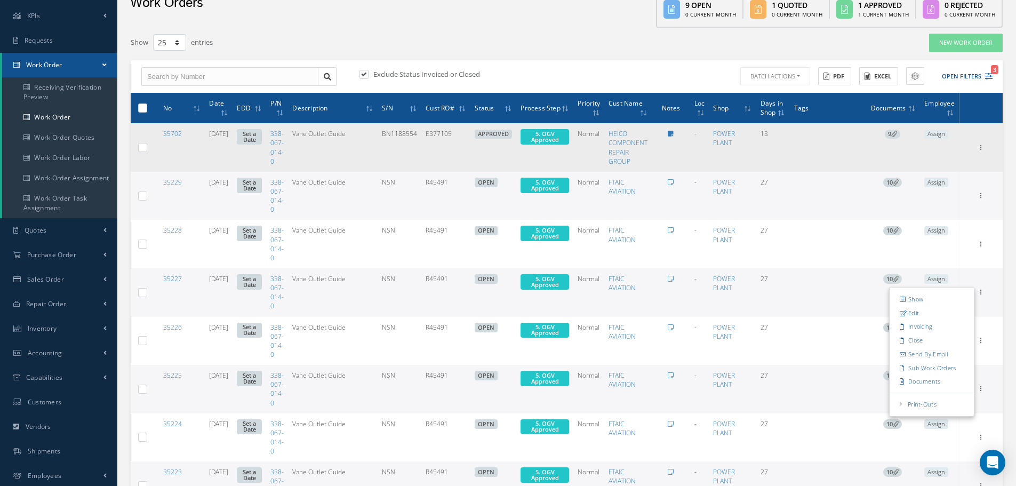
click at [147, 146] on label at bounding box center [147, 146] width 0 height 9
click at [142, 146] on input "checkbox" at bounding box center [143, 148] width 7 height 7
checkbox input "true"
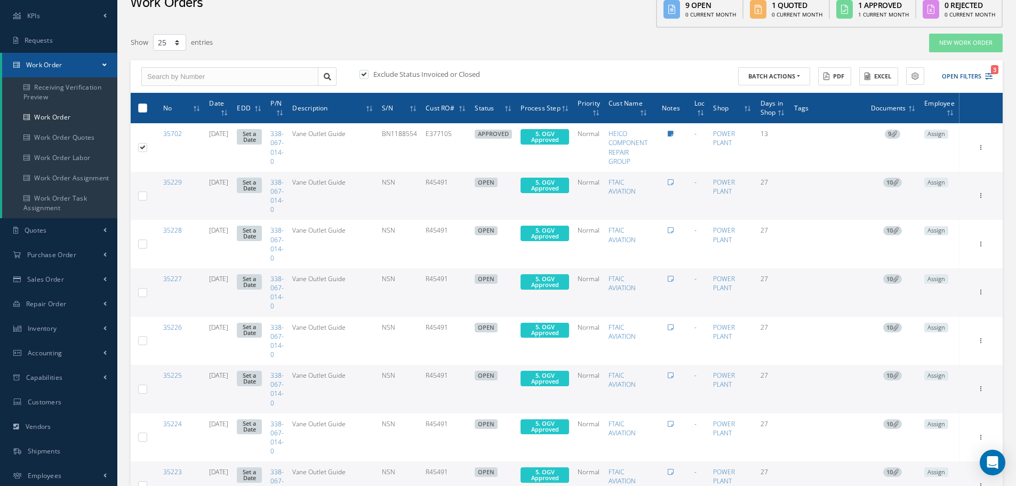
click at [147, 197] on label at bounding box center [147, 195] width 0 height 9
click at [140, 197] on input "checkbox" at bounding box center [143, 196] width 7 height 7
checkbox input "true"
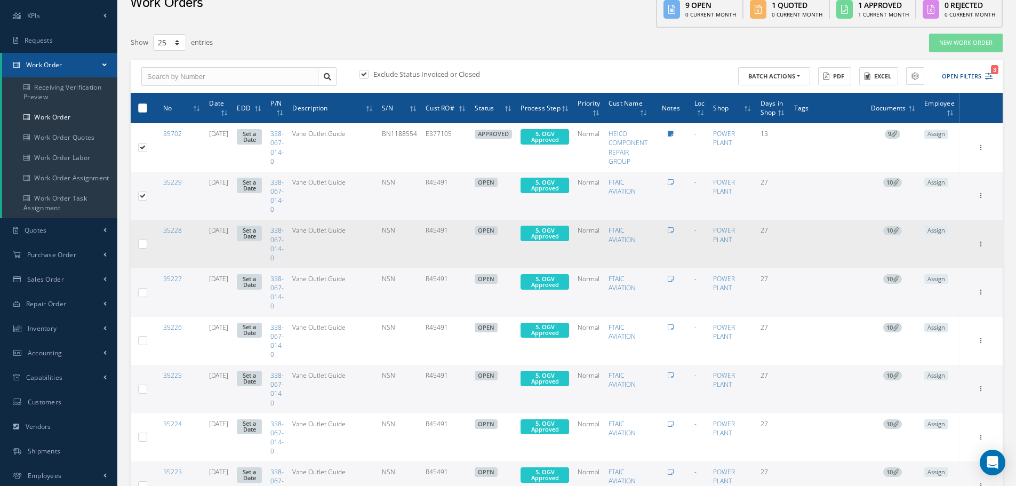
click at [147, 243] on label at bounding box center [147, 243] width 0 height 9
click at [145, 243] on input "checkbox" at bounding box center [143, 245] width 7 height 7
checkbox input "true"
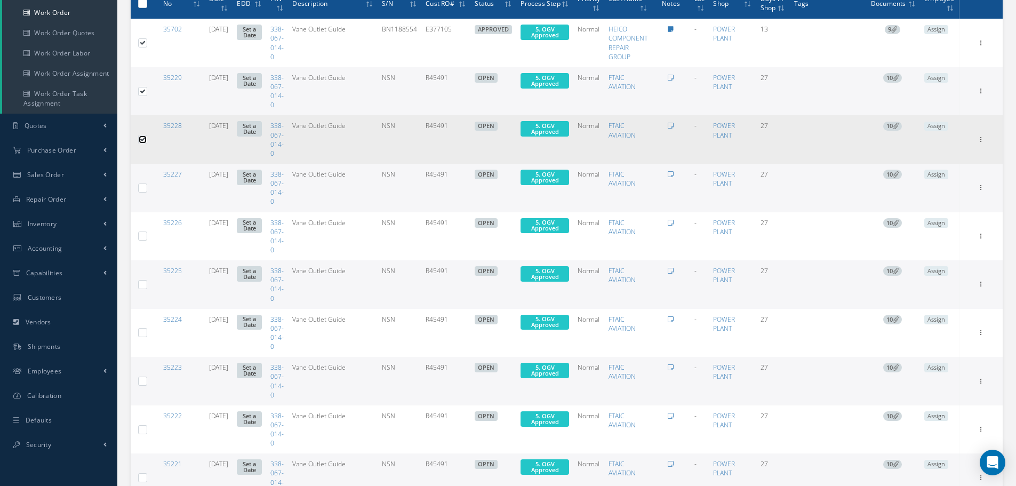
scroll to position [160, 0]
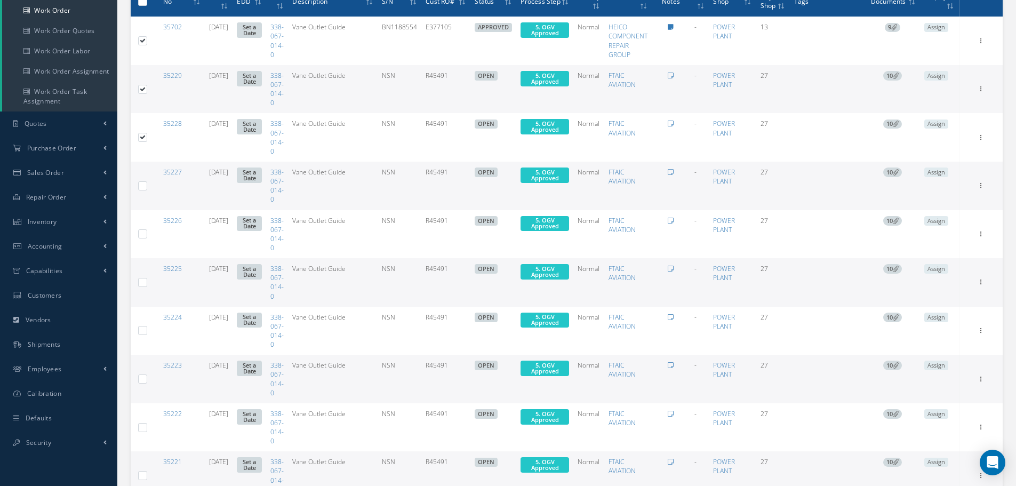
click at [147, 187] on label at bounding box center [147, 185] width 0 height 9
click at [143, 187] on input "checkbox" at bounding box center [143, 186] width 7 height 7
checkbox input "true"
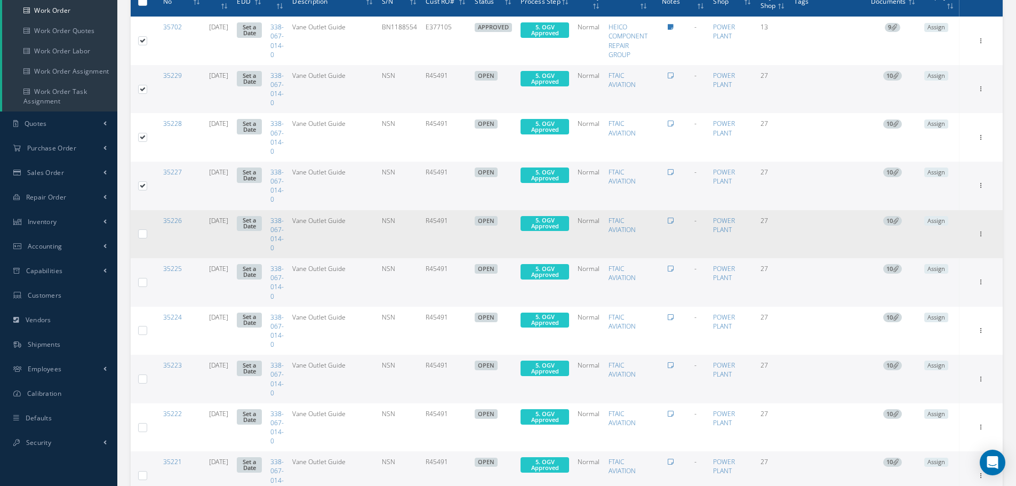
click at [147, 234] on label at bounding box center [147, 233] width 0 height 9
click at [142, 234] on input "checkbox" at bounding box center [143, 234] width 7 height 7
checkbox input "true"
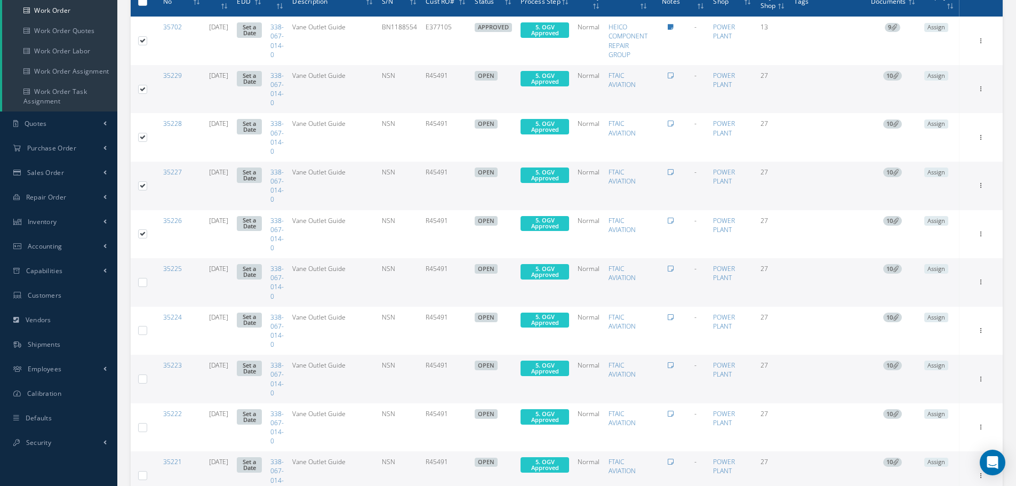
click at [147, 281] on label at bounding box center [147, 281] width 0 height 9
click at [145, 281] on input "checkbox" at bounding box center [143, 283] width 7 height 7
checkbox input "true"
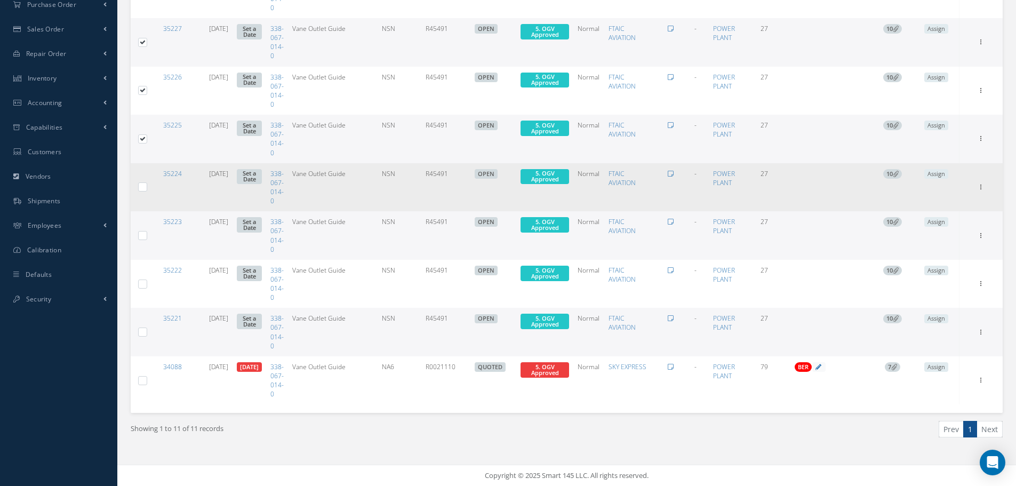
click at [147, 188] on label at bounding box center [147, 186] width 0 height 9
click at [141, 188] on input "checkbox" at bounding box center [143, 188] width 7 height 7
checkbox input "true"
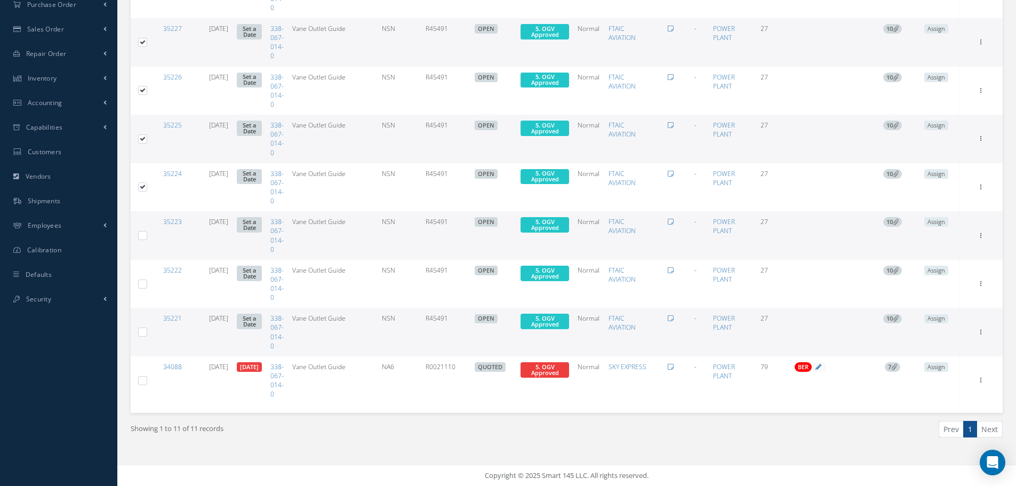
click at [147, 235] on label at bounding box center [147, 234] width 0 height 9
click at [143, 235] on input "checkbox" at bounding box center [143, 236] width 7 height 7
checkbox input "true"
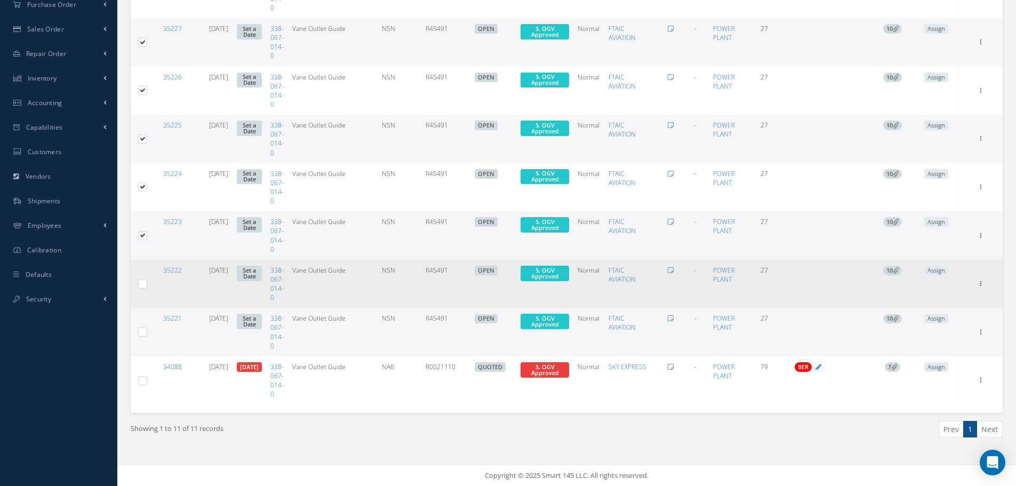
click at [147, 287] on label at bounding box center [147, 283] width 0 height 9
click at [145, 287] on input "checkbox" at bounding box center [143, 284] width 7 height 7
checkbox input "true"
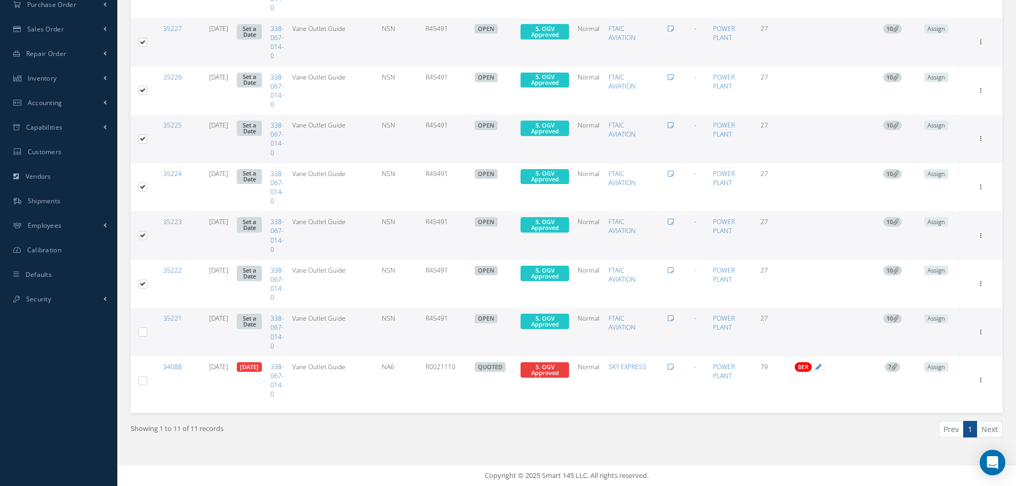
click at [147, 334] on label at bounding box center [147, 331] width 0 height 9
click at [142, 334] on input "checkbox" at bounding box center [143, 333] width 7 height 7
checkbox input "true"
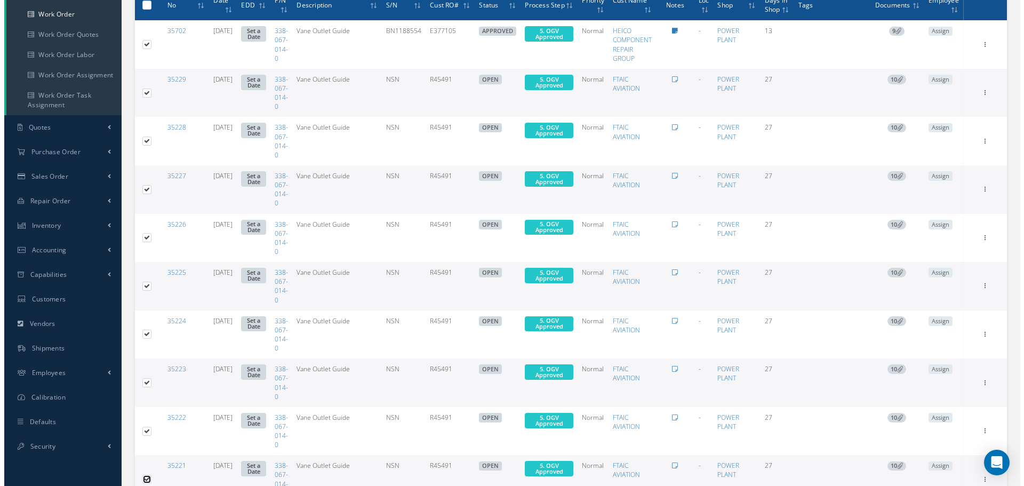
scroll to position [0, 0]
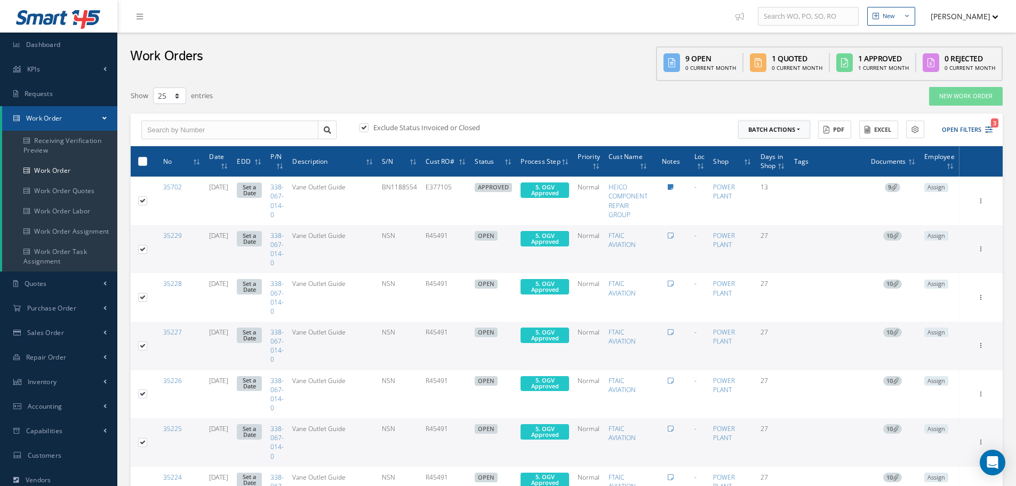
click at [798, 128] on button "Batch Actions" at bounding box center [774, 130] width 72 height 19
click at [783, 144] on link "Update Work Orders" at bounding box center [780, 147] width 85 height 14
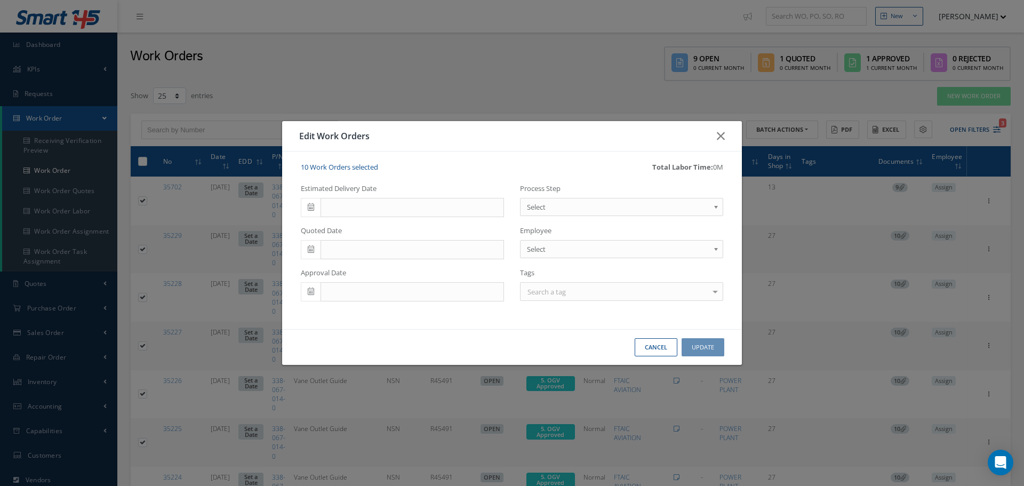
click at [715, 205] on b at bounding box center [718, 209] width 10 height 17
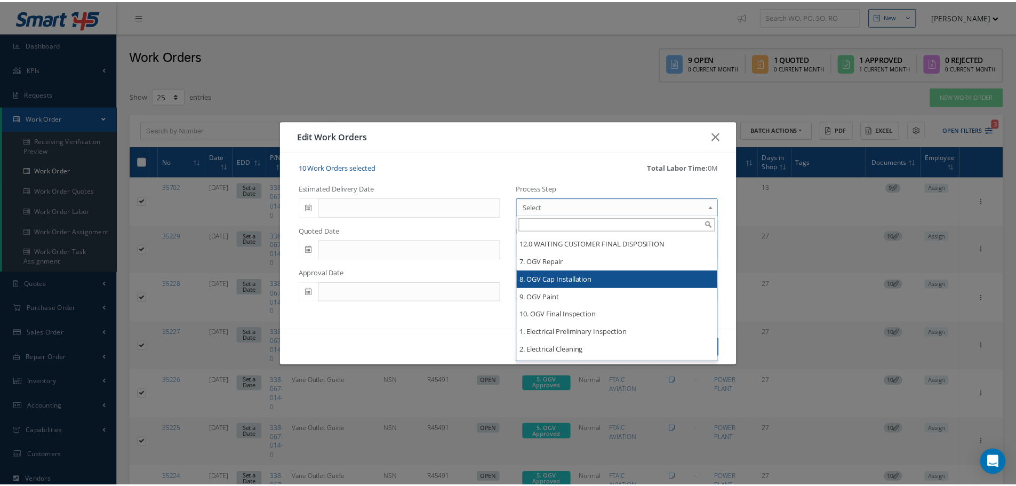
scroll to position [860, 0]
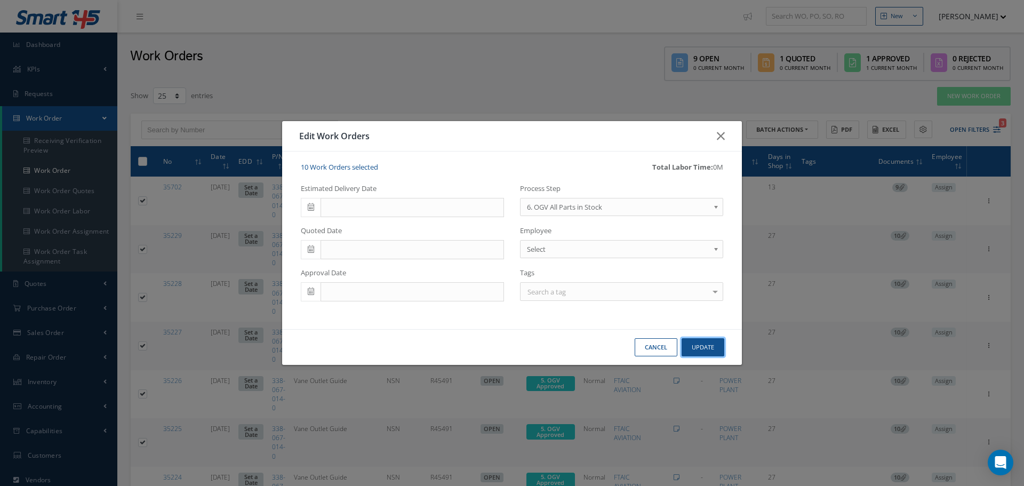
click at [701, 347] on button "Update" at bounding box center [702, 347] width 43 height 19
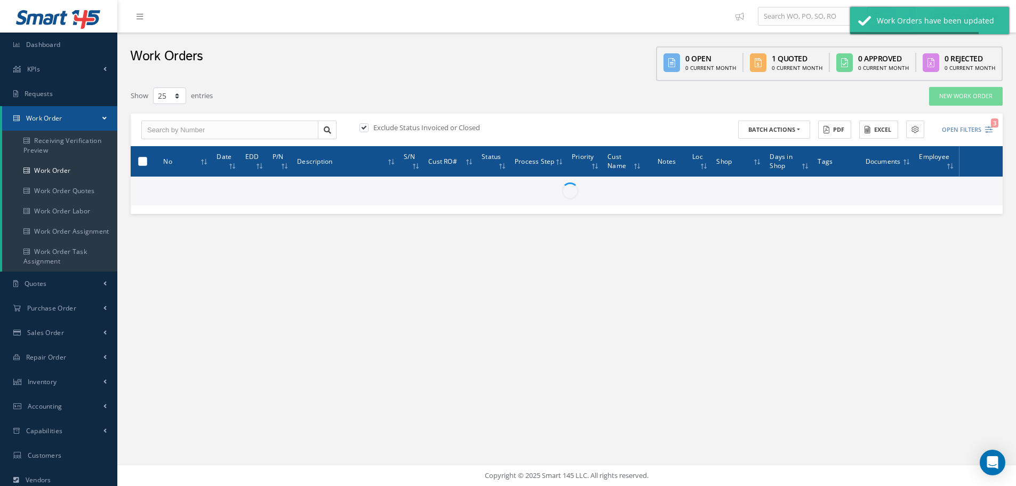
checkbox input "false"
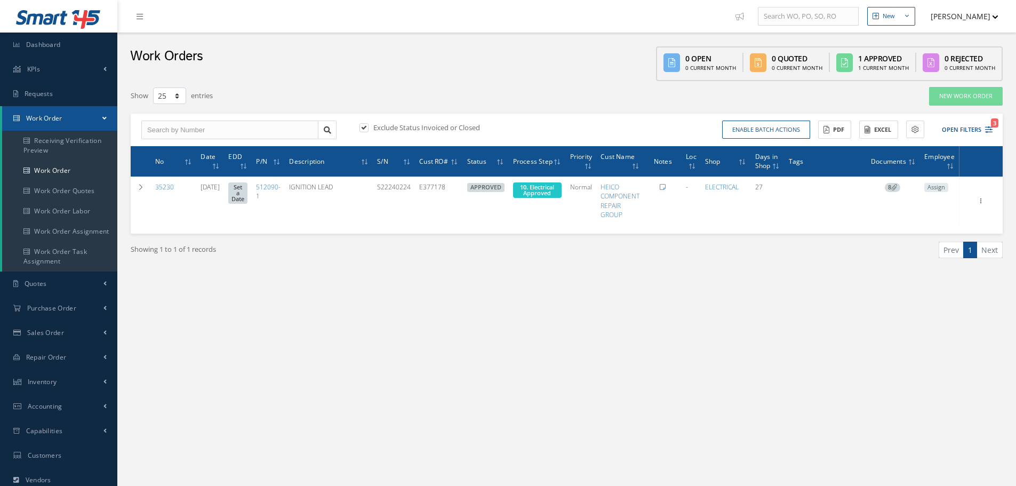
select select "25"
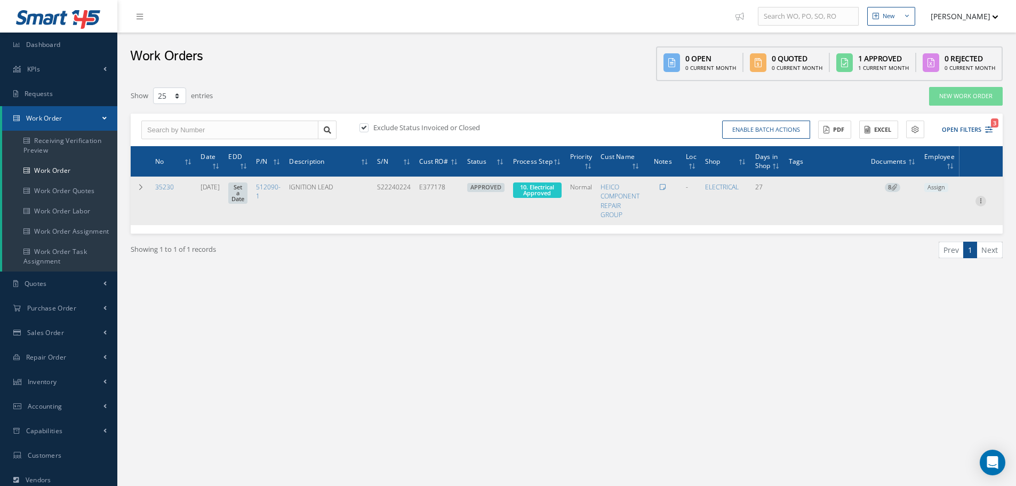
click at [981, 202] on icon at bounding box center [980, 200] width 11 height 9
click at [923, 219] on link "Edit" at bounding box center [931, 221] width 84 height 14
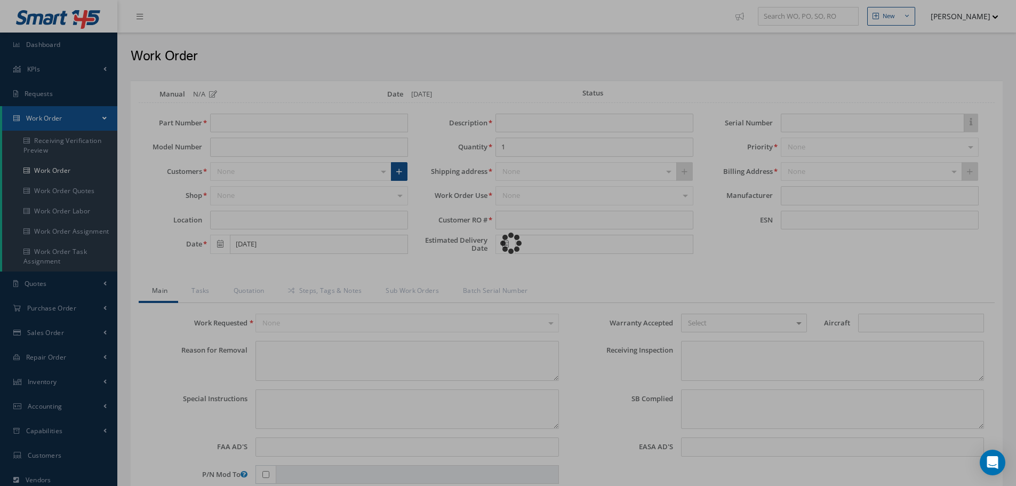
type input "512090-1"
type input "[DATE]"
type input "IGNITION LEAD"
type input "E377178"
type input "S22240224"
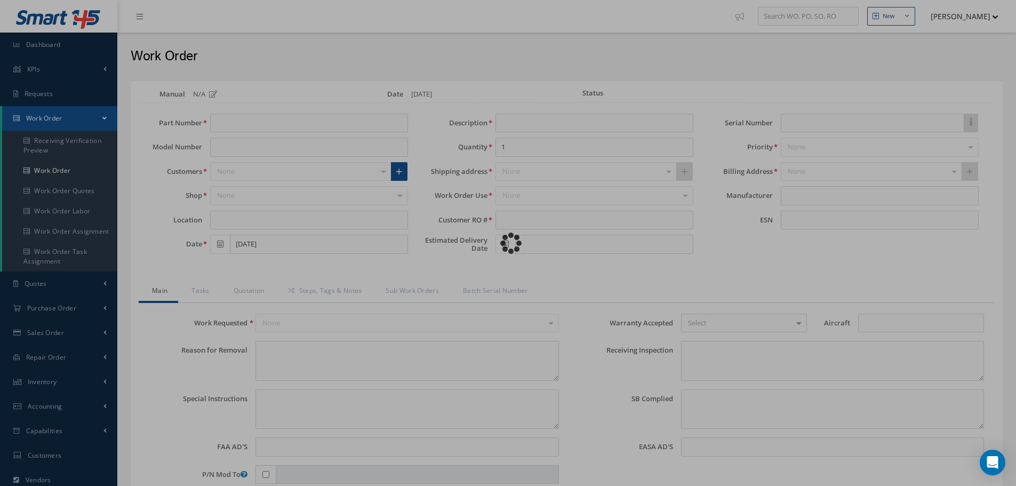
type textarea "NONE"
type textarea "PLEASE SEE R.O. FOR DETAILS"
type input "V-2500"
type textarea "NO VISUAL DAMAGE"
type textarea "None performed"
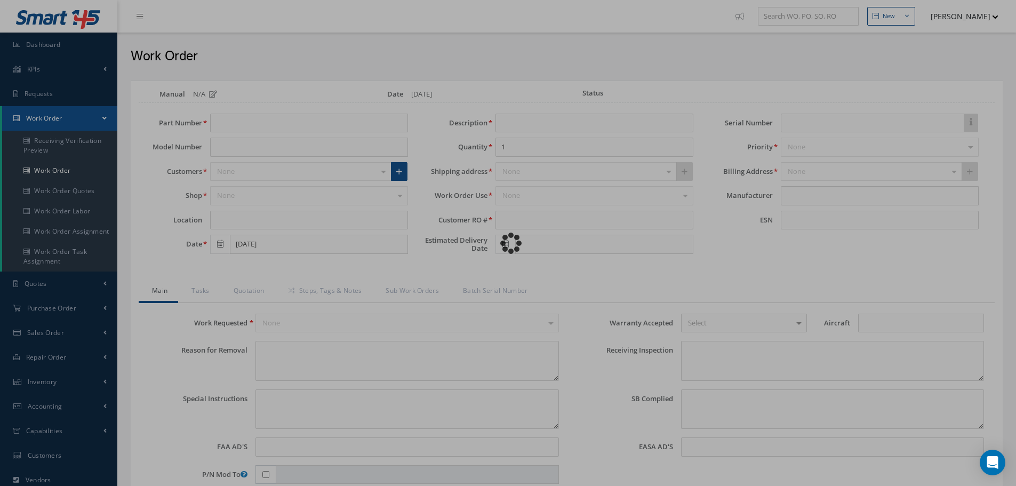
type textarea "Article was xxxxx in reference with the following Technical Standard : UNISON I…"
type textarea "Article has been approved to return to service."
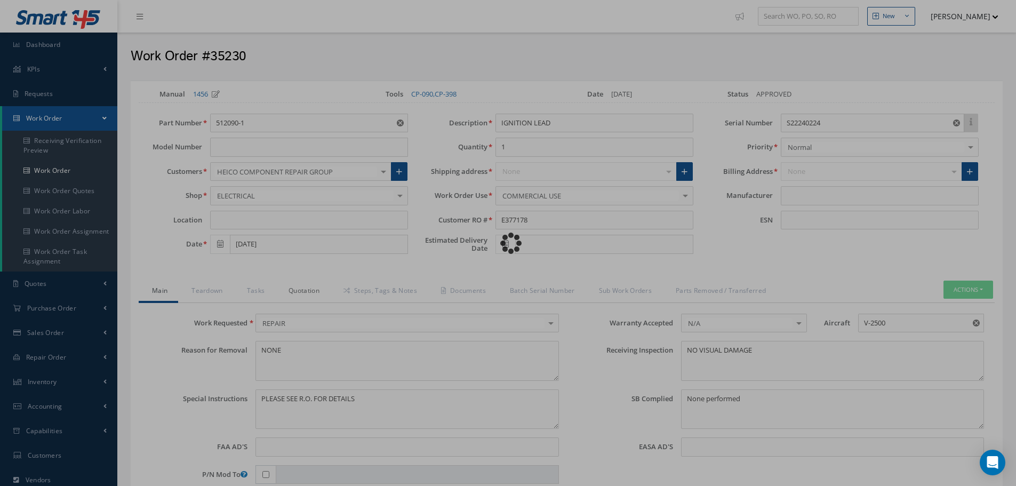
type input "UNISON INDUSTRIES"
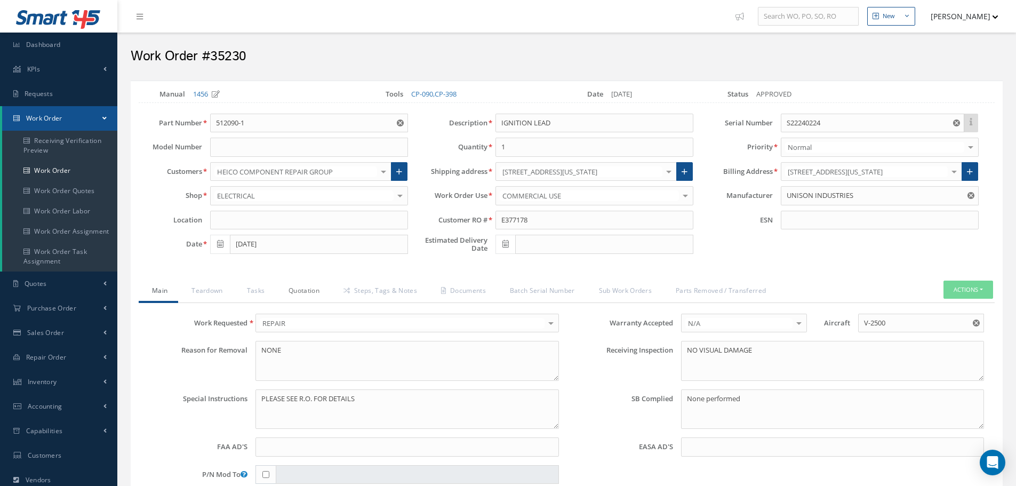
click at [308, 293] on link "Quotation" at bounding box center [302, 291] width 55 height 22
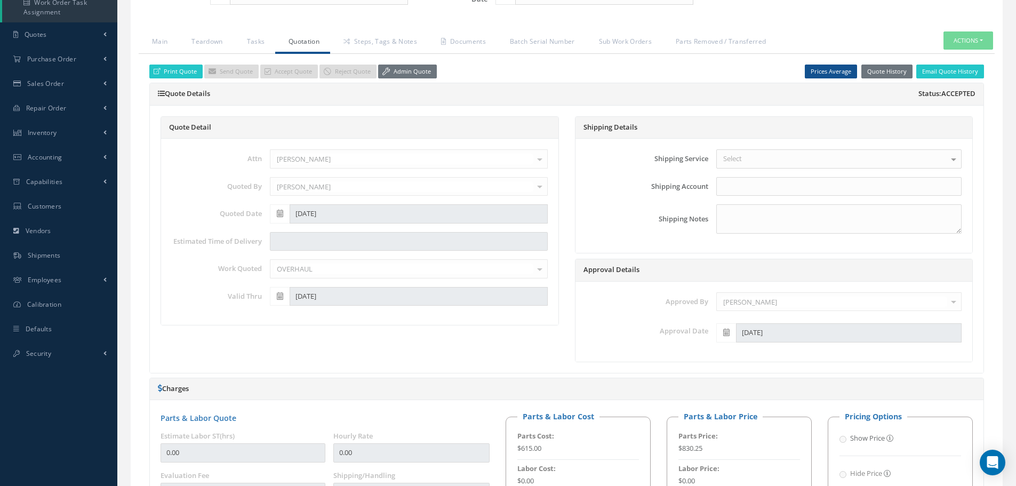
scroll to position [107, 0]
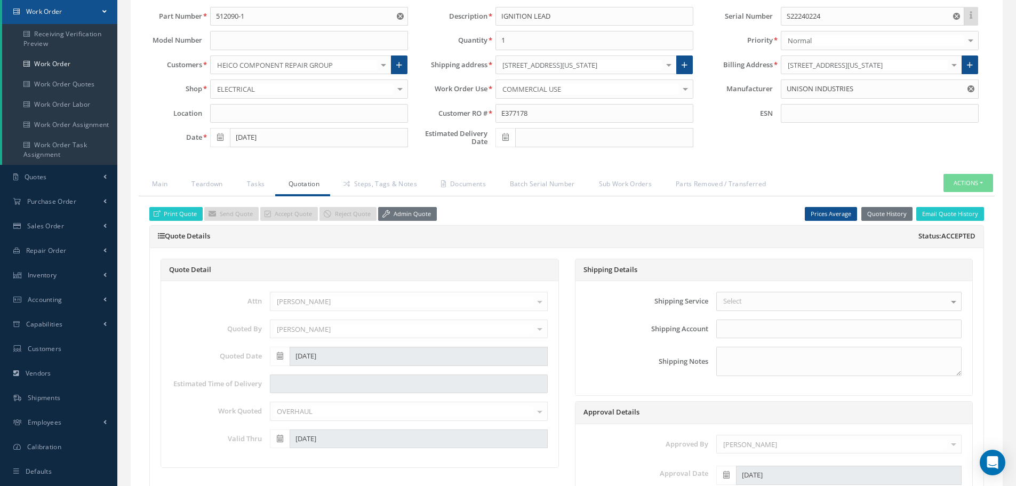
click at [308, 187] on link "Quotation" at bounding box center [302, 185] width 55 height 22
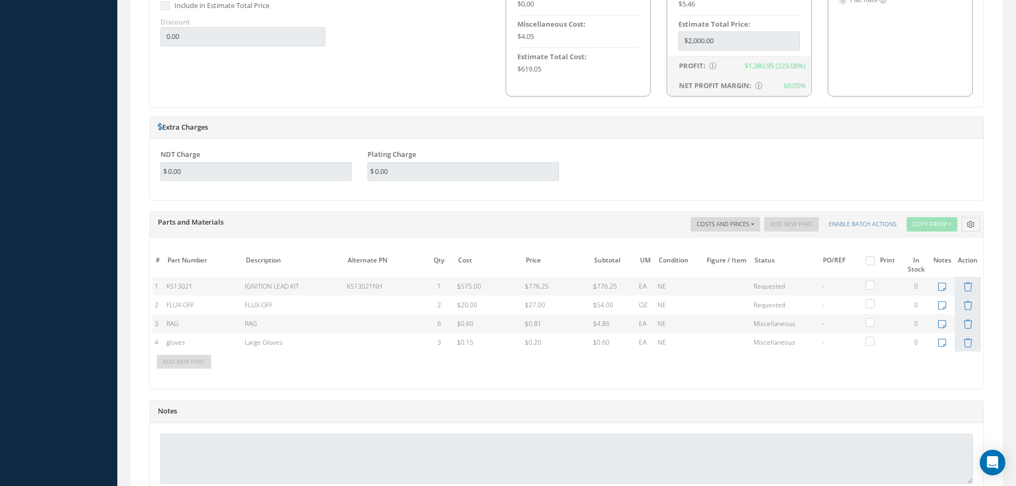
scroll to position [800, 0]
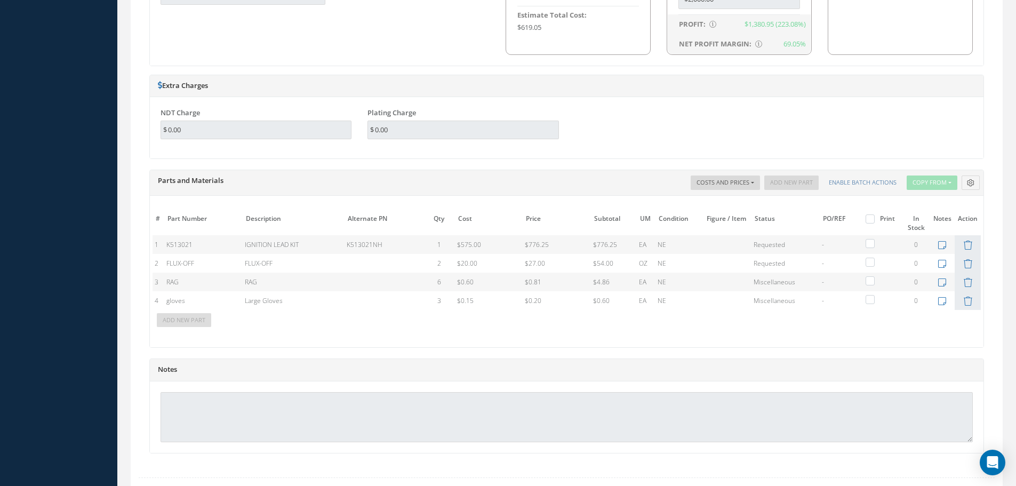
click at [874, 221] on label at bounding box center [875, 218] width 3 height 9
click at [871, 221] on input "checkbox" at bounding box center [871, 219] width 7 height 7
checkbox input "true"
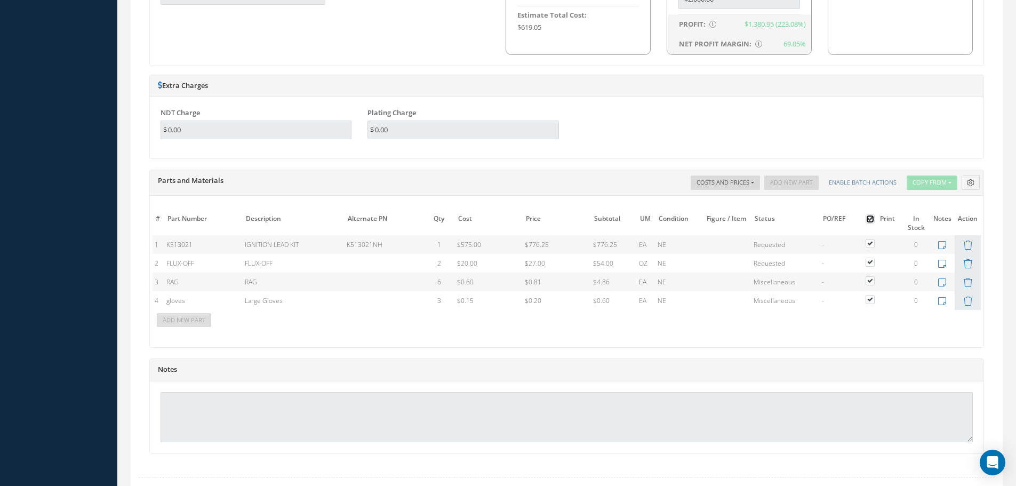
checkbox input "true"
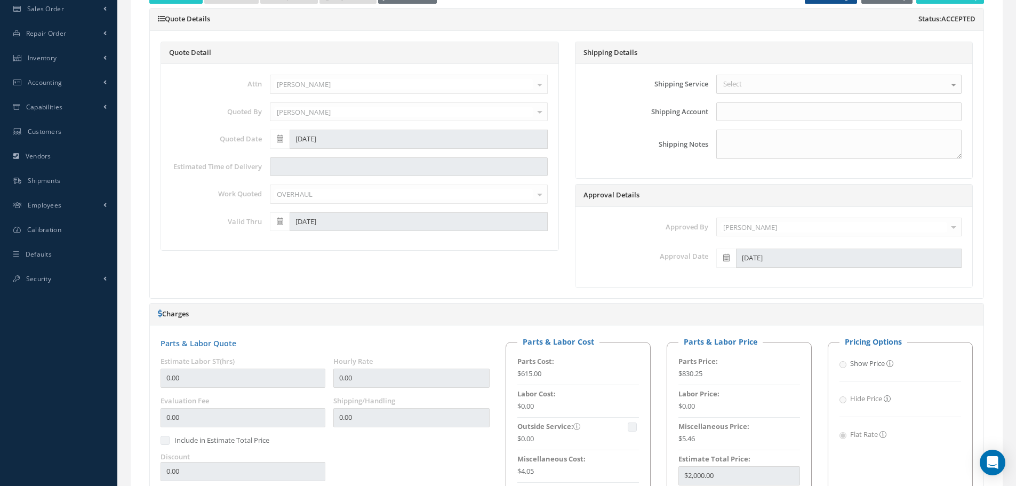
scroll to position [107, 0]
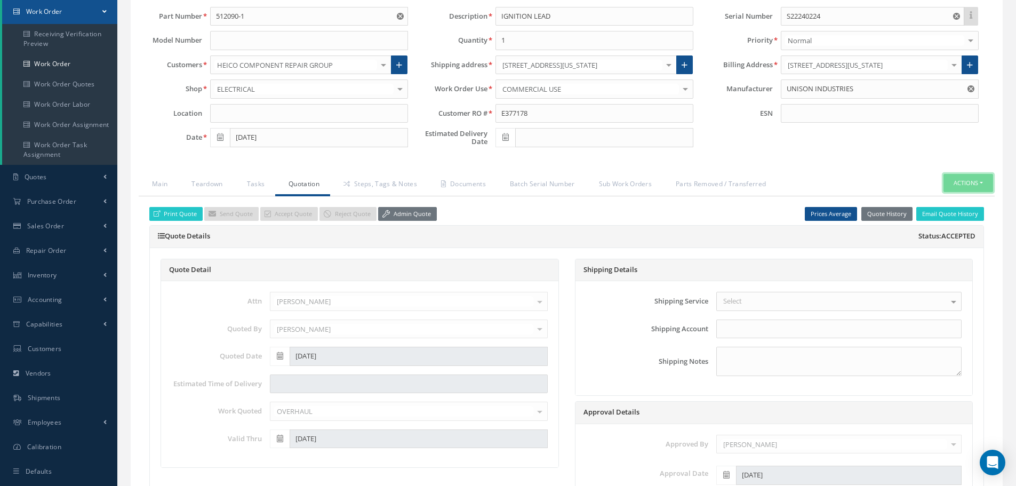
click at [979, 183] on button "Actions" at bounding box center [968, 183] width 50 height 19
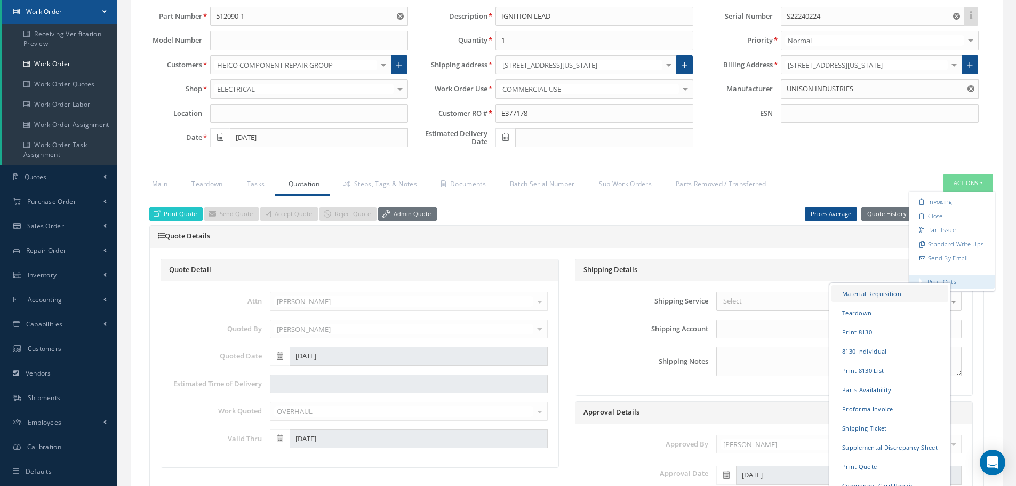
click at [860, 294] on link "Material Requisition" at bounding box center [889, 293] width 117 height 17
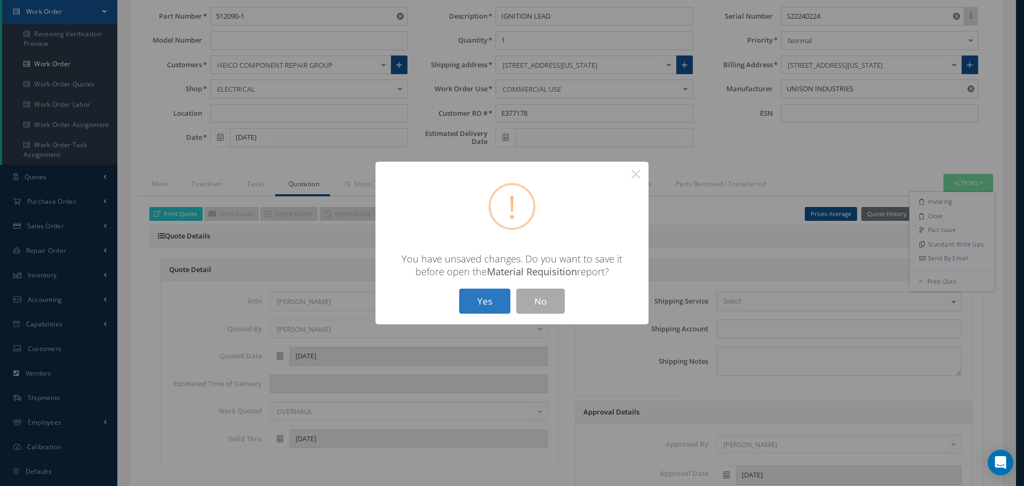
click at [493, 304] on button "Yes" at bounding box center [484, 300] width 51 height 25
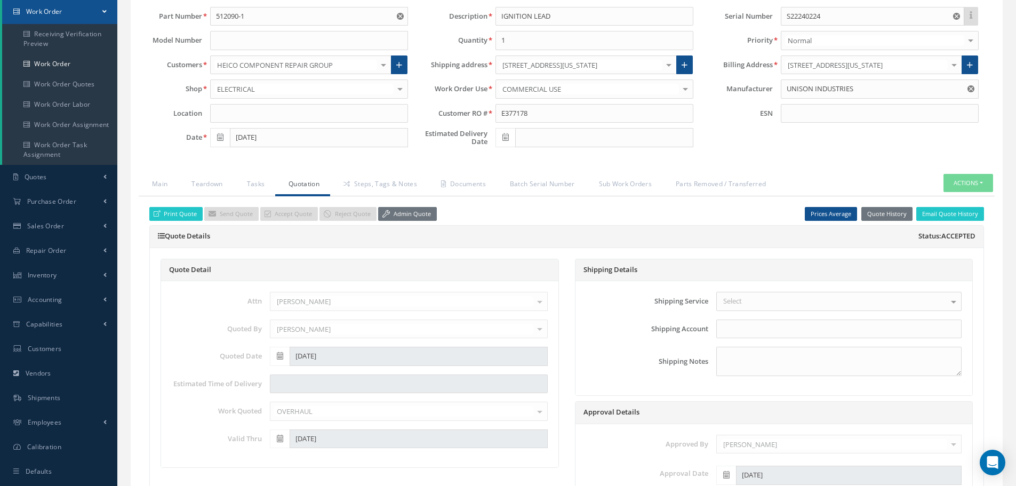
checkbox input "true"
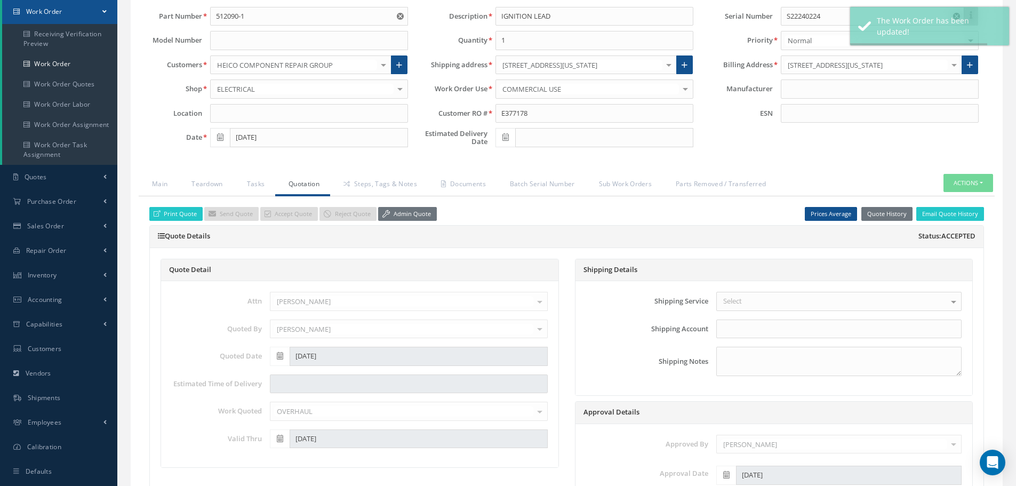
type input "UNISON INDUSTRIES"
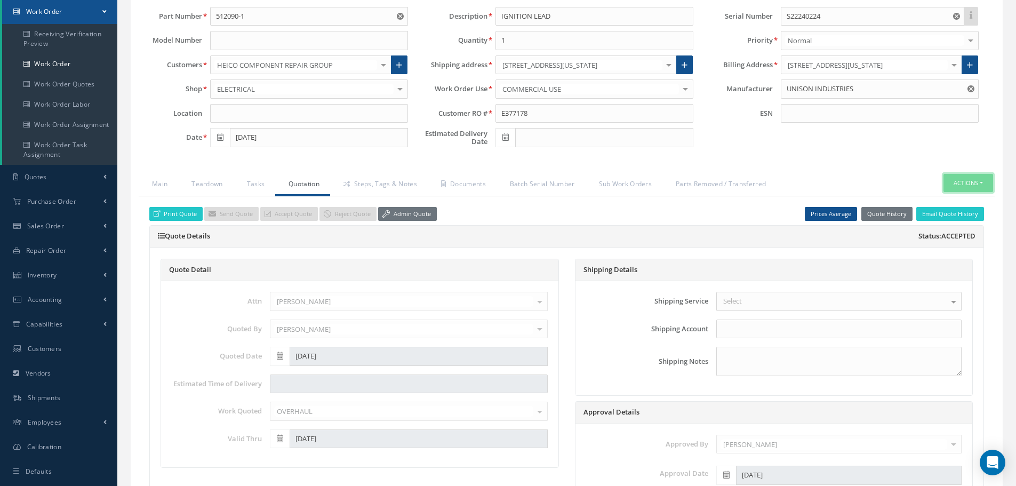
click at [984, 184] on button "Actions" at bounding box center [968, 183] width 50 height 19
click at [955, 231] on link "Part Issue" at bounding box center [951, 230] width 85 height 14
select select "25"
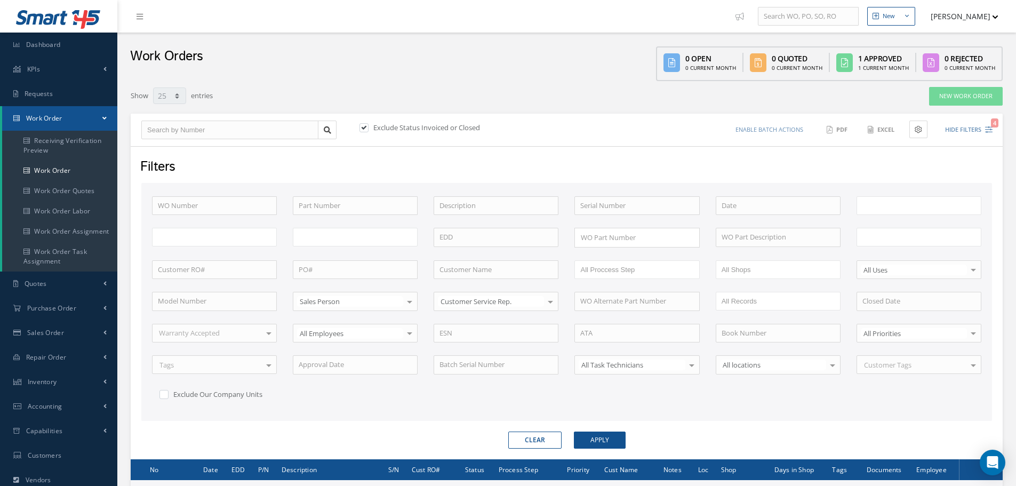
type input "All Work Request"
type input "All Work Performed"
type input "All Status"
type input "WO Part Status"
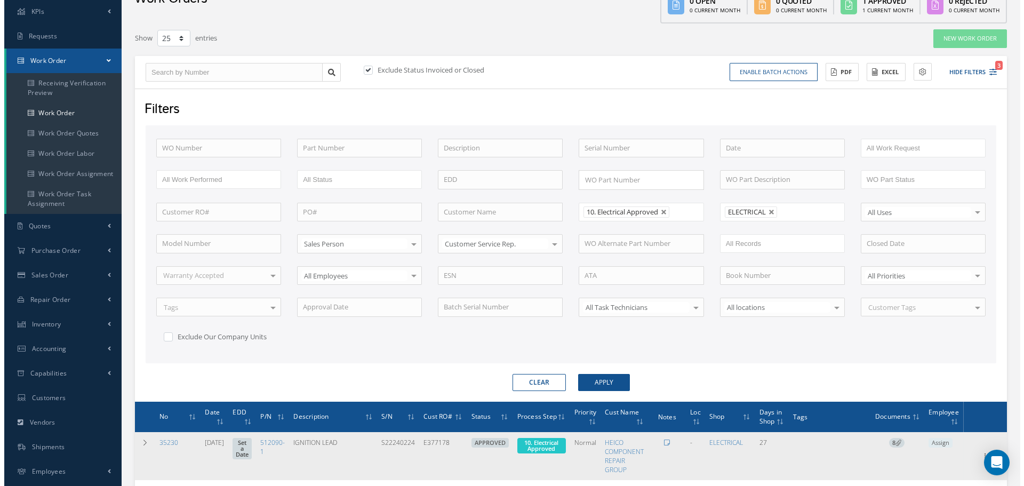
scroll to position [133, 0]
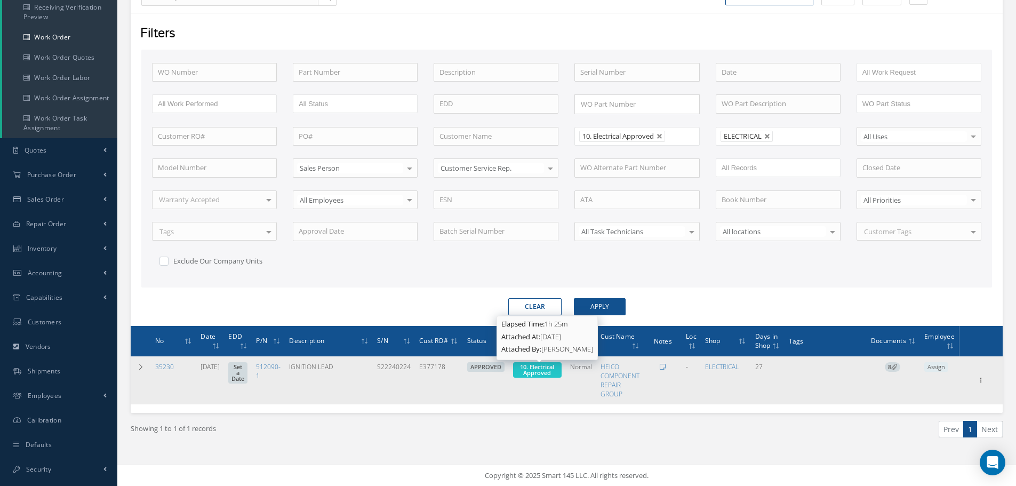
click at [547, 370] on span "10. Electrical Approved" at bounding box center [537, 370] width 34 height 14
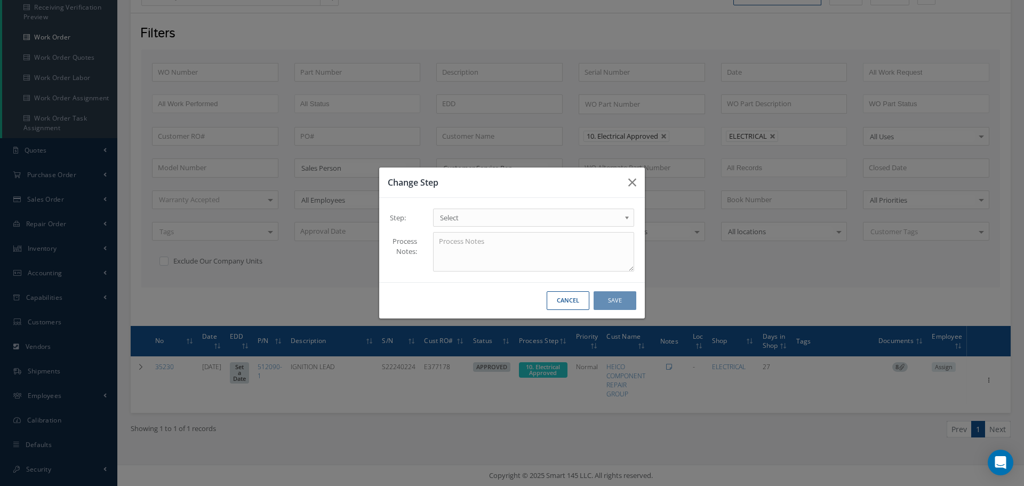
click at [627, 217] on b at bounding box center [629, 220] width 10 height 17
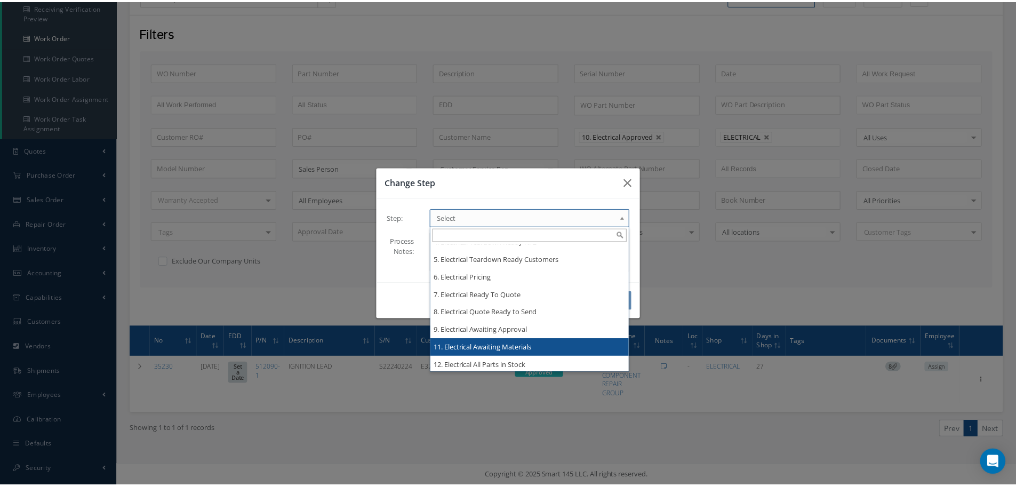
scroll to position [0, 0]
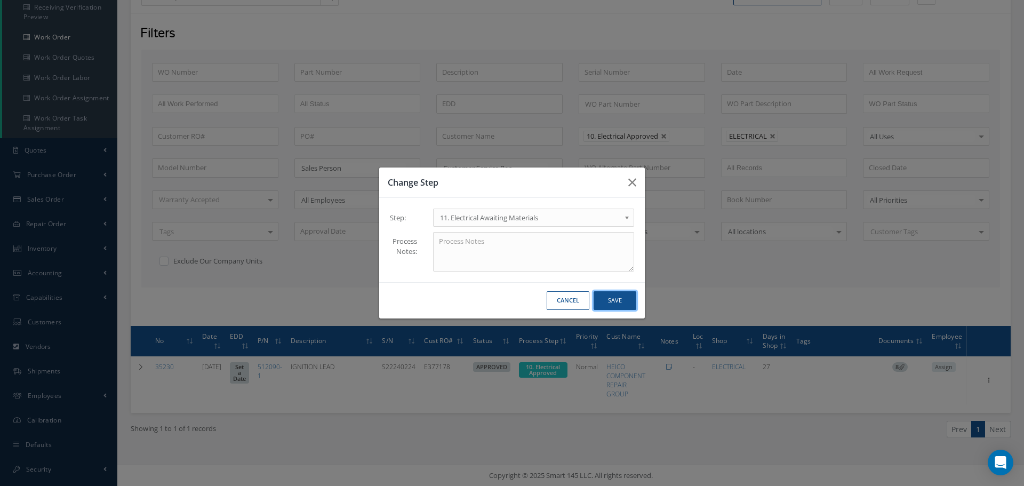
click at [628, 301] on button "Save" at bounding box center [614, 300] width 43 height 19
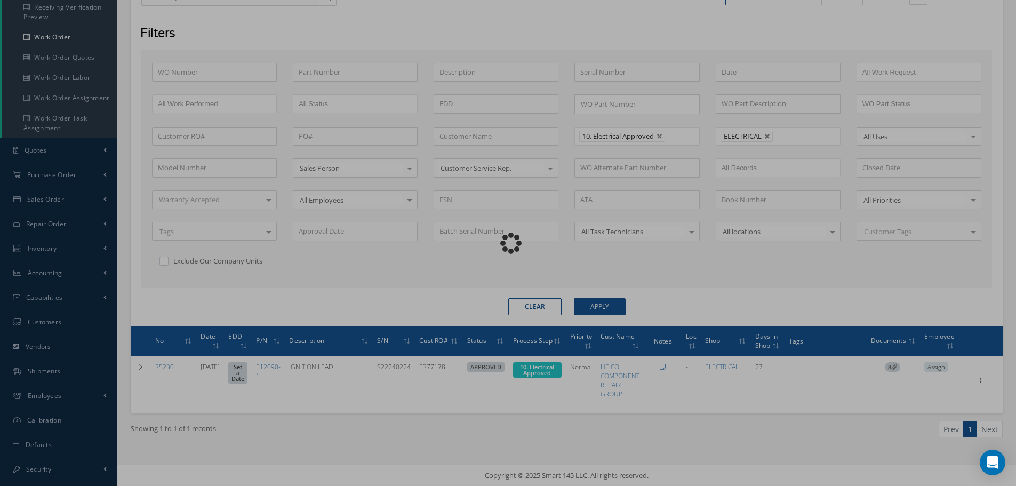
scroll to position [129, 0]
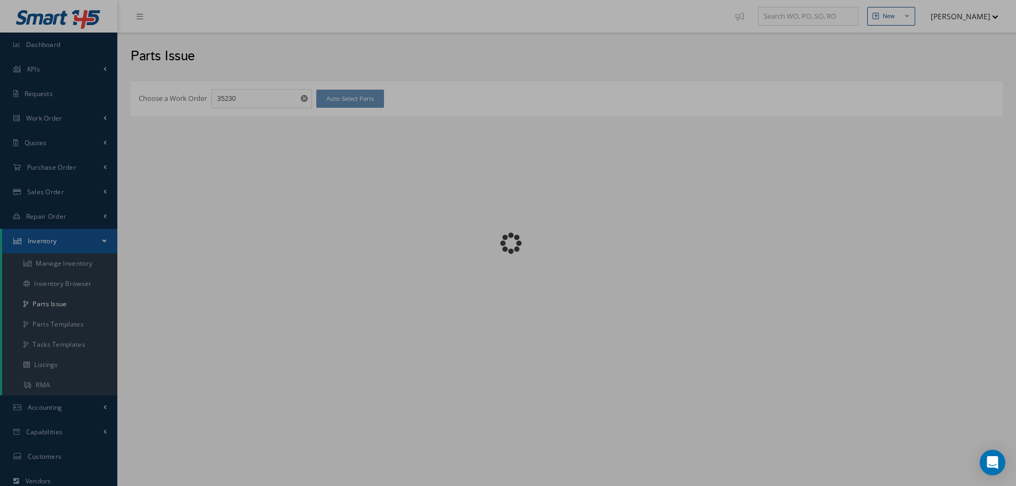
checkbox input "false"
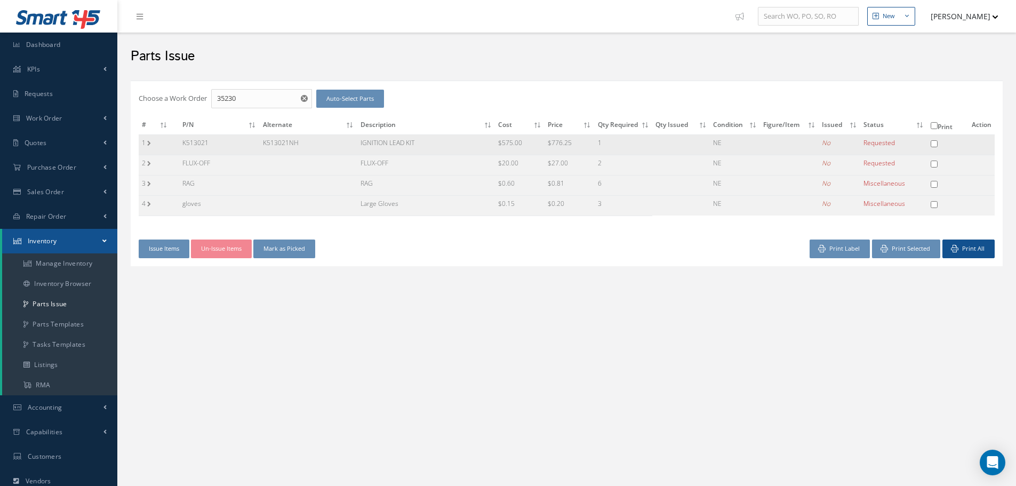
drag, startPoint x: 181, startPoint y: 141, endPoint x: 212, endPoint y: 142, distance: 30.9
click at [212, 142] on td "K513021" at bounding box center [219, 144] width 81 height 20
copy td "K513021"
drag, startPoint x: 262, startPoint y: 139, endPoint x: 305, endPoint y: 145, distance: 43.0
click at [305, 145] on td "K513021NH" at bounding box center [309, 144] width 98 height 20
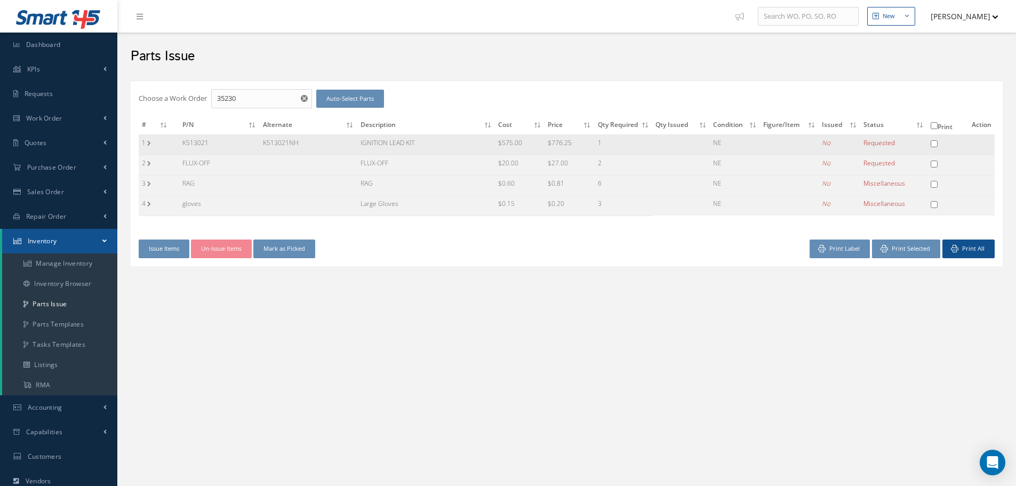
copy td "K513021NH"
drag, startPoint x: 359, startPoint y: 142, endPoint x: 430, endPoint y: 142, distance: 70.9
click at [430, 142] on td "IGNITION LEAD KIT" at bounding box center [426, 144] width 138 height 20
copy td "IGNITION LEAD KIT"
